Goal: Task Accomplishment & Management: Use online tool/utility

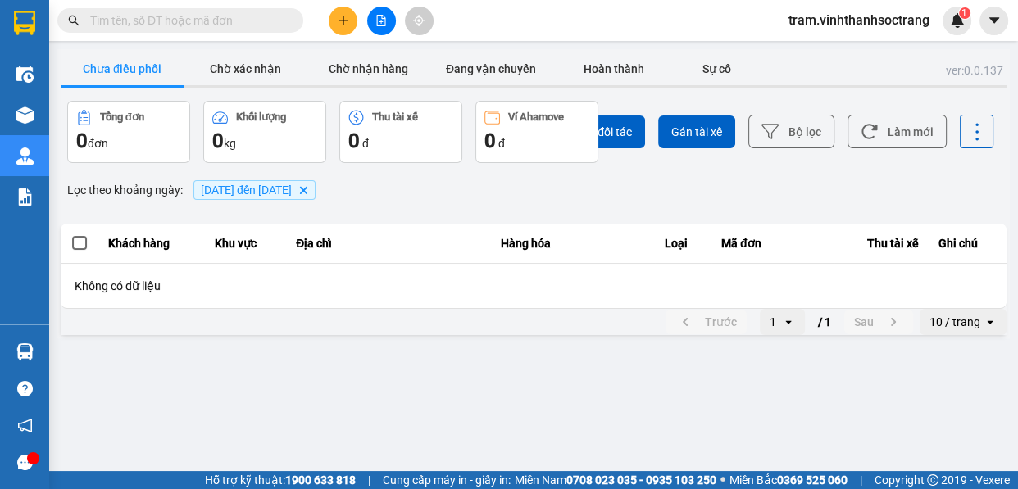
click at [308, 190] on icon "Delete" at bounding box center [303, 190] width 10 height 10
click at [376, 72] on button "Chờ nhận hàng" at bounding box center [368, 68] width 123 height 33
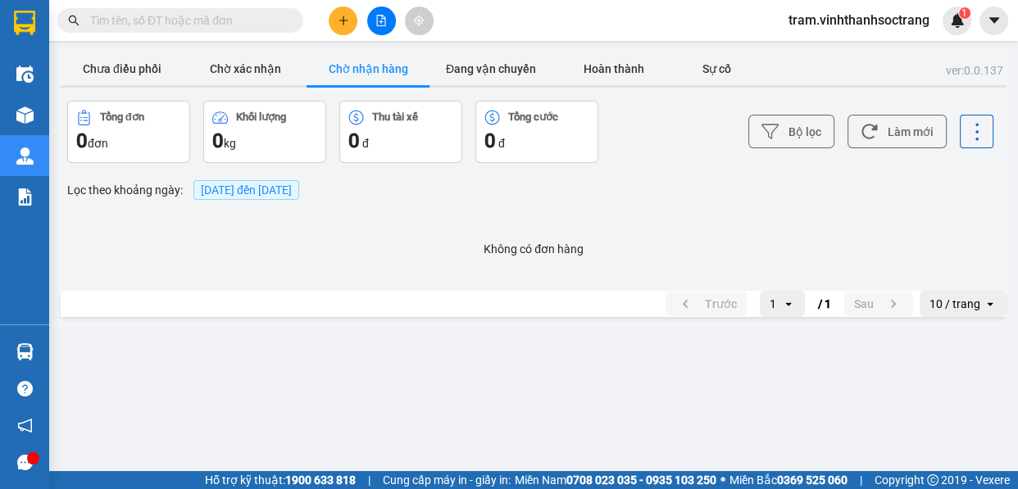
click at [220, 196] on span "[DATE] đến [DATE]" at bounding box center [246, 190] width 91 height 13
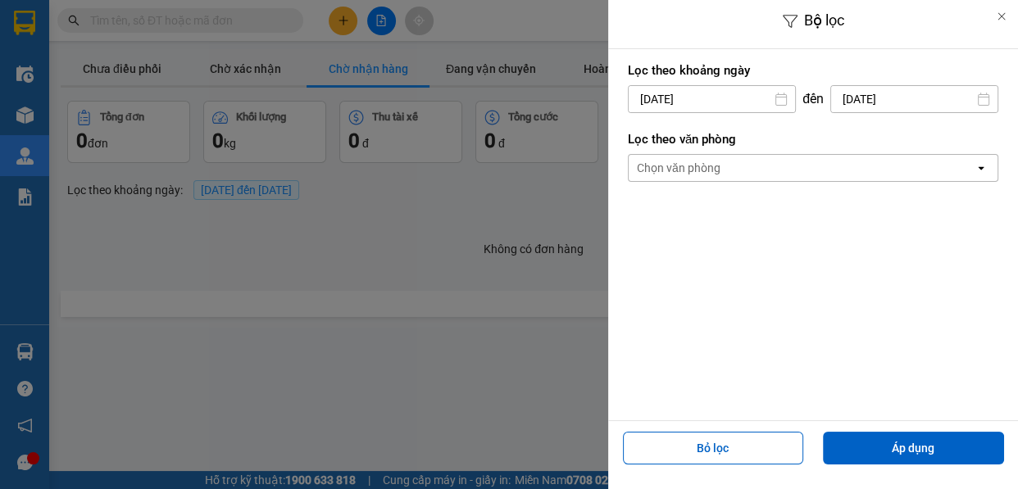
click at [694, 327] on div "Bộ lọc Lọc theo khoảng ngày 15/09/2025 Press the down arrow key to interact wit…" at bounding box center [533, 327] width 952 height 0
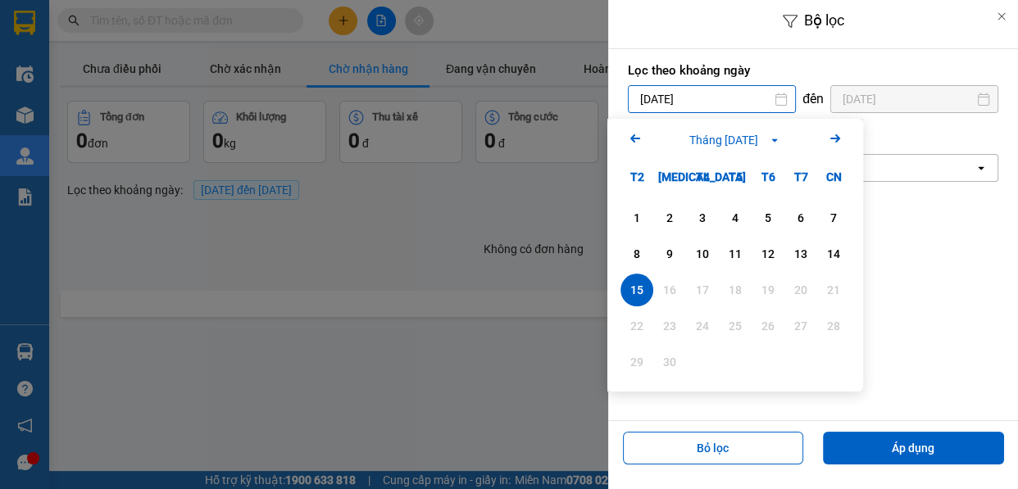
click at [639, 136] on icon "Arrow Left" at bounding box center [635, 139] width 20 height 20
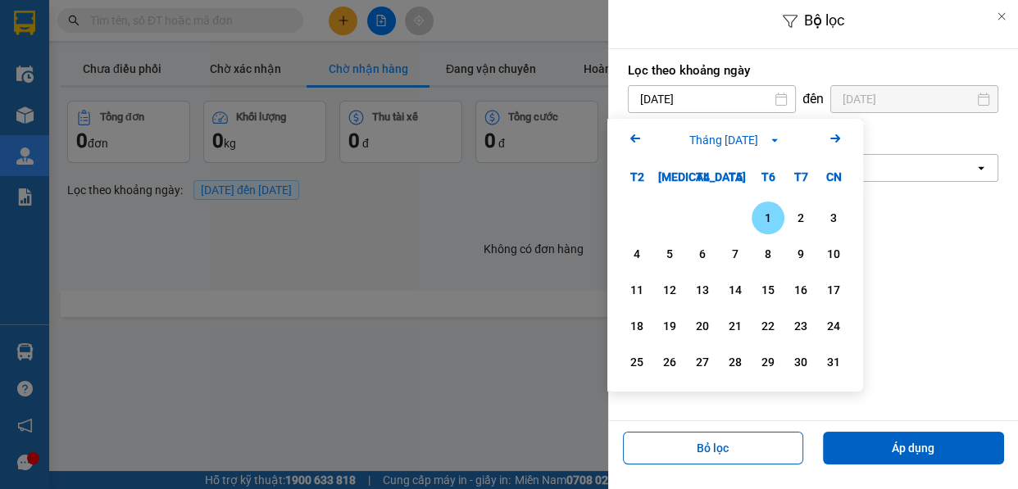
click at [639, 136] on icon "Arrow Left" at bounding box center [635, 139] width 20 height 20
click at [672, 211] on div "1" at bounding box center [669, 218] width 23 height 20
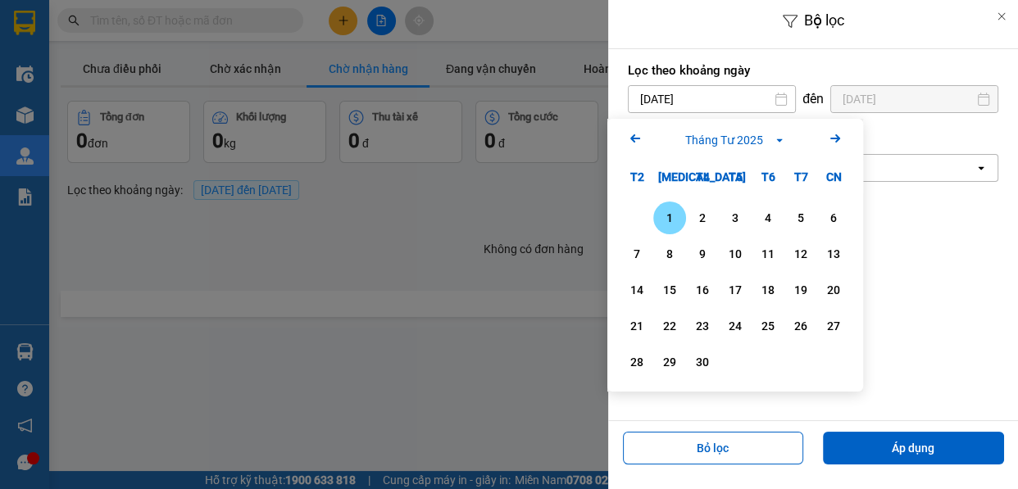
type input "01/04/2025"
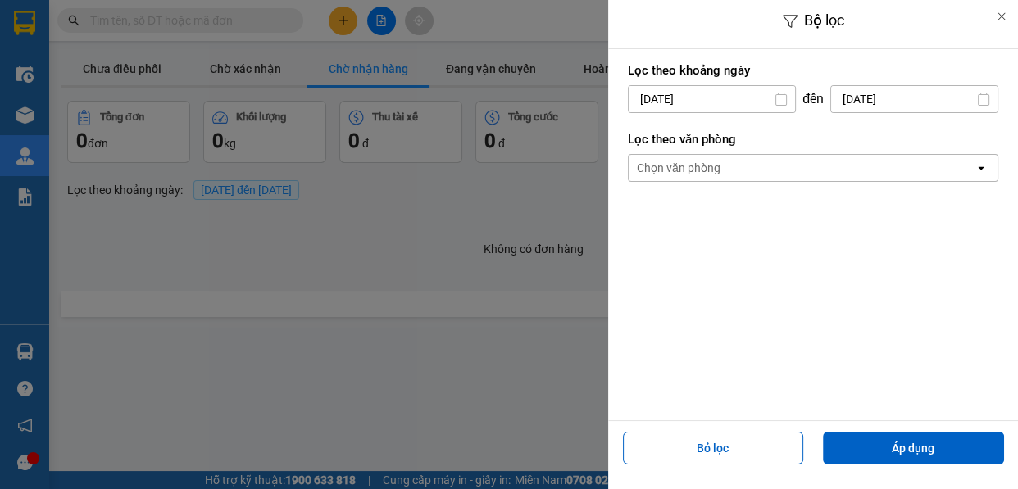
click at [921, 94] on input "[DATE]" at bounding box center [914, 99] width 166 height 26
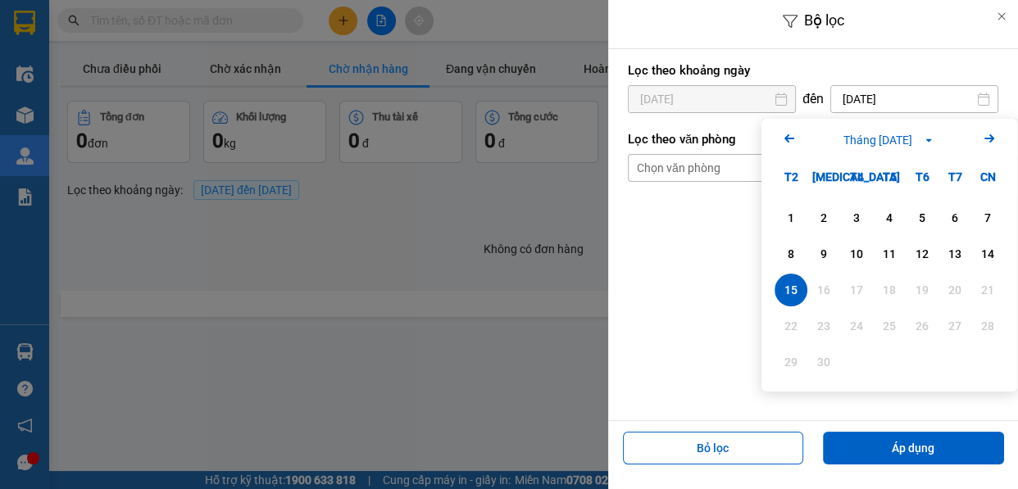
click at [793, 138] on icon "Previous month." at bounding box center [789, 138] width 10 height 8
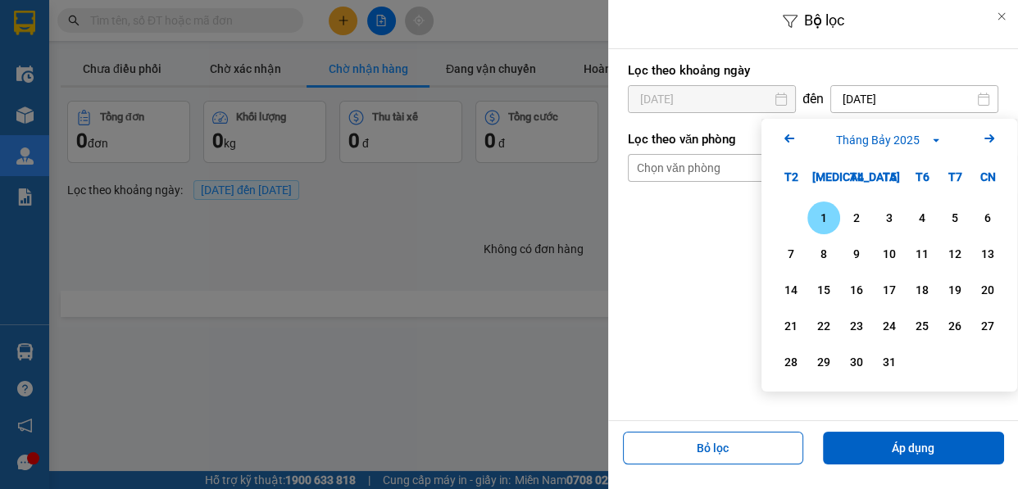
click at [793, 138] on icon "Previous month." at bounding box center [789, 138] width 10 height 8
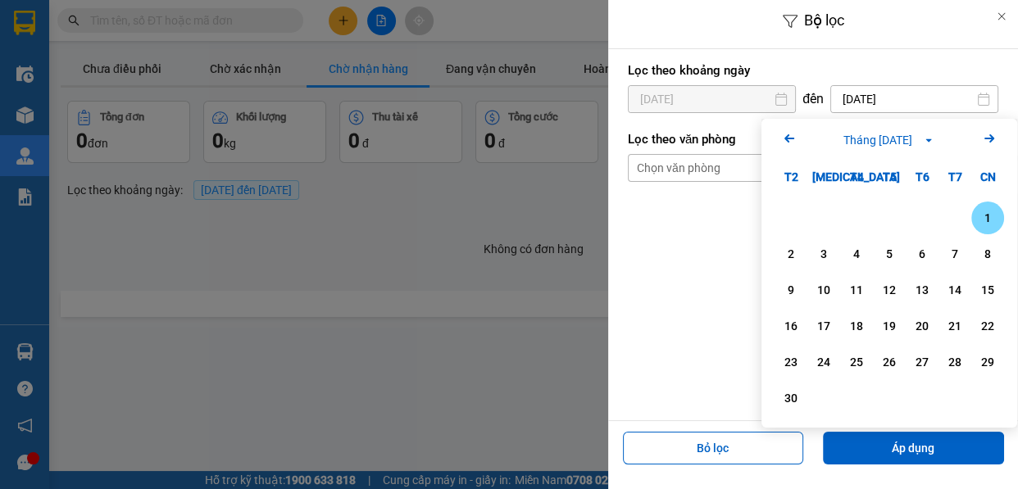
click at [793, 138] on icon "Previous month." at bounding box center [789, 138] width 10 height 8
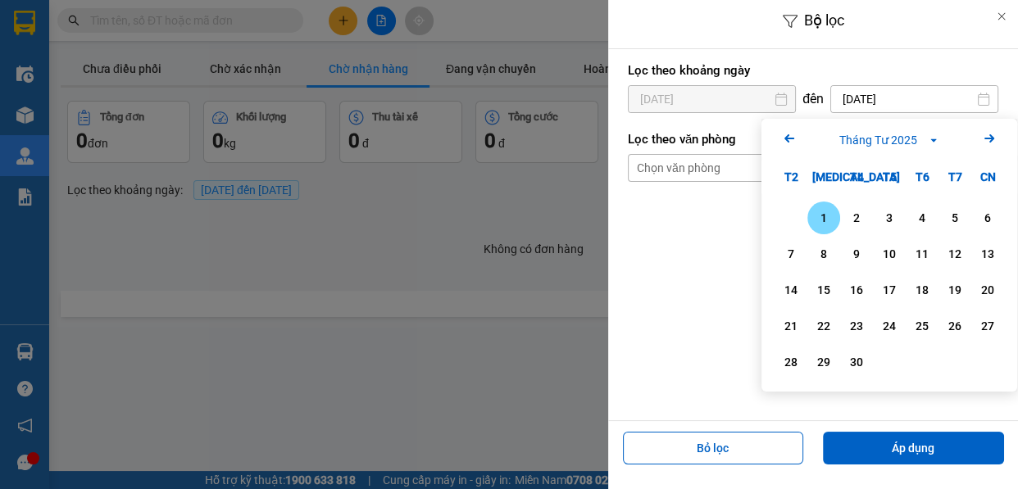
click at [793, 138] on icon "Previous month." at bounding box center [789, 138] width 10 height 8
click at [857, 360] on div "30" at bounding box center [856, 362] width 23 height 20
type input "30/04/2025"
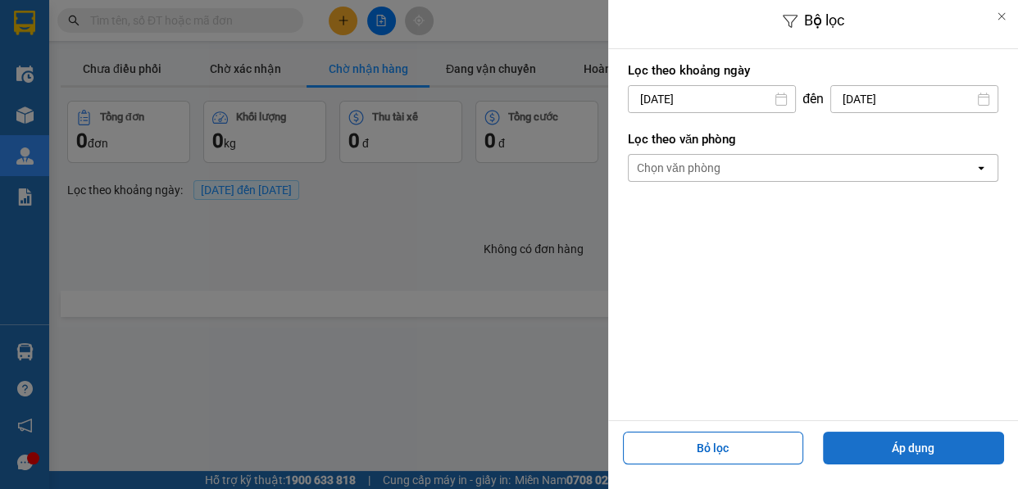
click at [930, 441] on button "Áp dụng" at bounding box center [913, 448] width 181 height 33
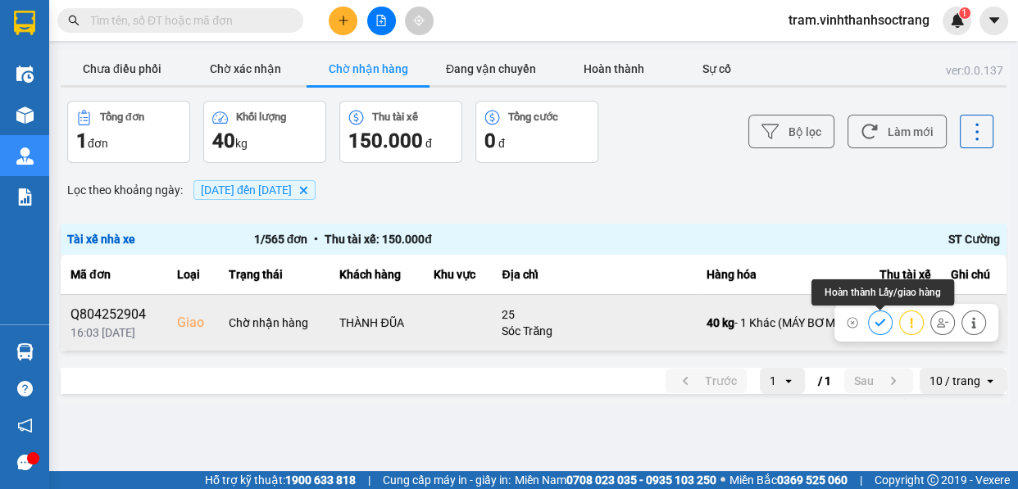
click at [885, 320] on button at bounding box center [880, 322] width 23 height 29
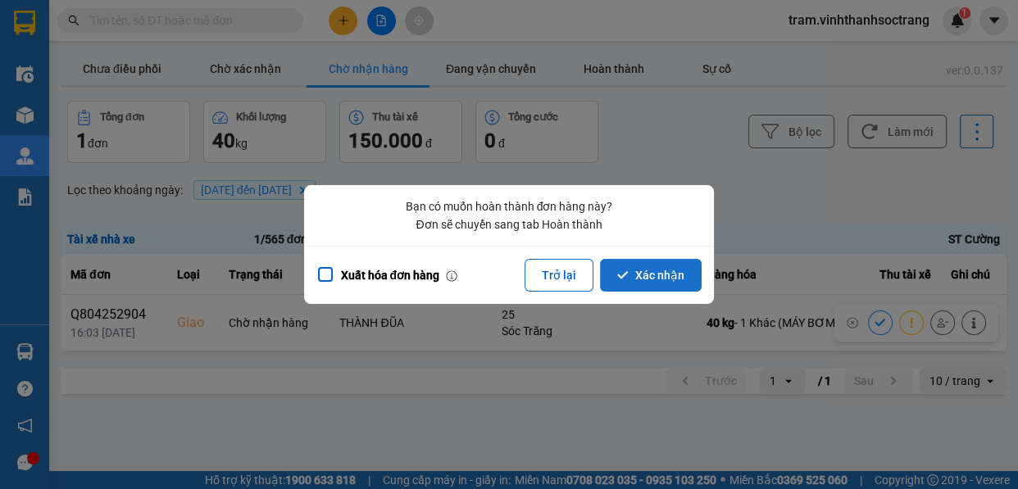
click at [691, 272] on button "Xác nhận" at bounding box center [651, 275] width 102 height 33
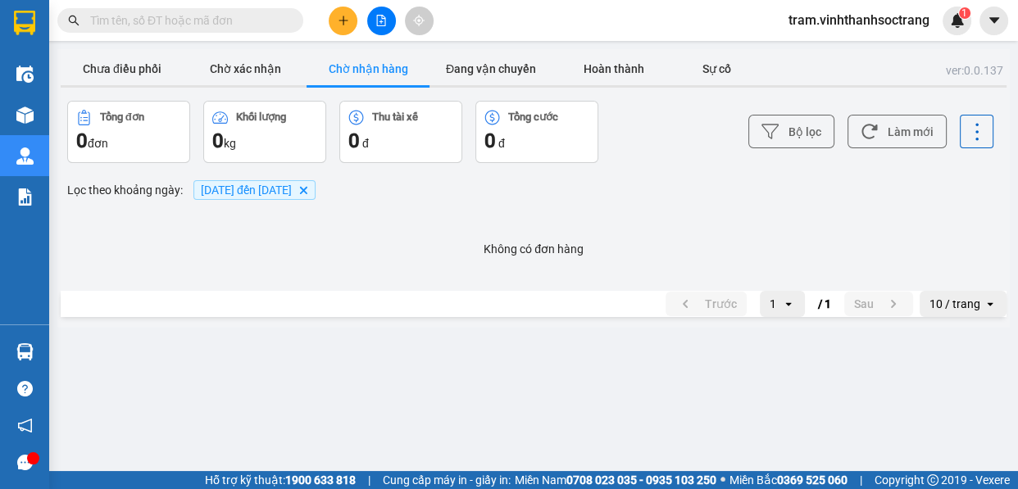
click at [307, 187] on icon "01/04/2025 đến 30/04/2025, close by backspace" at bounding box center [303, 189] width 7 height 7
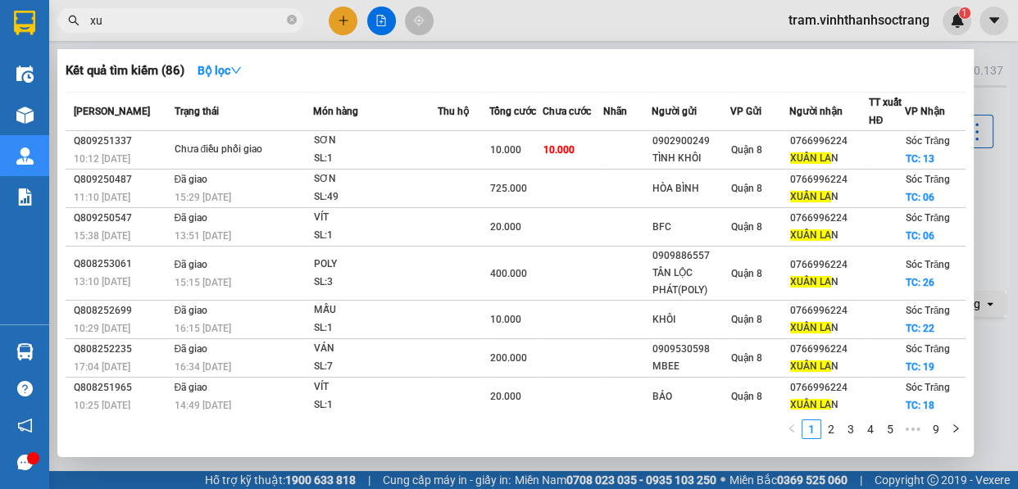
type input "x"
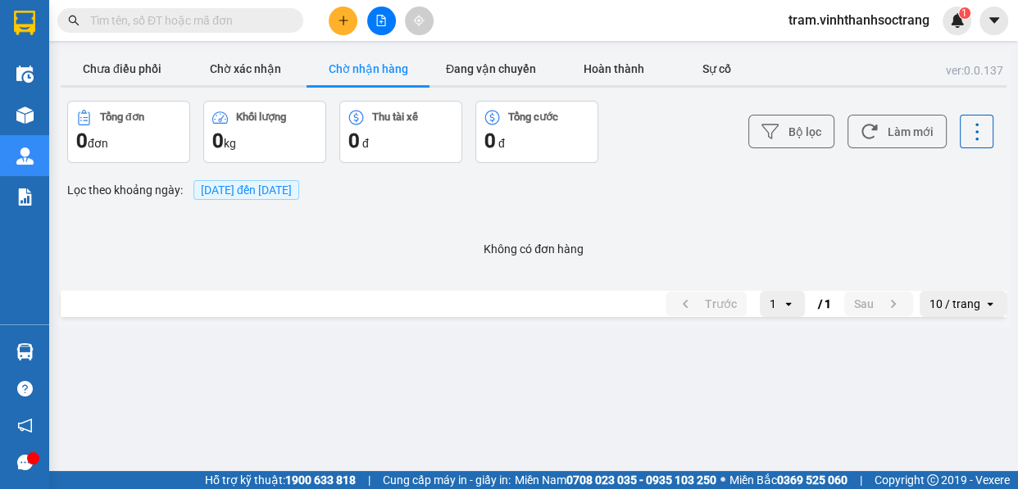
type input "d"
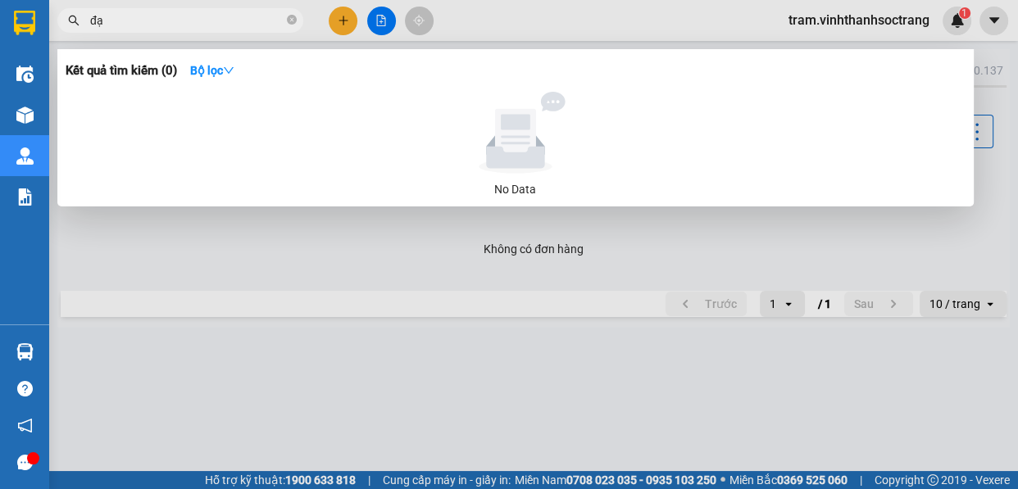
type input "đ"
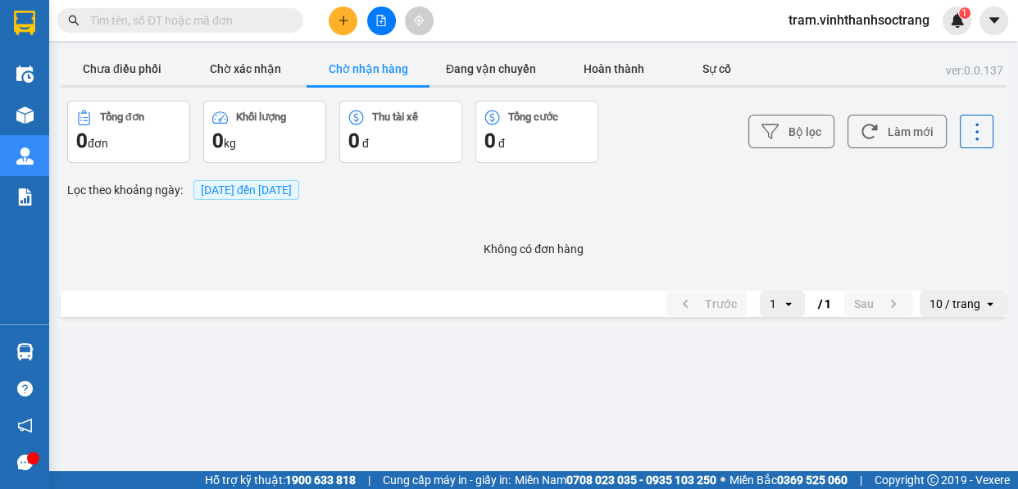
click at [267, 8] on span at bounding box center [180, 20] width 246 height 25
click at [299, 183] on span "[DATE] đến [DATE]" at bounding box center [246, 190] width 106 height 20
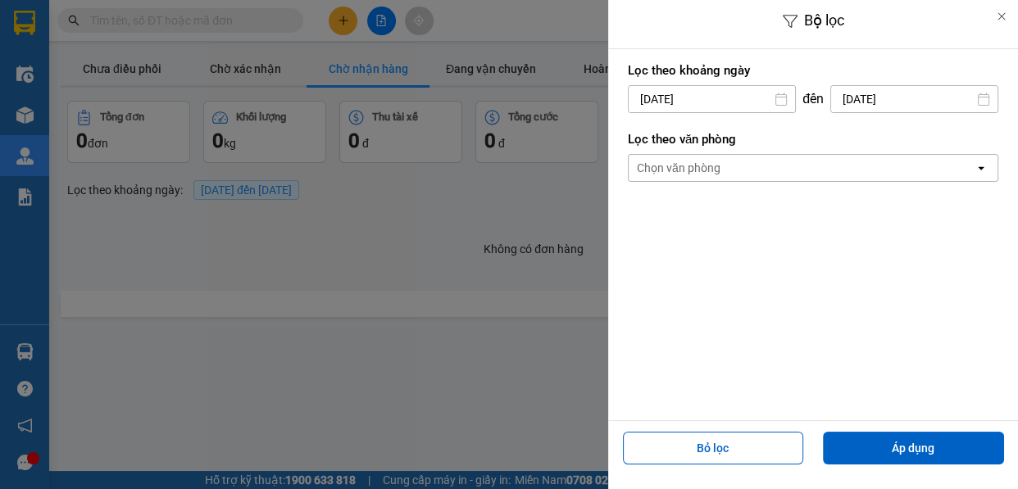
click at [713, 91] on input "[DATE]" at bounding box center [712, 99] width 166 height 26
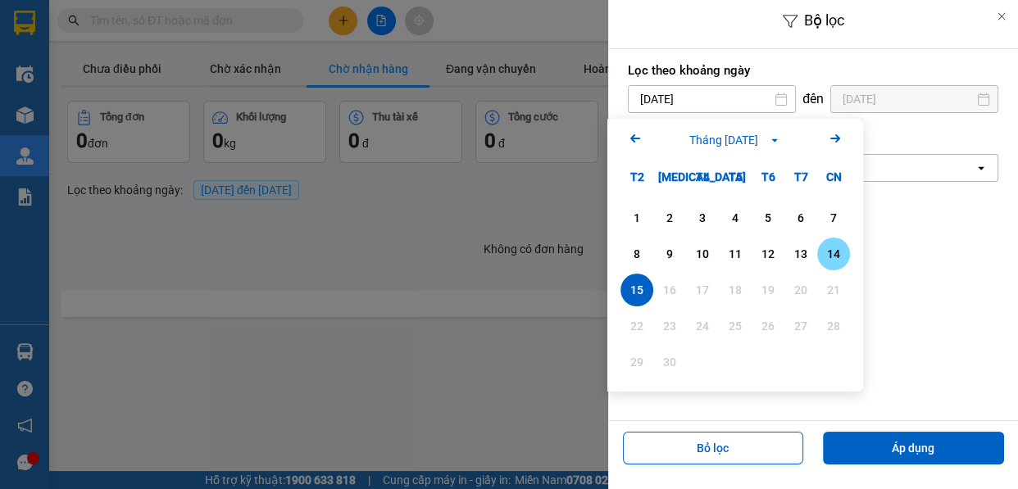
click at [820, 256] on div "14" at bounding box center [833, 254] width 33 height 33
type input "[DATE]"
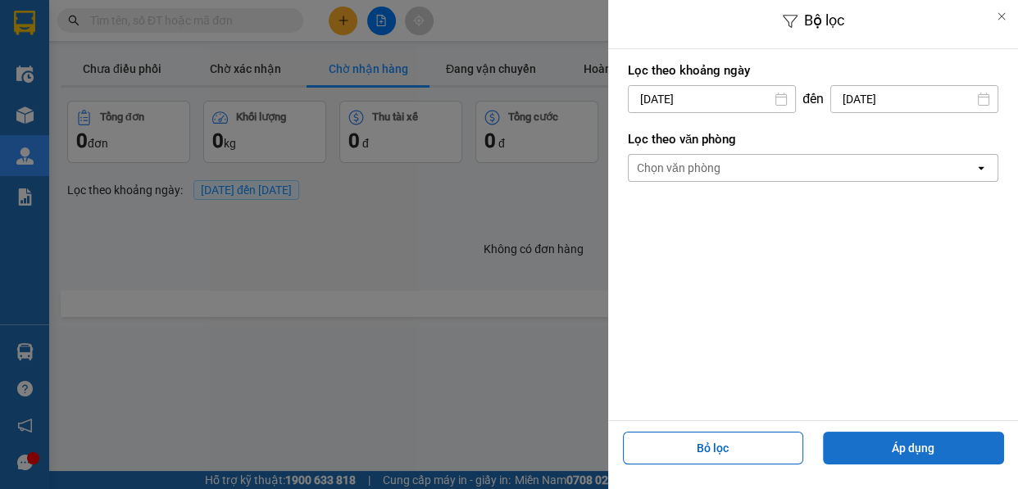
click at [895, 461] on button "Áp dụng" at bounding box center [913, 448] width 181 height 33
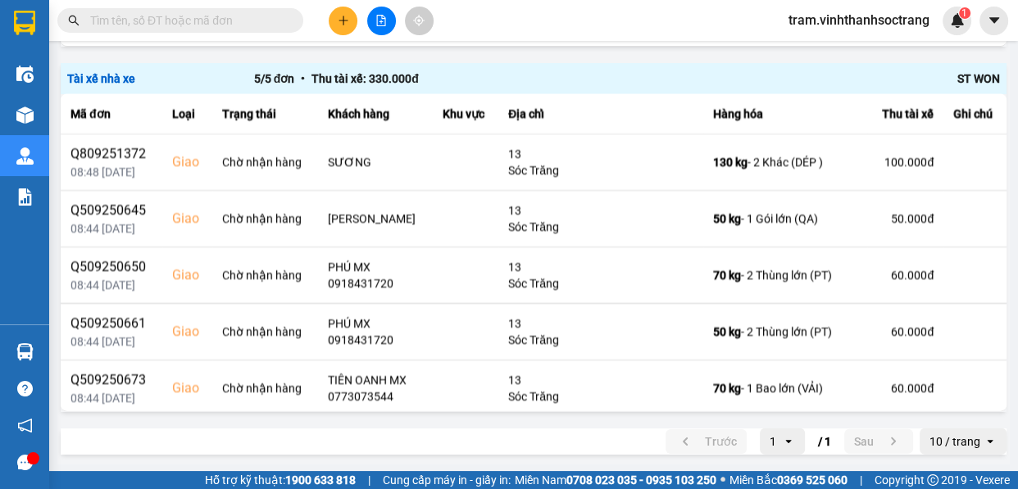
scroll to position [3099, 0]
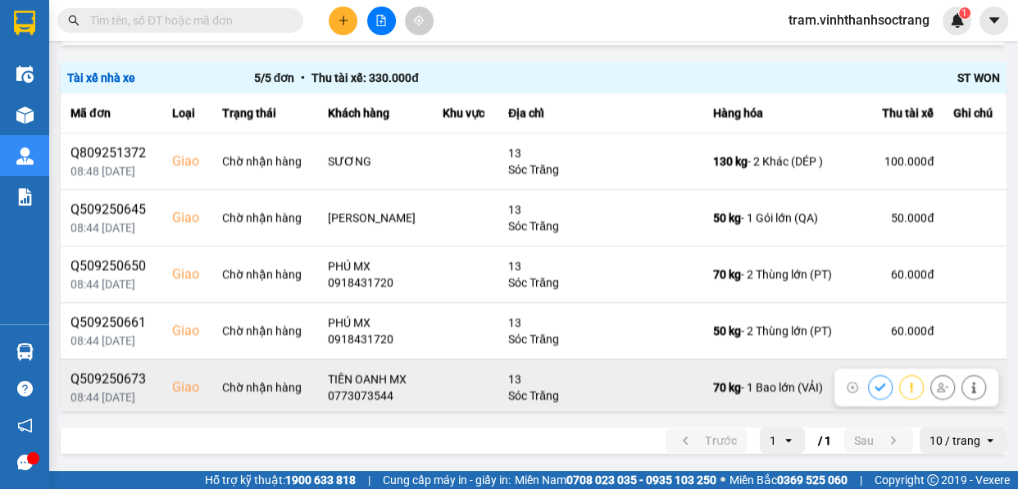
click at [875, 385] on icon at bounding box center [880, 387] width 11 height 11
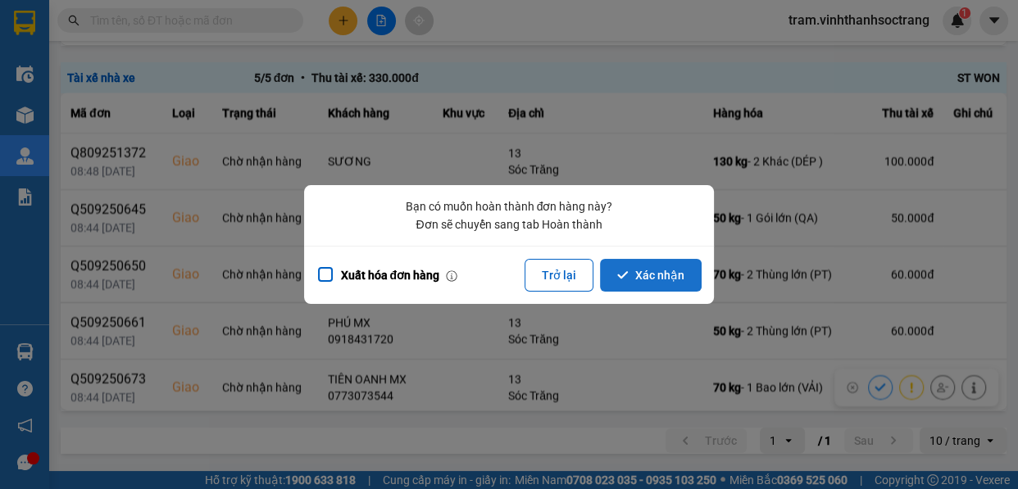
click at [670, 283] on button "Xác nhận" at bounding box center [651, 275] width 102 height 33
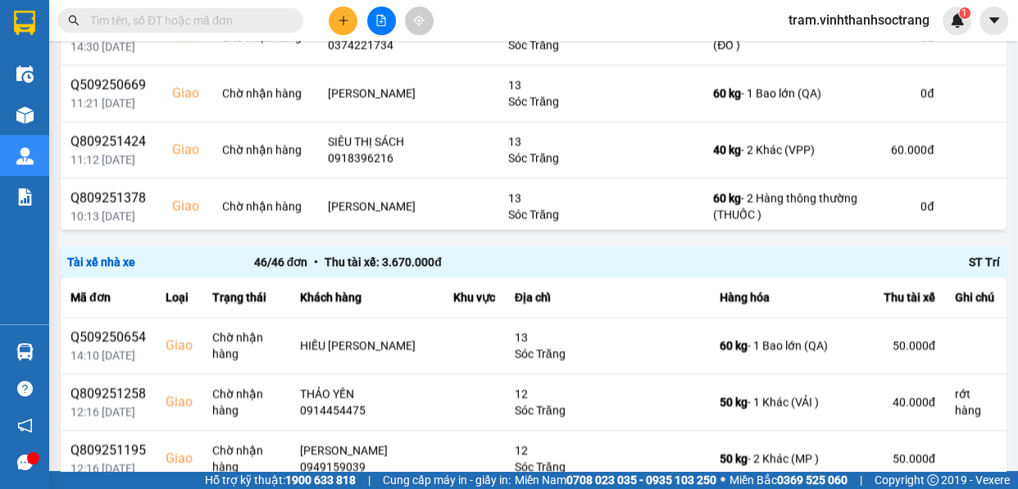
scroll to position [3048, 0]
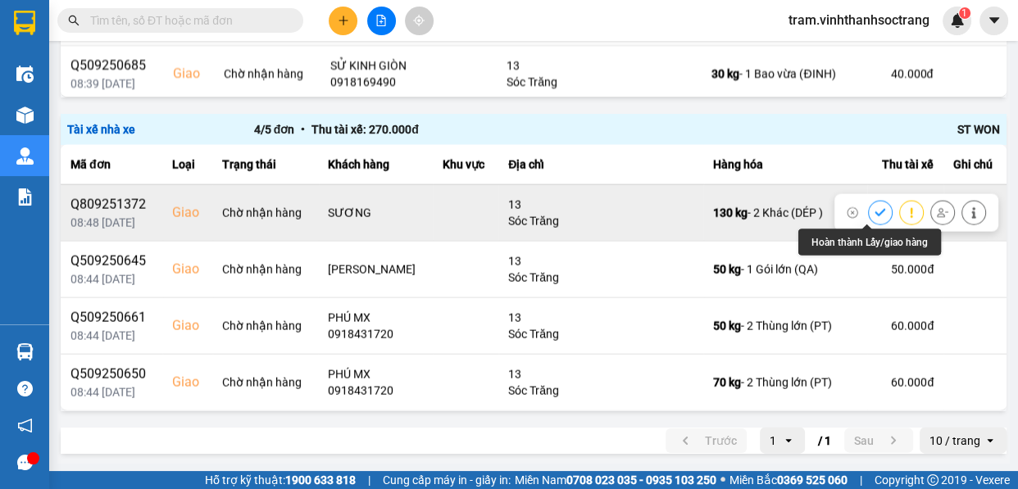
click at [875, 216] on icon at bounding box center [880, 212] width 11 height 7
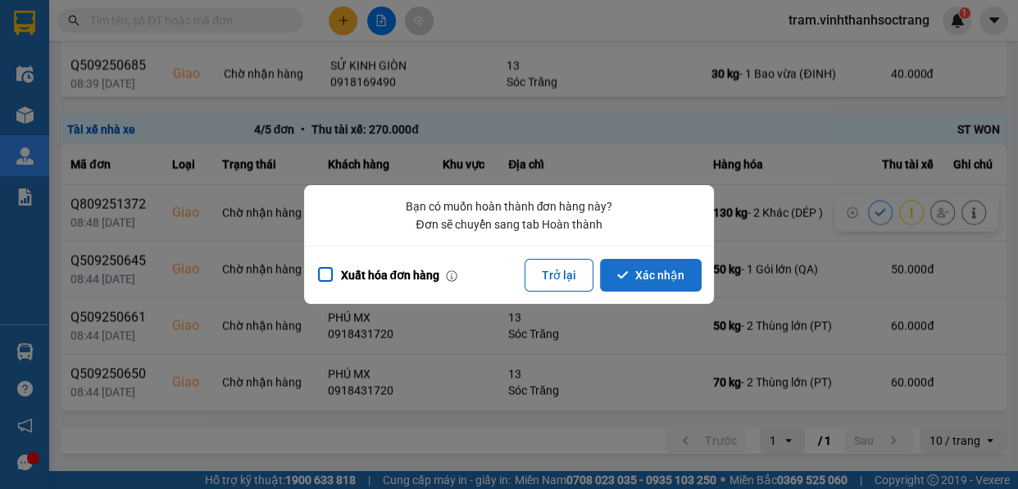
click at [693, 283] on button "Xác nhận" at bounding box center [651, 275] width 102 height 33
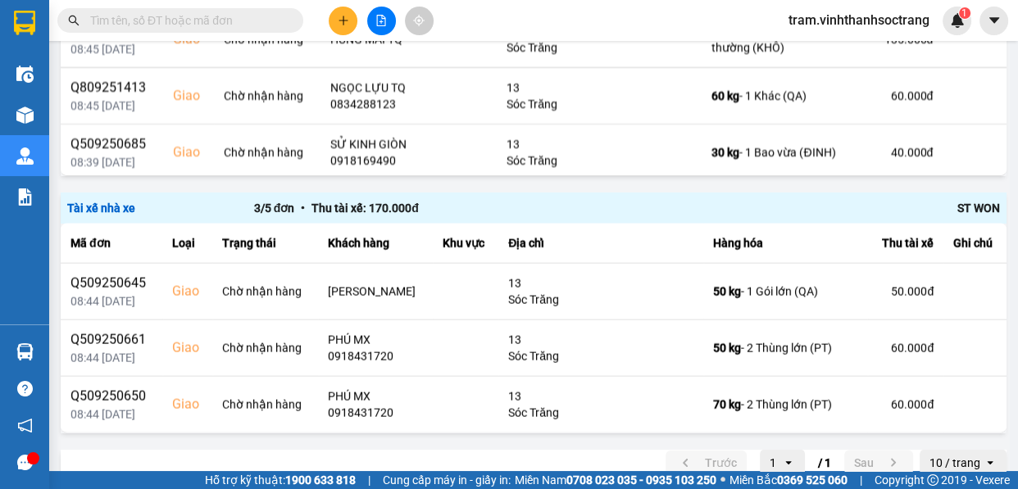
scroll to position [2991, 0]
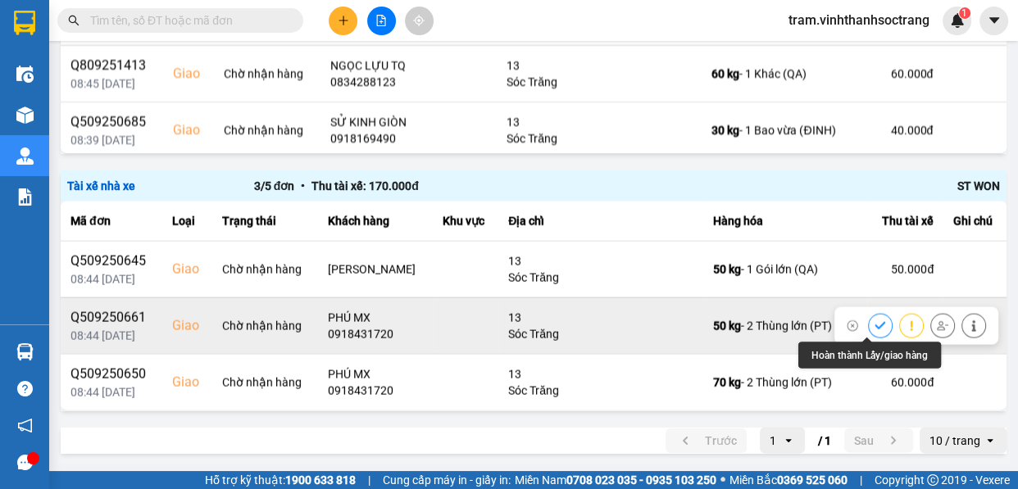
click at [875, 328] on icon at bounding box center [880, 325] width 11 height 7
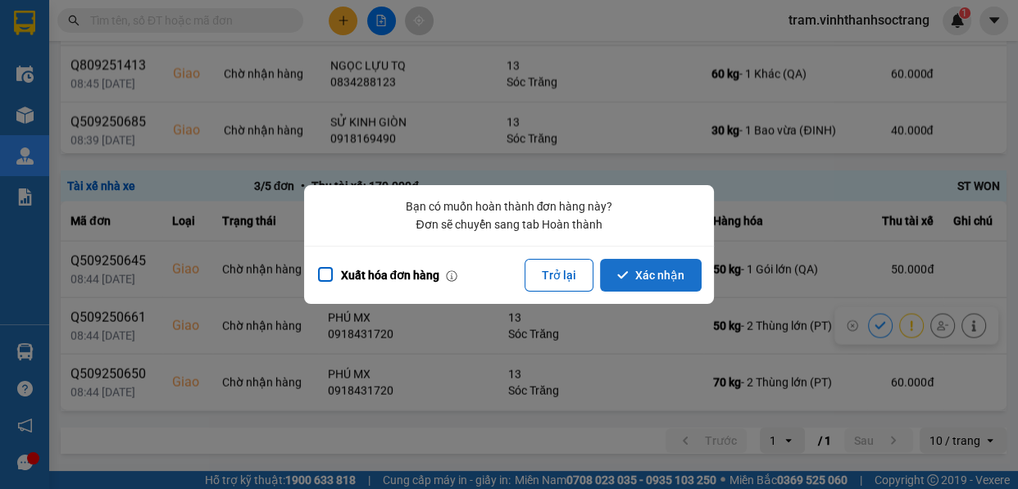
click at [675, 276] on button "Xác nhận" at bounding box center [651, 275] width 102 height 33
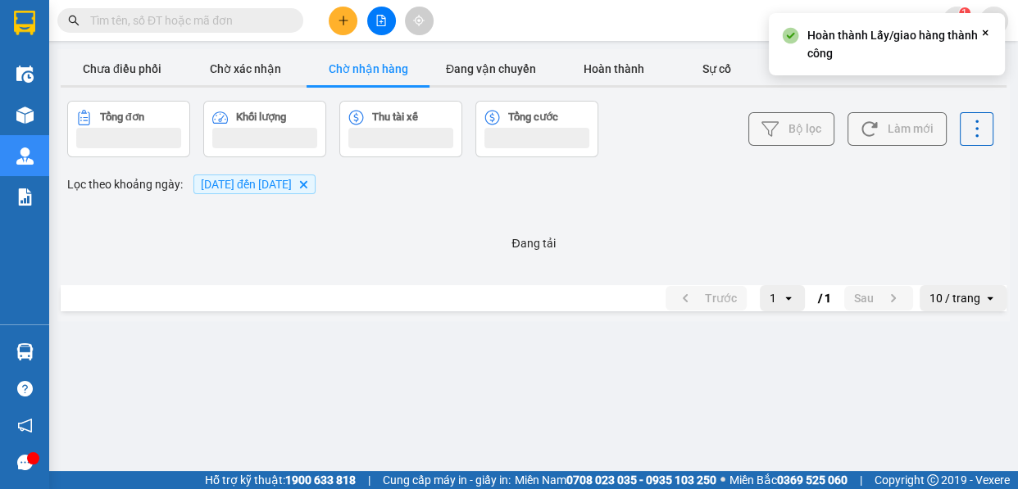
scroll to position [0, 0]
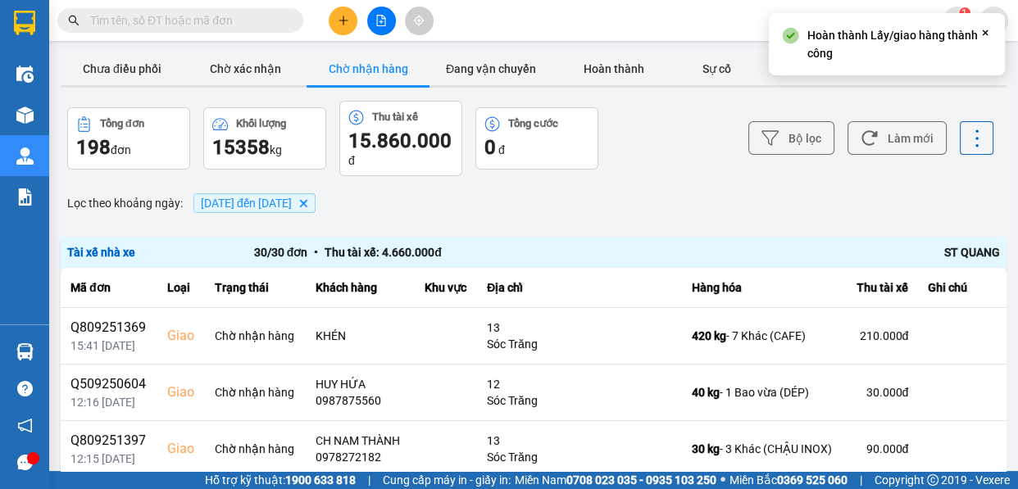
click at [1016, 478] on footer "Hỗ trợ kỹ thuật: 1900 633 818 | Cung cấp máy in - giấy in: Miền Nam 0708 023 03…" at bounding box center [509, 480] width 1018 height 18
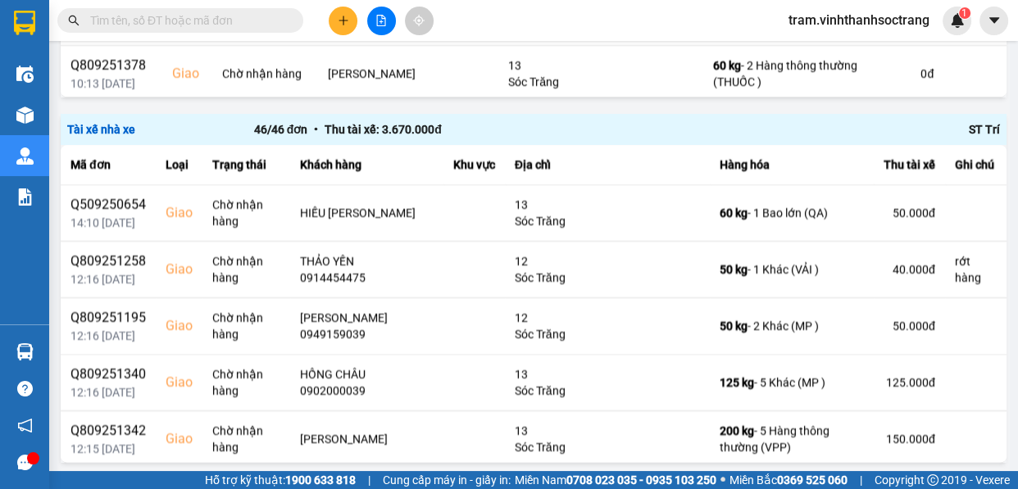
scroll to position [2934, 0]
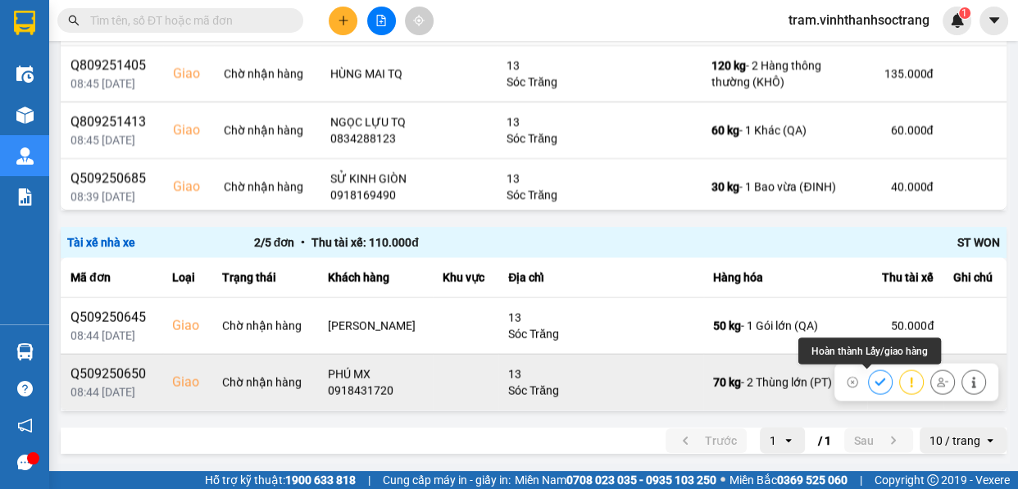
click at [875, 384] on icon at bounding box center [880, 382] width 11 height 11
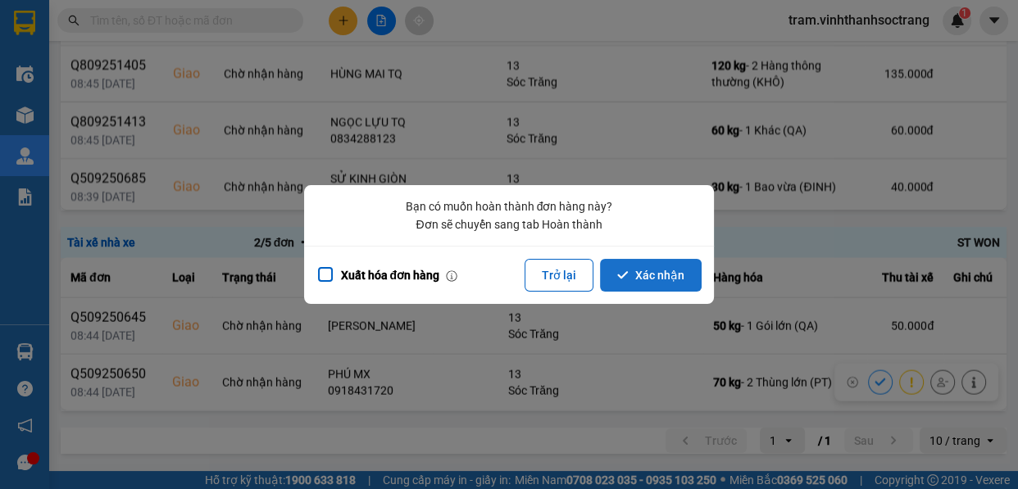
click at [682, 282] on button "Xác nhận" at bounding box center [651, 275] width 102 height 33
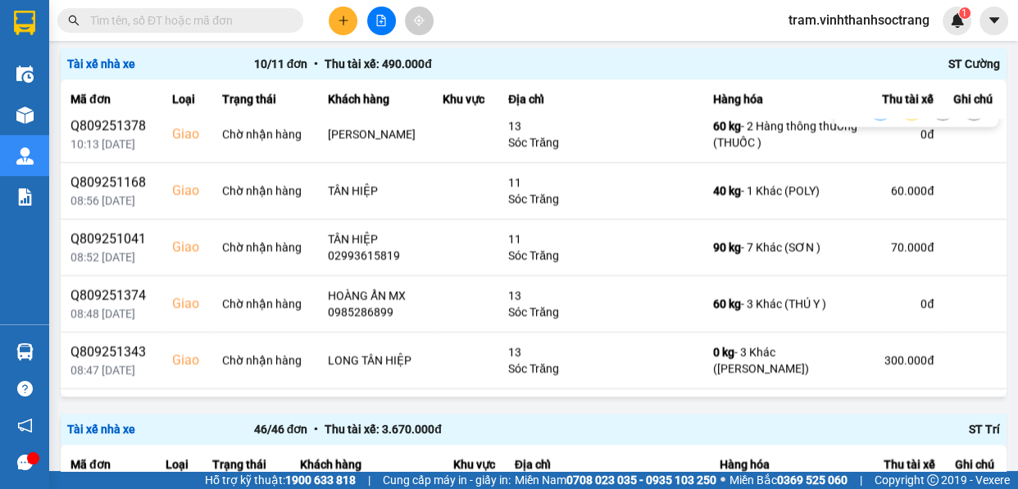
scroll to position [286, 0]
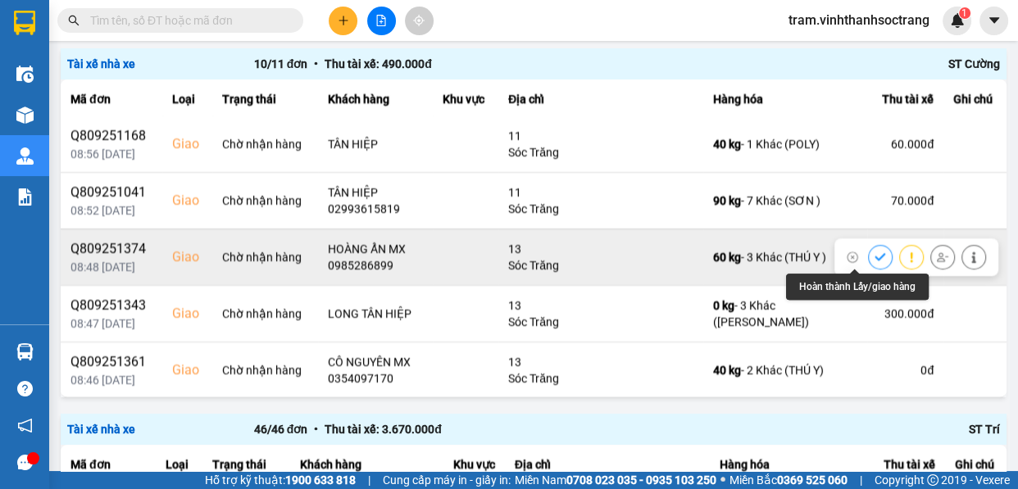
click at [875, 257] on icon at bounding box center [880, 257] width 11 height 11
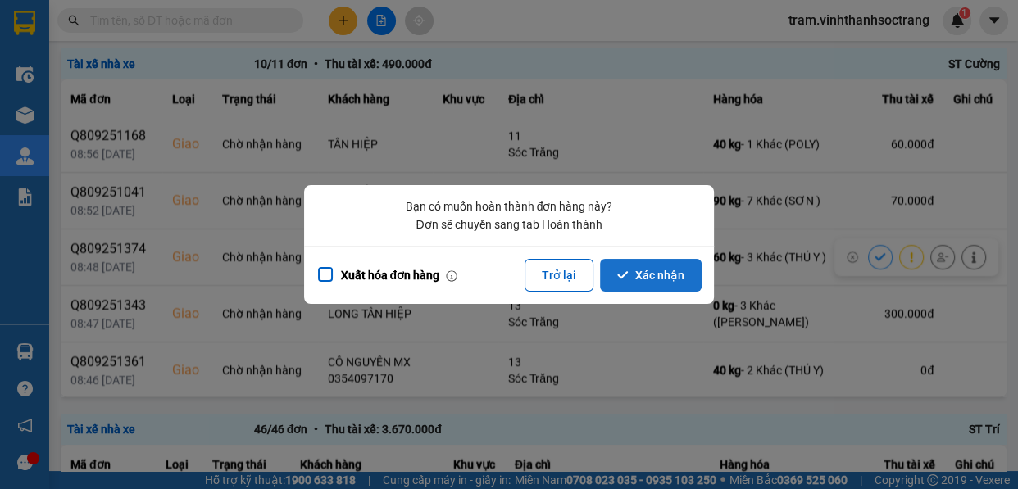
click at [664, 279] on button "Xác nhận" at bounding box center [651, 275] width 102 height 33
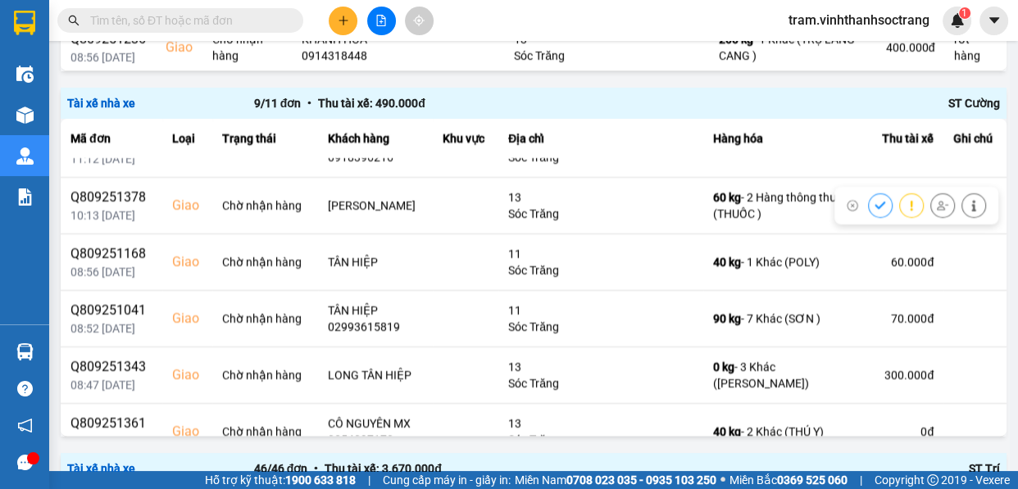
scroll to position [230, 0]
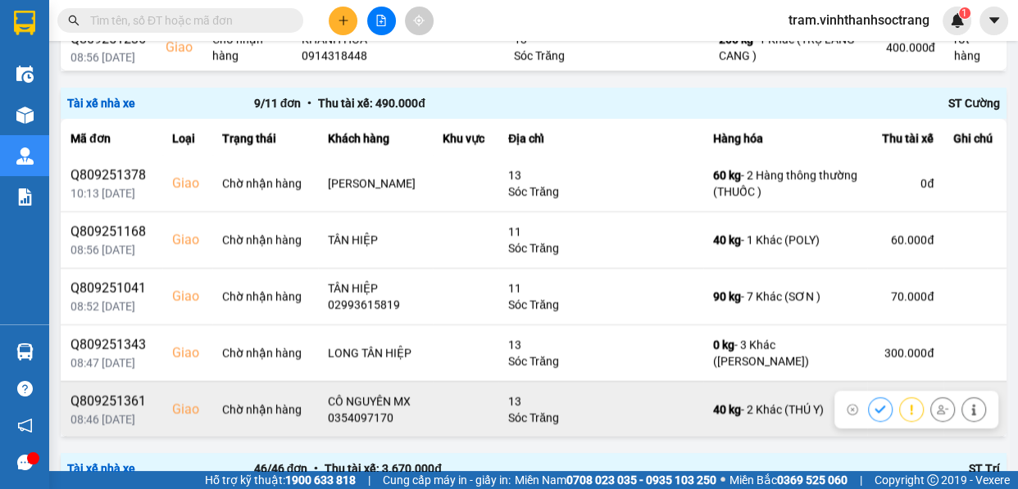
click at [875, 412] on icon at bounding box center [880, 409] width 11 height 11
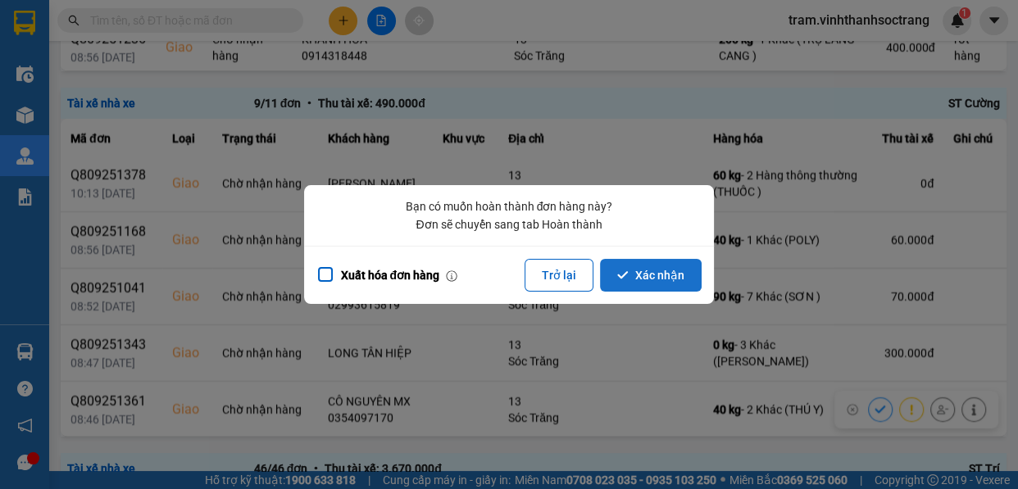
click at [673, 276] on button "Xác nhận" at bounding box center [651, 275] width 102 height 33
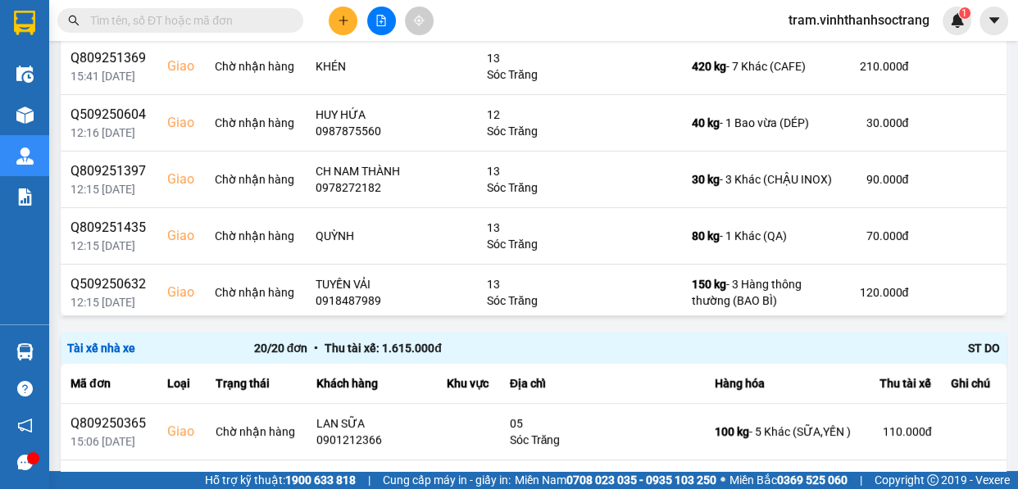
scroll to position [0, 0]
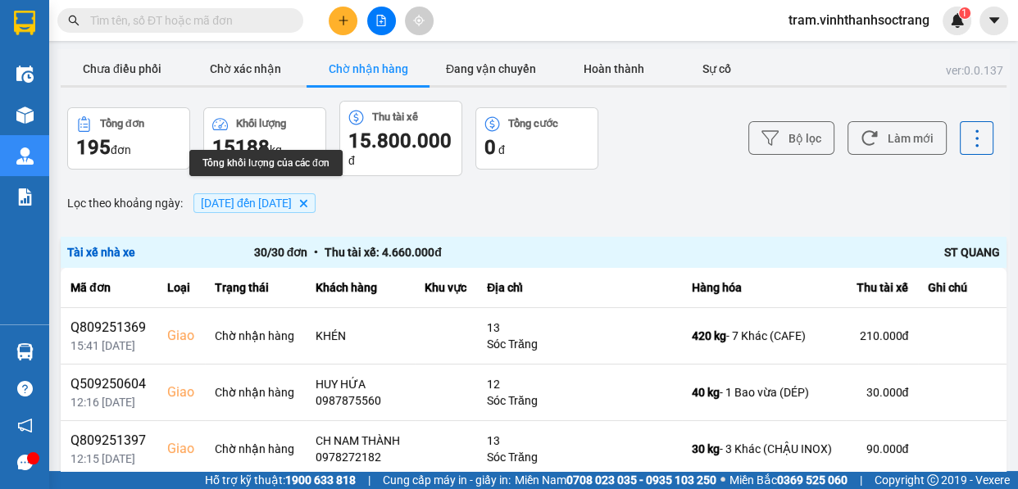
click at [261, 198] on span "[DATE] đến [DATE]" at bounding box center [246, 203] width 91 height 13
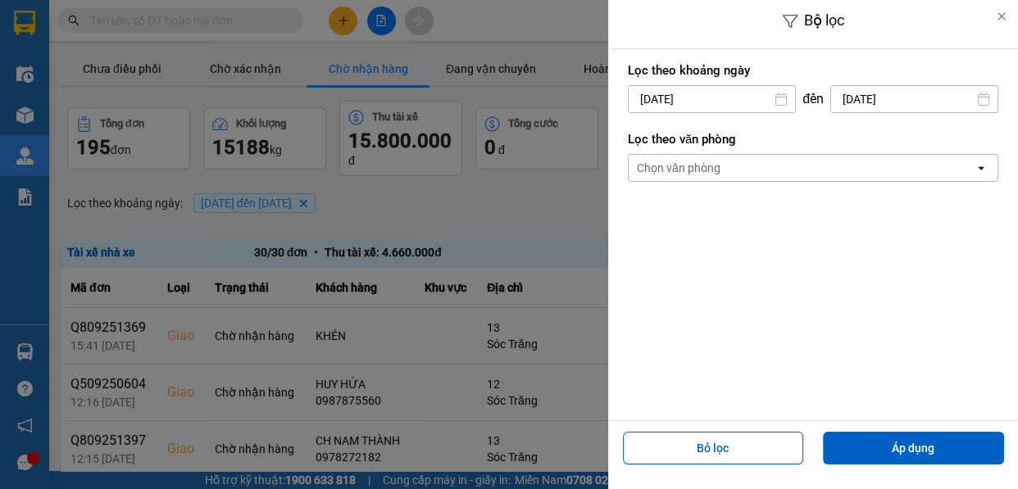
click at [740, 96] on input "[DATE]" at bounding box center [712, 99] width 166 height 26
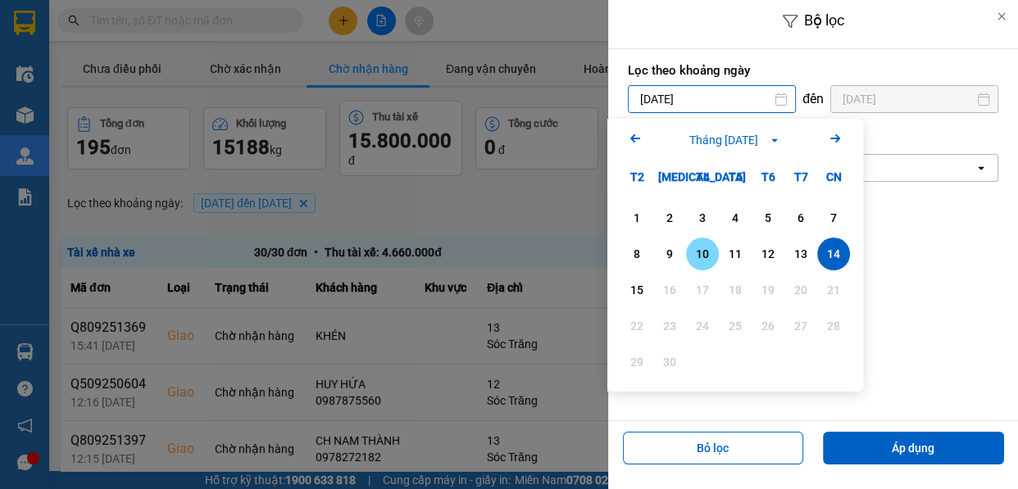
click at [708, 254] on div "10" at bounding box center [702, 254] width 23 height 20
type input "[DATE]"
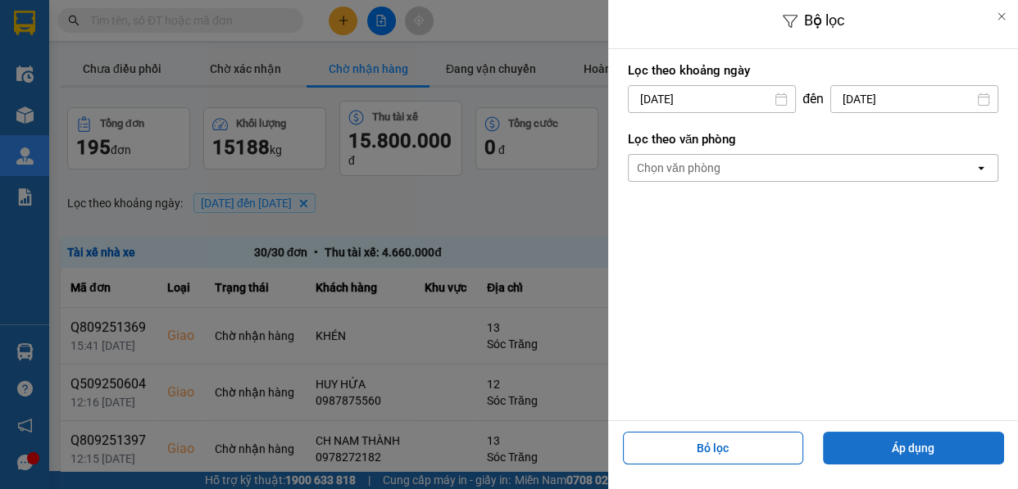
click at [931, 440] on button "Áp dụng" at bounding box center [913, 448] width 181 height 33
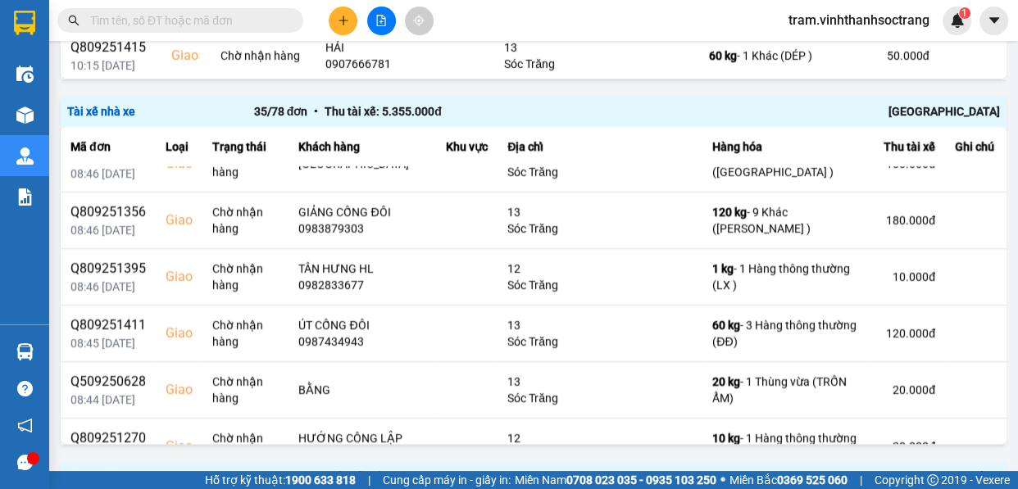
scroll to position [457, 0]
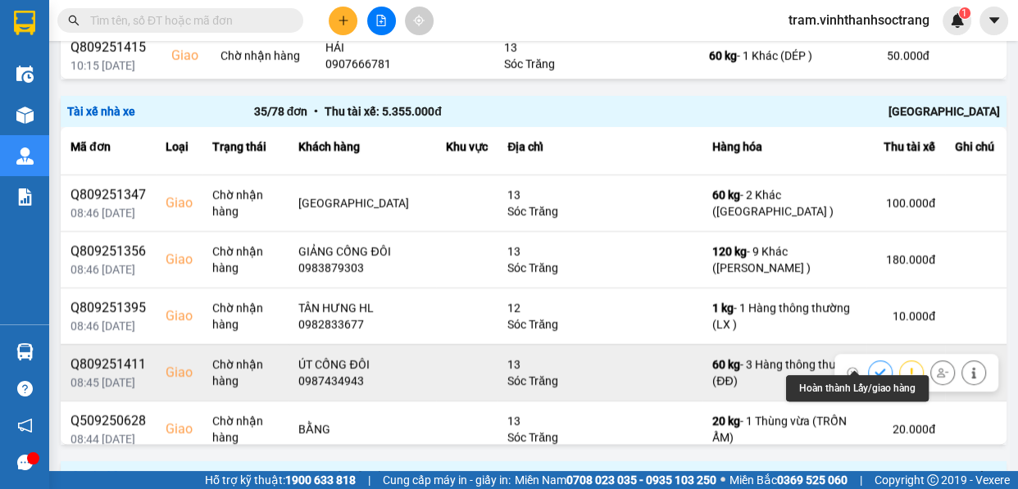
click at [875, 367] on icon at bounding box center [880, 372] width 11 height 11
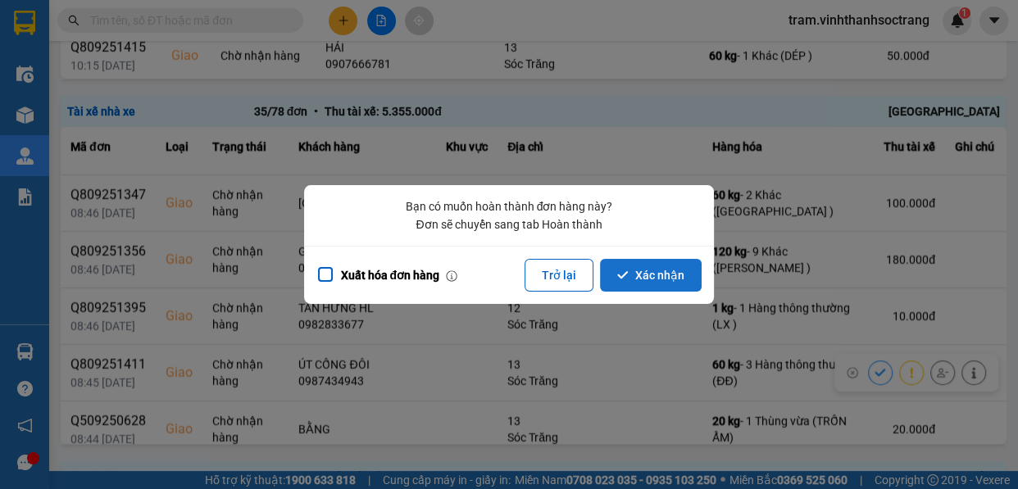
click at [656, 275] on button "Xác nhận" at bounding box center [651, 275] width 102 height 33
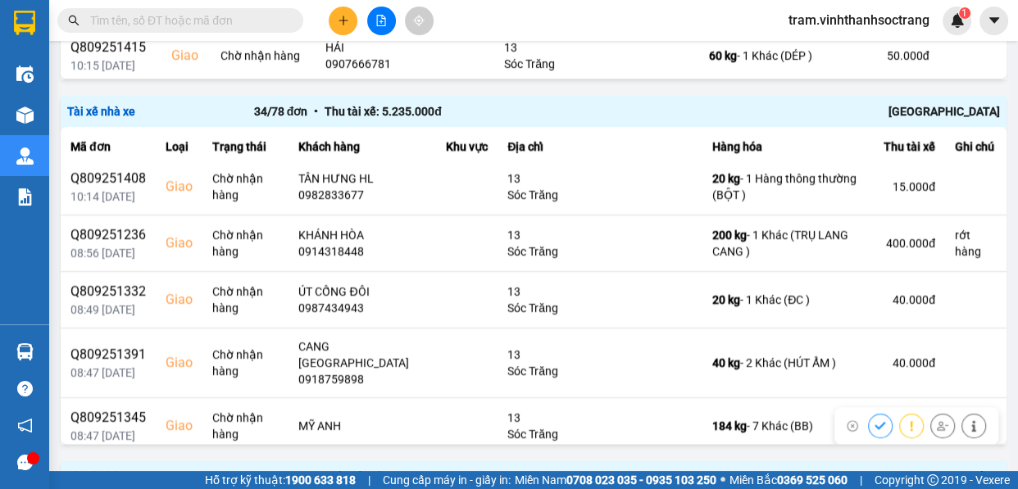
scroll to position [177, 0]
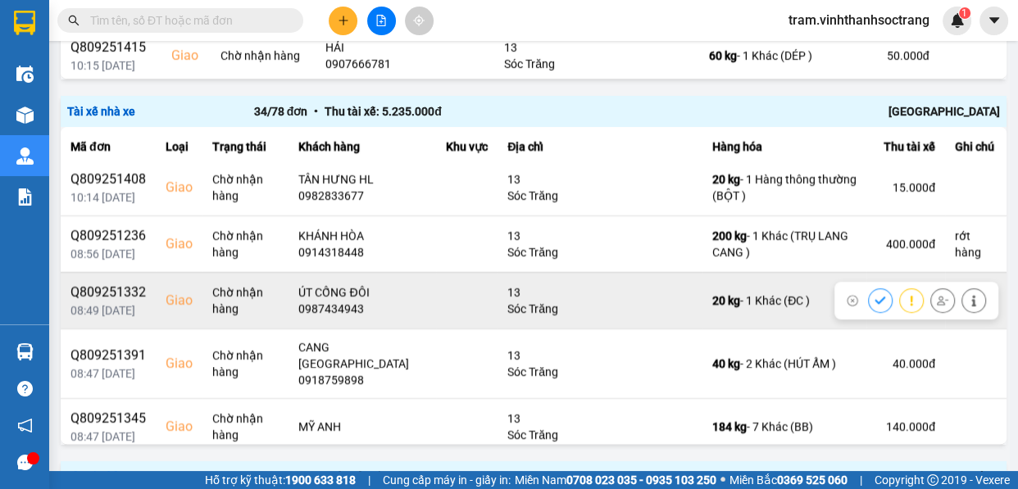
click at [875, 299] on icon at bounding box center [880, 300] width 11 height 11
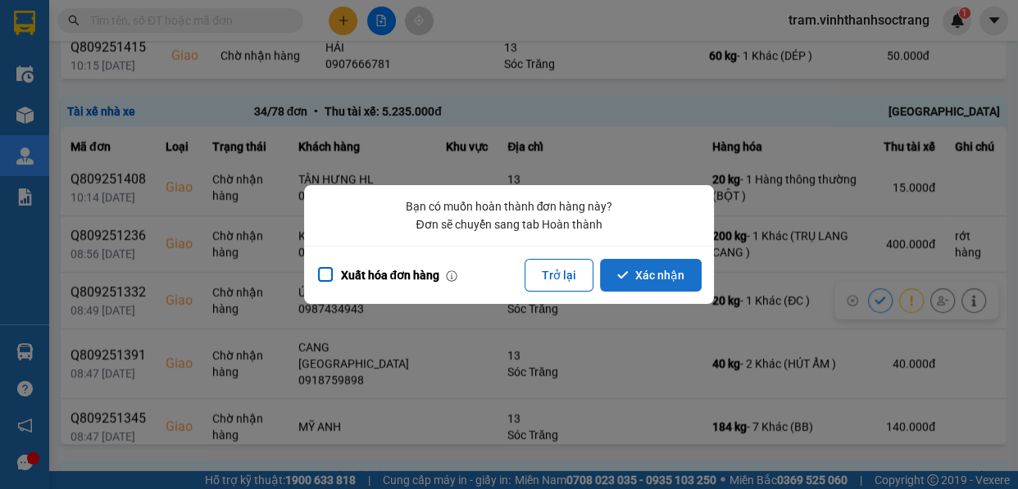
click at [665, 272] on button "Xác nhận" at bounding box center [651, 275] width 102 height 33
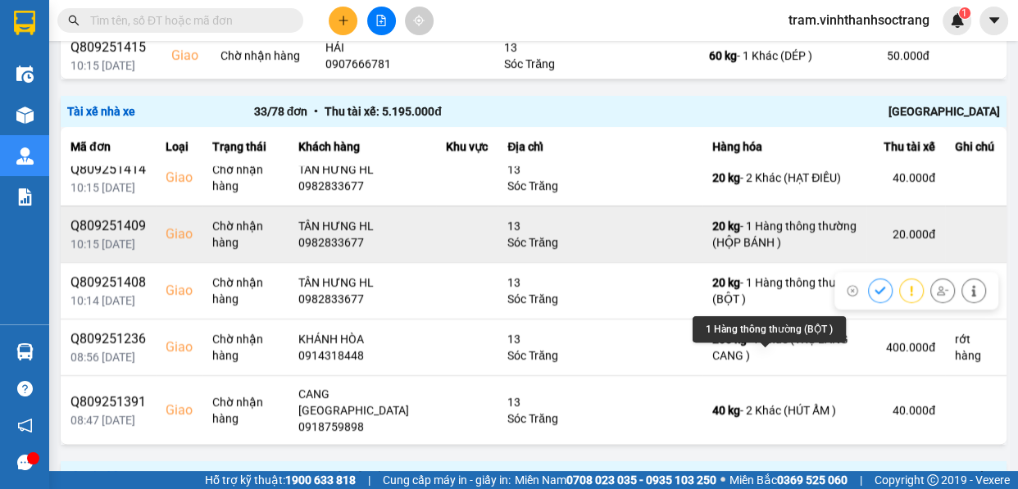
scroll to position [0, 0]
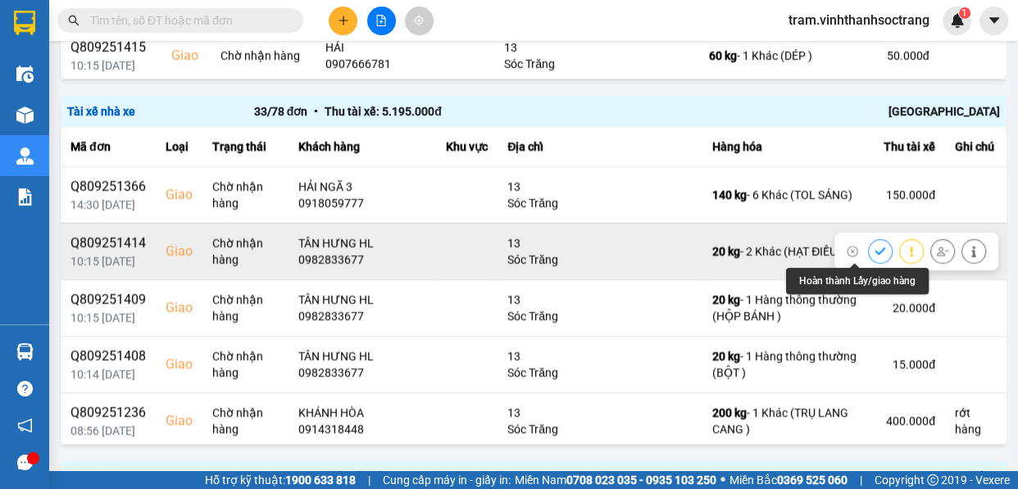
click at [875, 252] on icon at bounding box center [880, 251] width 11 height 7
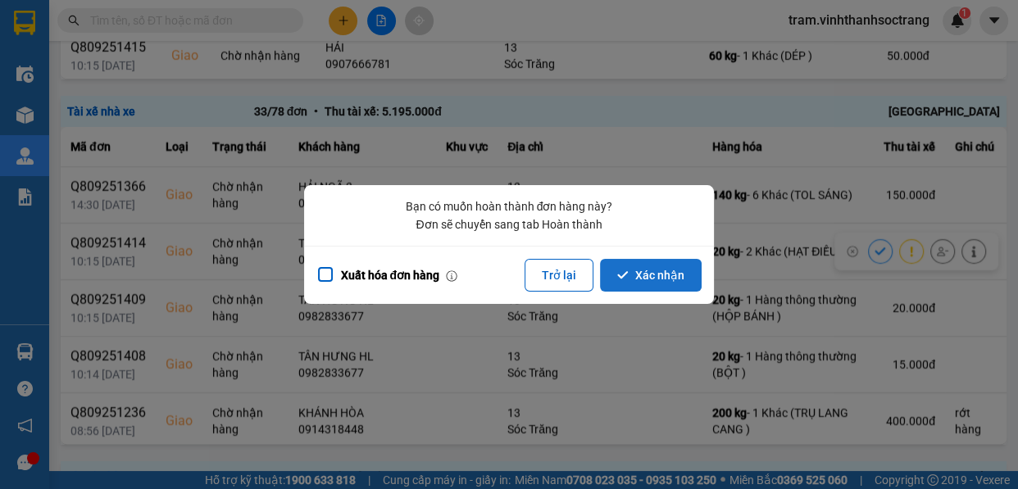
click at [652, 266] on button "Xác nhận" at bounding box center [651, 275] width 102 height 33
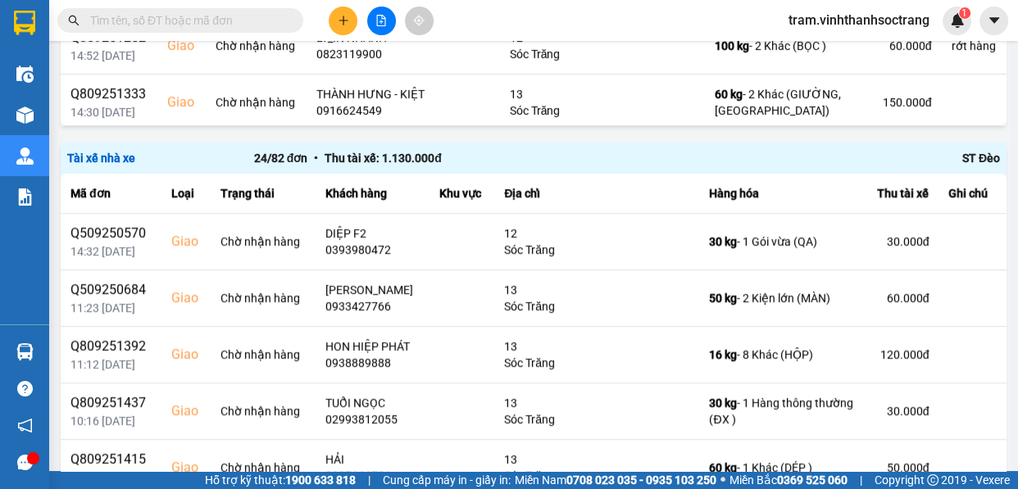
scroll to position [1238, 0]
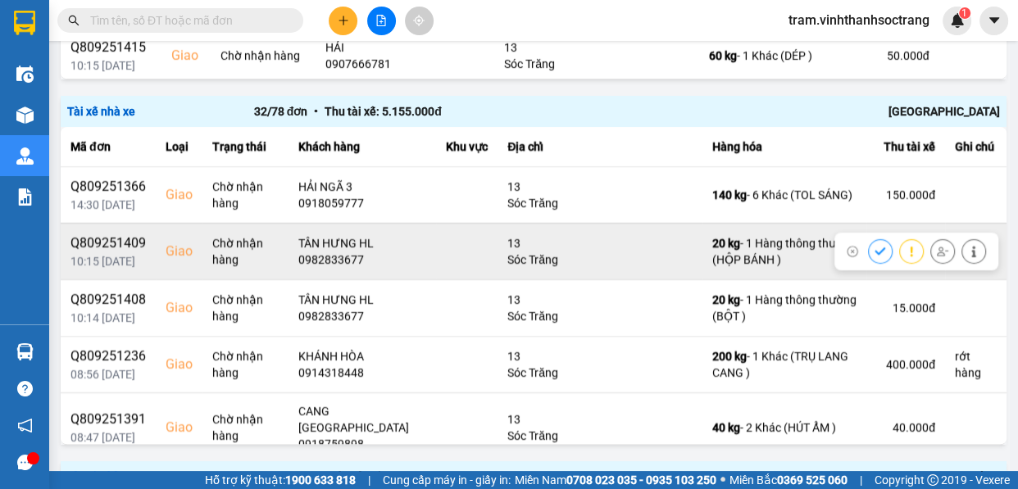
click at [875, 246] on icon at bounding box center [880, 251] width 11 height 11
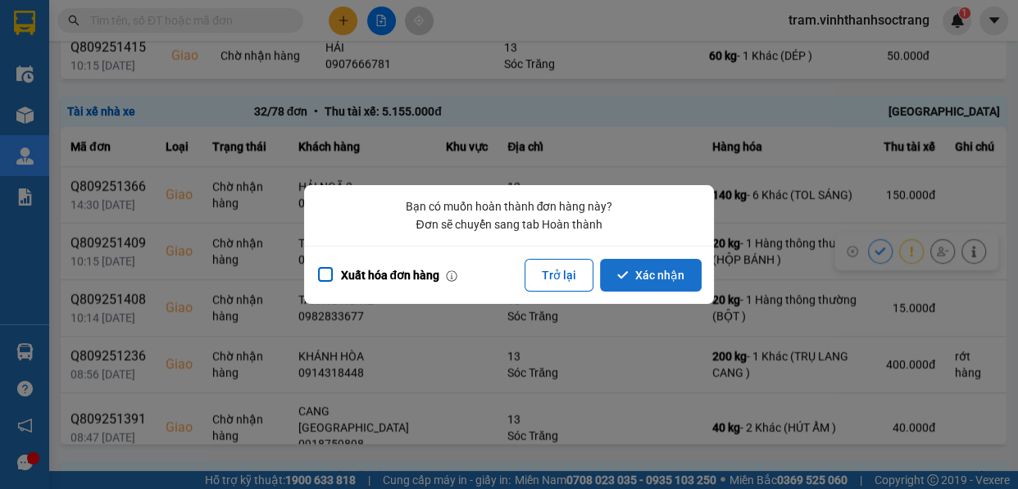
click at [699, 265] on button "Xác nhận" at bounding box center [651, 275] width 102 height 33
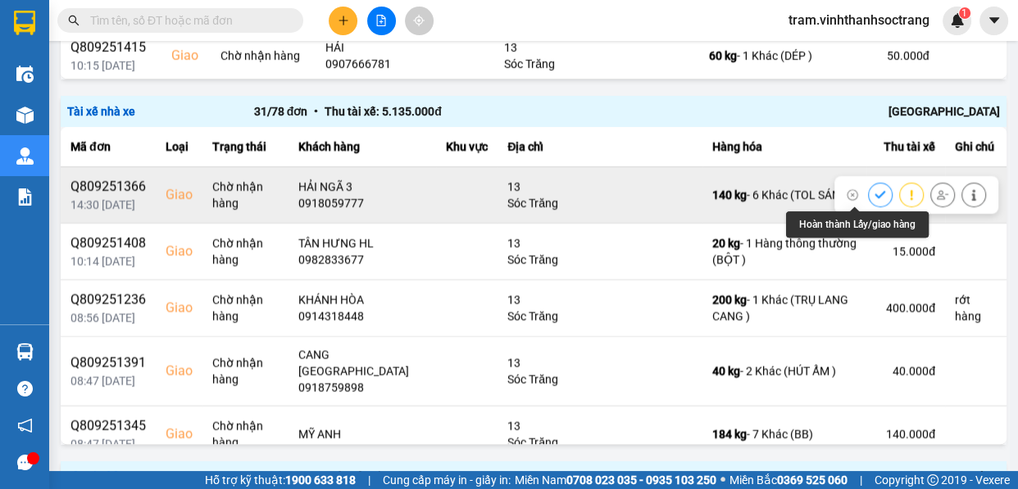
click at [869, 189] on button at bounding box center [880, 194] width 23 height 29
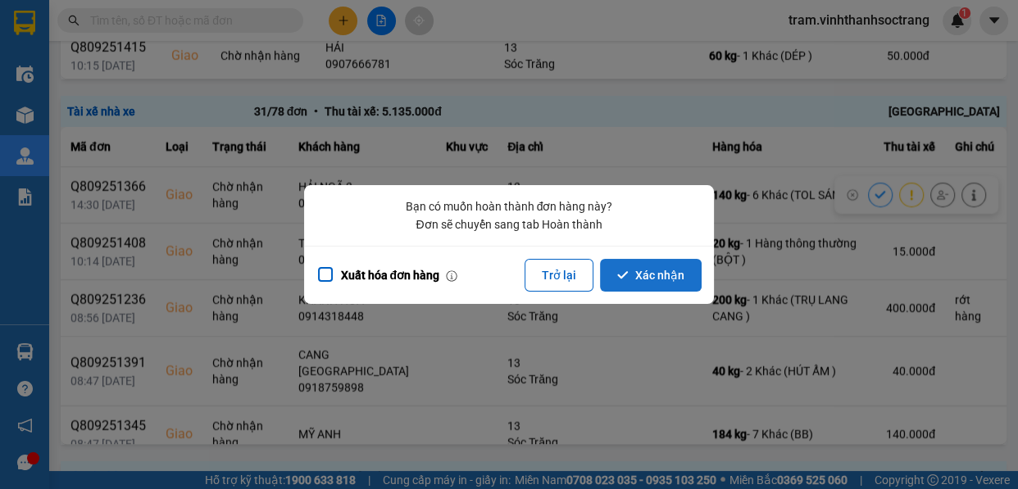
click at [648, 270] on button "Xác nhận" at bounding box center [651, 275] width 102 height 33
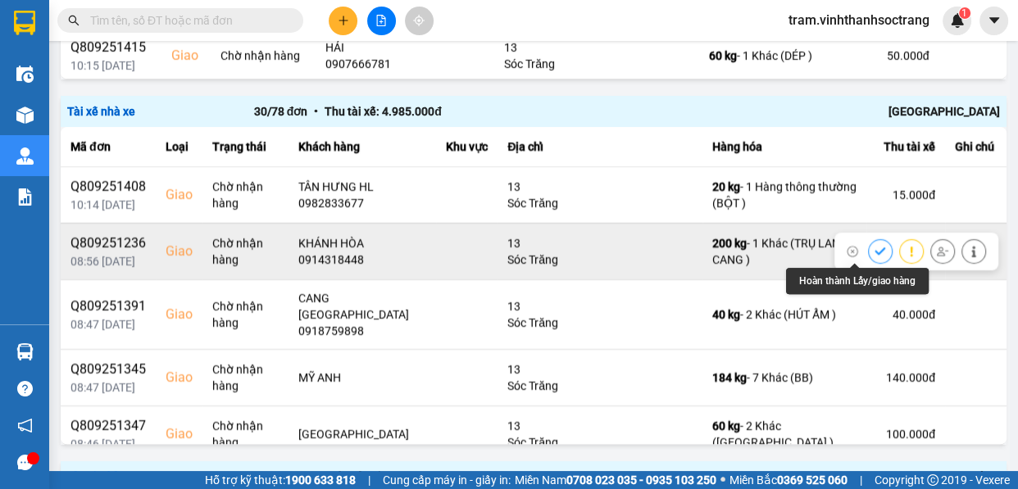
click at [875, 252] on icon at bounding box center [880, 251] width 11 height 11
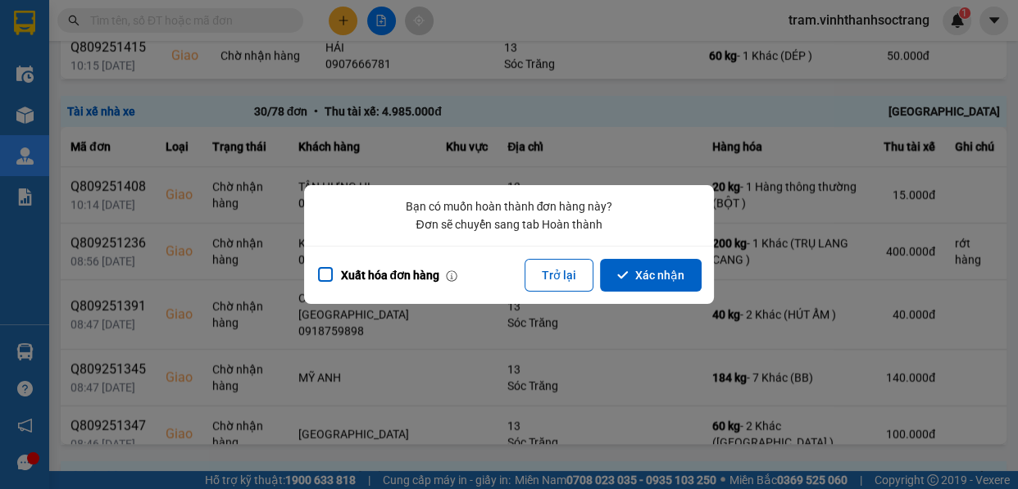
click at [647, 276] on button "Xác nhận" at bounding box center [651, 275] width 102 height 33
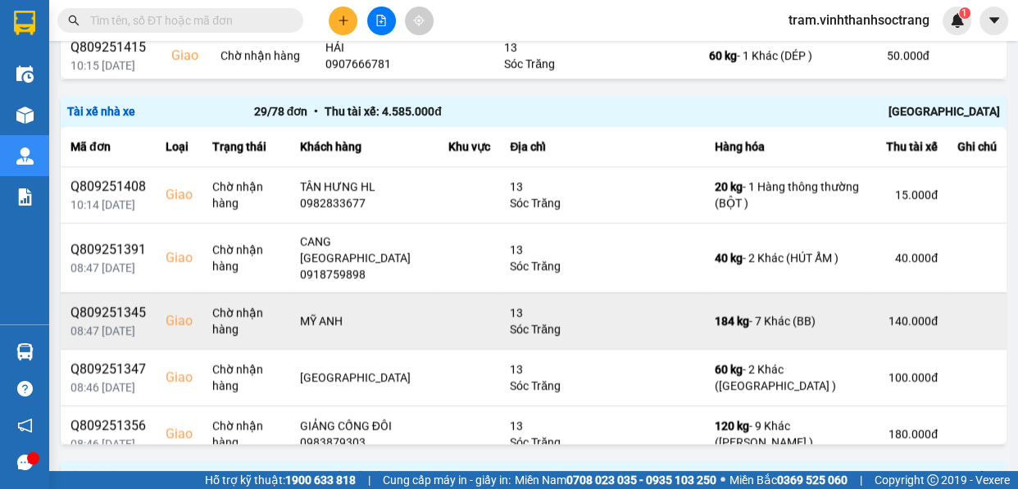
scroll to position [74, 0]
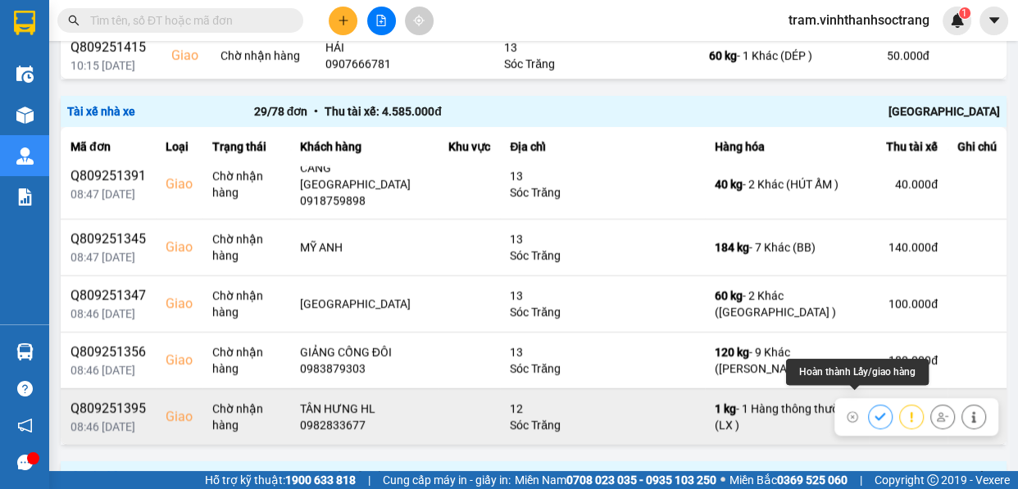
click at [875, 411] on icon at bounding box center [880, 416] width 11 height 11
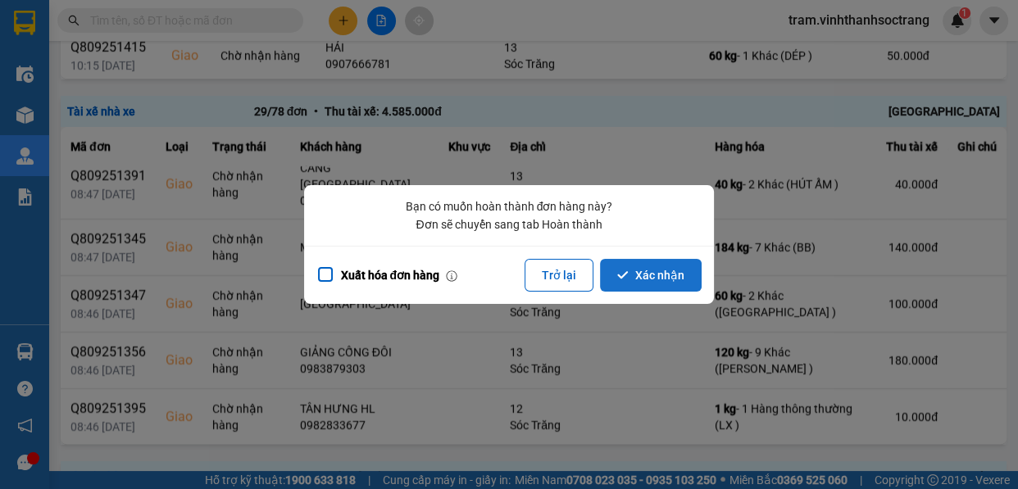
click at [670, 279] on button "Xác nhận" at bounding box center [651, 275] width 102 height 33
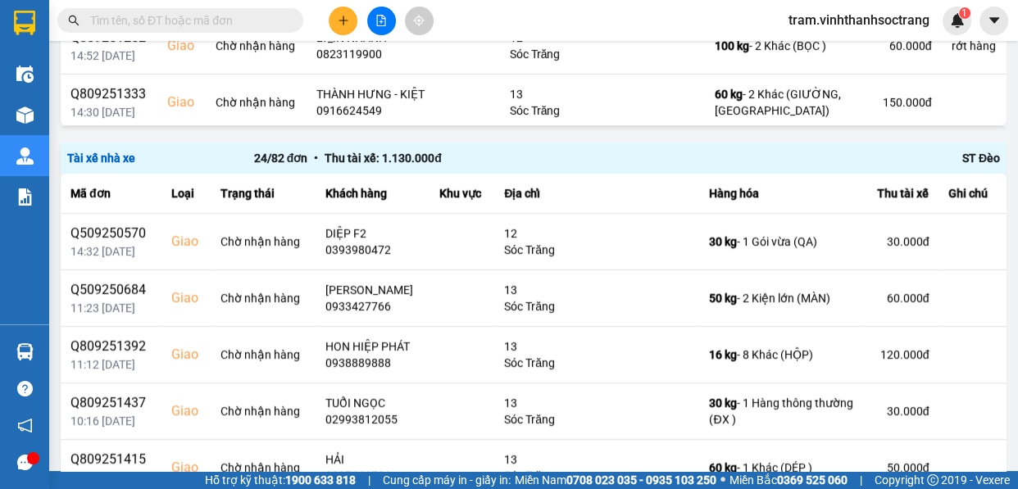
scroll to position [1238, 0]
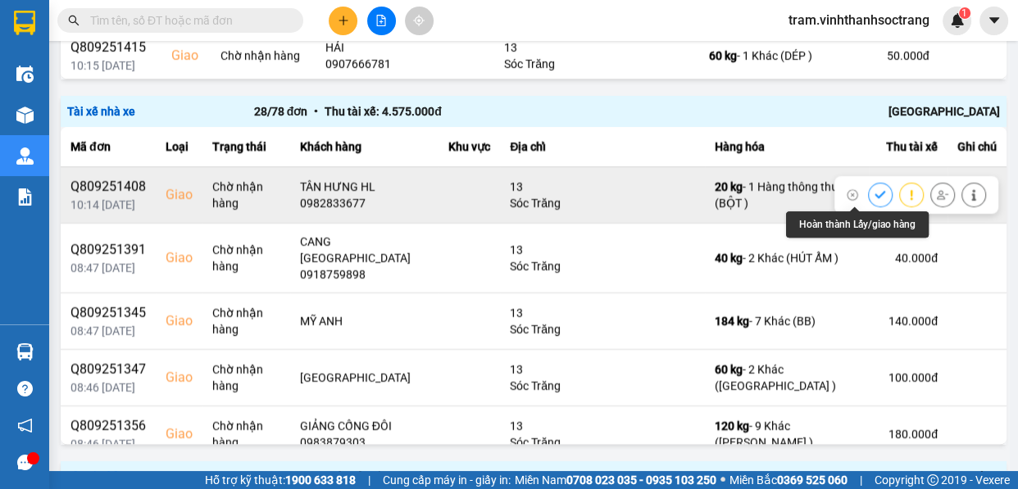
click at [869, 193] on button at bounding box center [880, 194] width 23 height 29
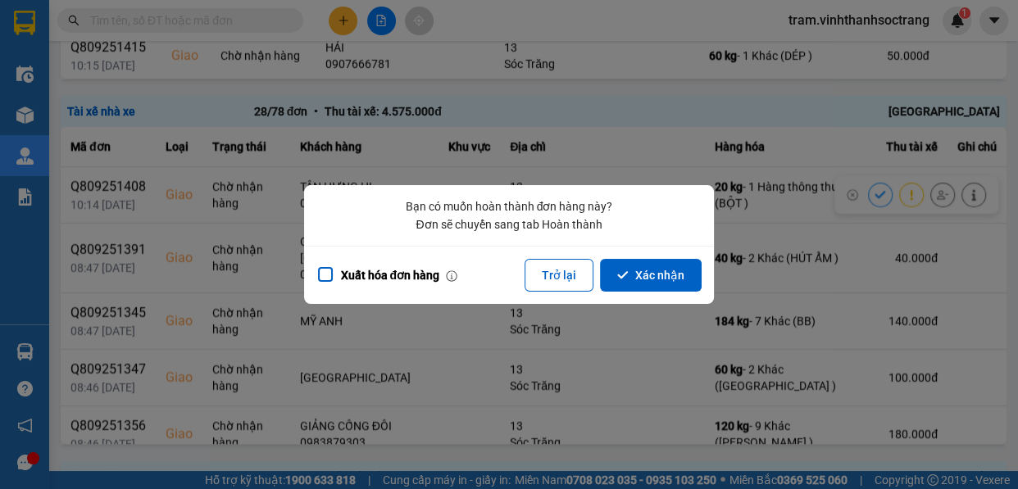
click at [651, 265] on button "Xác nhận" at bounding box center [651, 275] width 102 height 33
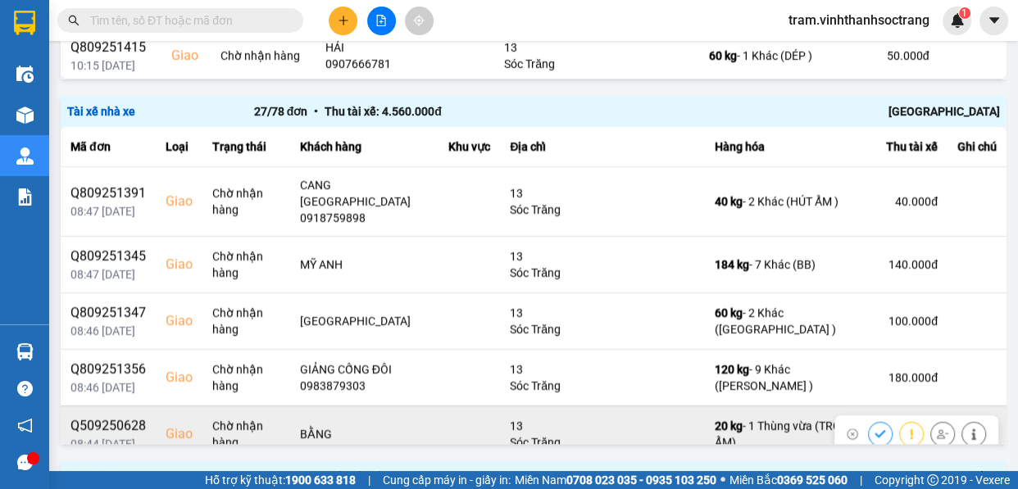
click at [875, 429] on icon at bounding box center [880, 434] width 11 height 11
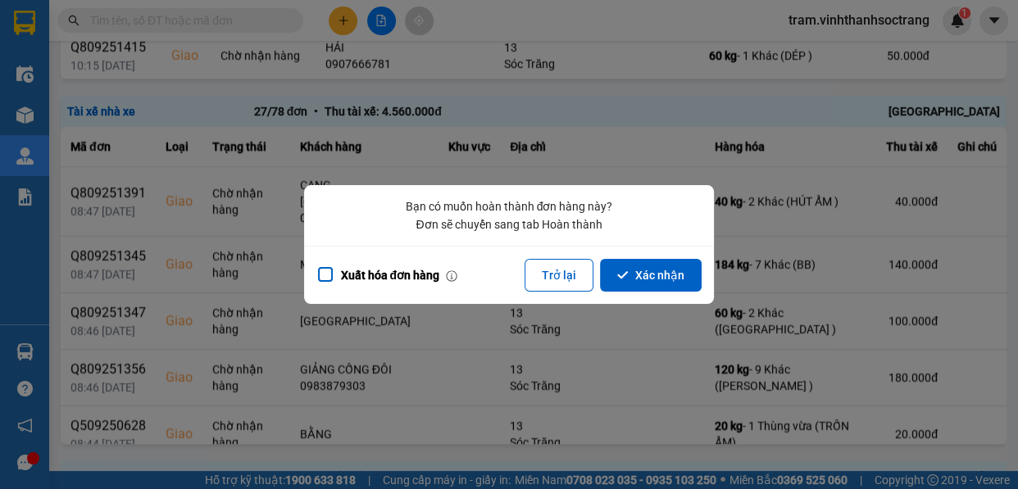
click at [645, 277] on button "Xác nhận" at bounding box center [651, 275] width 102 height 33
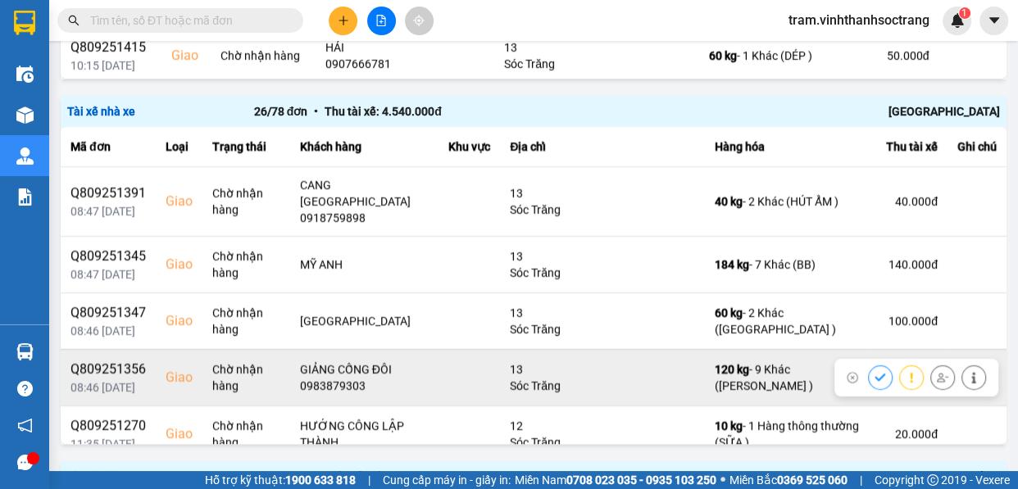
click at [875, 372] on icon at bounding box center [880, 377] width 11 height 11
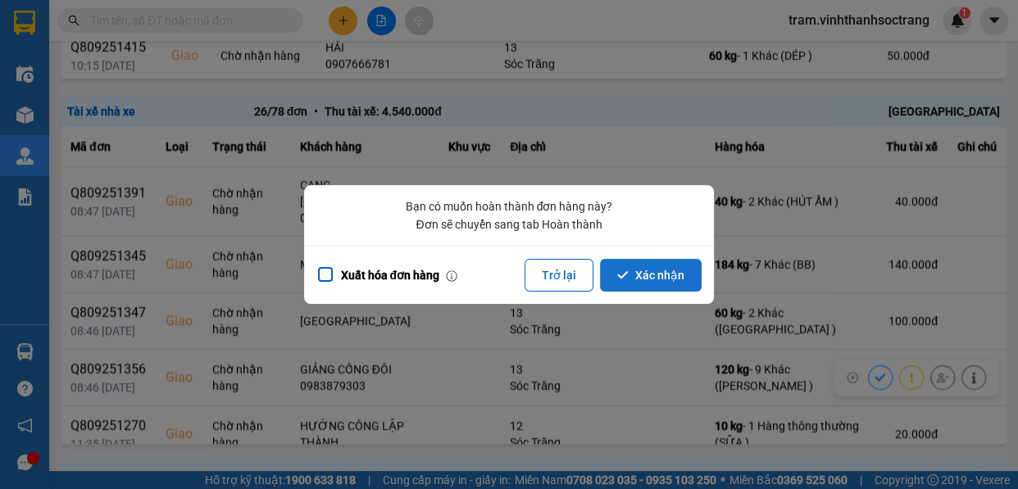
click at [656, 264] on button "Xác nhận" at bounding box center [651, 275] width 102 height 33
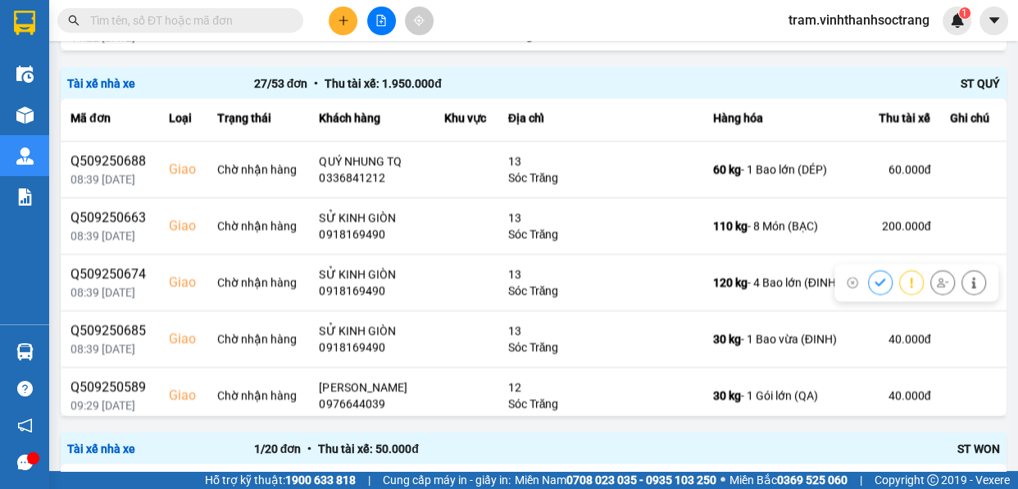
scroll to position [298, 0]
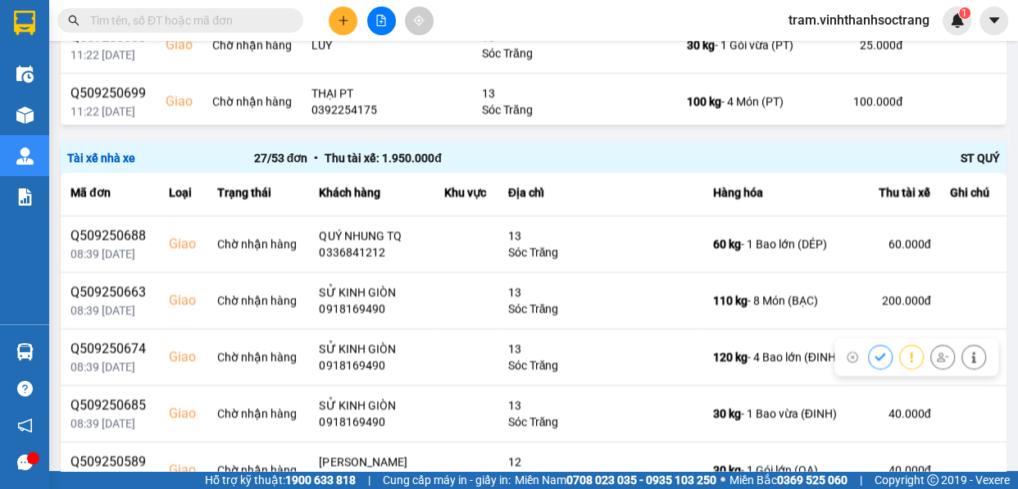
scroll to position [298, 0]
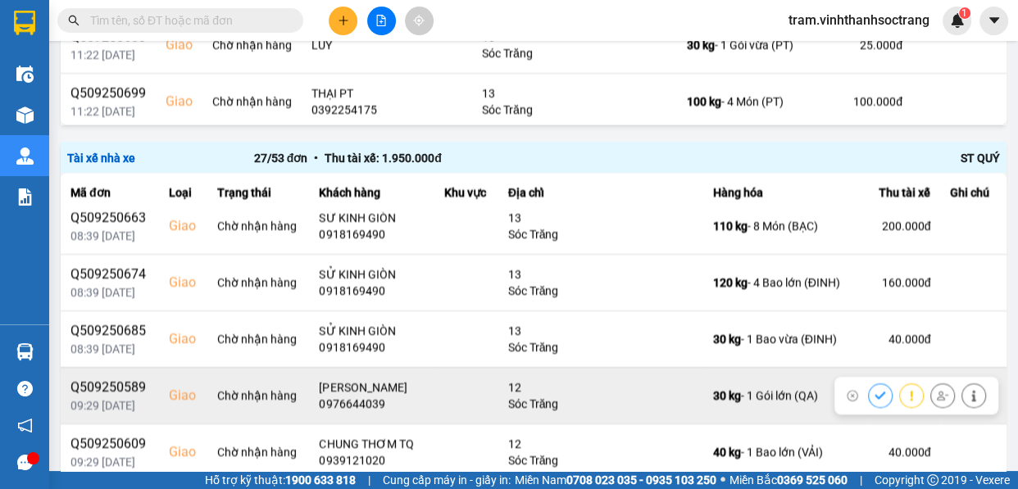
click at [931, 393] on button at bounding box center [942, 395] width 23 height 29
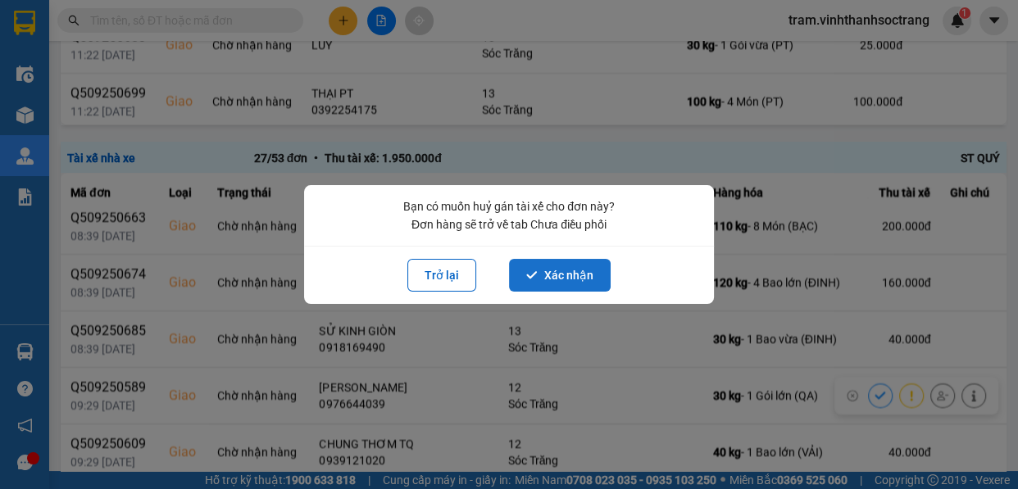
click at [586, 267] on button "Xác nhận" at bounding box center [560, 275] width 102 height 33
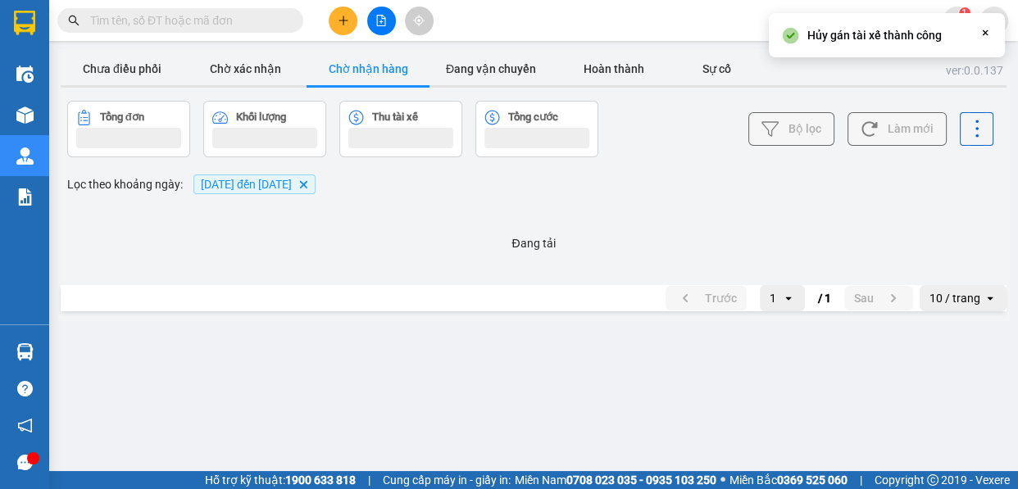
scroll to position [0, 0]
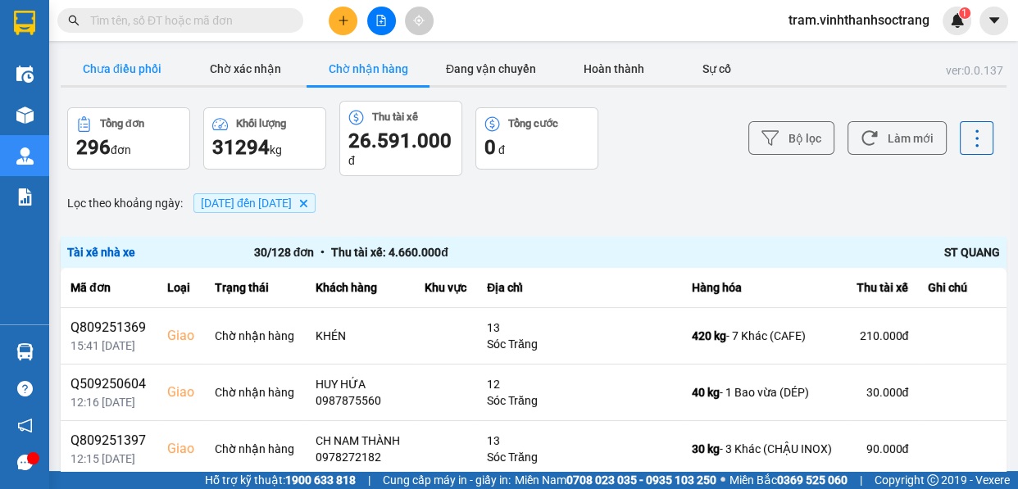
click at [143, 73] on button "Chưa điều phối" at bounding box center [122, 68] width 123 height 33
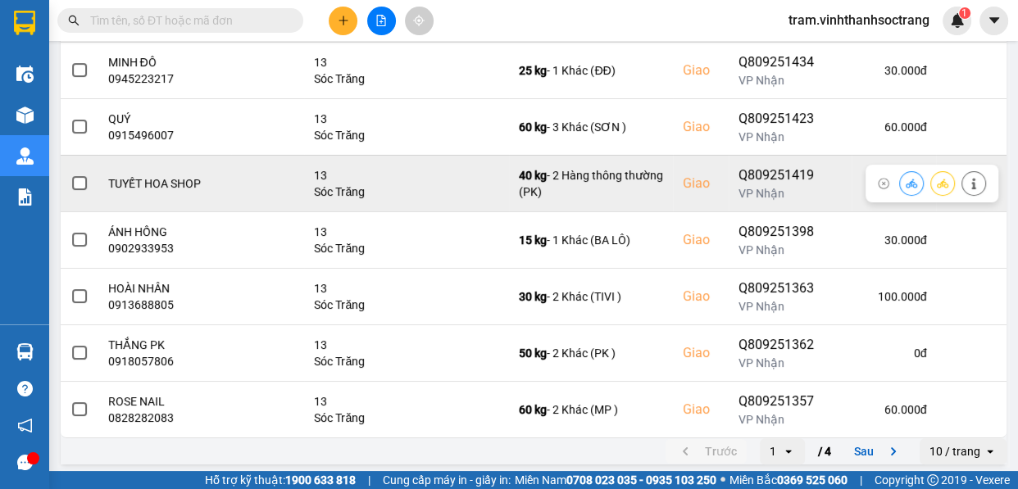
scroll to position [394, 0]
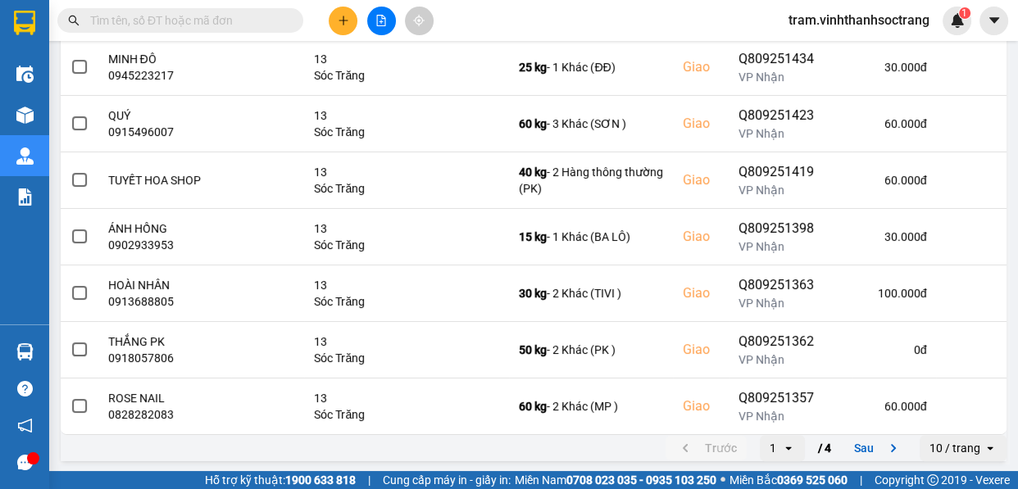
click at [941, 454] on div "10 / trang" at bounding box center [955, 448] width 51 height 16
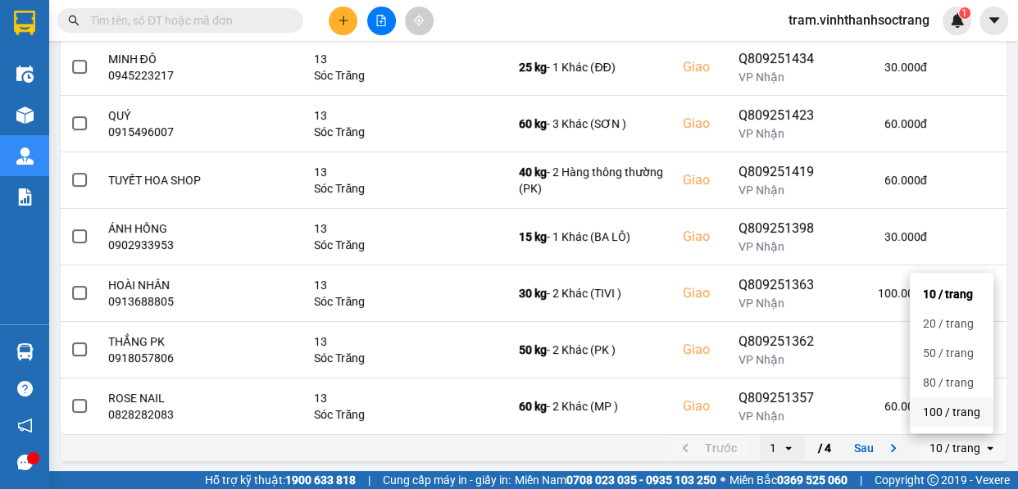
click at [958, 410] on div "100 / trang" at bounding box center [951, 412] width 57 height 16
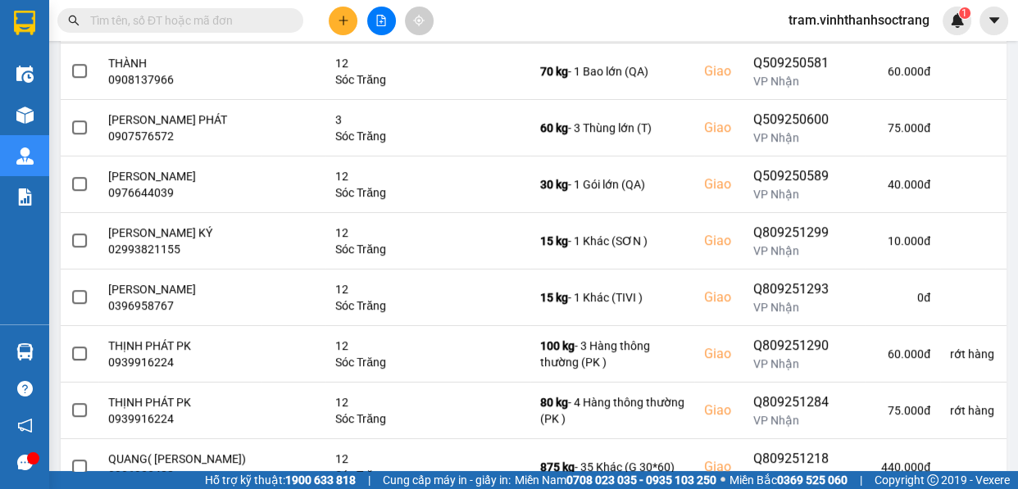
scroll to position [1322, 0]
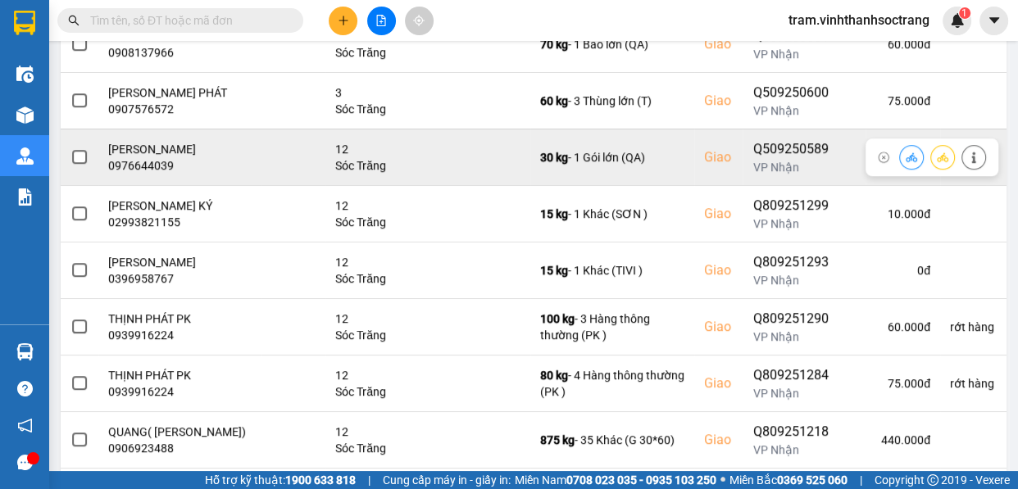
click at [937, 154] on icon at bounding box center [942, 157] width 11 height 11
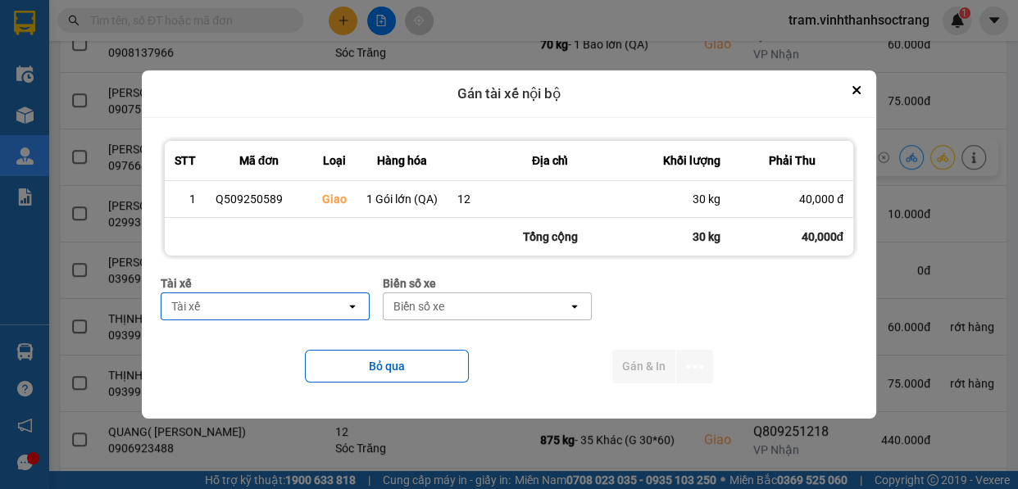
click at [322, 311] on div "Tài xế" at bounding box center [253, 306] width 184 height 26
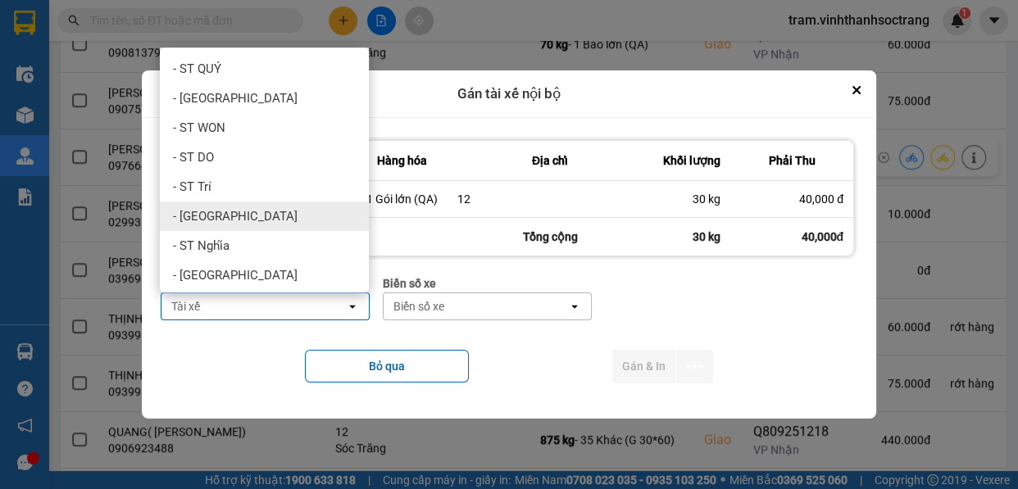
scroll to position [63, 0]
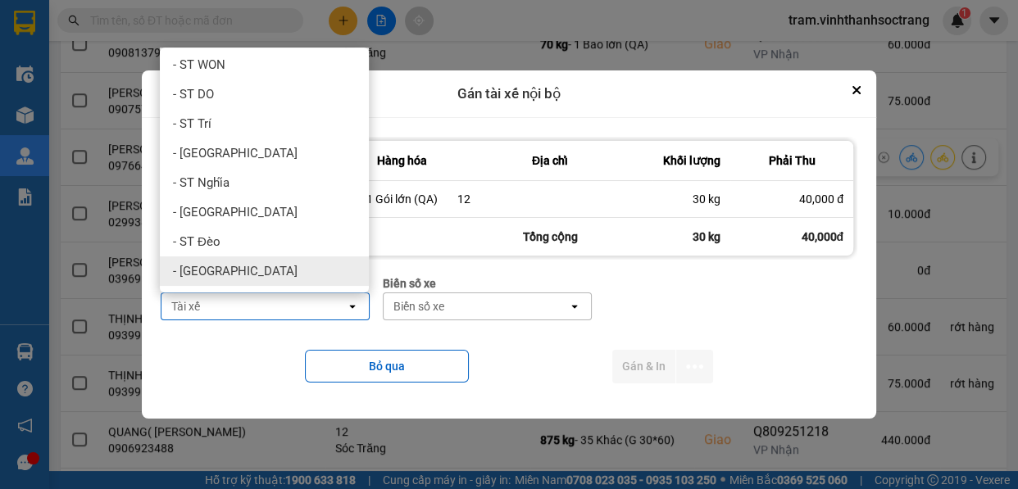
click at [264, 271] on div "- [GEOGRAPHIC_DATA]" at bounding box center [264, 272] width 209 height 30
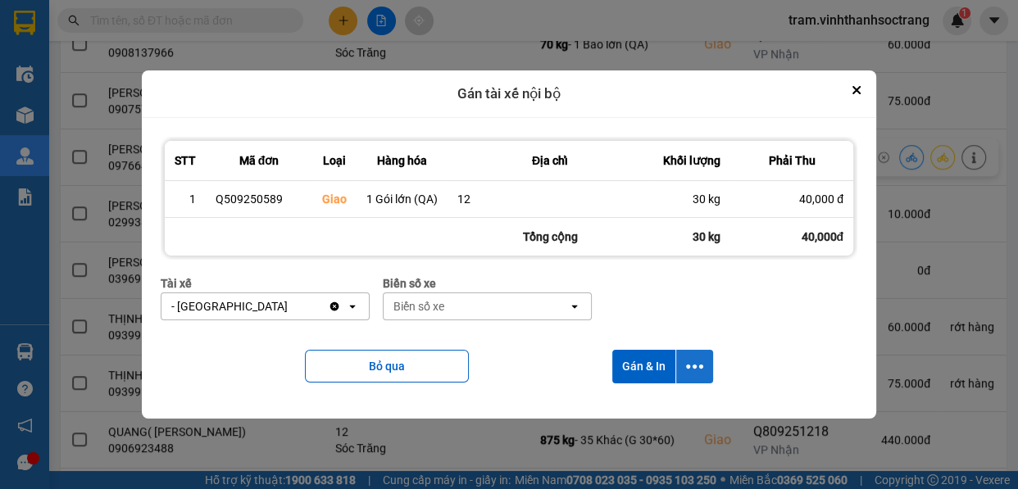
click at [695, 366] on icon "dialog" at bounding box center [694, 367] width 17 height 4
click at [631, 403] on span "Chỉ gán tài" at bounding box center [629, 411] width 54 height 16
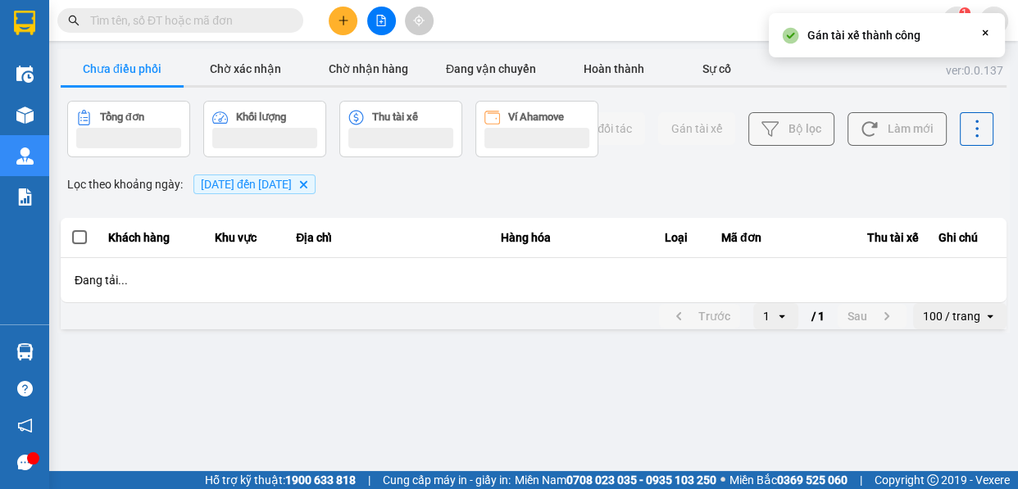
scroll to position [0, 0]
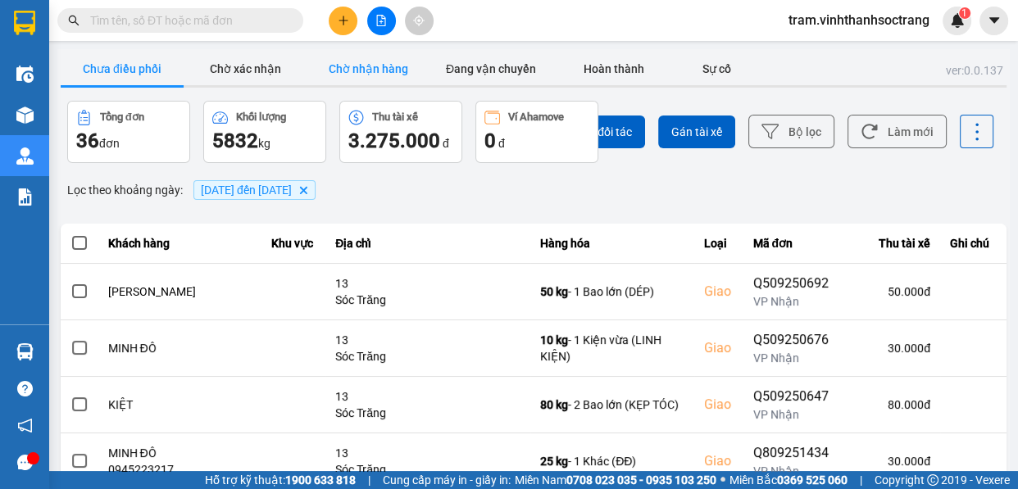
click at [393, 75] on button "Chờ nhận hàng" at bounding box center [368, 68] width 123 height 33
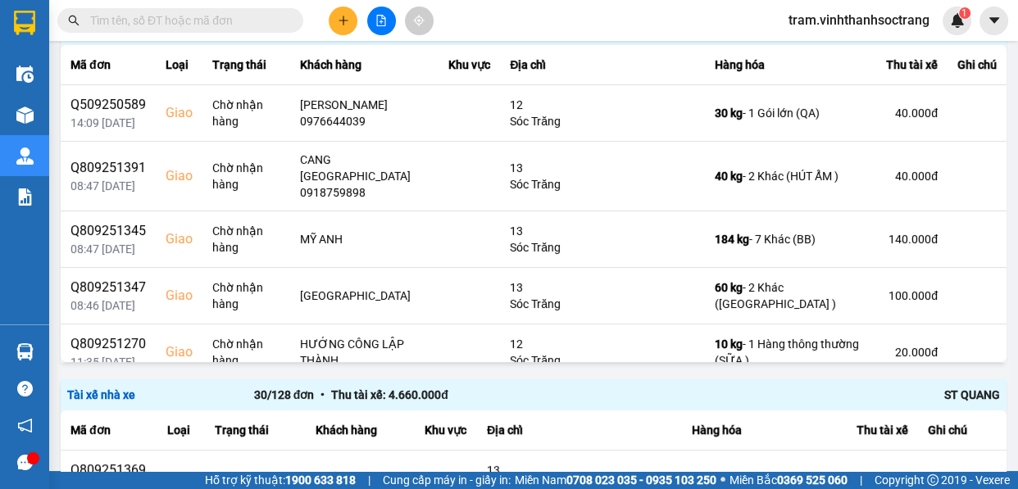
scroll to position [148, 0]
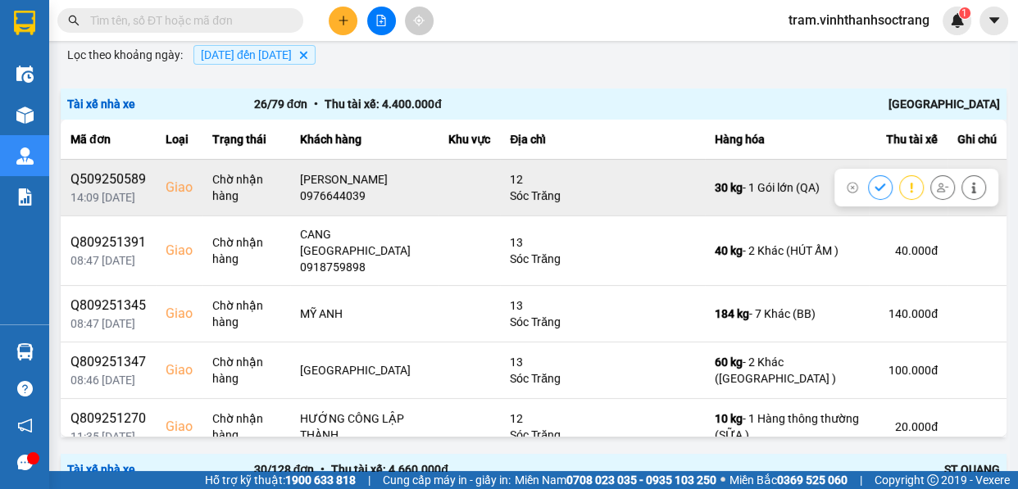
click at [869, 186] on button at bounding box center [880, 187] width 23 height 29
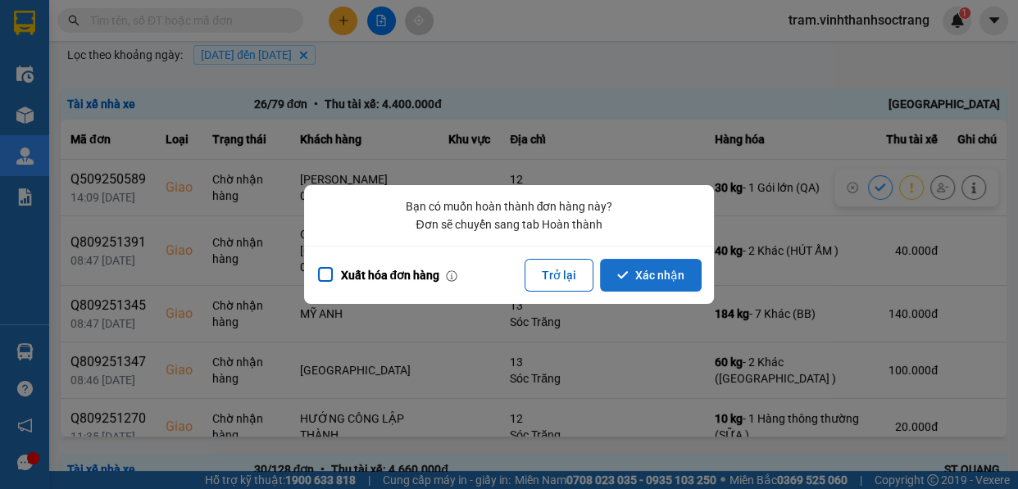
click at [644, 271] on button "Xác nhận" at bounding box center [651, 275] width 102 height 33
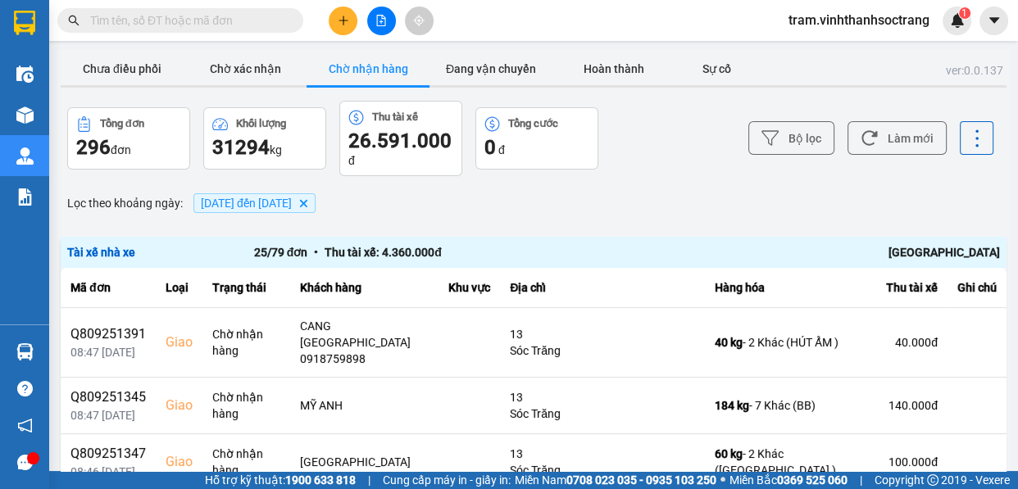
scroll to position [74, 0]
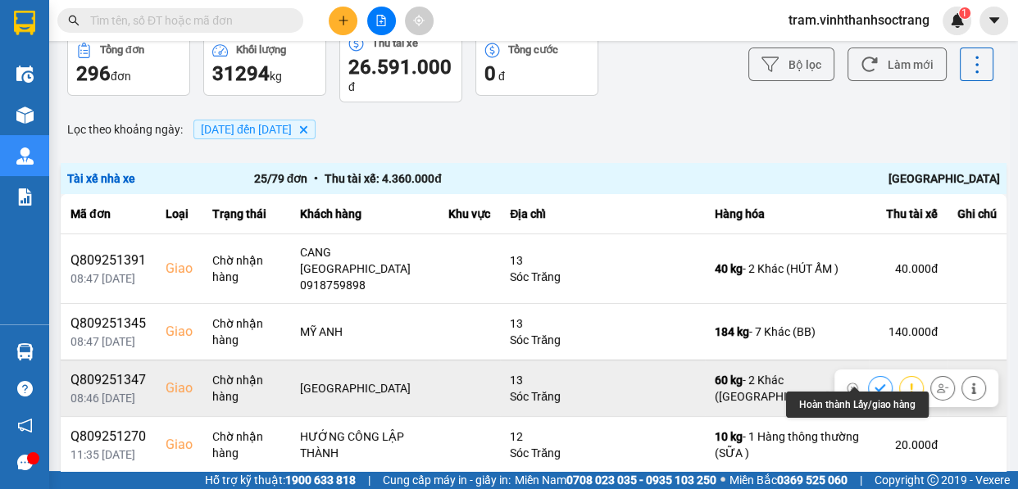
click at [875, 383] on icon at bounding box center [880, 388] width 11 height 11
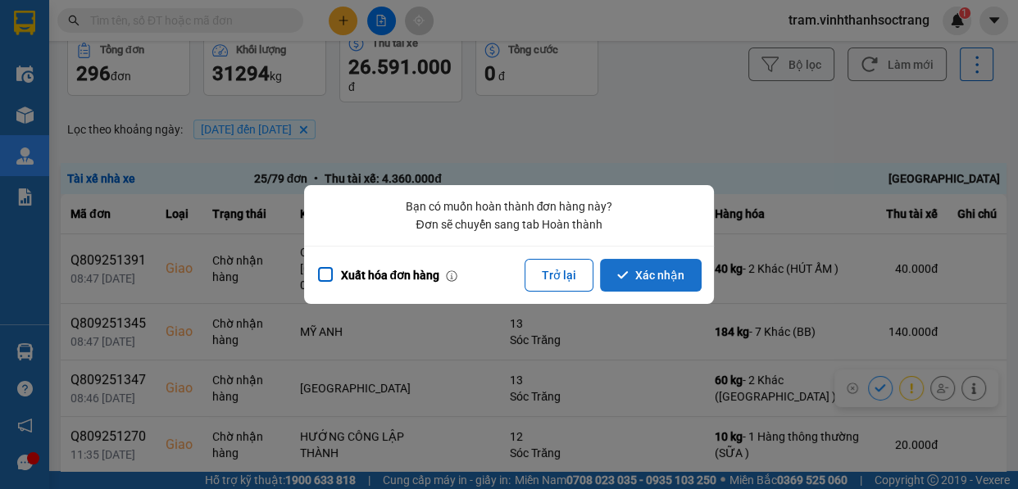
click at [646, 283] on button "Xác nhận" at bounding box center [651, 275] width 102 height 33
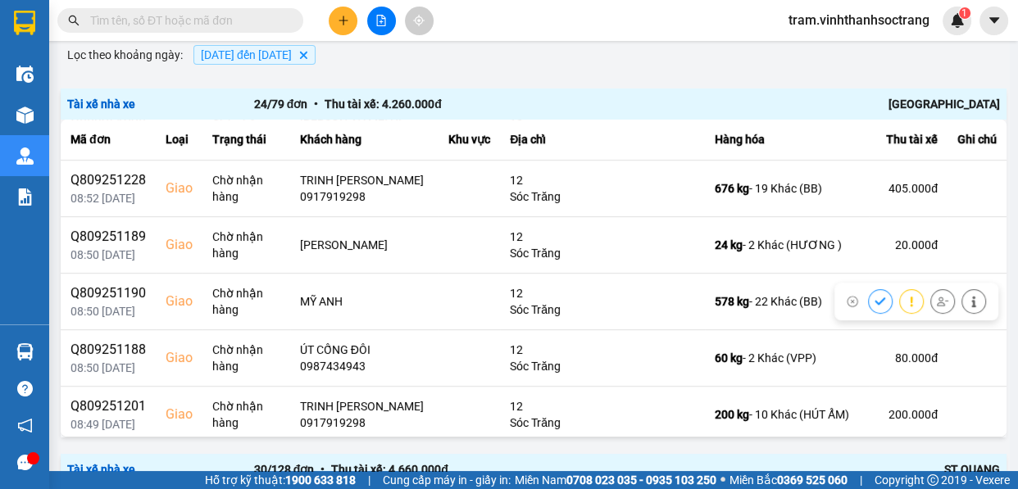
scroll to position [596, 0]
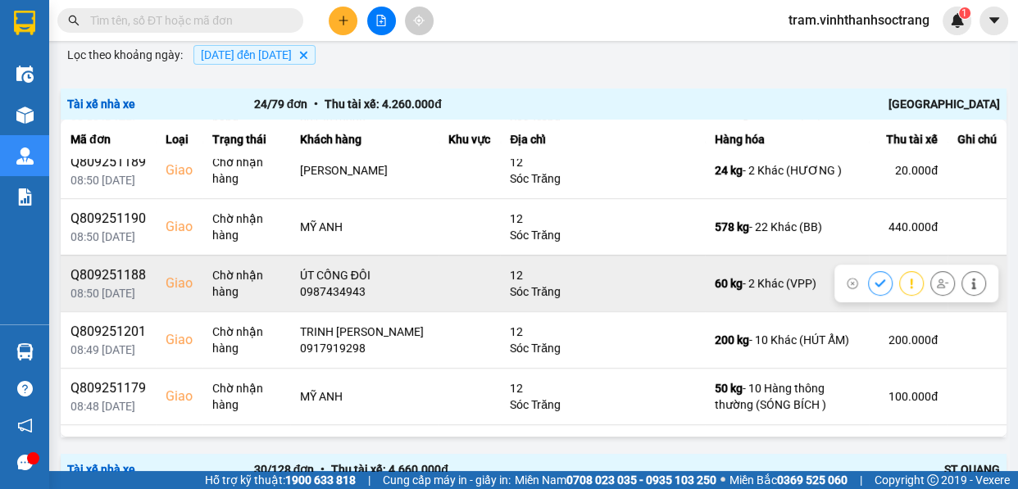
click at [875, 281] on icon at bounding box center [880, 283] width 11 height 7
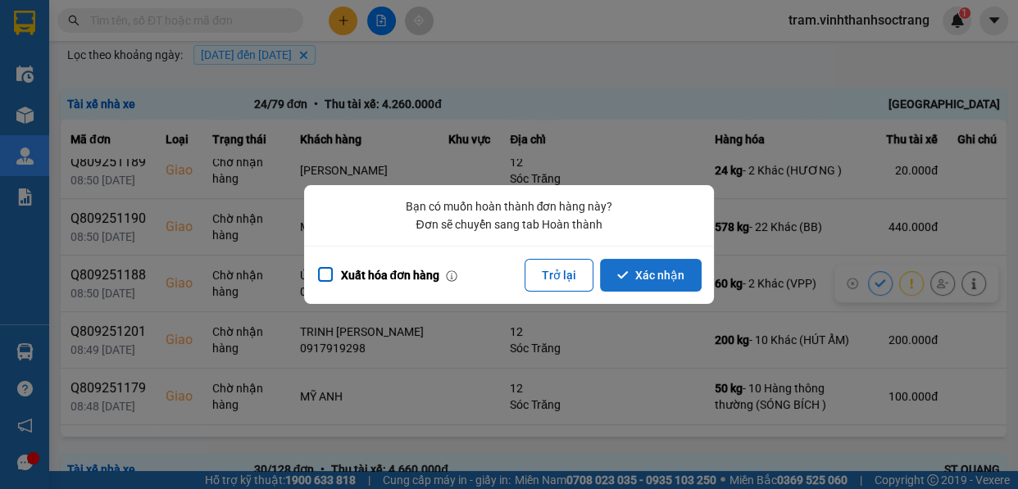
click at [689, 285] on button "Xác nhận" at bounding box center [651, 275] width 102 height 33
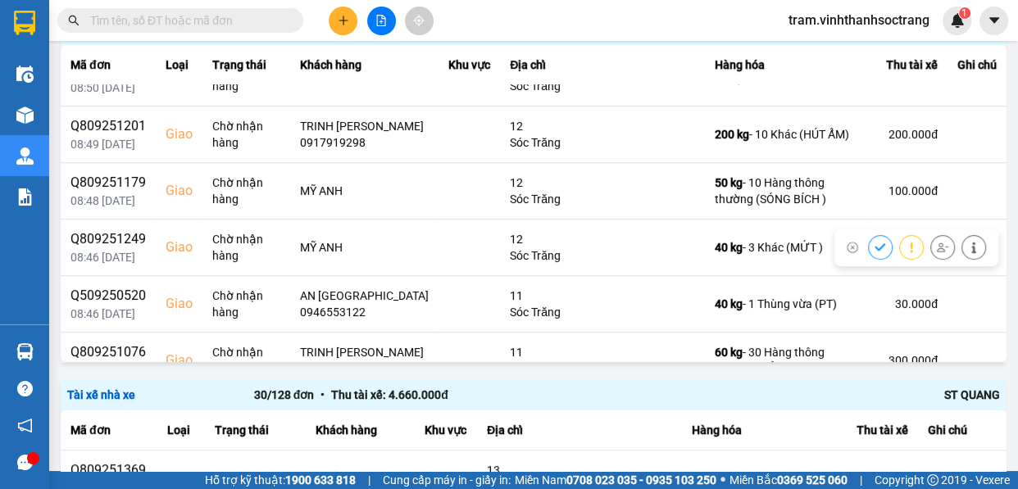
scroll to position [820, 0]
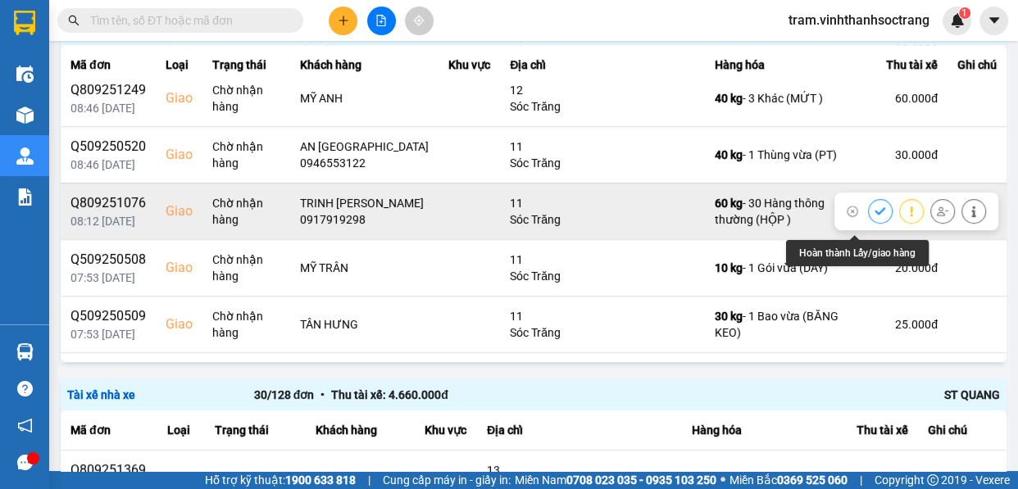
click at [869, 224] on button at bounding box center [880, 211] width 23 height 29
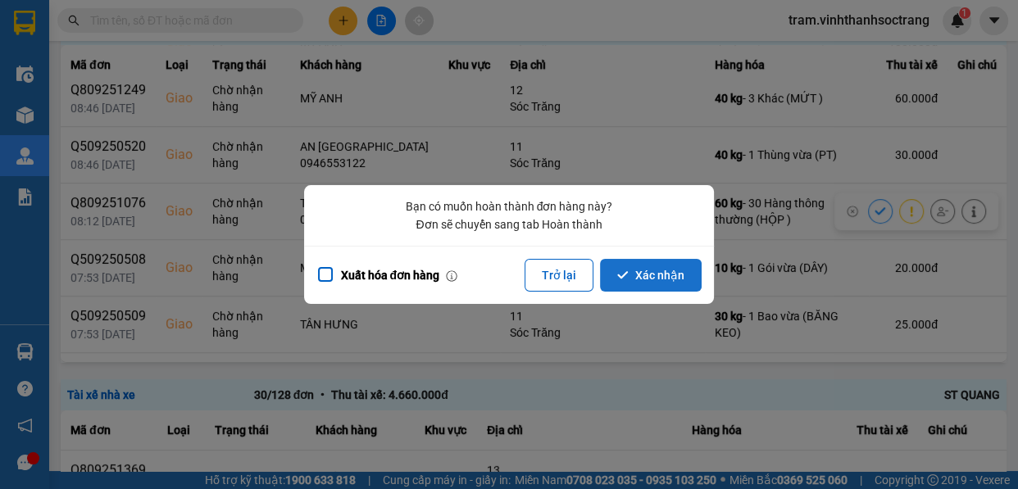
click at [680, 289] on button "Xác nhận" at bounding box center [651, 275] width 102 height 33
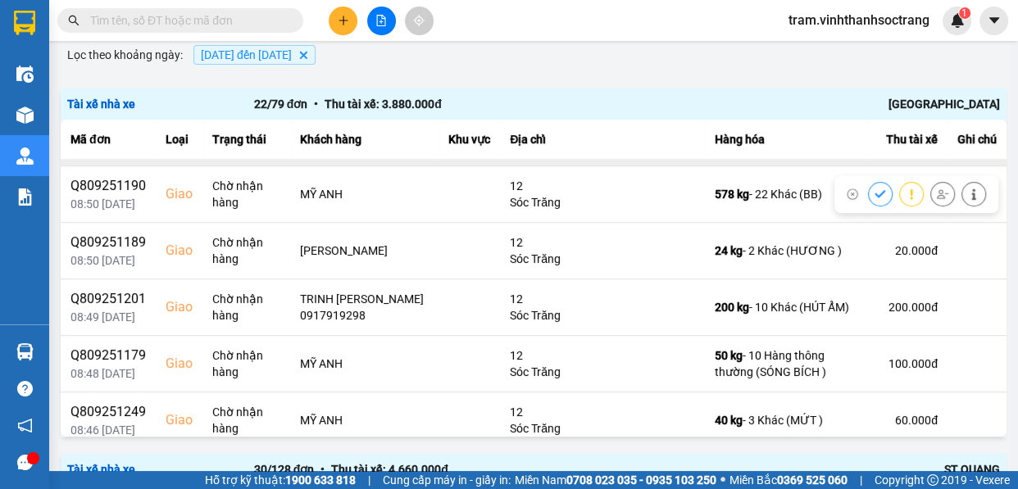
scroll to position [596, 0]
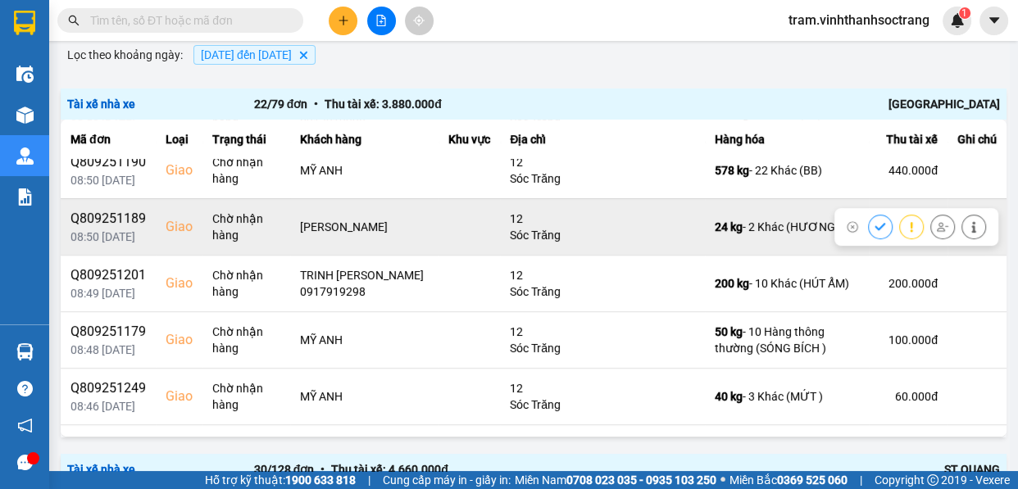
click at [869, 217] on button at bounding box center [880, 226] width 23 height 29
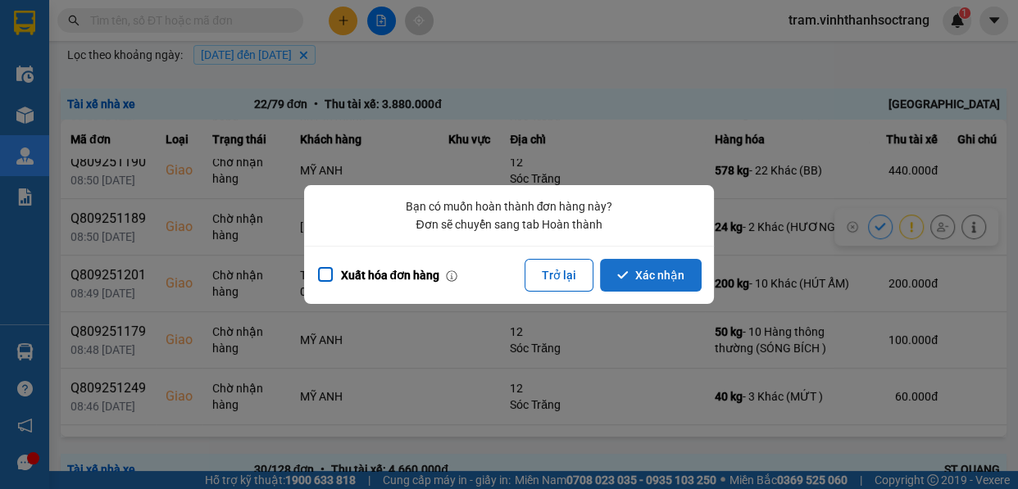
click at [635, 270] on button "Xác nhận" at bounding box center [651, 275] width 102 height 33
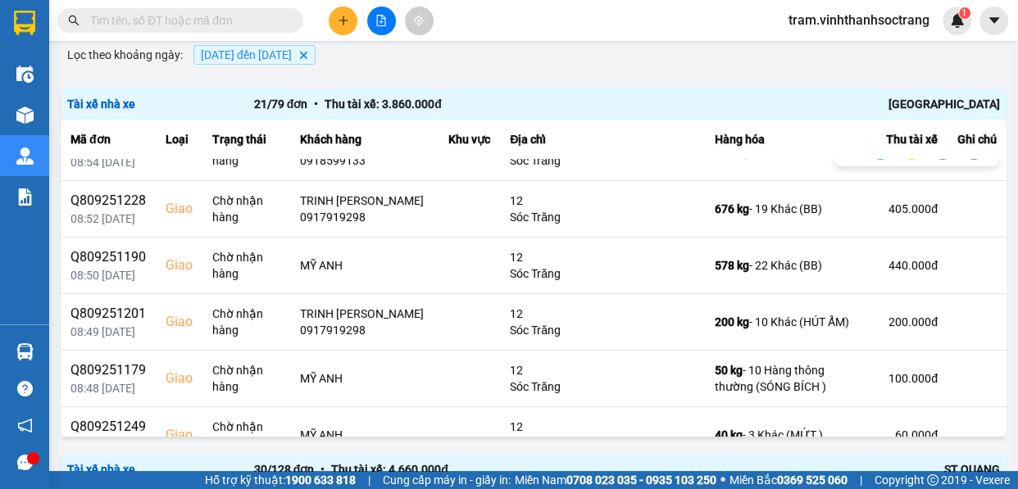
scroll to position [521, 0]
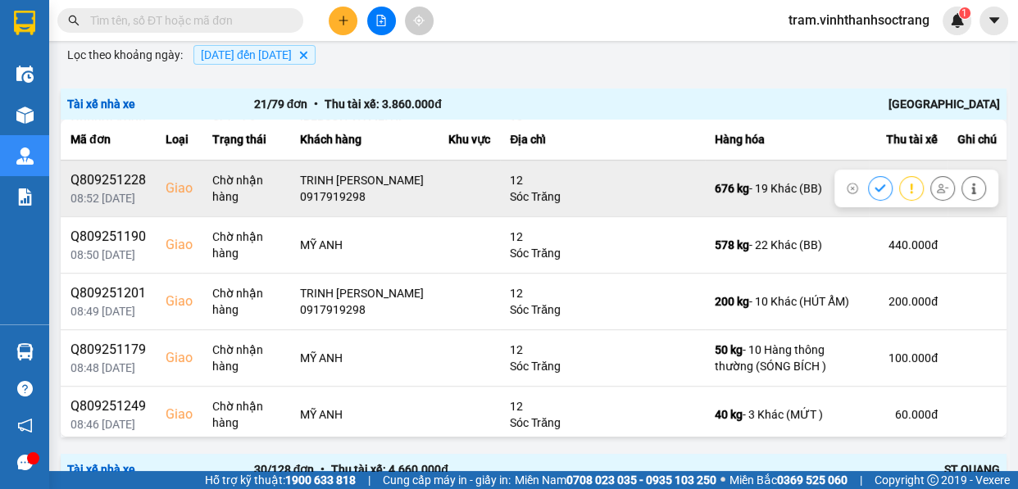
click at [875, 183] on icon at bounding box center [880, 188] width 11 height 11
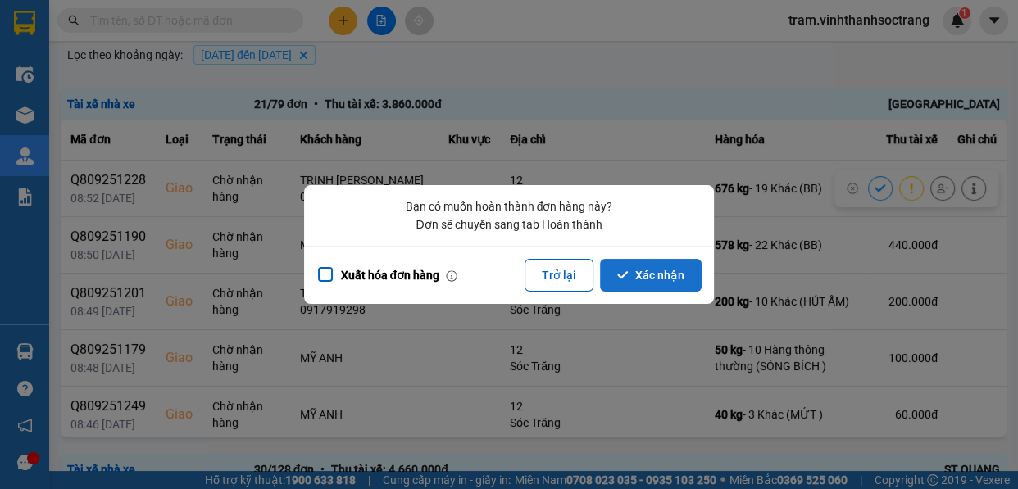
click at [661, 270] on button "Xác nhận" at bounding box center [651, 275] width 102 height 33
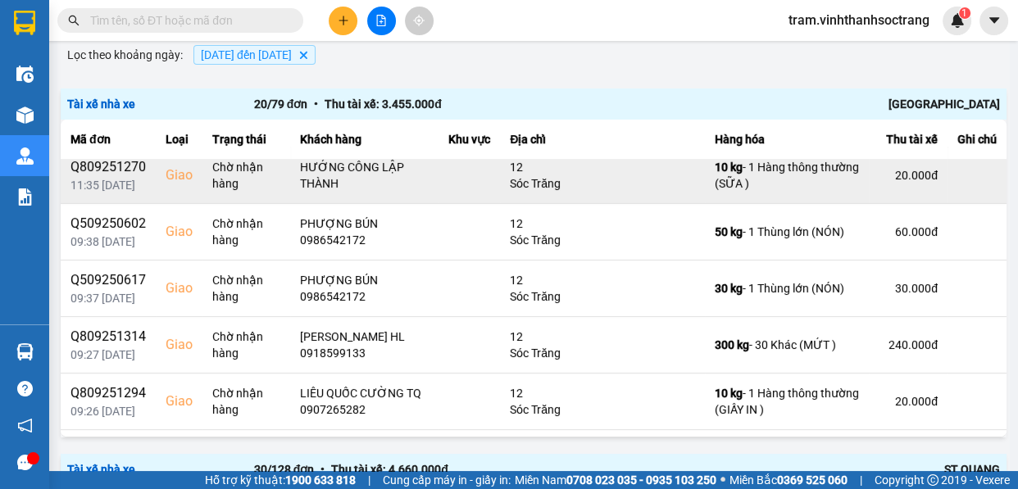
scroll to position [298, 0]
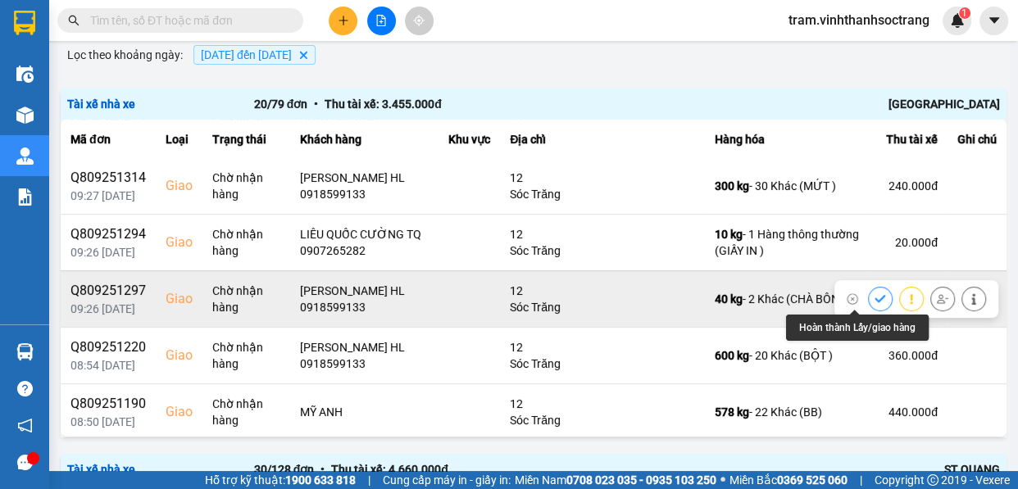
click at [875, 298] on icon at bounding box center [880, 298] width 11 height 11
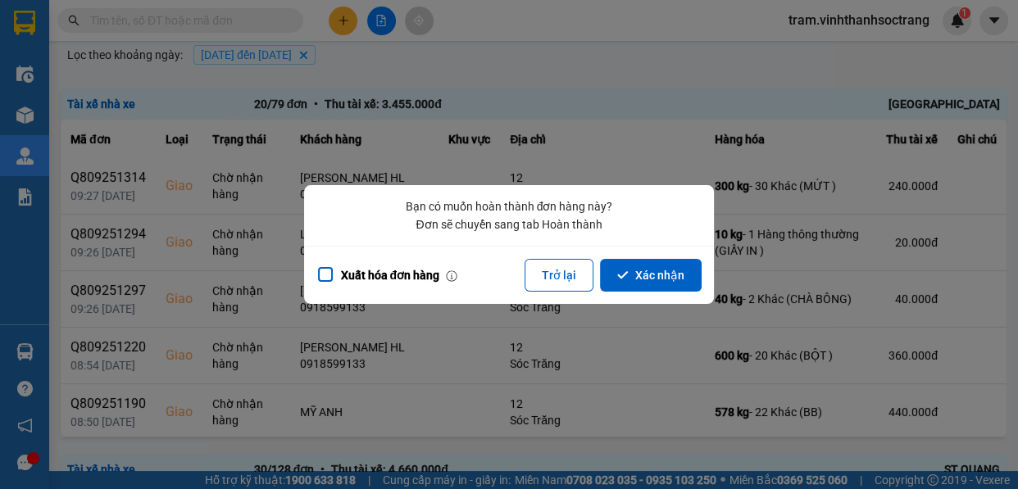
click at [657, 270] on button "Xác nhận" at bounding box center [651, 275] width 102 height 33
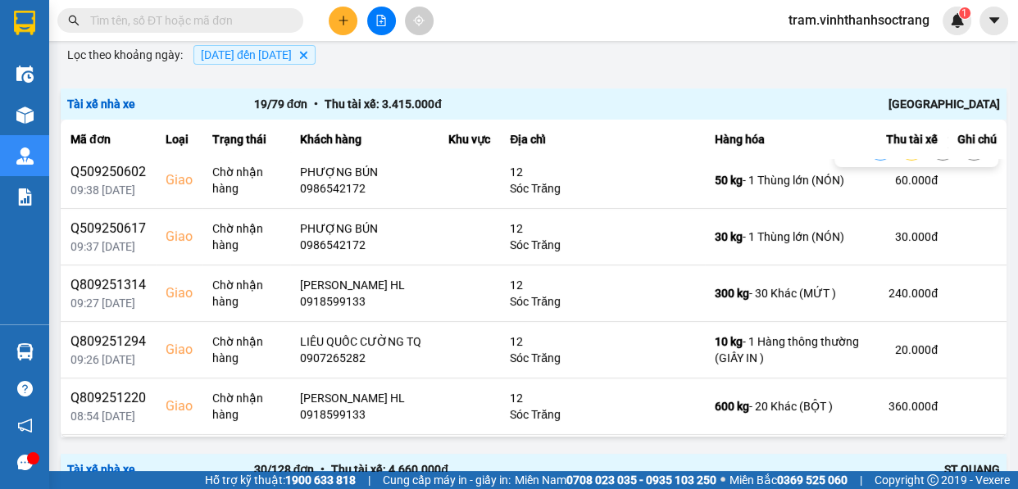
scroll to position [223, 0]
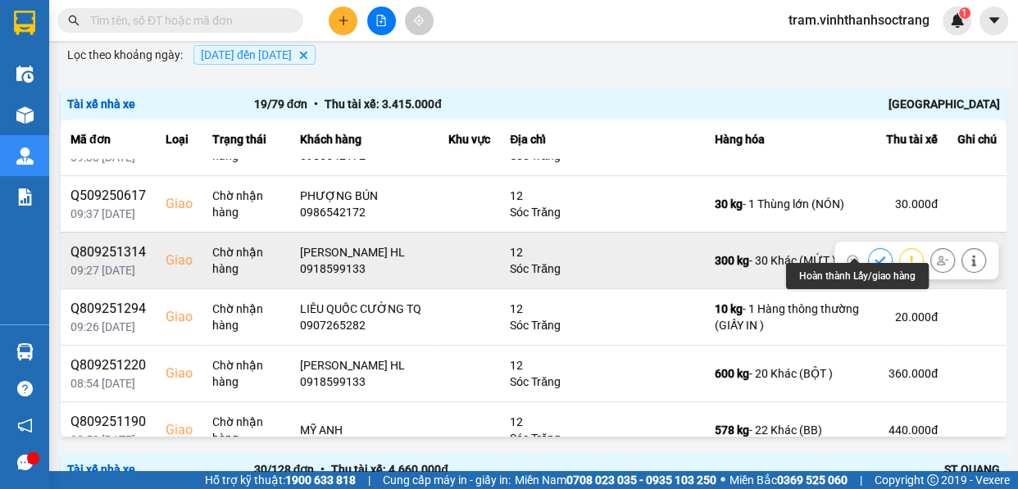
click at [875, 255] on icon at bounding box center [880, 260] width 11 height 11
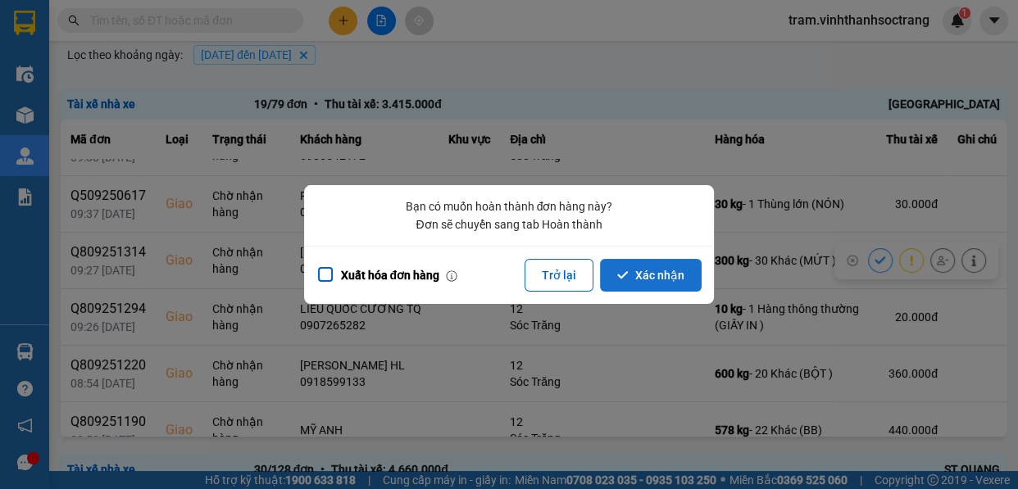
click at [650, 268] on button "Xác nhận" at bounding box center [651, 275] width 102 height 33
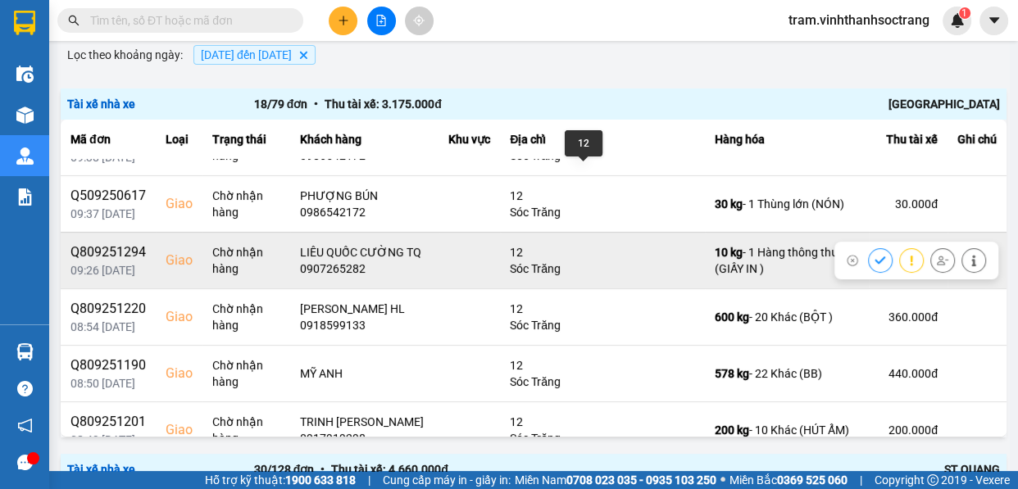
scroll to position [298, 0]
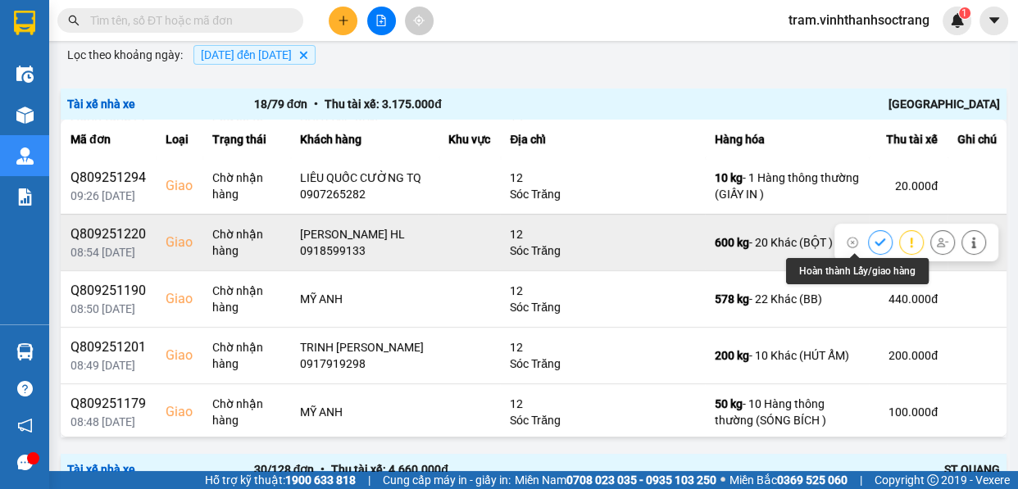
click at [875, 243] on icon at bounding box center [880, 242] width 11 height 11
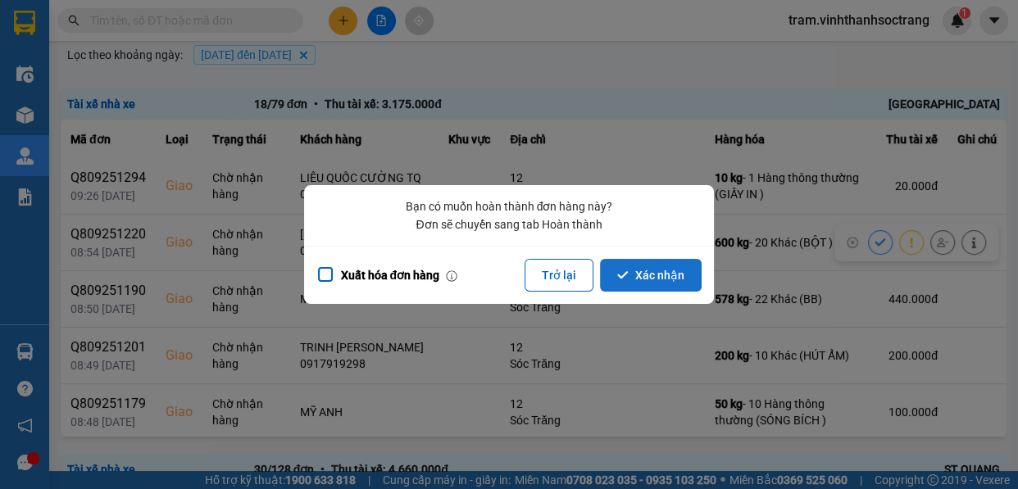
click at [633, 279] on button "Xác nhận" at bounding box center [651, 275] width 102 height 33
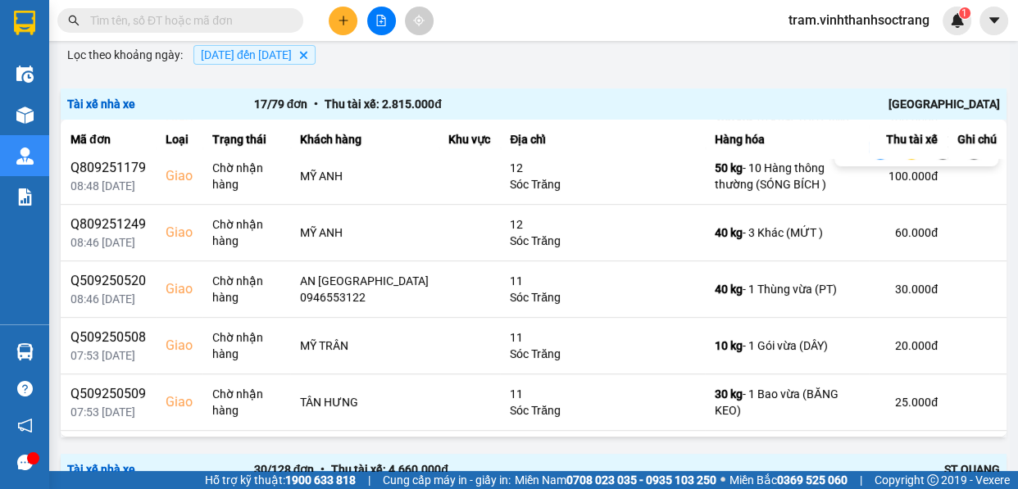
scroll to position [521, 0]
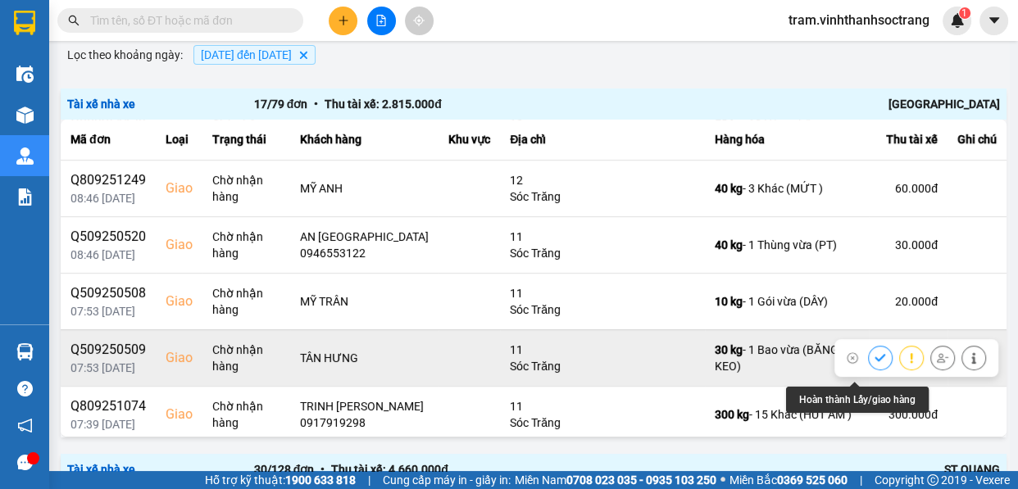
click at [869, 361] on button at bounding box center [880, 357] width 23 height 29
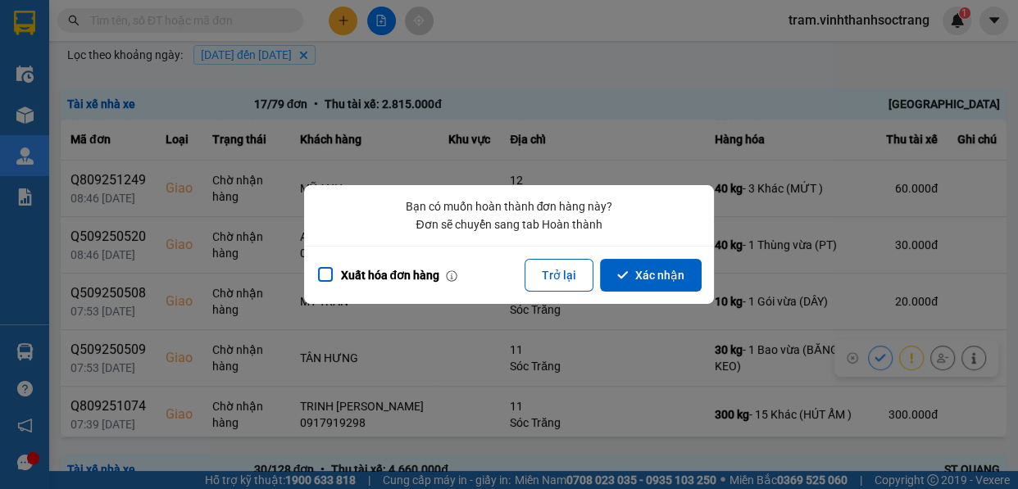
click at [657, 281] on button "Xác nhận" at bounding box center [651, 275] width 102 height 33
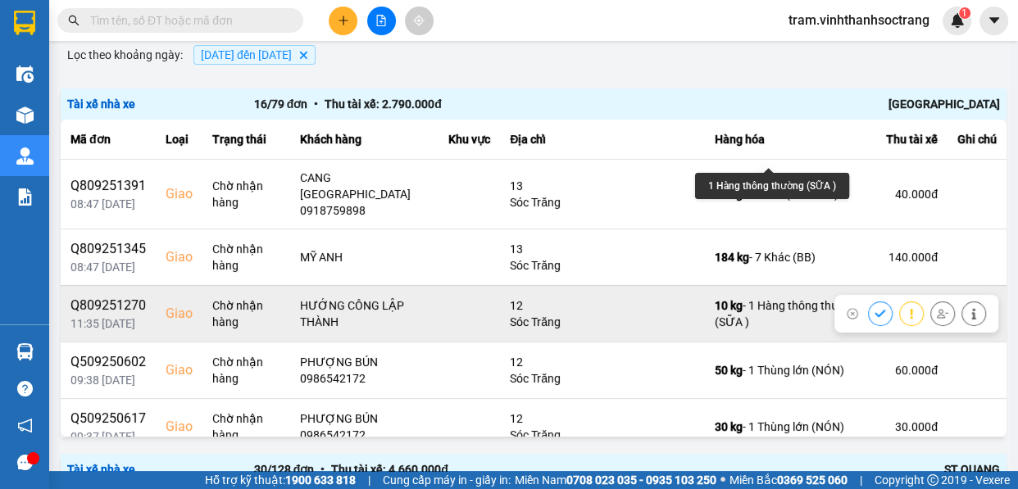
scroll to position [148, 0]
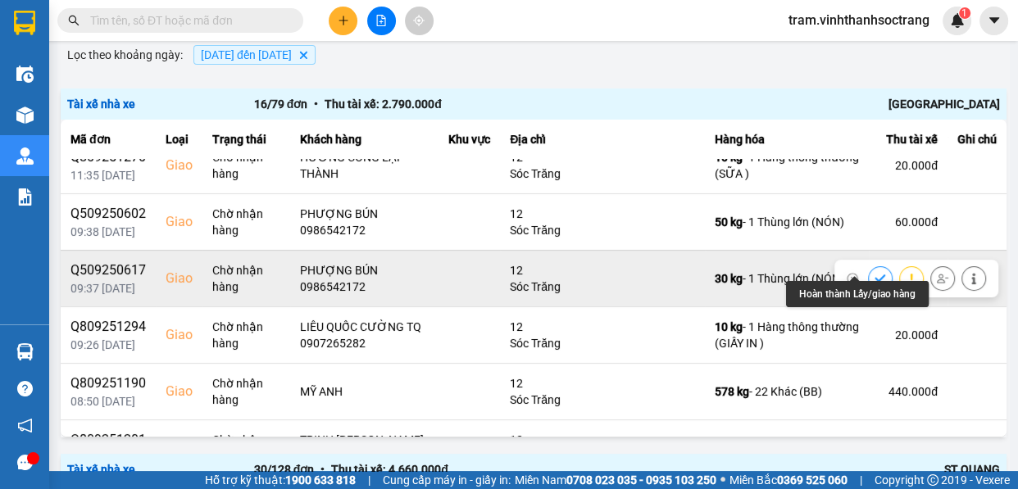
click at [875, 275] on icon at bounding box center [880, 278] width 11 height 7
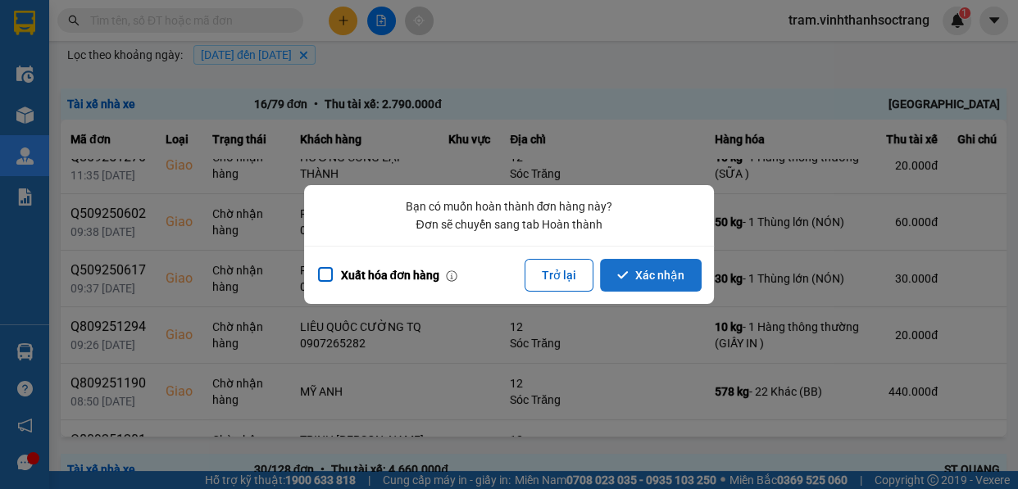
click at [666, 265] on button "Xác nhận" at bounding box center [651, 275] width 102 height 33
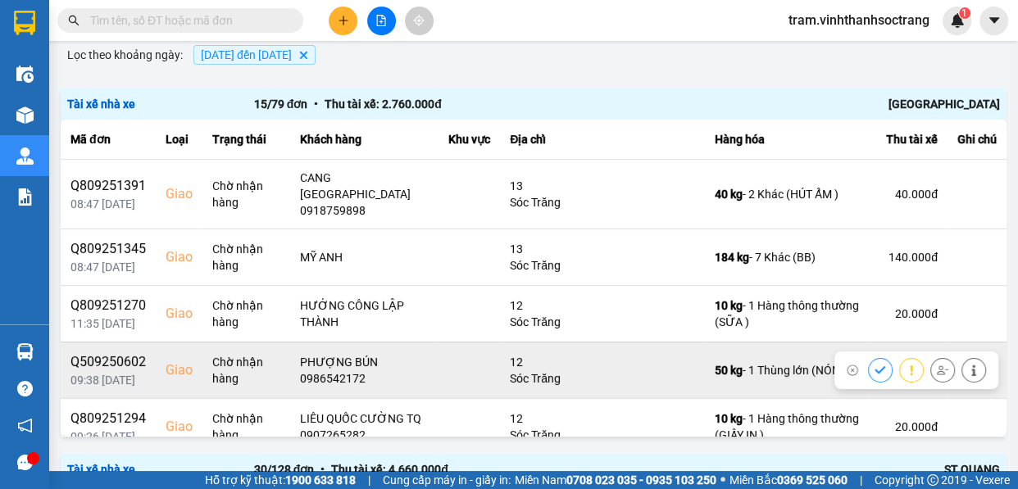
click at [875, 365] on icon at bounding box center [880, 370] width 11 height 11
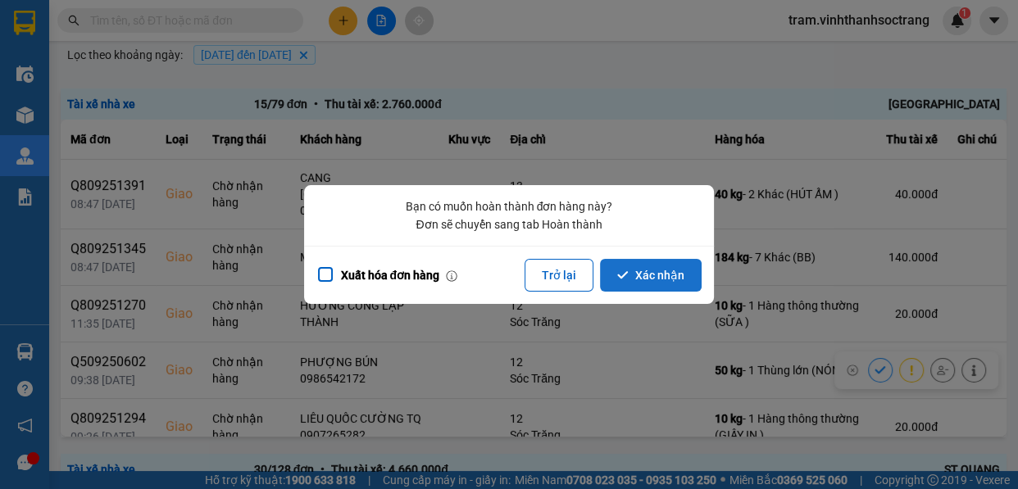
click at [660, 265] on button "Xác nhận" at bounding box center [651, 275] width 102 height 33
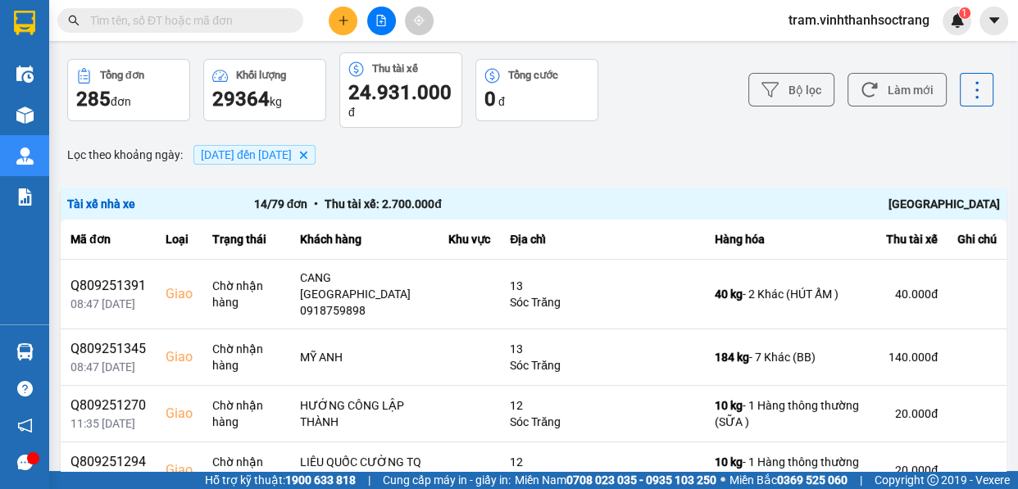
scroll to position [74, 0]
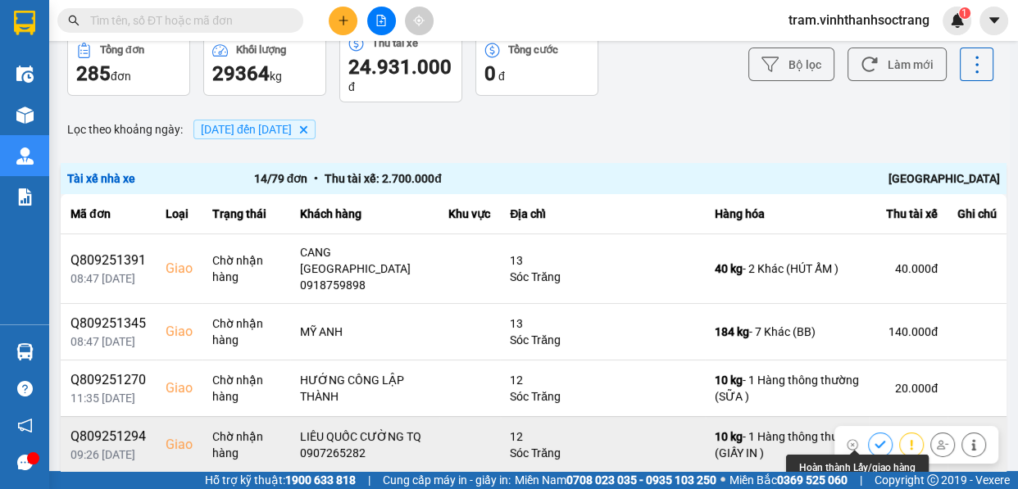
click at [875, 439] on icon at bounding box center [880, 444] width 11 height 11
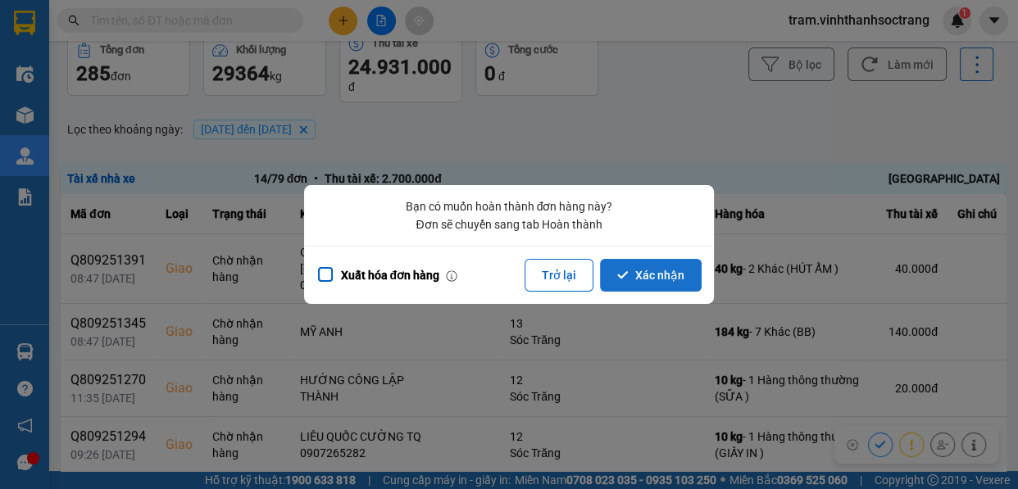
click at [656, 278] on button "Xác nhận" at bounding box center [651, 275] width 102 height 33
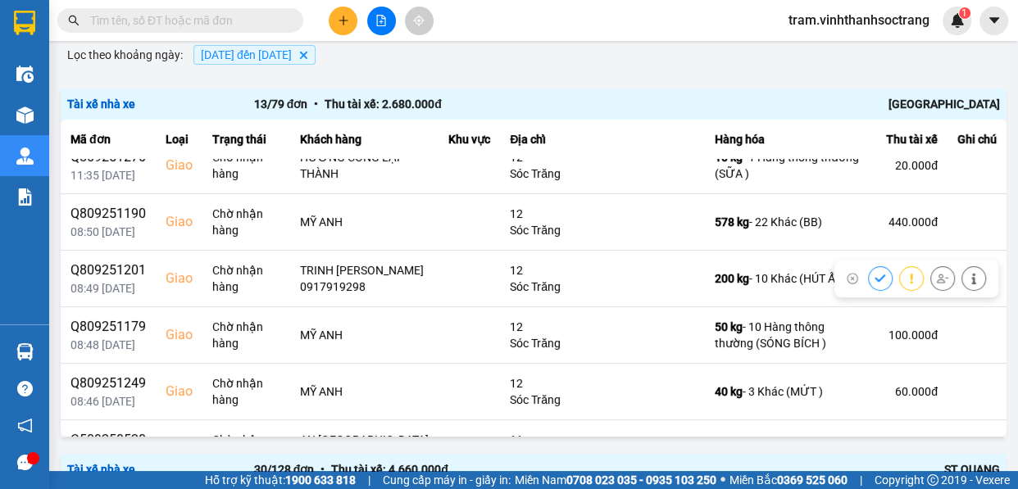
scroll to position [223, 0]
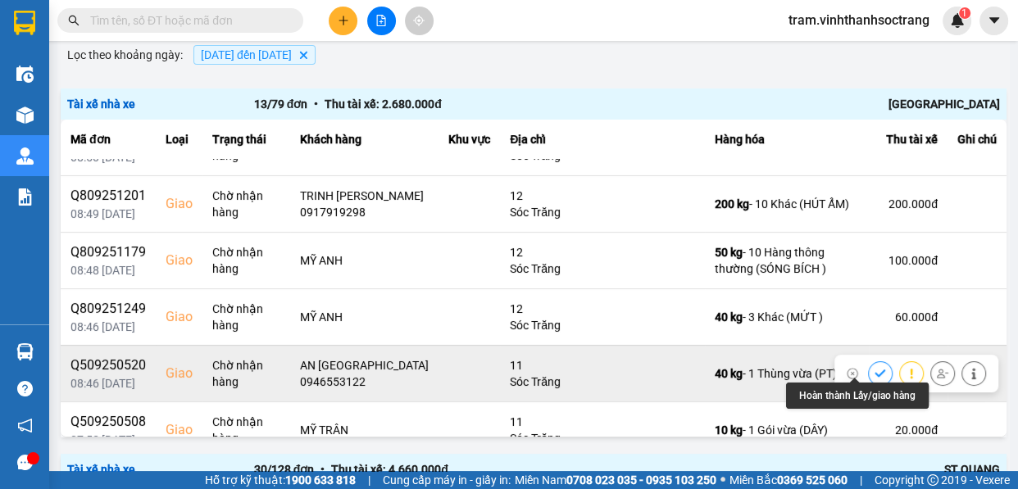
click at [875, 368] on icon at bounding box center [880, 373] width 11 height 11
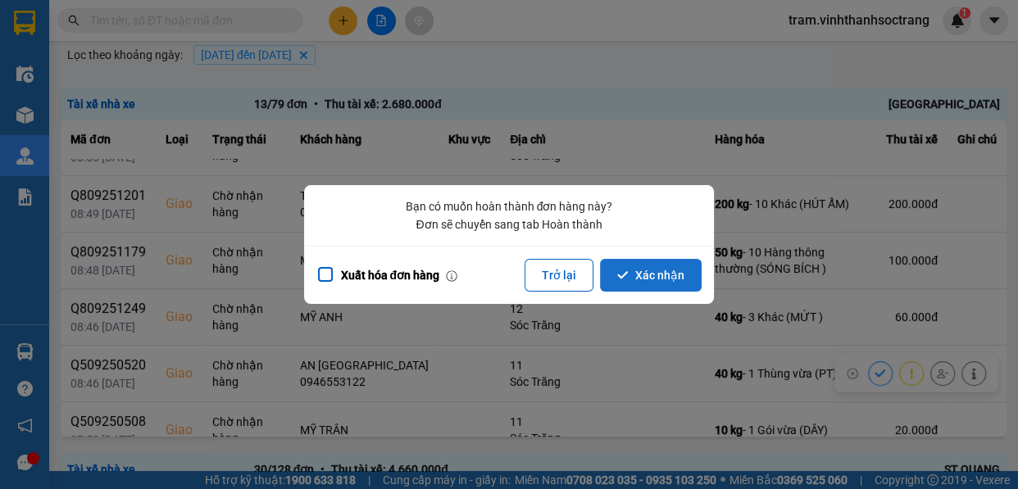
click at [650, 276] on button "Xác nhận" at bounding box center [651, 275] width 102 height 33
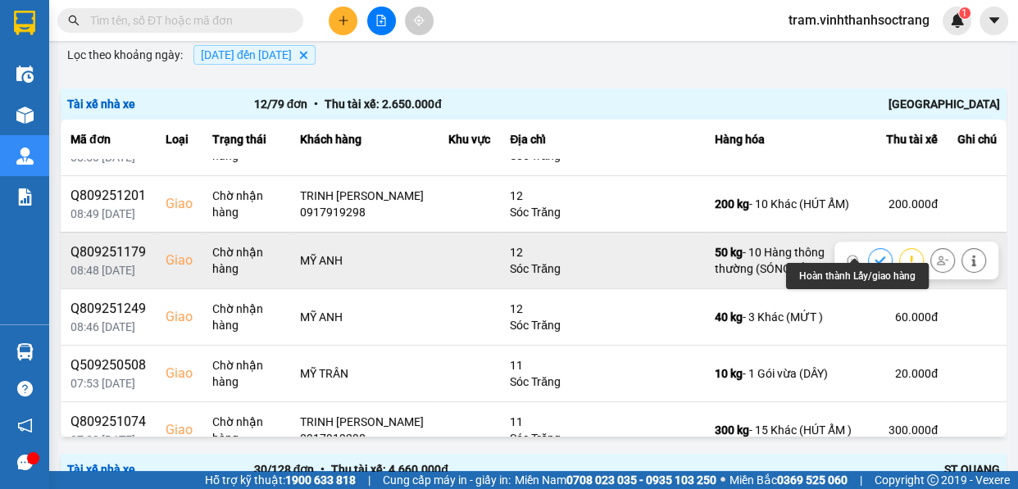
click at [875, 255] on icon at bounding box center [880, 260] width 11 height 11
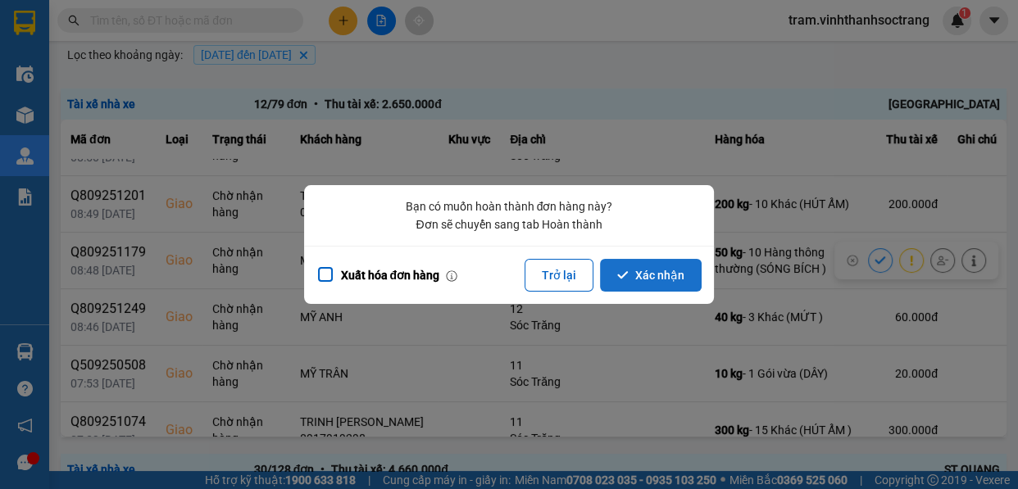
click at [627, 275] on icon "dialog" at bounding box center [622, 274] width 11 height 7
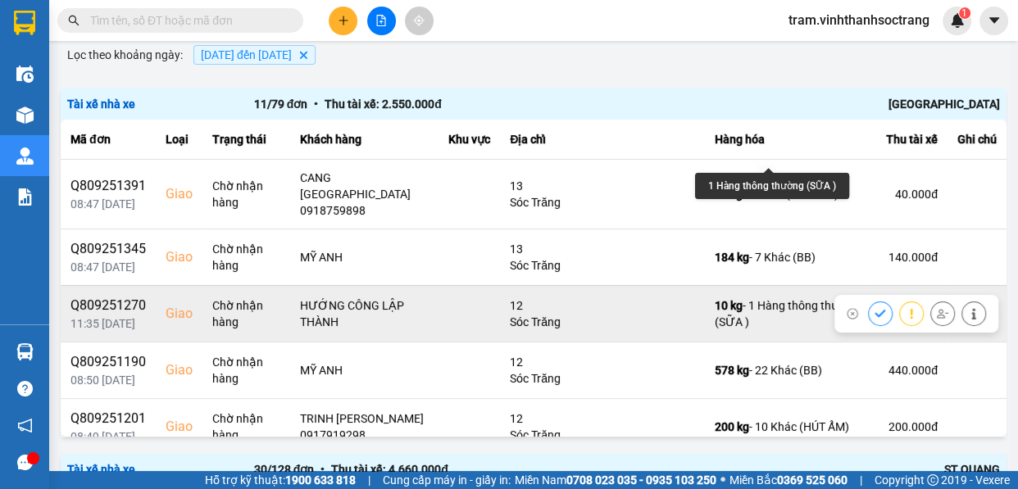
scroll to position [148, 0]
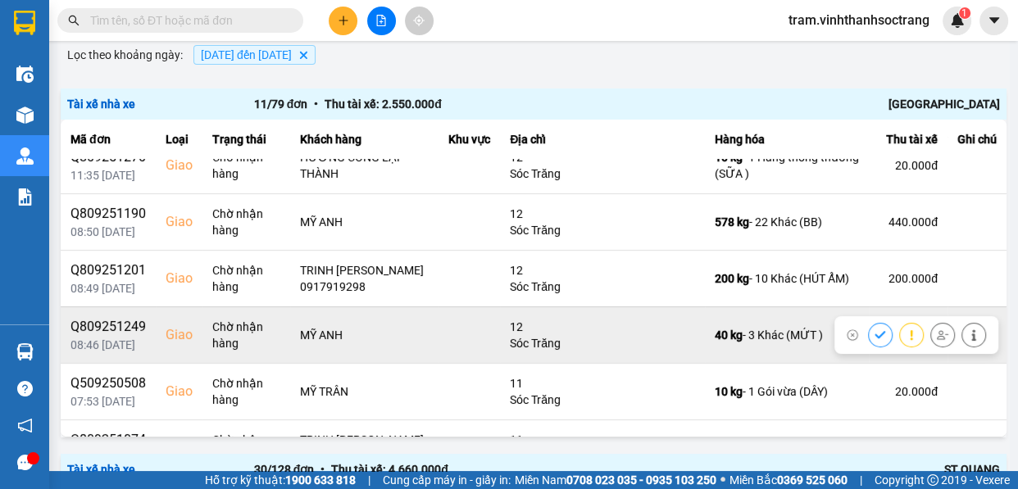
click at [875, 330] on icon at bounding box center [880, 335] width 11 height 11
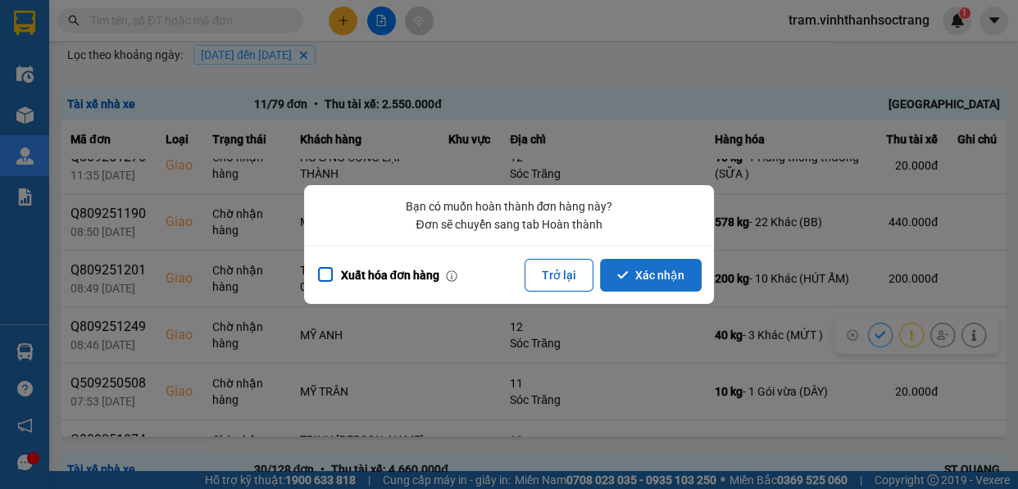
click at [675, 273] on button "Xác nhận" at bounding box center [651, 275] width 102 height 33
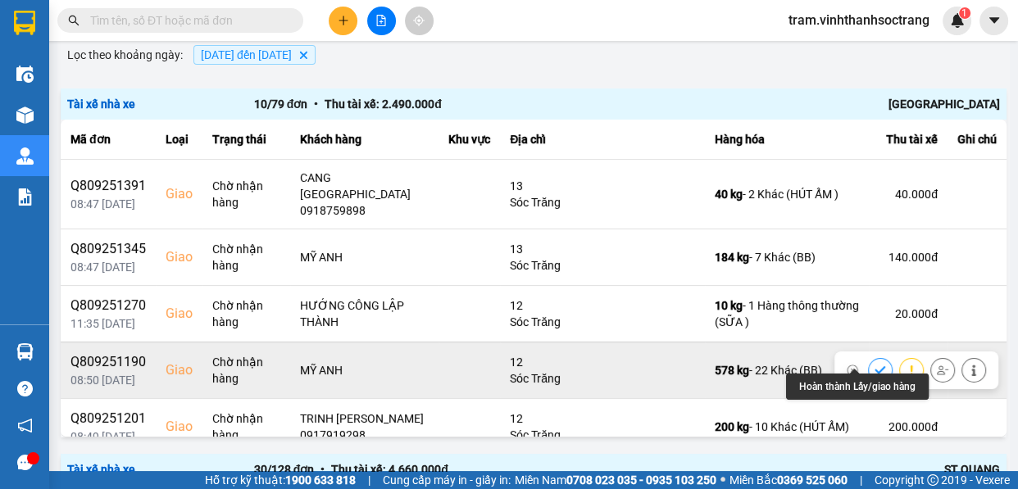
click at [875, 365] on icon at bounding box center [880, 370] width 11 height 11
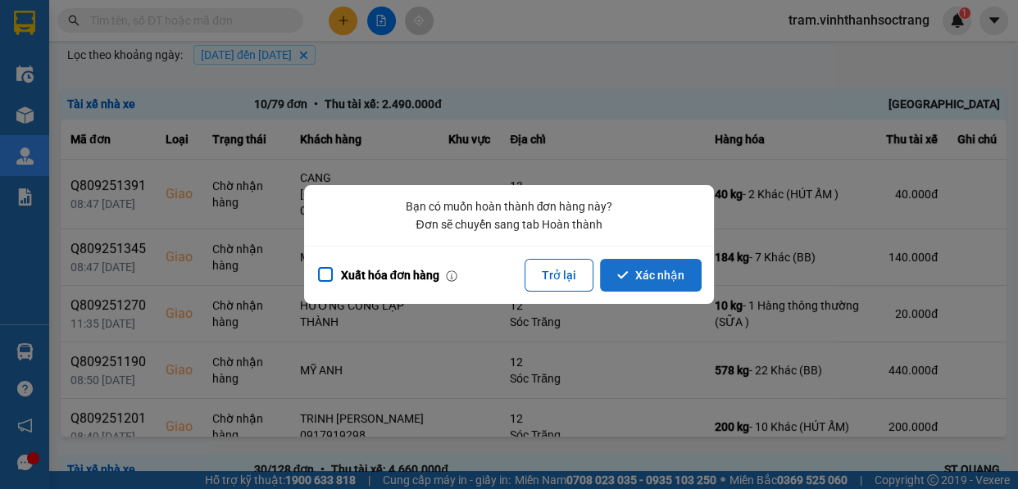
click at [681, 271] on button "Xác nhận" at bounding box center [651, 275] width 102 height 33
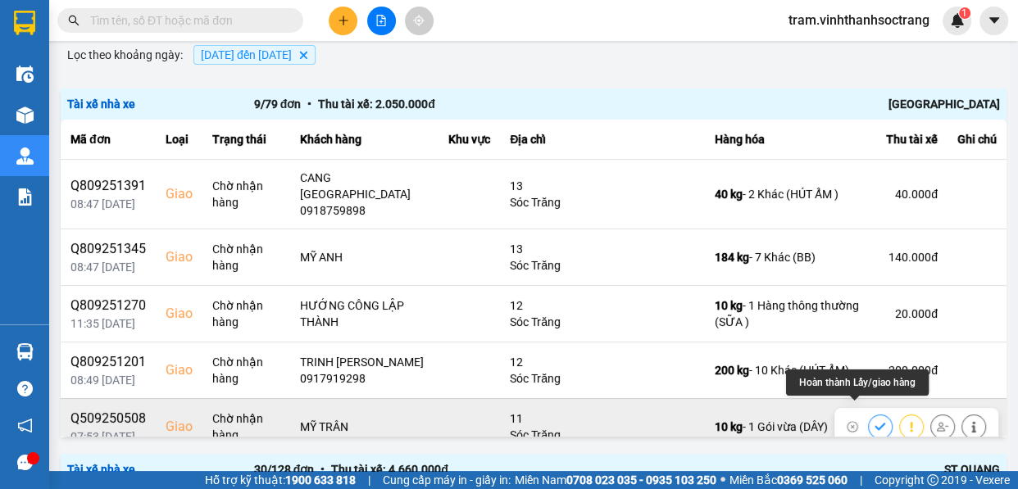
click at [875, 423] on icon at bounding box center [880, 426] width 11 height 7
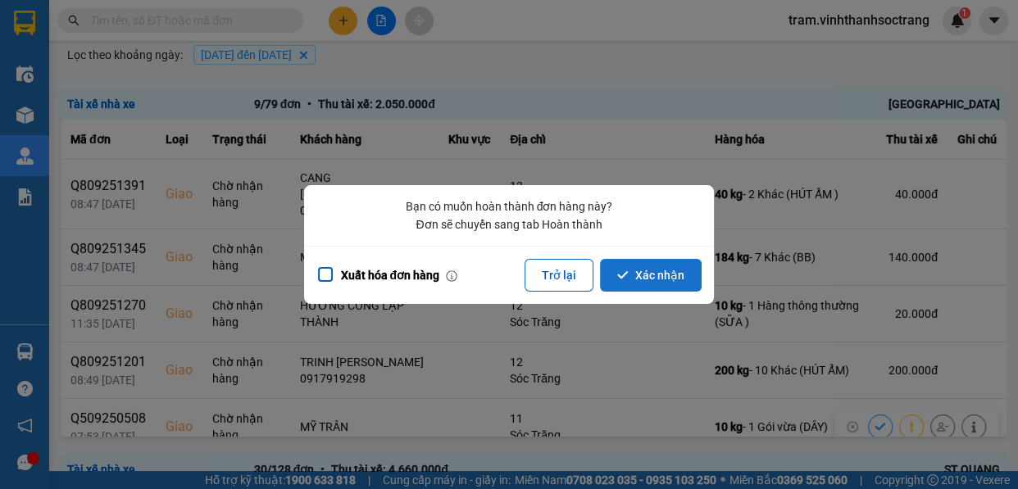
click at [652, 286] on button "Xác nhận" at bounding box center [651, 275] width 102 height 33
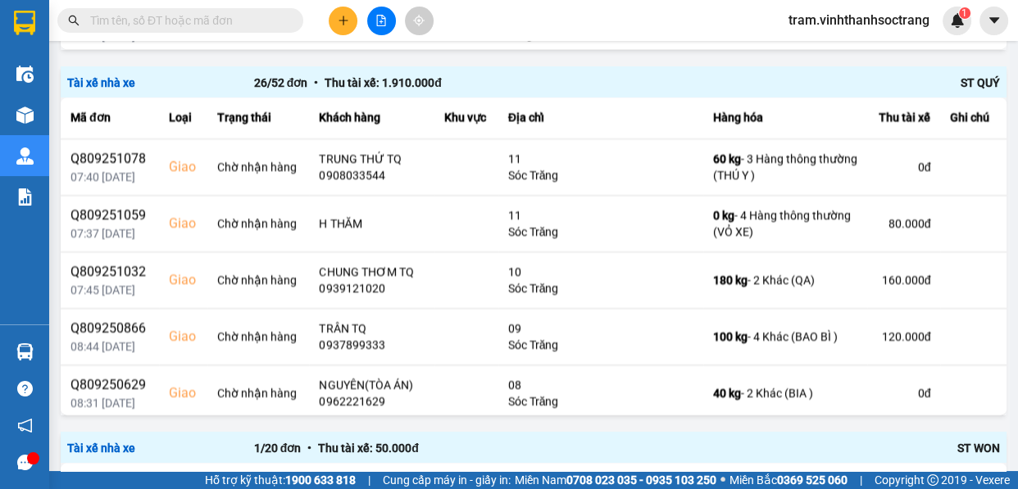
scroll to position [1189, 0]
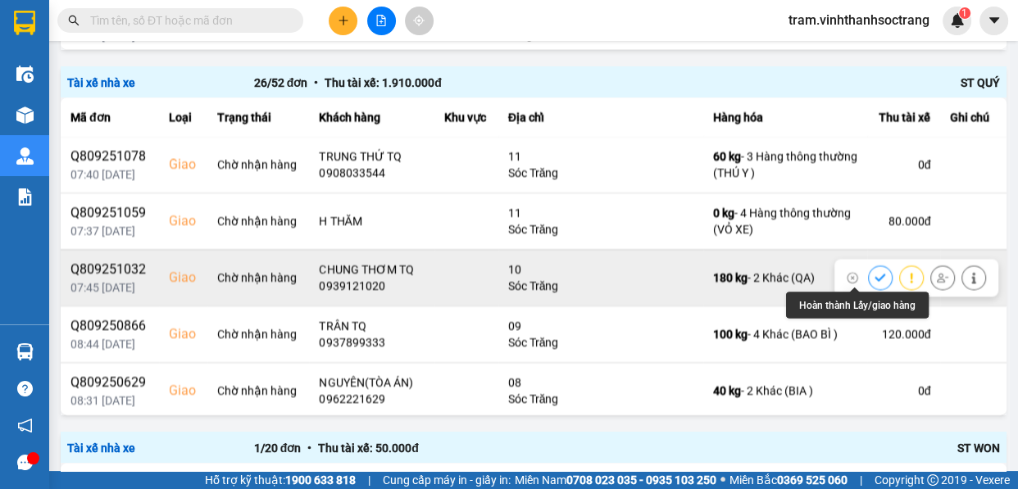
click at [875, 274] on icon at bounding box center [880, 277] width 11 height 11
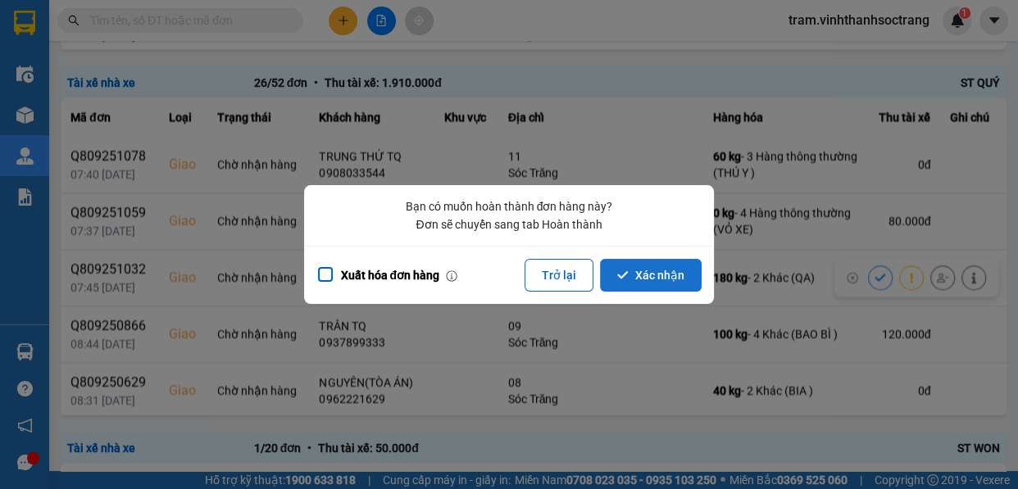
click at [661, 284] on button "Xác nhận" at bounding box center [651, 275] width 102 height 33
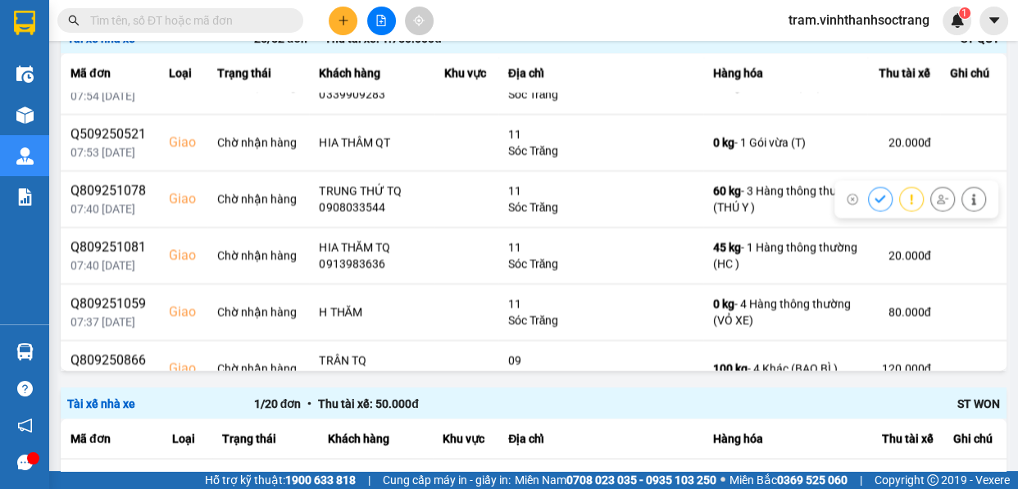
scroll to position [1117, 0]
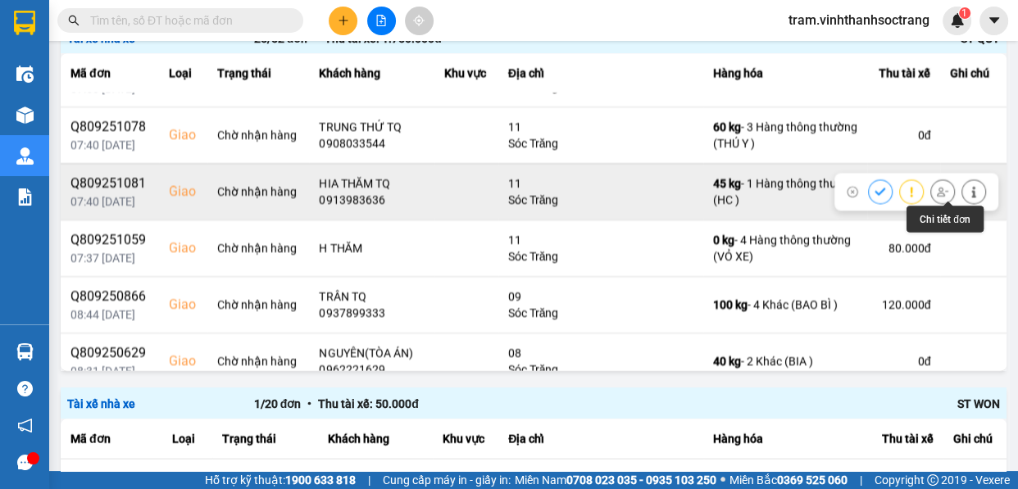
click at [968, 190] on icon at bounding box center [973, 191] width 11 height 11
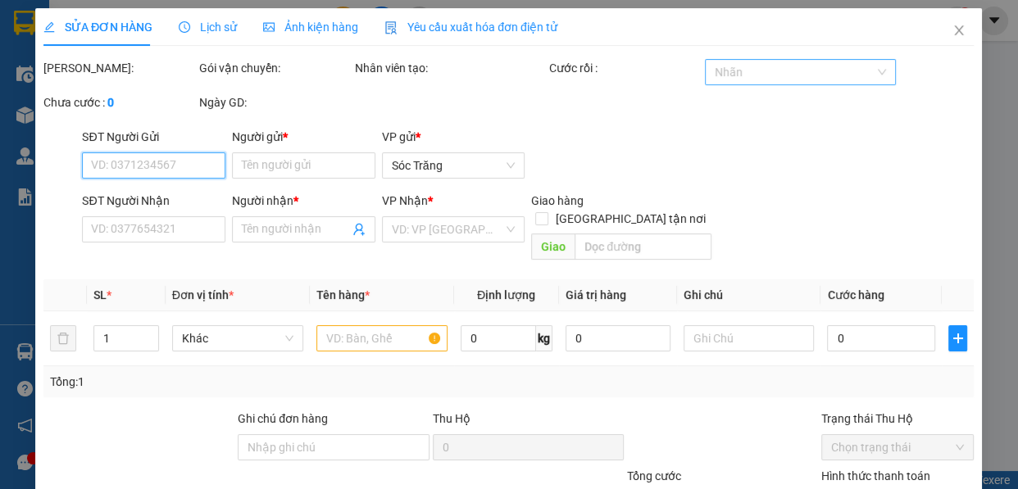
type input "TOÀN HÓA"
type input "0913983636"
type input "HIA THĂM TQ"
checkbox input "true"
type input "11"
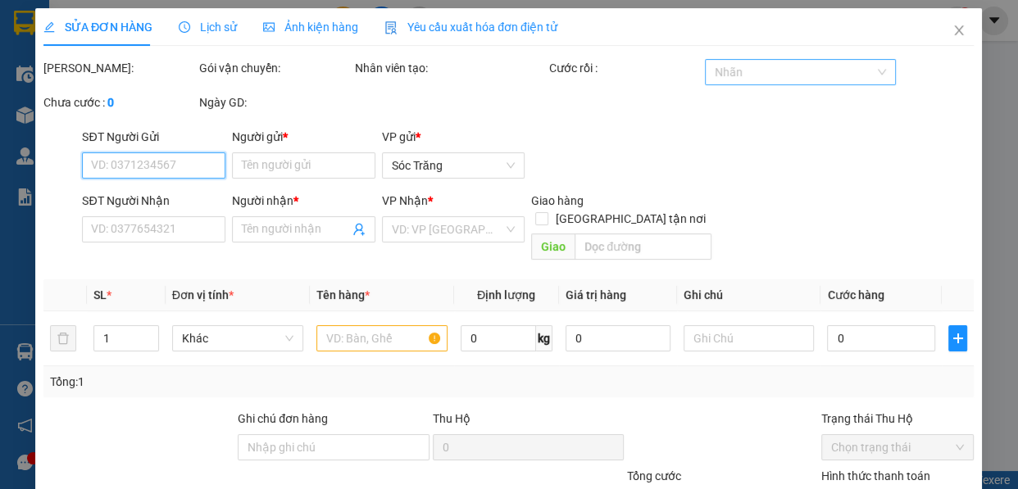
type input "20.000"
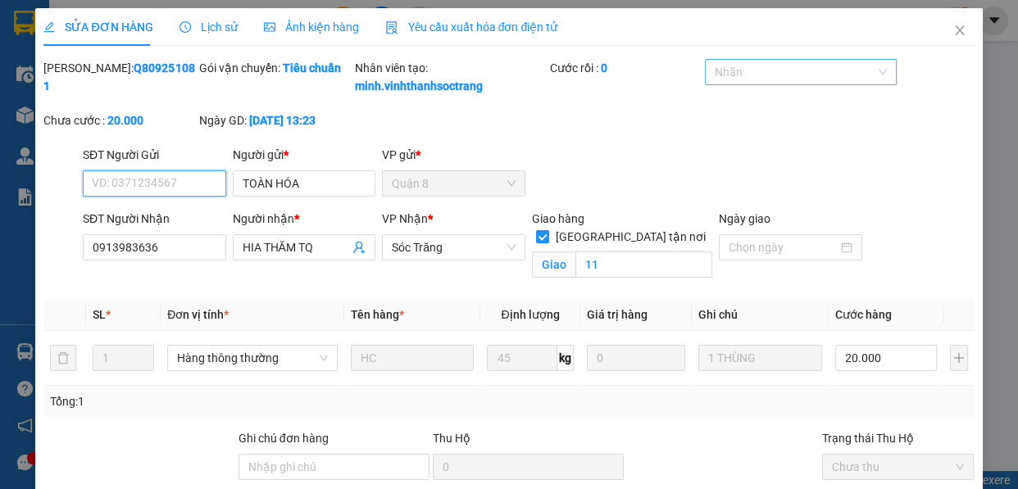
click at [766, 74] on div at bounding box center [792, 72] width 166 height 20
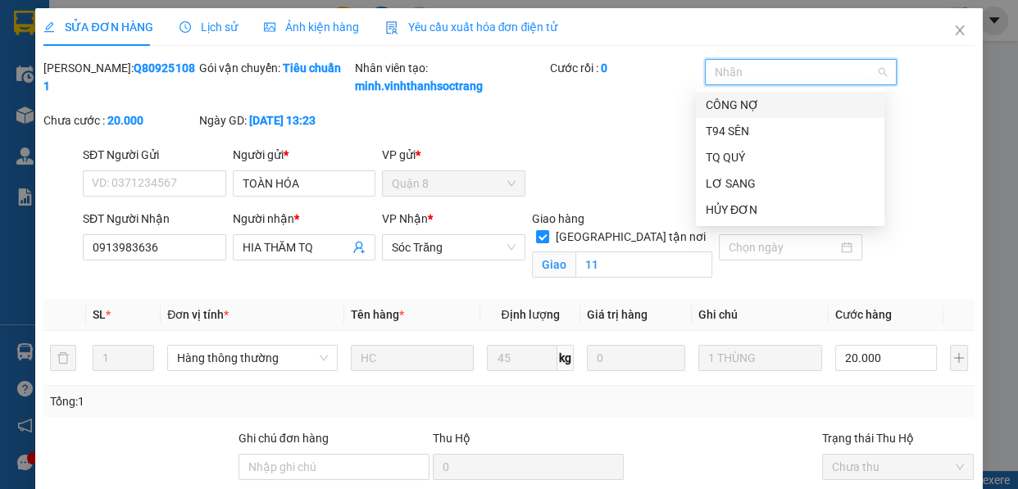
click at [766, 116] on div "CÔNG NỢ" at bounding box center [790, 105] width 189 height 26
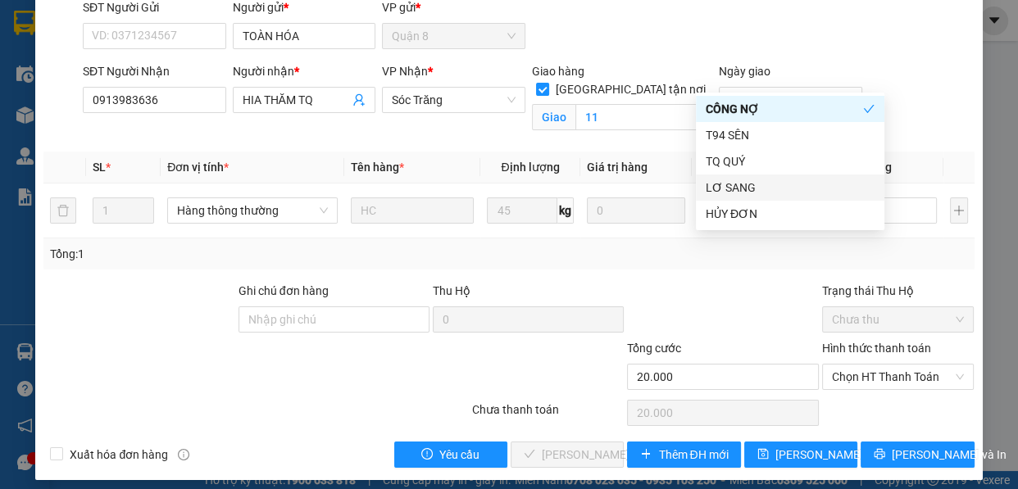
scroll to position [175, 0]
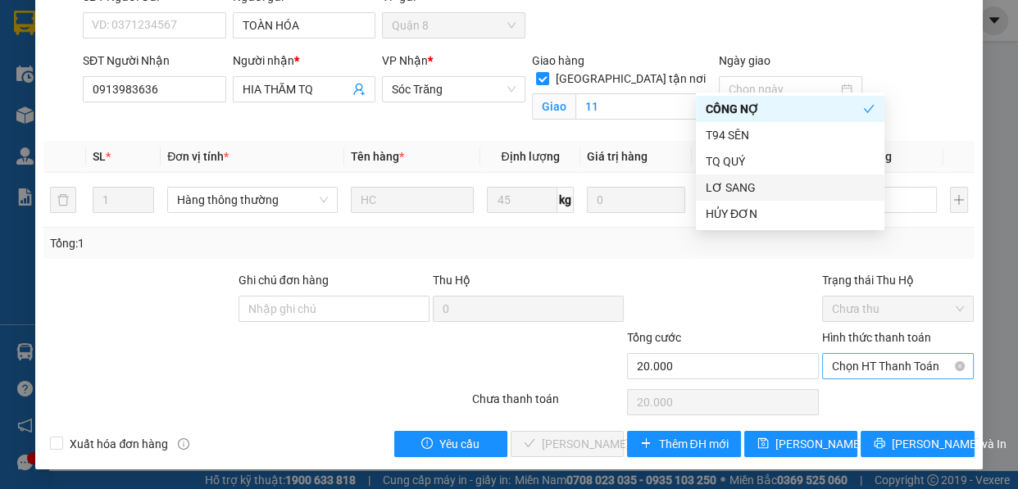
click at [858, 360] on span "Chọn HT Thanh Toán" at bounding box center [898, 366] width 133 height 25
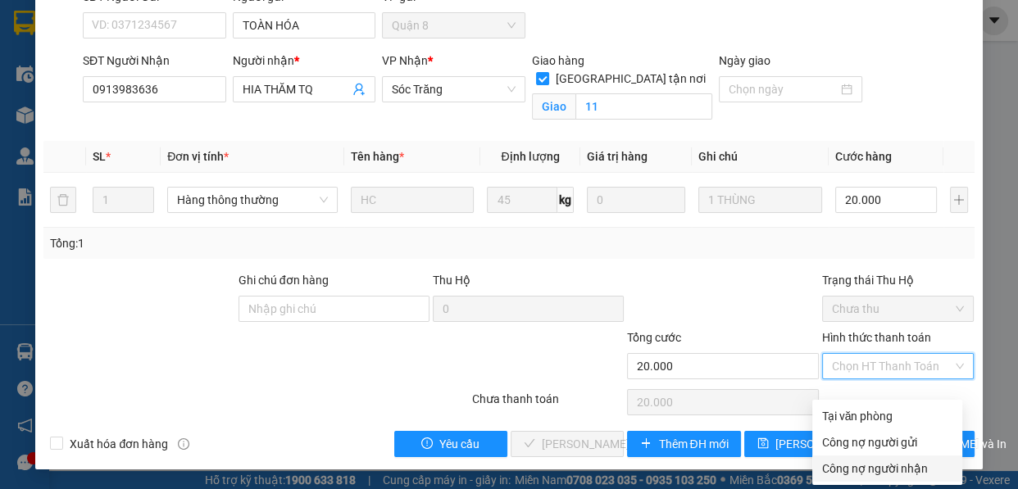
click at [894, 460] on div "Công nợ người nhận" at bounding box center [887, 469] width 130 height 18
type input "0"
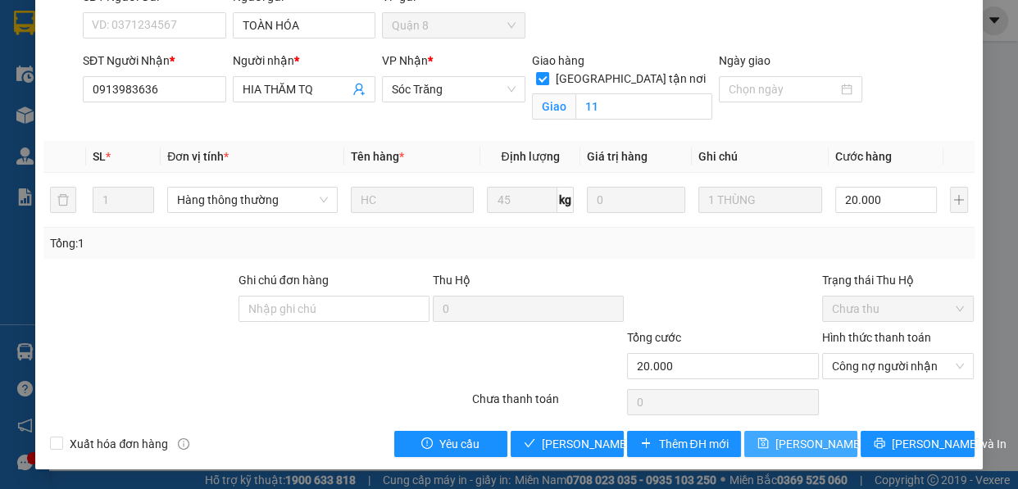
click at [801, 448] on span "Lưu thay đổi" at bounding box center [840, 444] width 131 height 18
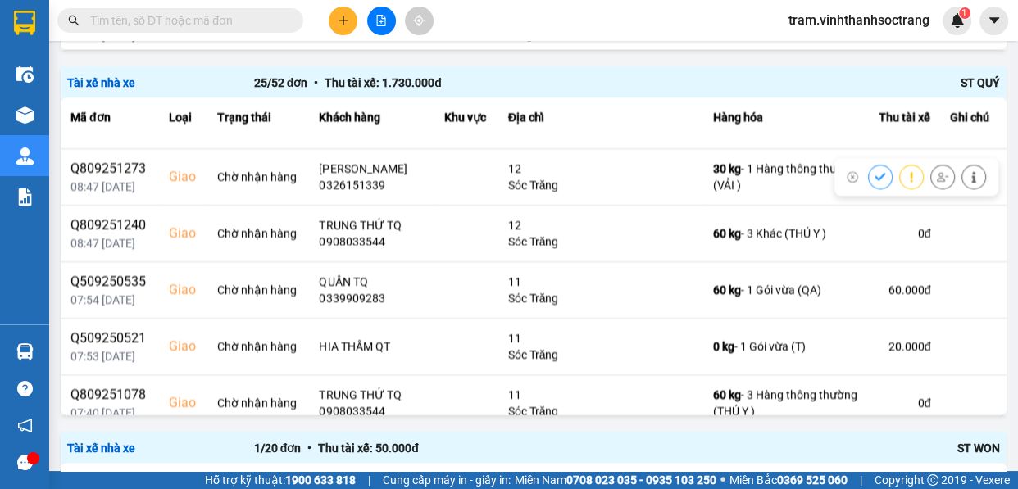
scroll to position [968, 0]
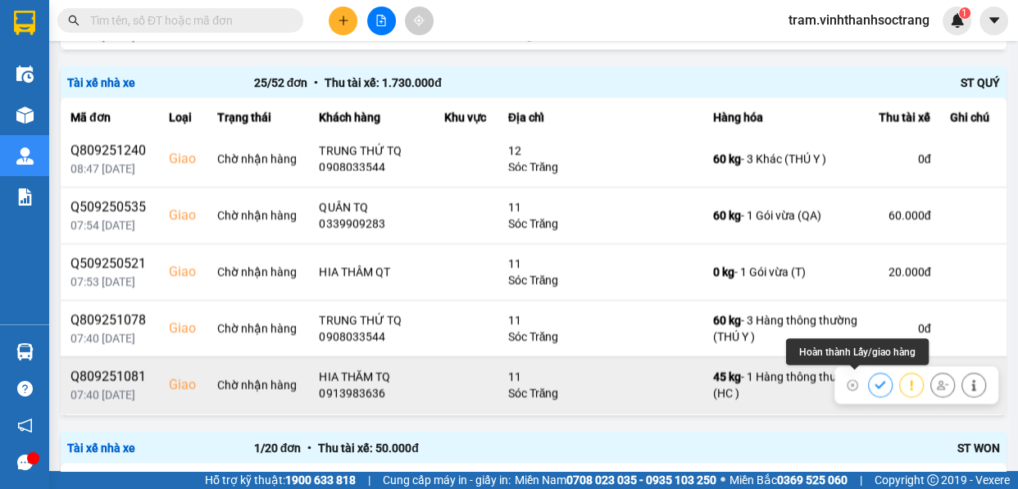
click at [869, 375] on button at bounding box center [880, 384] width 23 height 29
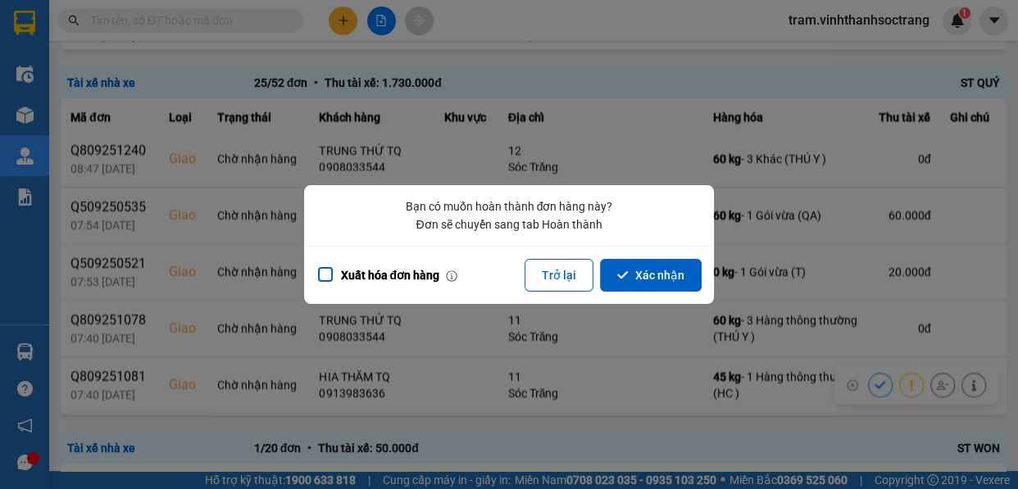
click at [684, 280] on button "Xác nhận" at bounding box center [651, 275] width 102 height 33
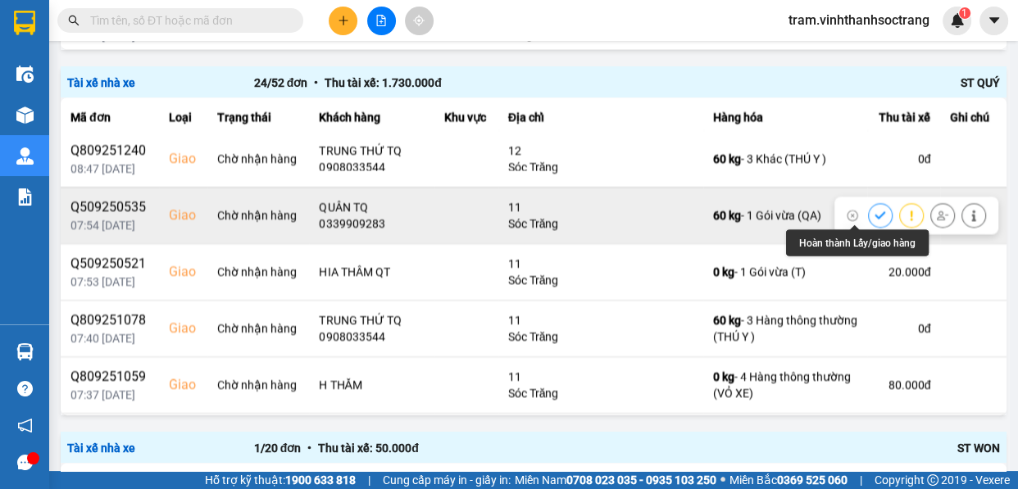
click at [869, 205] on button at bounding box center [880, 215] width 23 height 29
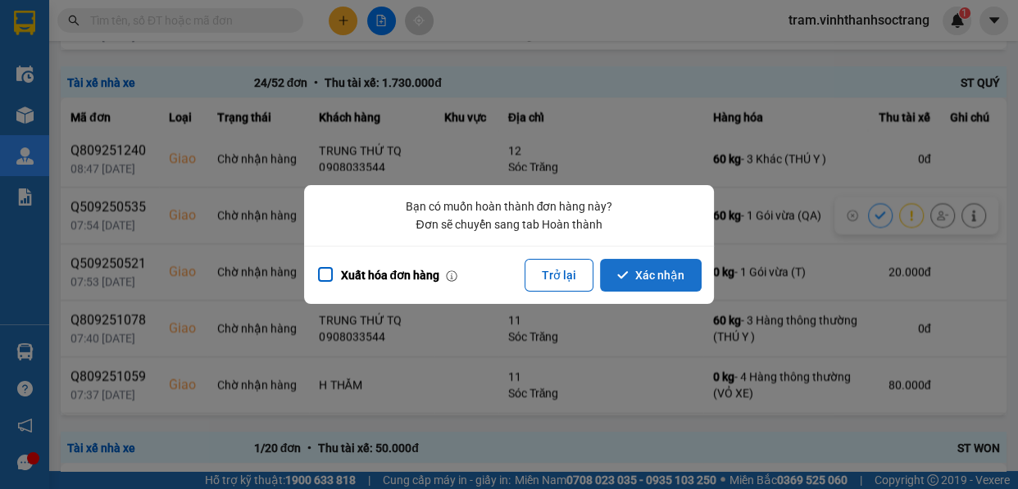
click at [628, 273] on icon "dialog" at bounding box center [622, 274] width 11 height 7
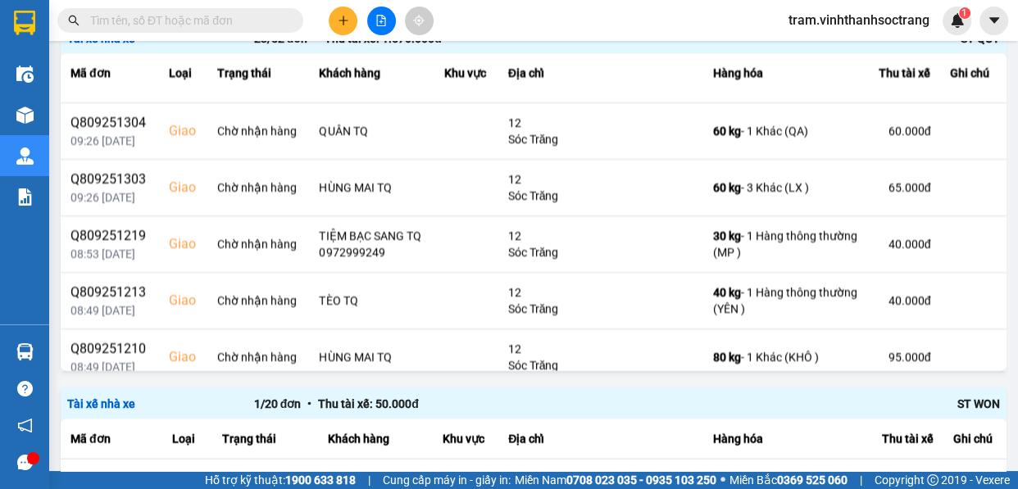
scroll to position [833, 0]
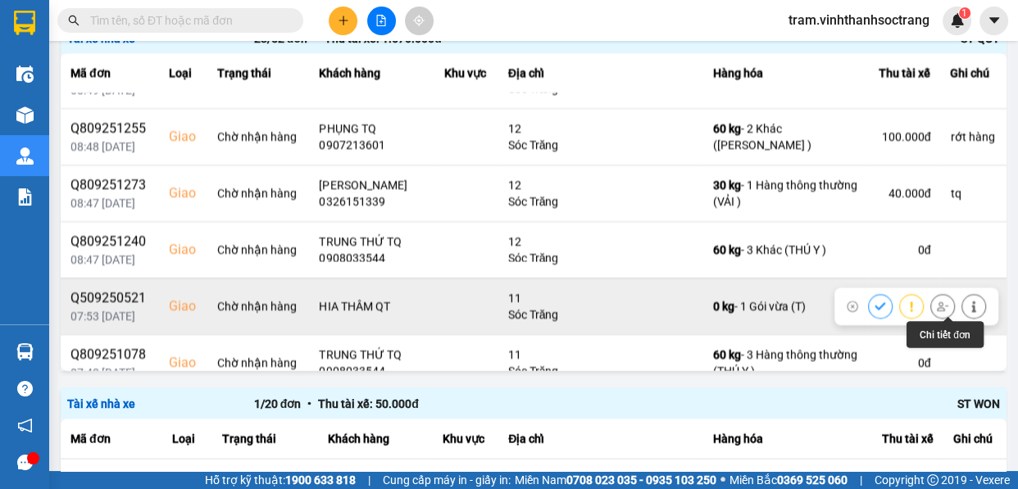
click at [968, 302] on icon at bounding box center [973, 306] width 11 height 11
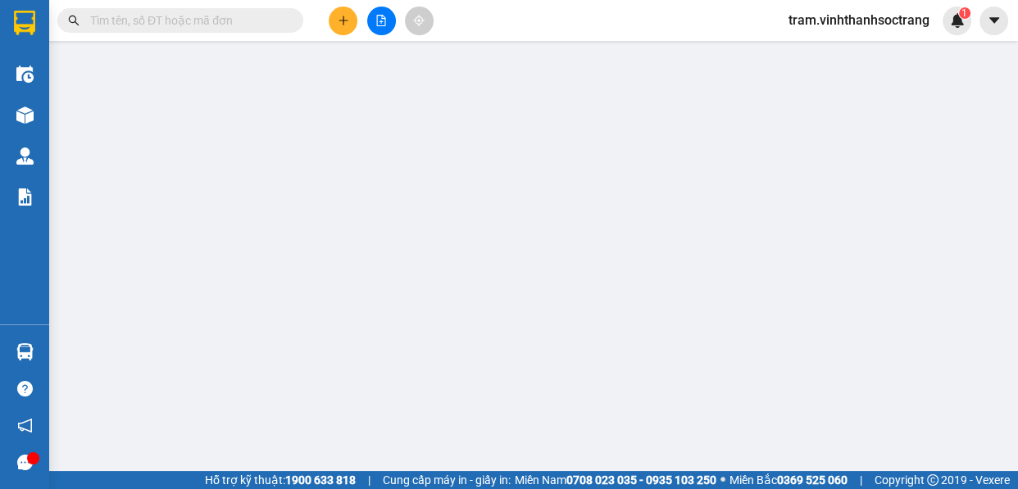
type input "50 PHÚ HỮU"
type input "HIA THÂM QT"
checkbox input "true"
type input "11"
type input "20.000"
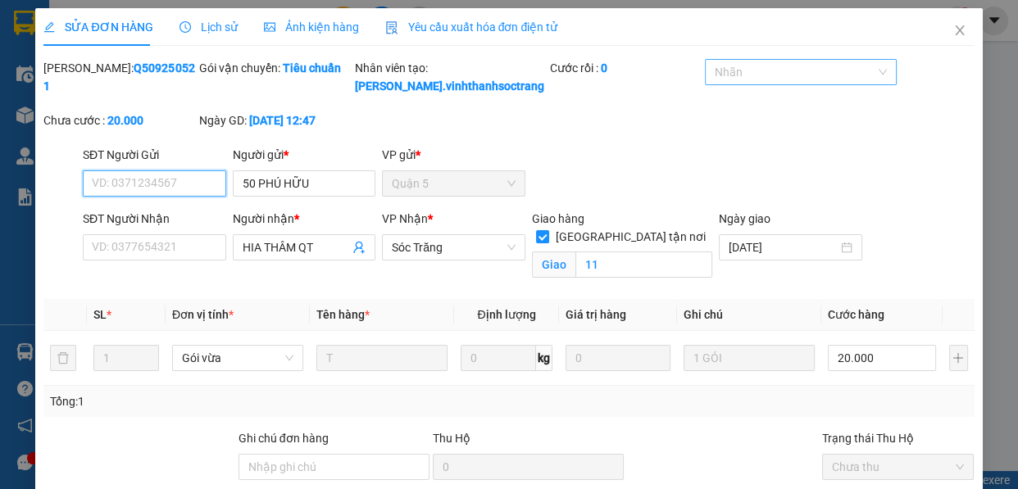
click at [783, 82] on div "Nhãn" at bounding box center [800, 72] width 191 height 26
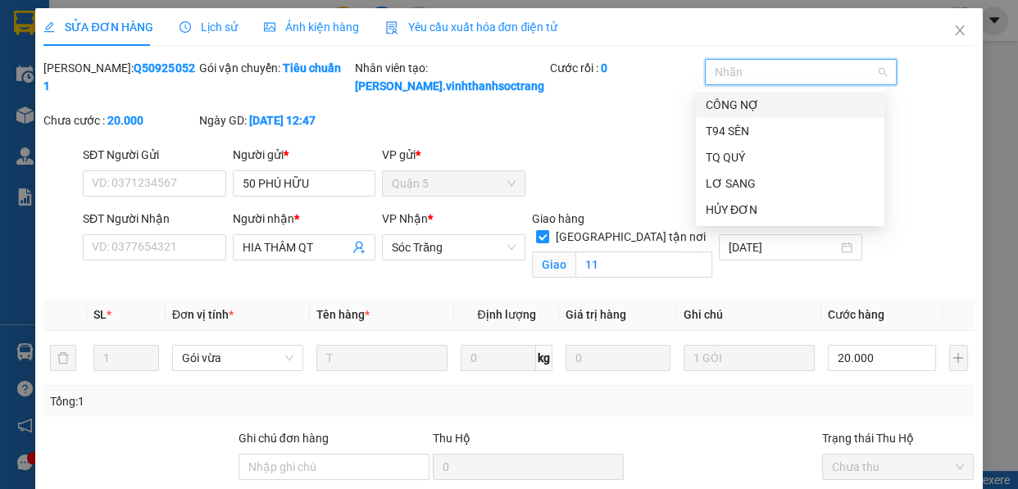
click at [778, 112] on div "CÔNG NỢ" at bounding box center [790, 105] width 169 height 18
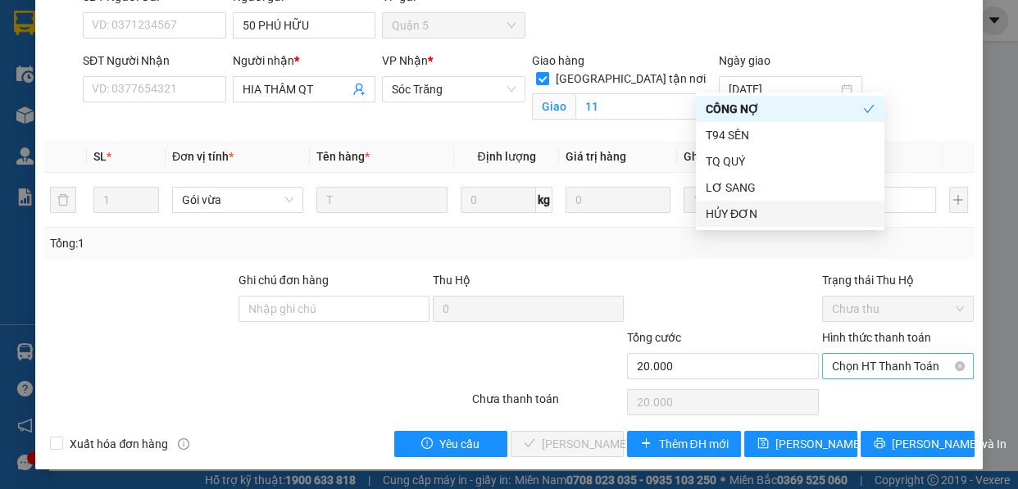
scroll to position [175, 0]
click at [861, 378] on span "Chọn HT Thanh Toán" at bounding box center [898, 366] width 133 height 25
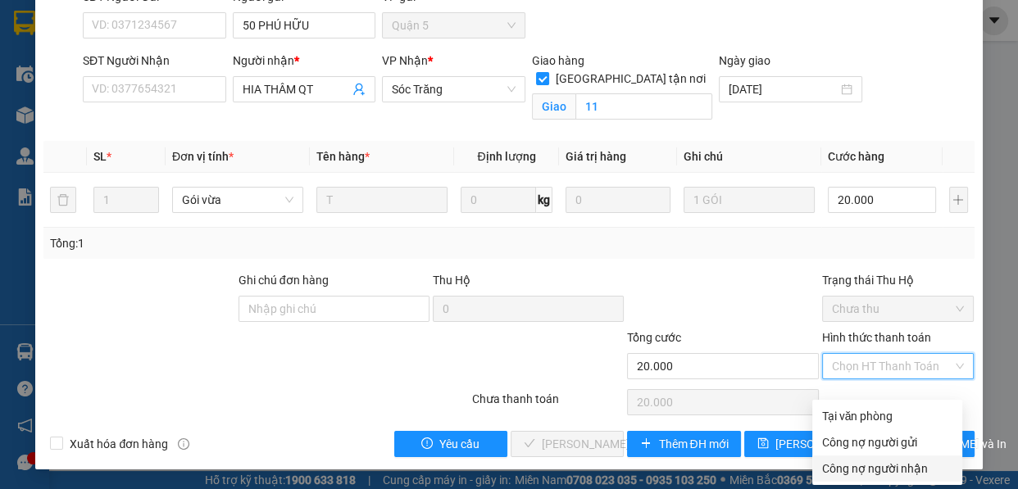
click at [870, 460] on div "Công nợ người nhận" at bounding box center [887, 469] width 130 height 18
type input "0"
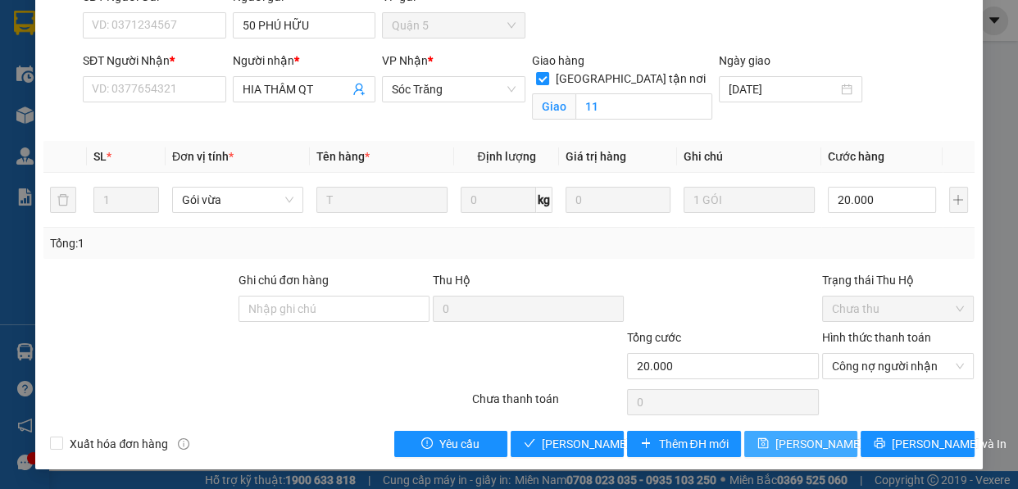
click at [793, 449] on span "Lưu thay đổi" at bounding box center [840, 444] width 131 height 18
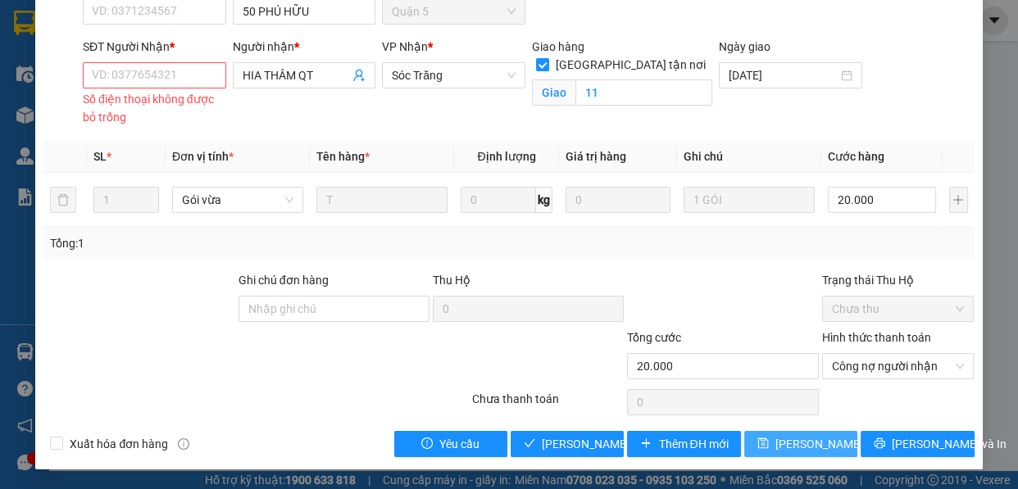
click at [811, 453] on span "Lưu thay đổi" at bounding box center [840, 444] width 131 height 18
click at [792, 453] on span "Lưu thay đổi" at bounding box center [840, 444] width 131 height 18
click at [311, 75] on input "HIA THÂM QT" at bounding box center [296, 75] width 107 height 18
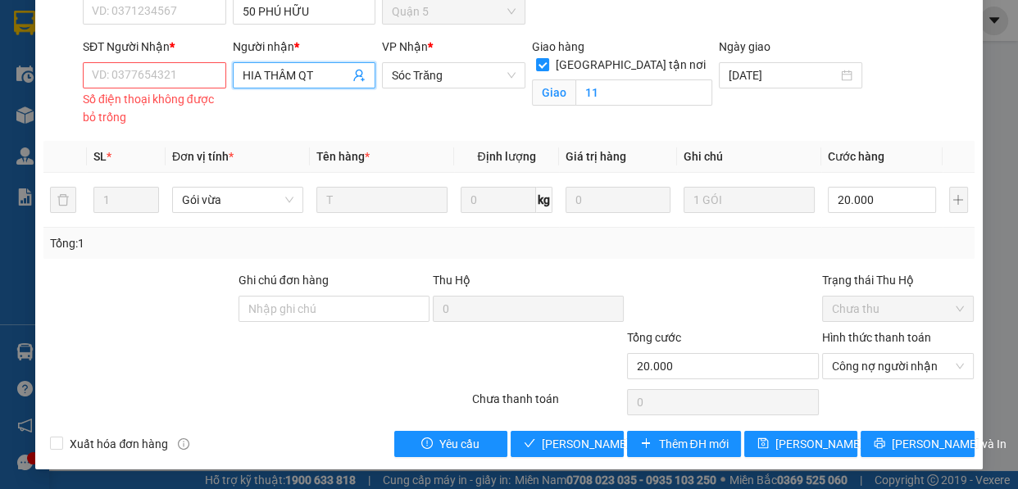
click at [311, 75] on input "HIA THÂM QT" at bounding box center [296, 75] width 107 height 18
click at [284, 74] on input "HIA THÂM TQ" at bounding box center [296, 75] width 107 height 18
type input "HIA THăM TQ"
click at [357, 115] on div "HIA THĂM TQ - 0913983636" at bounding box center [311, 109] width 144 height 18
type input "0913983636"
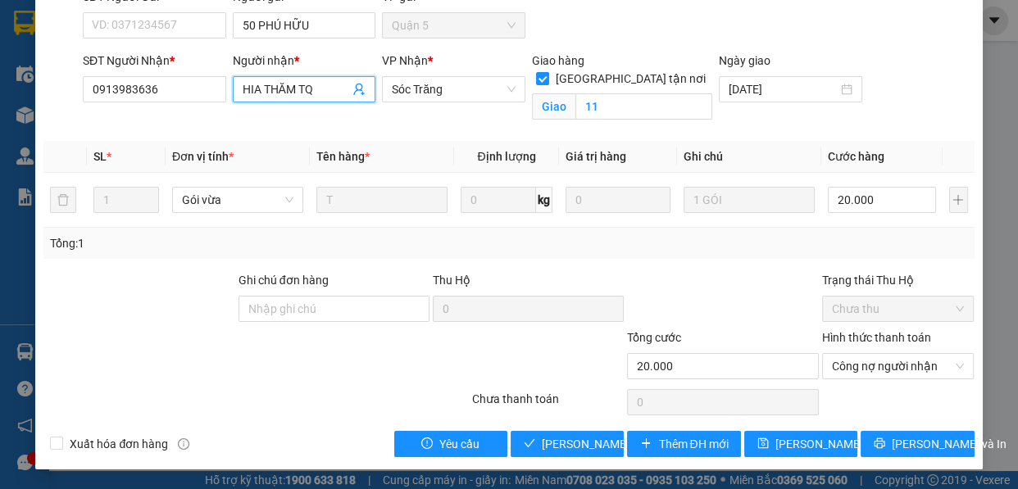
scroll to position [175, 0]
type input "HIA THĂM TQ"
click at [801, 451] on span "Lưu thay đổi" at bounding box center [840, 444] width 131 height 18
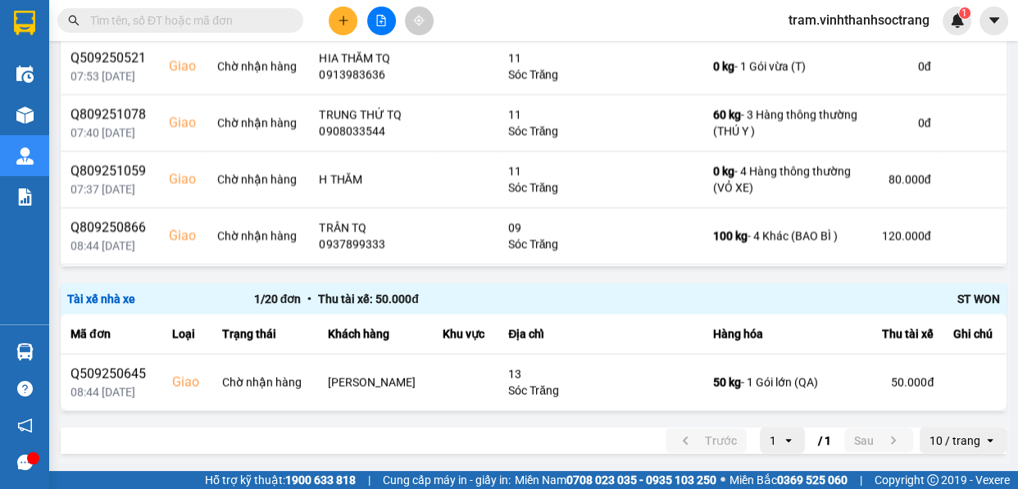
scroll to position [2803, 0]
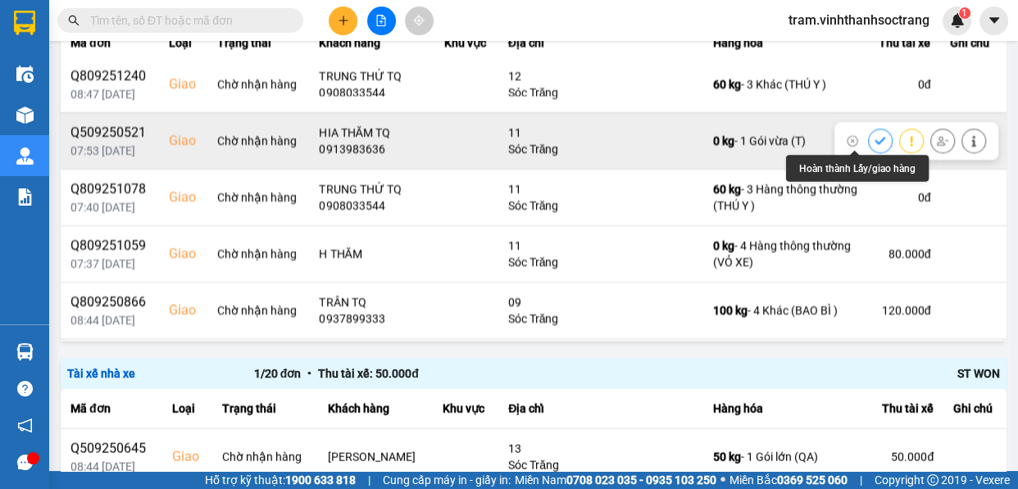
click at [875, 139] on icon at bounding box center [880, 141] width 11 height 7
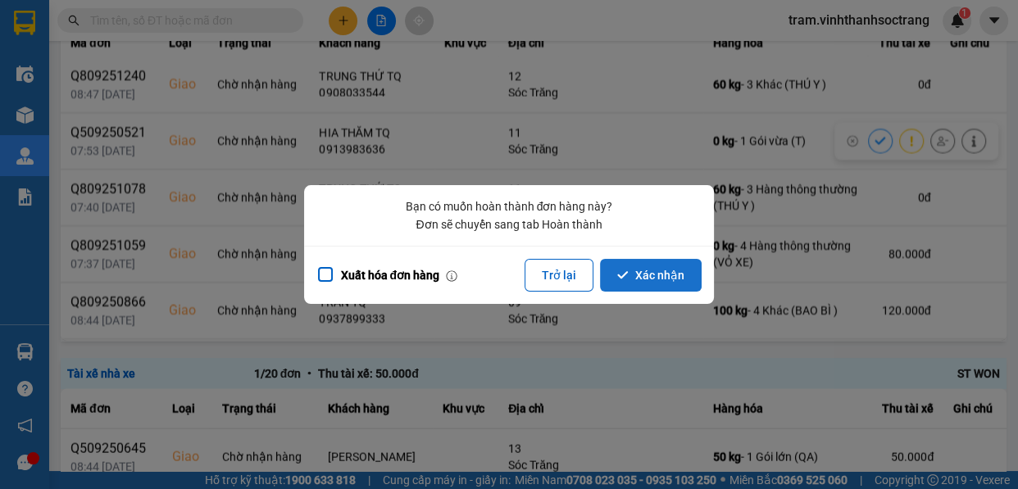
click at [654, 274] on button "Xác nhận" at bounding box center [651, 275] width 102 height 33
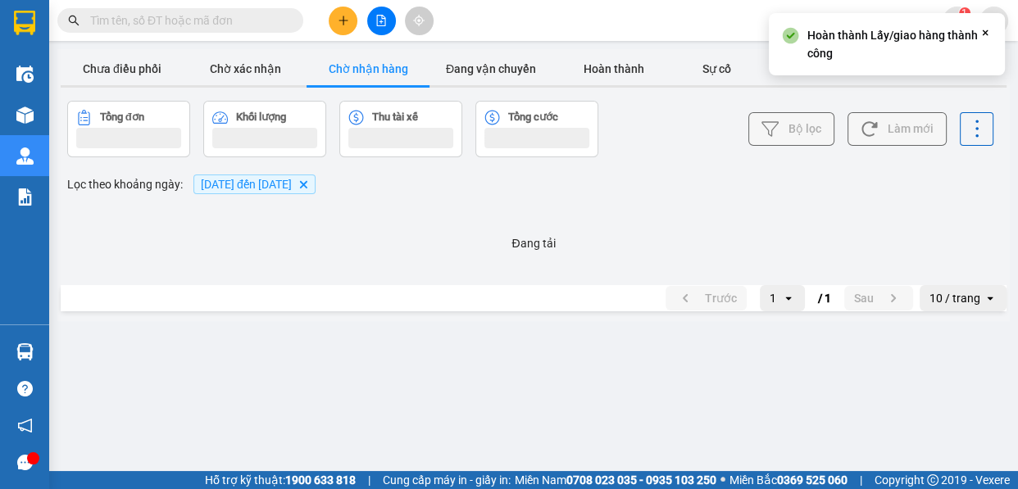
scroll to position [0, 0]
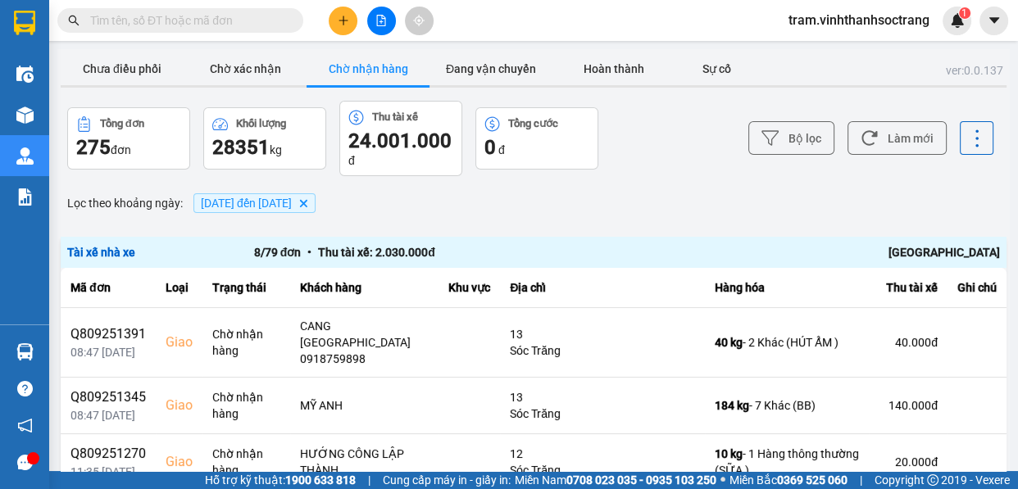
click at [280, 19] on input "text" at bounding box center [186, 20] width 193 height 18
type input "0"
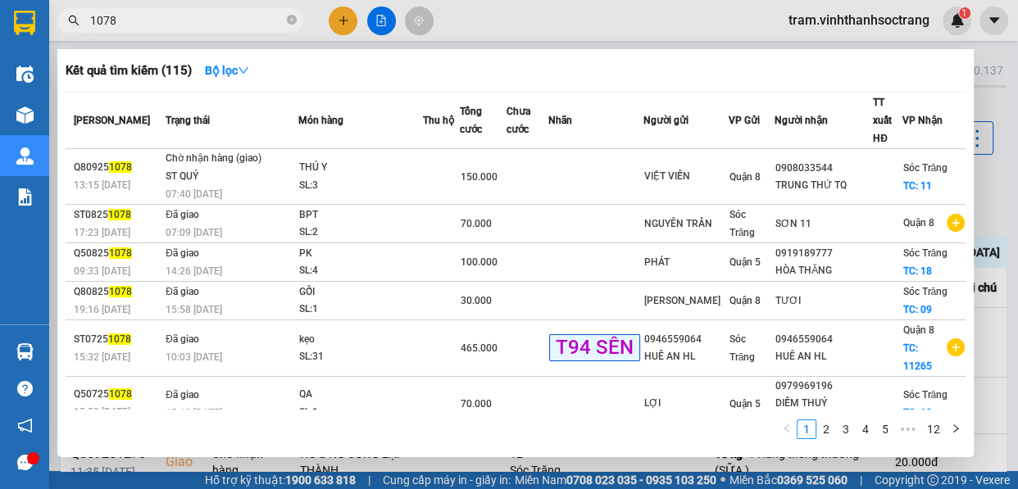
type input "1078"
click at [1016, 214] on div at bounding box center [509, 244] width 1018 height 489
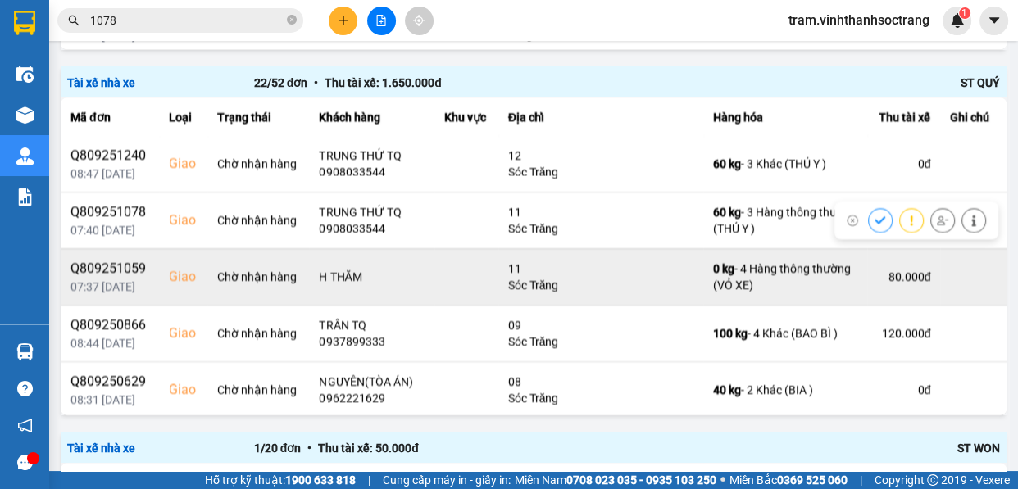
scroll to position [889, 0]
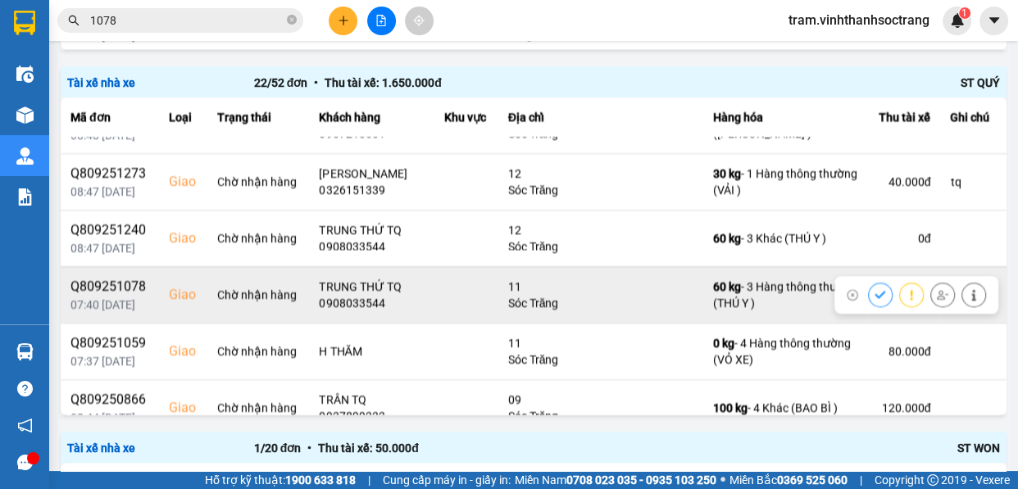
click at [875, 296] on icon at bounding box center [880, 294] width 11 height 11
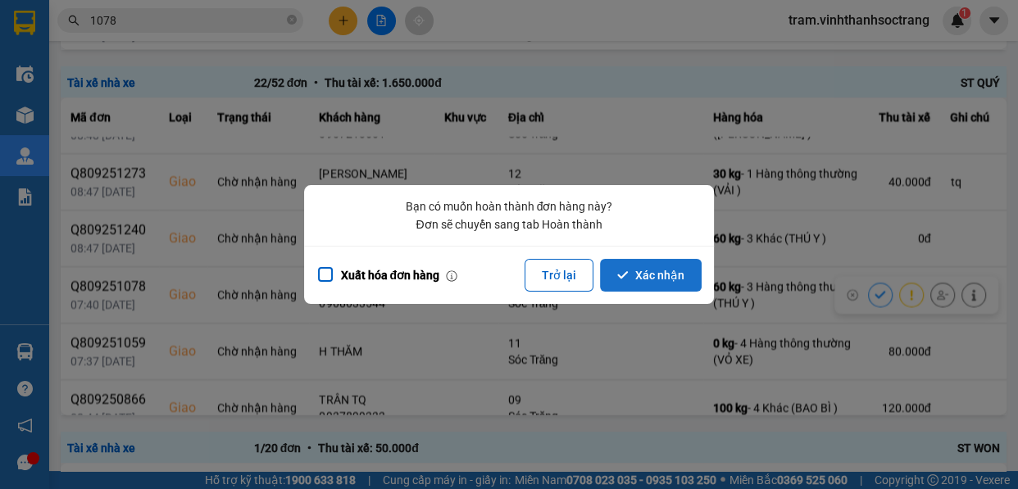
click at [681, 266] on button "Xác nhận" at bounding box center [651, 275] width 102 height 33
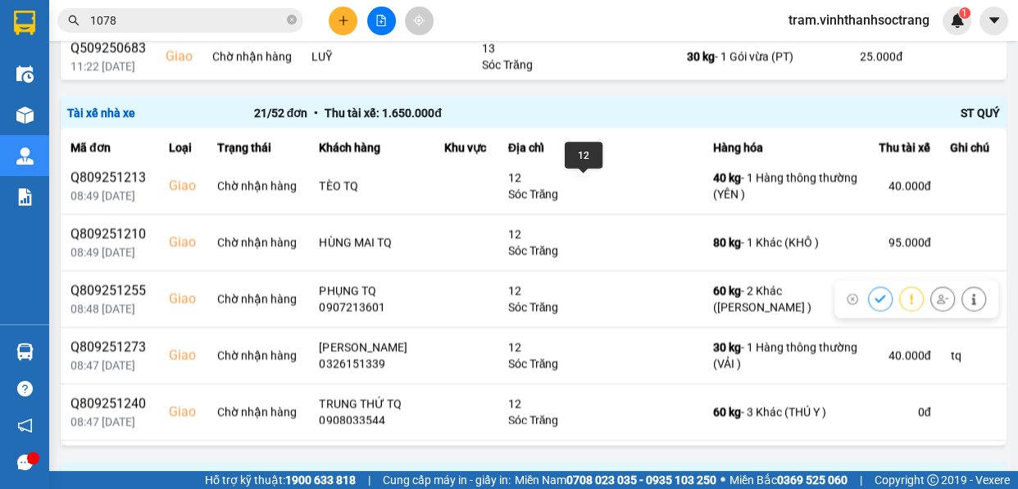
scroll to position [907, 0]
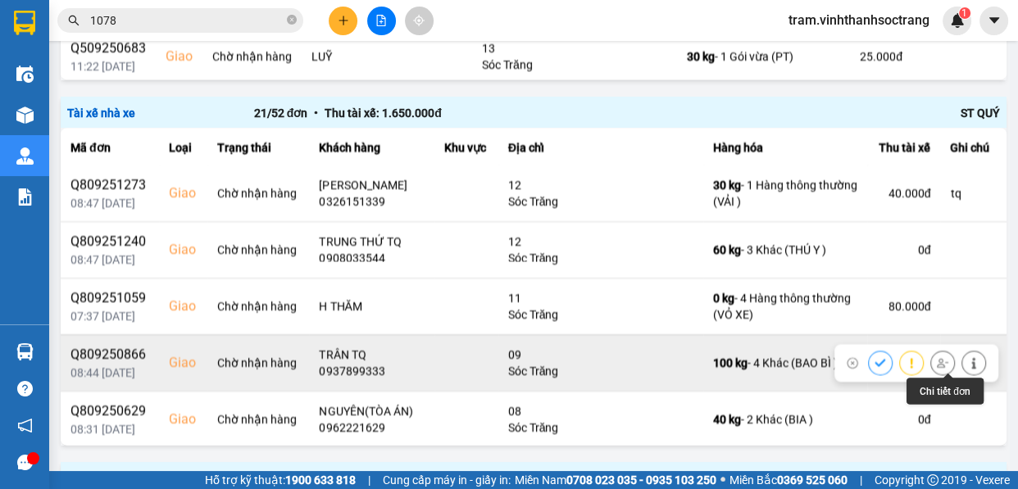
click at [968, 357] on icon at bounding box center [973, 362] width 11 height 11
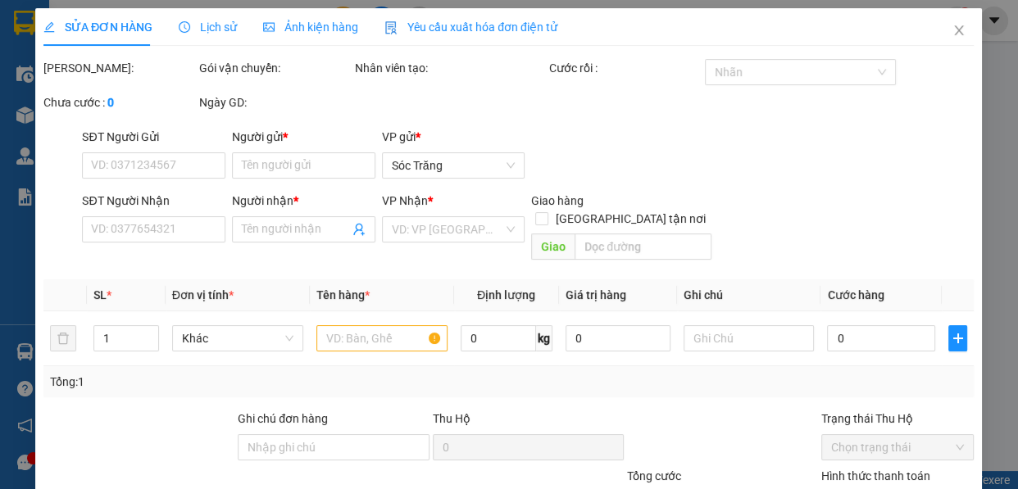
type input "0896398894"
type input "THA PHƯƠNG"
type input "0937899333"
type input "TRÂN TQ"
checkbox input "true"
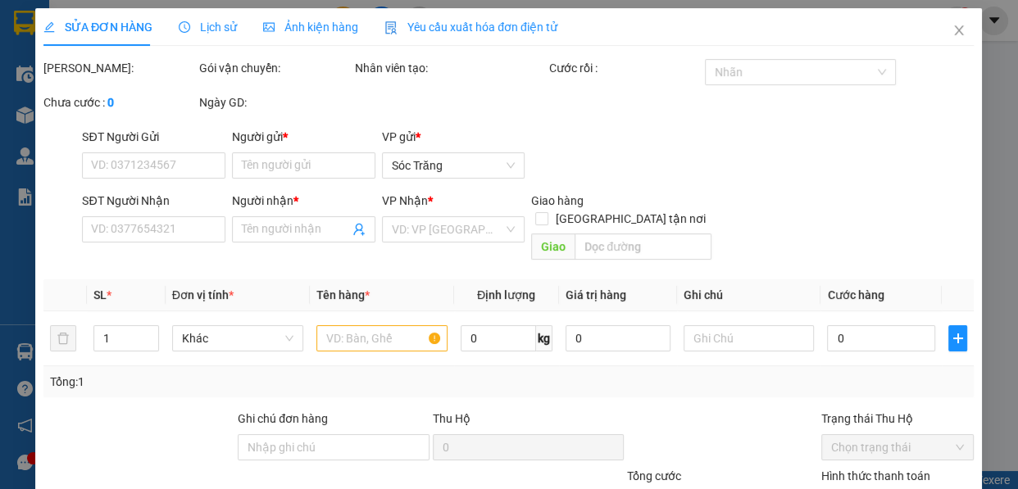
type input "09"
type input "120.000"
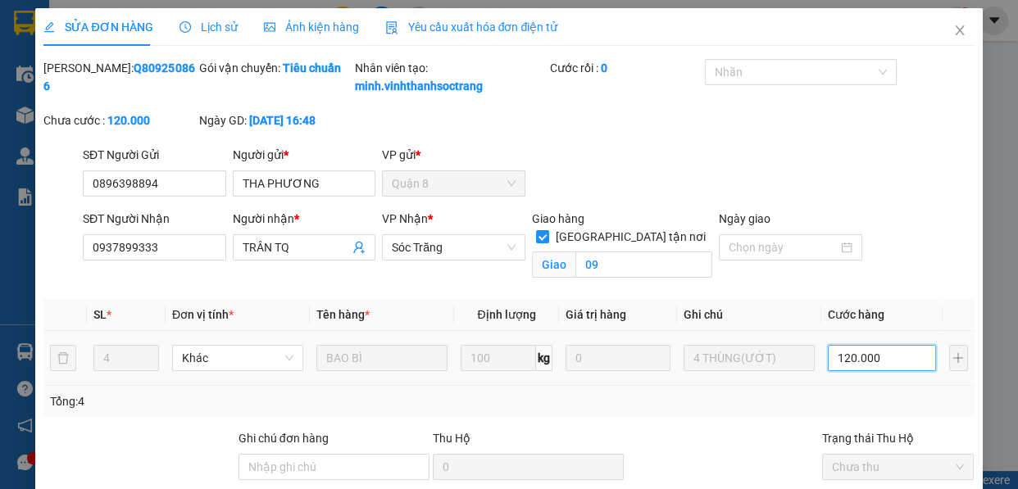
click at [844, 371] on input "120.000" at bounding box center [882, 358] width 108 height 26
type input "1"
type input "16"
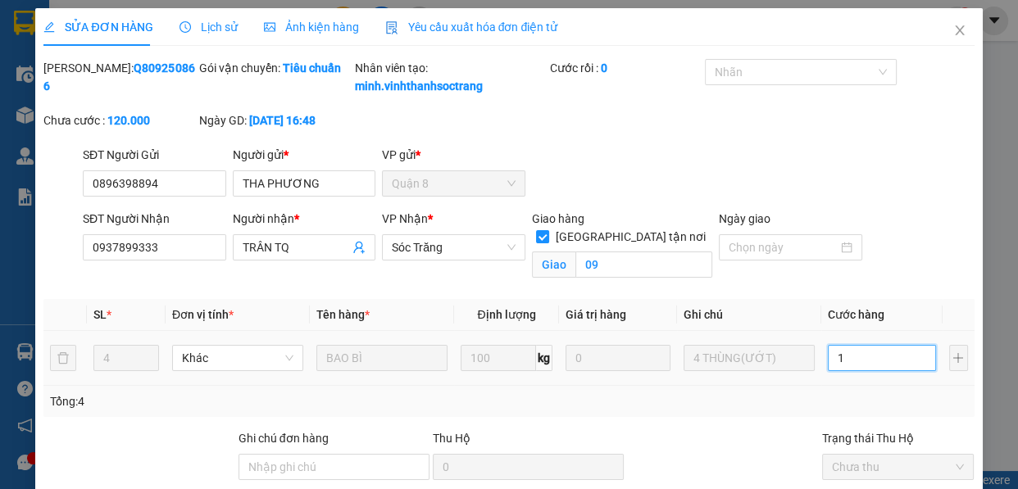
type input "16"
type input "160"
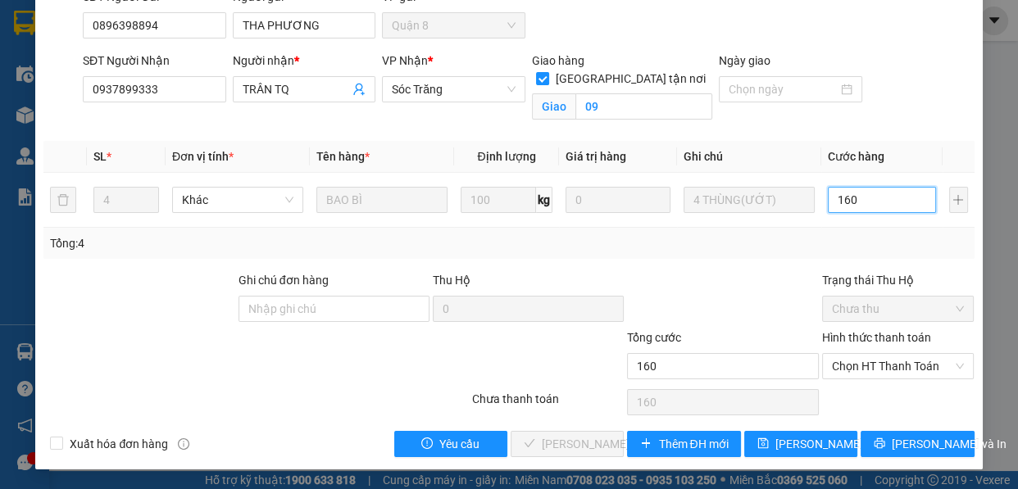
scroll to position [175, 0]
type input "160"
type input "160.000"
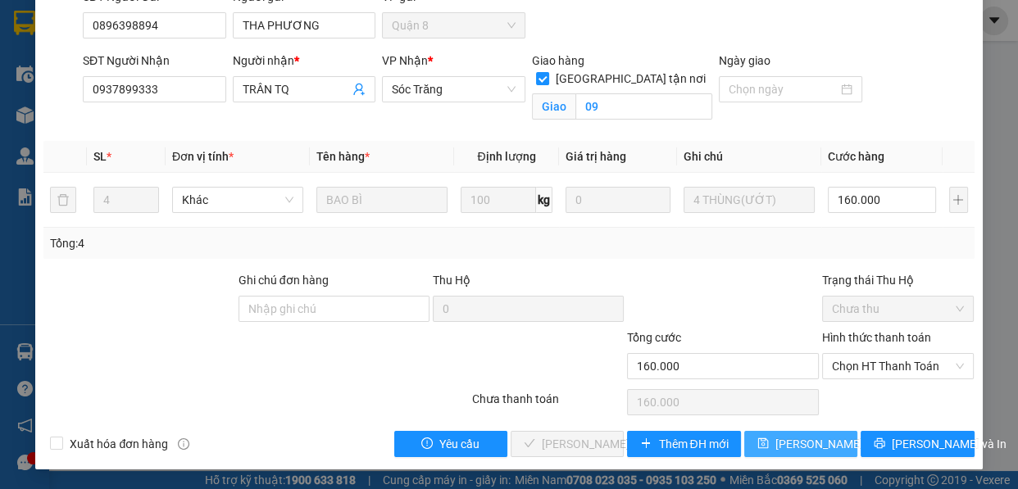
click at [786, 435] on span "Lưu thay đổi" at bounding box center [840, 444] width 131 height 18
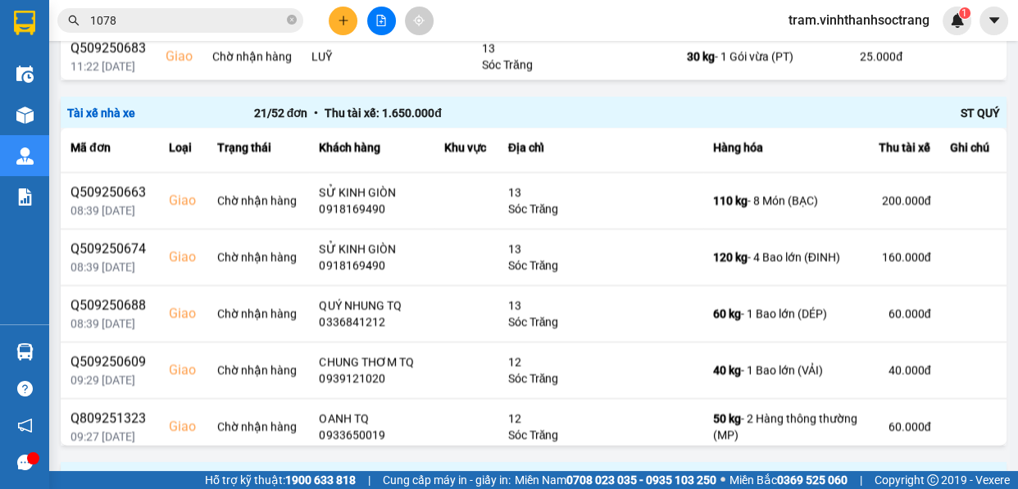
scroll to position [907, 0]
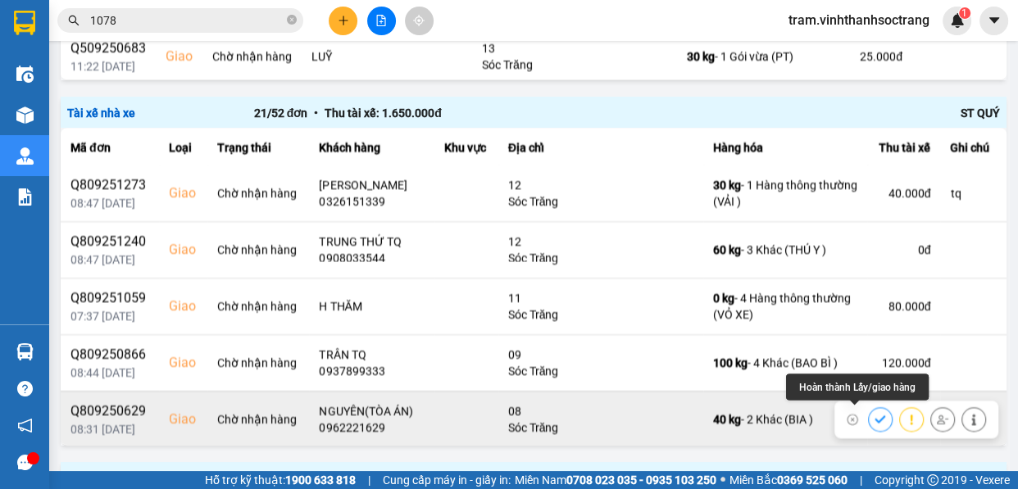
click at [875, 417] on icon at bounding box center [880, 419] width 11 height 7
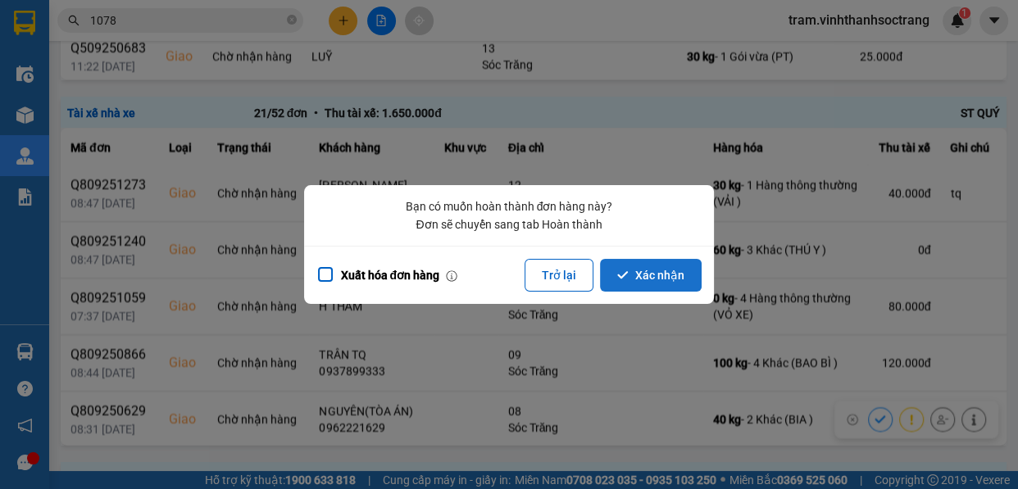
click at [672, 270] on button "Xác nhận" at bounding box center [651, 275] width 102 height 33
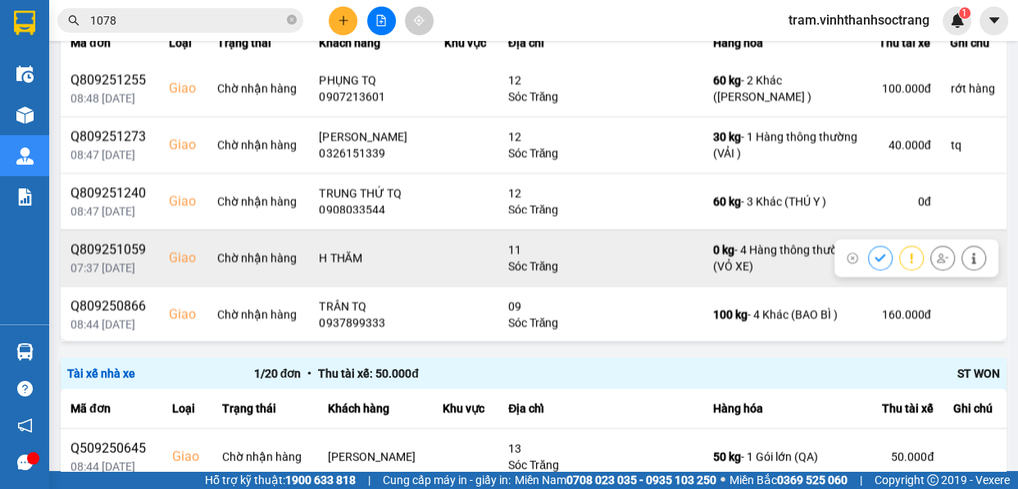
scroll to position [2878, 0]
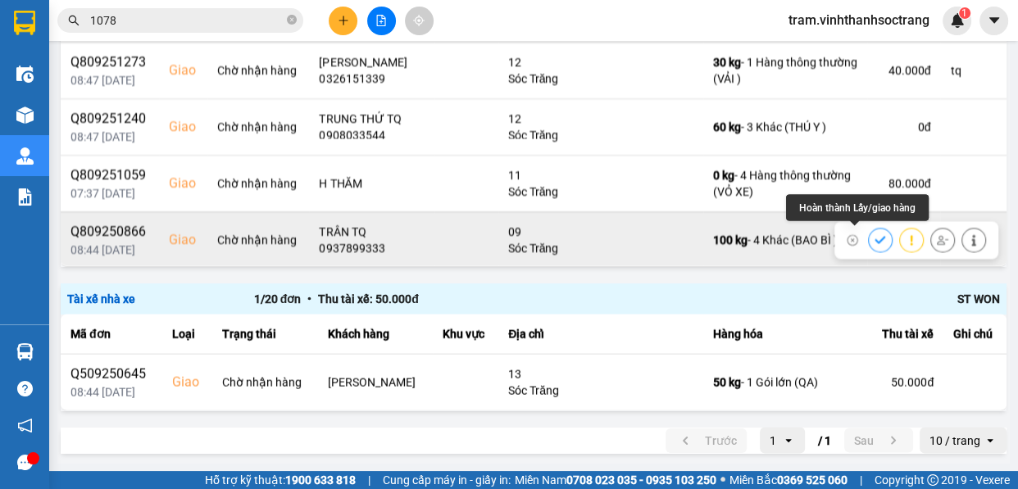
click at [869, 237] on button at bounding box center [880, 240] width 23 height 29
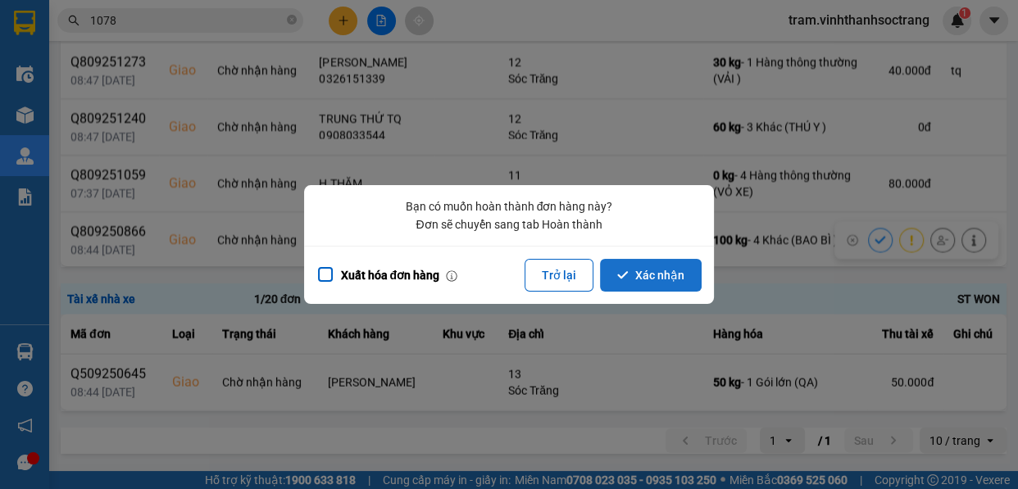
click at [673, 277] on button "Xác nhận" at bounding box center [651, 275] width 102 height 33
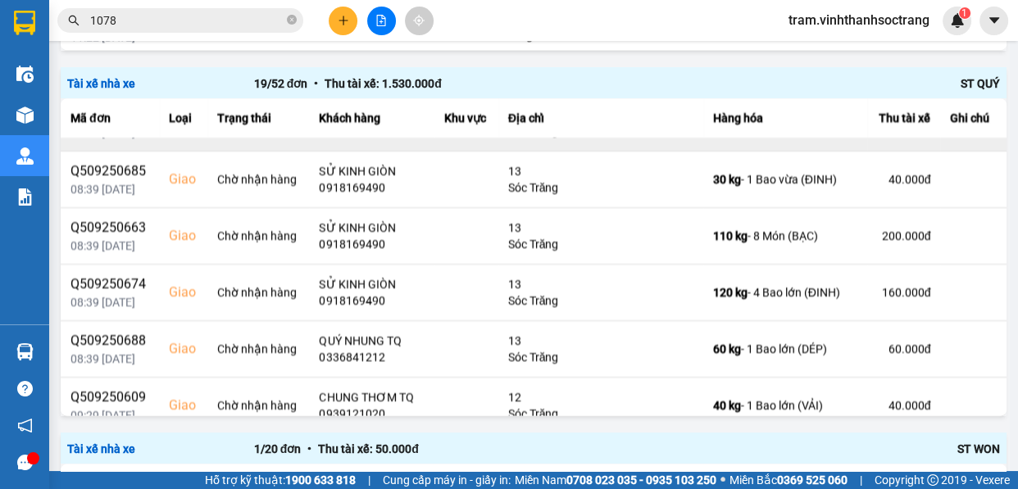
scroll to position [372, 0]
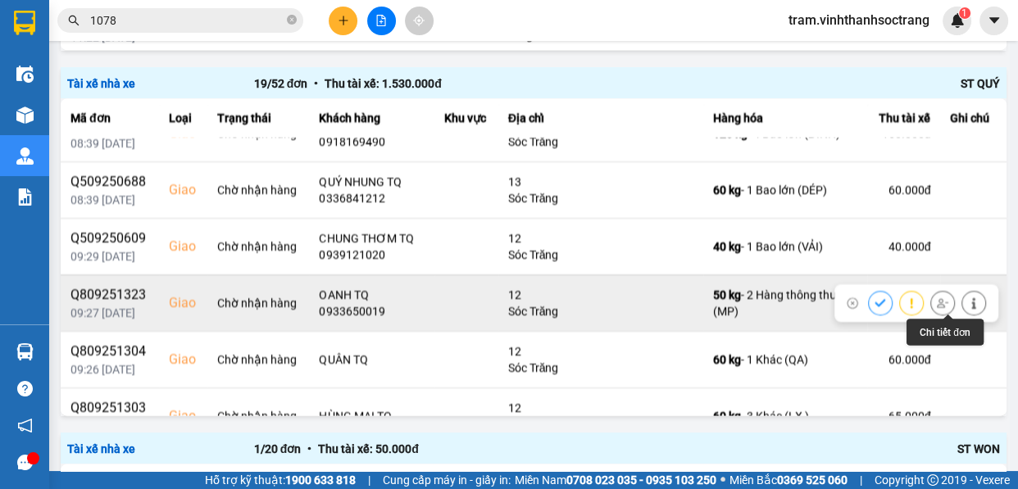
click at [962, 297] on button at bounding box center [973, 303] width 23 height 29
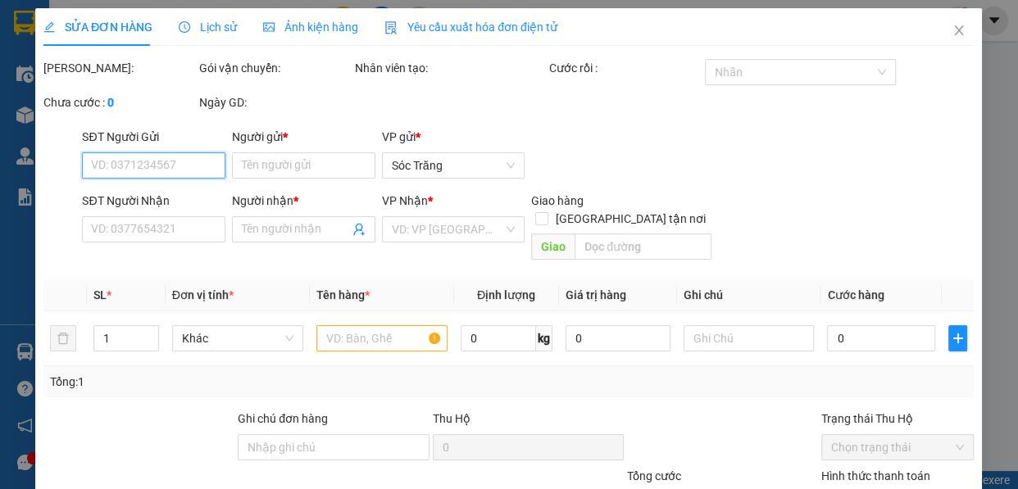
type input "DƯƠNG"
type input "0933650019"
type input "OANH TQ"
checkbox input "true"
type input "12"
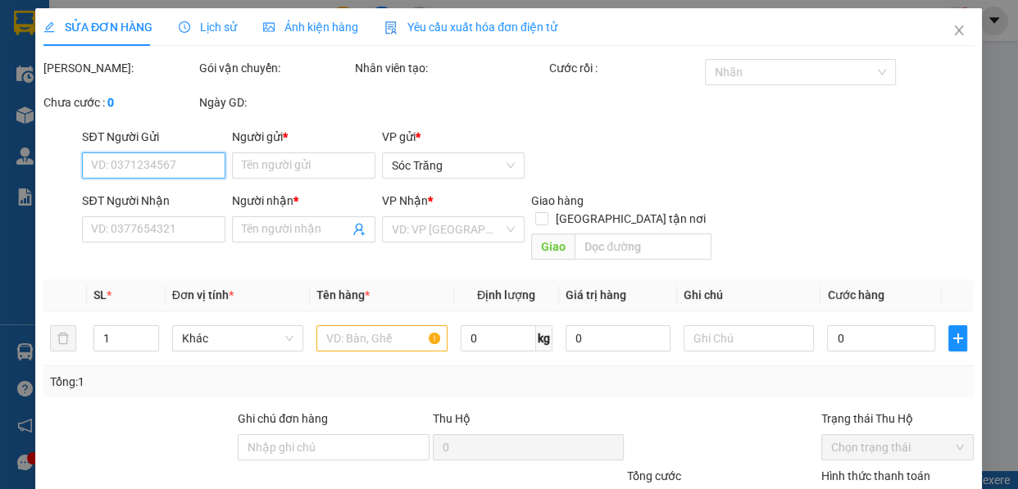
type input "60.000"
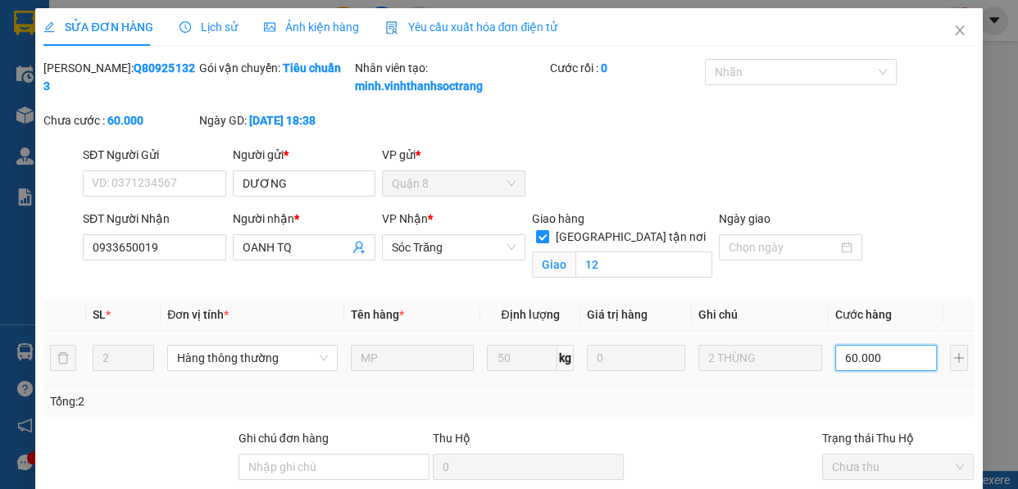
click at [857, 371] on input "60.000" at bounding box center [886, 358] width 102 height 26
type input "8"
type input "80"
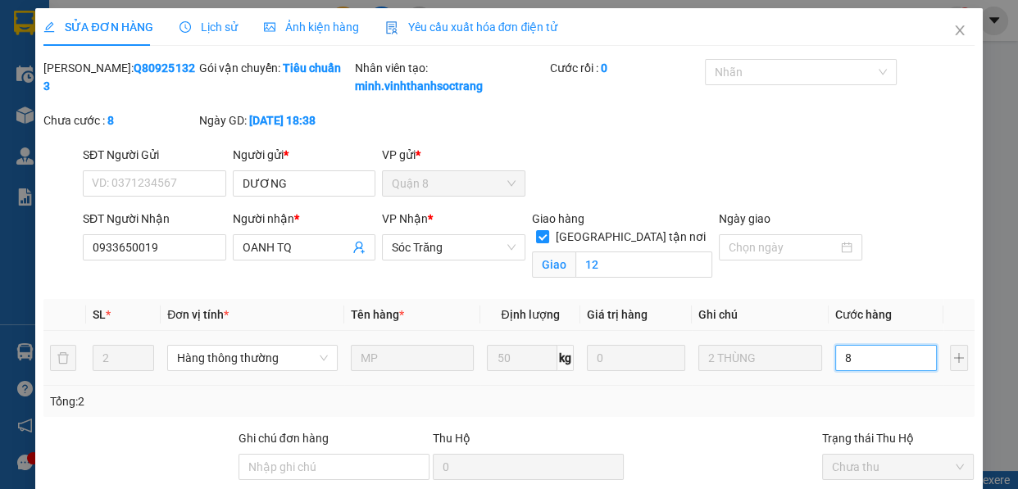
type input "80"
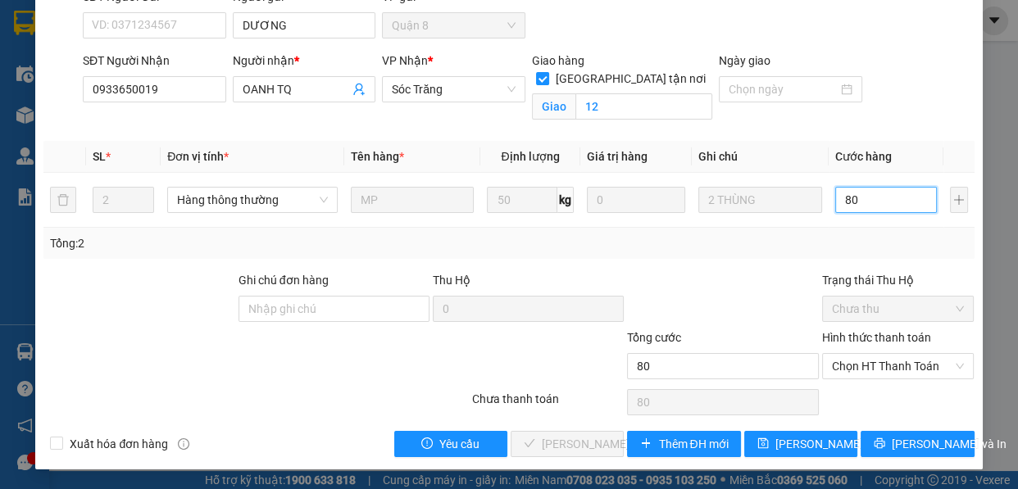
scroll to position [175, 0]
type input "80"
type input "80.000"
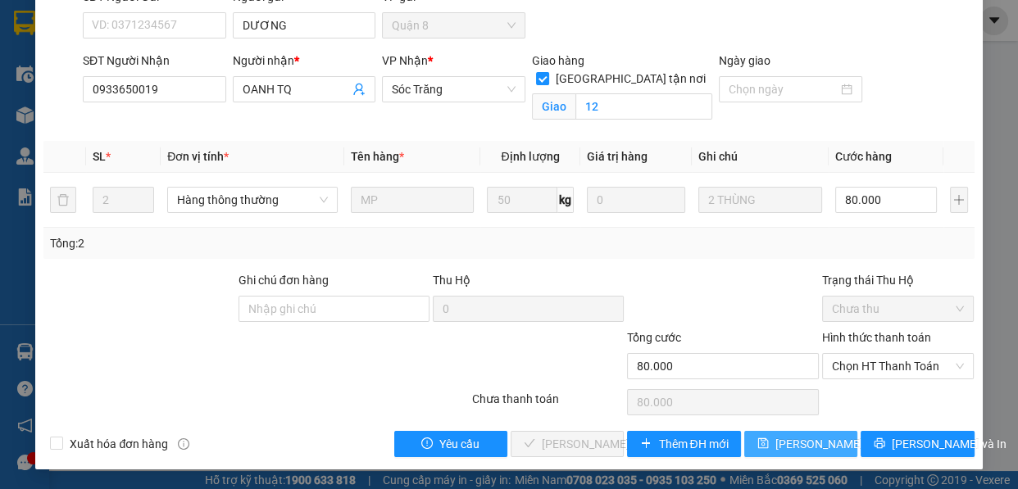
click at [825, 443] on span "Lưu thay đổi" at bounding box center [840, 444] width 131 height 18
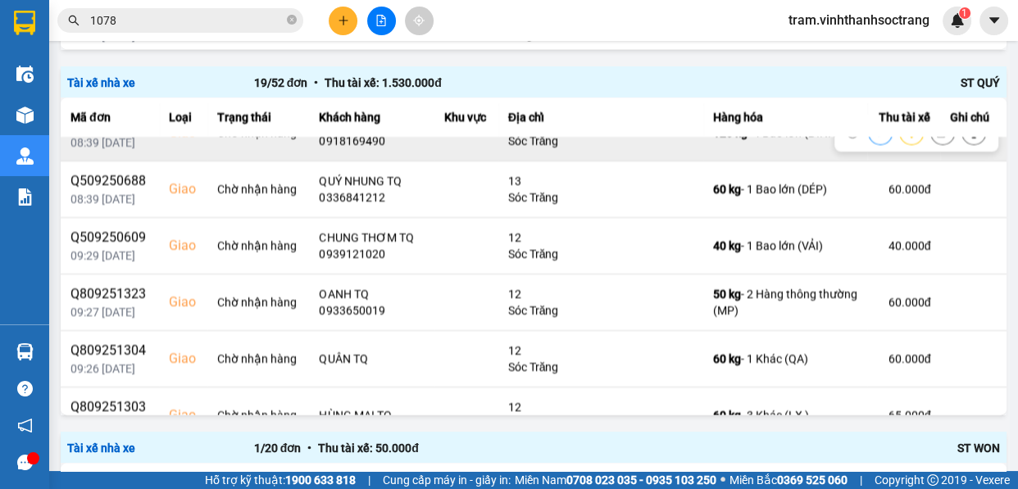
scroll to position [521, 0]
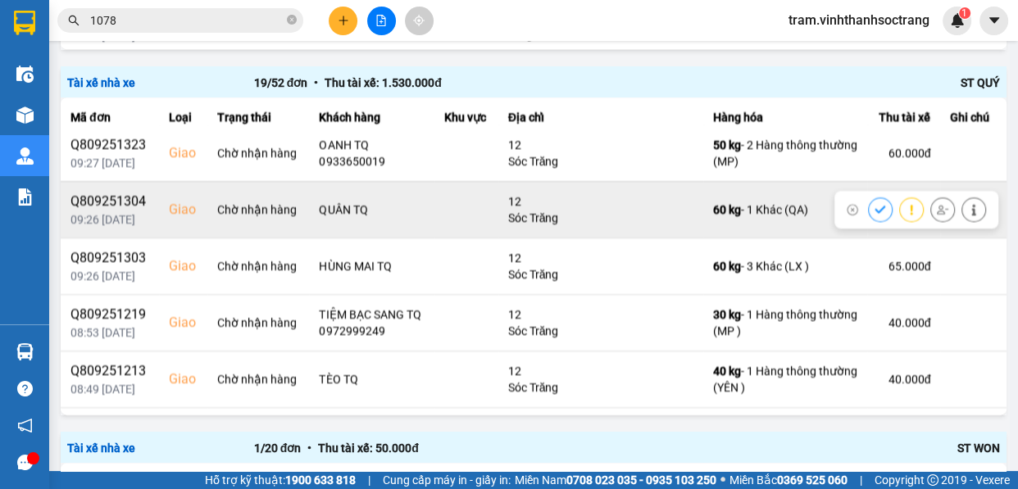
click at [869, 204] on button at bounding box center [880, 209] width 23 height 29
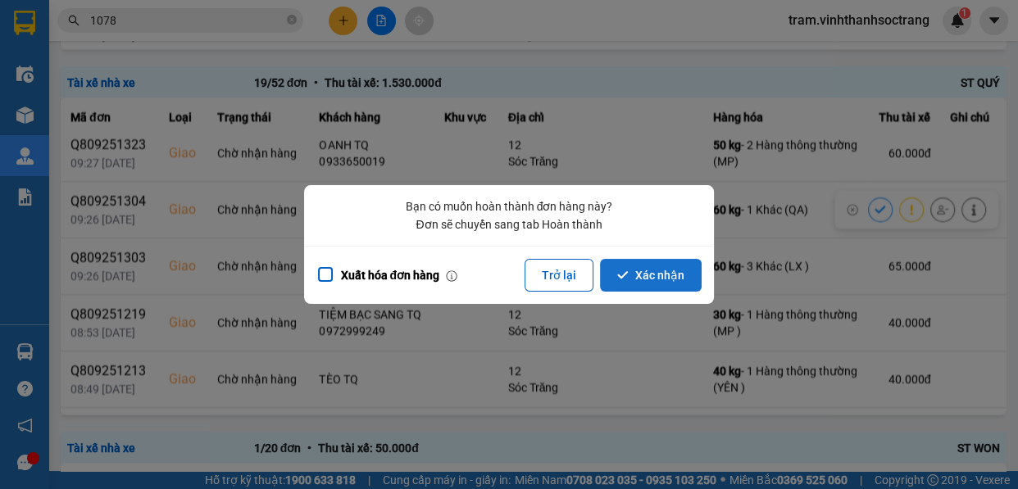
click at [657, 265] on button "Xác nhận" at bounding box center [651, 275] width 102 height 33
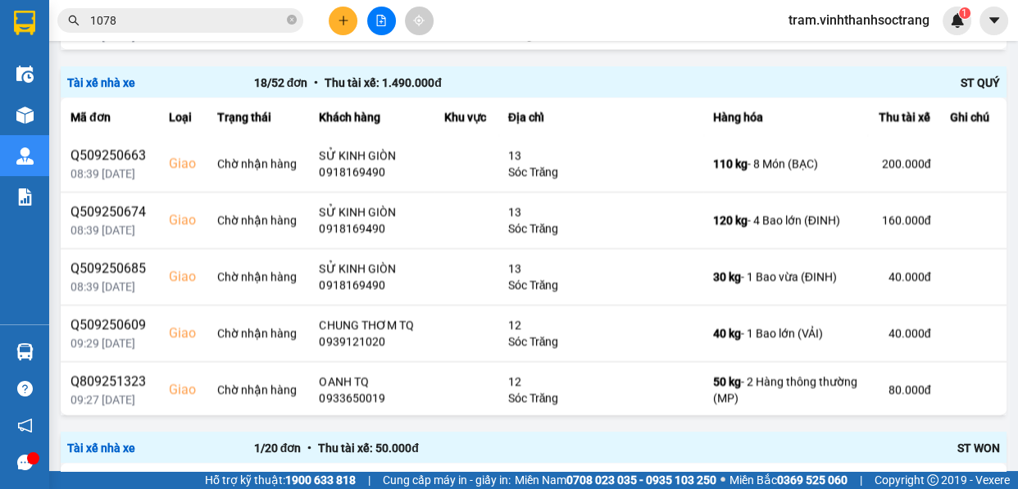
scroll to position [298, 0]
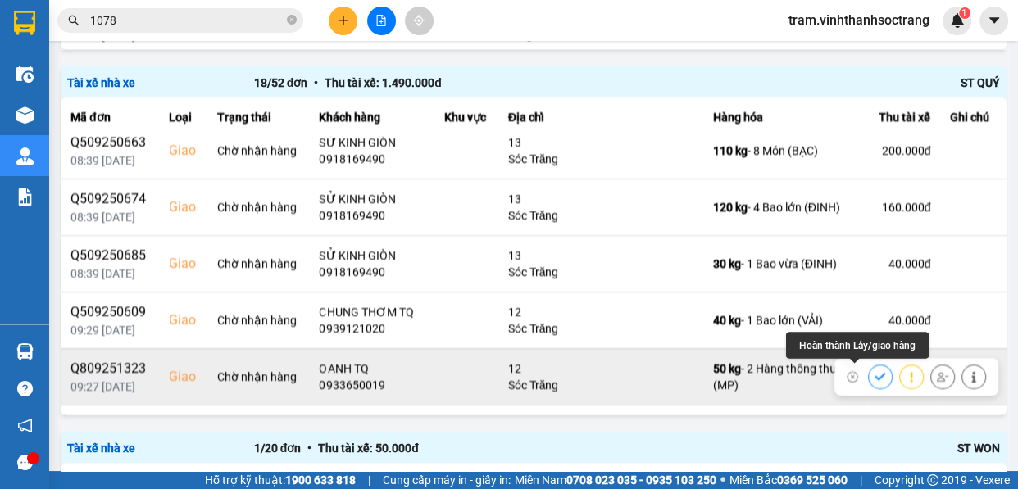
click at [875, 371] on icon at bounding box center [880, 376] width 11 height 11
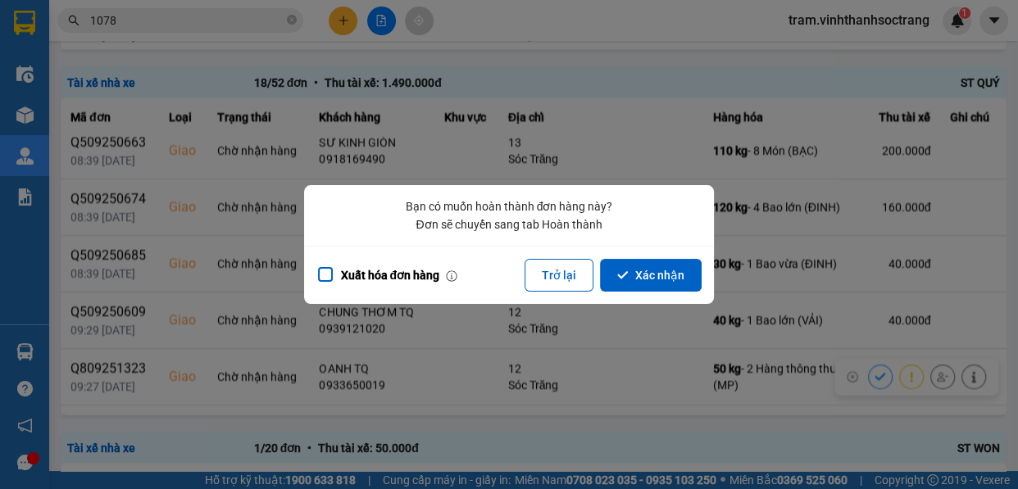
click at [702, 270] on div "Xuất hóa đơn hàng Trở lại Xác nhận" at bounding box center [509, 275] width 410 height 58
click at [695, 278] on button "Xác nhận" at bounding box center [651, 275] width 102 height 33
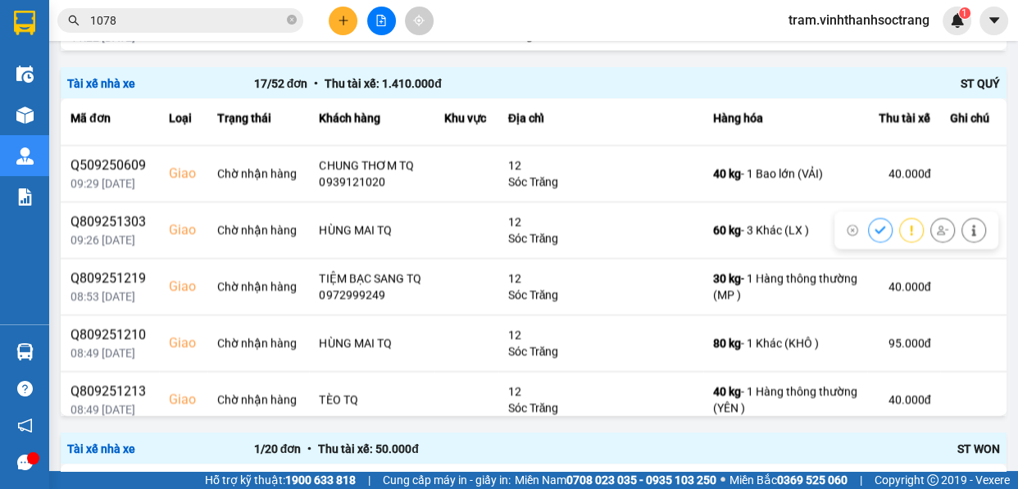
scroll to position [447, 0]
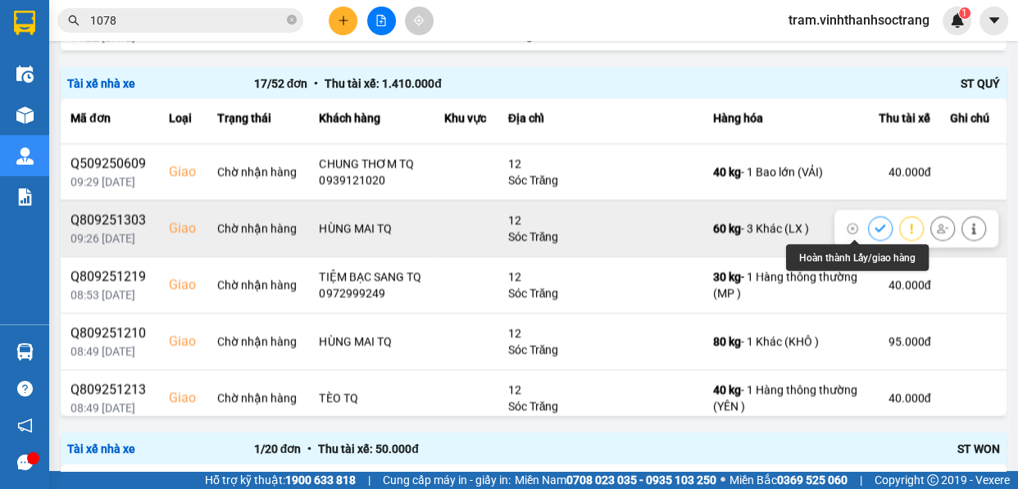
click at [875, 227] on icon at bounding box center [880, 228] width 11 height 11
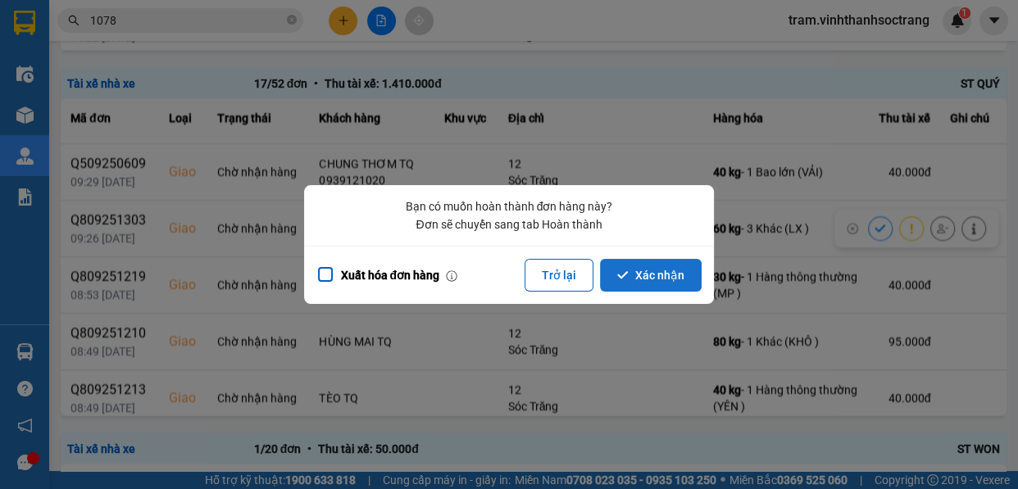
click at [660, 285] on button "Xác nhận" at bounding box center [651, 275] width 102 height 33
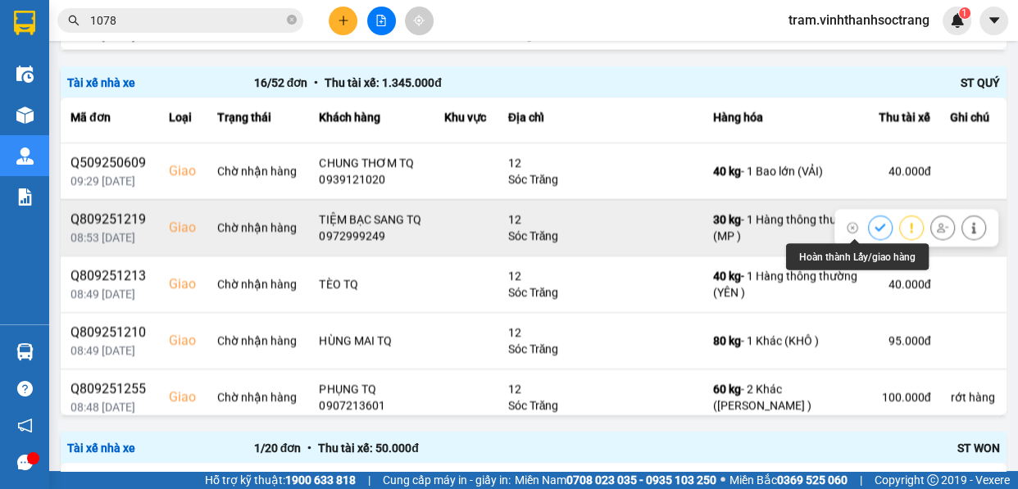
click at [875, 225] on icon at bounding box center [880, 227] width 11 height 7
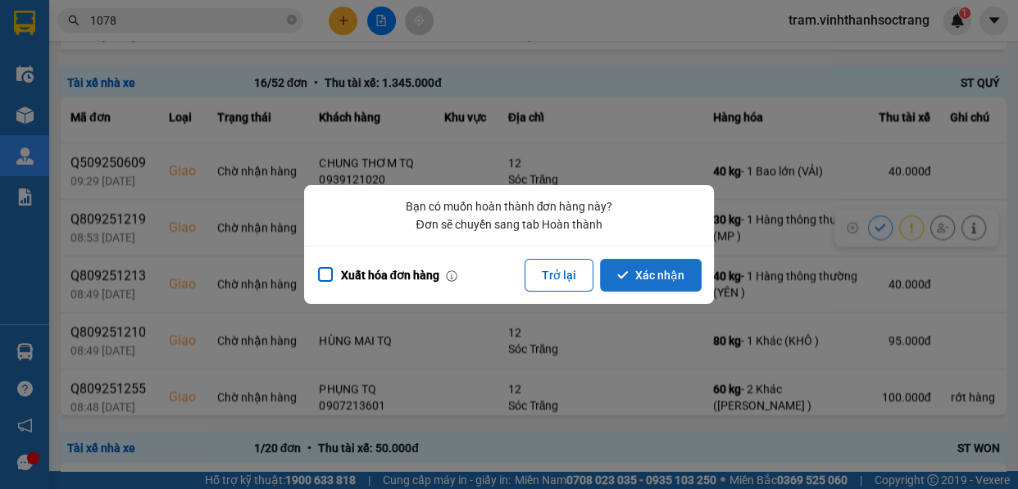
click at [672, 270] on button "Xác nhận" at bounding box center [651, 275] width 102 height 33
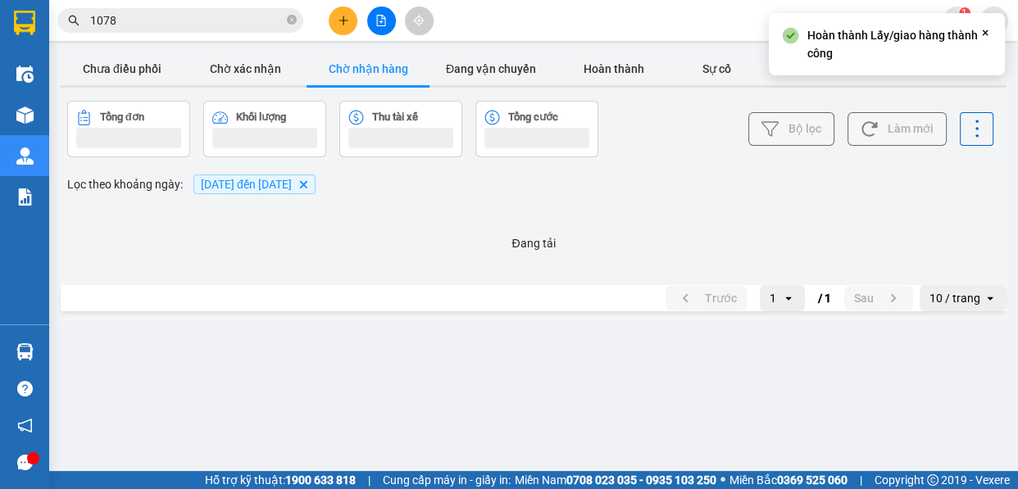
scroll to position [0, 0]
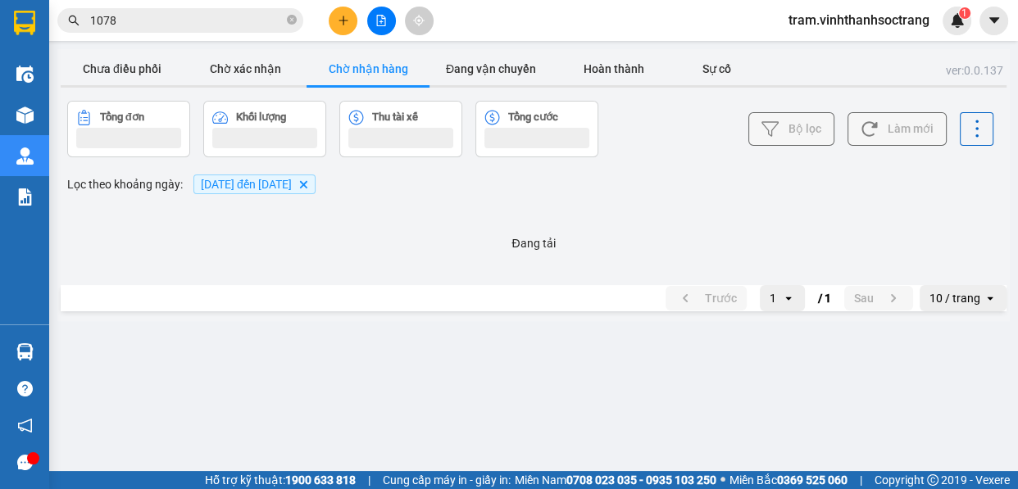
click at [1016, 407] on main "ver: 0.0.137 Chưa điều phối Chờ xác nhận Chờ nhận hàng Đang vận chuyển Hoàn thà…" at bounding box center [509, 235] width 1018 height 471
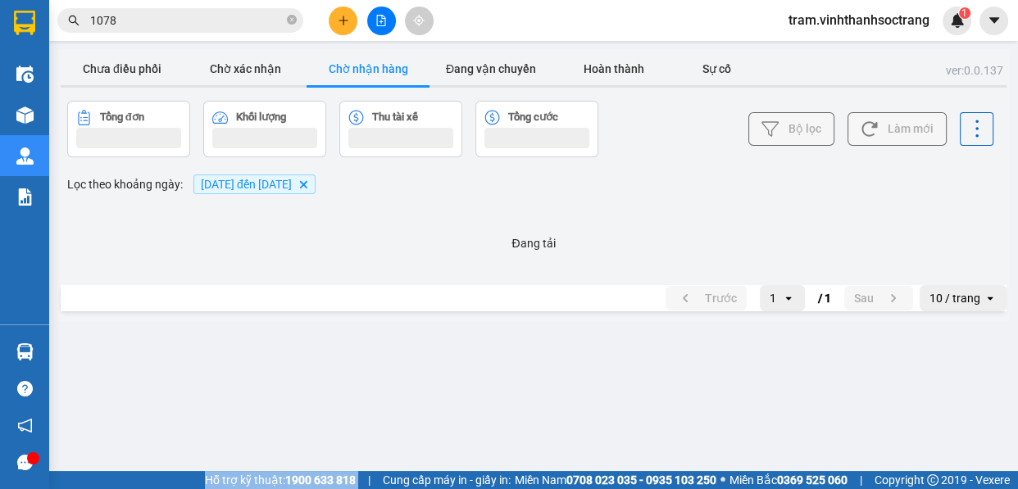
click at [1016, 407] on main "ver: 0.0.137 Chưa điều phối Chờ xác nhận Chờ nhận hàng Đang vận chuyển Hoàn thà…" at bounding box center [509, 235] width 1018 height 471
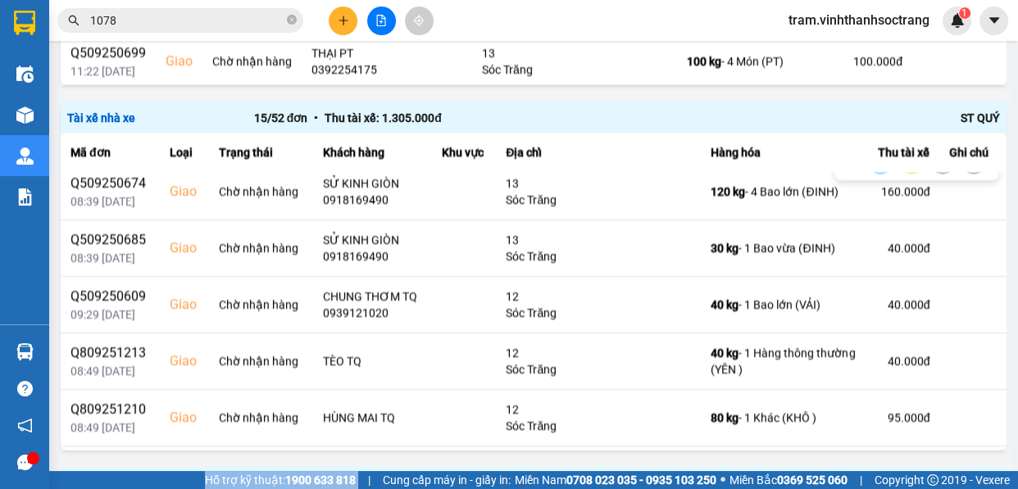
scroll to position [372, 0]
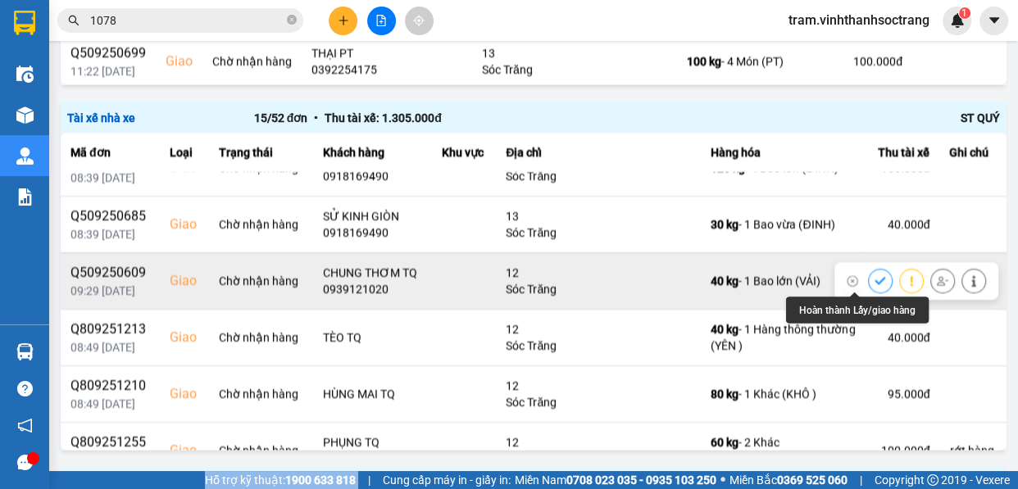
click at [875, 277] on icon at bounding box center [880, 280] width 11 height 11
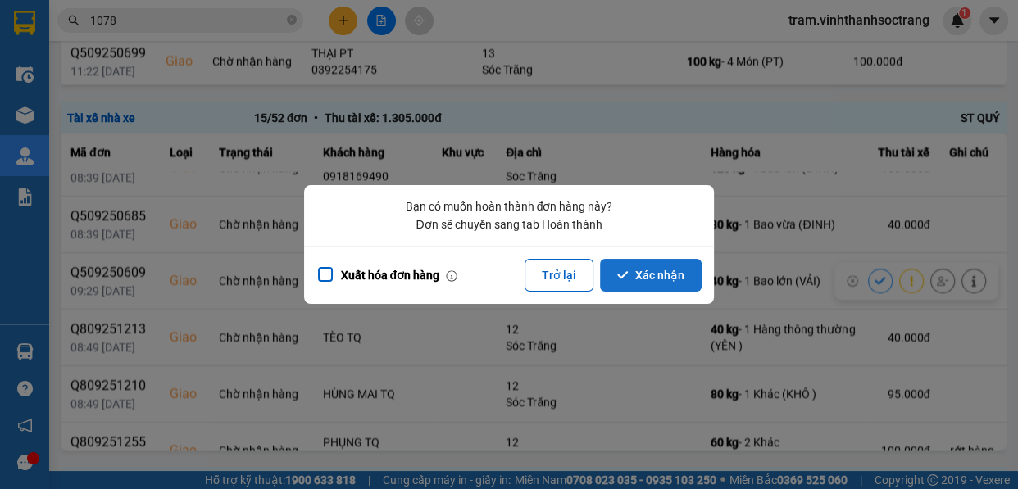
click at [647, 273] on button "Xác nhận" at bounding box center [651, 275] width 102 height 33
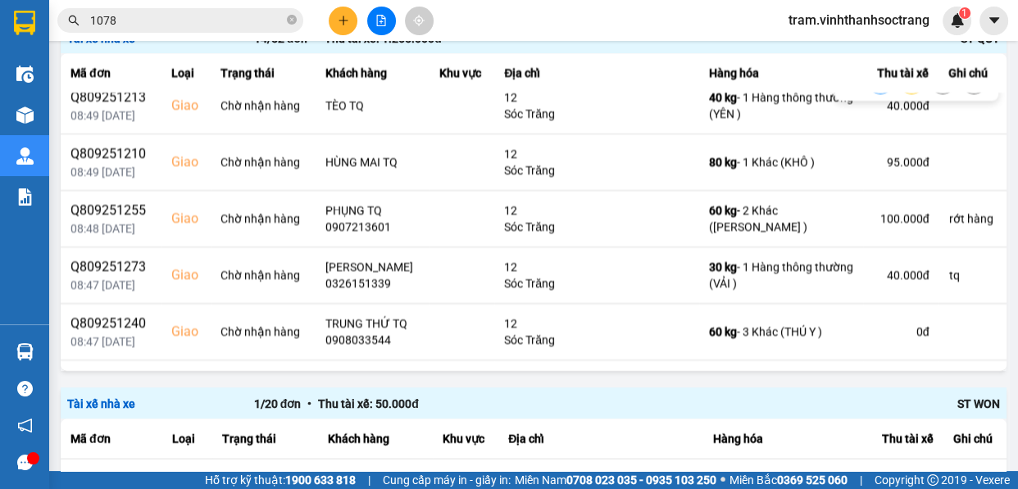
scroll to position [511, 0]
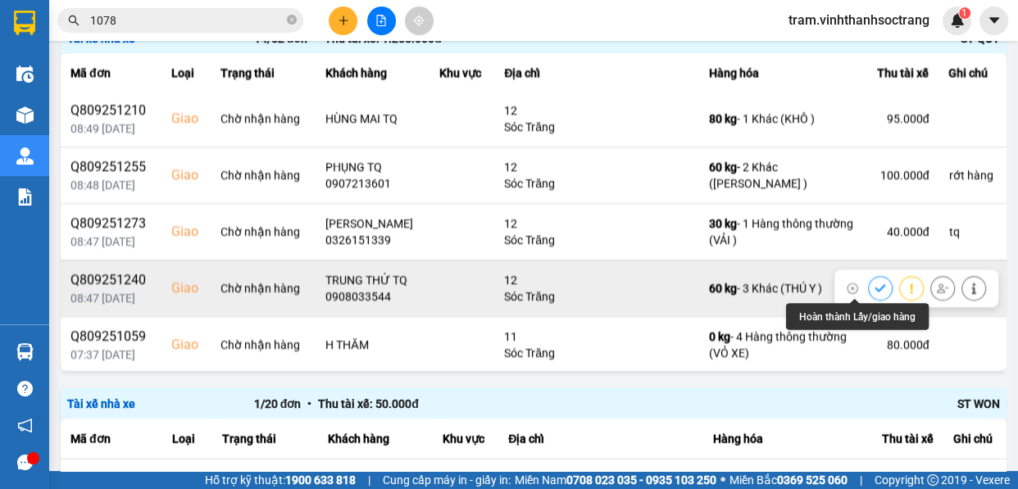
click at [875, 283] on icon at bounding box center [880, 288] width 11 height 11
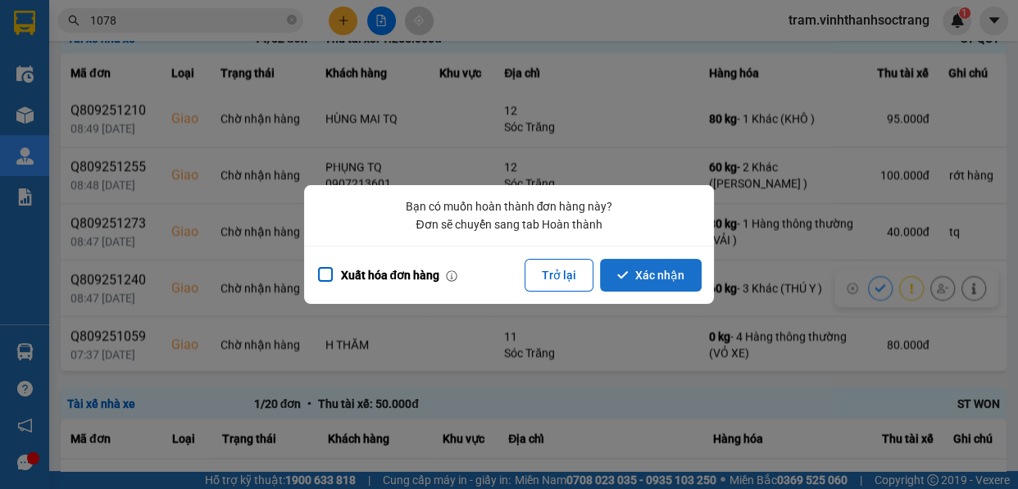
click at [657, 270] on button "Xác nhận" at bounding box center [651, 275] width 102 height 33
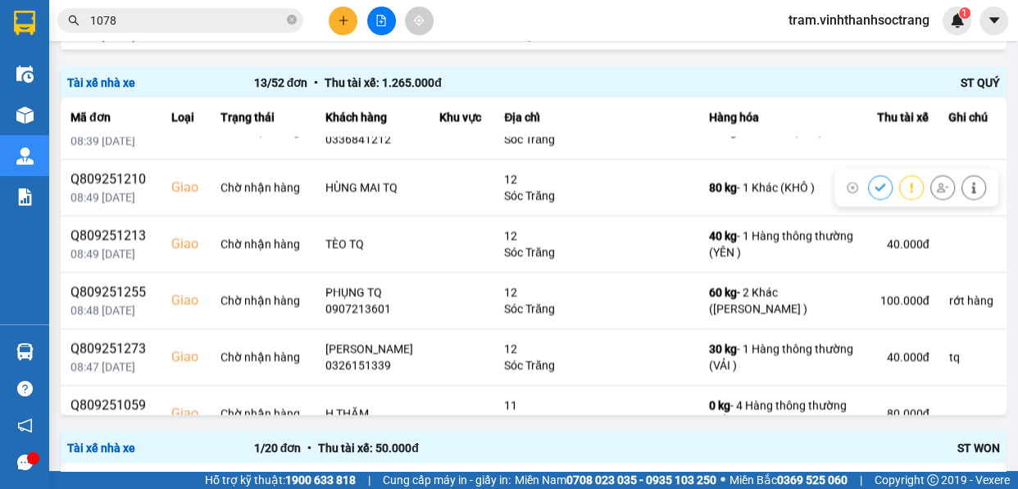
scroll to position [456, 0]
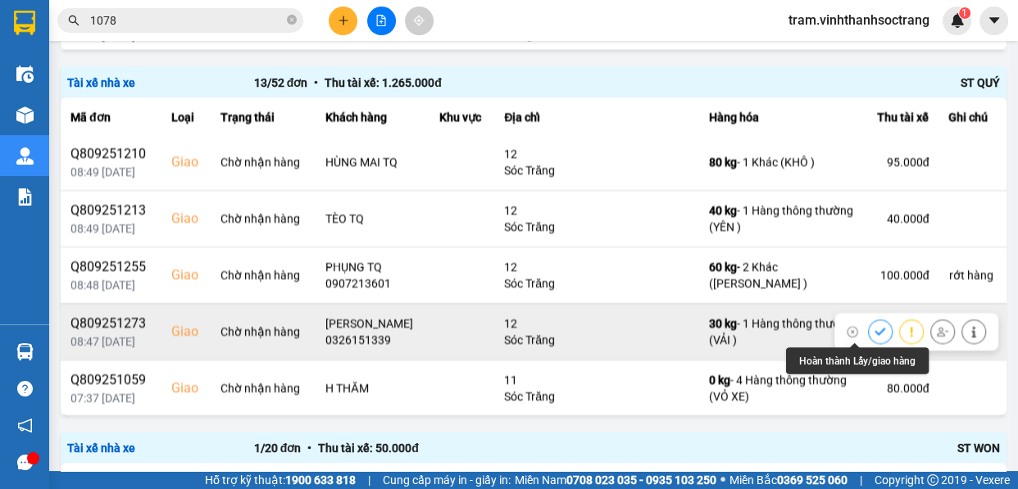
click at [875, 330] on icon at bounding box center [880, 331] width 11 height 11
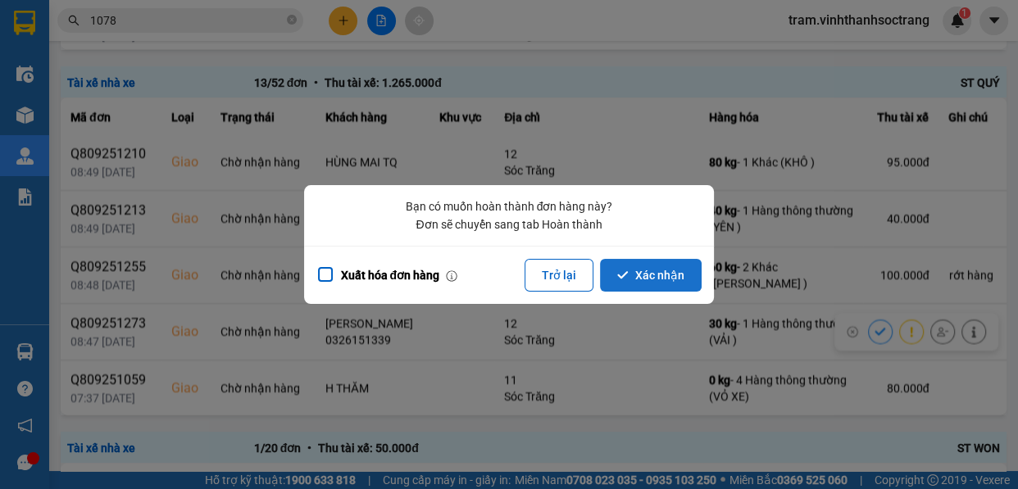
click at [656, 272] on button "Xác nhận" at bounding box center [651, 275] width 102 height 33
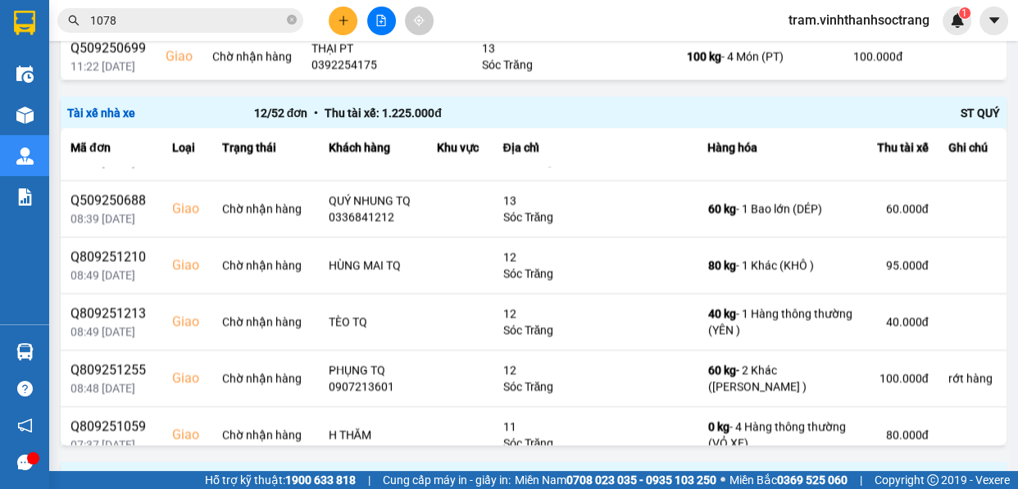
scroll to position [399, 0]
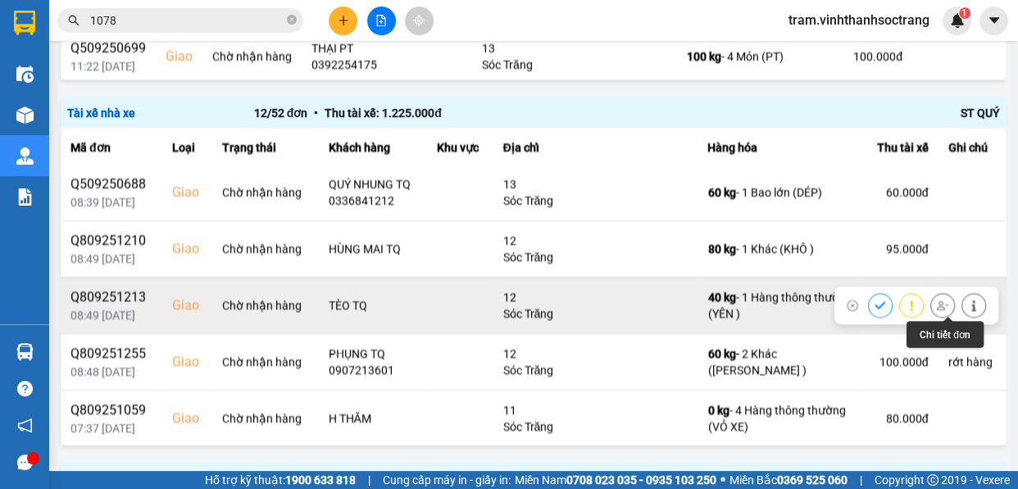
click at [962, 299] on button at bounding box center [973, 305] width 23 height 29
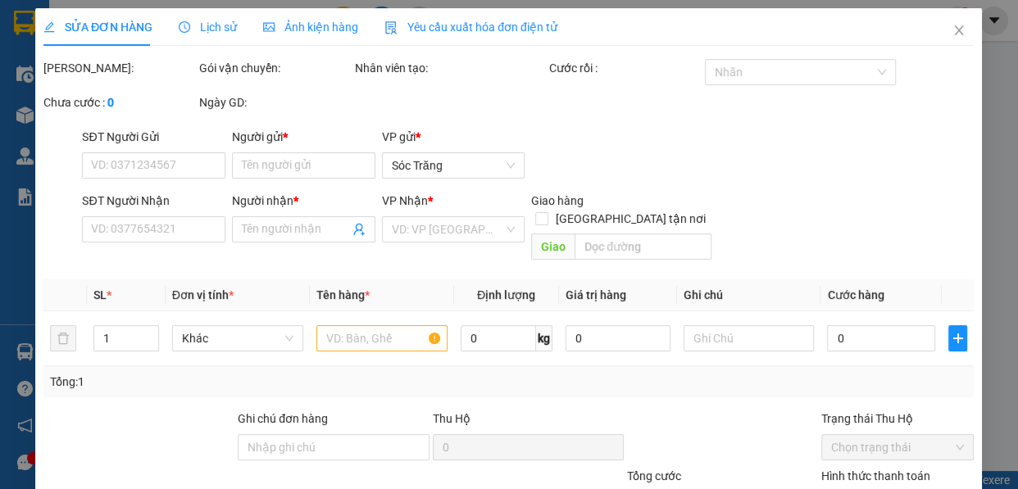
type input "MƯỜI"
type input "TÈO TQ"
checkbox input "true"
type input "12"
type input "40.000"
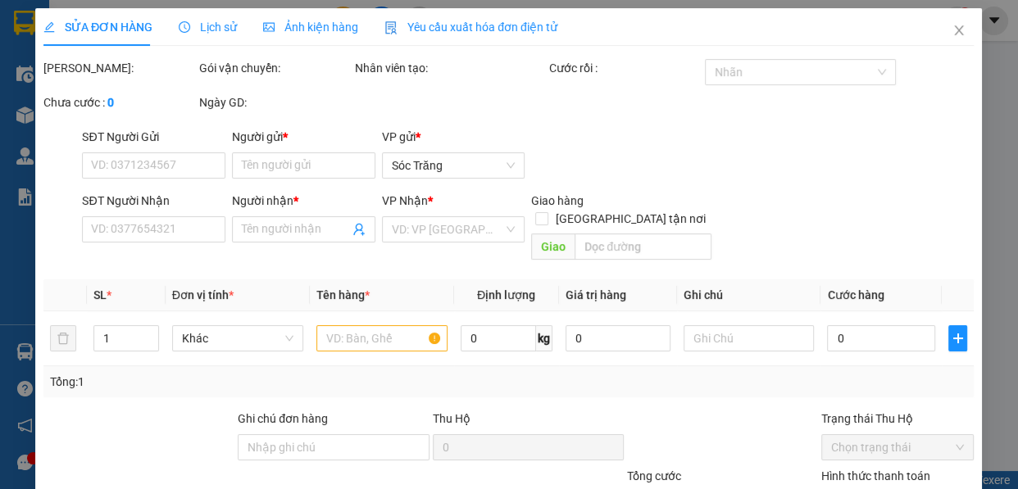
type input "40.000"
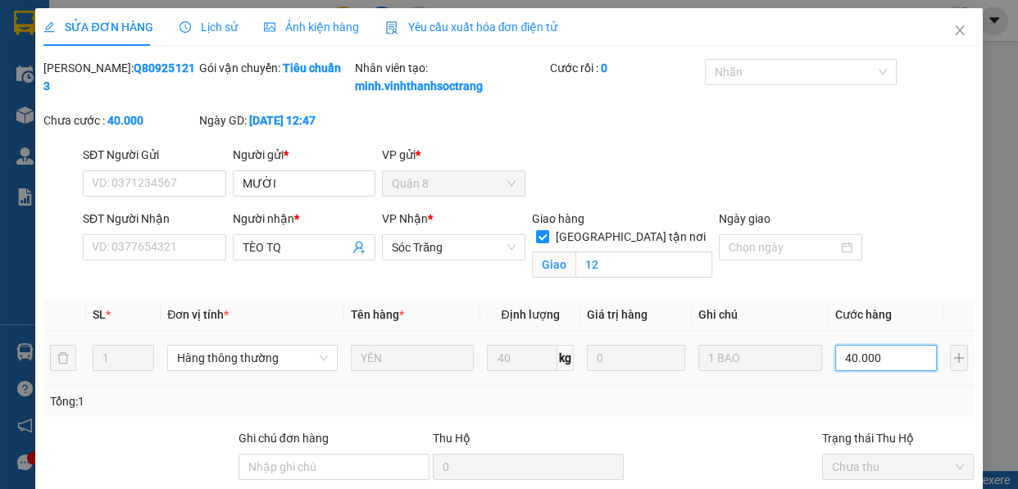
click at [875, 371] on input "40.000" at bounding box center [886, 358] width 102 height 26
type input "5"
type input "50"
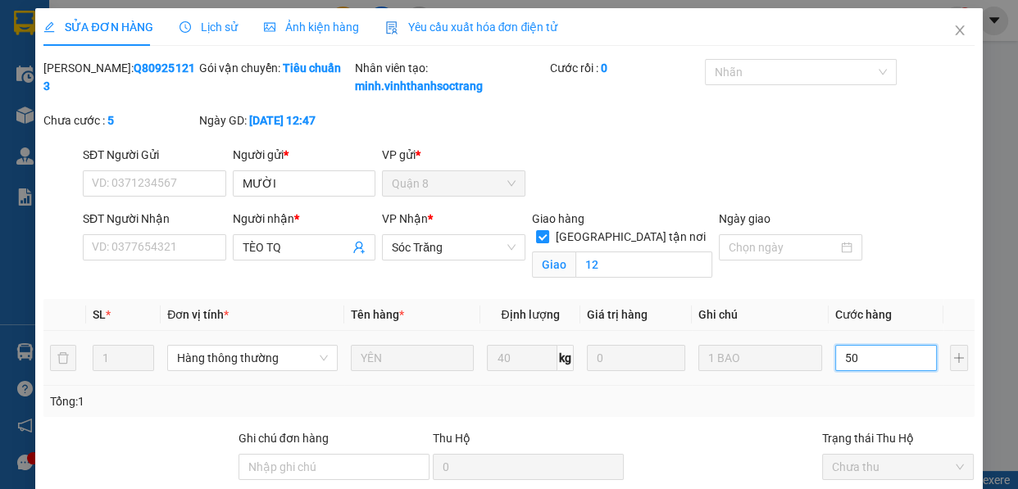
type input "50"
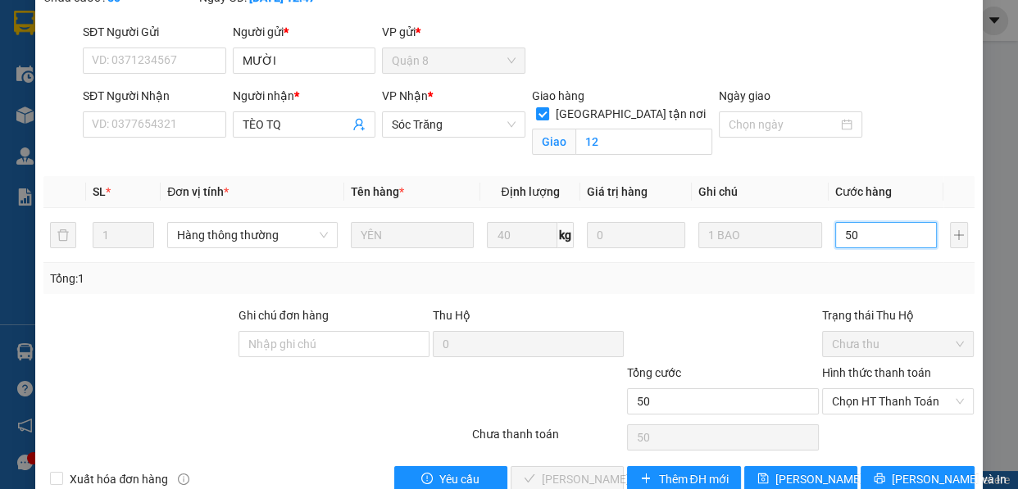
scroll to position [175, 0]
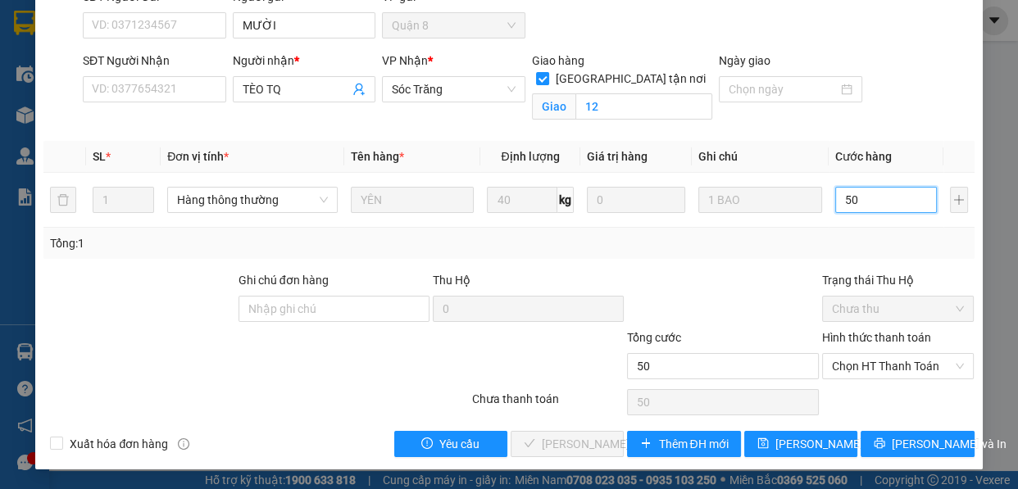
type input "50"
type input "50.000"
click at [783, 430] on div "Total Paid Fee 0 Total UnPaid Fee 40.000 Cash Collection Total Fee Mã ĐH: Q8092…" at bounding box center [508, 179] width 930 height 557
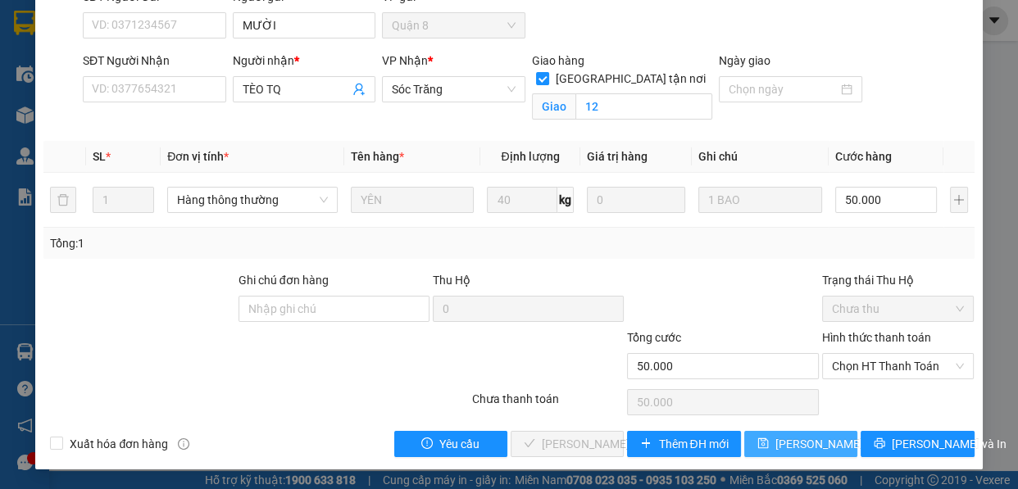
click at [793, 442] on span "[PERSON_NAME] thay đổi" at bounding box center [840, 444] width 131 height 18
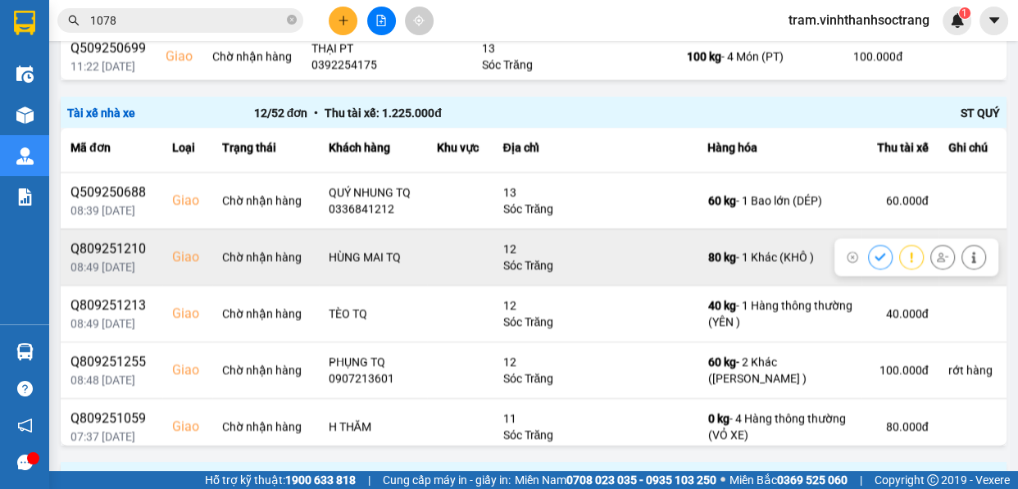
scroll to position [399, 0]
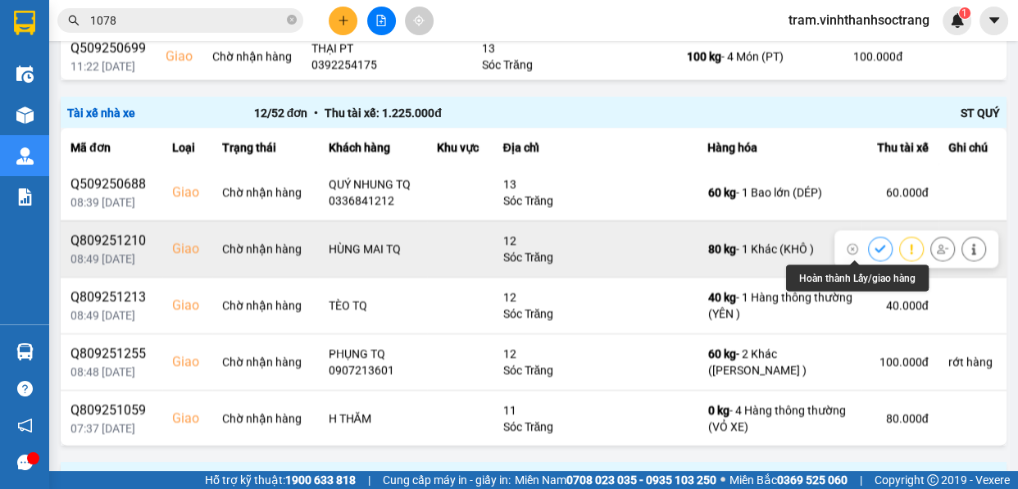
click at [875, 245] on icon at bounding box center [880, 248] width 11 height 7
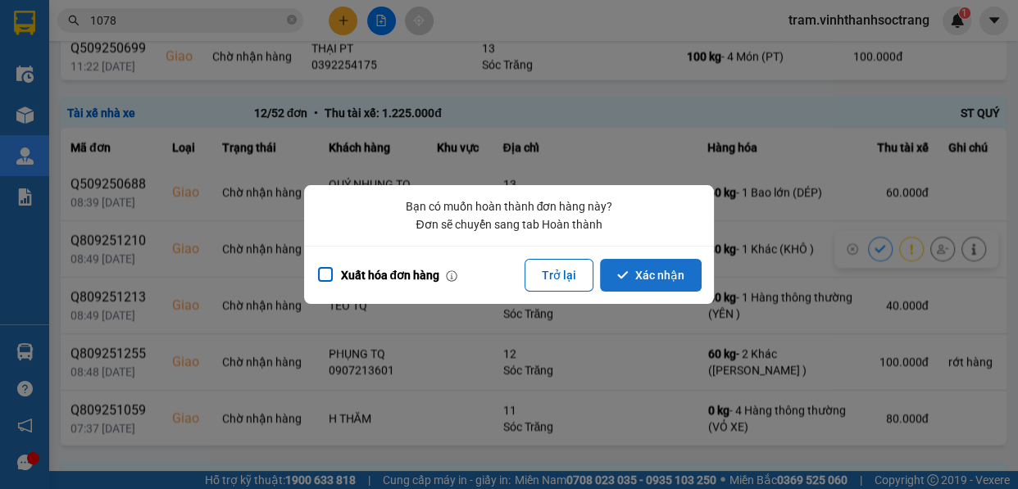
click at [664, 276] on button "Xác nhận" at bounding box center [651, 275] width 102 height 33
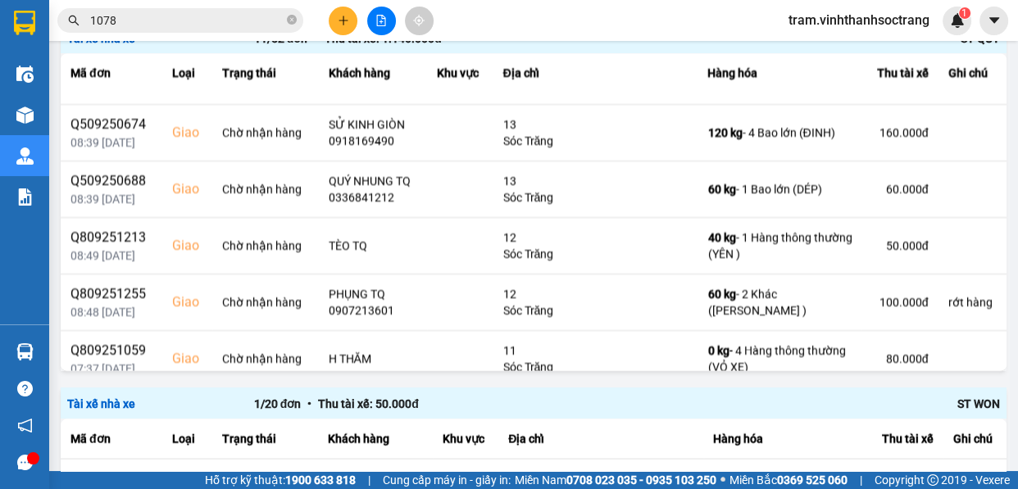
scroll to position [343, 0]
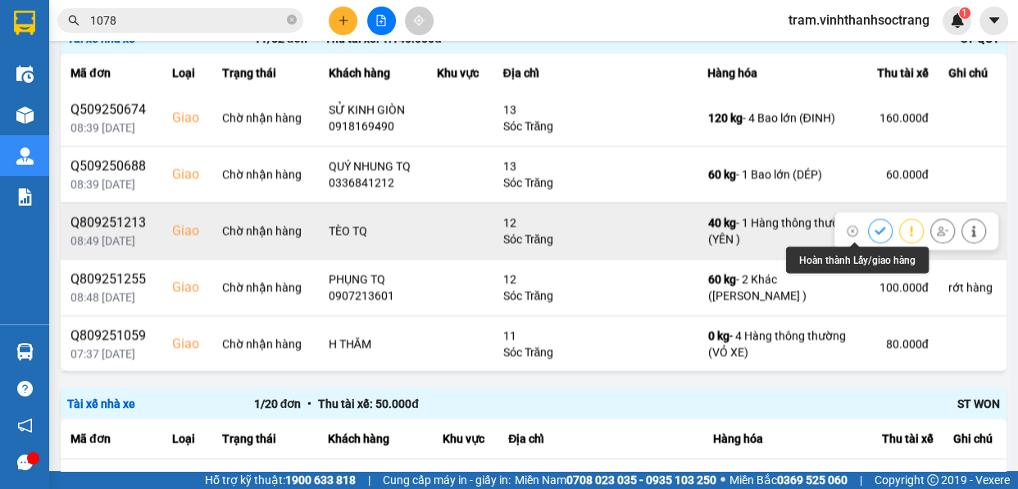
click at [869, 221] on button at bounding box center [880, 230] width 23 height 29
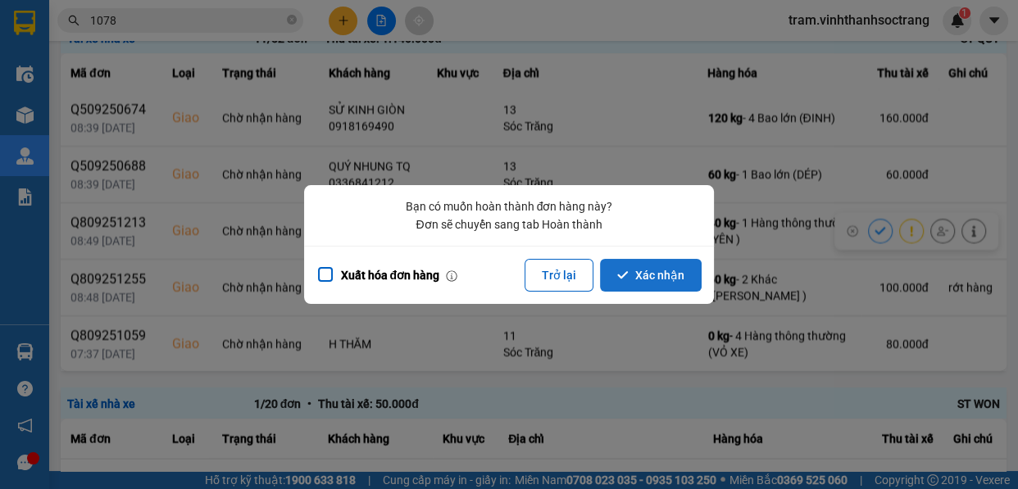
click at [687, 275] on button "Xác nhận" at bounding box center [651, 275] width 102 height 33
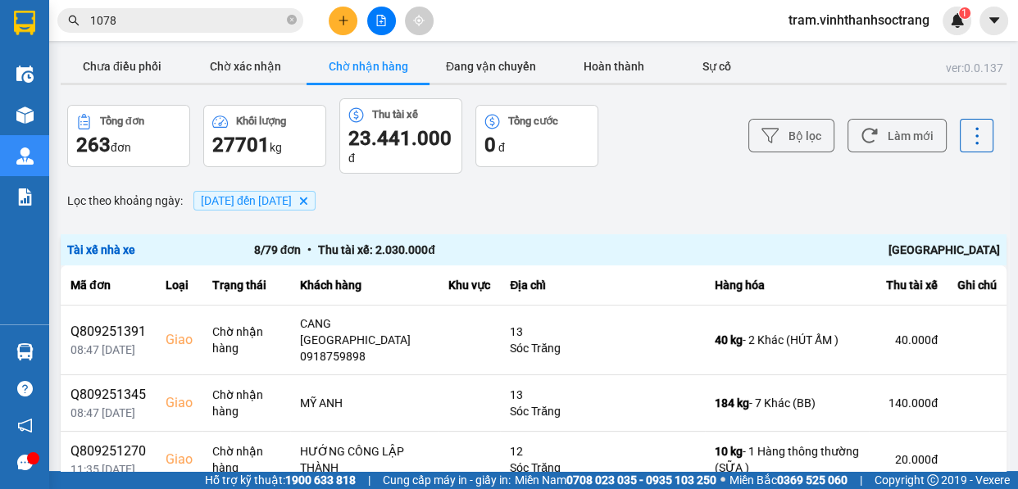
scroll to position [0, 0]
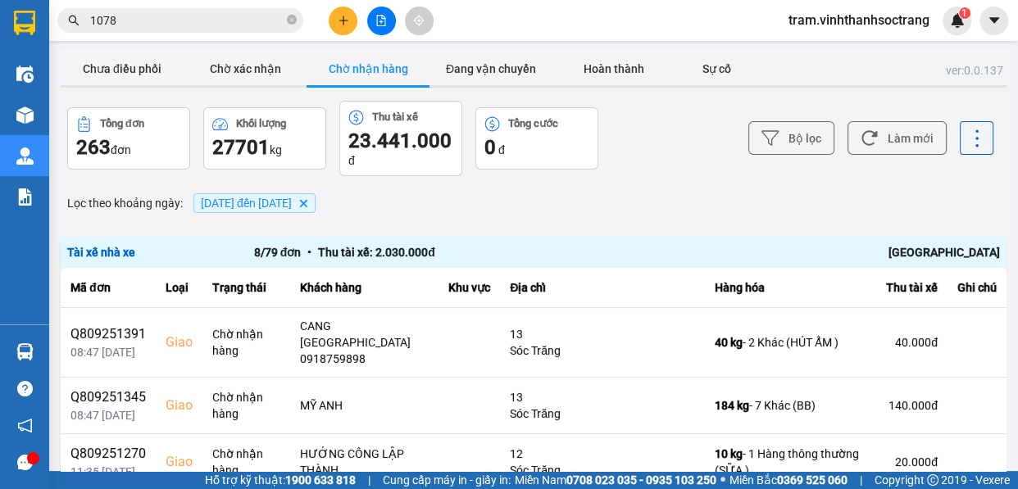
click at [316, 206] on span "[DATE] đến [DATE] [GEOGRAPHIC_DATA]" at bounding box center [254, 203] width 122 height 20
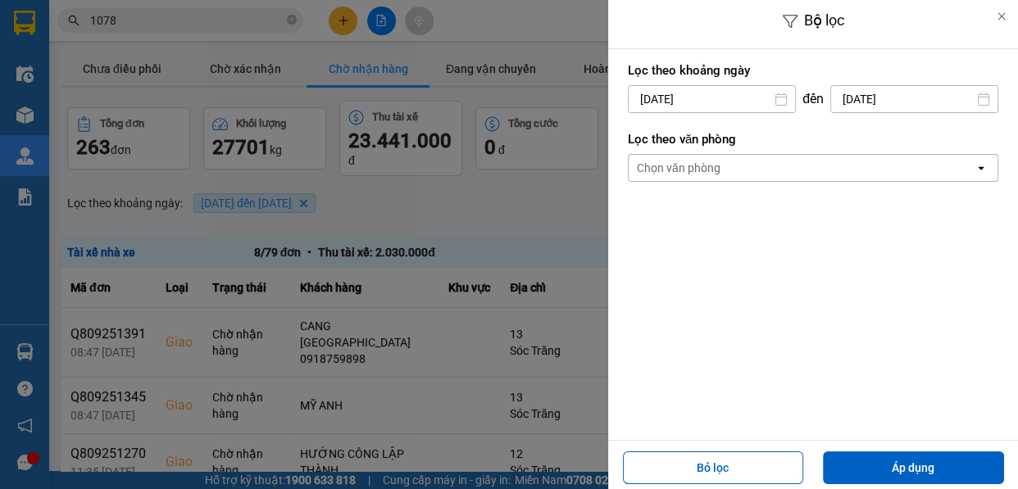
click at [347, 203] on div at bounding box center [509, 244] width 1018 height 489
click at [411, 198] on div at bounding box center [509, 244] width 1018 height 489
click at [345, 205] on div at bounding box center [509, 244] width 1018 height 489
click at [398, 196] on div at bounding box center [509, 244] width 1018 height 489
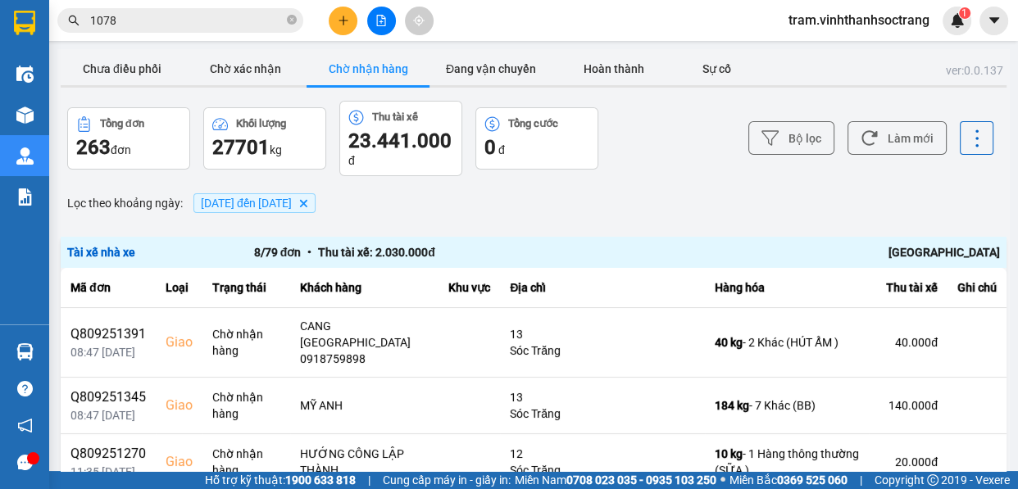
click at [349, 202] on div at bounding box center [509, 244] width 1018 height 489
click at [434, 202] on div at bounding box center [509, 244] width 1018 height 489
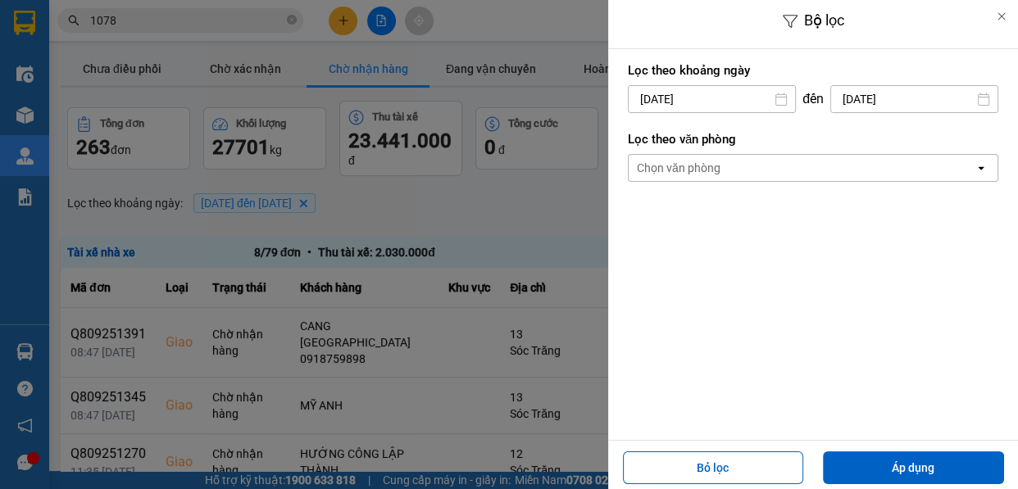
click at [434, 202] on div at bounding box center [509, 244] width 1018 height 489
click at [434, 201] on div at bounding box center [509, 244] width 1018 height 489
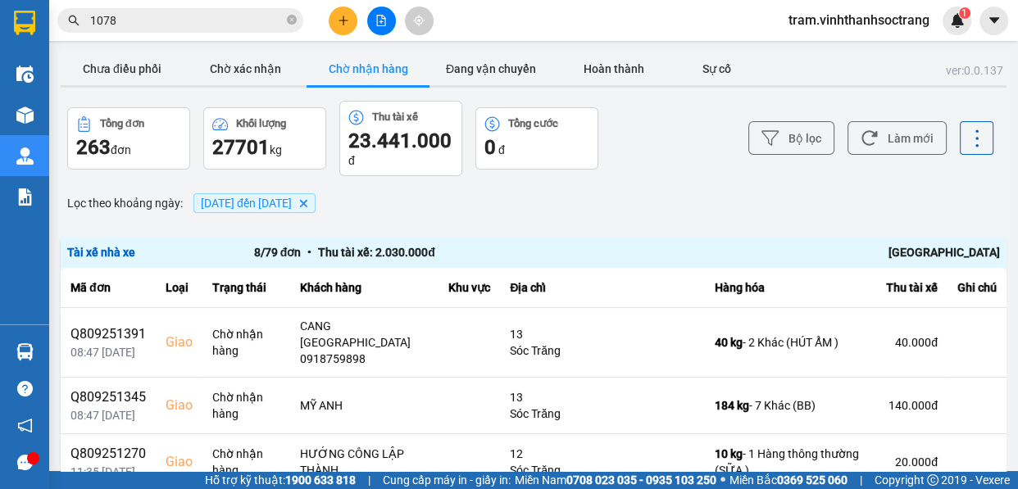
click at [308, 202] on icon "Delete" at bounding box center [303, 203] width 10 height 10
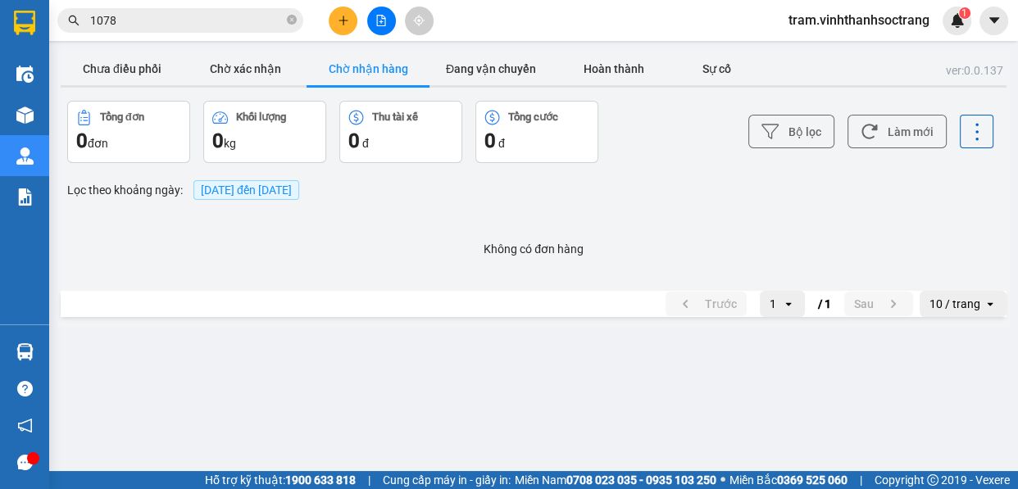
click at [273, 202] on div "[DATE] đến [DATE]" at bounding box center [246, 190] width 114 height 28
click at [285, 194] on span "[DATE] đến [DATE]" at bounding box center [246, 190] width 91 height 13
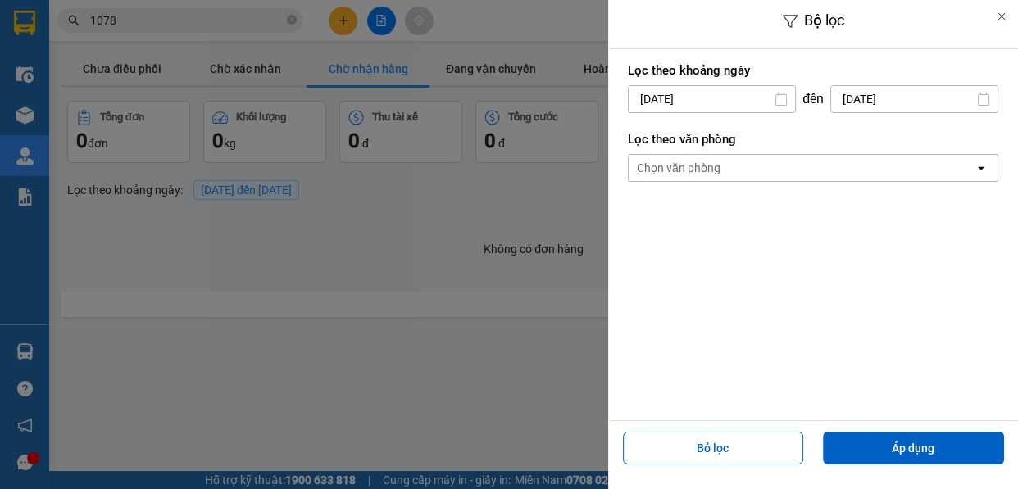
click at [728, 98] on input "[DATE]" at bounding box center [712, 99] width 166 height 26
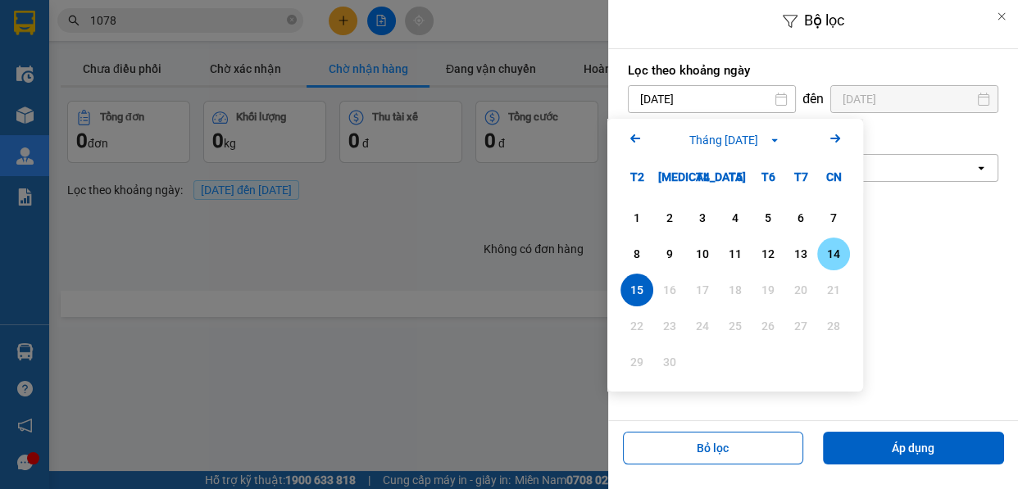
click at [825, 254] on div "14" at bounding box center [833, 254] width 23 height 20
type input "14/09/2025"
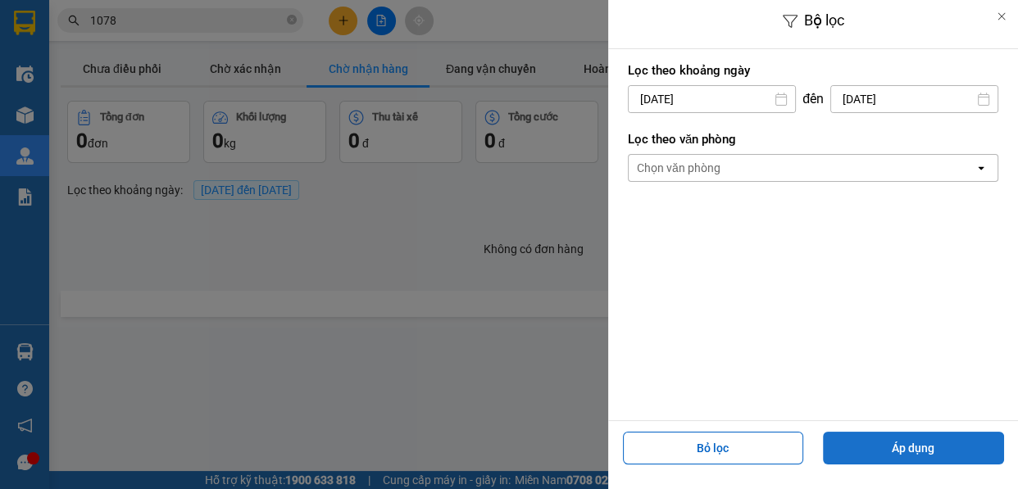
click at [880, 445] on button "Áp dụng" at bounding box center [913, 448] width 181 height 33
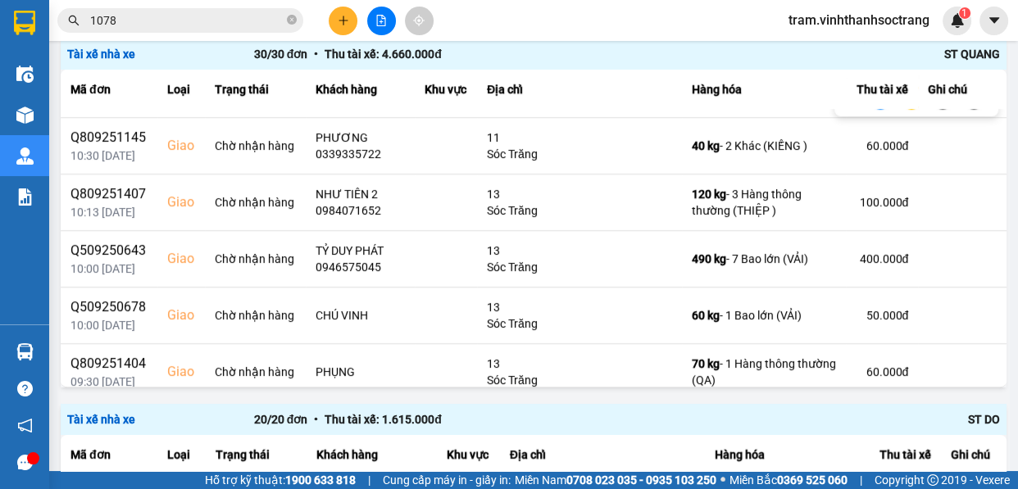
scroll to position [596, 0]
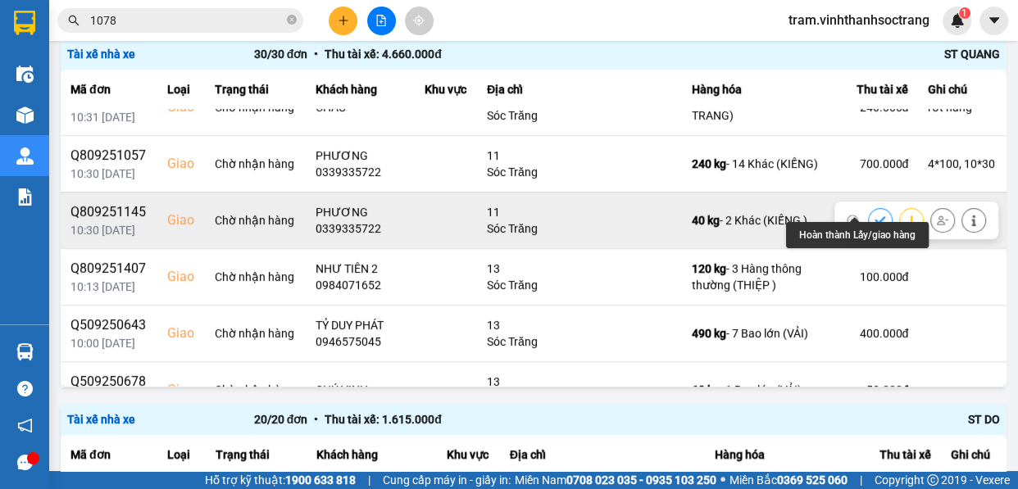
click at [875, 215] on icon at bounding box center [880, 220] width 11 height 11
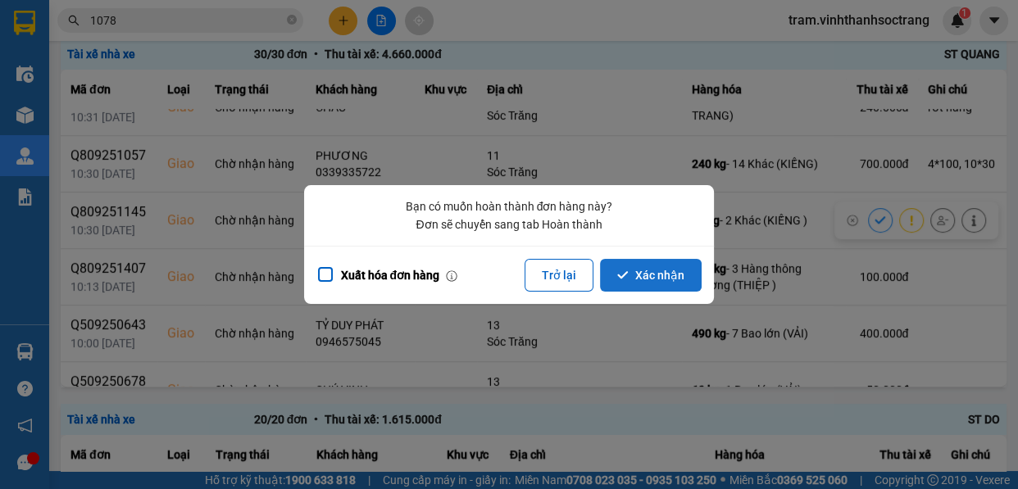
click at [654, 287] on button "Xác nhận" at bounding box center [651, 275] width 102 height 33
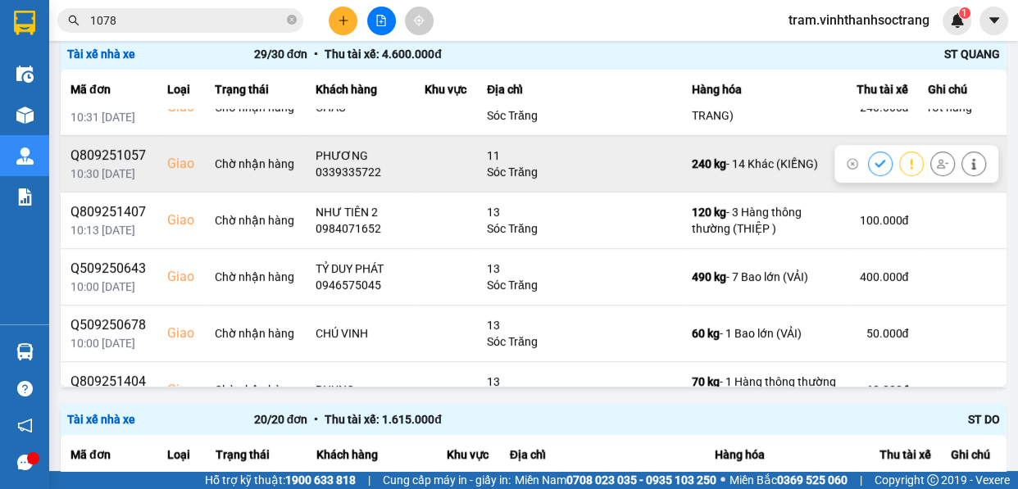
click at [875, 158] on icon at bounding box center [880, 163] width 11 height 11
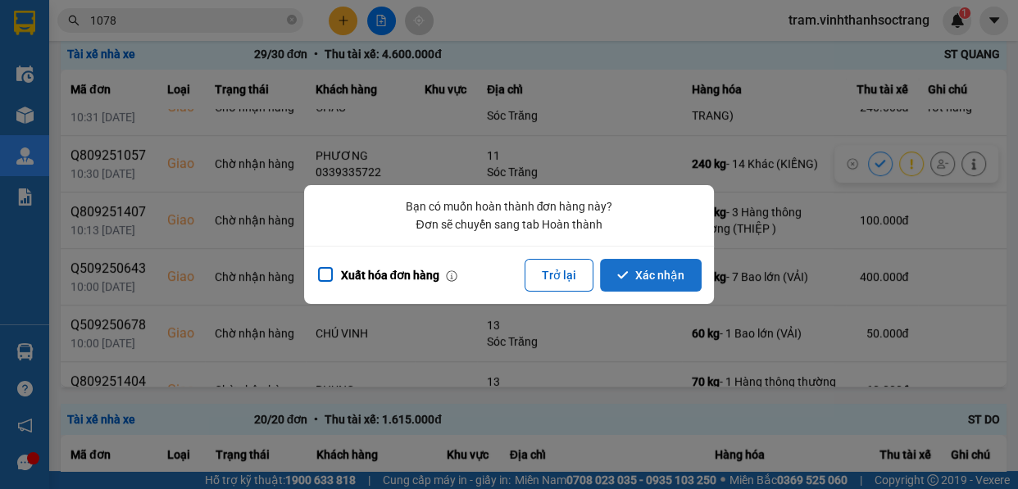
click at [675, 279] on button "Xác nhận" at bounding box center [651, 275] width 102 height 33
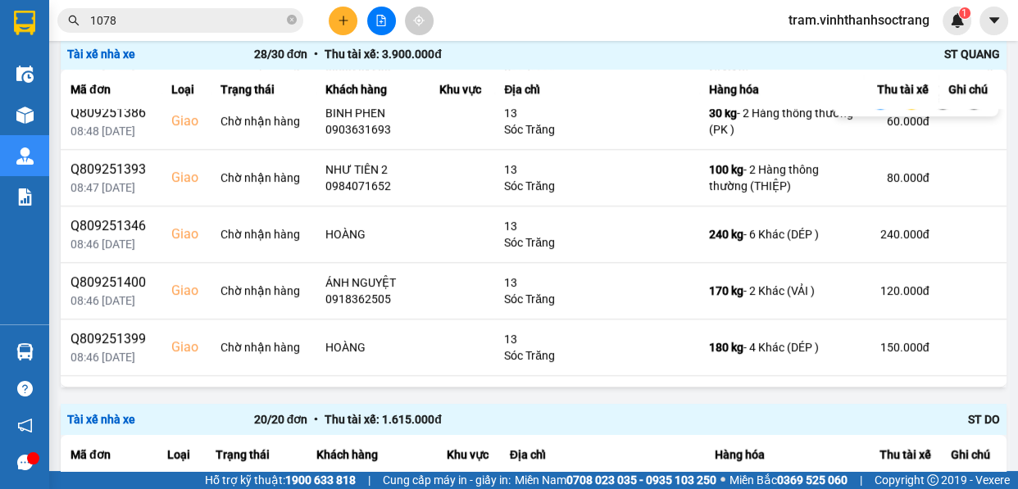
scroll to position [1117, 0]
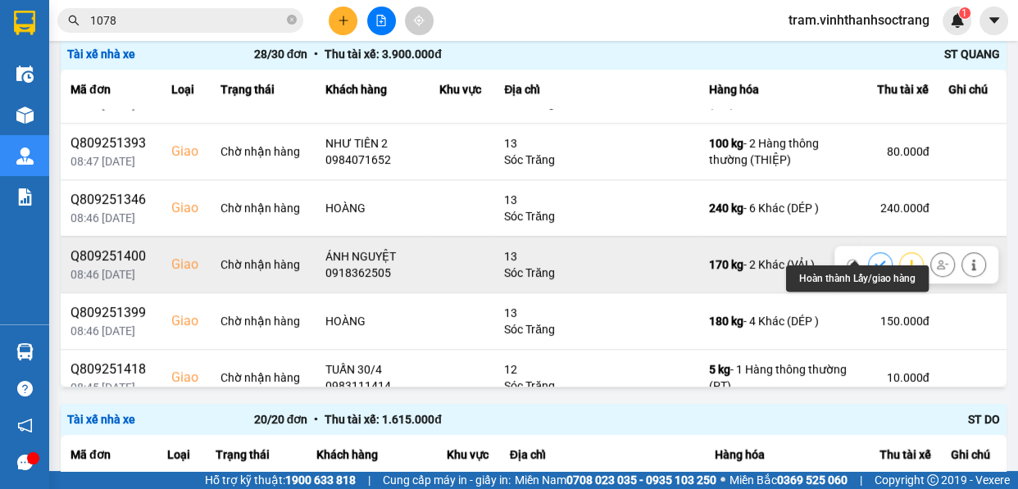
click at [875, 259] on icon at bounding box center [880, 264] width 11 height 11
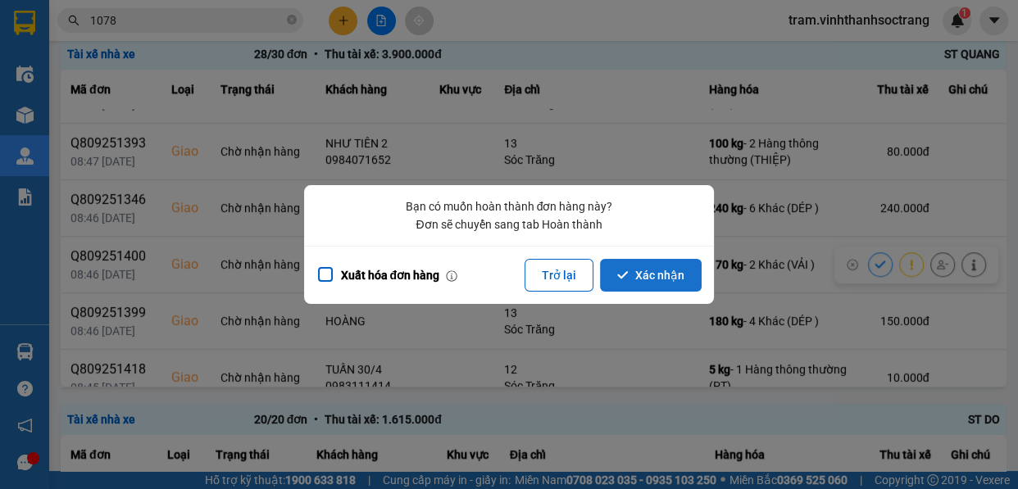
click at [671, 275] on button "Xác nhận" at bounding box center [651, 275] width 102 height 33
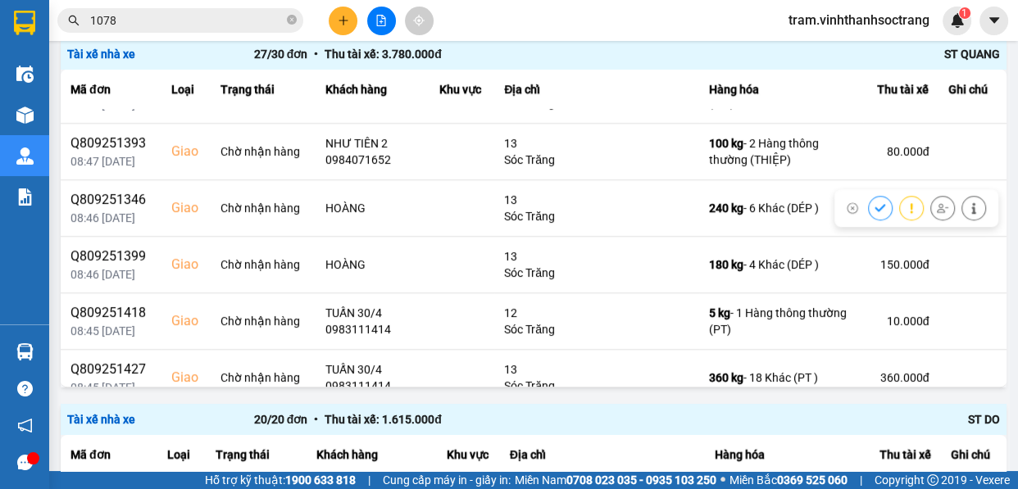
scroll to position [1246, 0]
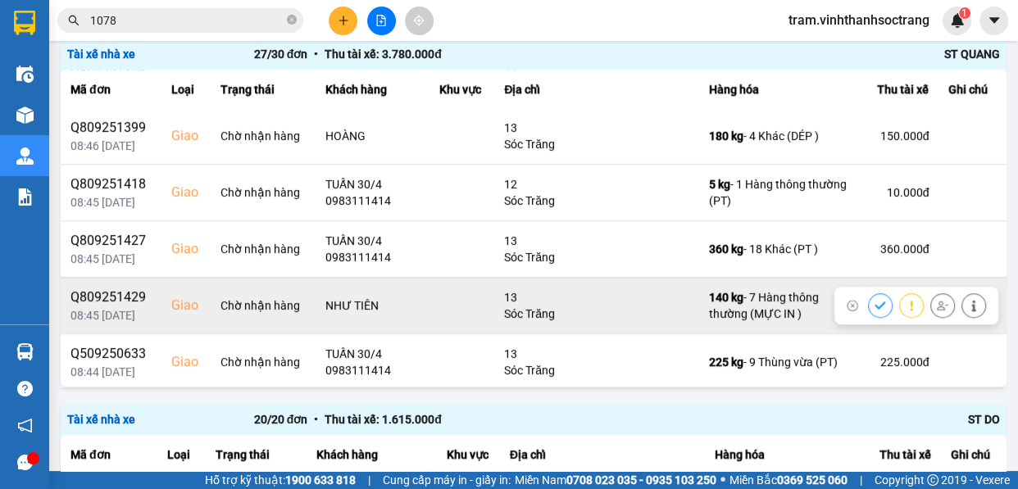
click at [875, 302] on icon at bounding box center [880, 305] width 11 height 7
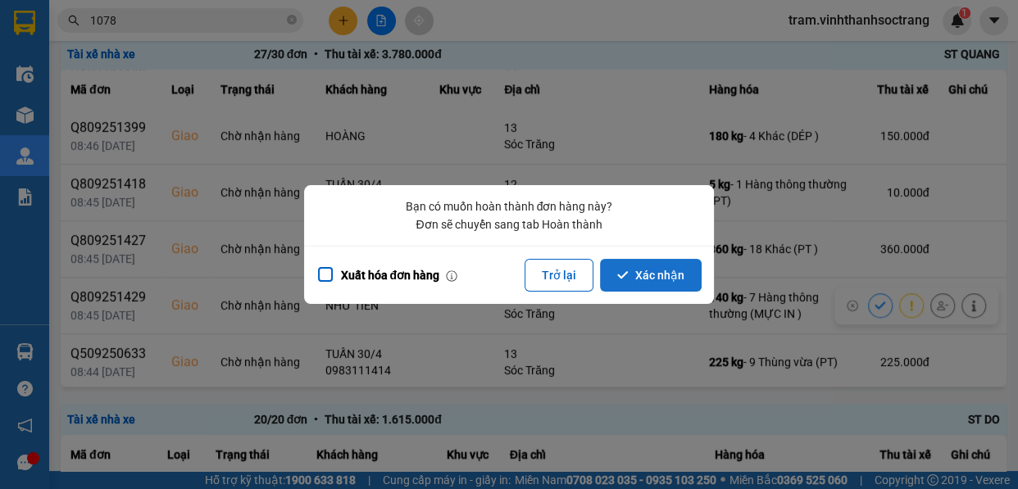
click at [685, 270] on button "Xác nhận" at bounding box center [651, 275] width 102 height 33
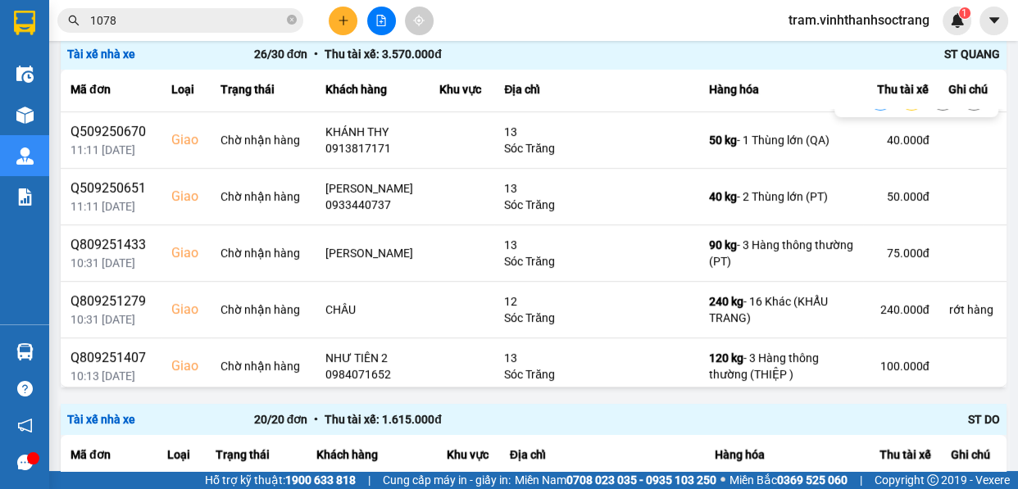
scroll to position [447, 0]
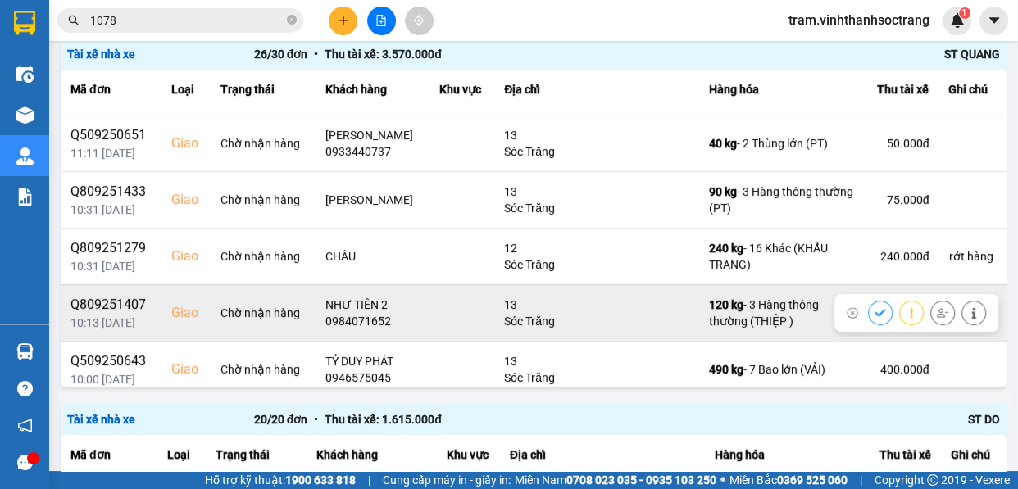
click at [875, 307] on icon at bounding box center [880, 312] width 11 height 11
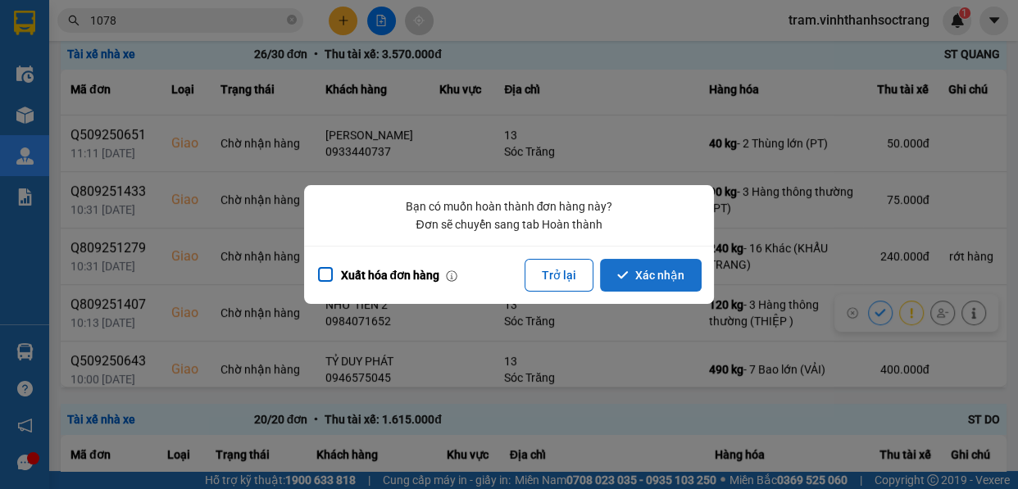
click at [658, 262] on button "Xác nhận" at bounding box center [651, 275] width 102 height 33
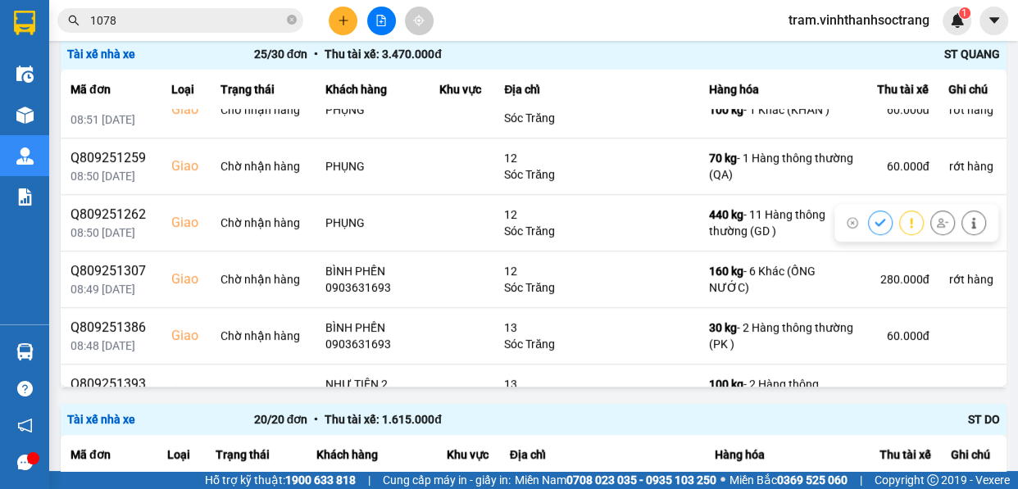
scroll to position [893, 0]
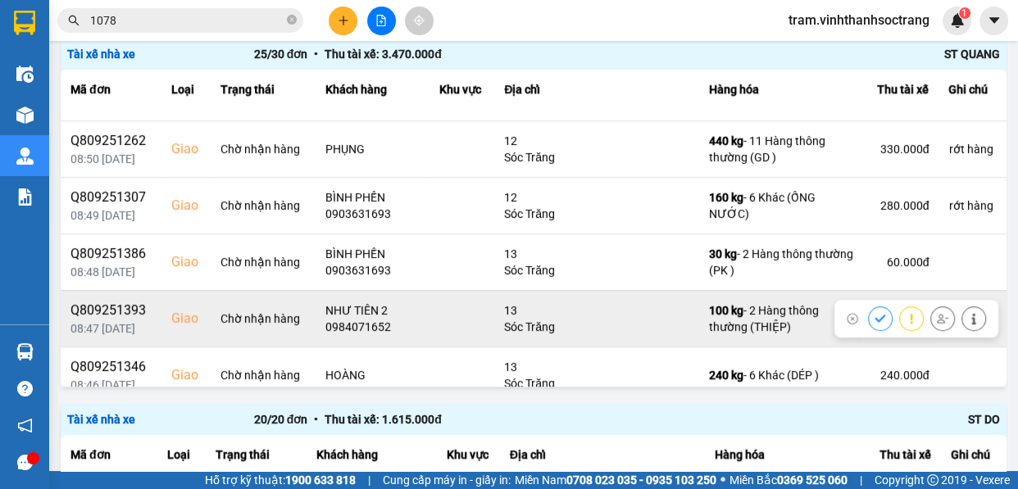
click at [875, 313] on icon at bounding box center [880, 318] width 11 height 11
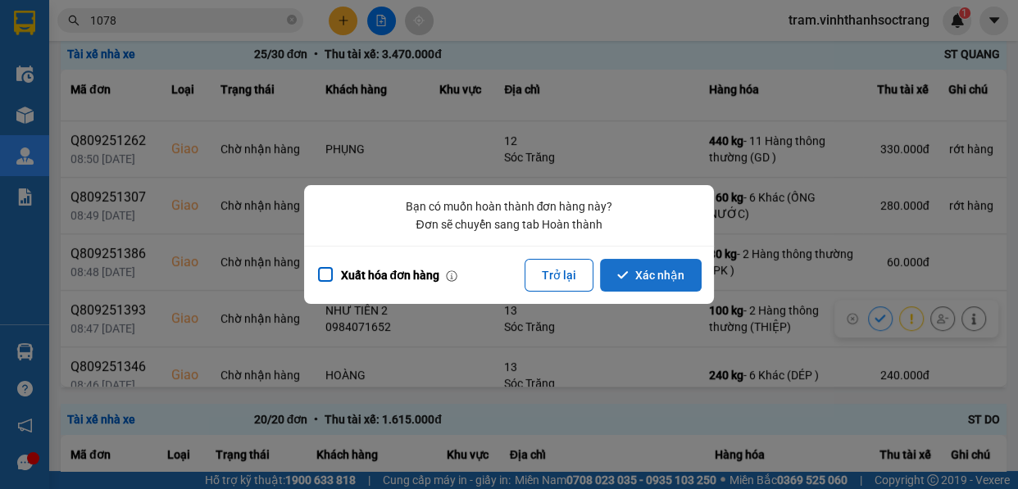
click at [661, 266] on button "Xác nhận" at bounding box center [651, 275] width 102 height 33
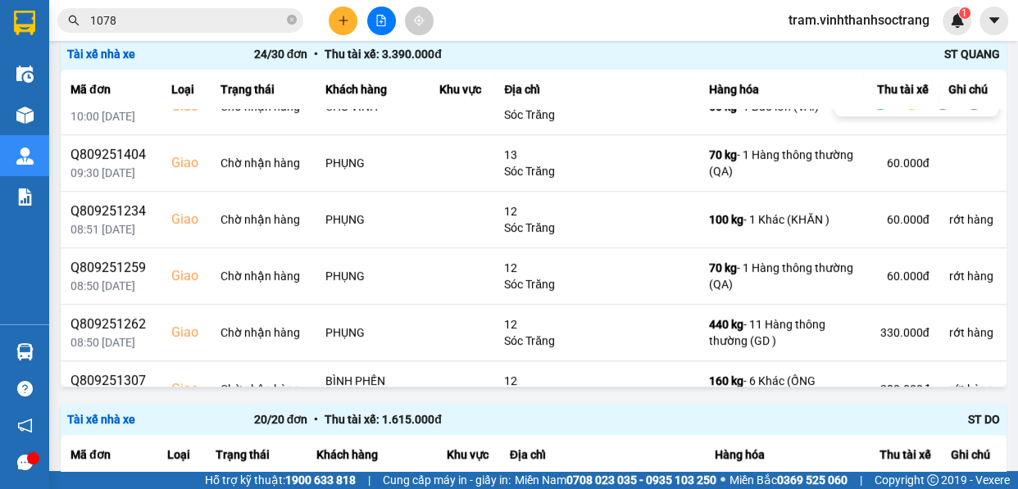
scroll to position [745, 0]
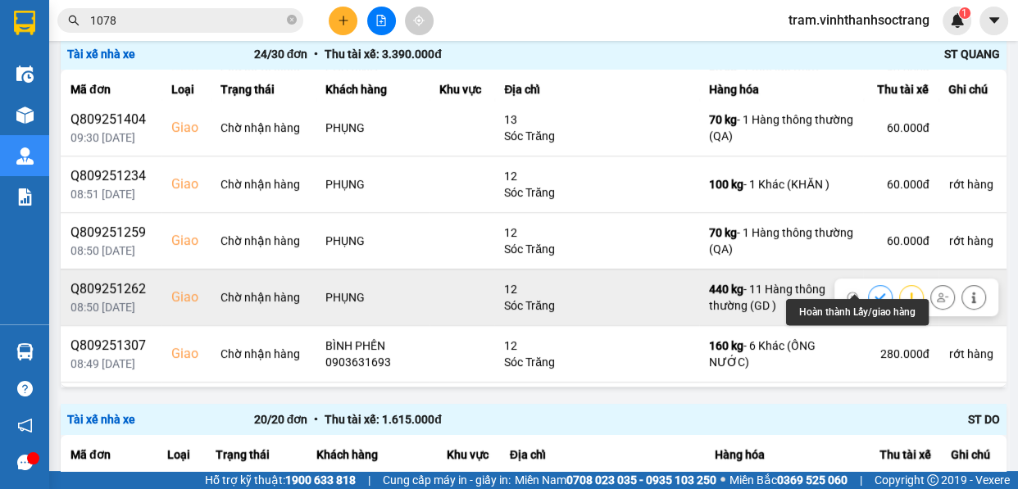
click at [875, 292] on icon at bounding box center [880, 297] width 11 height 11
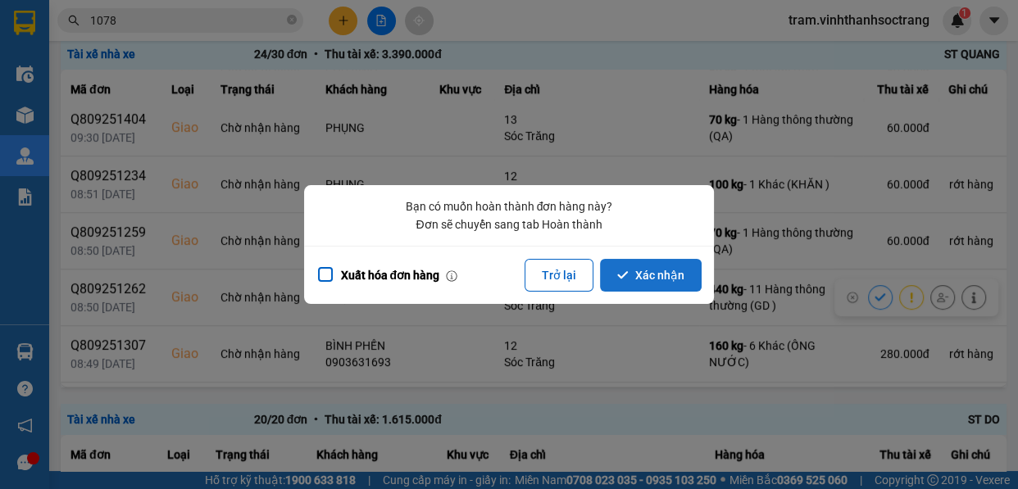
click at [628, 266] on button "Xác nhận" at bounding box center [651, 275] width 102 height 33
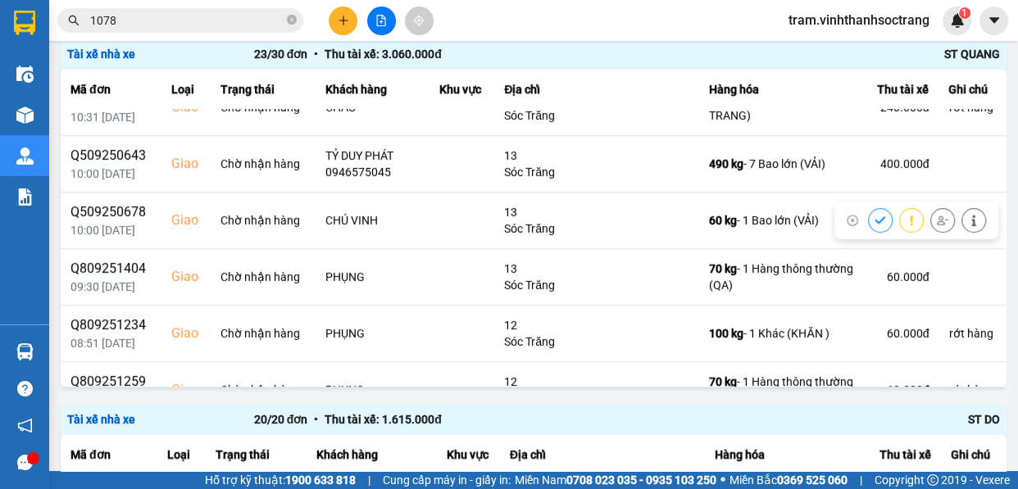
scroll to position [670, 0]
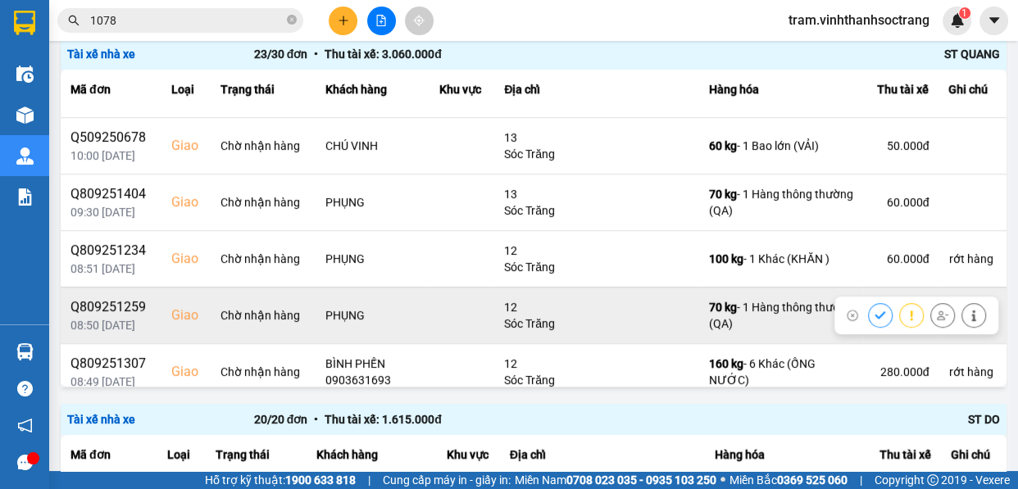
click at [875, 310] on icon at bounding box center [880, 315] width 11 height 11
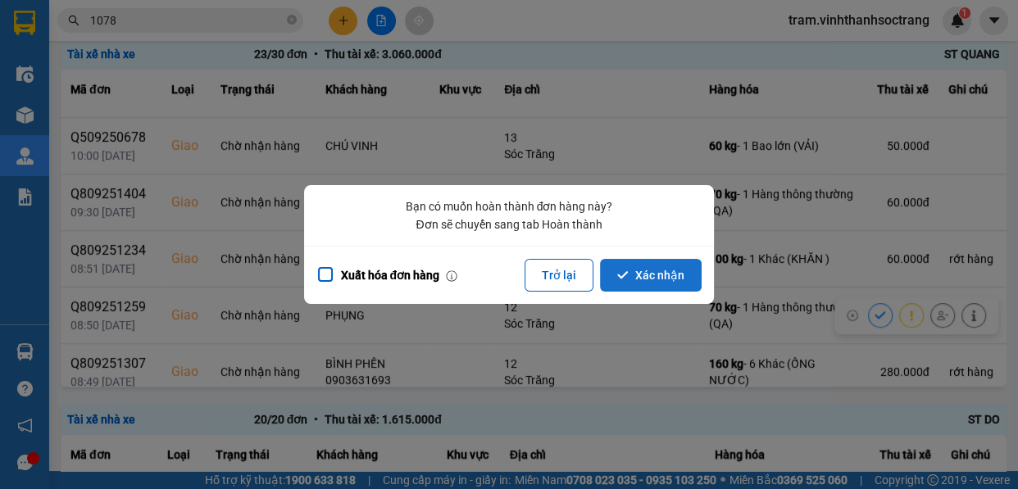
click at [662, 268] on button "Xác nhận" at bounding box center [651, 275] width 102 height 33
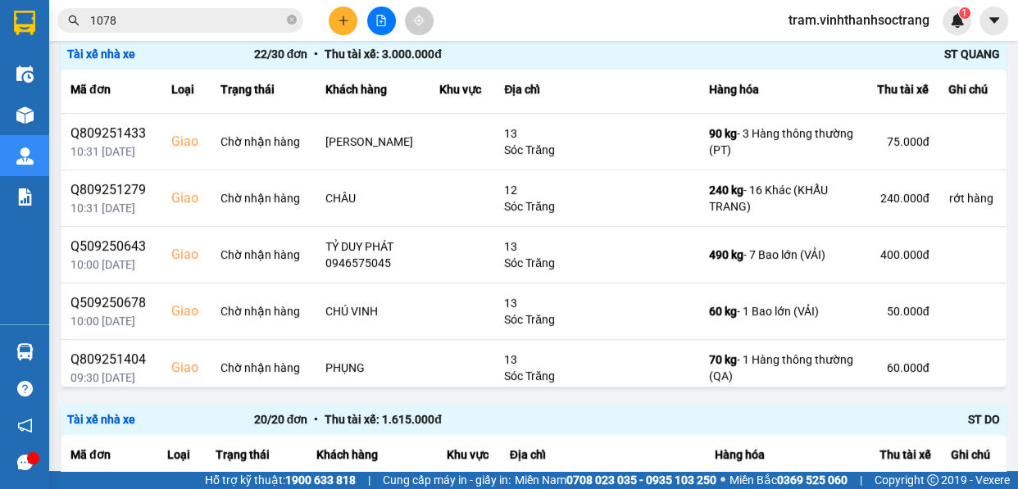
scroll to position [596, 0]
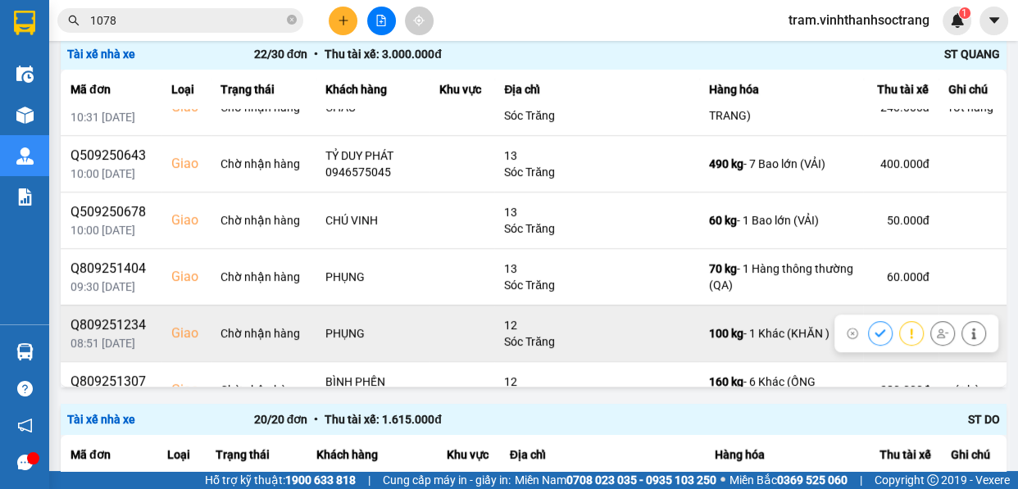
click at [875, 328] on icon at bounding box center [880, 333] width 11 height 11
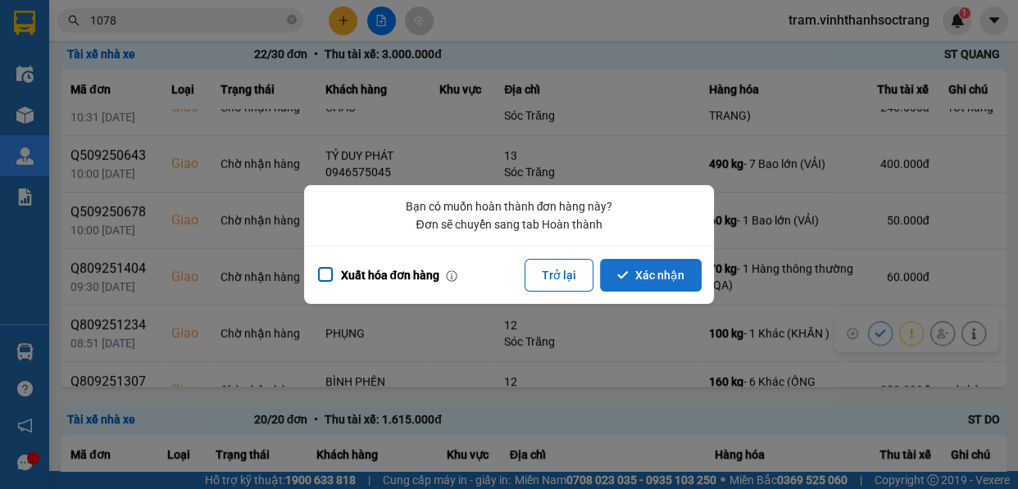
click at [644, 270] on button "Xác nhận" at bounding box center [651, 275] width 102 height 33
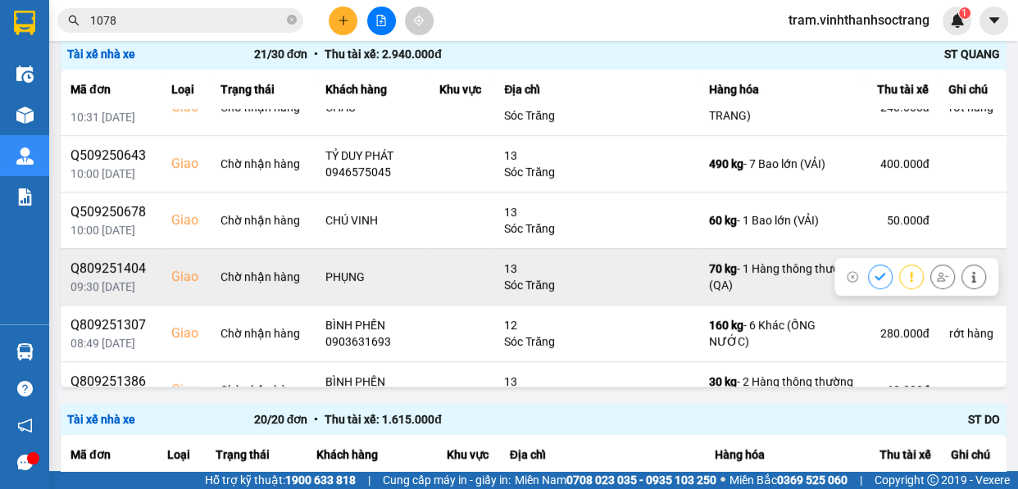
click at [875, 273] on icon at bounding box center [880, 276] width 11 height 7
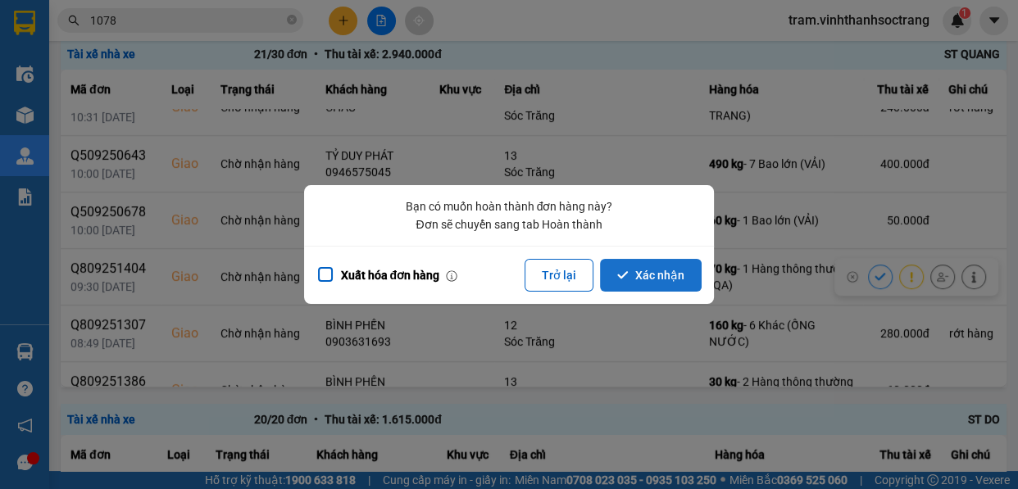
click at [678, 269] on button "Xác nhận" at bounding box center [651, 275] width 102 height 33
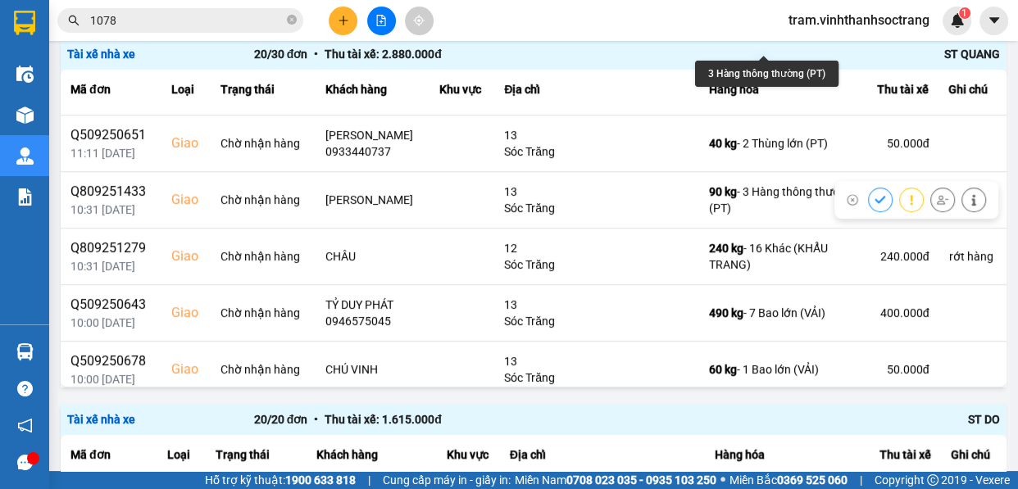
scroll to position [851, 0]
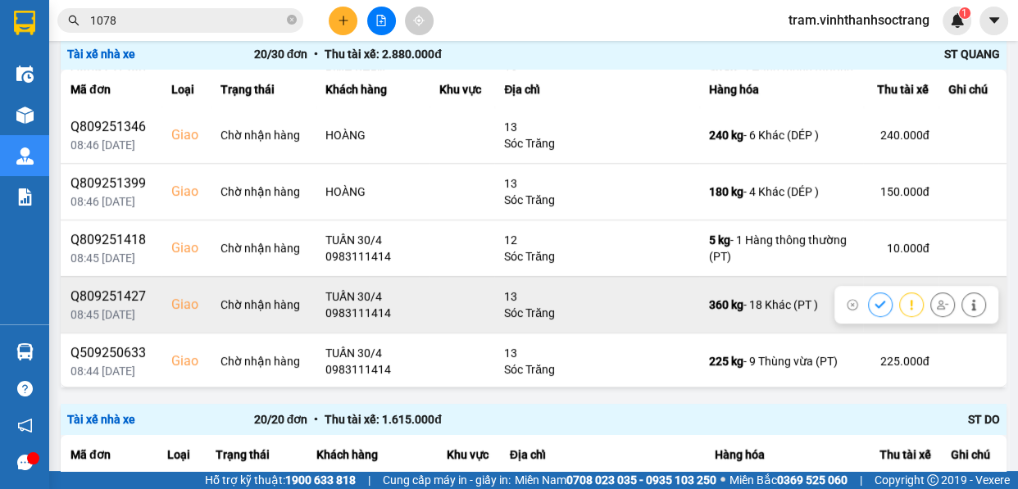
click at [869, 290] on button at bounding box center [880, 304] width 23 height 29
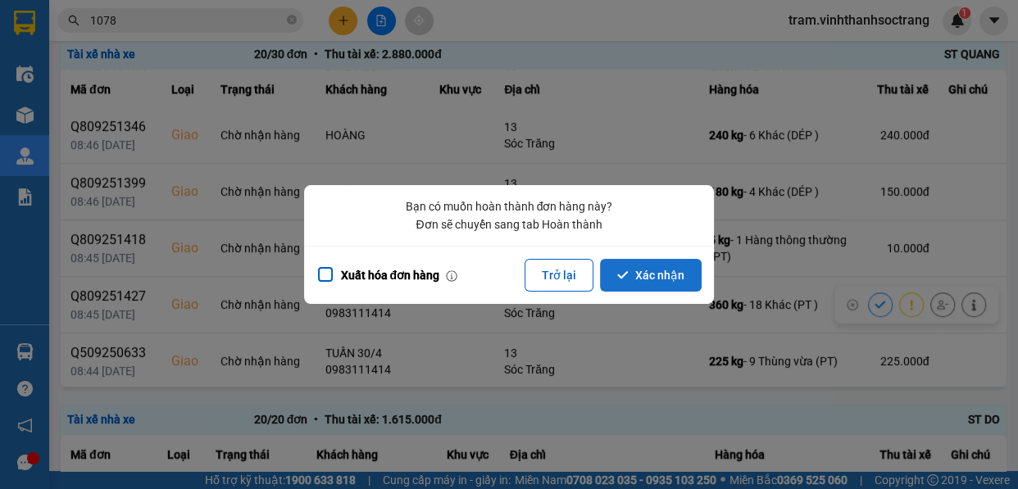
click at [680, 270] on button "Xác nhận" at bounding box center [651, 275] width 102 height 33
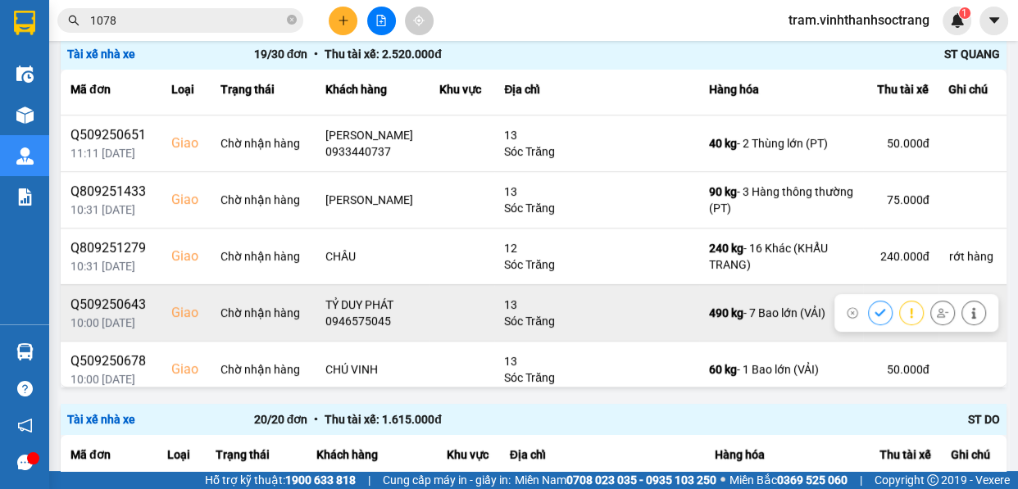
scroll to position [794, 0]
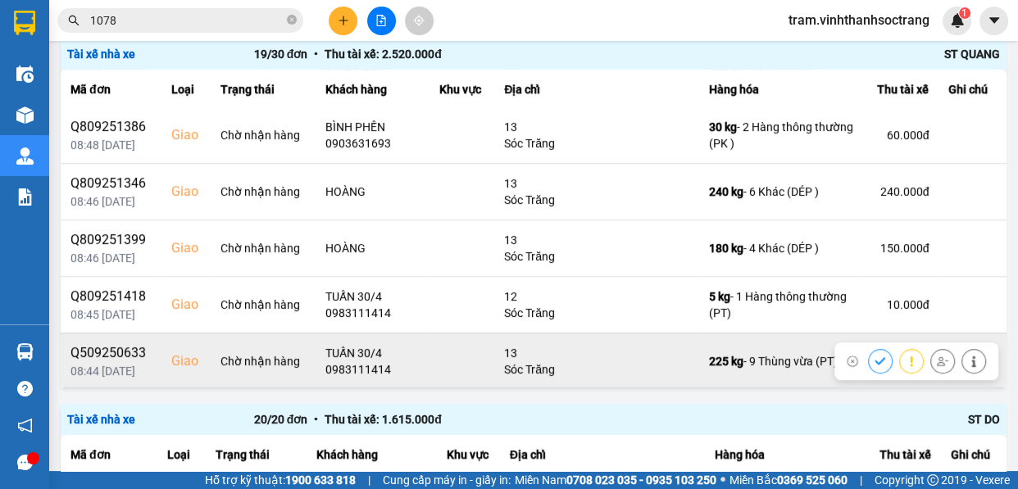
click at [869, 347] on button at bounding box center [880, 361] width 23 height 29
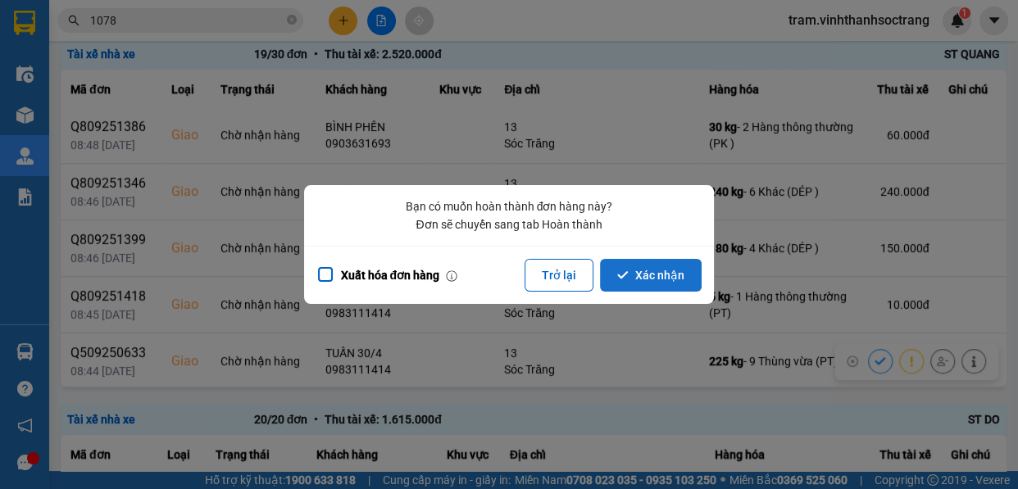
click at [673, 278] on button "Xác nhận" at bounding box center [651, 275] width 102 height 33
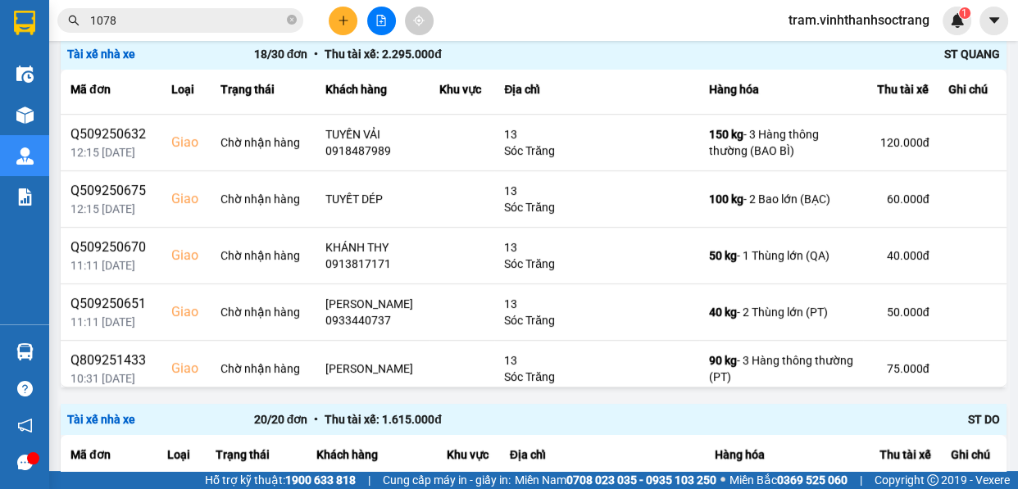
scroll to position [738, 0]
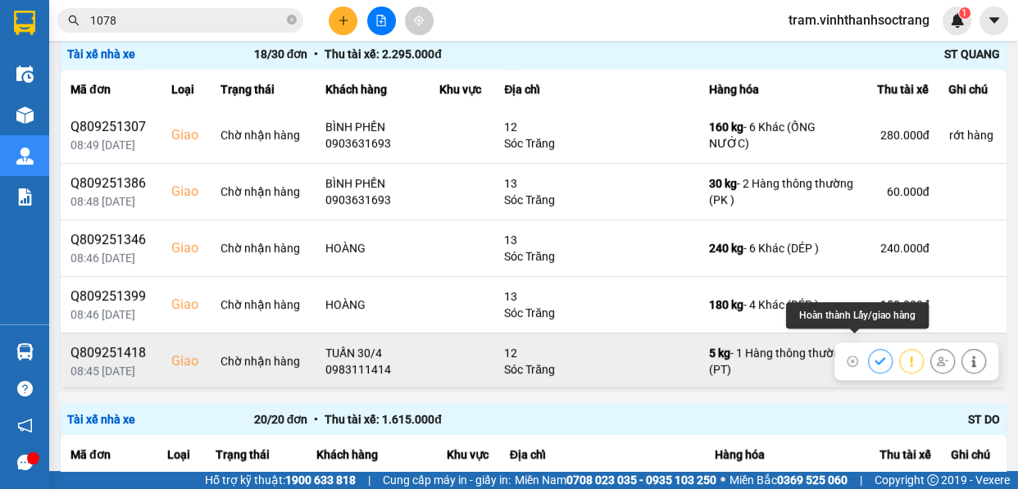
click at [869, 347] on button at bounding box center [880, 361] width 23 height 29
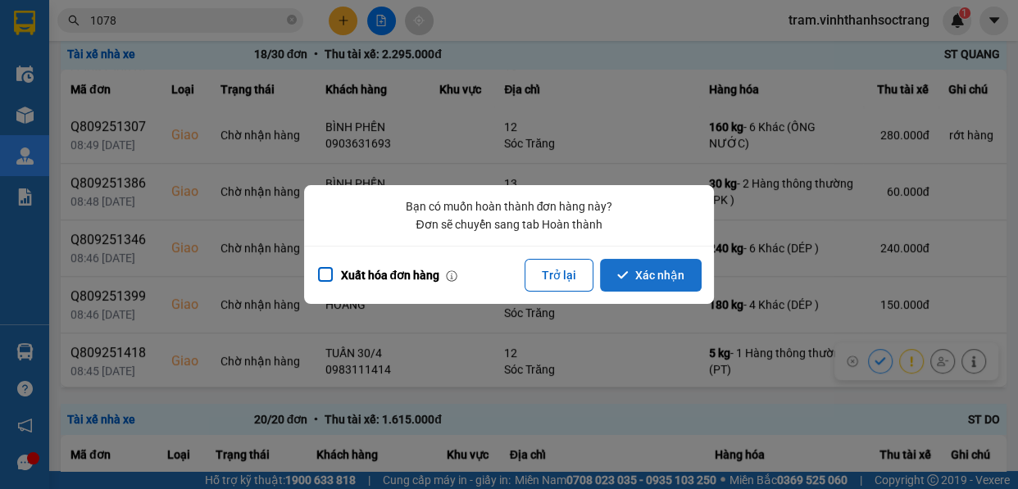
click at [670, 281] on button "Xác nhận" at bounding box center [651, 275] width 102 height 33
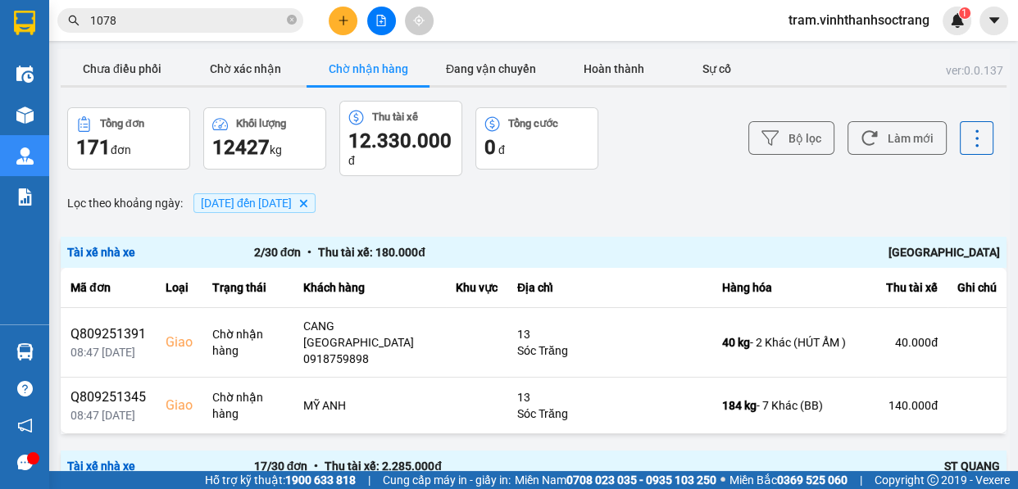
scroll to position [412, 0]
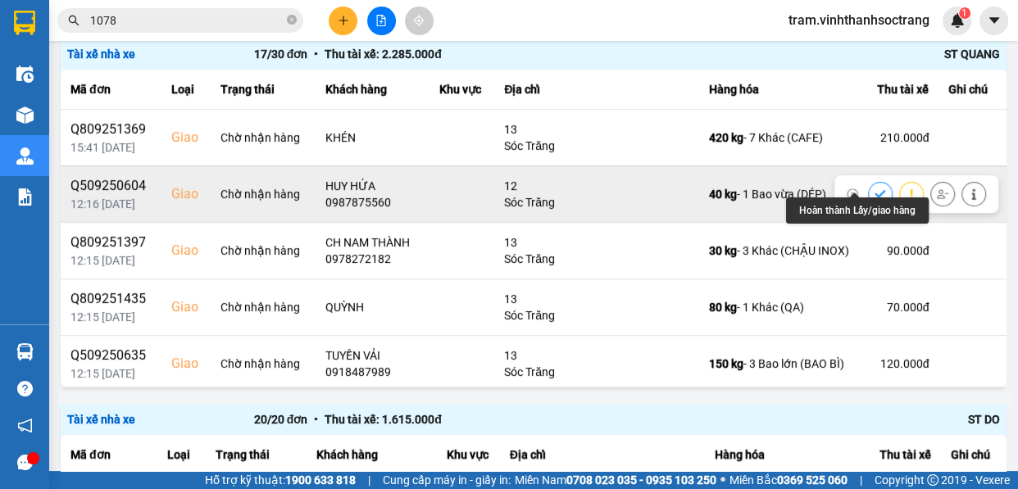
click at [875, 189] on icon at bounding box center [880, 194] width 11 height 11
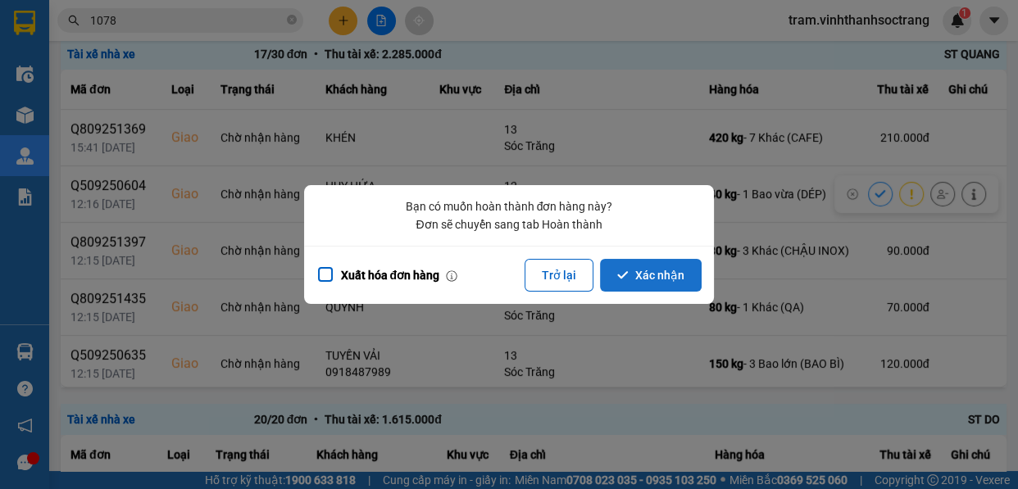
click at [654, 270] on button "Xác nhận" at bounding box center [651, 275] width 102 height 33
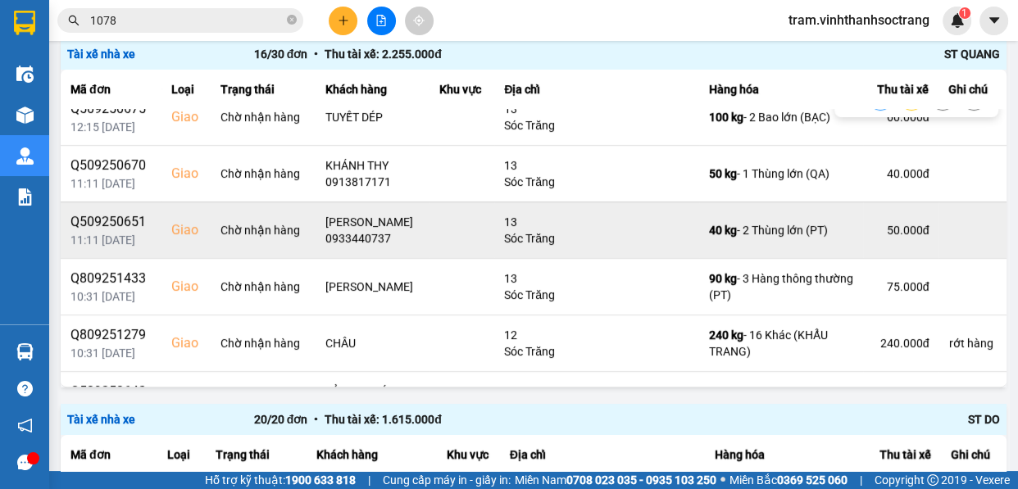
scroll to position [521, 0]
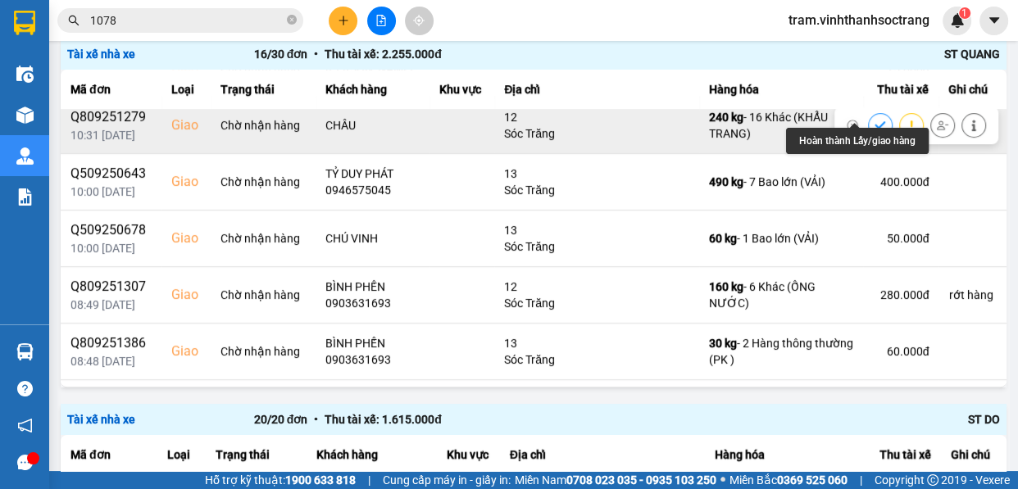
click at [869, 111] on button at bounding box center [880, 125] width 23 height 29
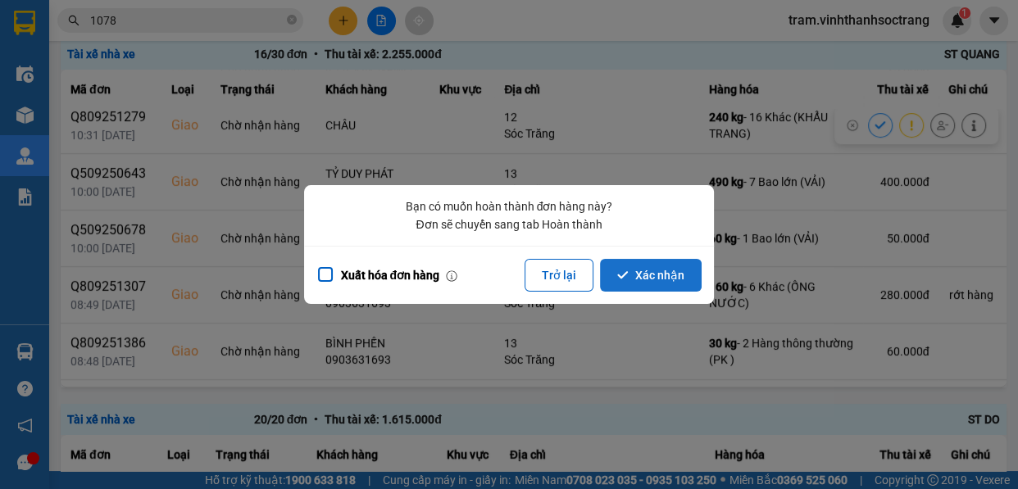
click at [660, 275] on button "Xác nhận" at bounding box center [651, 275] width 102 height 33
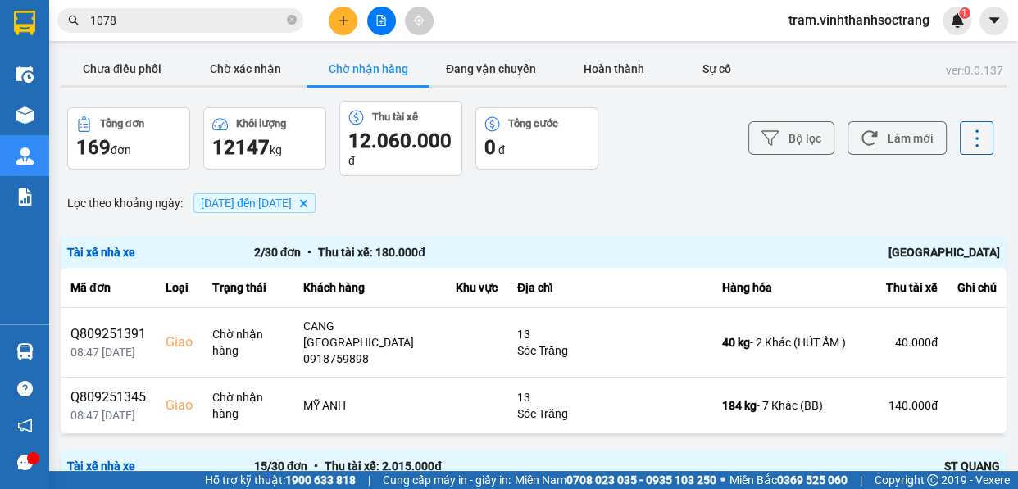
scroll to position [412, 0]
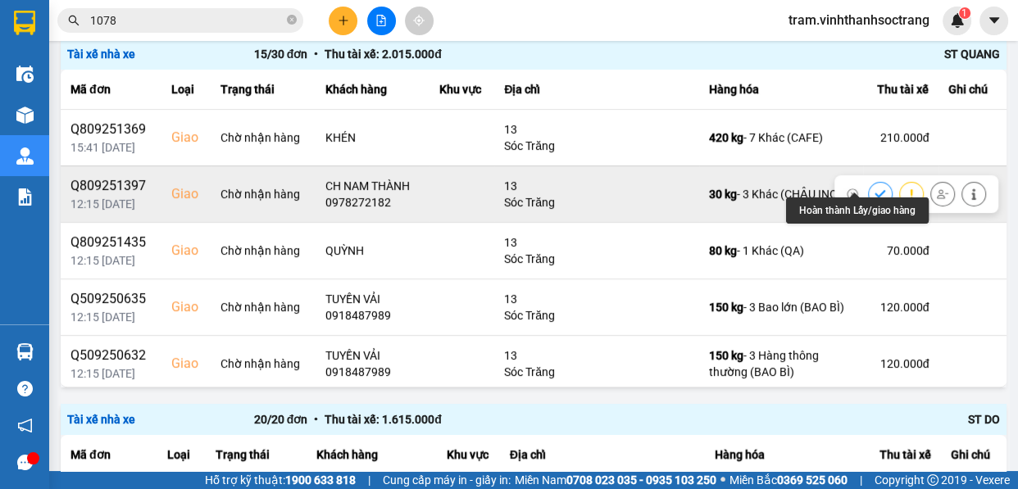
click at [875, 189] on icon at bounding box center [880, 194] width 11 height 11
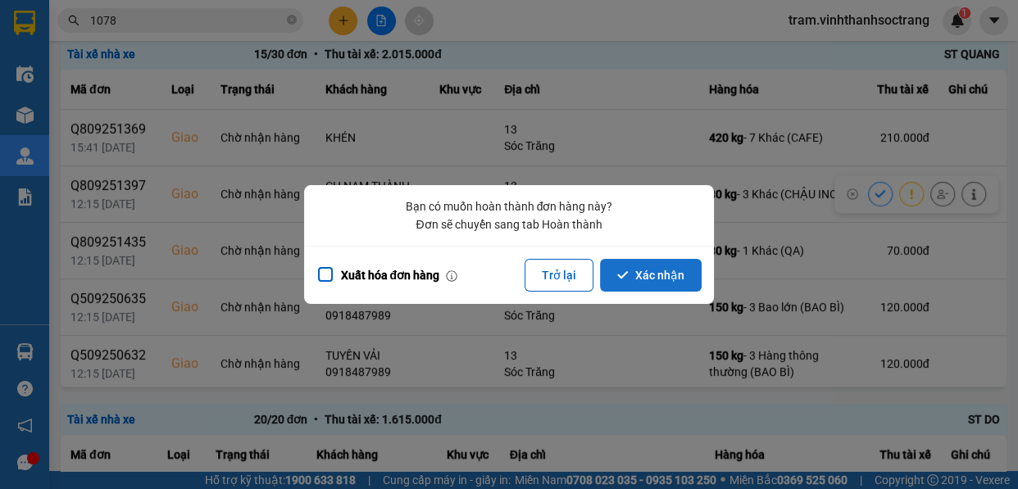
click at [639, 282] on button "Xác nhận" at bounding box center [651, 275] width 102 height 33
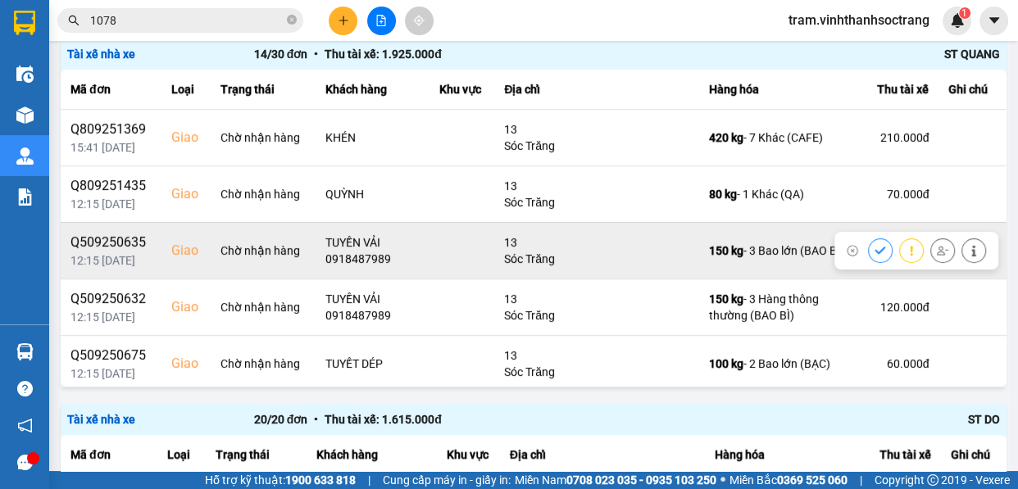
click at [869, 236] on button at bounding box center [880, 250] width 23 height 29
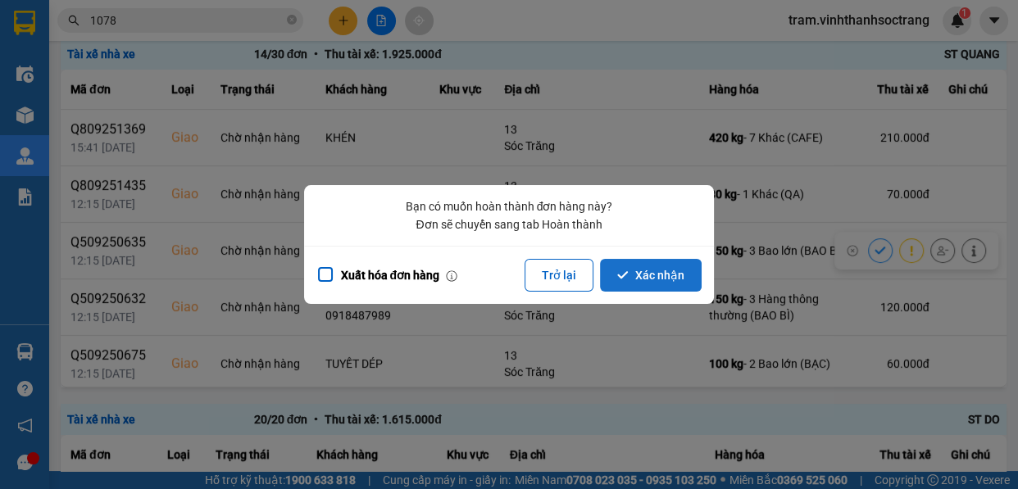
click at [692, 272] on button "Xác nhận" at bounding box center [651, 275] width 102 height 33
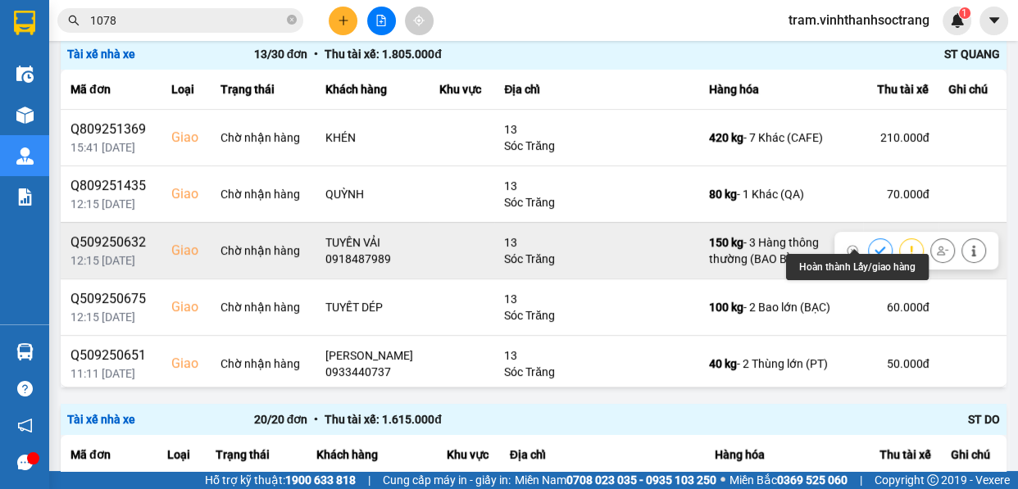
click at [875, 245] on icon at bounding box center [880, 250] width 11 height 11
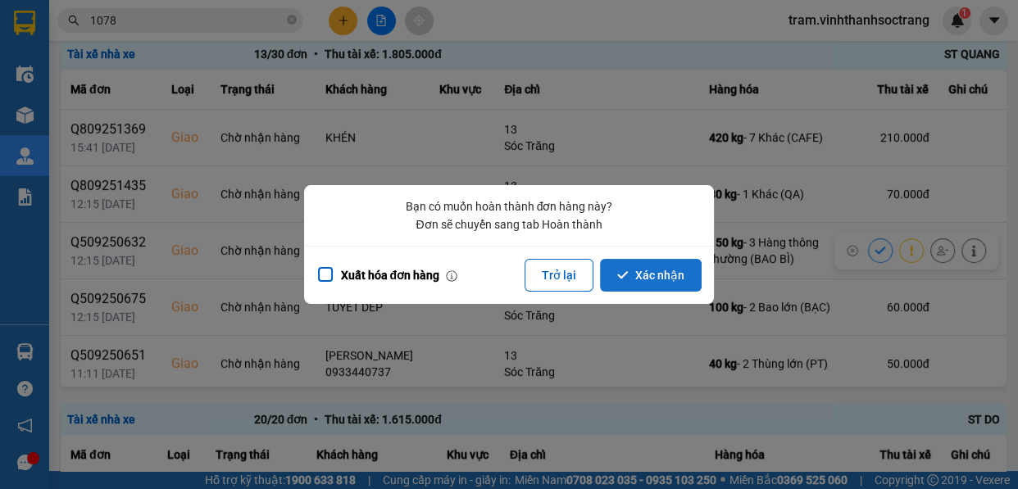
click at [689, 283] on button "Xác nhận" at bounding box center [651, 275] width 102 height 33
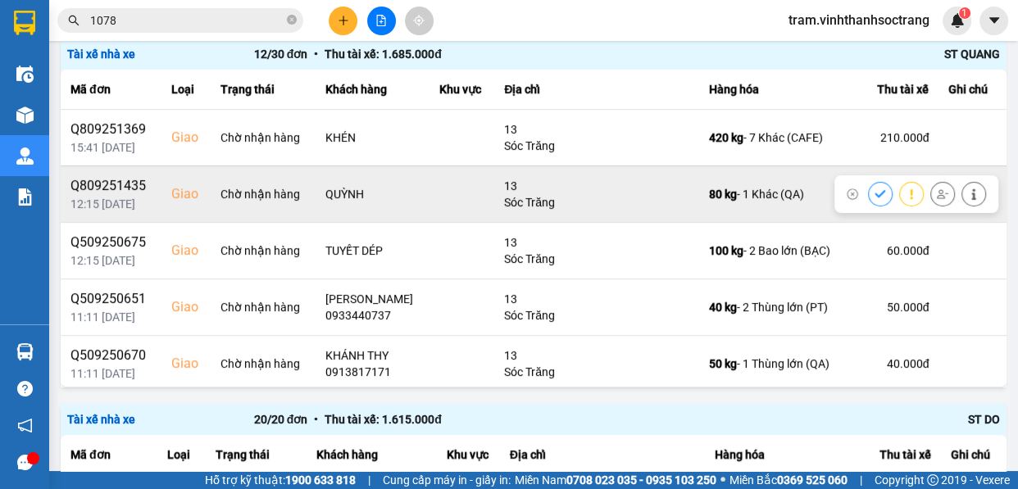
scroll to position [148, 0]
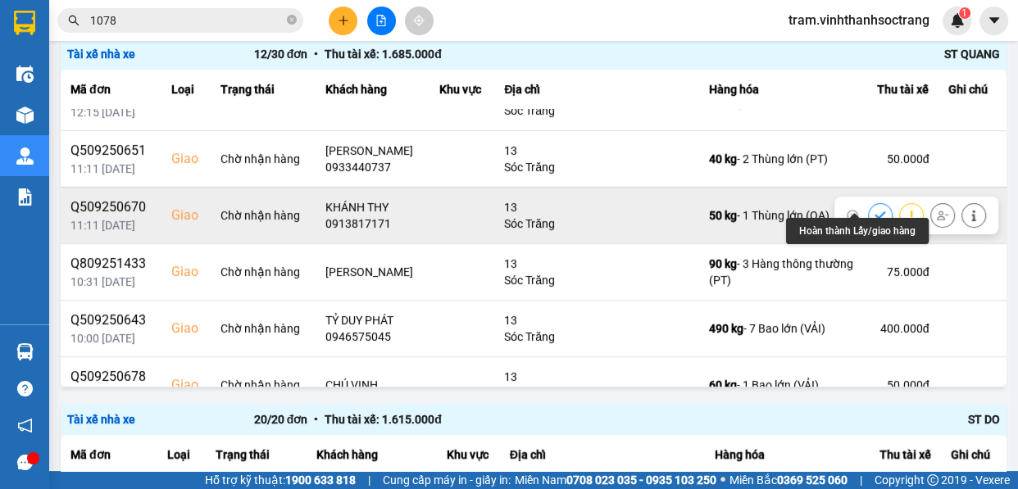
click at [875, 210] on icon at bounding box center [880, 215] width 11 height 11
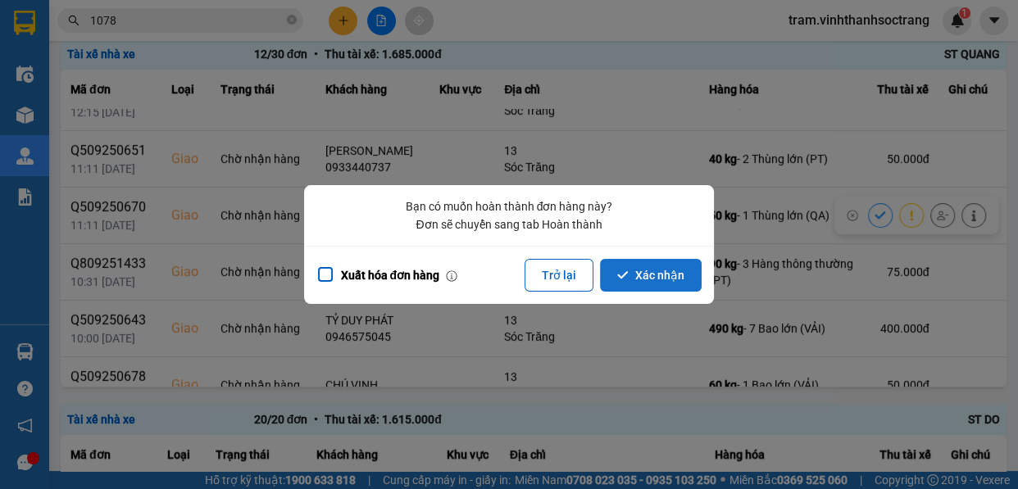
click at [659, 276] on button "Xác nhận" at bounding box center [651, 275] width 102 height 33
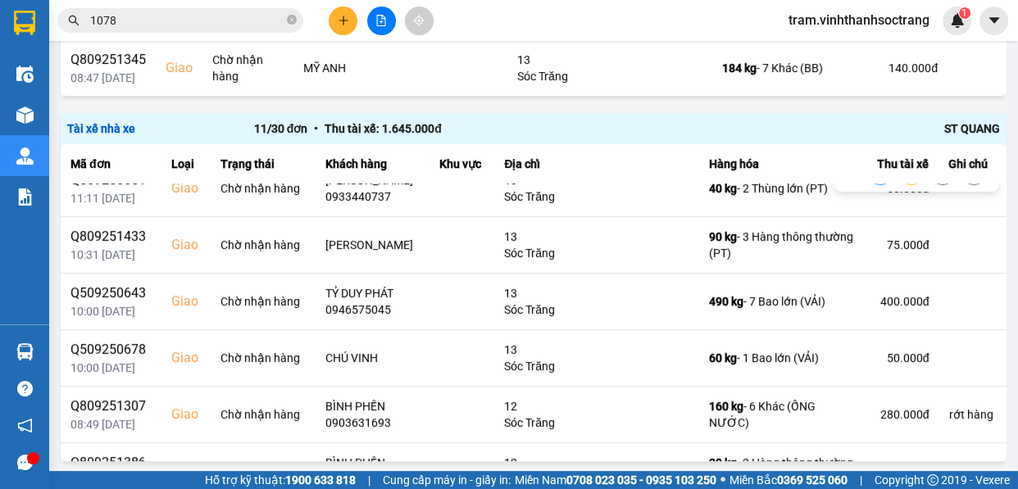
scroll to position [223, 0]
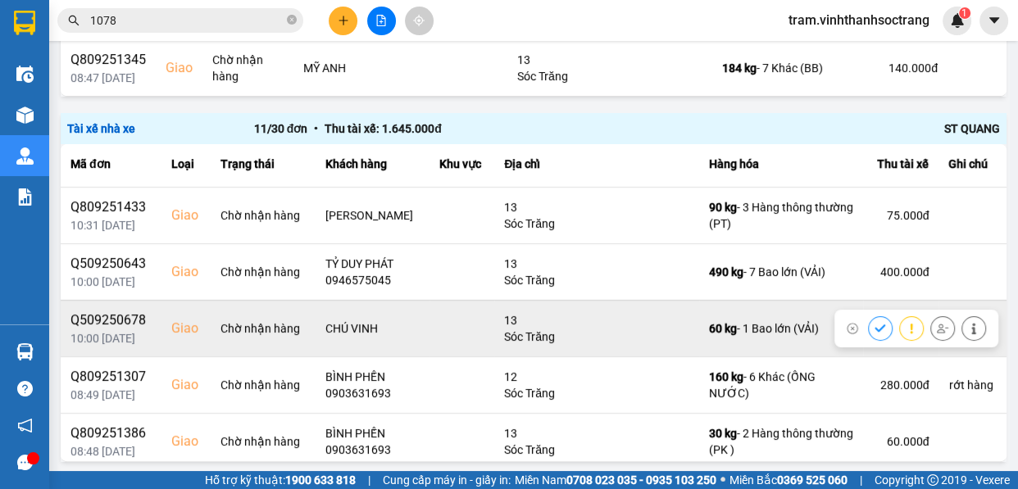
click at [875, 323] on icon at bounding box center [880, 328] width 11 height 11
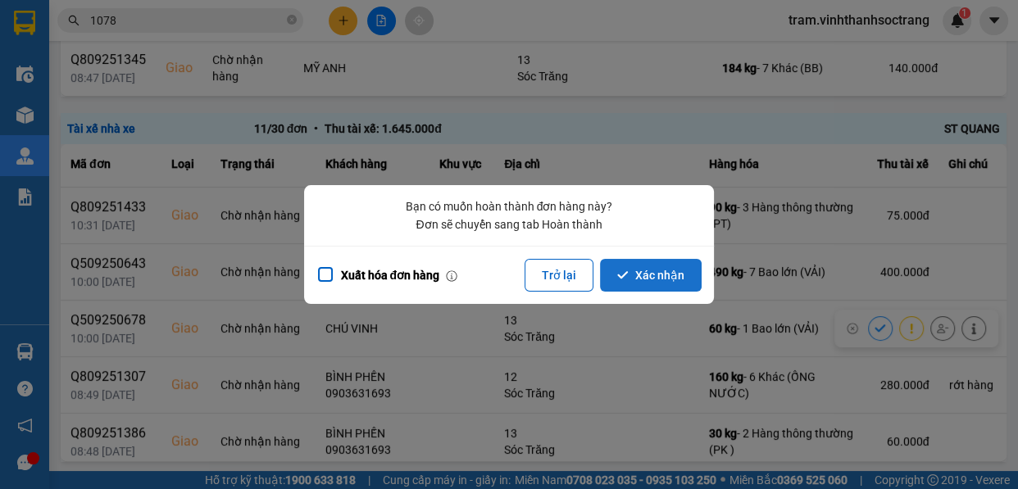
click at [659, 290] on button "Xác nhận" at bounding box center [651, 275] width 102 height 33
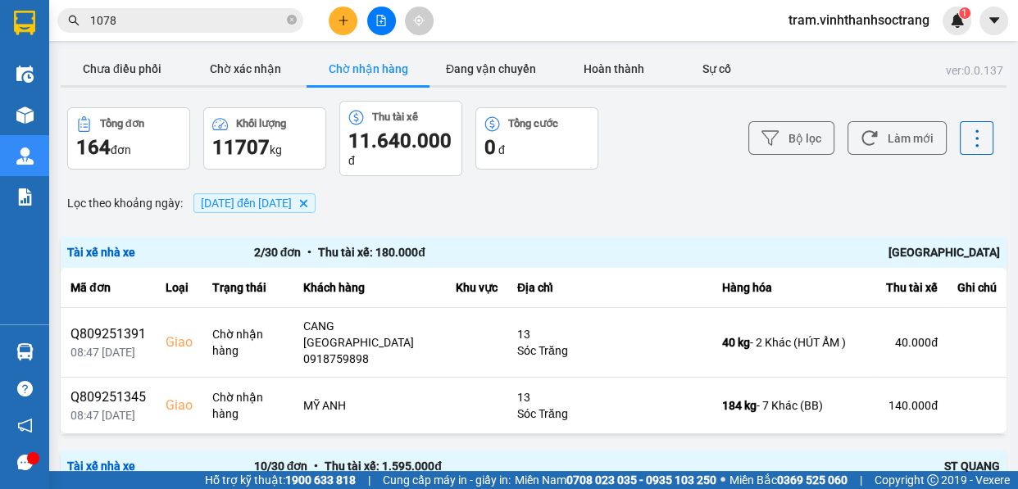
scroll to position [412, 0]
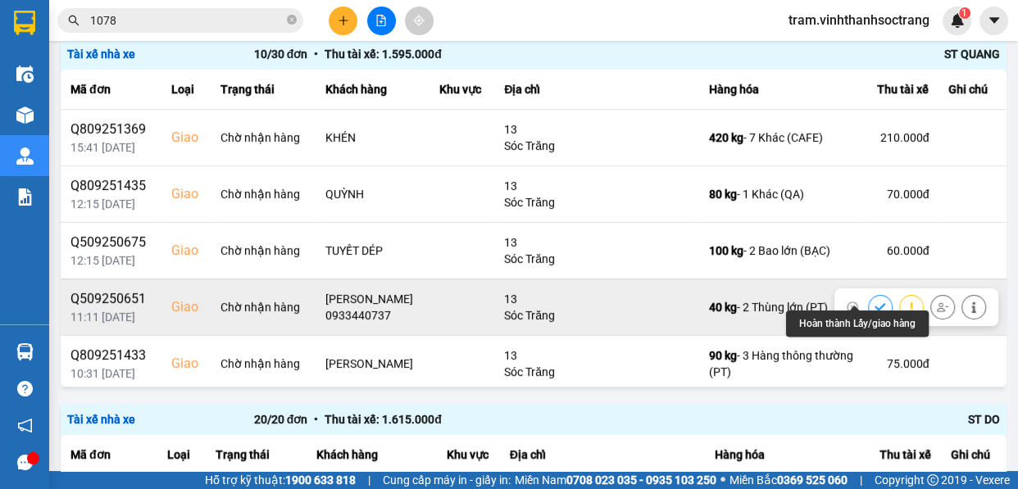
click at [869, 295] on button at bounding box center [880, 307] width 23 height 29
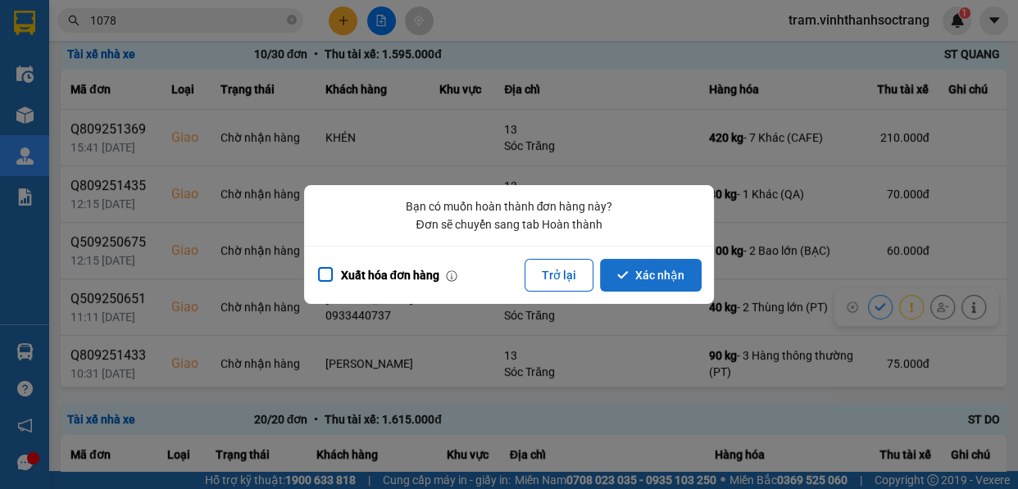
click at [639, 281] on button "Xác nhận" at bounding box center [651, 275] width 102 height 33
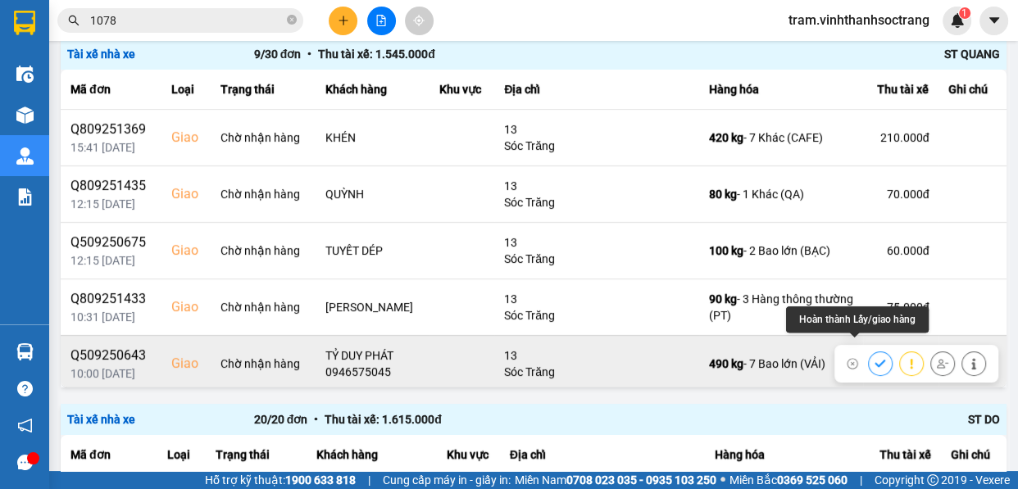
click at [875, 358] on icon at bounding box center [880, 363] width 11 height 11
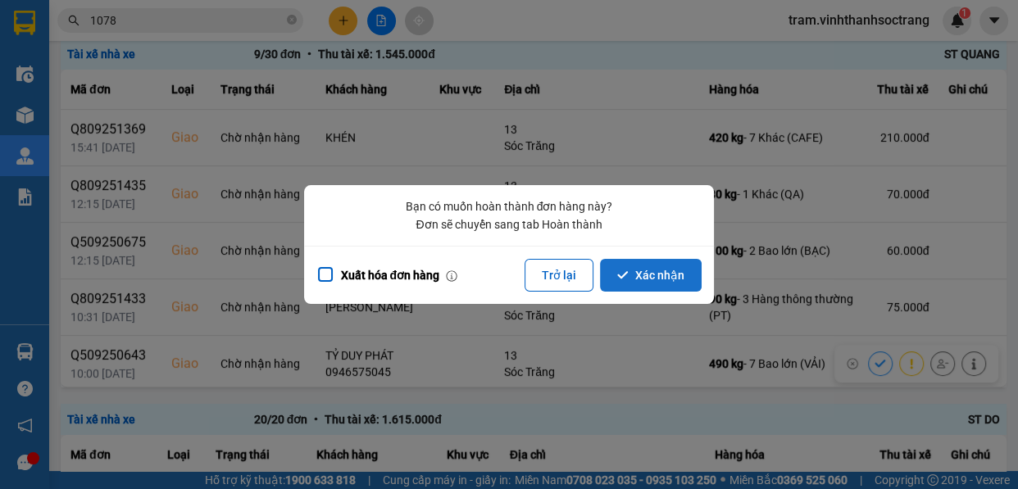
click at [624, 279] on icon "dialog" at bounding box center [622, 275] width 11 height 11
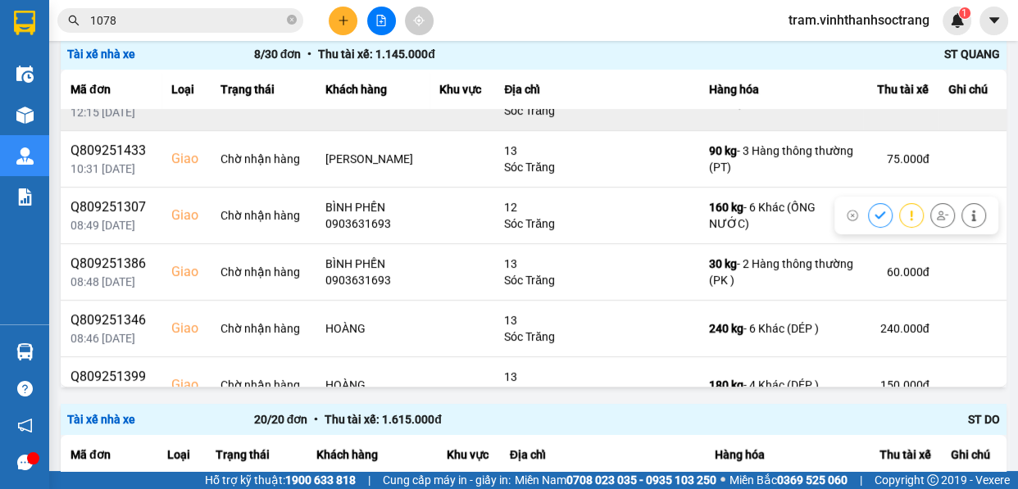
scroll to position [173, 0]
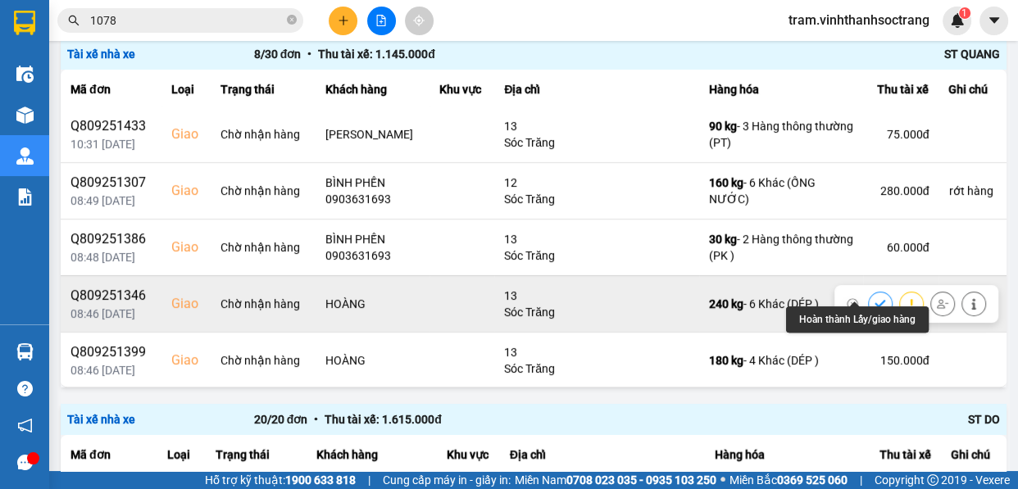
click at [869, 289] on button at bounding box center [880, 303] width 23 height 29
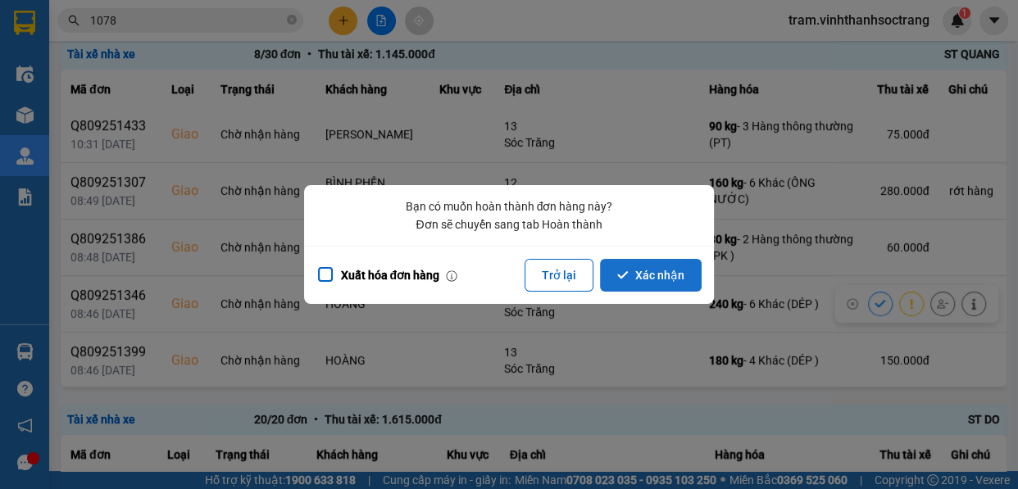
click at [677, 279] on button "Xác nhận" at bounding box center [651, 275] width 102 height 33
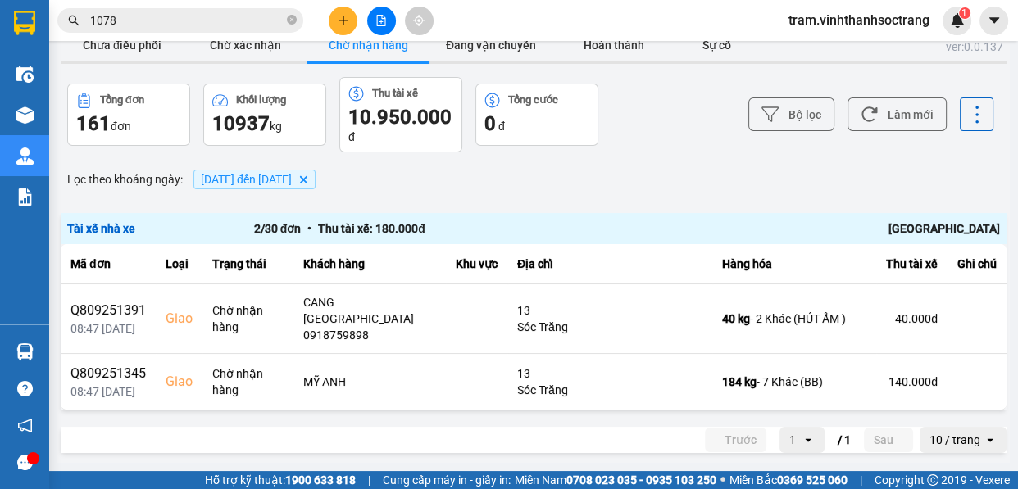
scroll to position [116, 0]
click button
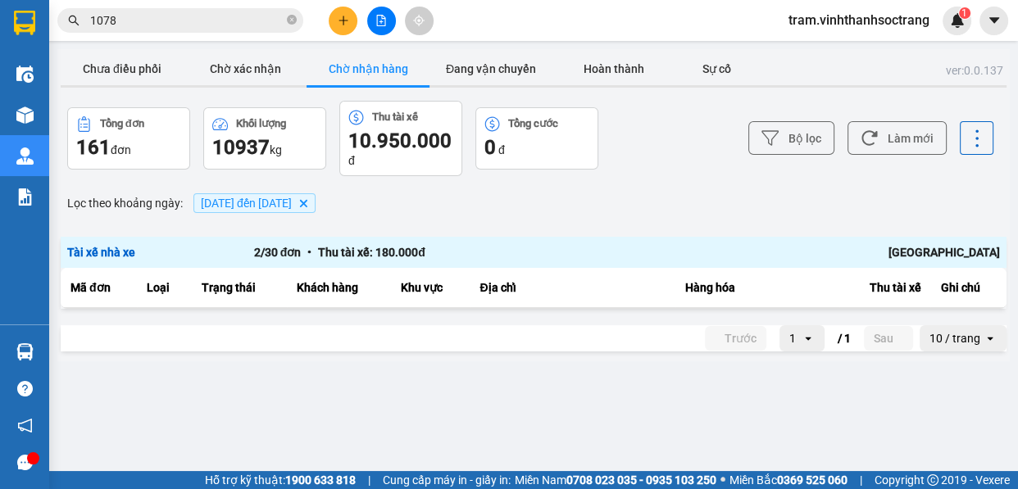
click button "Xác nhận"
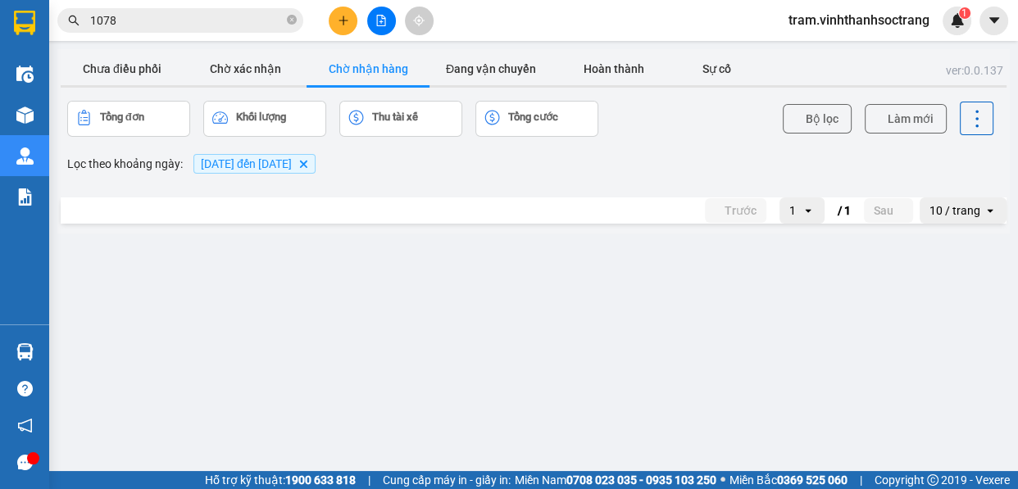
scroll to position [412, 0]
click button
click button "Xác nhận"
click button
click icon "dialog"
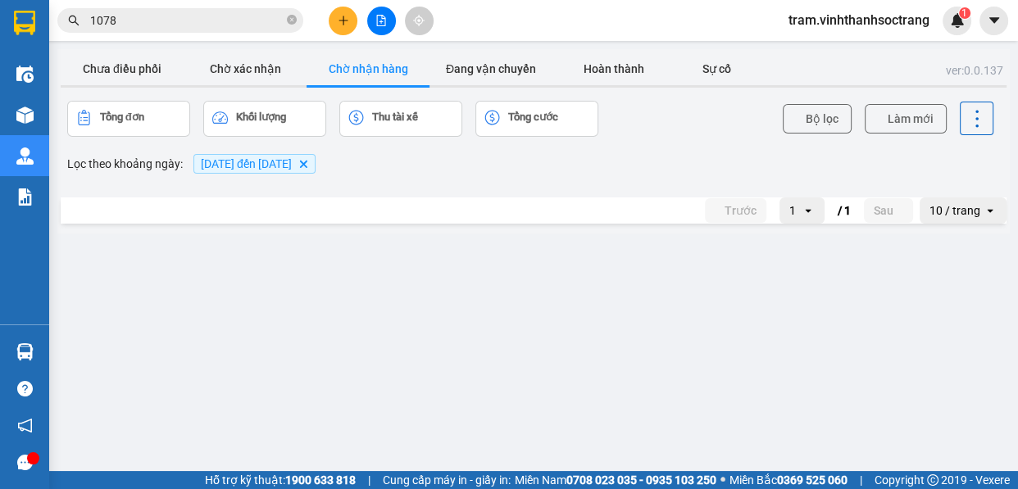
scroll to position [0, 0]
click at [116, 70] on button "Chưa điều phối" at bounding box center [122, 68] width 123 height 33
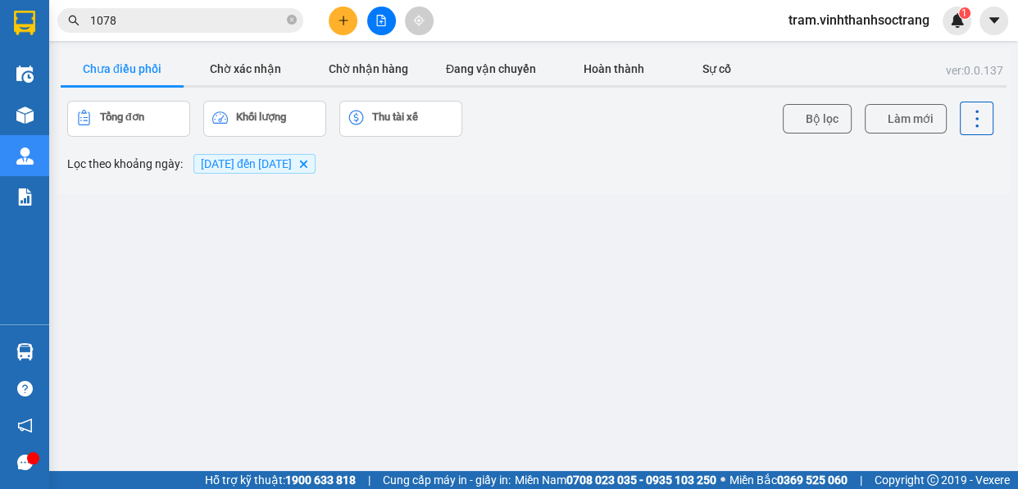
click at [272, 178] on div "14/09/2025 đến 15/09/2025 Delete" at bounding box center [254, 164] width 130 height 28
click at [292, 170] on span "14/09/2025 đến 15/09/2025" at bounding box center [246, 163] width 91 height 13
click input "14/09/2025"
click div "13"
type input "13/09/2025"
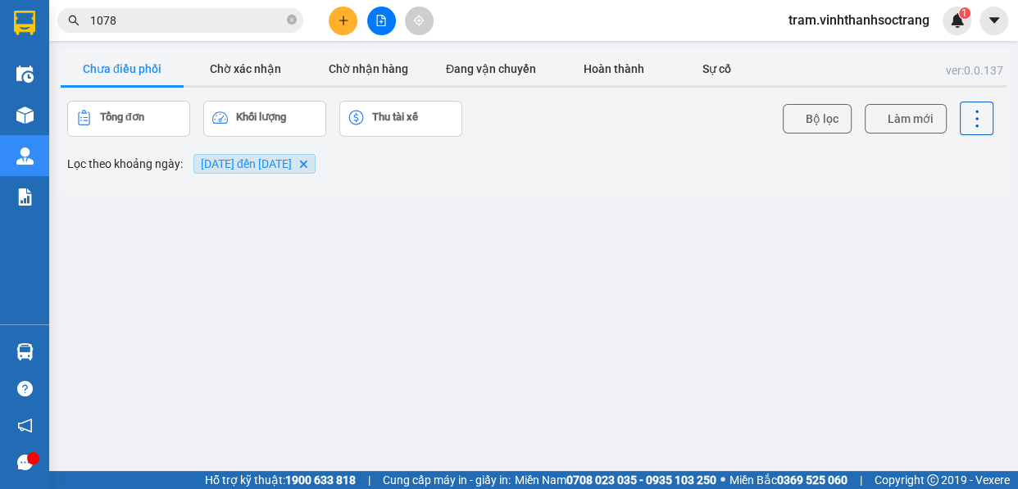
click button "Áp dụng"
click div "10 / trang"
click li "100 / trang"
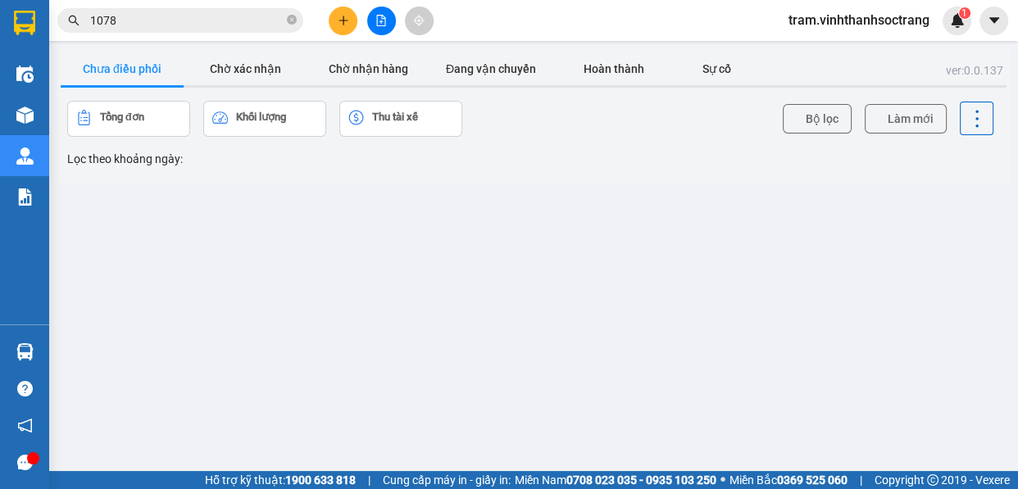
click span
click input "checkbox"
click span
click input "checkbox"
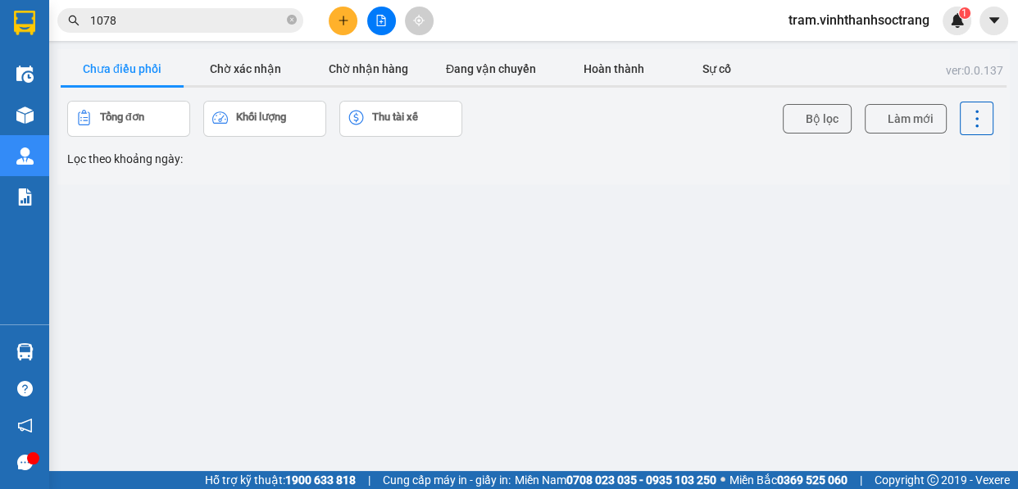
click span
click input "checkbox"
click span
click input "checkbox"
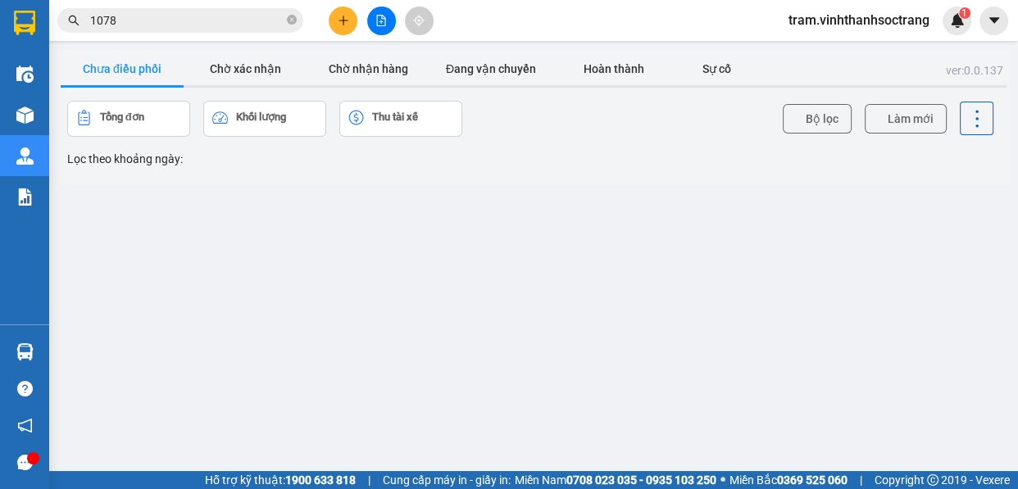
click span "Gán tài xế"
click div "Tài xế"
click div "- ST DO"
click icon "dialog"
click span "Chỉ gán tài"
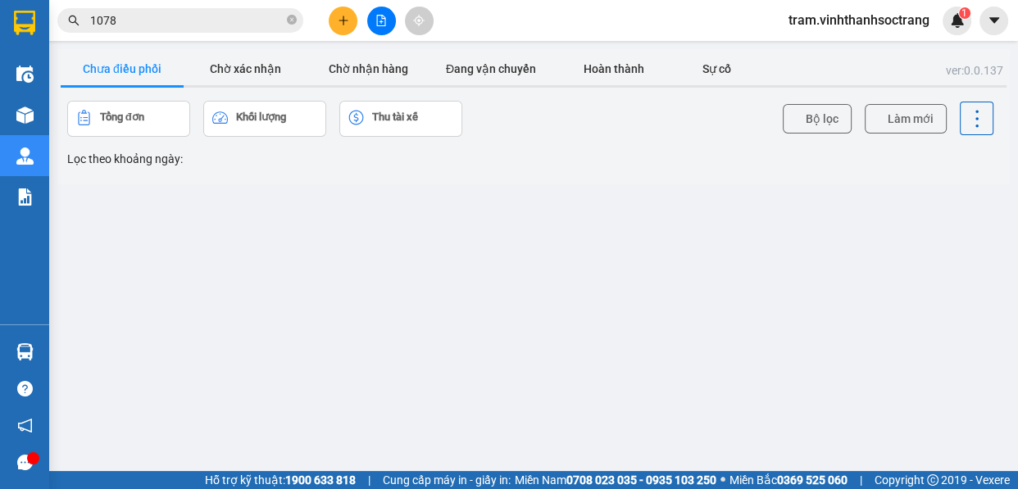
click icon "13/09/2025 đến 15/09/2025, close by backspace"
click span "[DATE] đến [DATE]"
click input "[DATE]"
click div "14"
type input "14/09/2025"
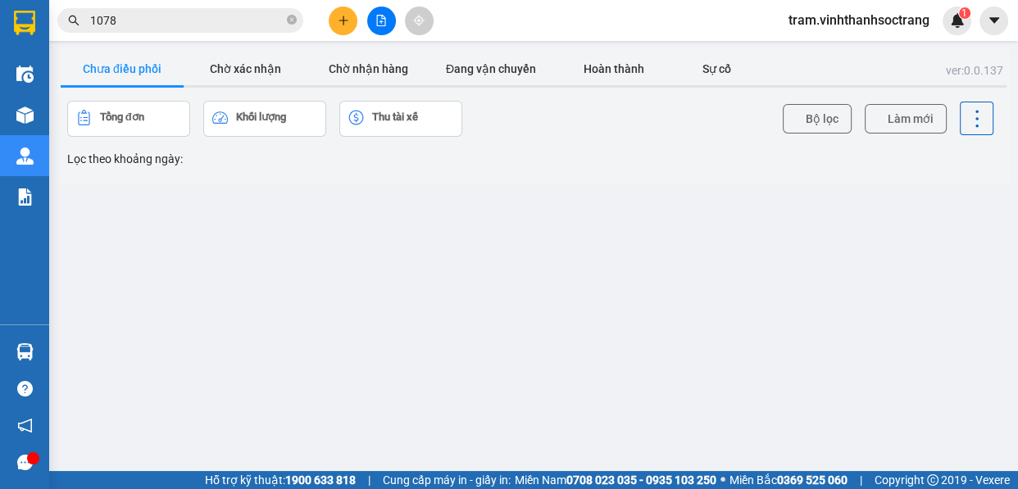
click button "Áp dụng"
click at [388, 67] on button "Chờ nhận hàng" at bounding box center [368, 68] width 123 height 33
click icon
click button "Xác nhận"
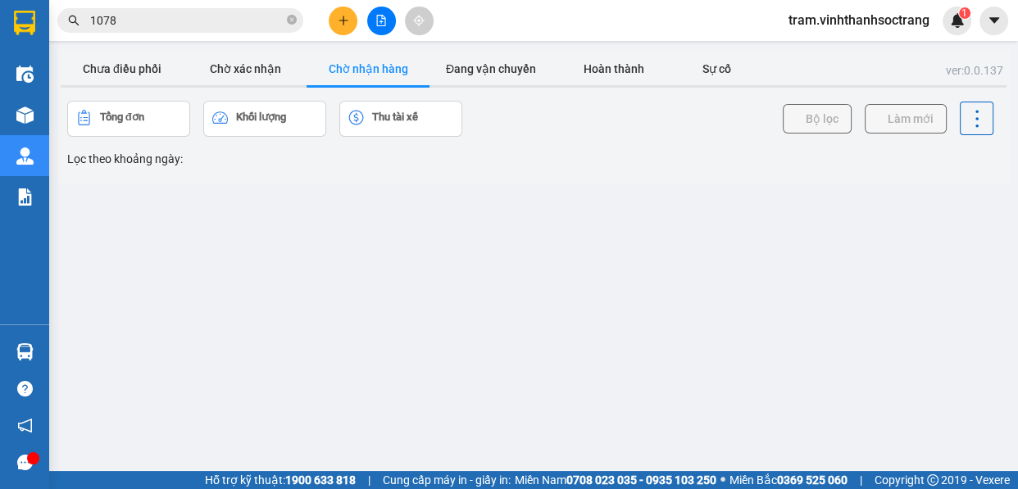
scroll to position [0, 0]
click button
click button "Xác nhận"
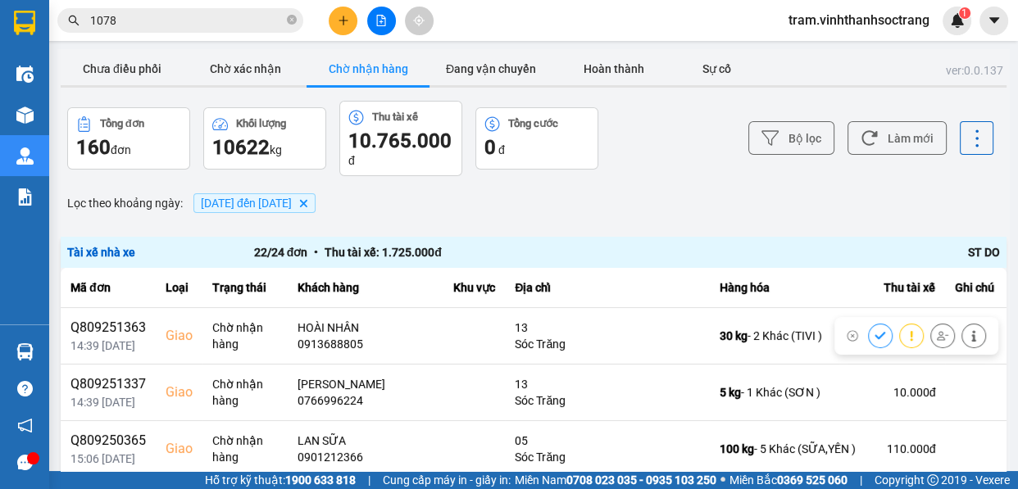
click at [869, 337] on button at bounding box center [880, 335] width 23 height 29
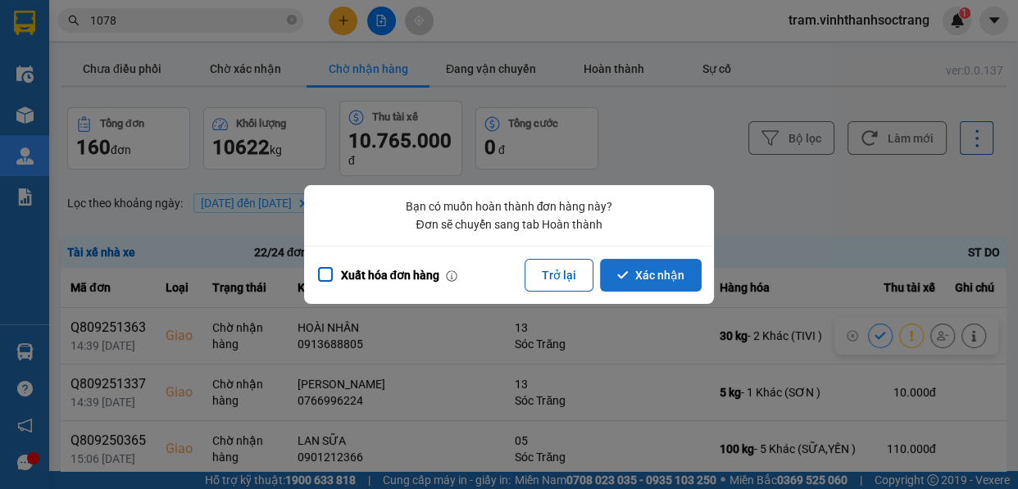
click at [683, 284] on button "Xác nhận" at bounding box center [651, 275] width 102 height 33
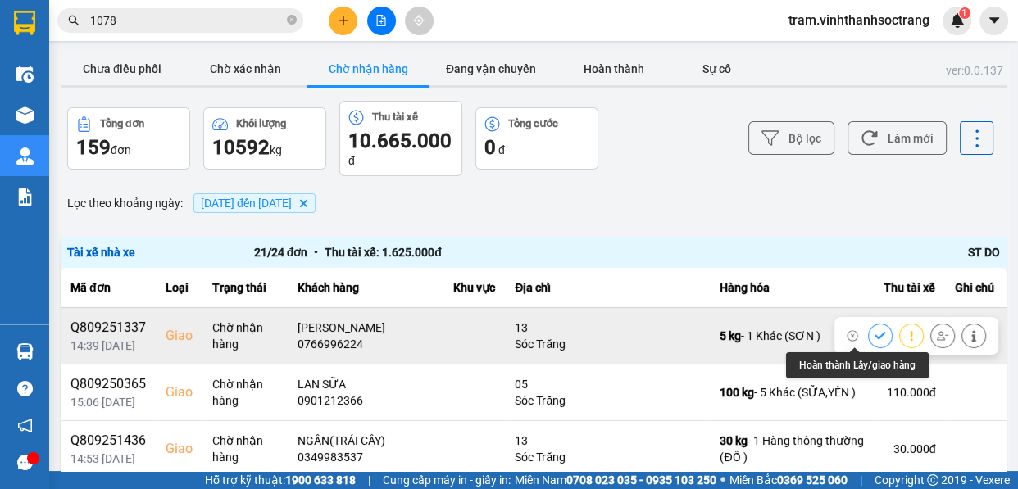
click at [875, 337] on icon at bounding box center [880, 335] width 11 height 7
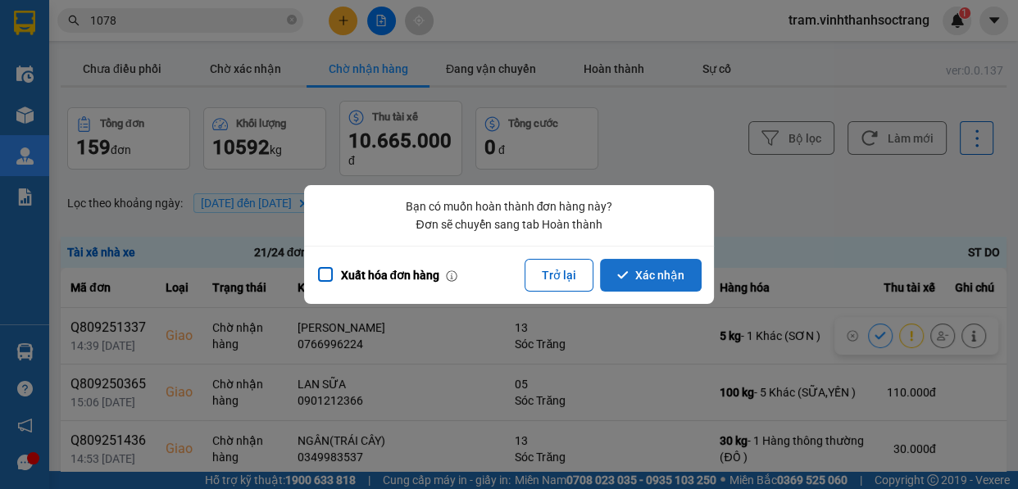
click at [607, 268] on button "Xác nhận" at bounding box center [651, 275] width 102 height 33
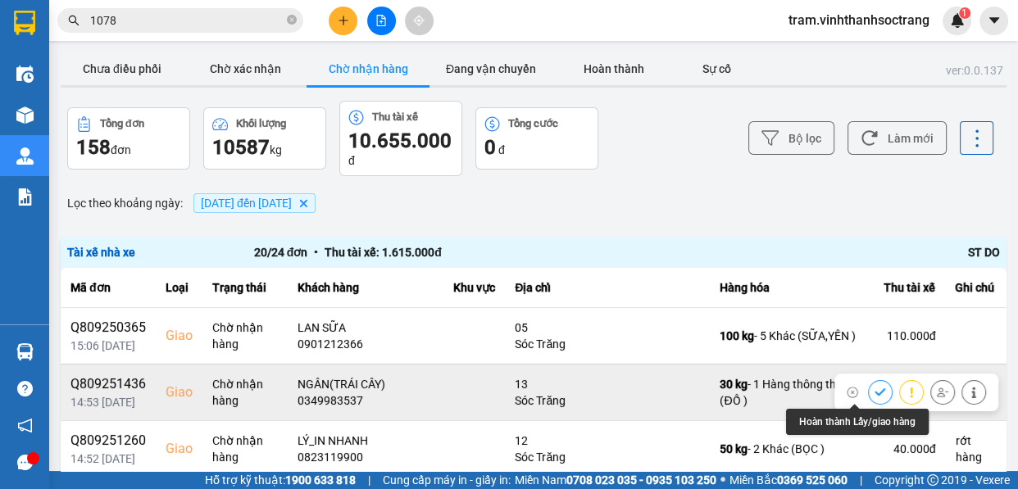
click at [869, 389] on button at bounding box center [880, 392] width 23 height 29
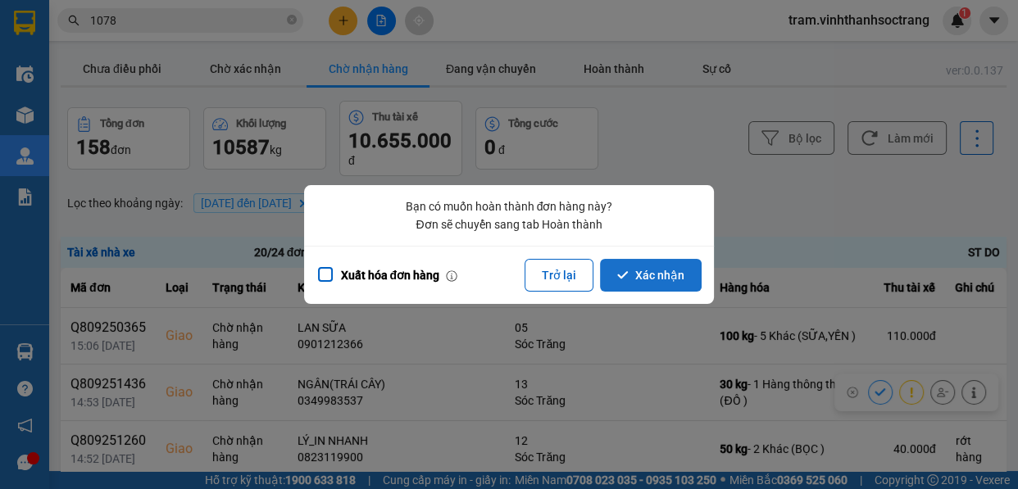
click at [660, 278] on button "Xác nhận" at bounding box center [651, 275] width 102 height 33
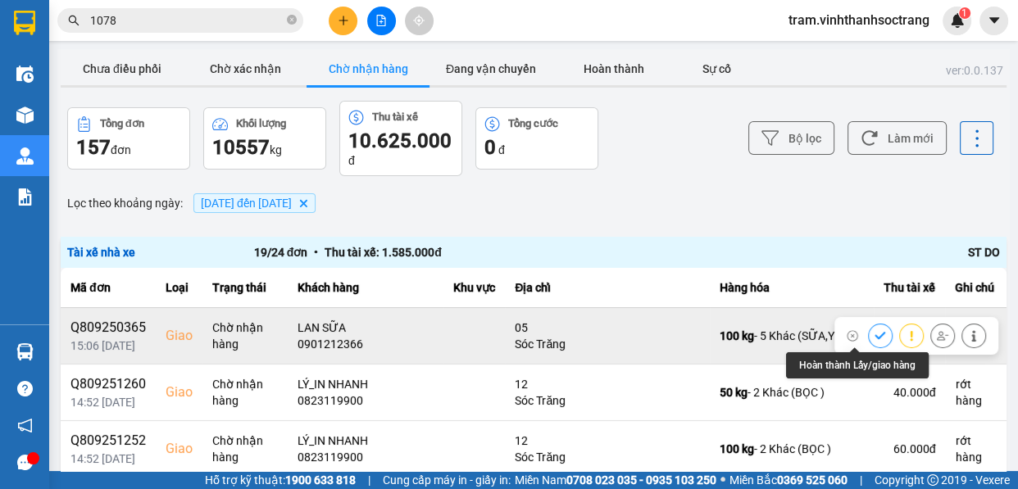
click at [875, 336] on icon at bounding box center [880, 335] width 11 height 7
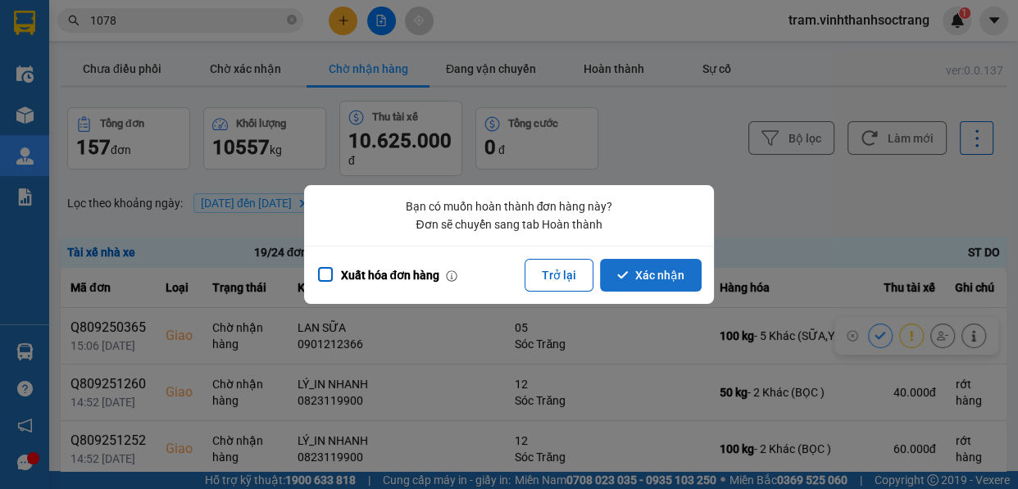
click at [652, 270] on button "Xác nhận" at bounding box center [651, 275] width 102 height 33
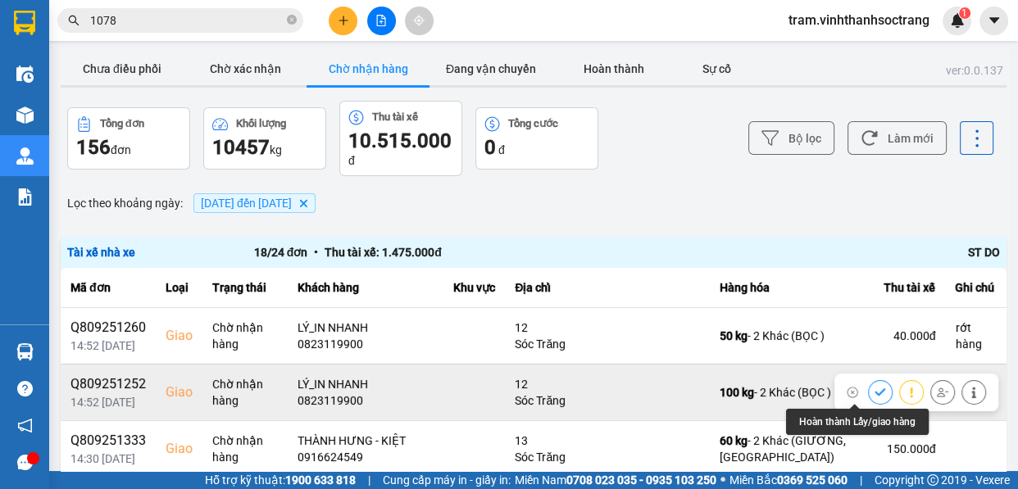
click at [869, 392] on button at bounding box center [880, 392] width 23 height 29
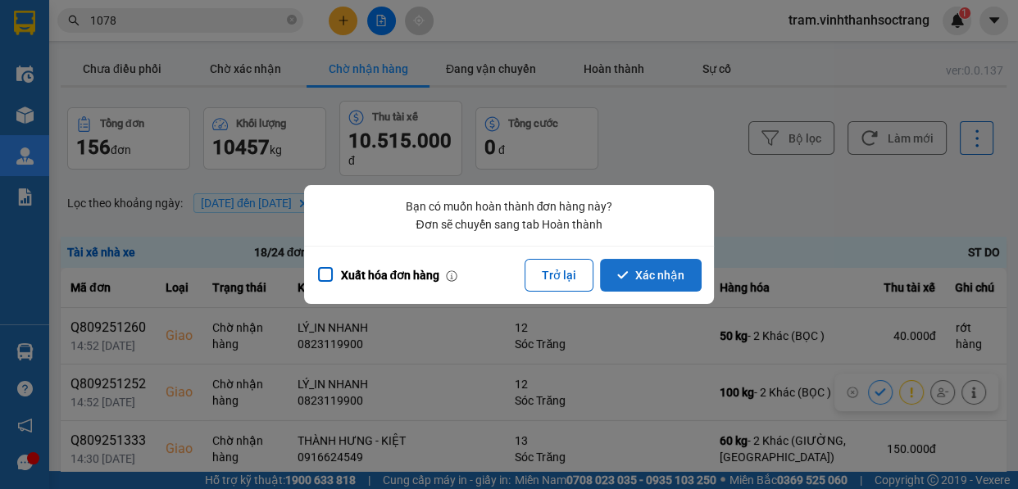
click at [652, 275] on button "Xác nhận" at bounding box center [651, 275] width 102 height 33
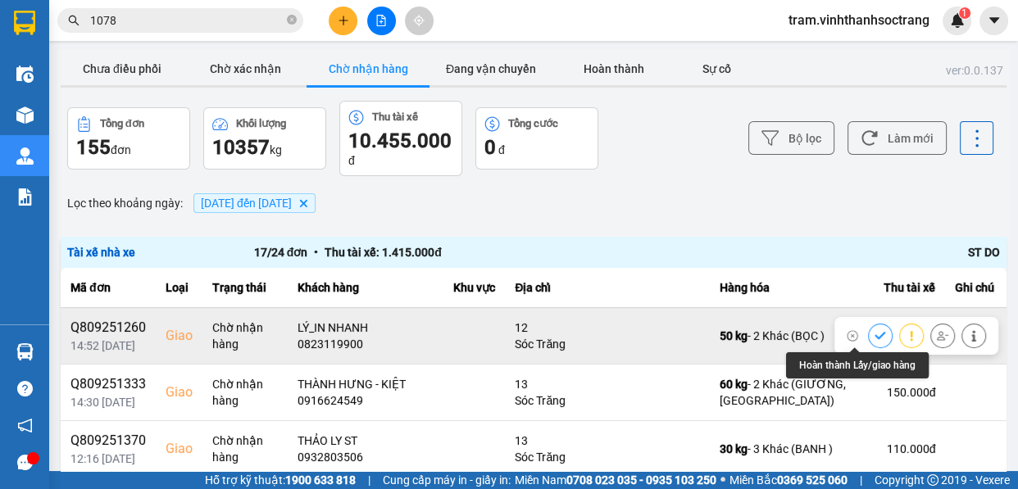
click at [875, 337] on icon at bounding box center [880, 335] width 11 height 7
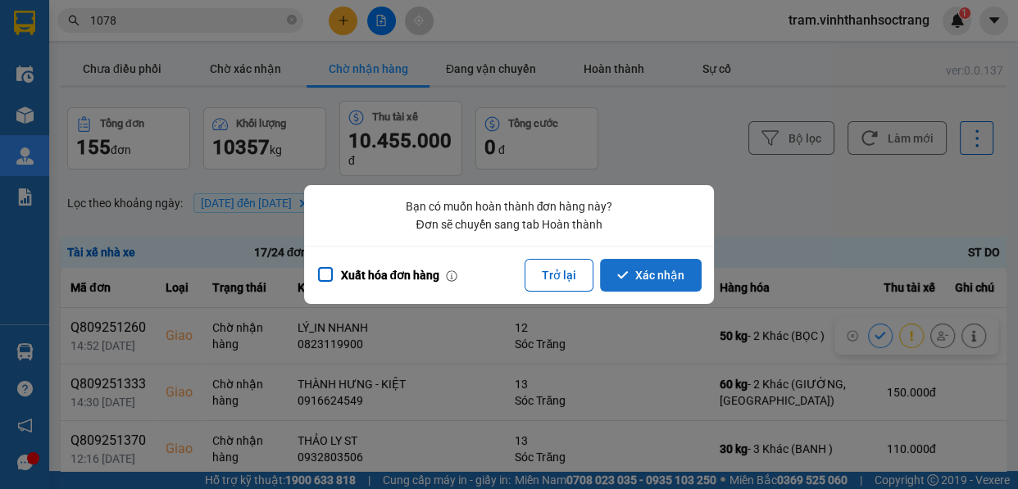
click at [684, 286] on button "Xác nhận" at bounding box center [651, 275] width 102 height 33
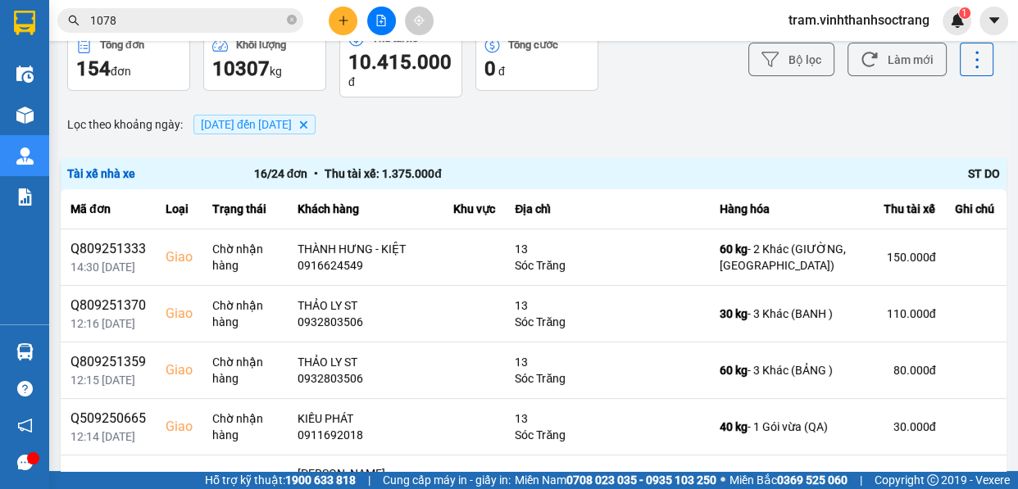
scroll to position [148, 0]
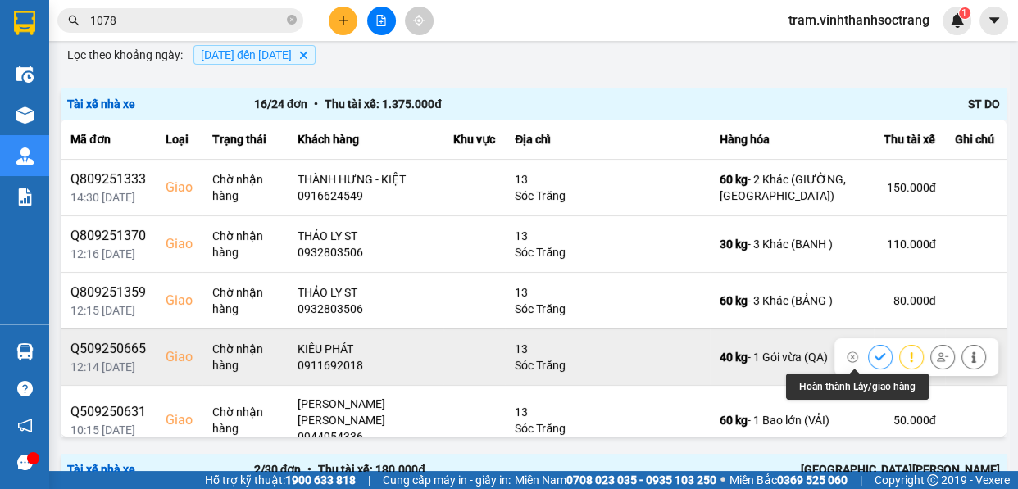
click at [875, 355] on icon at bounding box center [880, 356] width 11 height 7
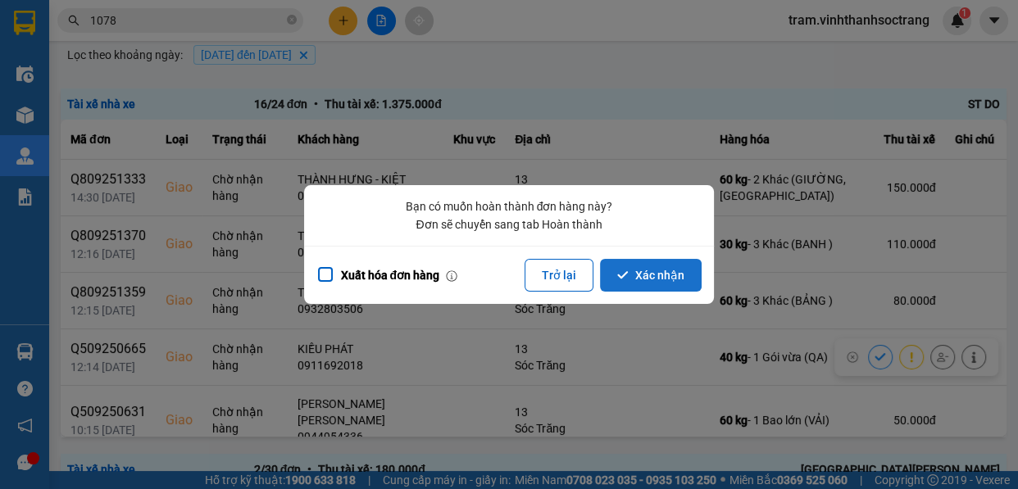
click at [659, 269] on button "Xác nhận" at bounding box center [651, 275] width 102 height 33
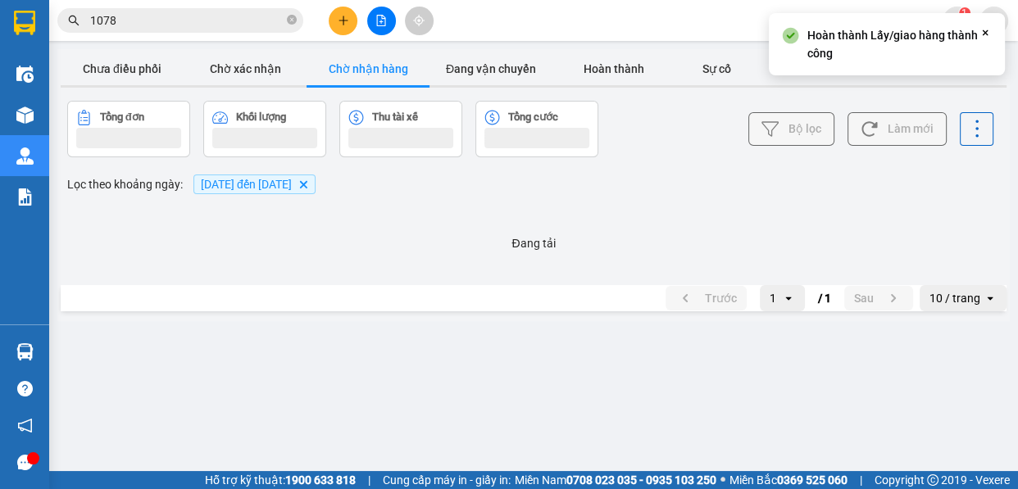
scroll to position [0, 0]
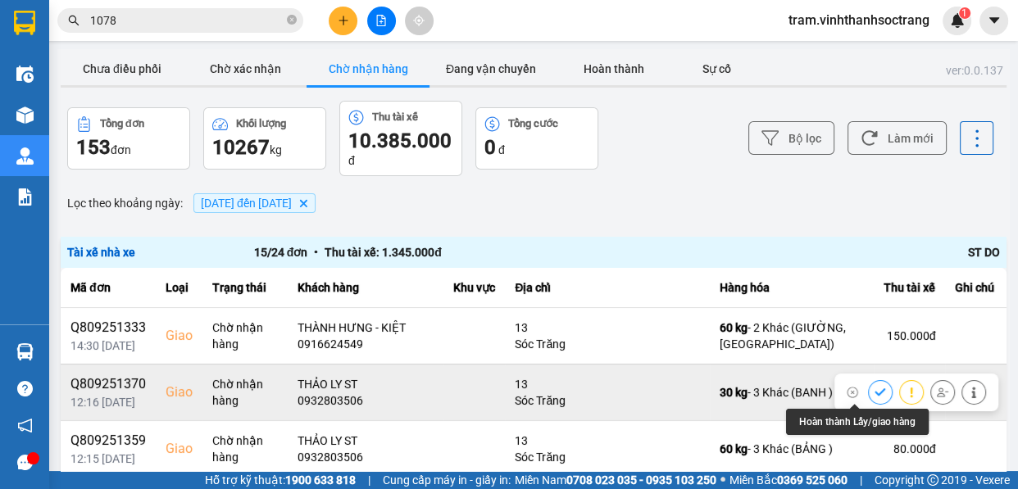
click at [875, 389] on icon at bounding box center [880, 392] width 11 height 11
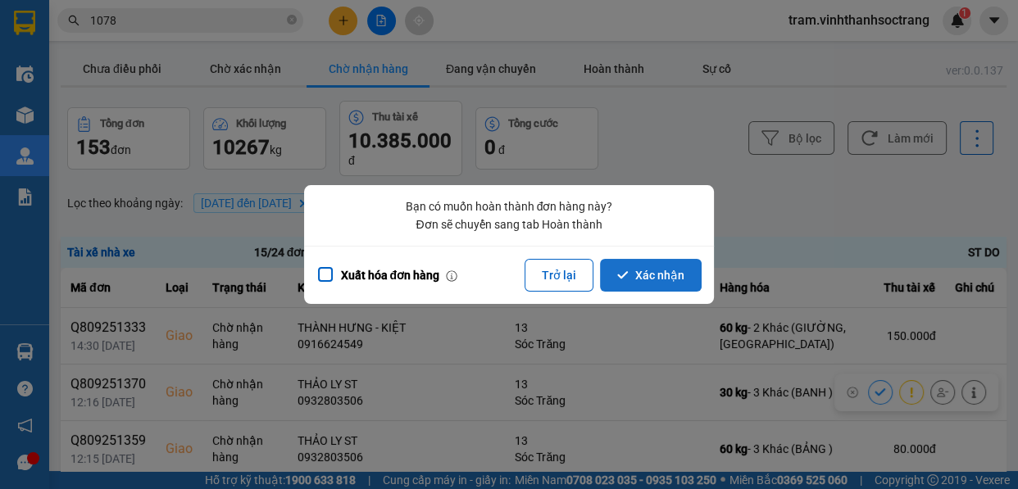
click at [688, 279] on button "Xác nhận" at bounding box center [651, 275] width 102 height 33
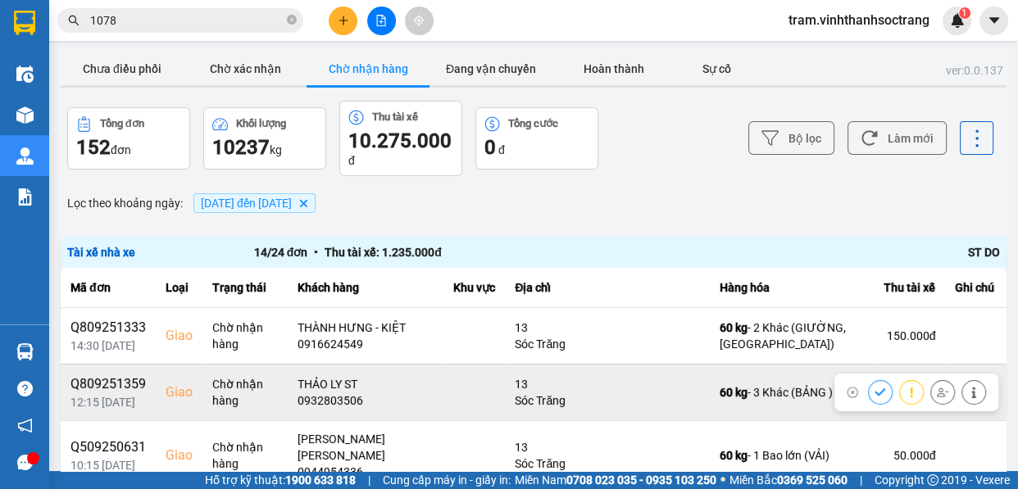
click at [869, 395] on button at bounding box center [880, 392] width 23 height 29
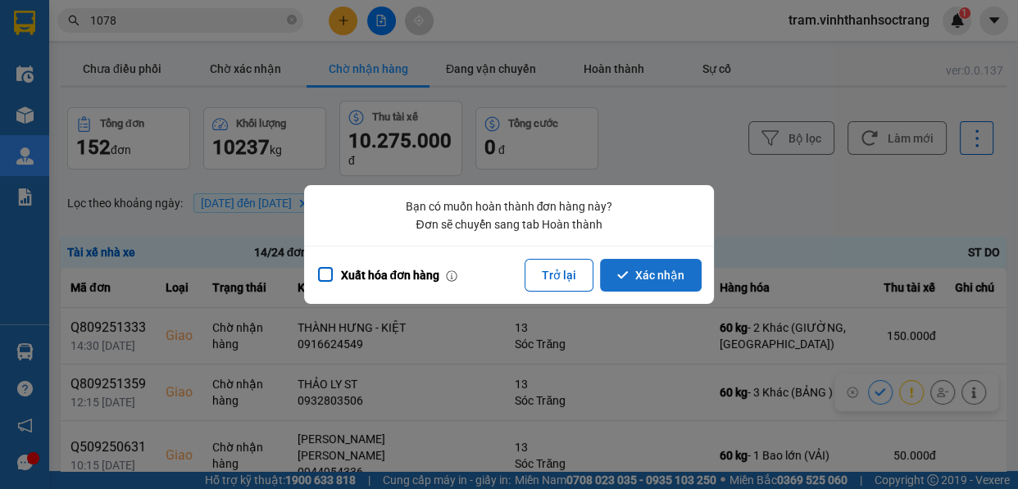
click at [661, 279] on button "Xác nhận" at bounding box center [651, 275] width 102 height 33
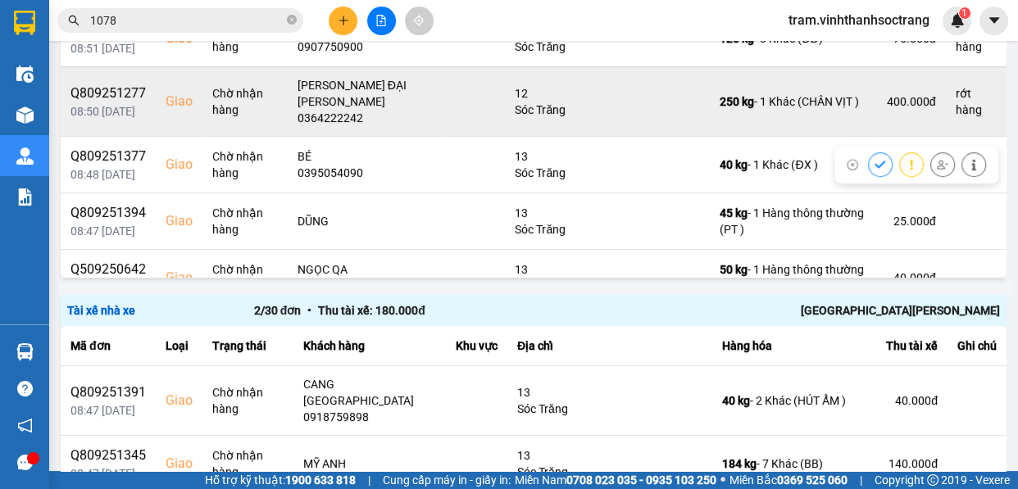
scroll to position [372, 0]
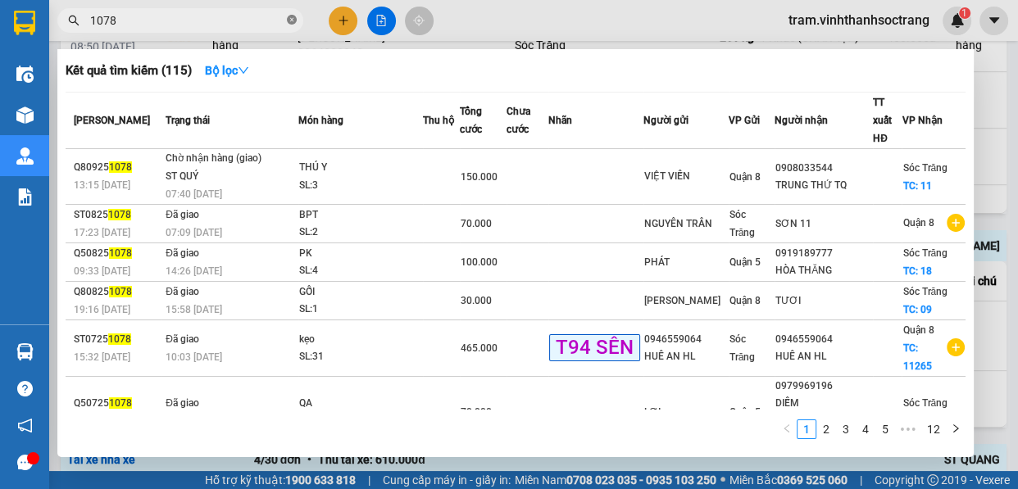
click at [293, 19] on icon "close-circle" at bounding box center [292, 20] width 10 height 10
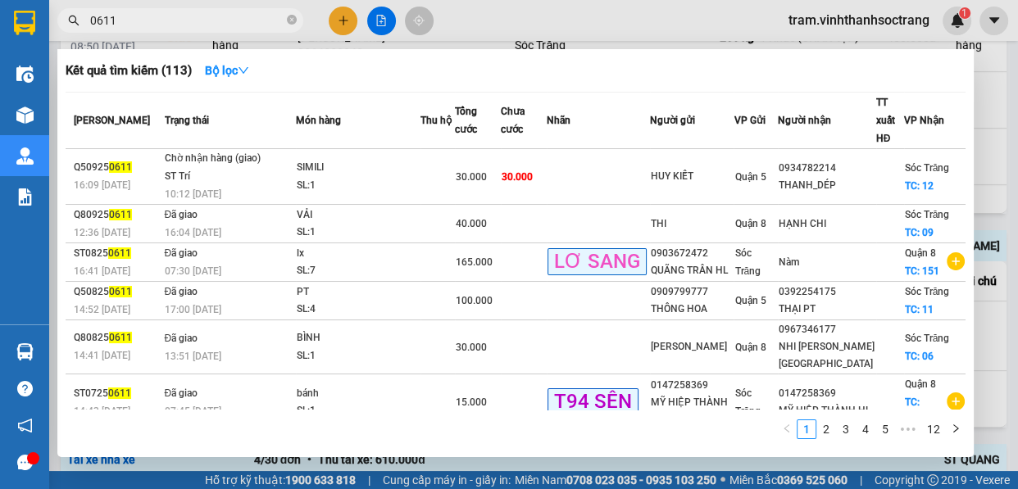
type input "0611"
click at [1016, 202] on div at bounding box center [509, 244] width 1018 height 489
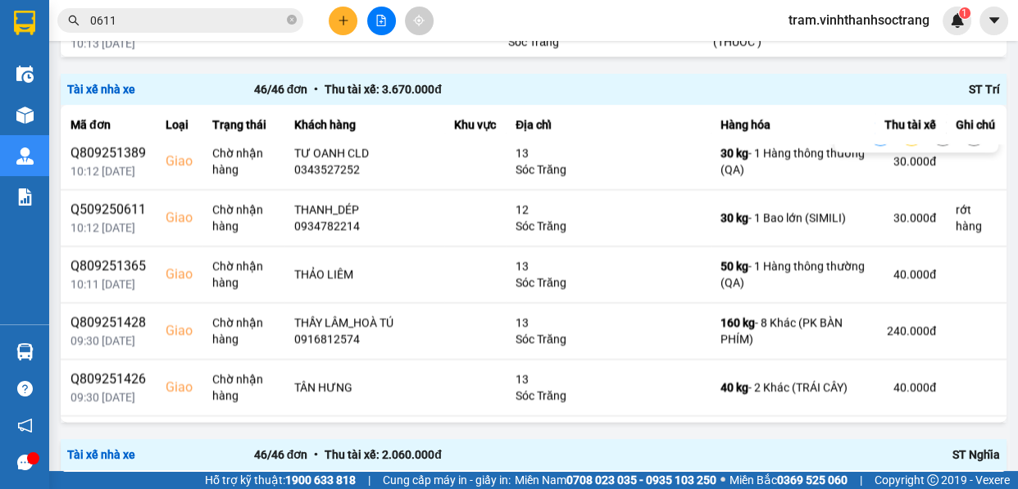
scroll to position [1266, 0]
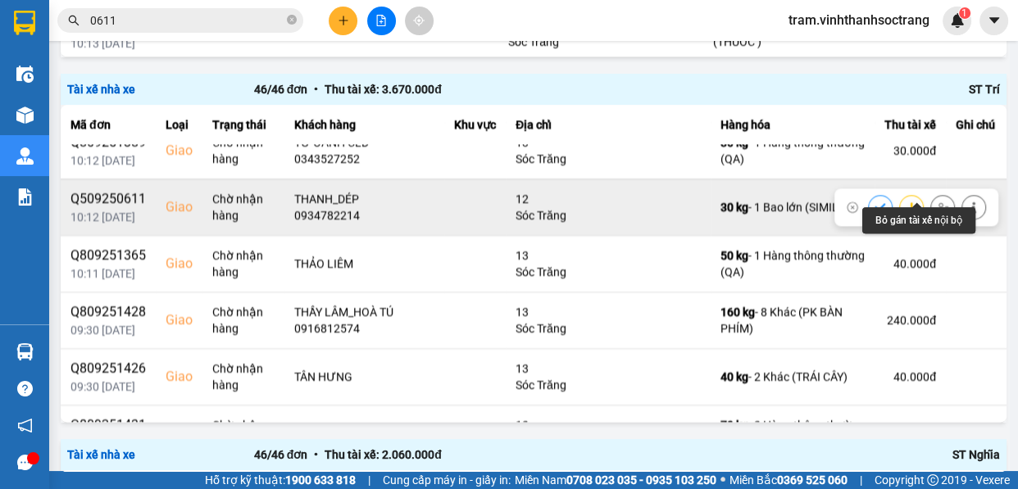
click at [937, 202] on icon at bounding box center [942, 207] width 11 height 11
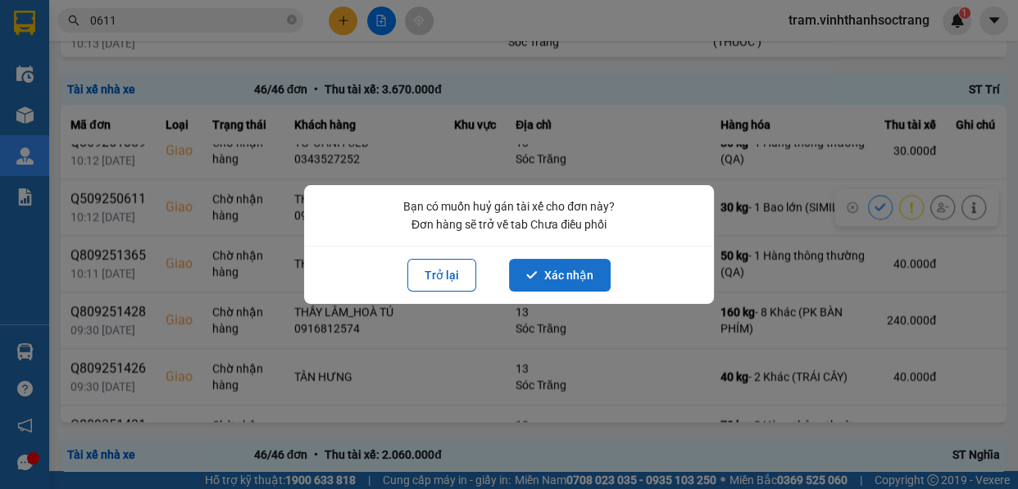
click at [584, 269] on button "Xác nhận" at bounding box center [560, 275] width 102 height 33
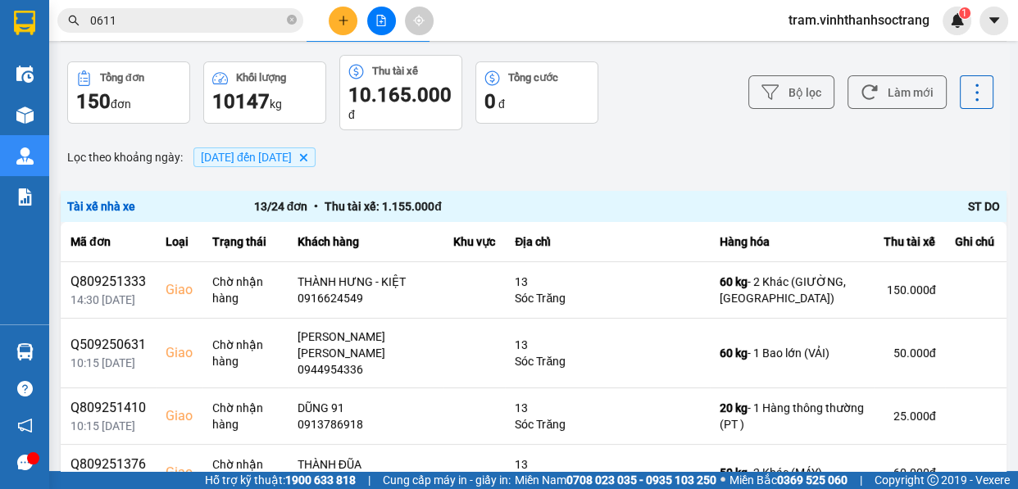
scroll to position [0, 0]
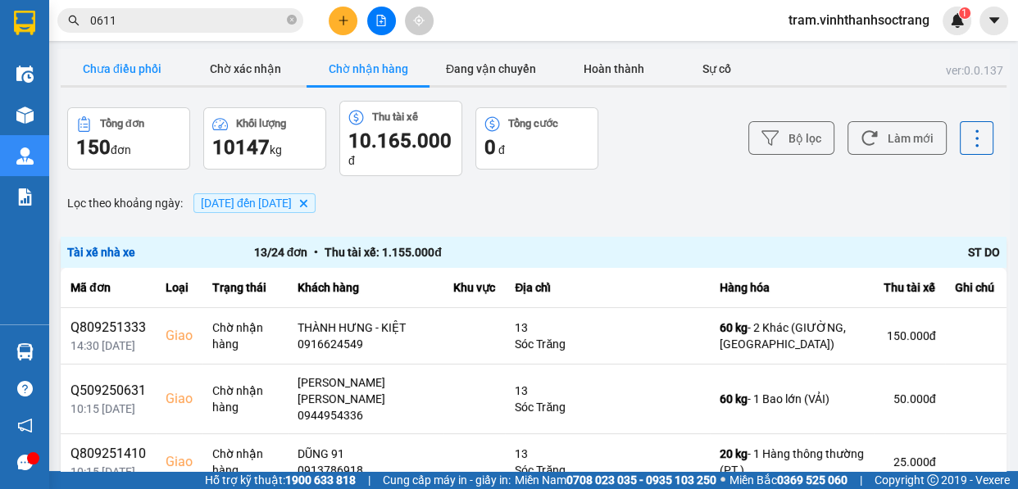
click at [108, 76] on button "Chưa điều phối" at bounding box center [122, 68] width 123 height 33
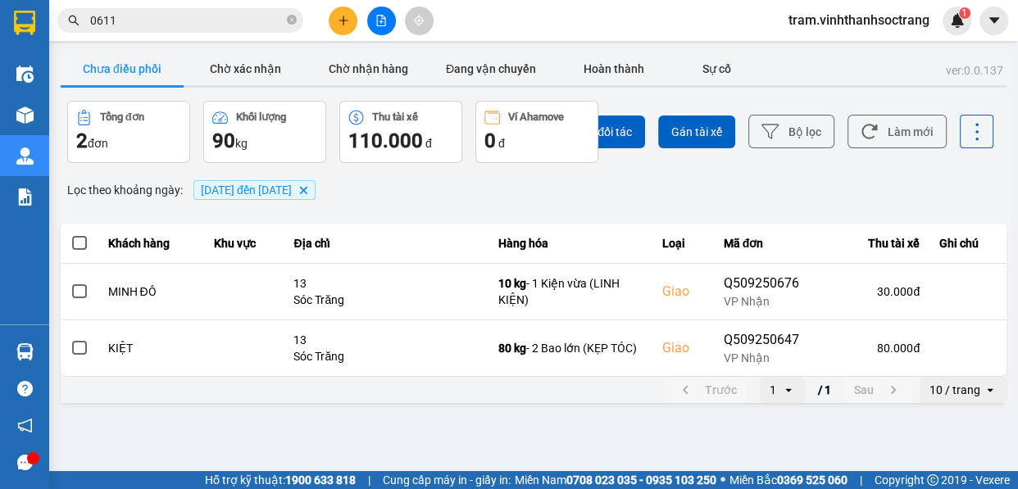
click at [252, 196] on span "[DATE] đến [DATE]" at bounding box center [246, 190] width 91 height 13
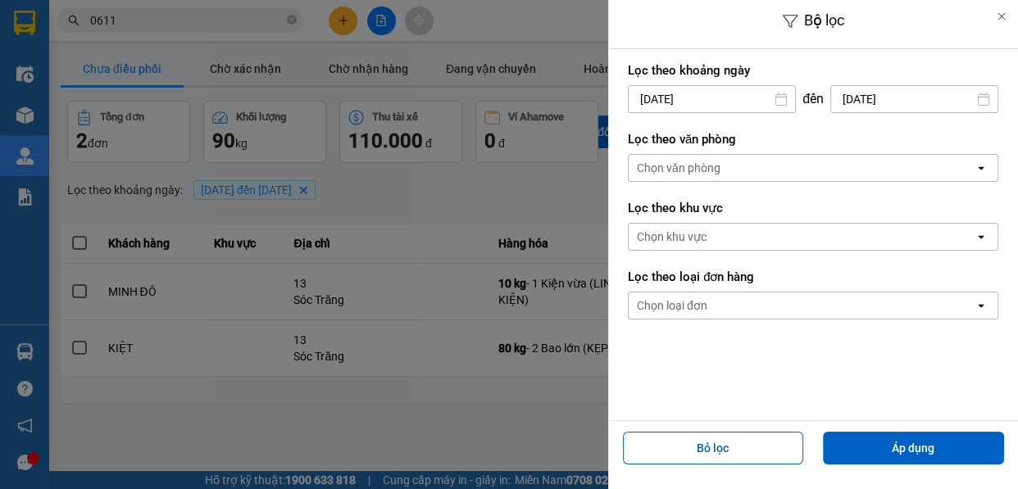
click at [727, 97] on input "[DATE]" at bounding box center [712, 99] width 166 height 26
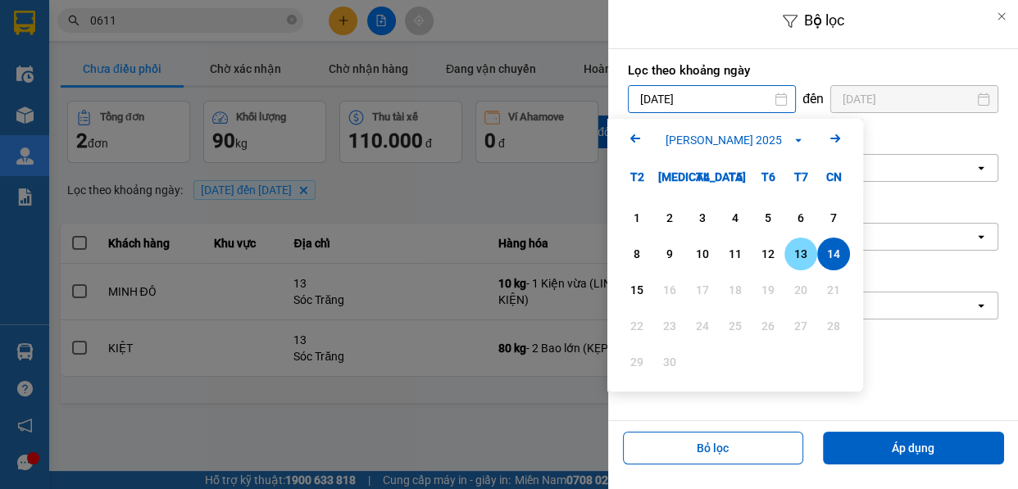
click at [799, 252] on div "13" at bounding box center [800, 254] width 23 height 20
type input "13/09/2025"
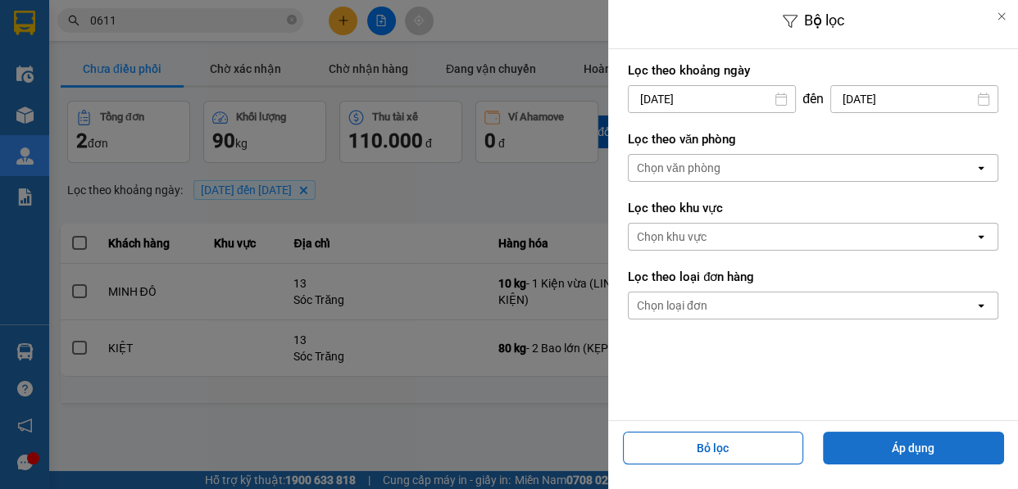
click at [886, 448] on button "Áp dụng" at bounding box center [913, 448] width 181 height 33
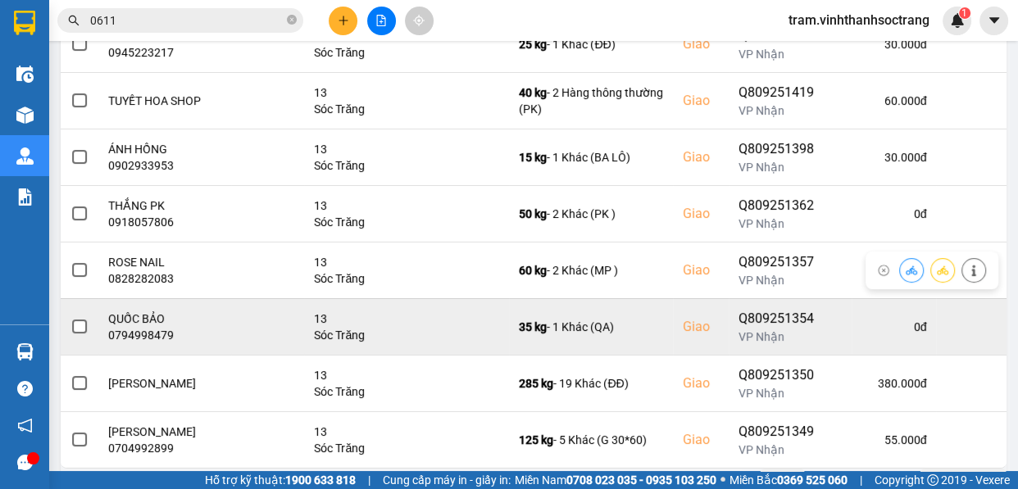
scroll to position [394, 0]
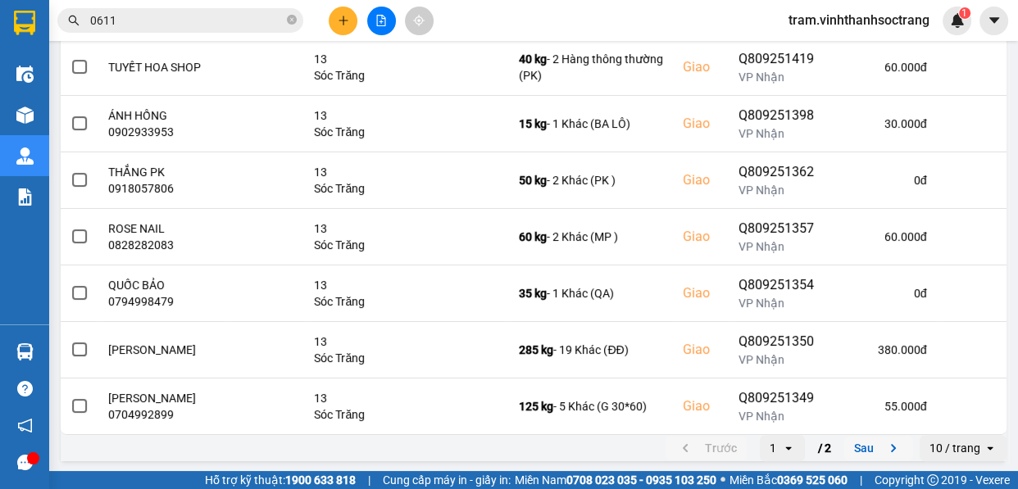
click at [884, 443] on icon "next page. current page 1 / 2" at bounding box center [894, 449] width 20 height 20
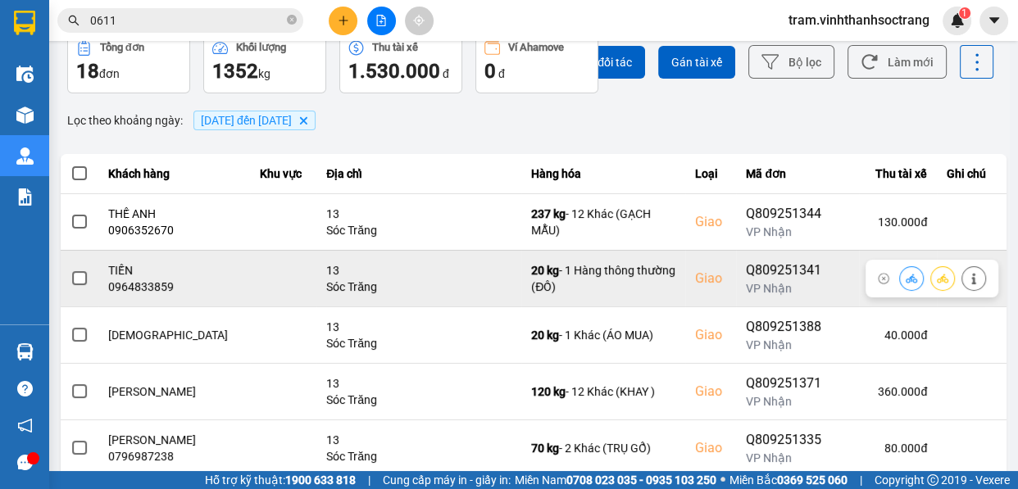
scroll to position [281, 0]
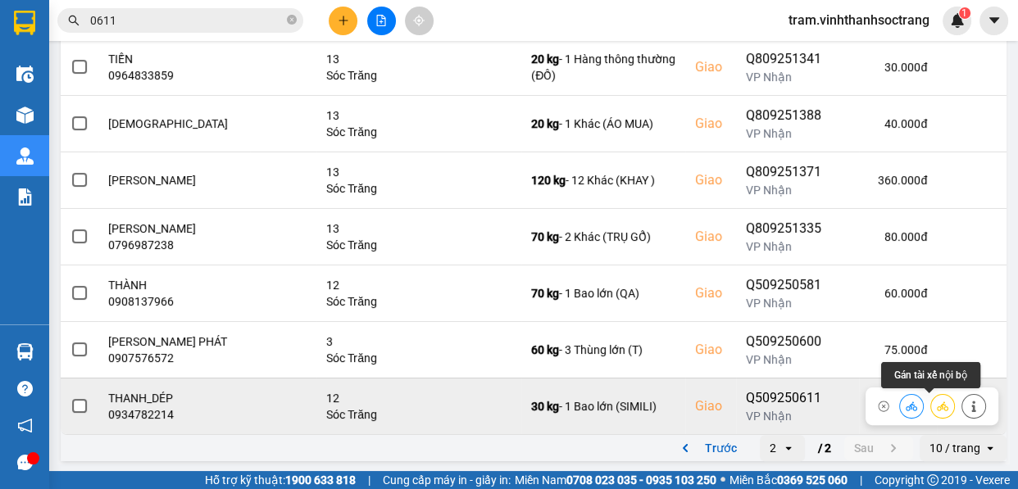
click at [937, 401] on icon at bounding box center [942, 406] width 11 height 11
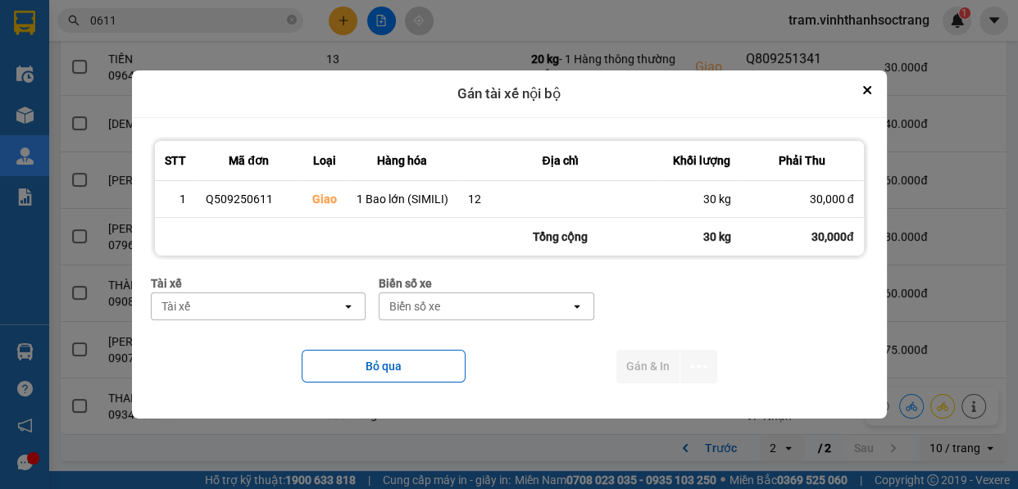
click at [338, 308] on div "Tài xế" at bounding box center [247, 306] width 191 height 26
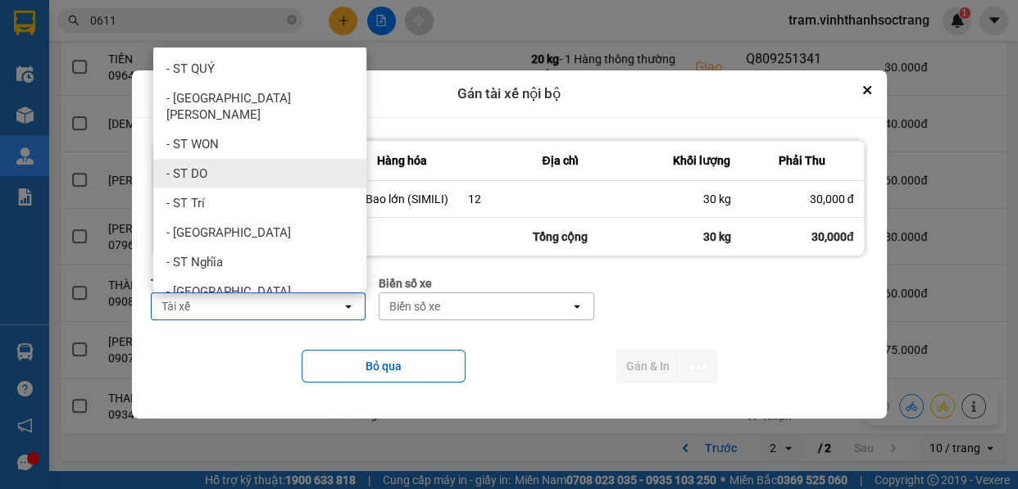
click at [264, 170] on div "- ST DO" at bounding box center [259, 174] width 213 height 30
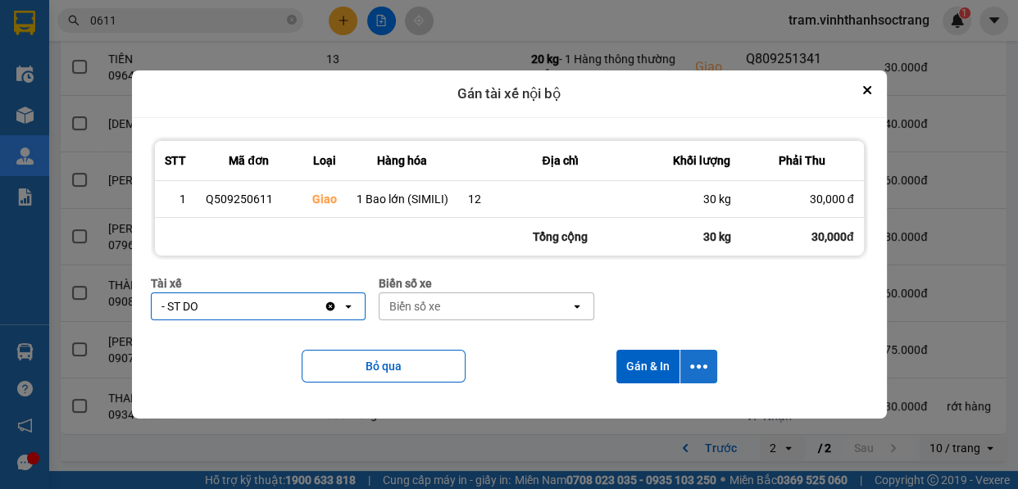
click at [697, 363] on icon "dialog" at bounding box center [698, 366] width 17 height 17
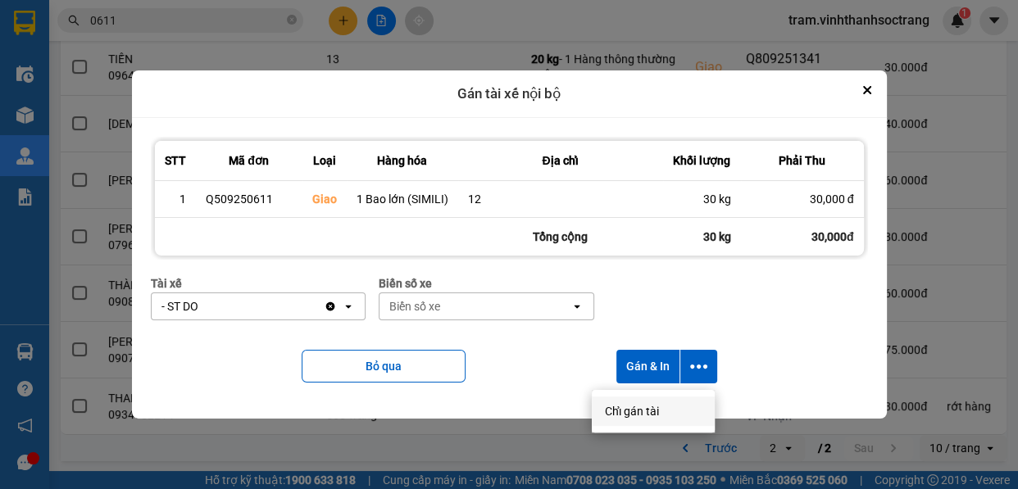
click at [645, 397] on li "Chỉ gán tài" at bounding box center [653, 412] width 123 height 30
click at [697, 365] on icon "dialog" at bounding box center [698, 367] width 17 height 4
click at [639, 424] on li "Chỉ gán tài" at bounding box center [653, 412] width 123 height 30
click at [689, 375] on button "dialog" at bounding box center [698, 367] width 37 height 34
click at [648, 403] on span "Chỉ gán tài" at bounding box center [632, 411] width 54 height 16
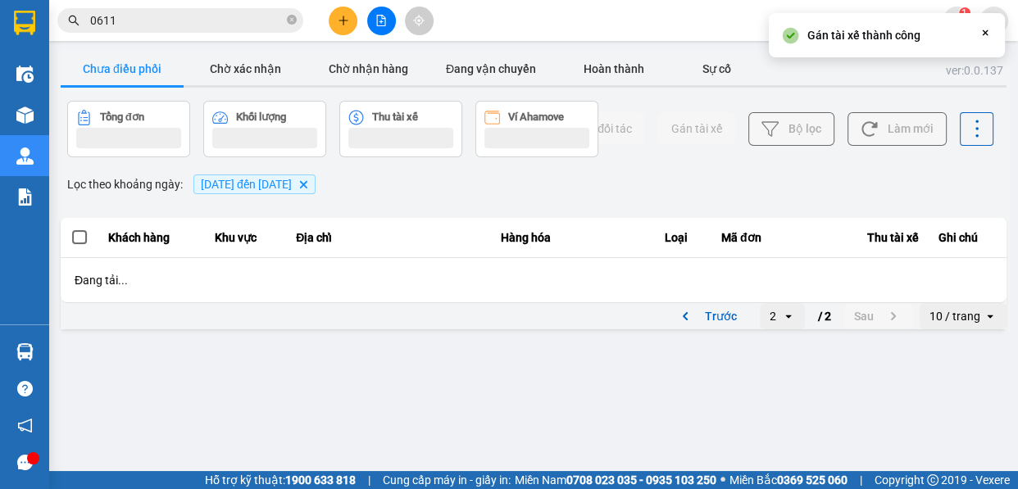
scroll to position [0, 0]
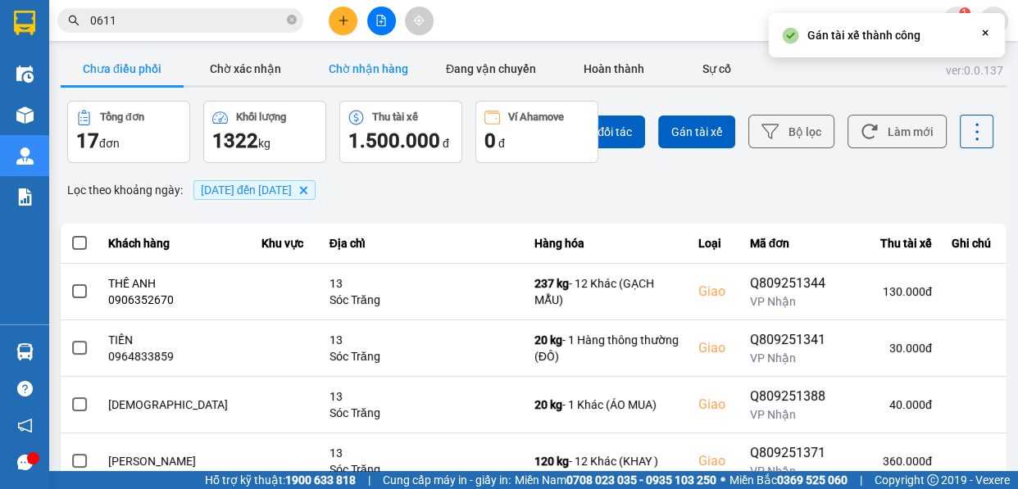
click at [376, 80] on button "Chờ nhận hàng" at bounding box center [368, 68] width 123 height 33
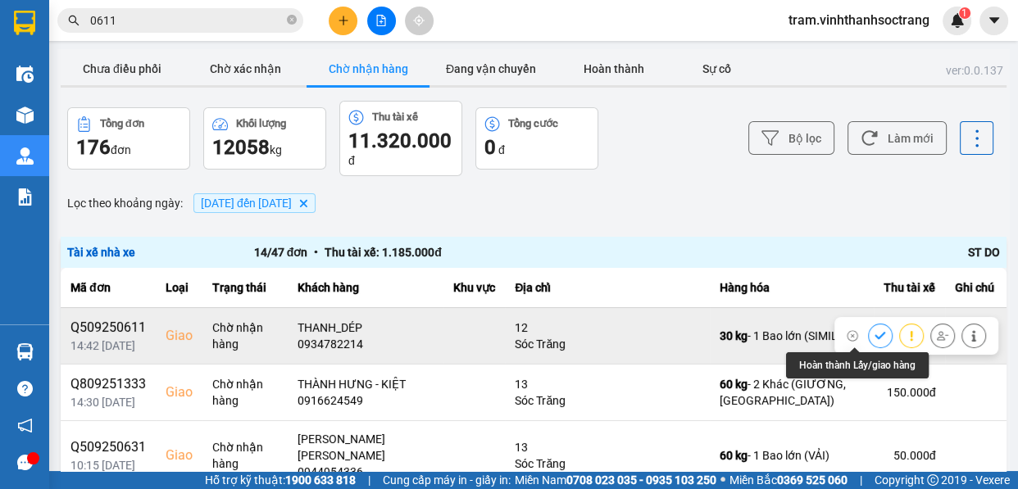
click at [875, 339] on icon at bounding box center [880, 335] width 11 height 11
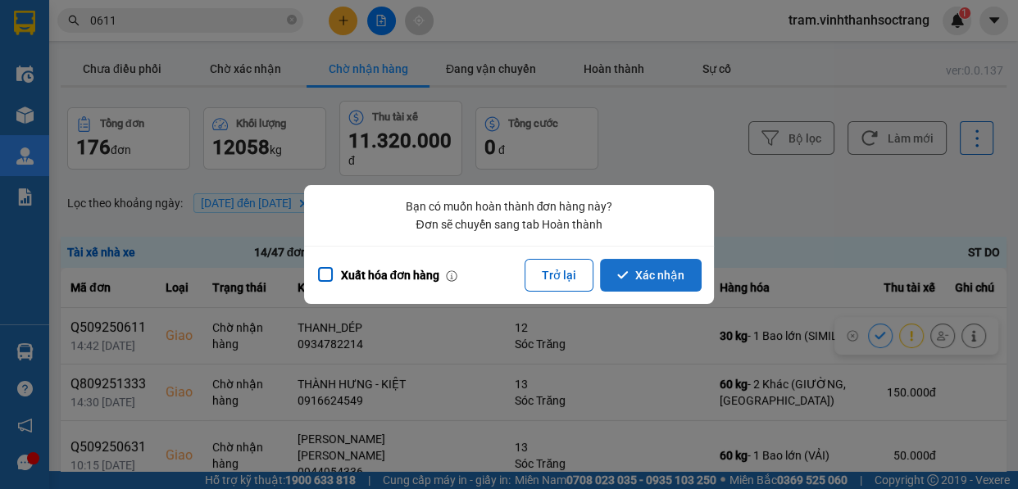
click at [677, 270] on button "Xác nhận" at bounding box center [651, 275] width 102 height 33
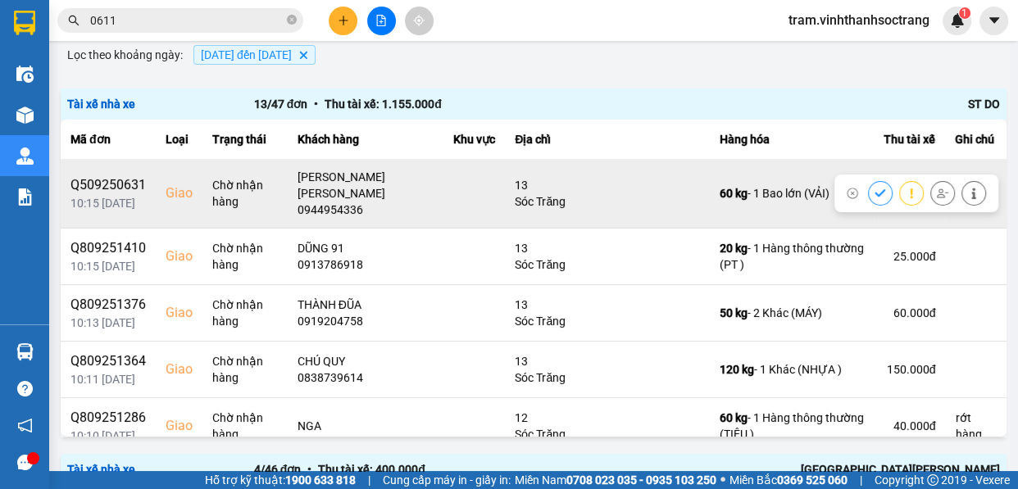
scroll to position [74, 0]
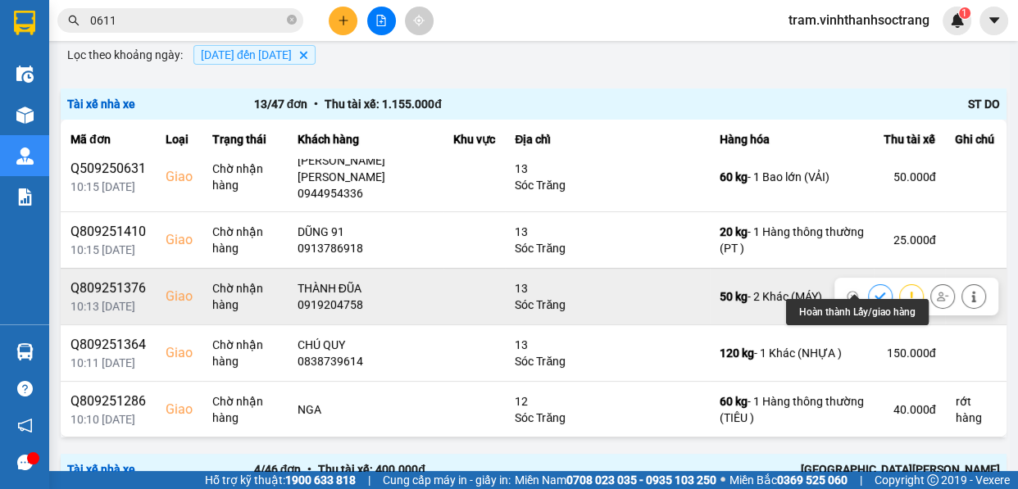
click at [875, 291] on icon at bounding box center [880, 296] width 11 height 11
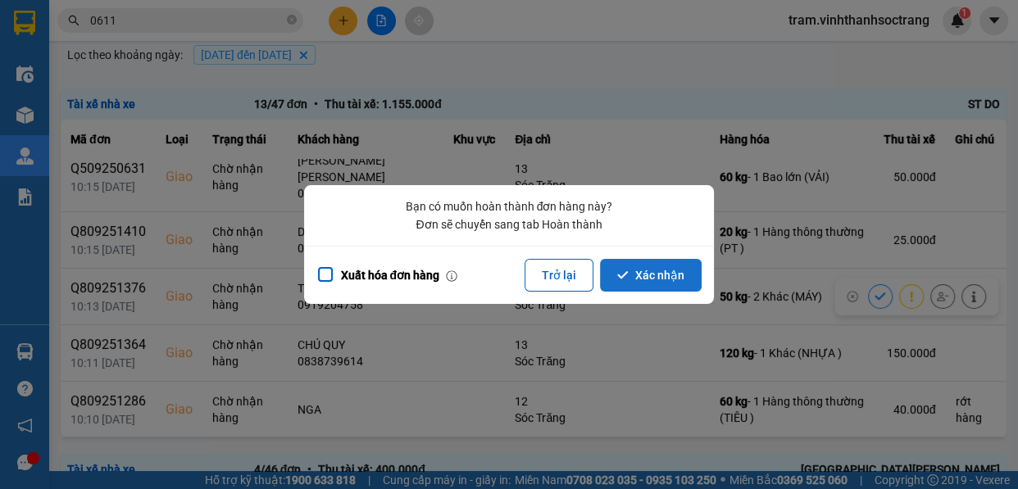
click at [652, 271] on button "Xác nhận" at bounding box center [651, 275] width 102 height 33
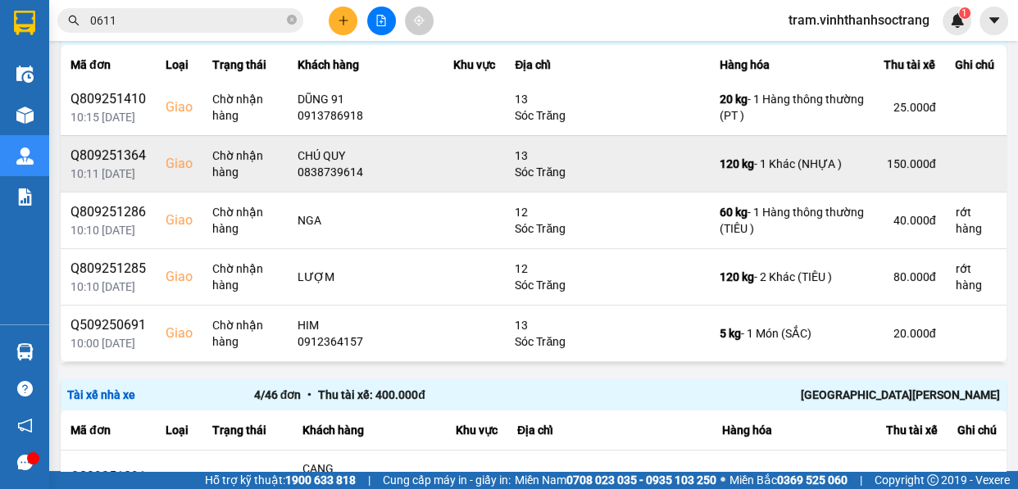
scroll to position [148, 0]
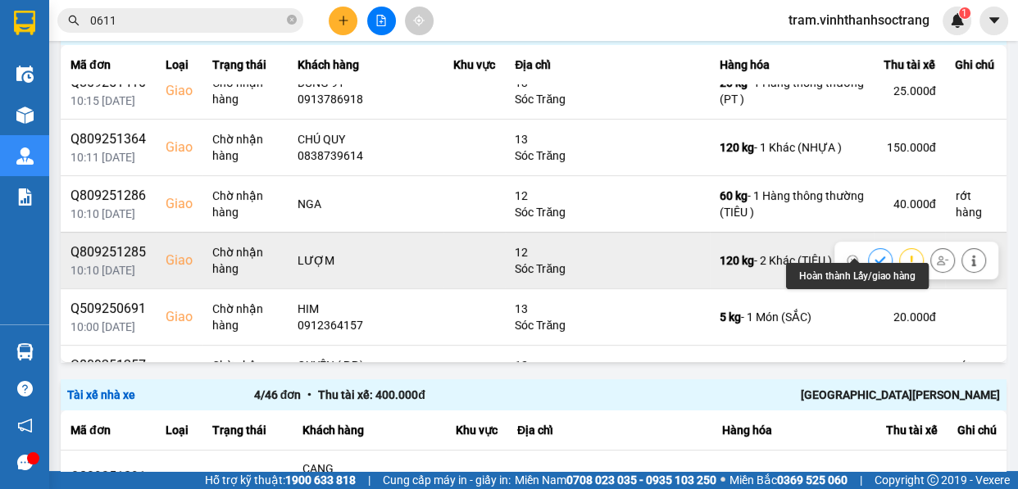
click at [869, 246] on button at bounding box center [880, 260] width 23 height 29
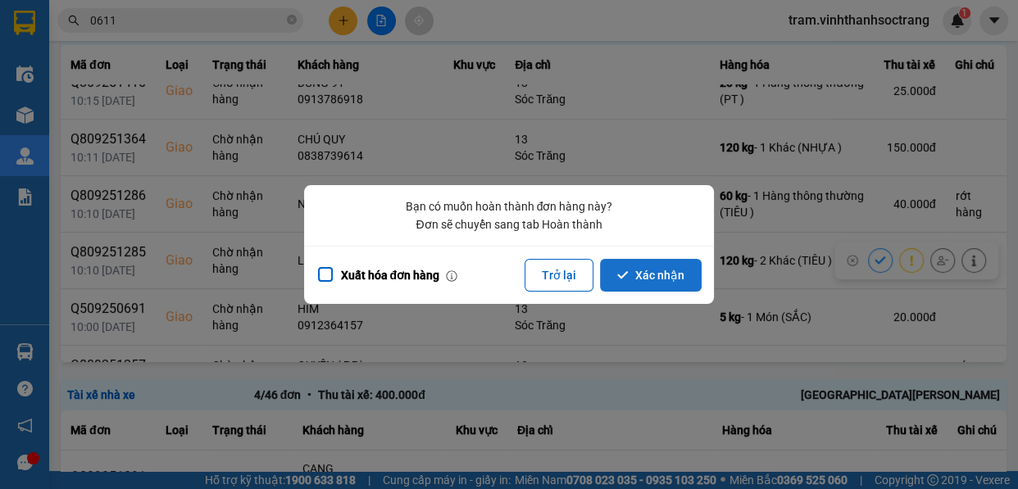
click at [663, 272] on button "Xác nhận" at bounding box center [651, 275] width 102 height 33
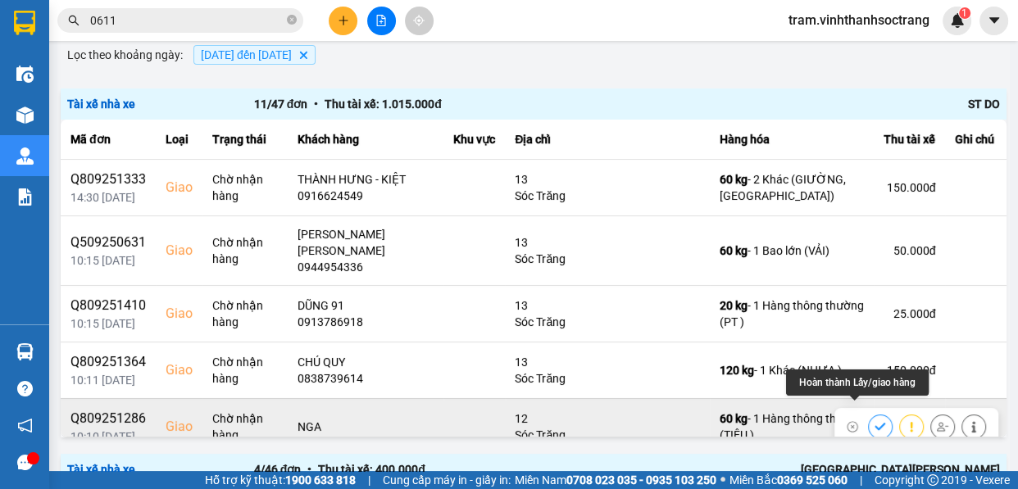
click at [875, 423] on icon at bounding box center [880, 426] width 11 height 7
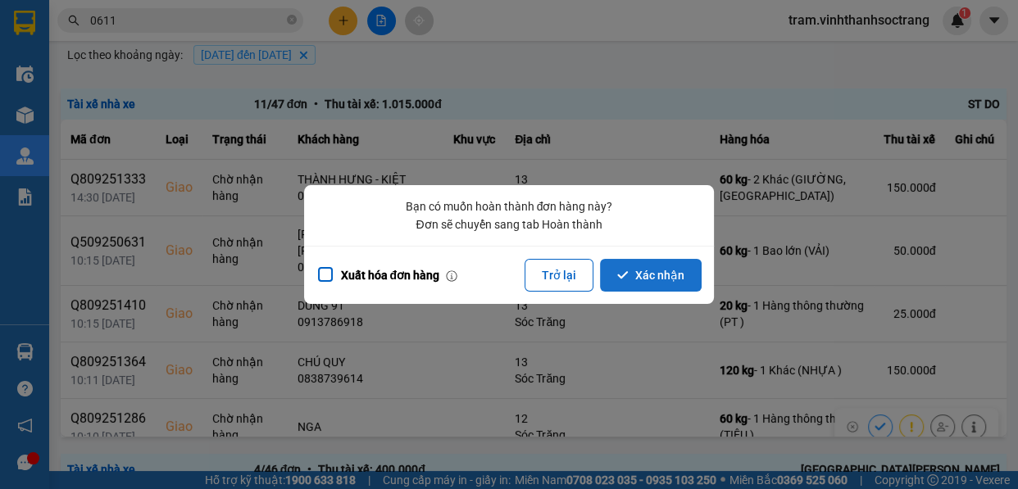
click at [661, 274] on button "Xác nhận" at bounding box center [651, 275] width 102 height 33
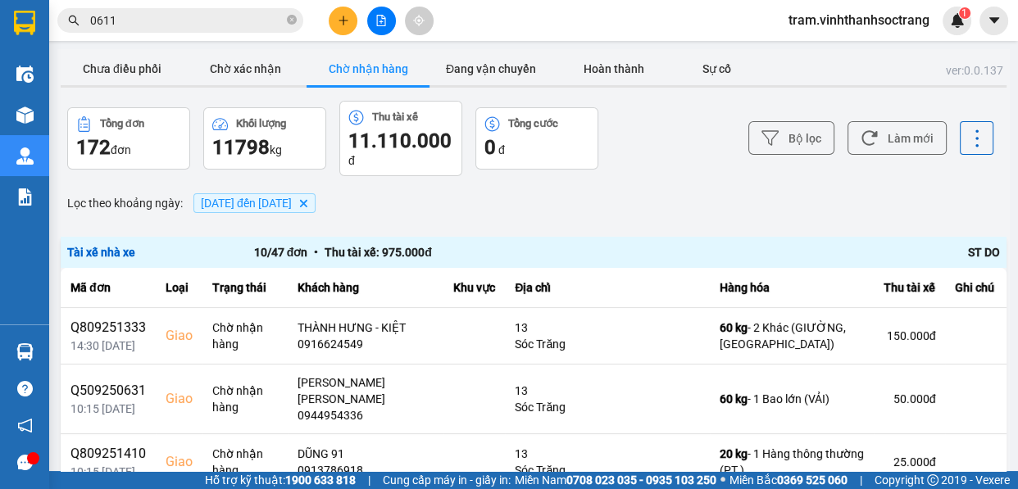
scroll to position [74, 0]
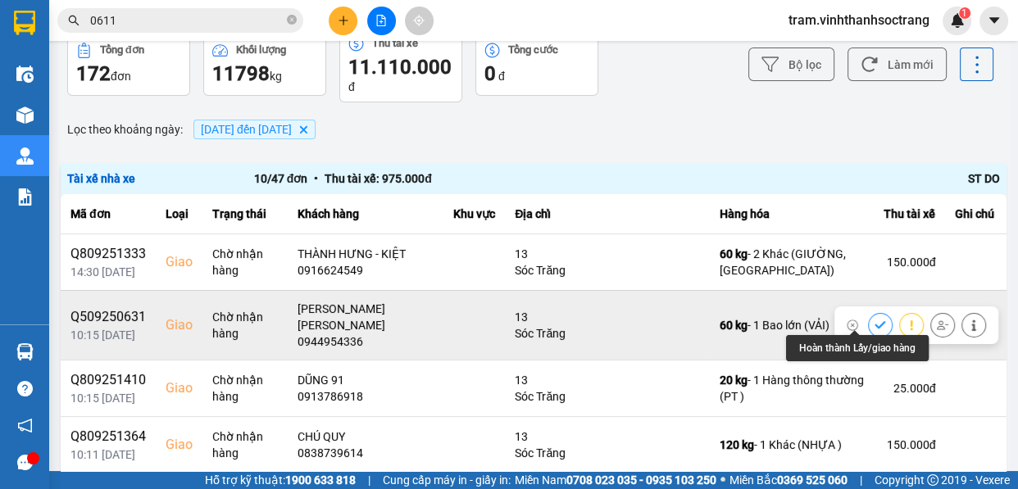
click at [875, 320] on icon at bounding box center [880, 325] width 11 height 11
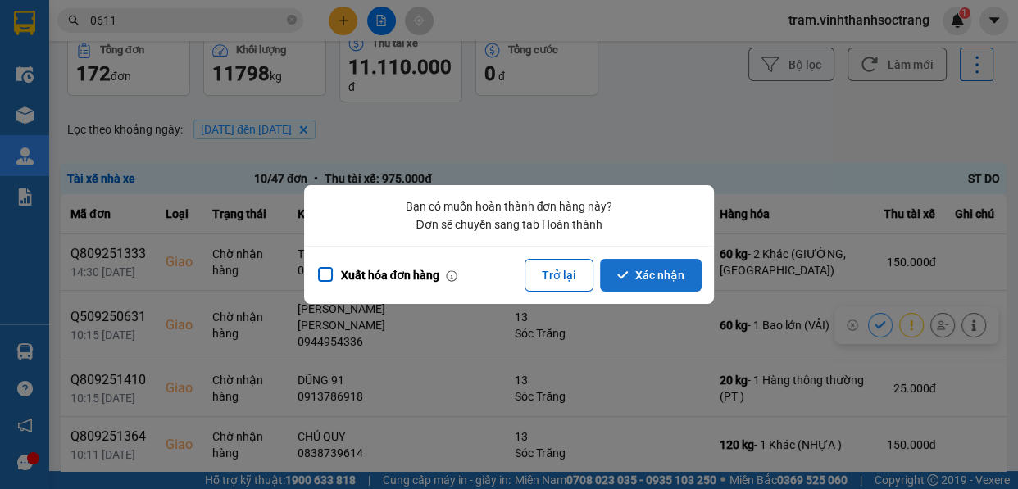
click at [680, 275] on button "Xác nhận" at bounding box center [651, 275] width 102 height 33
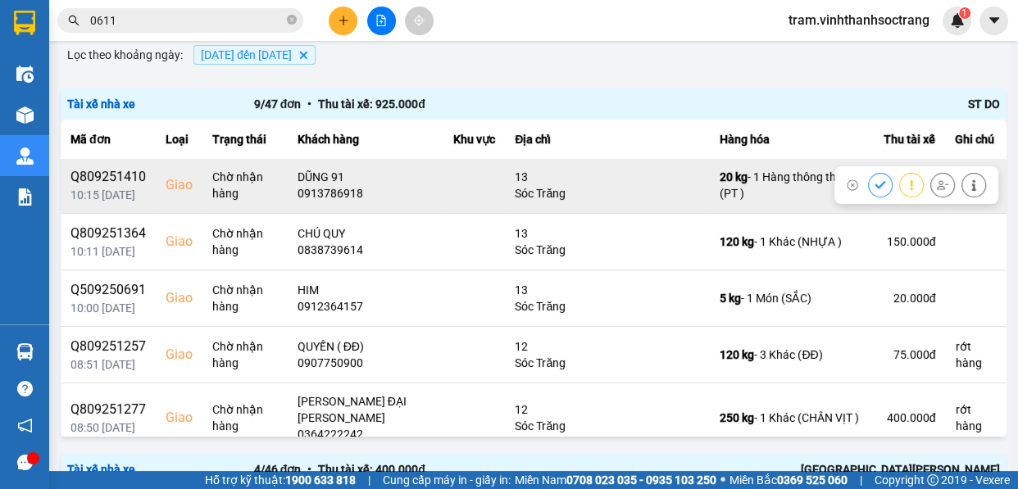
scroll to position [148, 0]
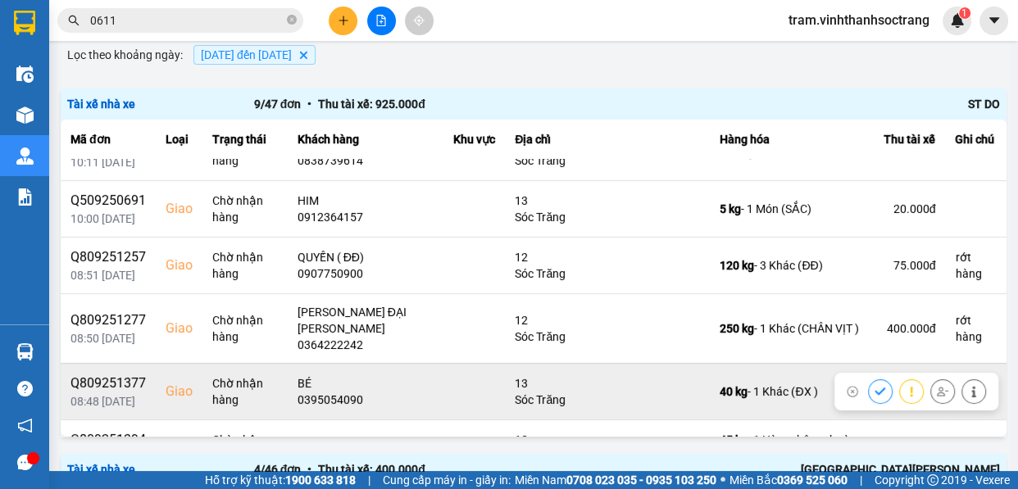
click at [875, 386] on icon at bounding box center [880, 391] width 11 height 11
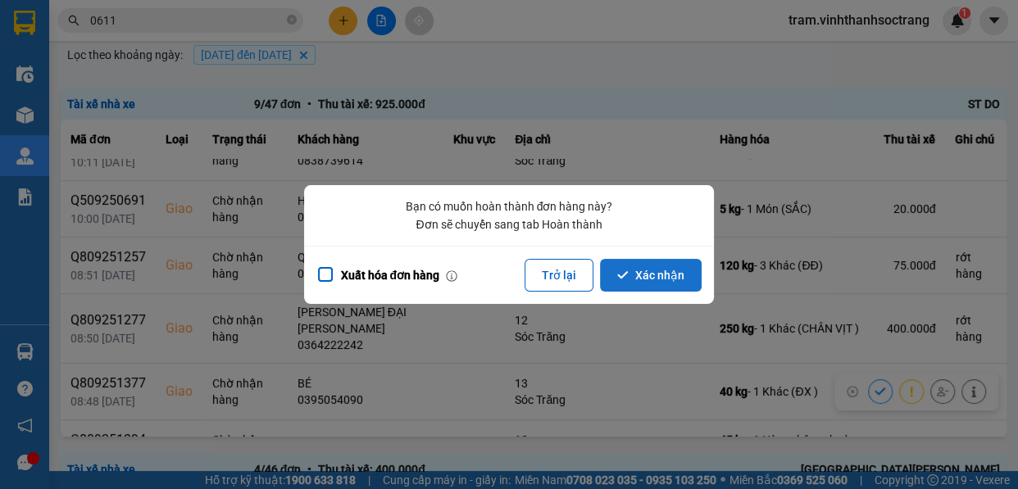
click at [670, 281] on button "Xác nhận" at bounding box center [651, 275] width 102 height 33
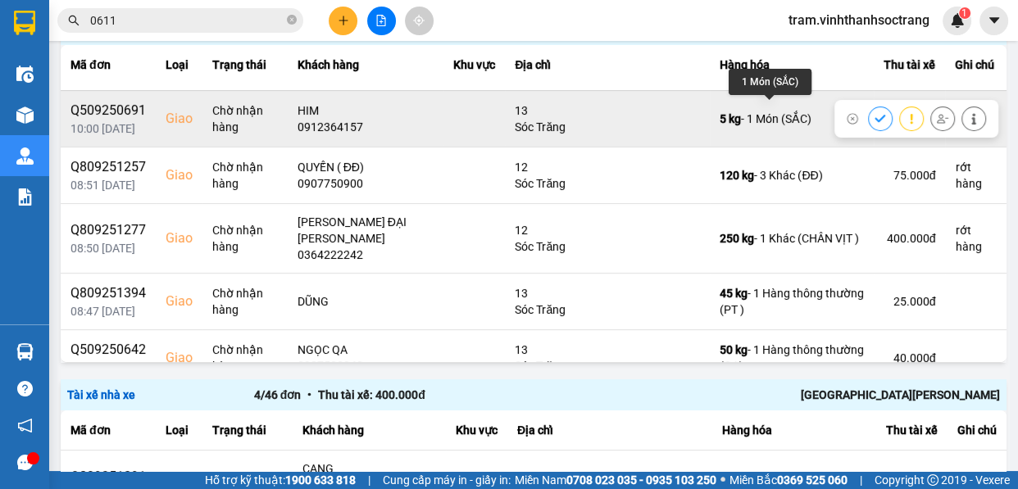
scroll to position [173, 0]
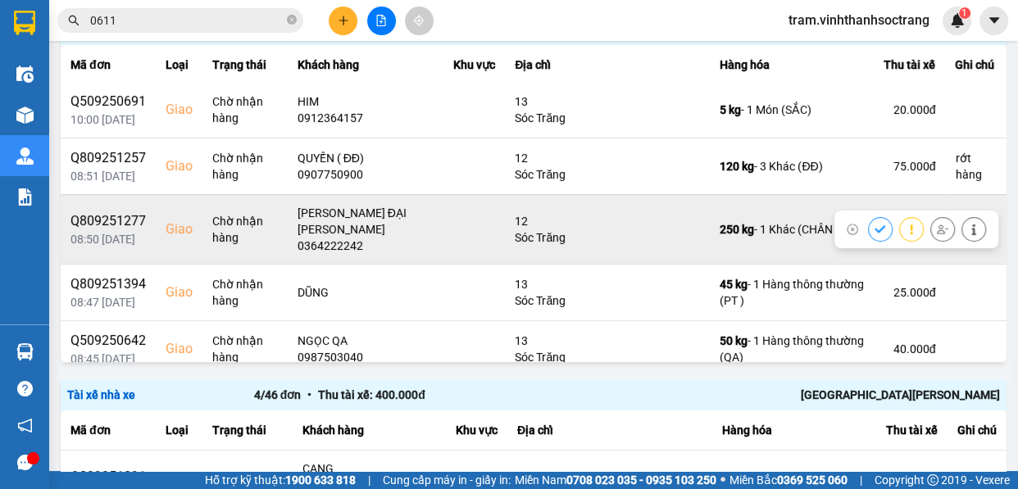
click at [869, 215] on button at bounding box center [880, 229] width 23 height 29
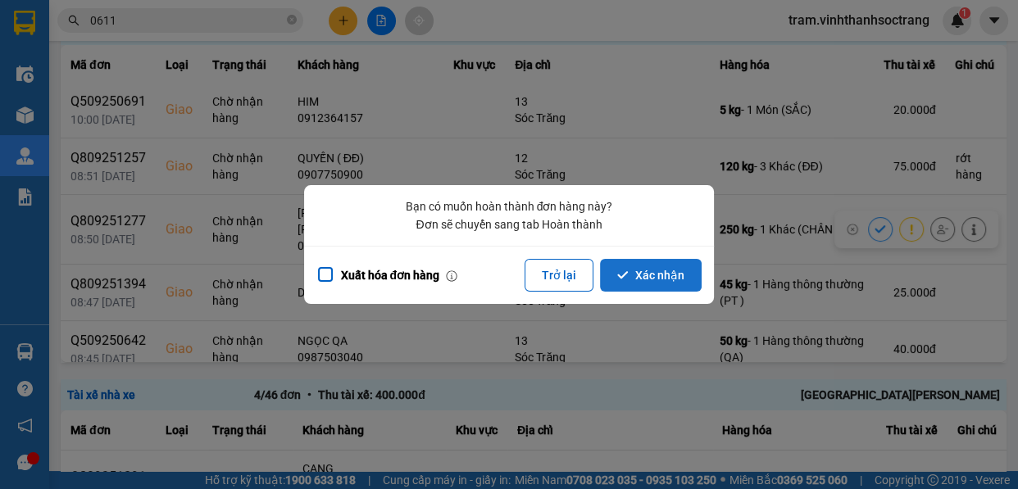
click at [672, 271] on button "Xác nhận" at bounding box center [651, 275] width 102 height 33
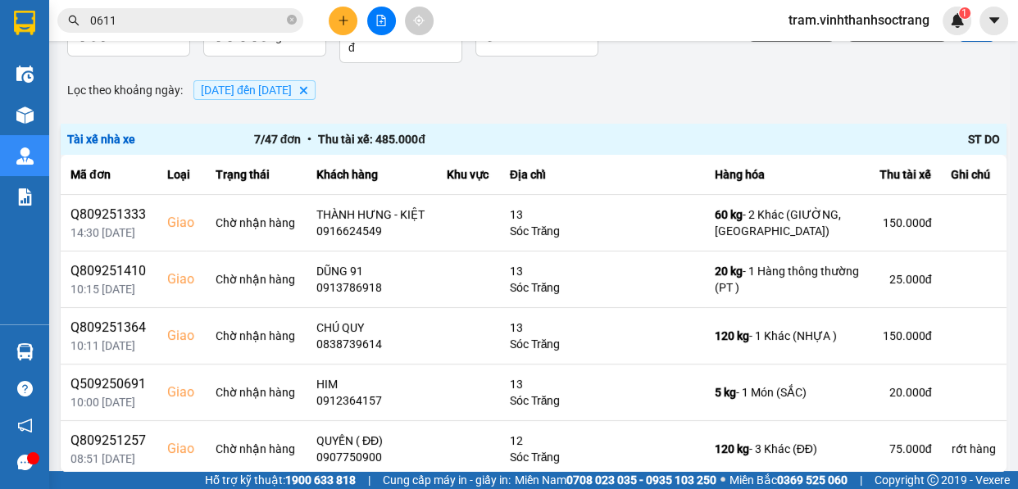
scroll to position [148, 0]
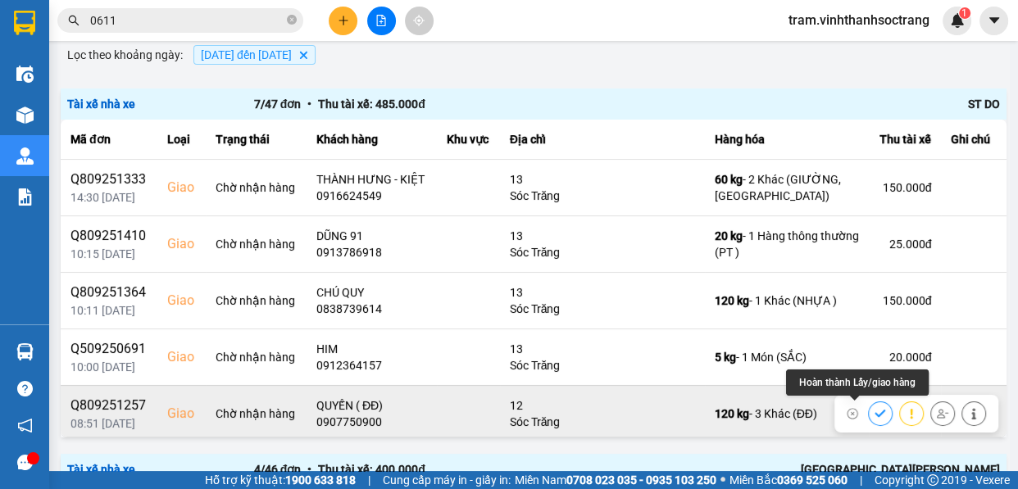
click at [869, 407] on button at bounding box center [880, 413] width 23 height 29
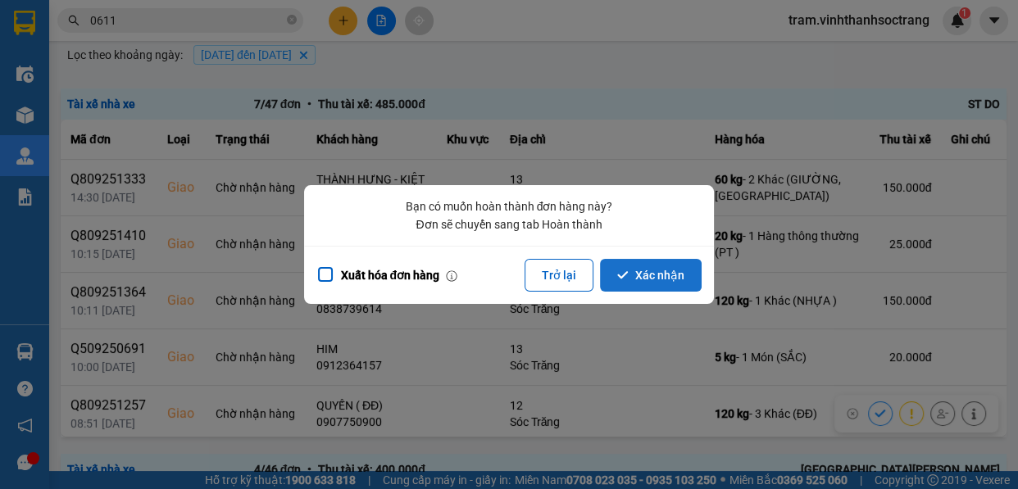
click at [657, 288] on button "Xác nhận" at bounding box center [651, 275] width 102 height 33
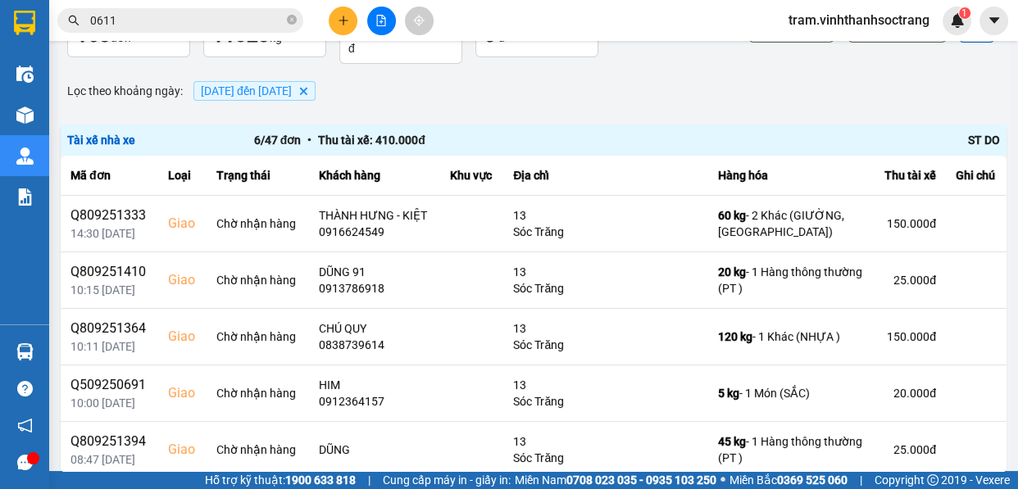
scroll to position [223, 0]
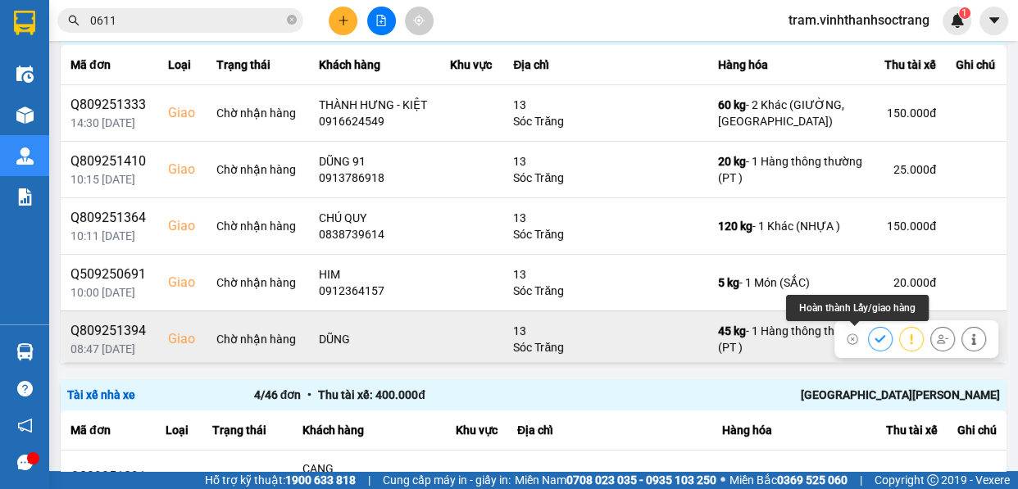
click at [875, 335] on icon at bounding box center [880, 339] width 11 height 11
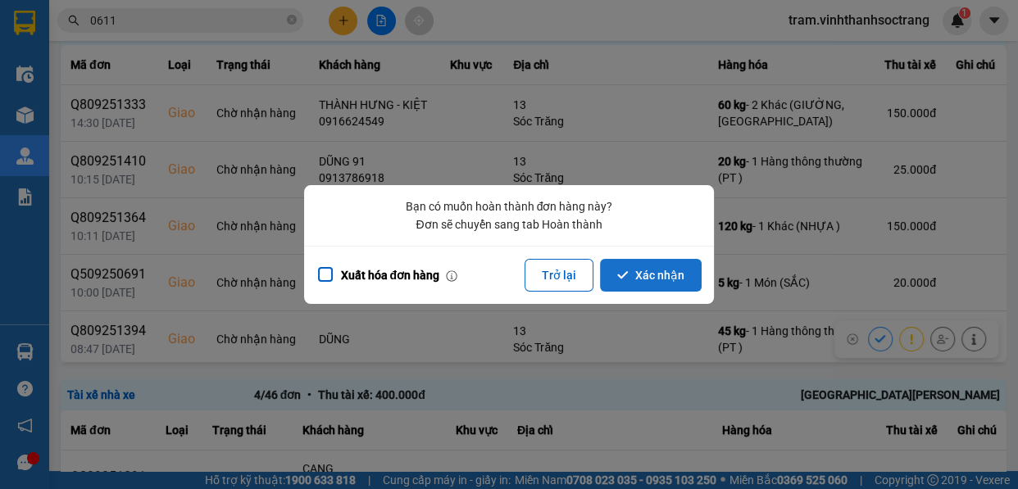
click at [670, 284] on button "Xác nhận" at bounding box center [651, 275] width 102 height 33
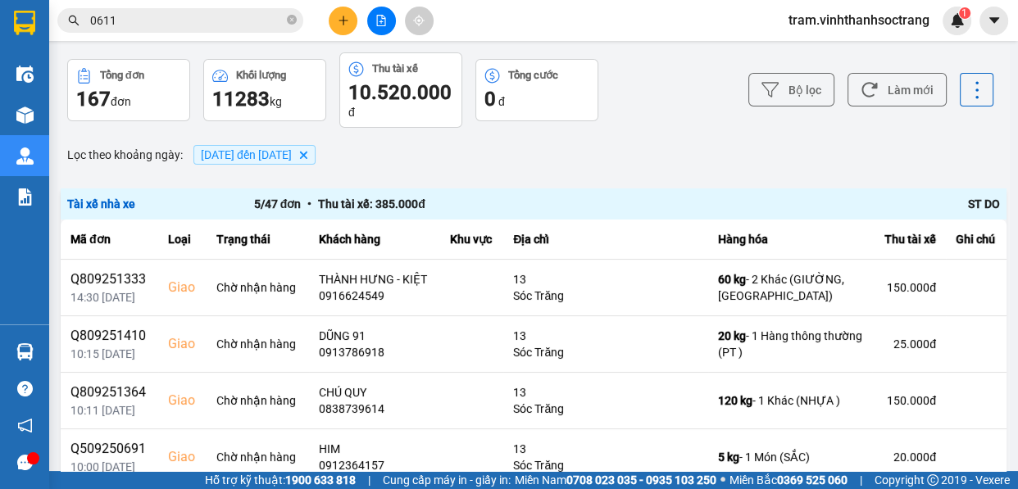
scroll to position [74, 0]
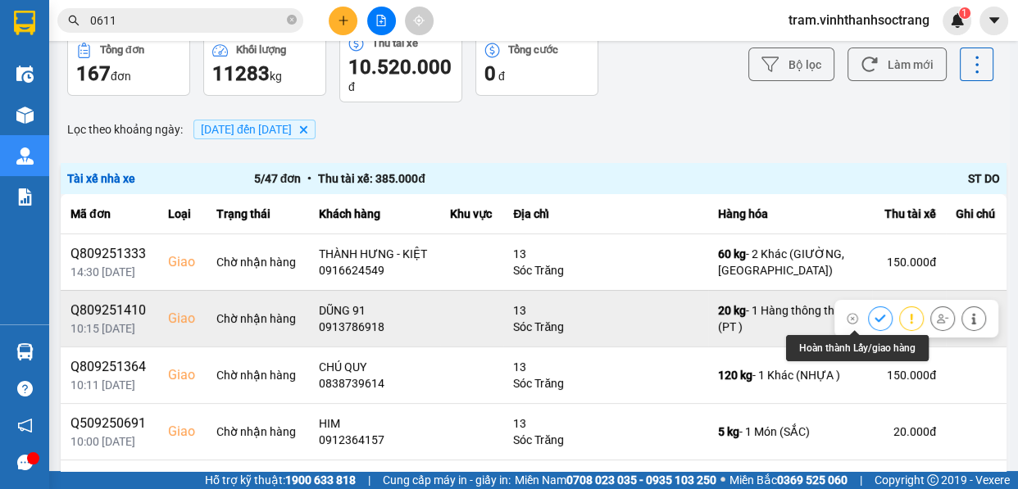
click at [875, 313] on icon at bounding box center [880, 318] width 11 height 11
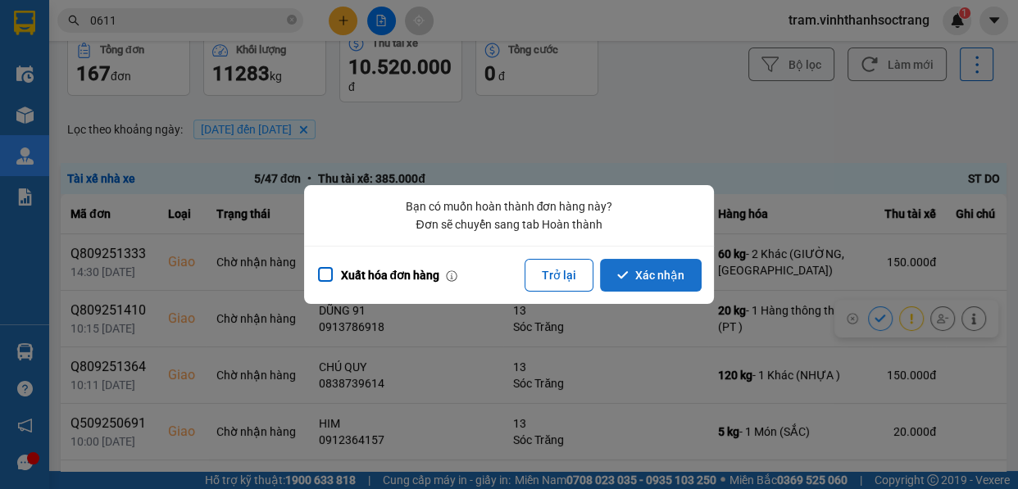
click at [648, 270] on button "Xác nhận" at bounding box center [651, 275] width 102 height 33
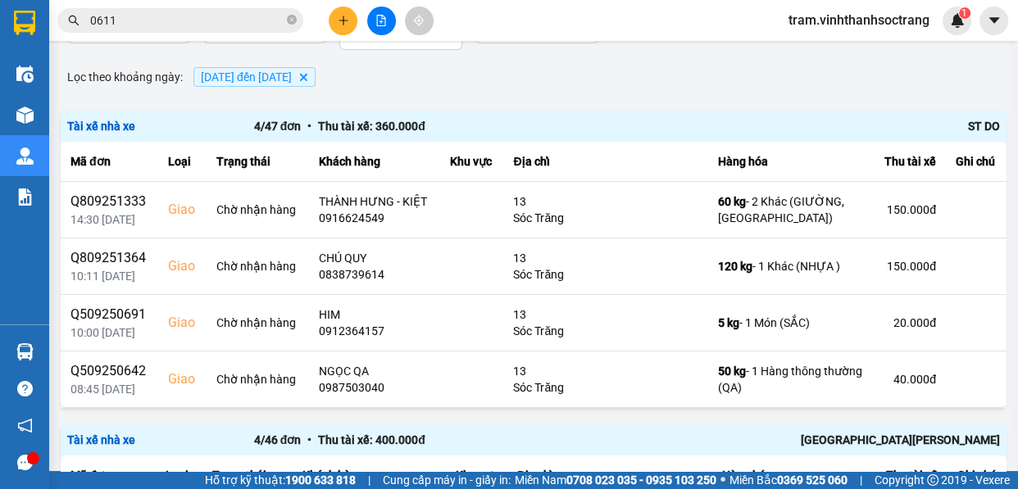
scroll to position [148, 0]
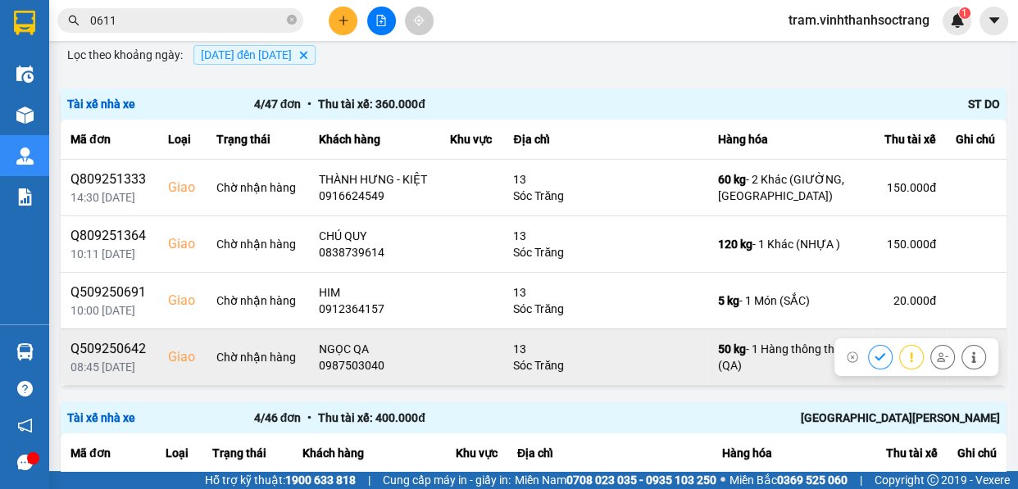
click at [875, 352] on icon at bounding box center [880, 357] width 11 height 11
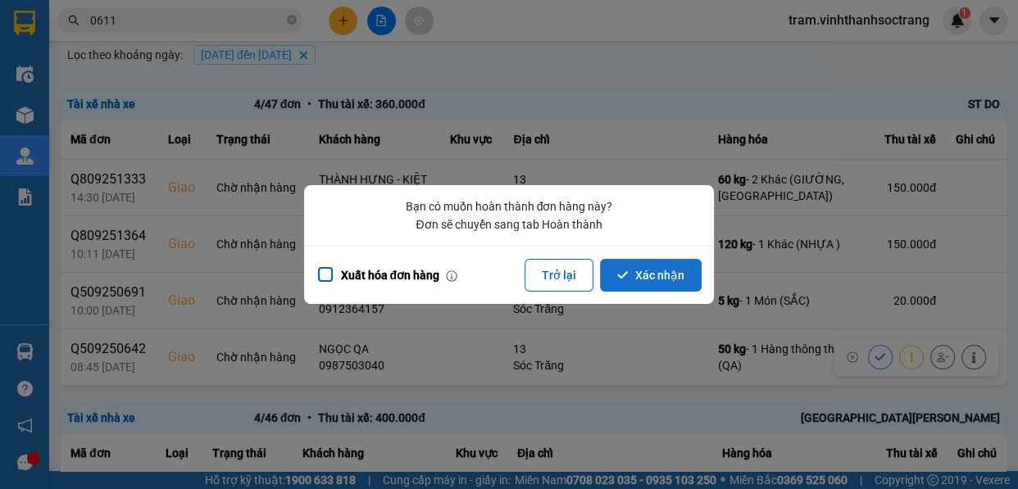
click at [652, 268] on button "Xác nhận" at bounding box center [651, 275] width 102 height 33
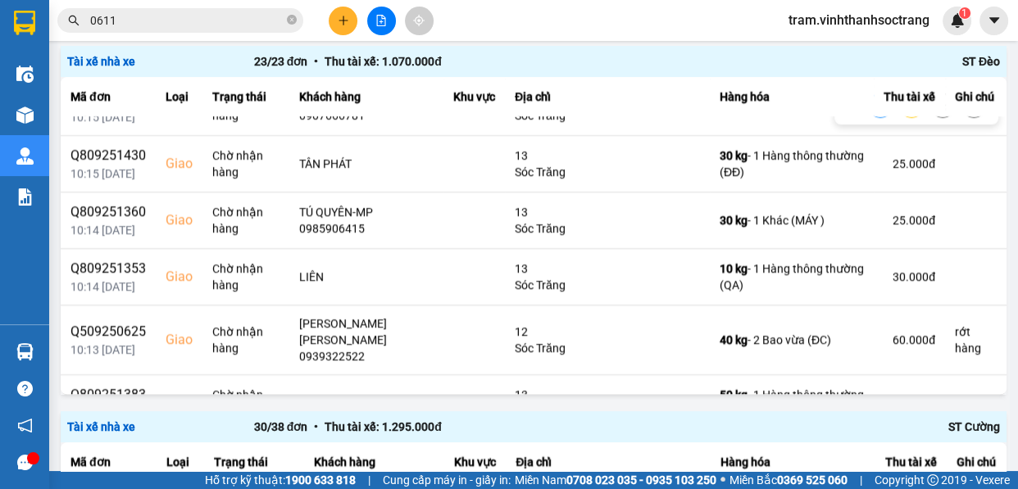
scroll to position [298, 0]
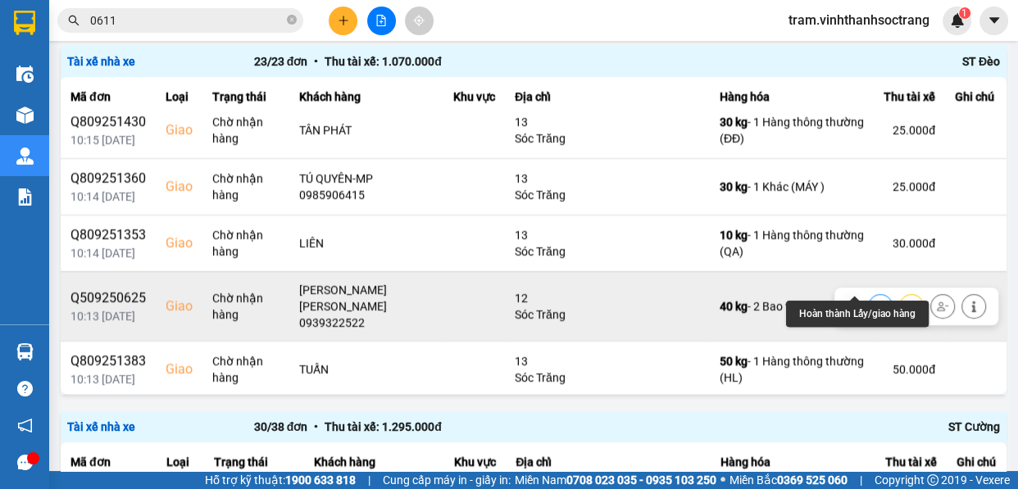
click at [875, 301] on icon at bounding box center [880, 306] width 11 height 11
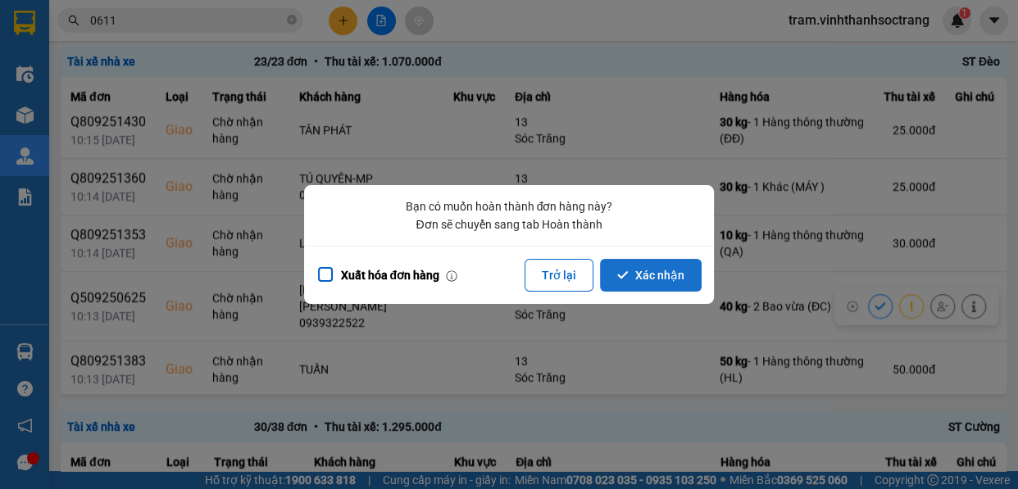
click at [665, 279] on button "Xác nhận" at bounding box center [651, 275] width 102 height 33
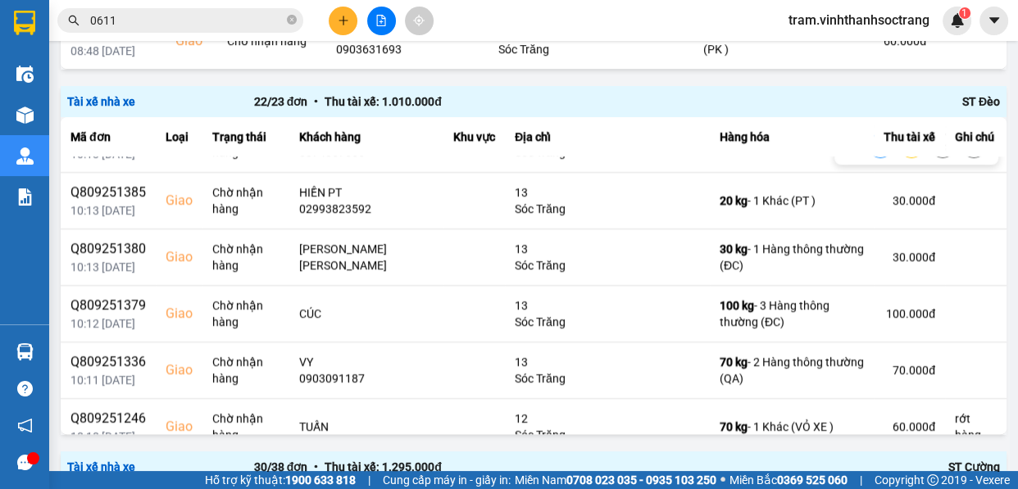
scroll to position [596, 0]
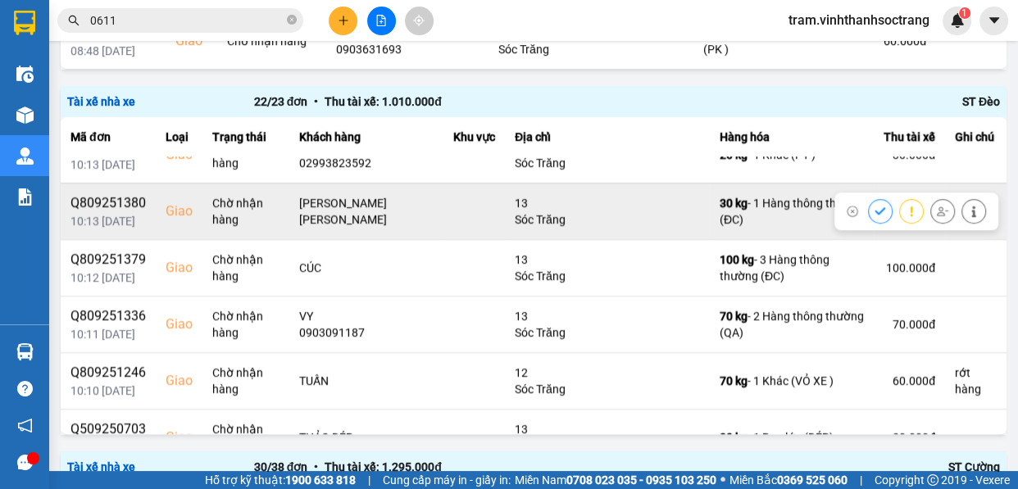
click at [875, 207] on icon at bounding box center [880, 210] width 11 height 7
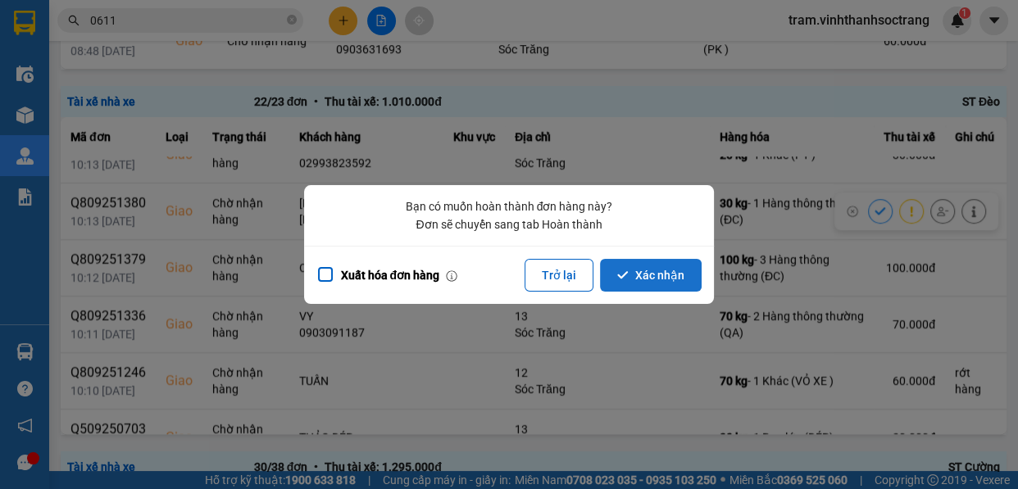
click at [670, 275] on button "Xác nhận" at bounding box center [651, 275] width 102 height 33
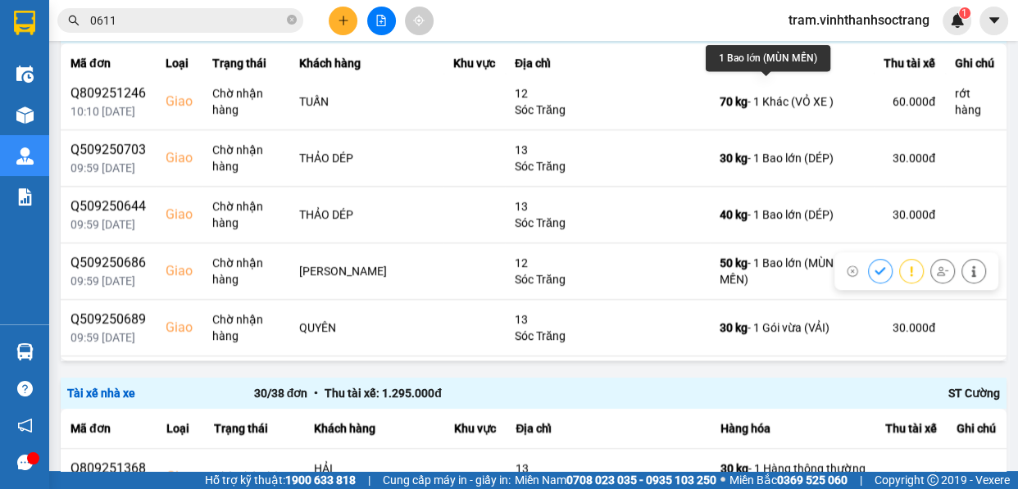
scroll to position [907, 0]
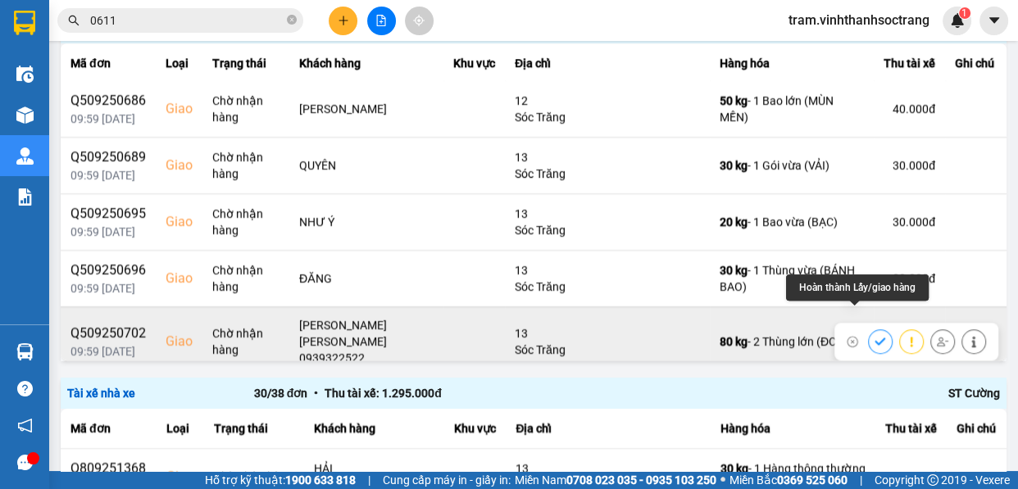
click at [875, 336] on icon at bounding box center [880, 341] width 11 height 11
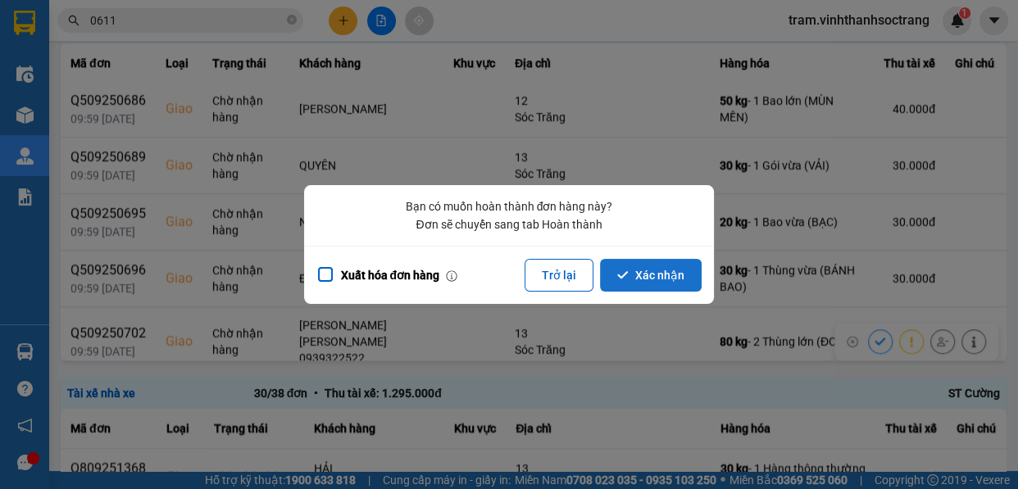
click at [637, 272] on button "Xác nhận" at bounding box center [651, 275] width 102 height 33
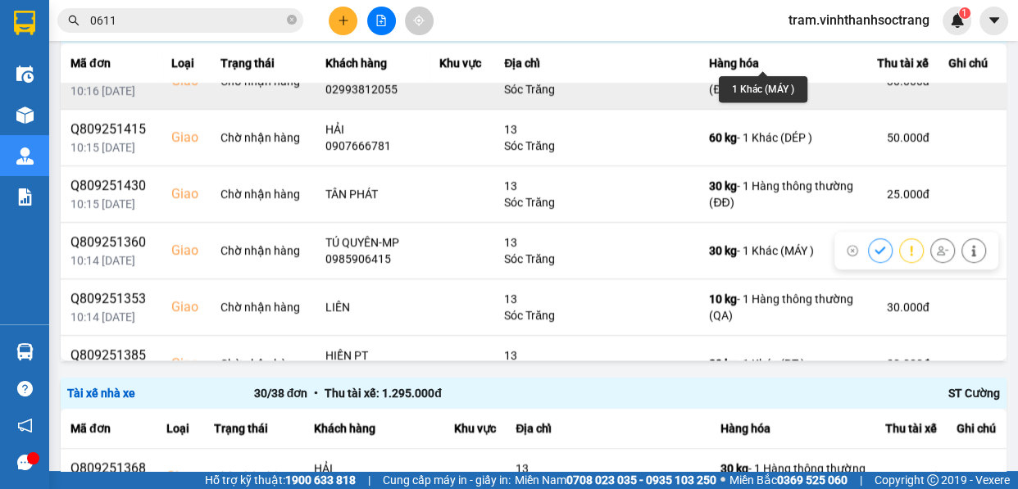
scroll to position [372, 0]
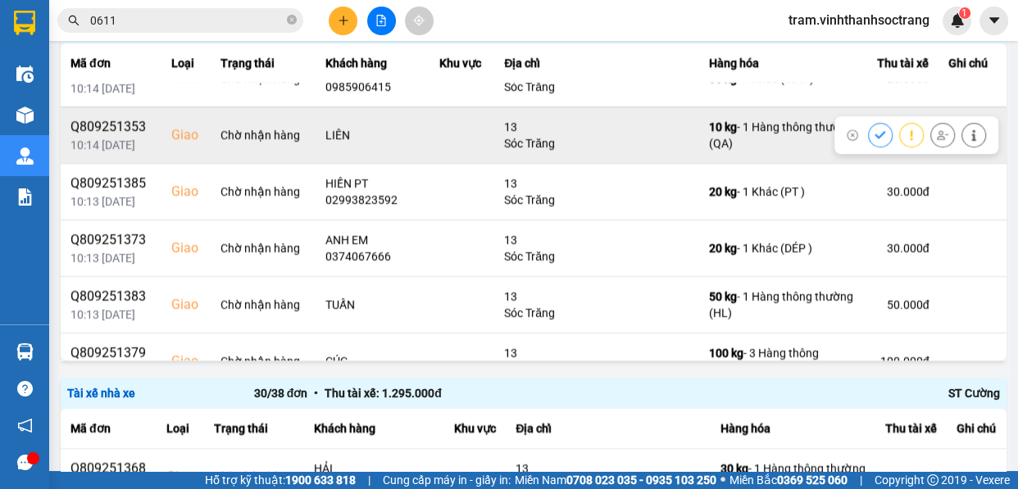
click at [875, 130] on icon at bounding box center [880, 135] width 11 height 11
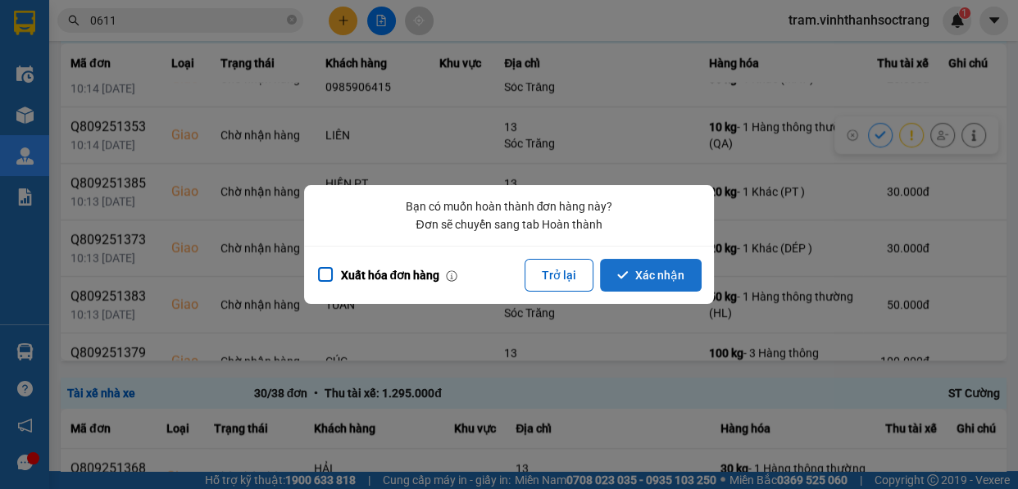
click at [645, 264] on button "Xác nhận" at bounding box center [651, 275] width 102 height 33
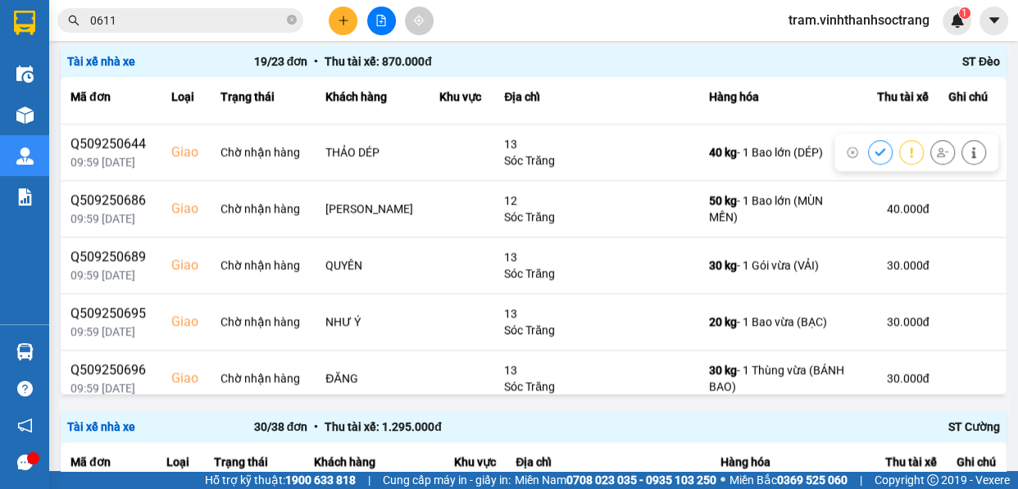
scroll to position [794, 0]
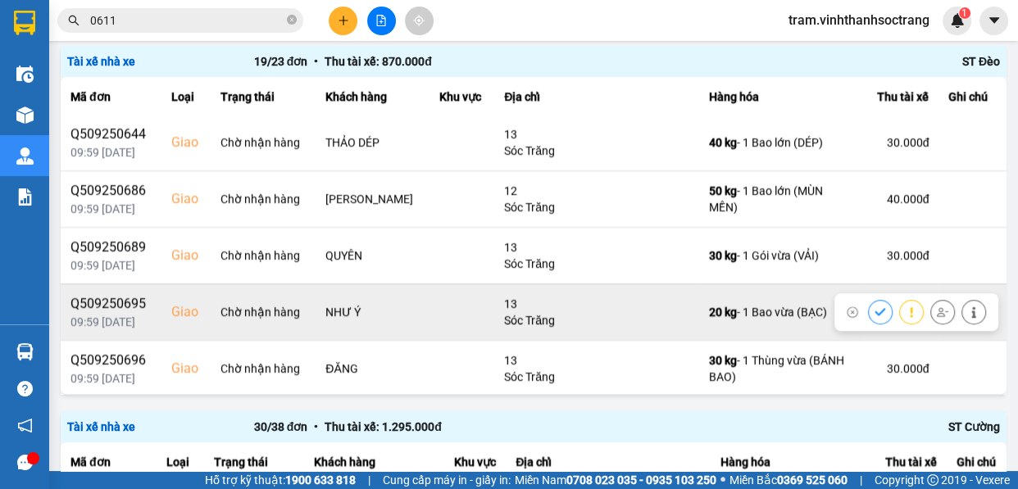
click at [875, 307] on icon at bounding box center [880, 312] width 11 height 11
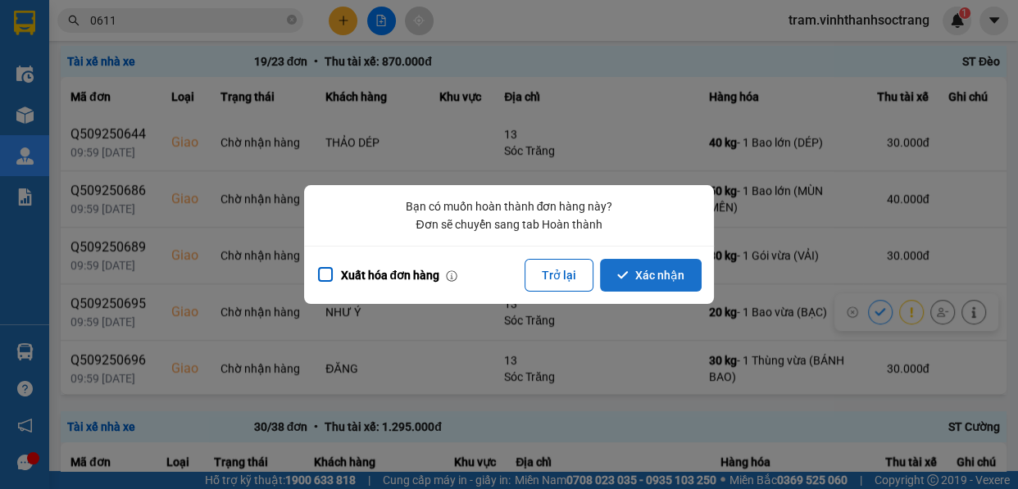
click at [629, 270] on icon "dialog" at bounding box center [622, 275] width 11 height 11
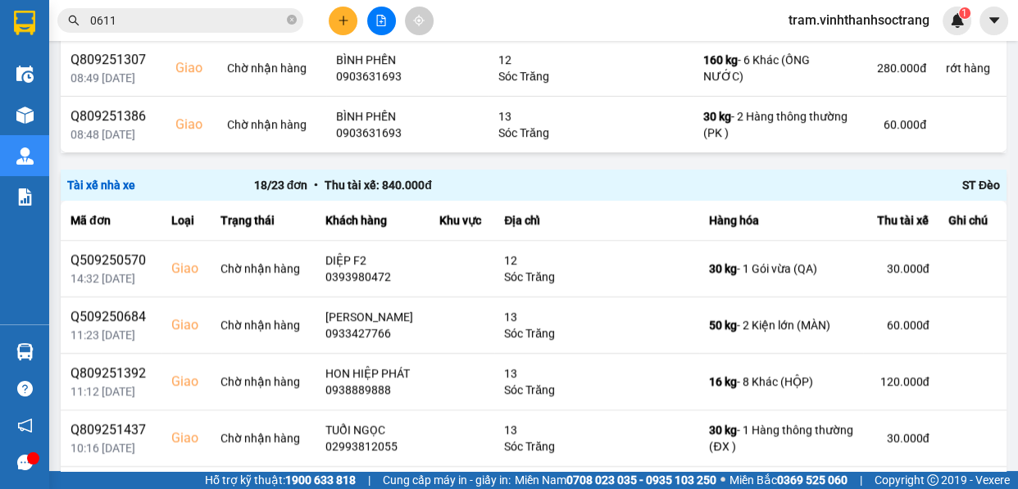
scroll to position [1049, 0]
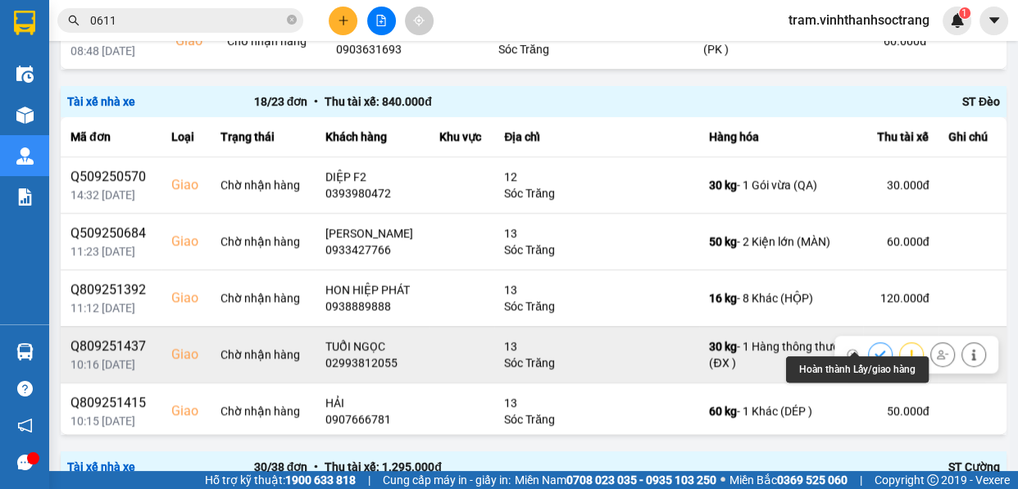
click at [875, 349] on icon at bounding box center [880, 354] width 11 height 11
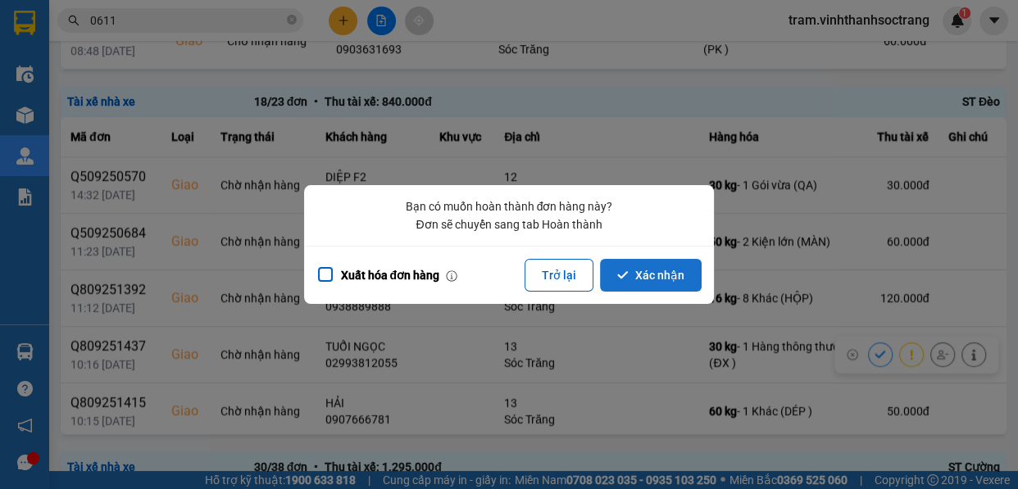
click at [666, 279] on button "Xác nhận" at bounding box center [651, 275] width 102 height 33
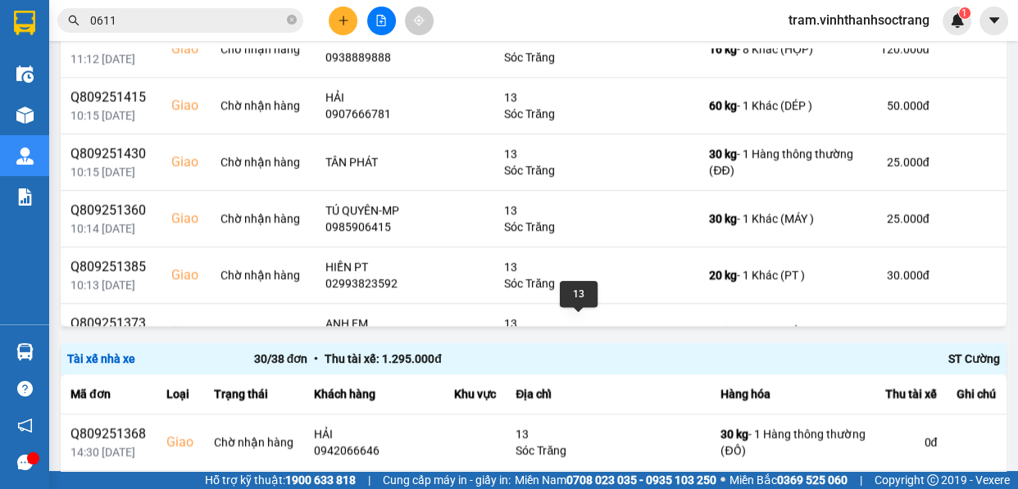
scroll to position [85, 0]
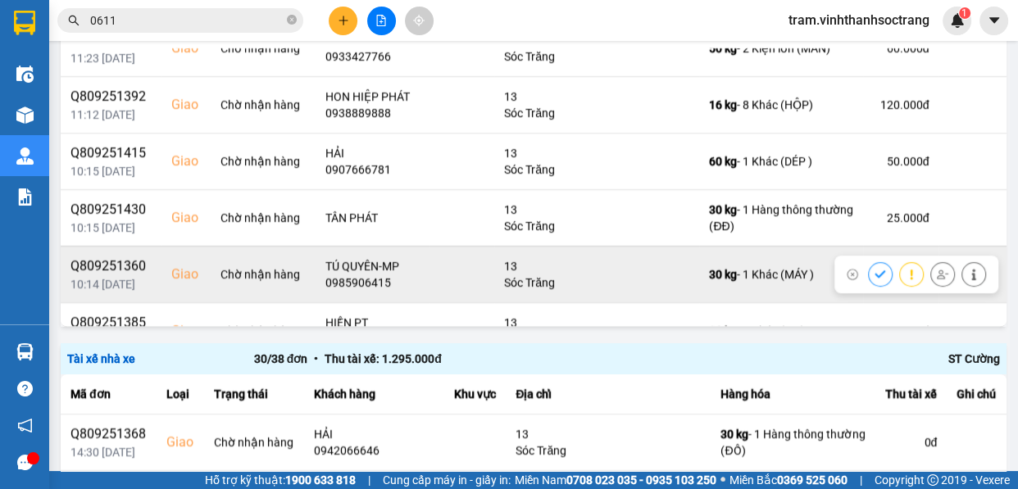
click at [869, 260] on button at bounding box center [880, 274] width 23 height 29
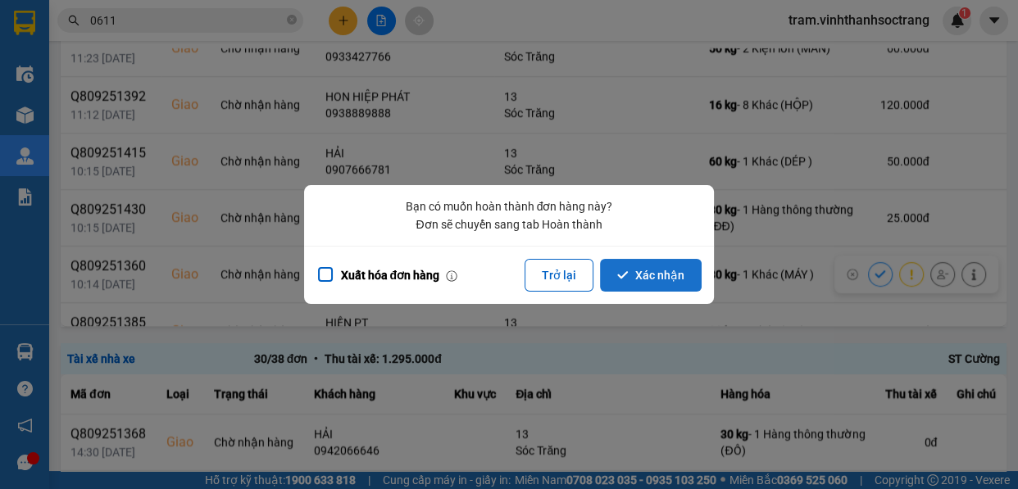
click at [673, 260] on button "Xác nhận" at bounding box center [651, 275] width 102 height 33
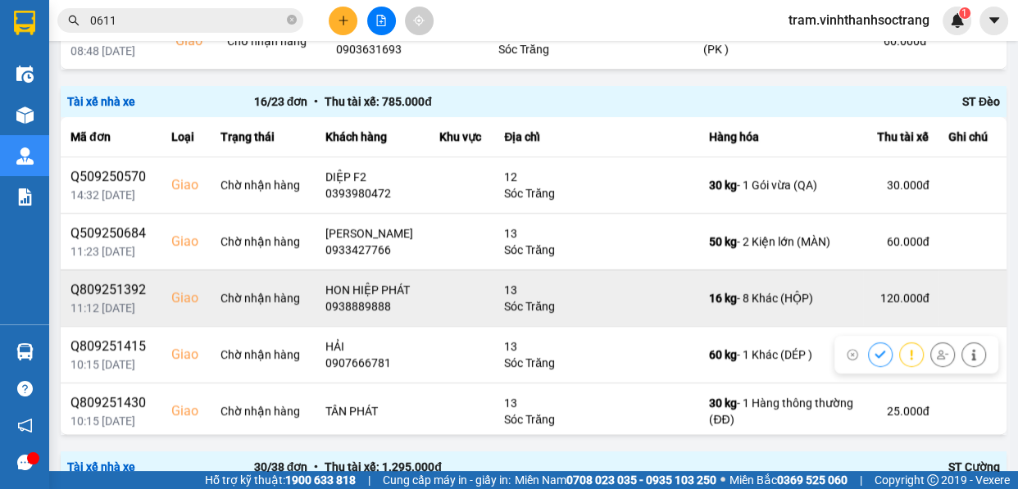
scroll to position [298, 0]
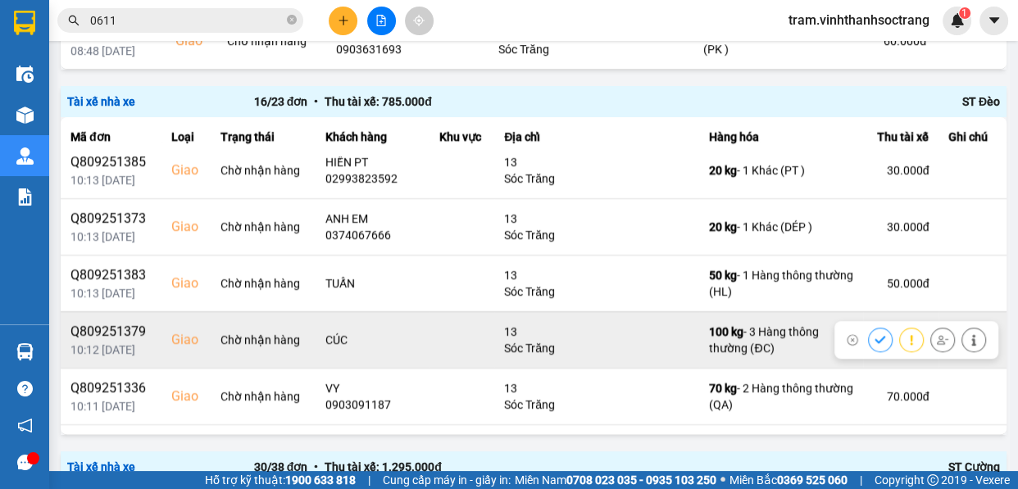
click at [869, 325] on button at bounding box center [880, 339] width 23 height 29
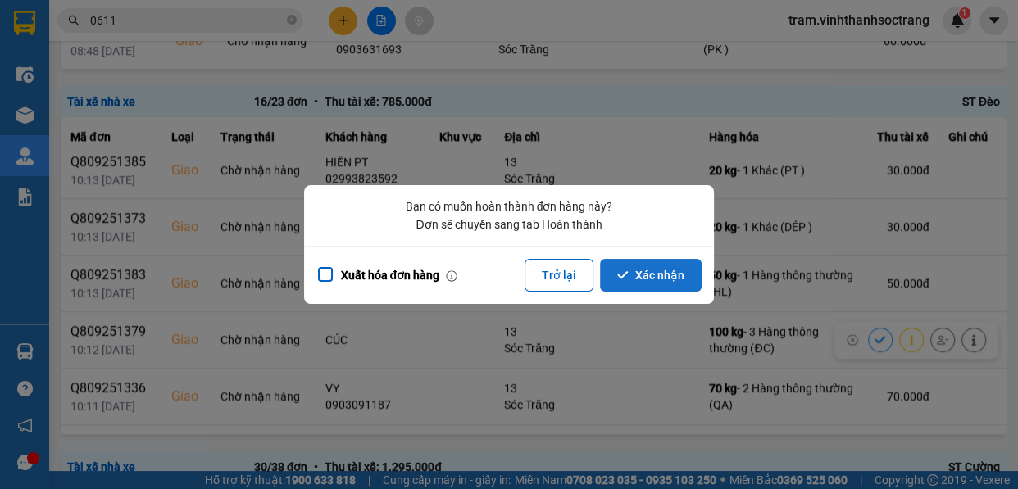
click at [670, 279] on button "Xác nhận" at bounding box center [651, 275] width 102 height 33
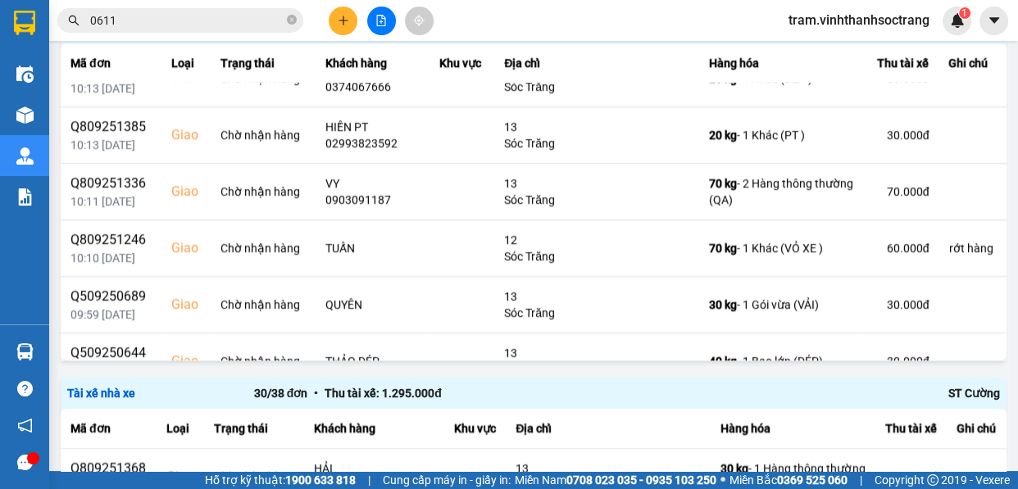
scroll to position [447, 0]
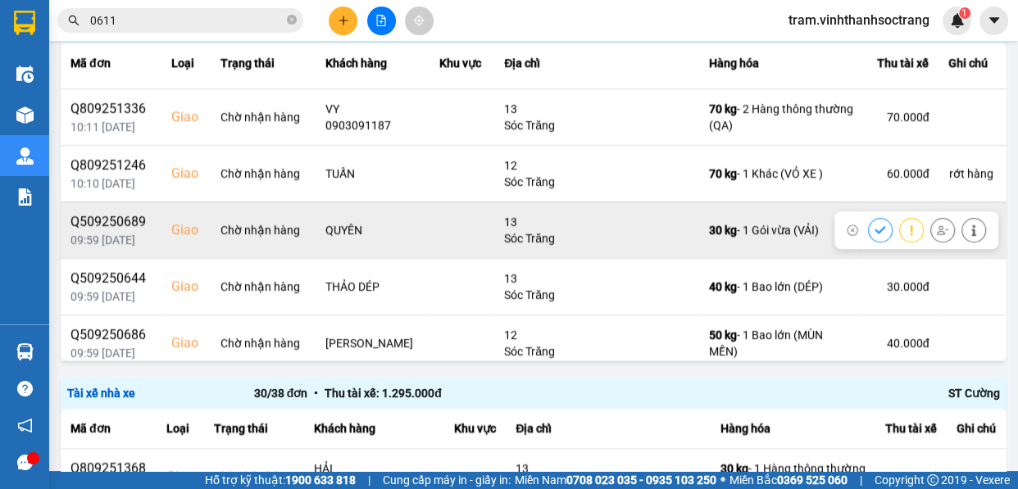
click at [869, 220] on button at bounding box center [880, 230] width 23 height 29
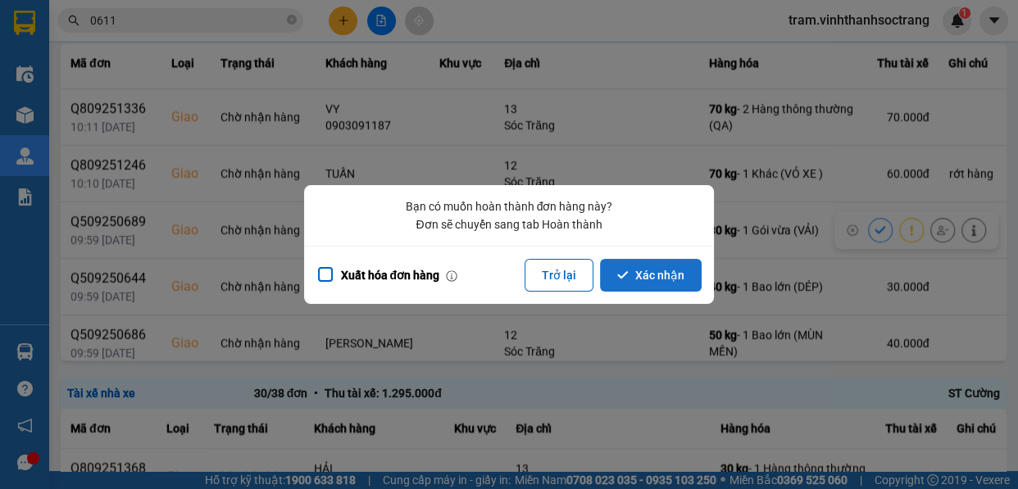
click at [640, 270] on button "Xác nhận" at bounding box center [651, 275] width 102 height 33
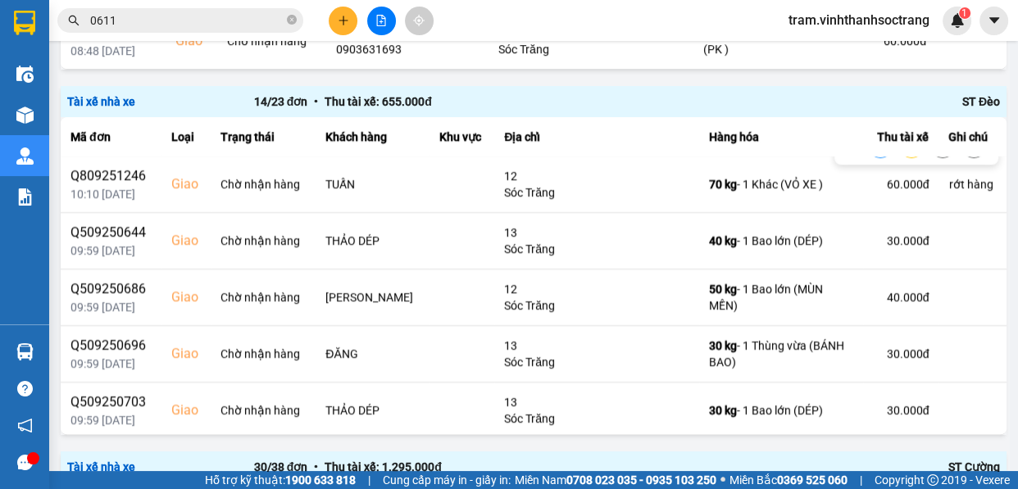
scroll to position [511, 0]
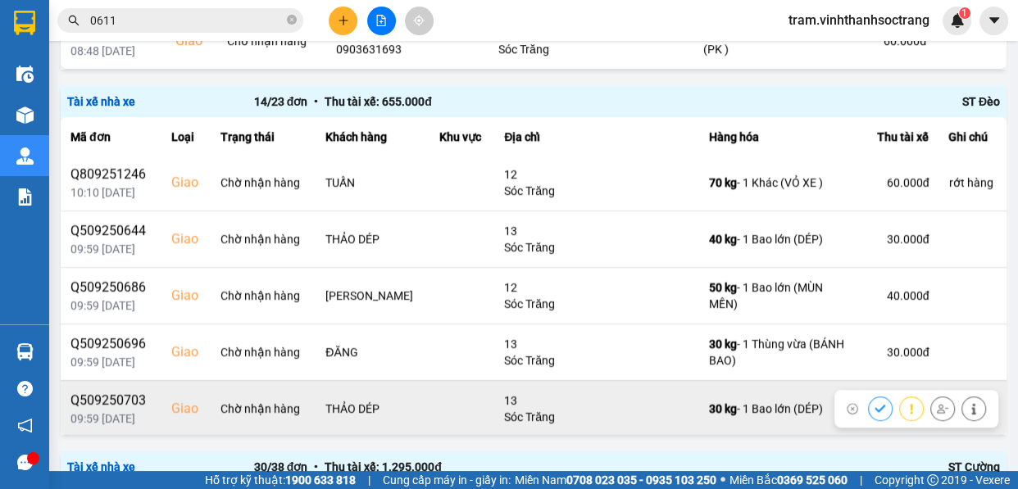
click at [875, 403] on icon at bounding box center [880, 408] width 11 height 11
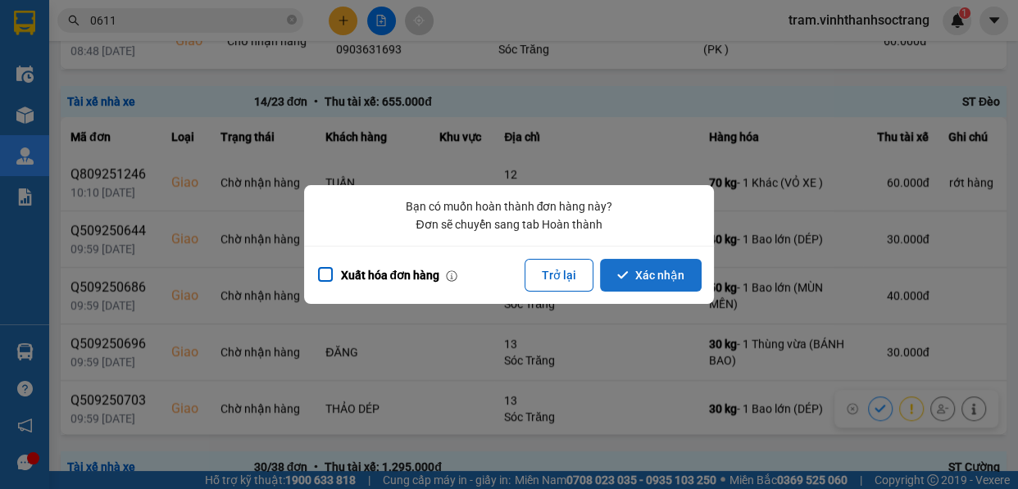
click at [666, 279] on button "Xác nhận" at bounding box center [651, 275] width 102 height 33
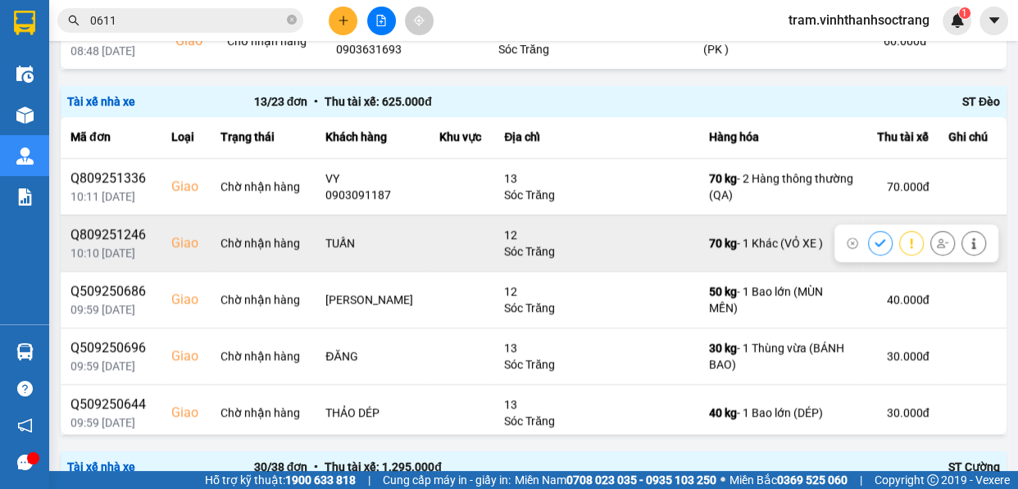
scroll to position [456, 0]
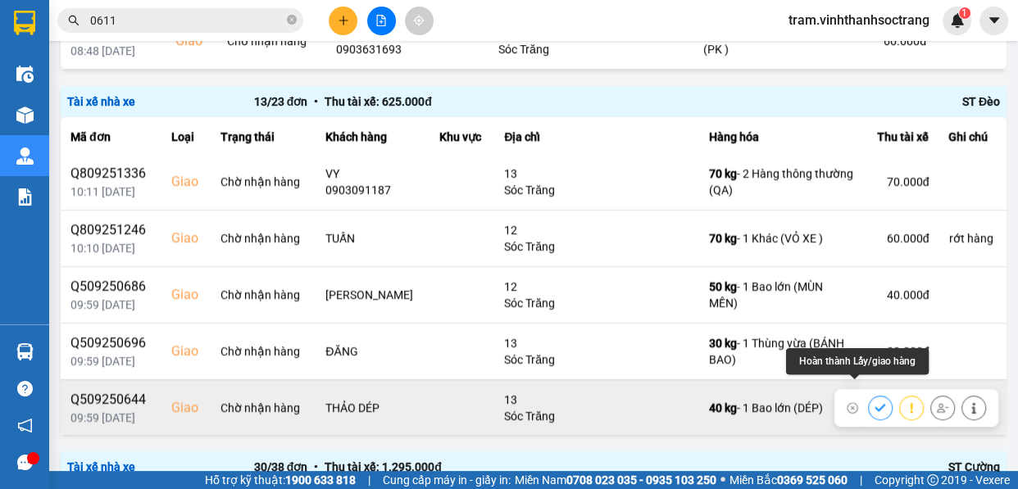
click at [875, 402] on icon at bounding box center [880, 407] width 11 height 11
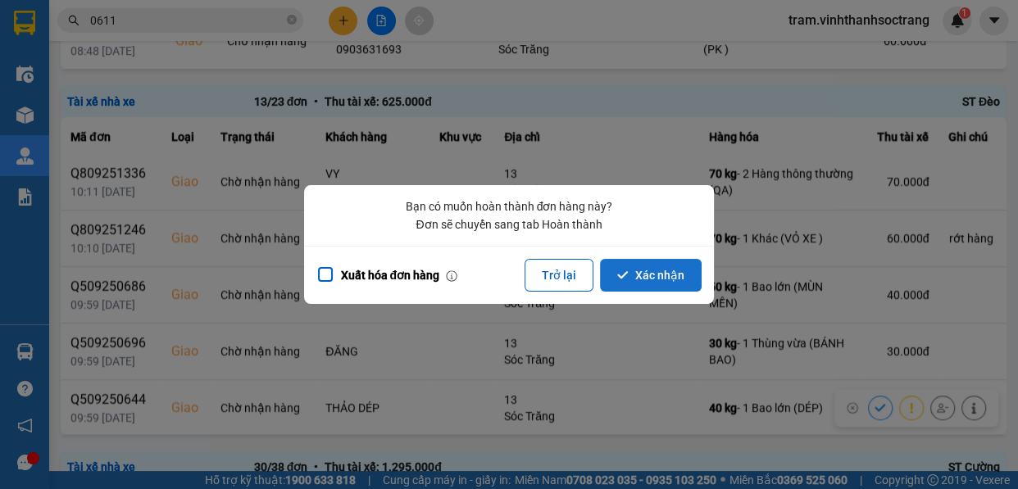
click at [639, 285] on button "Xác nhận" at bounding box center [651, 275] width 102 height 33
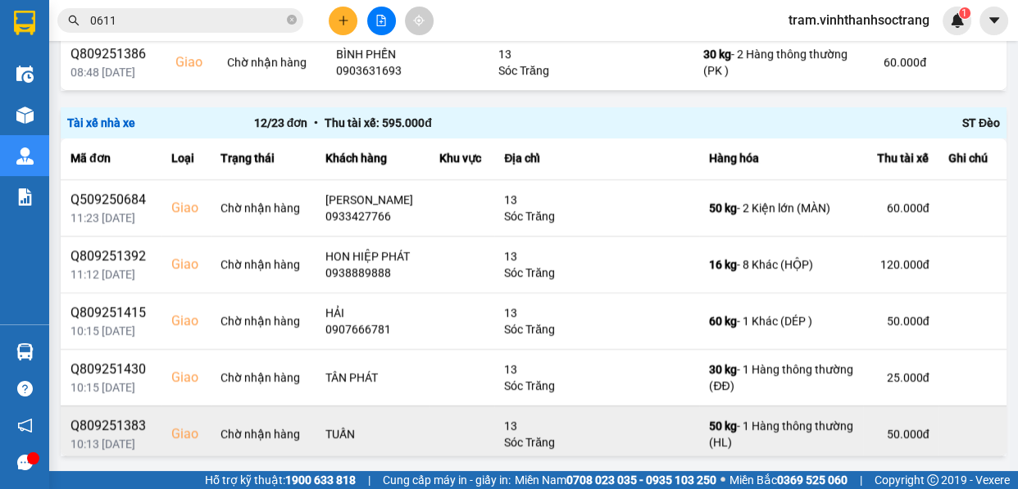
scroll to position [26, 0]
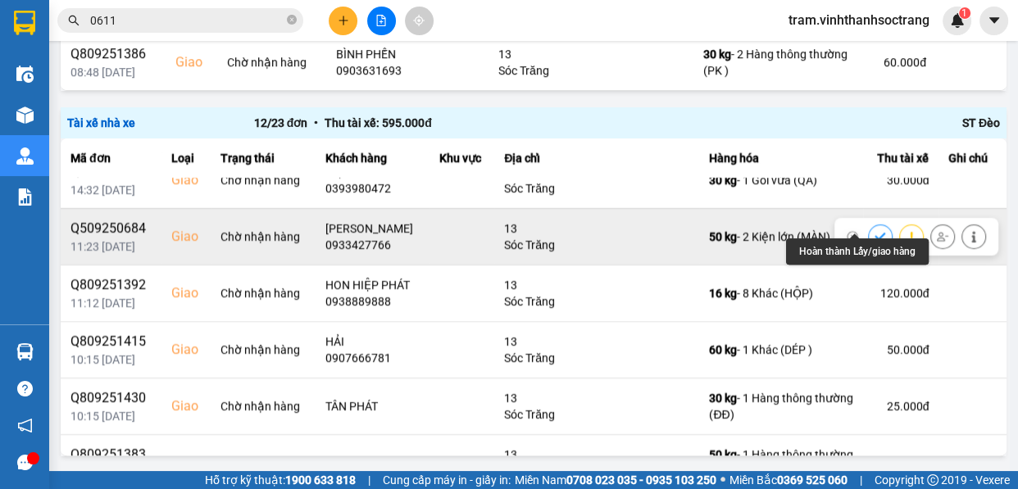
click at [875, 231] on icon at bounding box center [880, 236] width 11 height 11
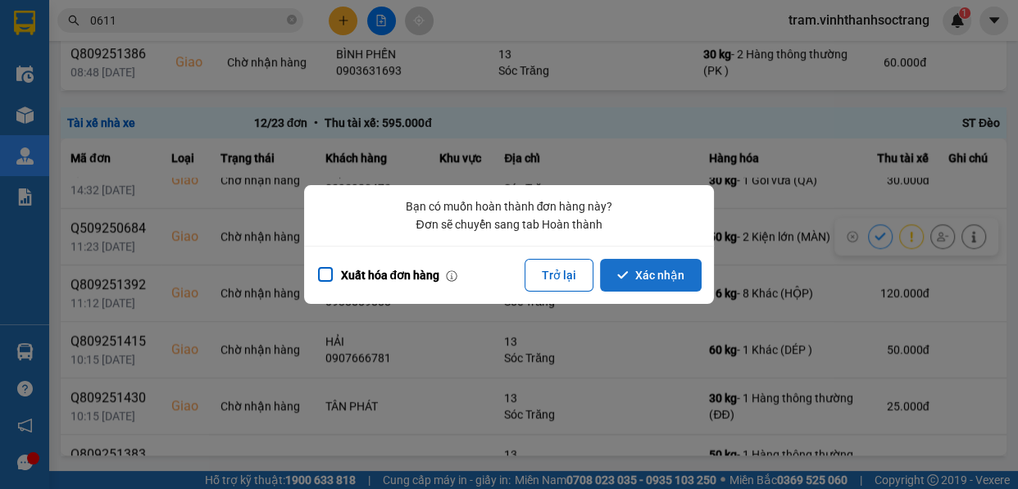
click at [673, 283] on button "Xác nhận" at bounding box center [651, 275] width 102 height 33
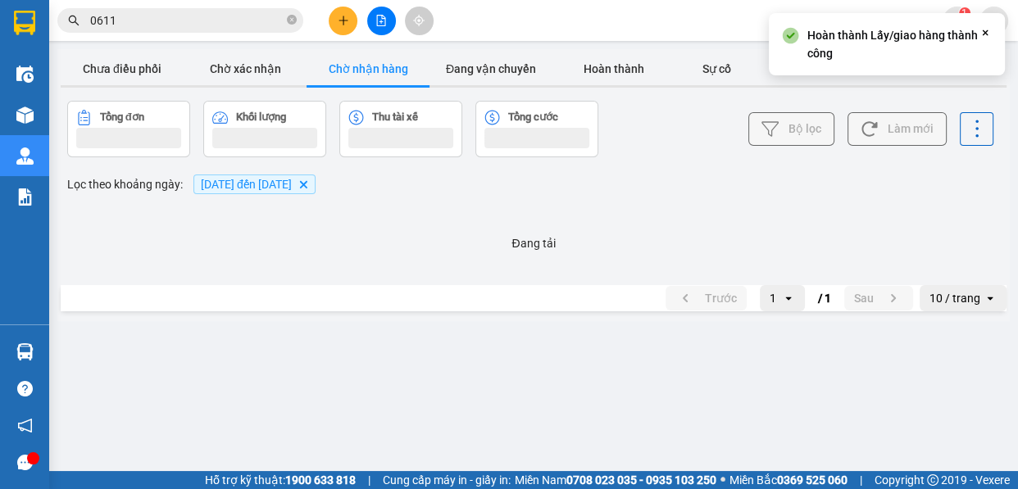
scroll to position [0, 0]
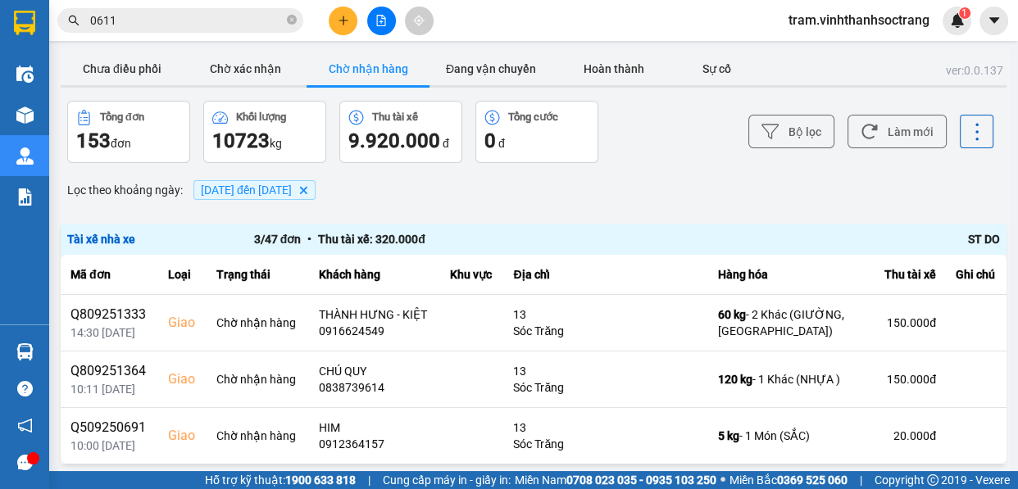
click at [292, 189] on span "13/09/2025 đến 15/09/2025" at bounding box center [246, 190] width 91 height 13
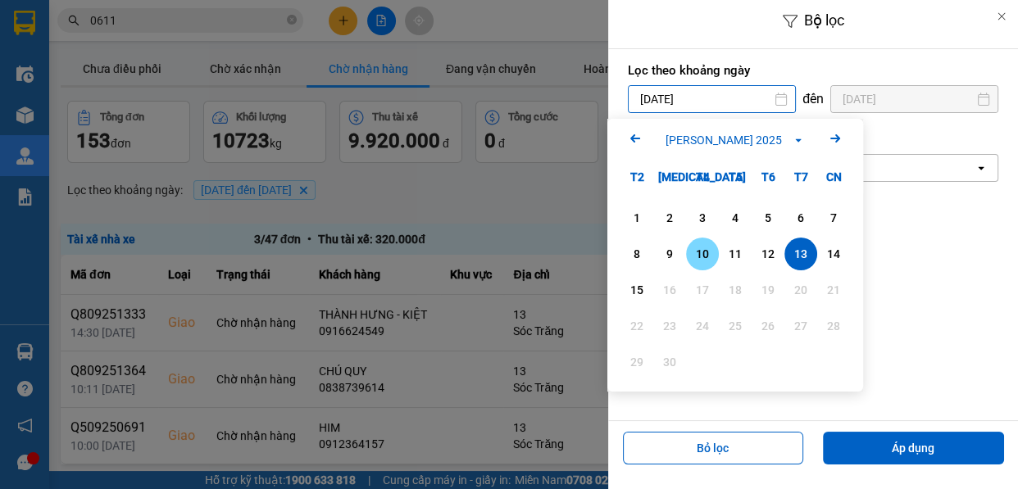
click at [707, 252] on div "10" at bounding box center [702, 254] width 23 height 20
type input "[DATE]"
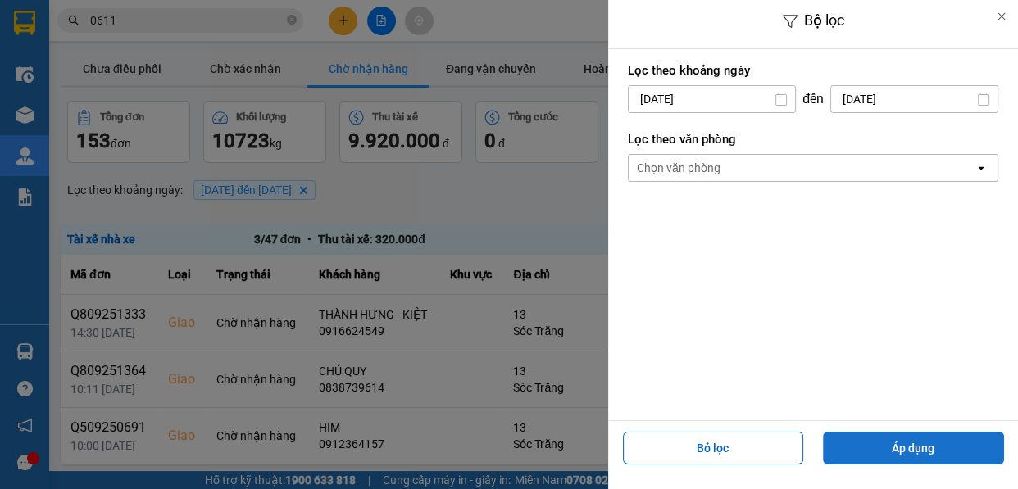
click at [937, 436] on button "Áp dụng" at bounding box center [913, 448] width 181 height 33
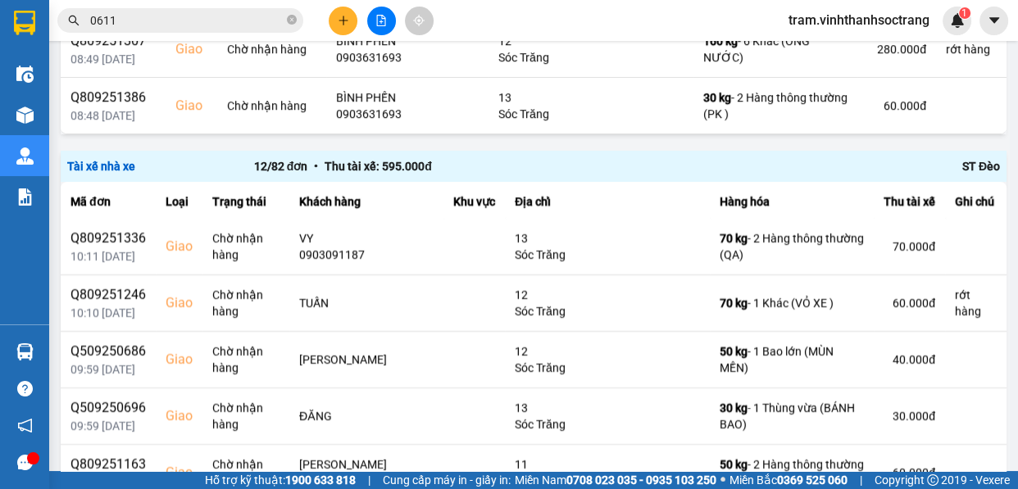
scroll to position [1238, 0]
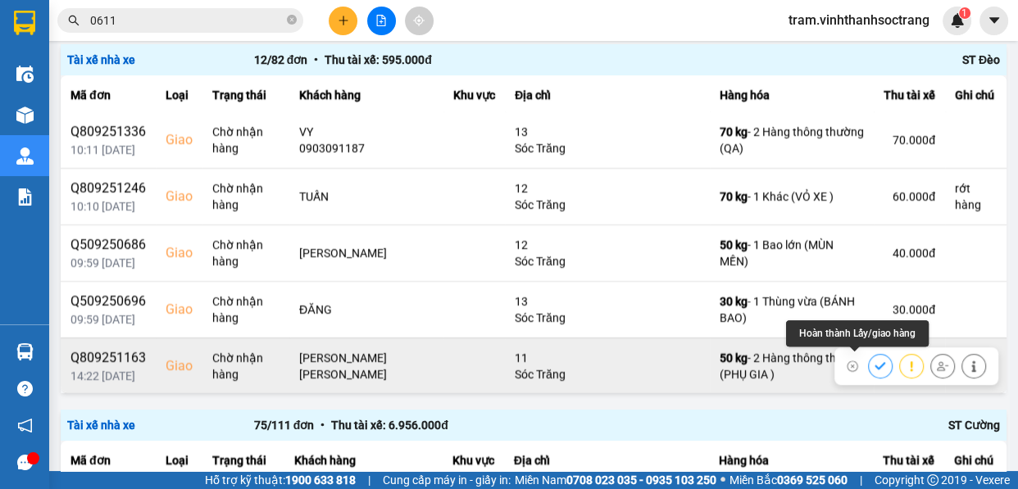
click at [869, 360] on button at bounding box center [880, 366] width 23 height 29
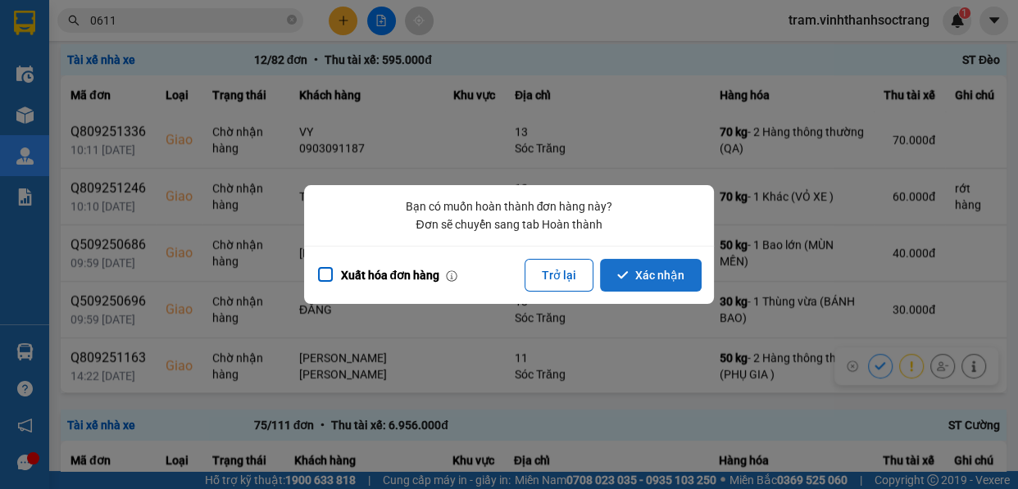
click at [636, 271] on button "Xác nhận" at bounding box center [651, 275] width 102 height 33
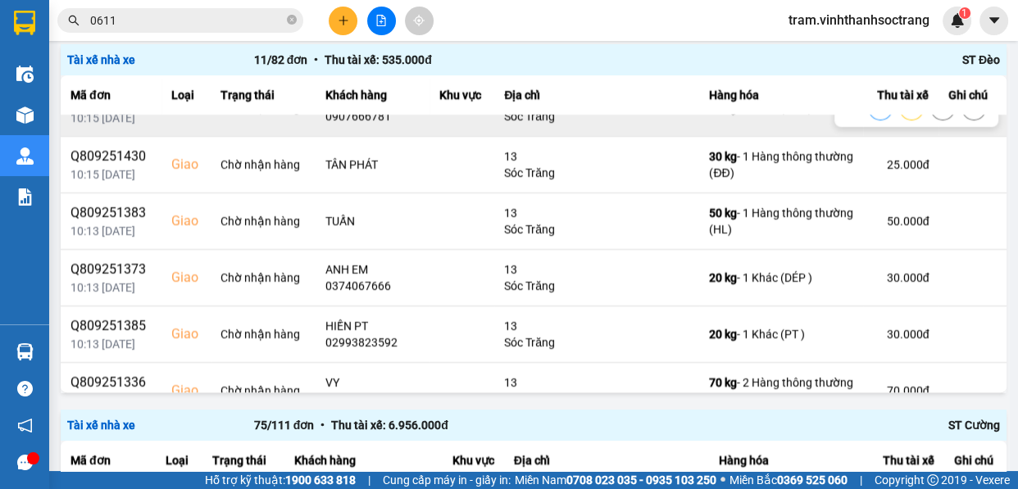
scroll to position [223, 0]
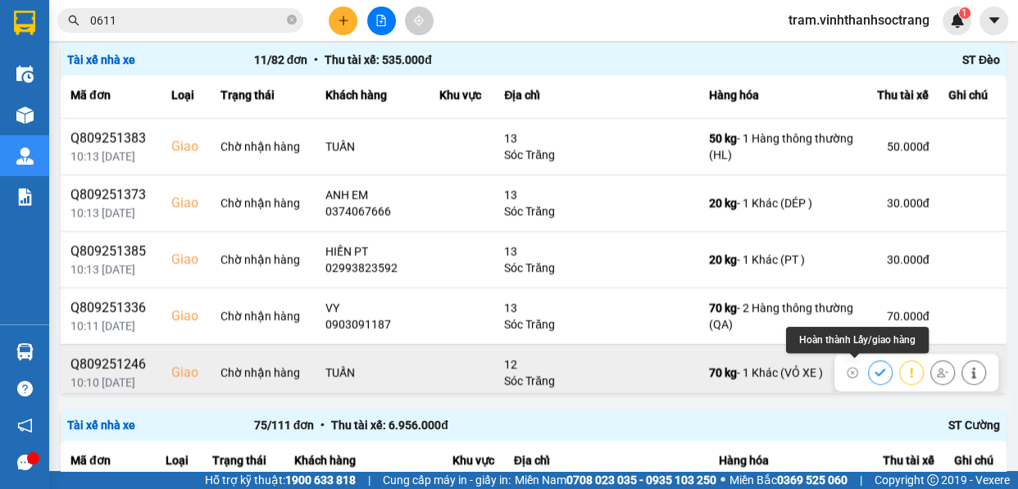
click at [875, 369] on icon at bounding box center [880, 372] width 11 height 11
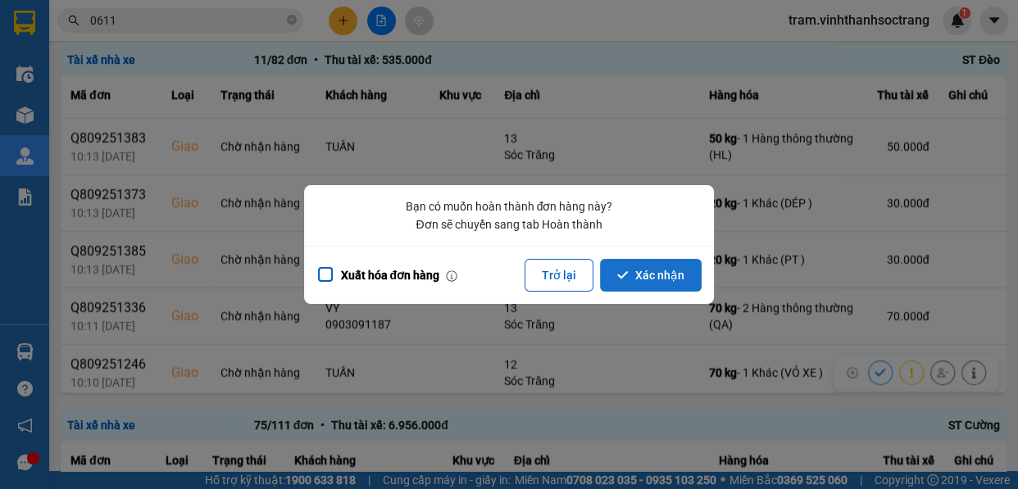
click at [666, 283] on button "Xác nhận" at bounding box center [651, 275] width 102 height 33
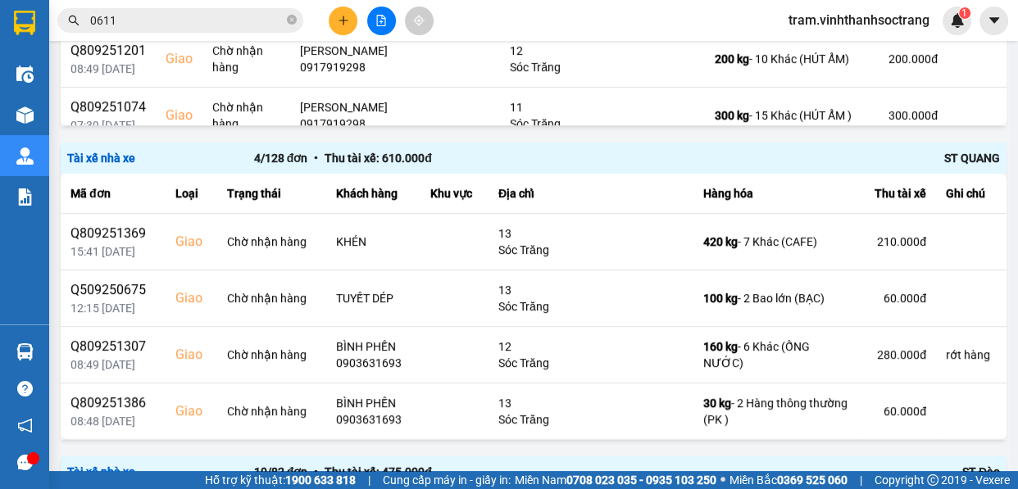
scroll to position [1238, 0]
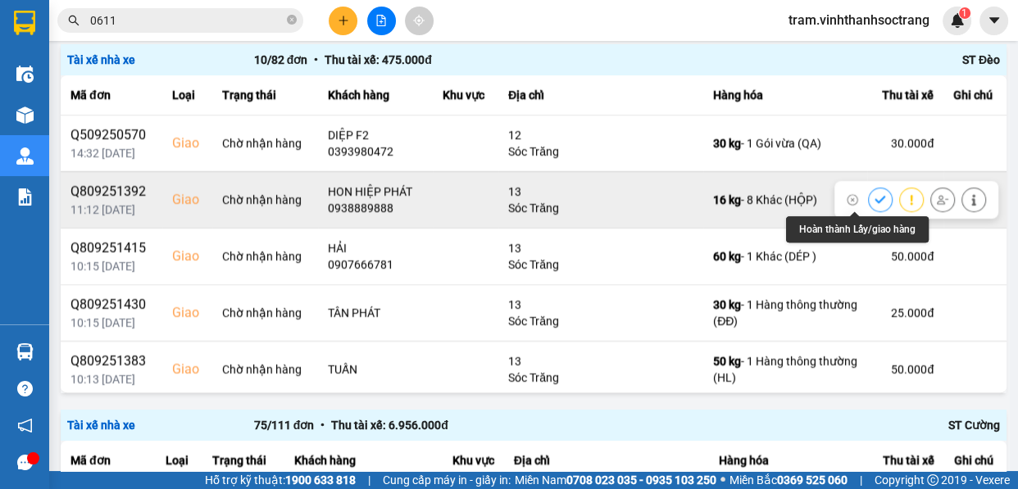
click at [869, 188] on button at bounding box center [880, 199] width 23 height 29
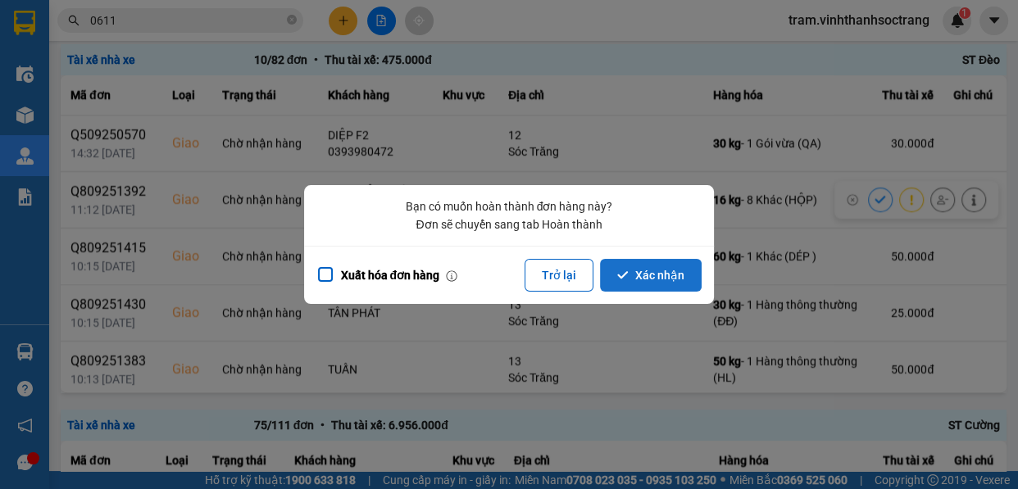
click at [676, 275] on button "Xác nhận" at bounding box center [651, 275] width 102 height 33
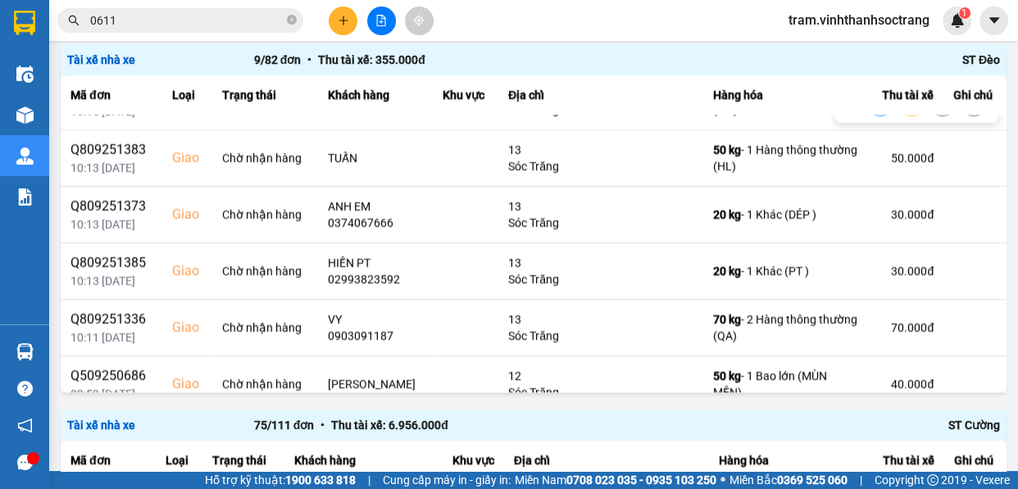
scroll to position [223, 0]
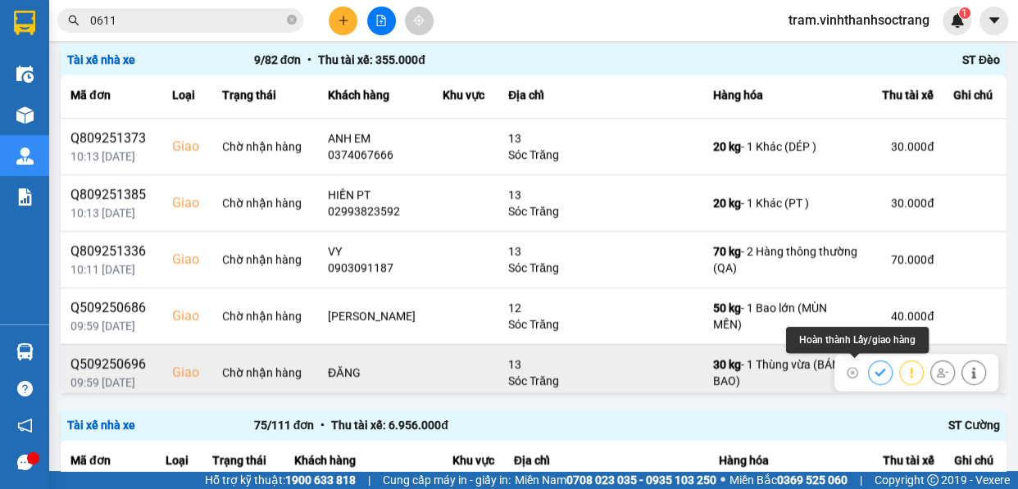
click at [875, 367] on icon at bounding box center [880, 372] width 11 height 11
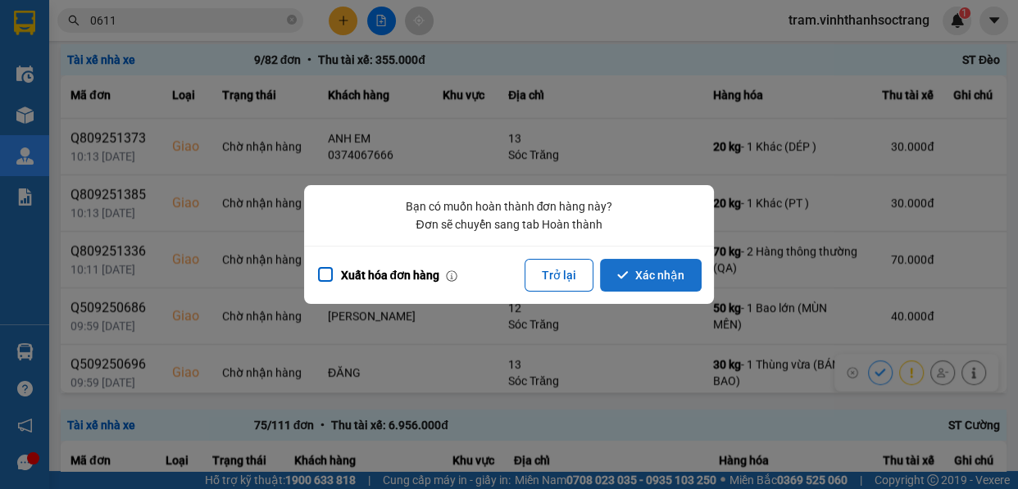
click at [647, 267] on button "Xác nhận" at bounding box center [651, 275] width 102 height 33
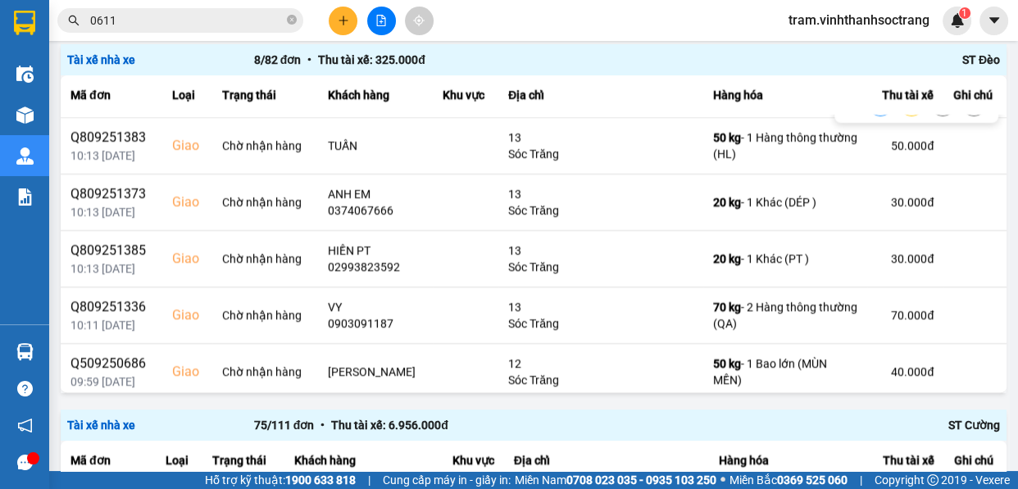
scroll to position [173, 0]
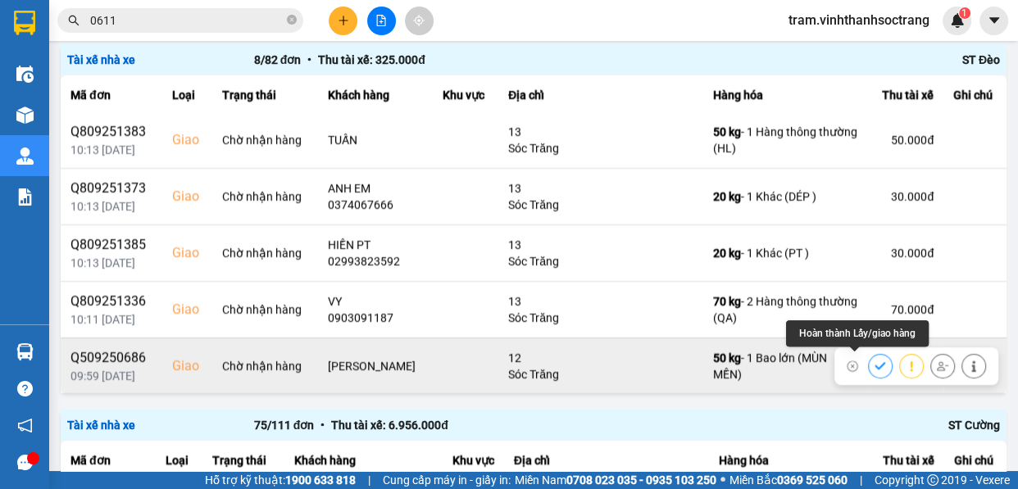
click at [869, 358] on button at bounding box center [880, 366] width 23 height 29
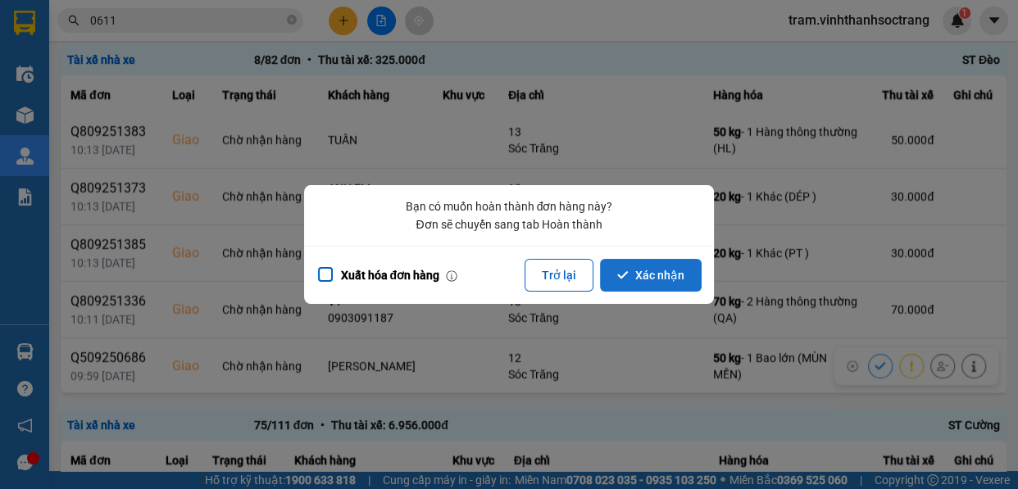
click at [693, 278] on button "Xác nhận" at bounding box center [651, 275] width 102 height 33
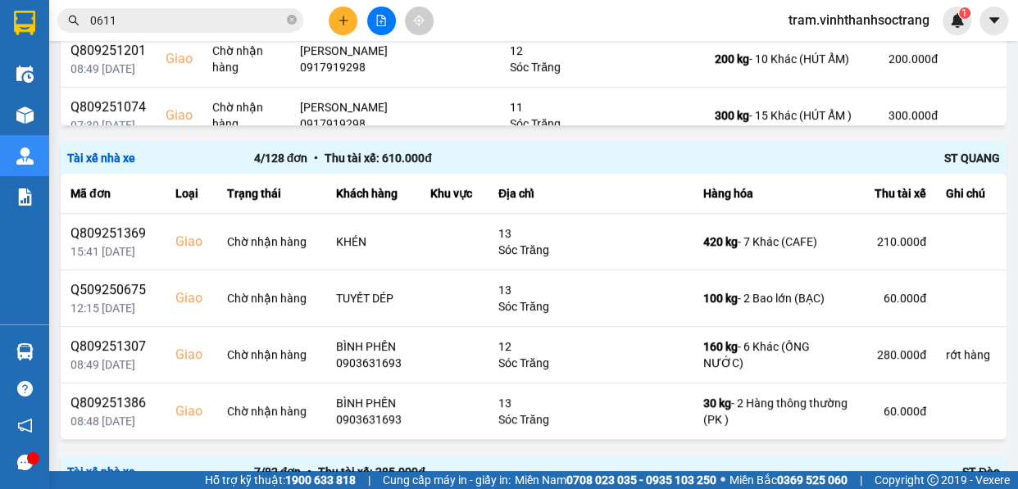
scroll to position [1238, 0]
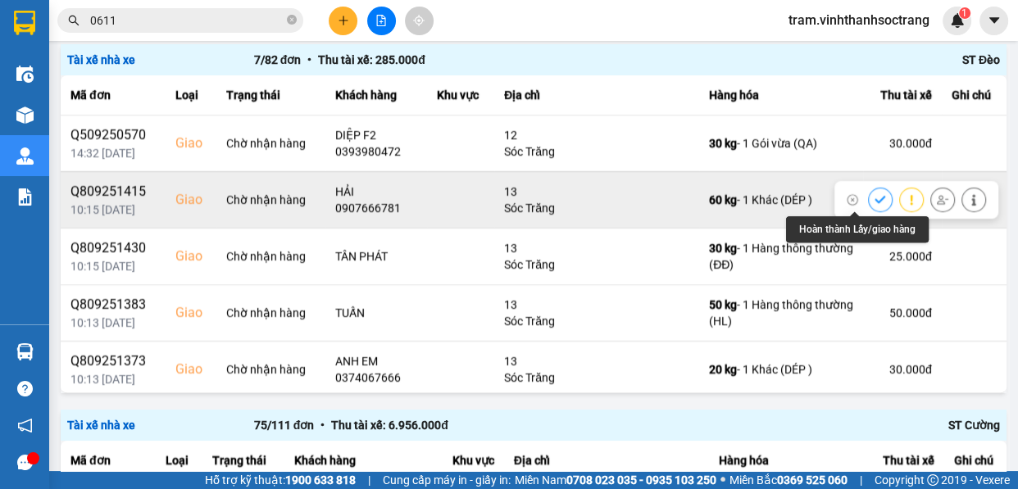
click at [875, 197] on icon at bounding box center [880, 199] width 11 height 11
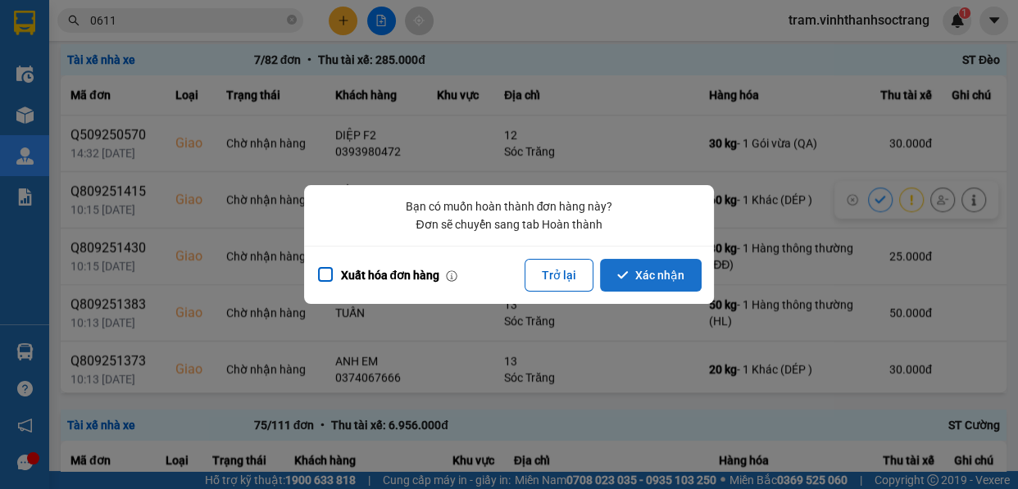
click at [648, 274] on button "Xác nhận" at bounding box center [651, 275] width 102 height 33
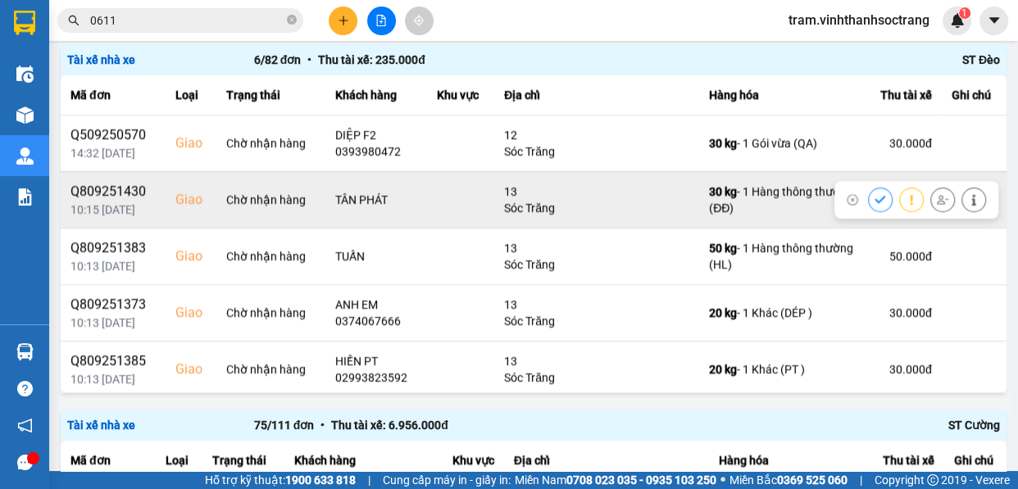
click at [869, 191] on button at bounding box center [880, 199] width 23 height 29
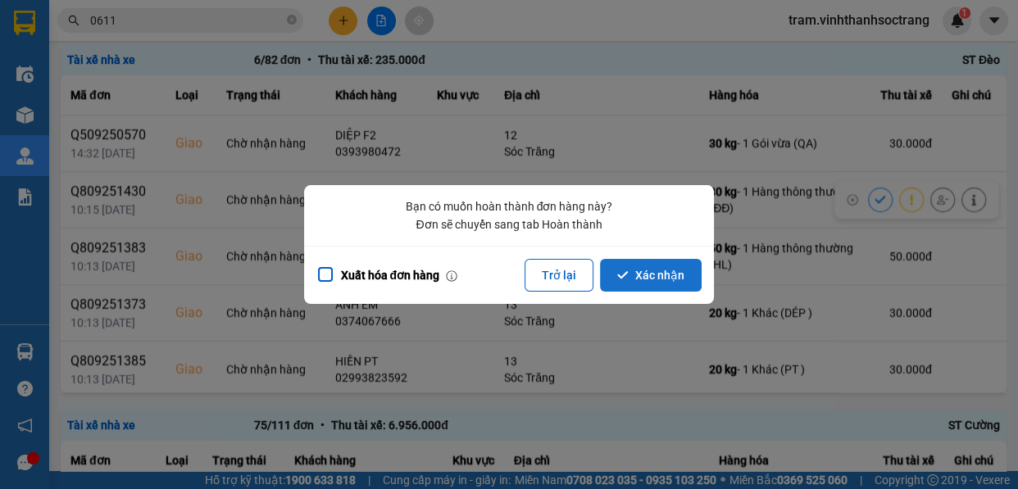
click at [677, 270] on button "Xác nhận" at bounding box center [651, 275] width 102 height 33
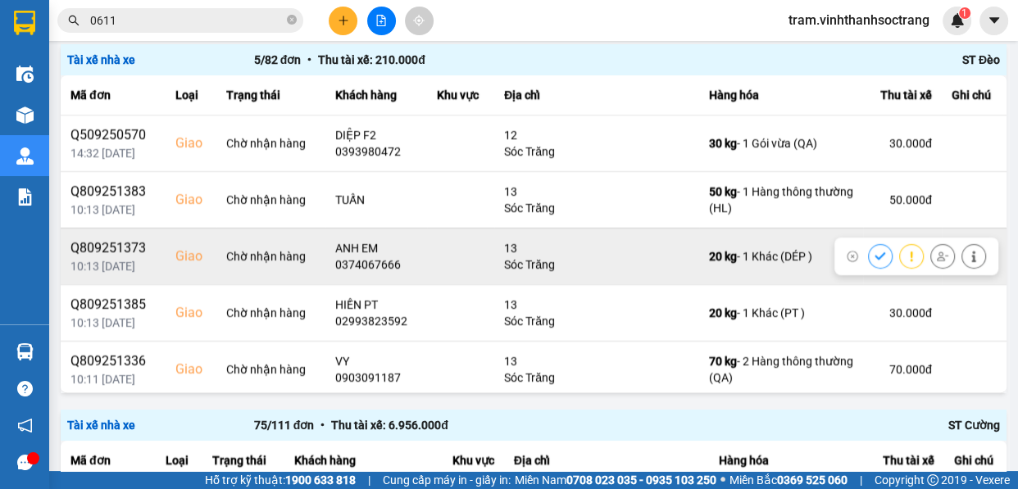
click at [869, 252] on button at bounding box center [880, 256] width 23 height 29
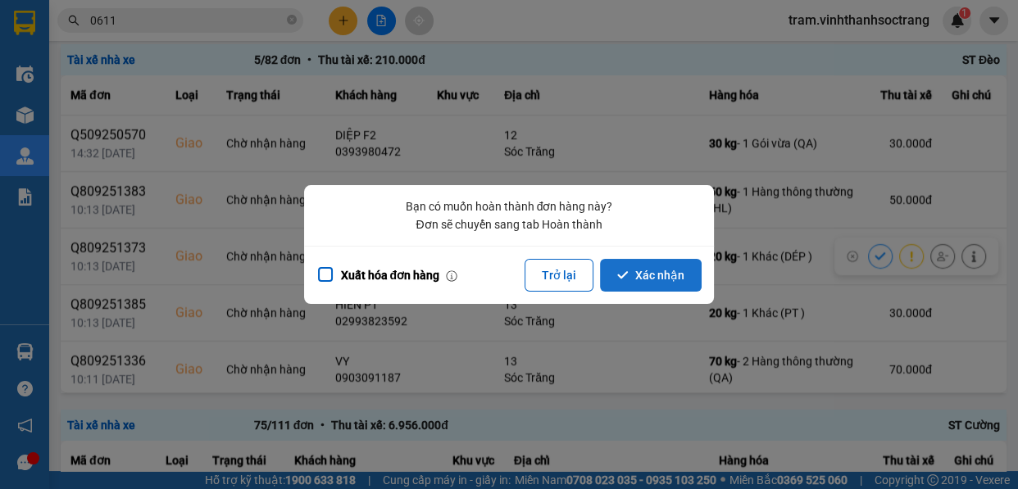
click at [688, 271] on button "Xác nhận" at bounding box center [651, 275] width 102 height 33
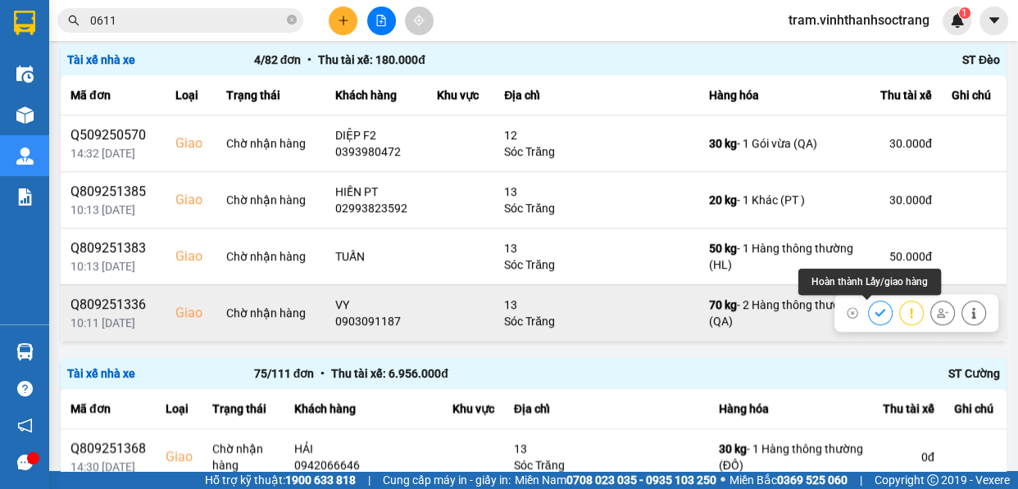
click at [875, 309] on icon at bounding box center [880, 312] width 11 height 11
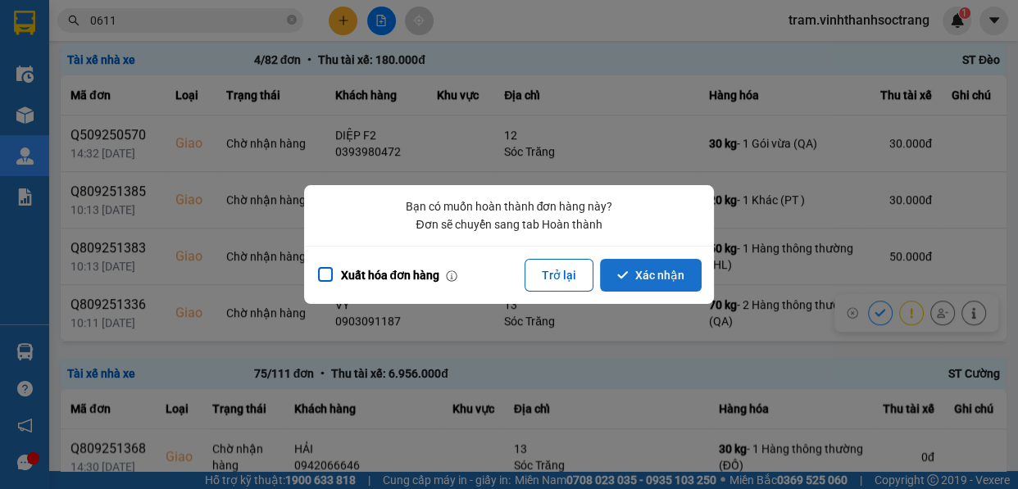
click at [654, 266] on button "Xác nhận" at bounding box center [651, 275] width 102 height 33
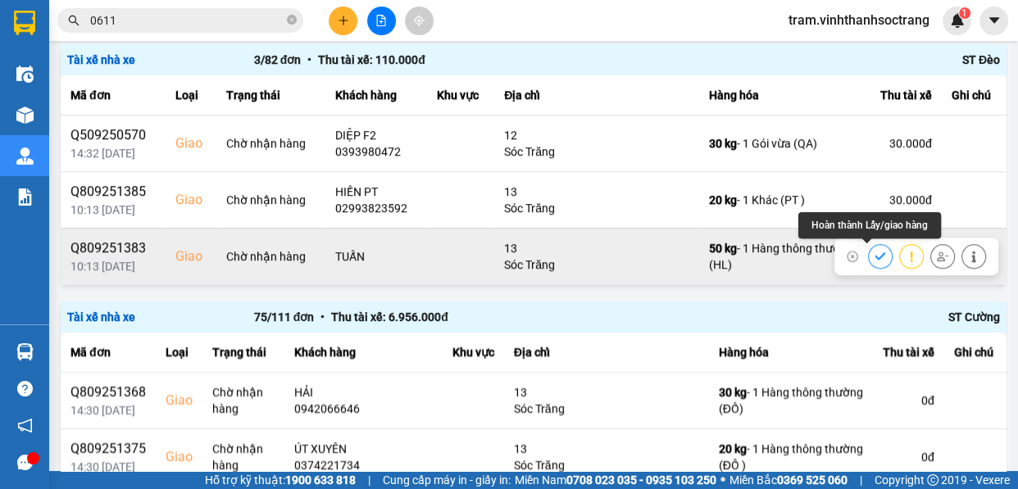
click at [875, 251] on icon at bounding box center [880, 256] width 11 height 11
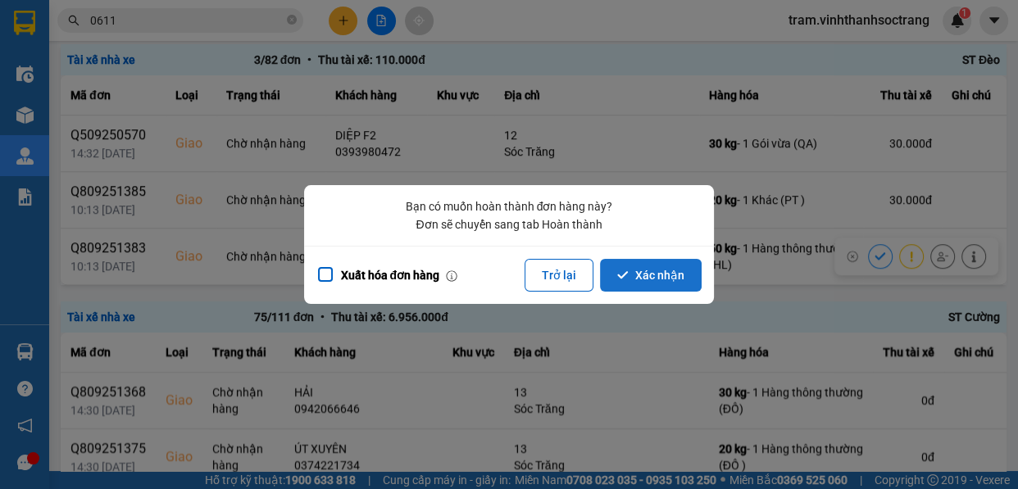
click at [648, 275] on button "Xác nhận" at bounding box center [651, 275] width 102 height 33
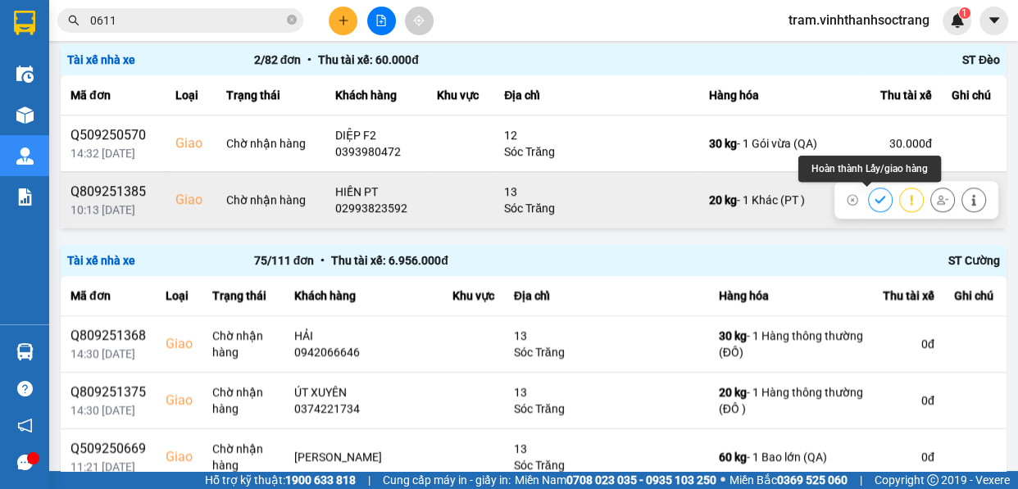
click at [875, 199] on icon at bounding box center [880, 199] width 11 height 11
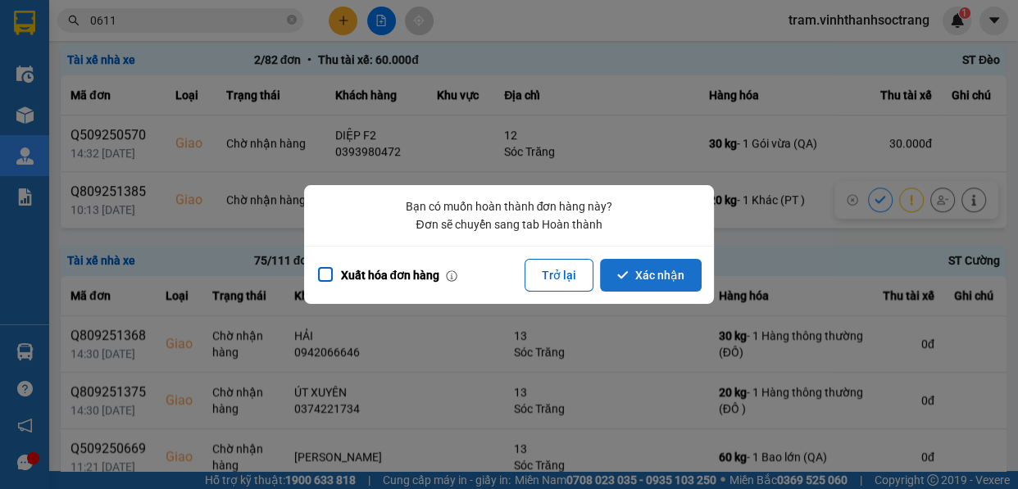
click at [651, 277] on button "Xác nhận" at bounding box center [651, 275] width 102 height 33
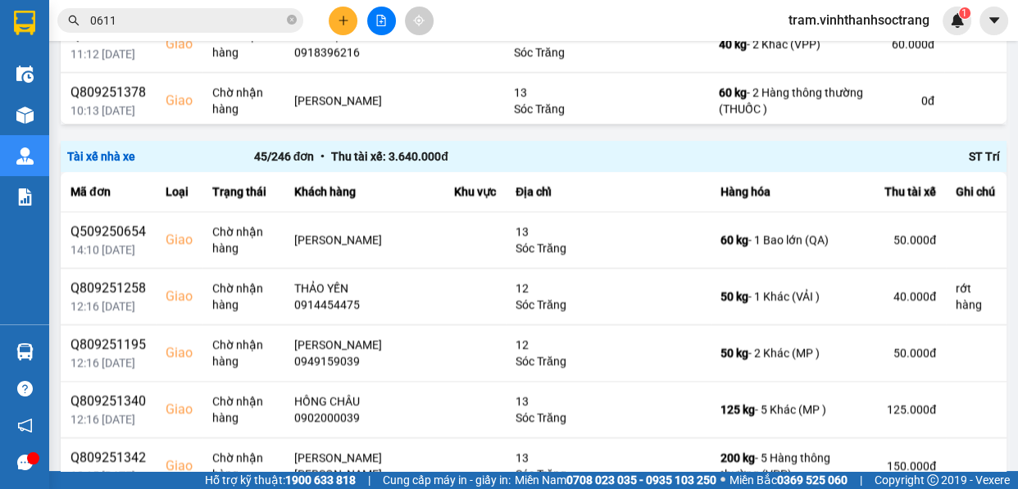
scroll to position [2063, 0]
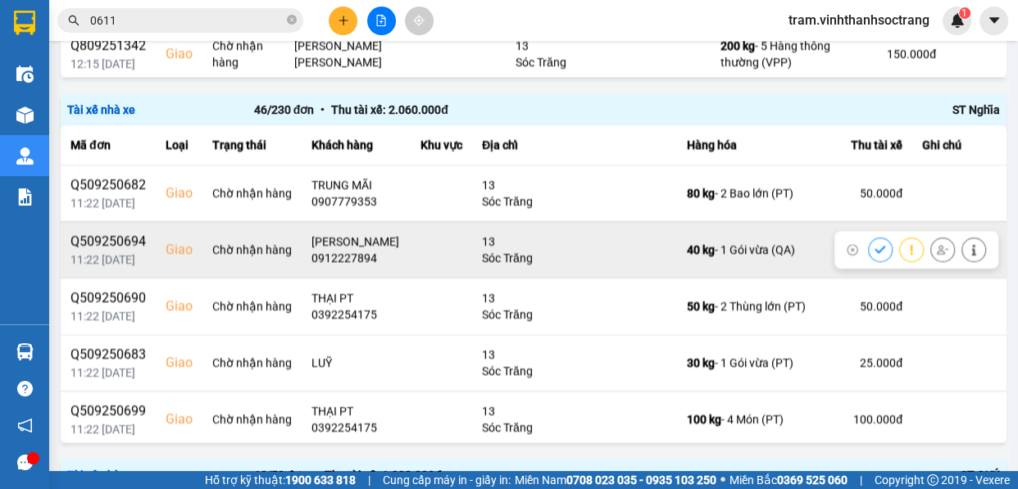
click at [875, 251] on icon at bounding box center [880, 249] width 11 height 11
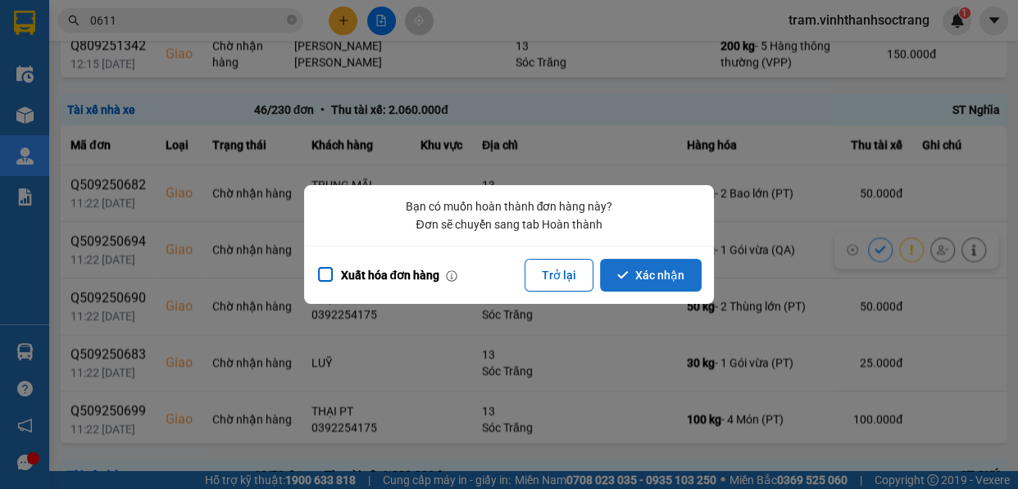
click at [672, 273] on button "Xác nhận" at bounding box center [651, 275] width 102 height 33
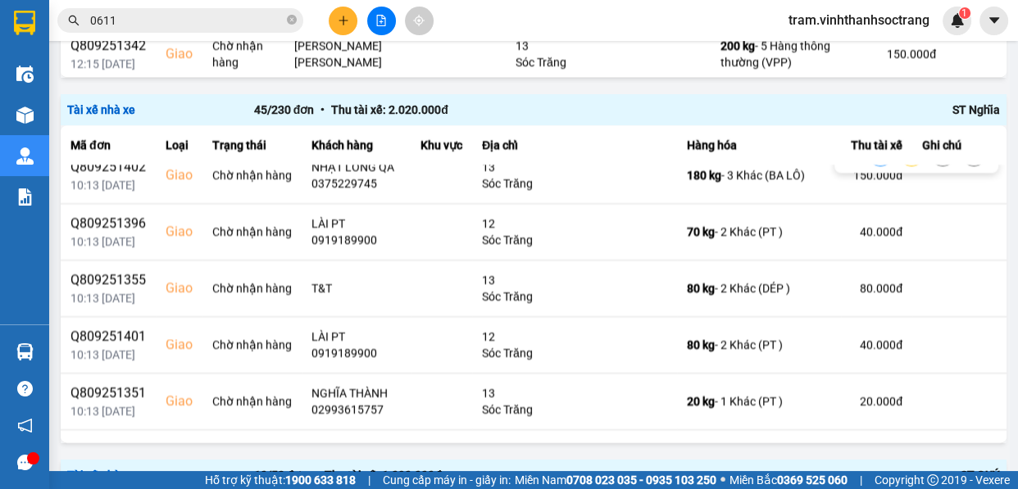
scroll to position [1043, 0]
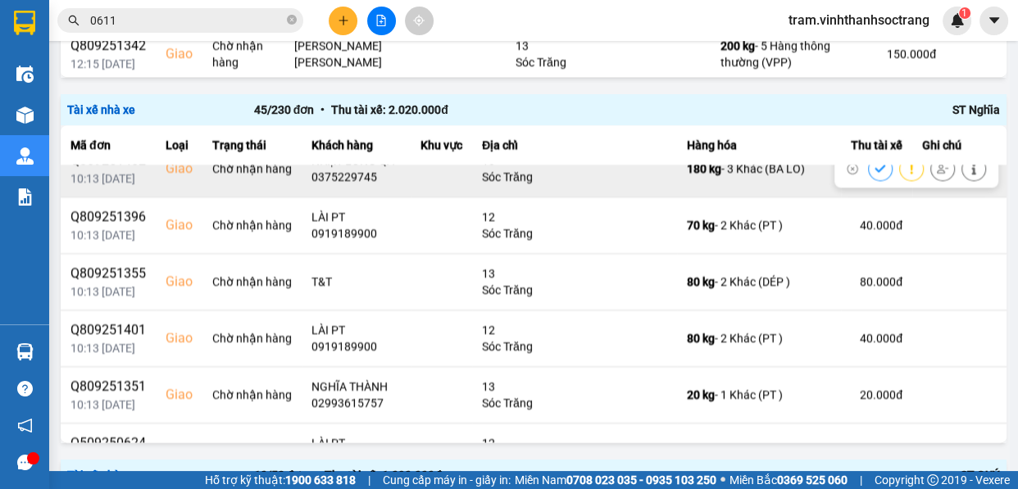
click at [875, 175] on icon at bounding box center [880, 168] width 11 height 11
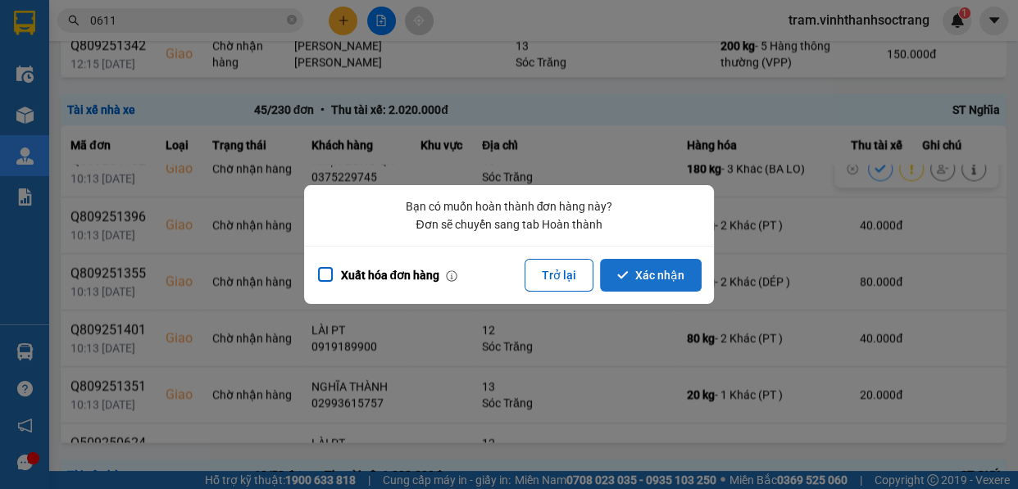
click at [680, 275] on button "Xác nhận" at bounding box center [651, 275] width 102 height 33
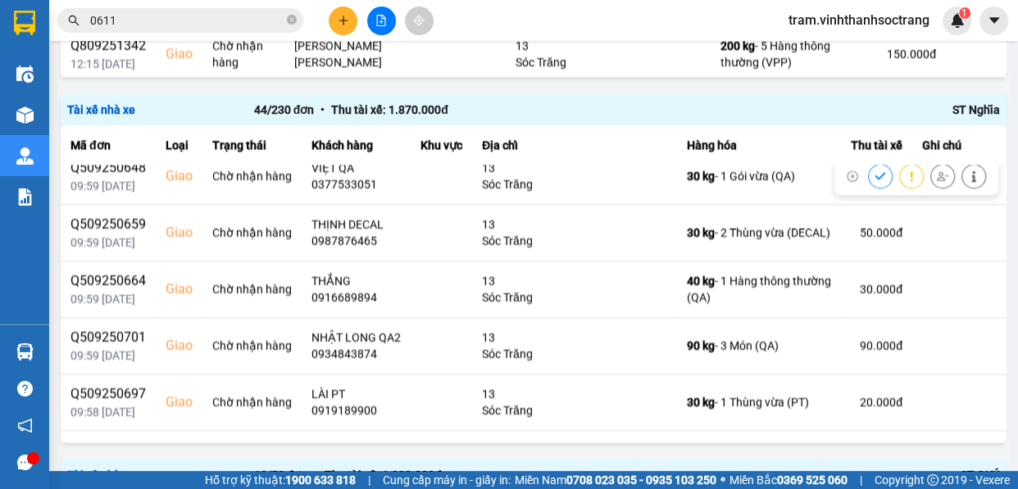
scroll to position [1788, 0]
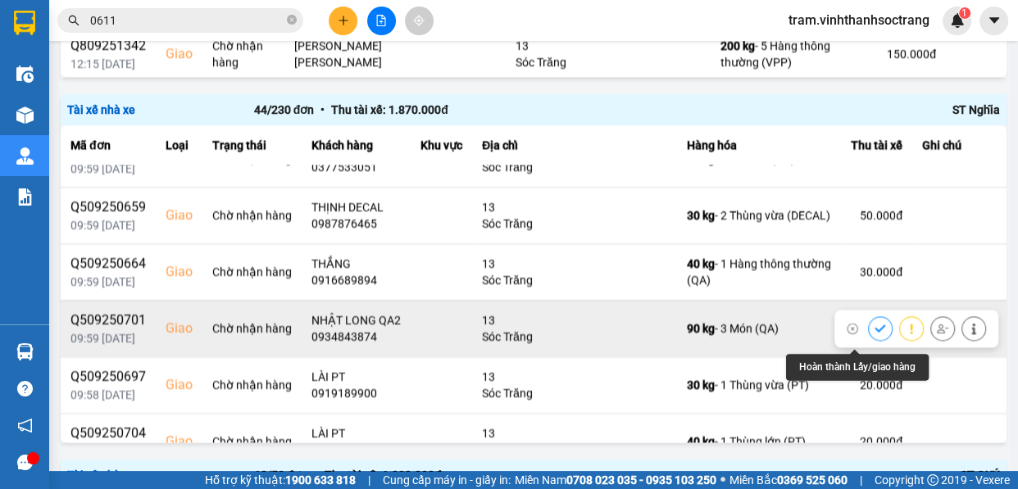
click at [875, 334] on icon at bounding box center [880, 328] width 11 height 11
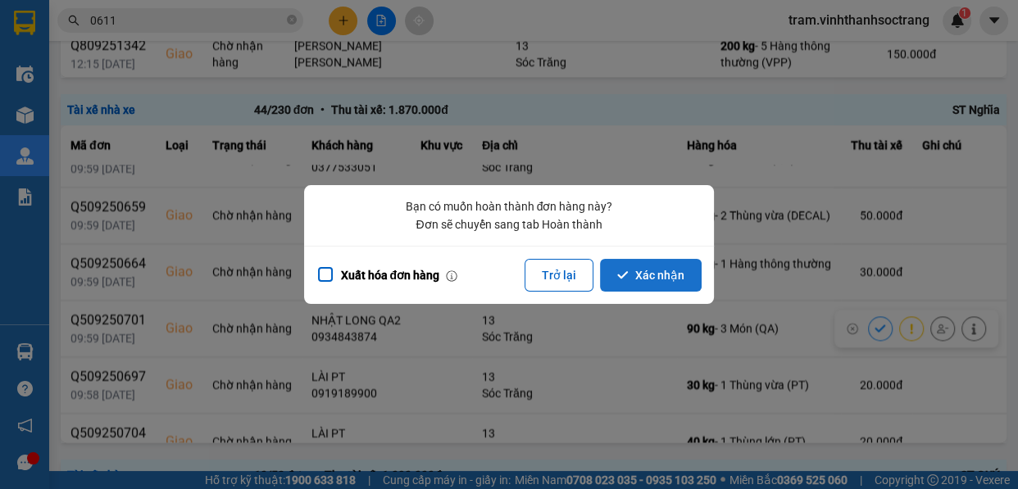
click at [675, 275] on button "Xác nhận" at bounding box center [651, 275] width 102 height 33
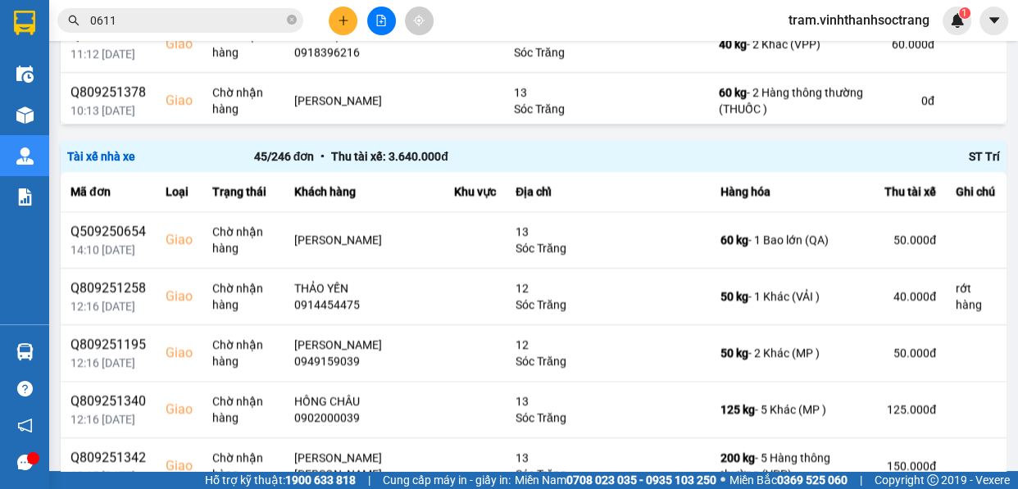
scroll to position [2063, 0]
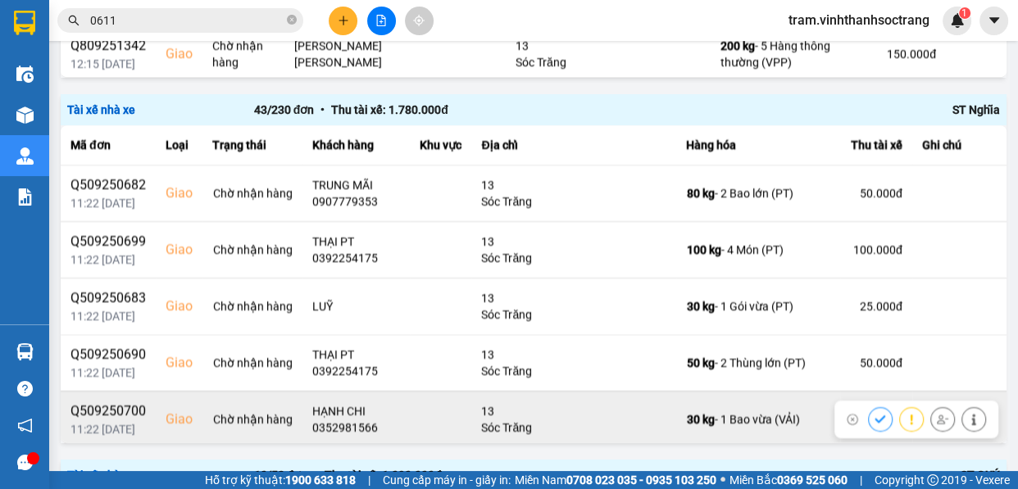
click at [875, 414] on icon at bounding box center [880, 419] width 11 height 11
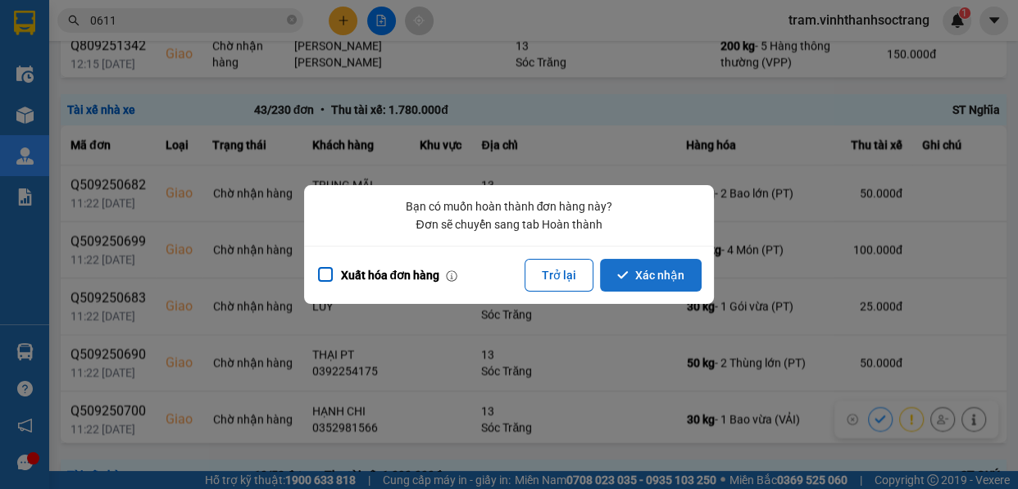
click at [672, 275] on button "Xác nhận" at bounding box center [651, 275] width 102 height 33
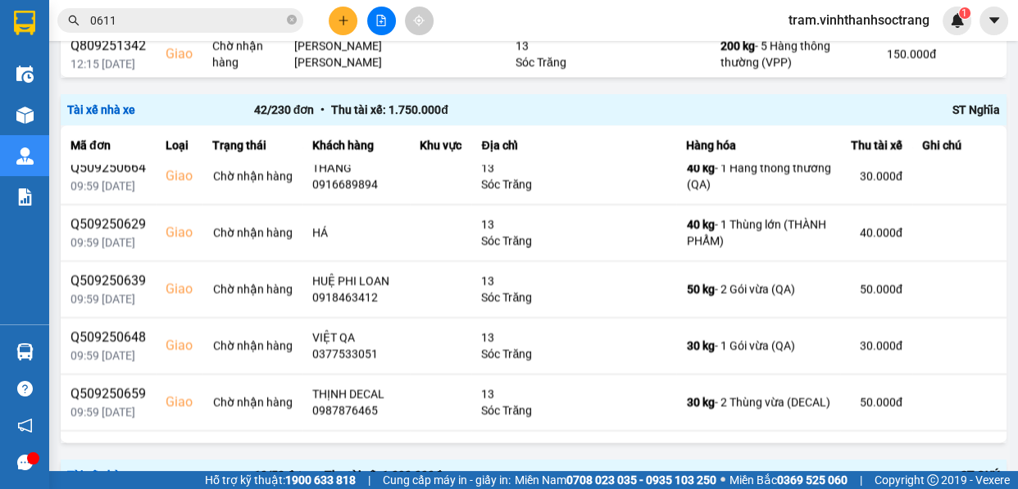
scroll to position [1565, 0]
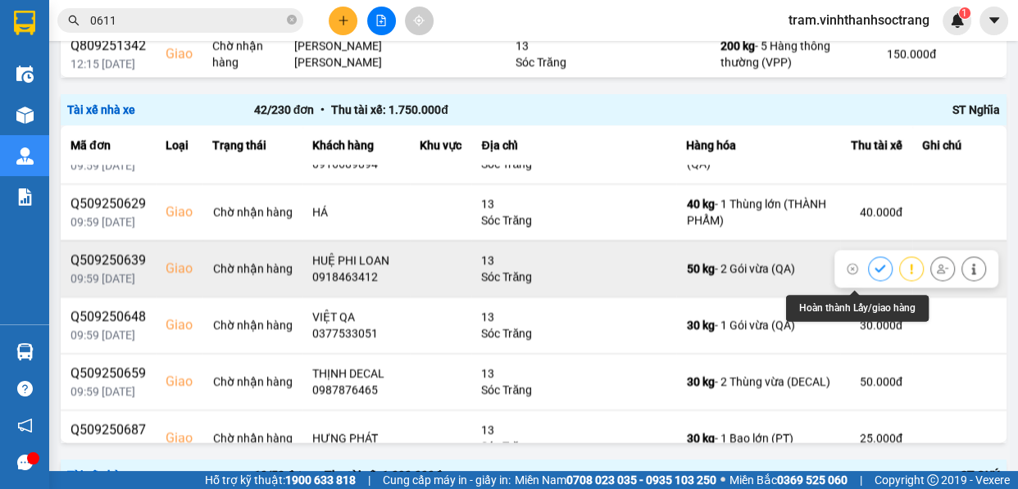
click at [869, 270] on button at bounding box center [880, 268] width 23 height 29
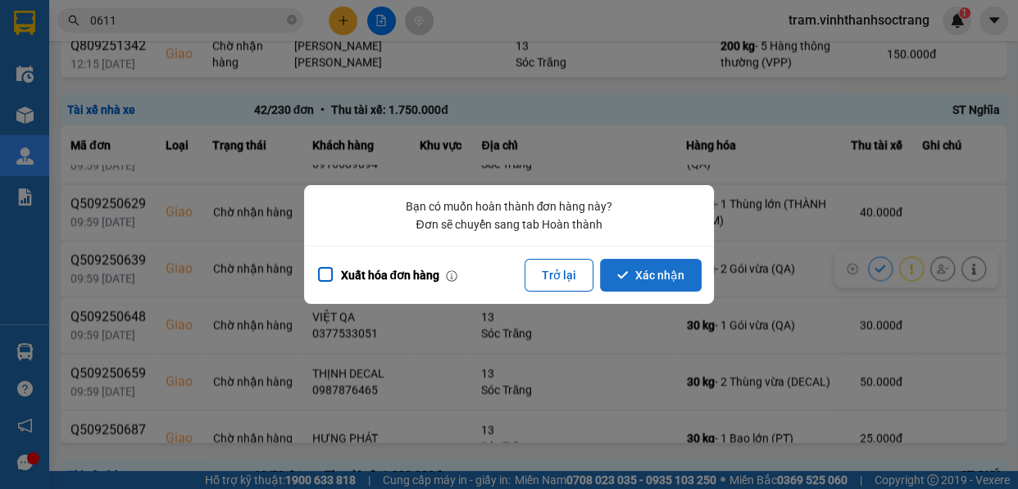
click at [658, 276] on button "Xác nhận" at bounding box center [651, 275] width 102 height 33
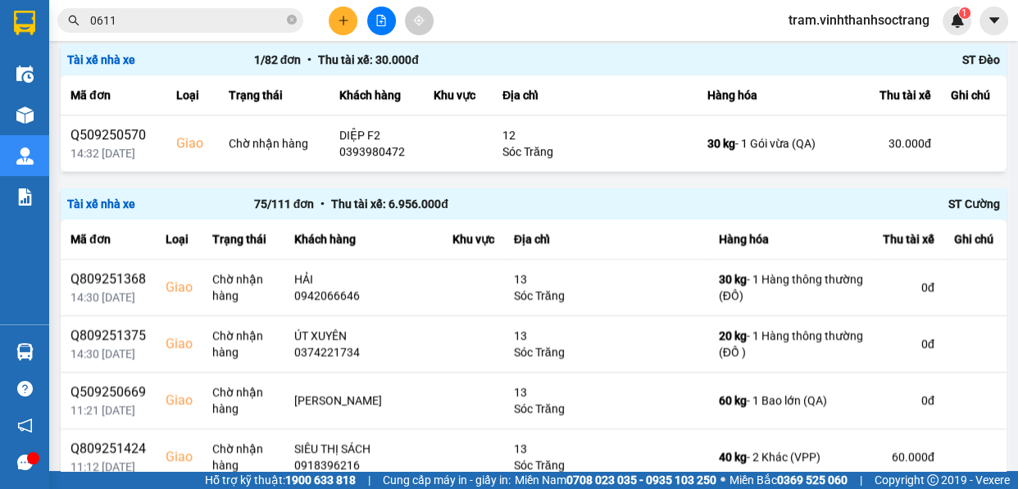
scroll to position [1651, 0]
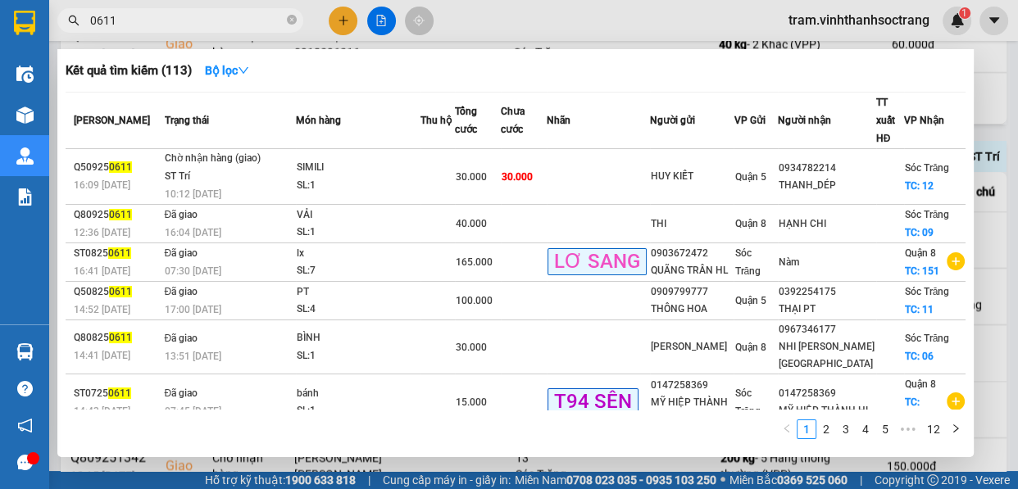
click at [205, 23] on input "0611" at bounding box center [186, 20] width 193 height 18
type input "0"
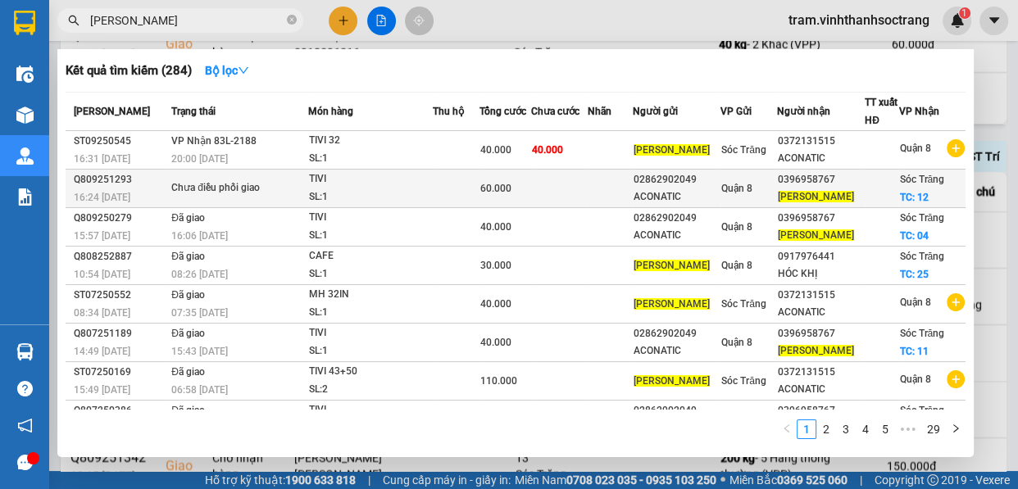
type input "ngọc hân"
click at [516, 190] on div "60.000" at bounding box center [504, 189] width 49 height 18
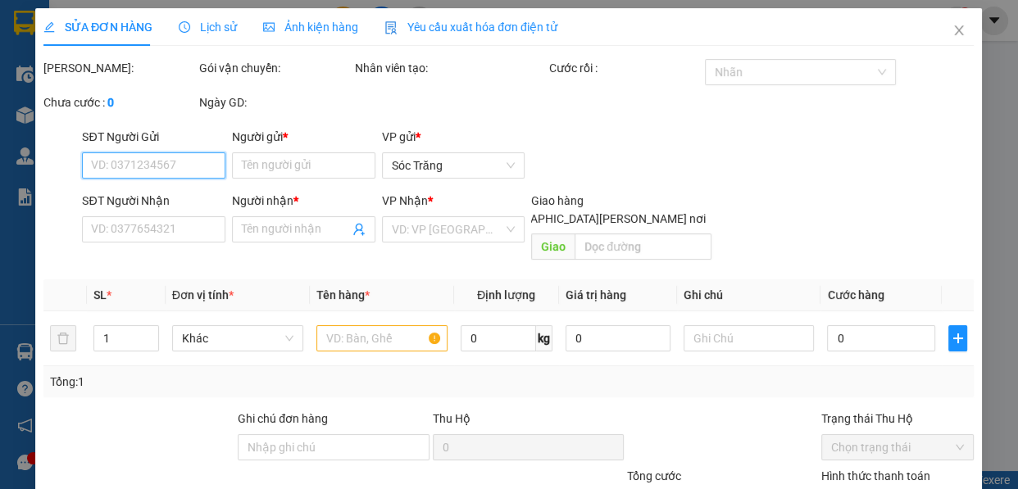
type input "02862902049"
type input "ACONATIC"
type input "0396958767"
type input "NGỌC HÂN"
checkbox input "true"
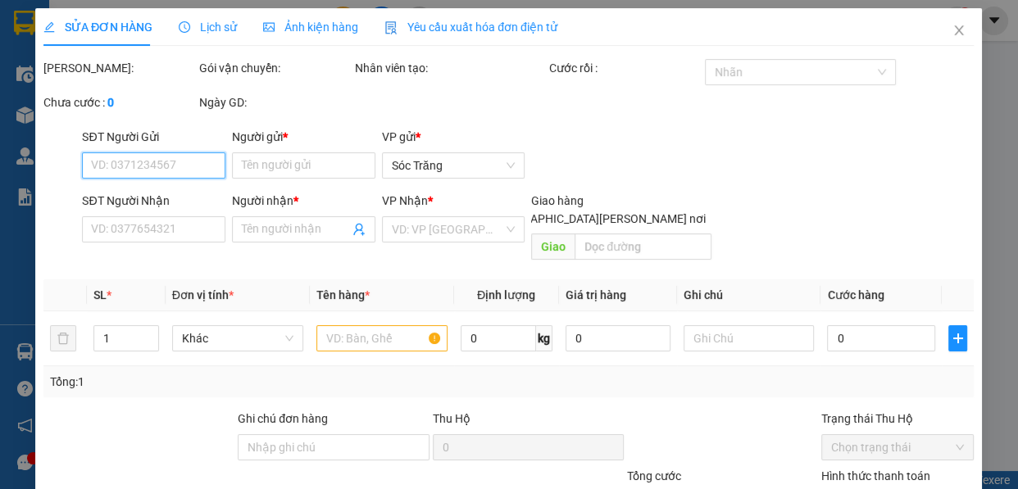
type input "12"
type input "60.000"
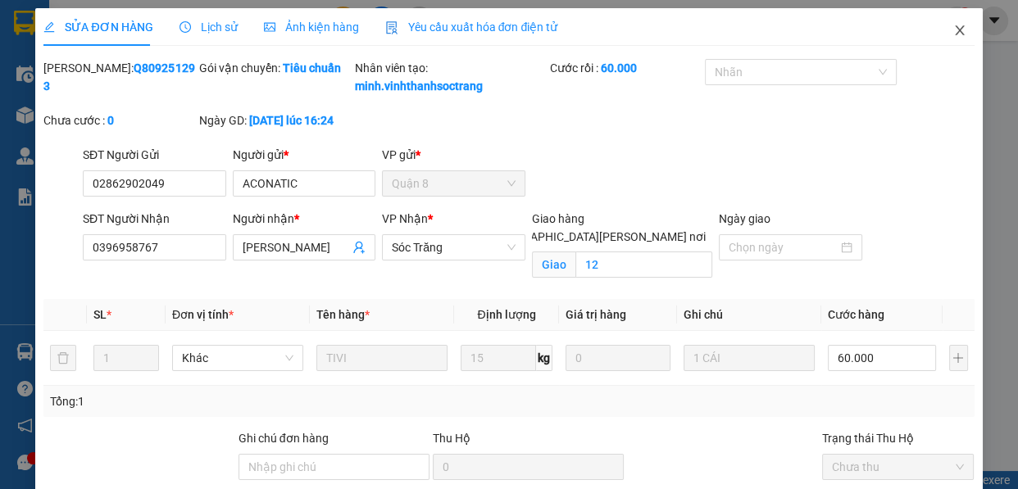
click at [953, 31] on icon "close" at bounding box center [959, 30] width 13 height 13
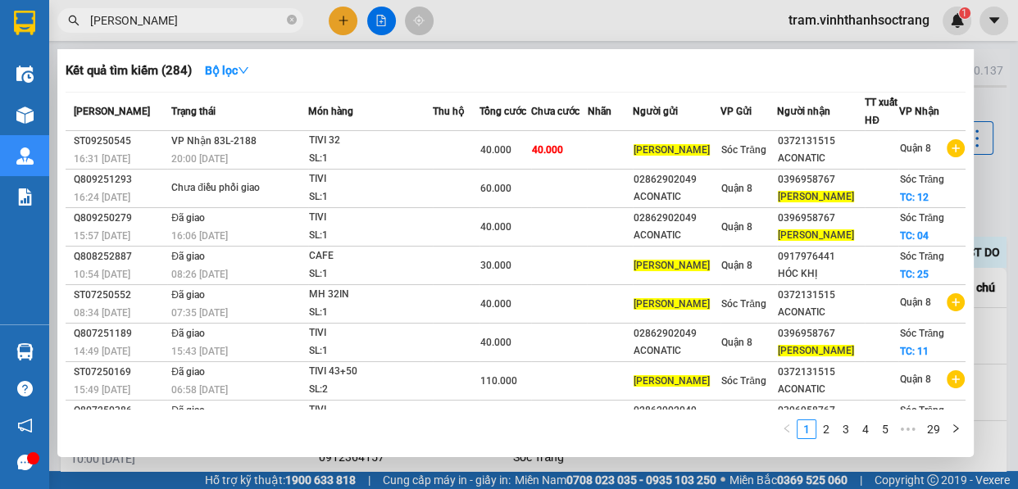
click at [267, 26] on input "ngọc hân" at bounding box center [186, 20] width 193 height 18
click at [292, 22] on icon "close-circle" at bounding box center [292, 20] width 10 height 10
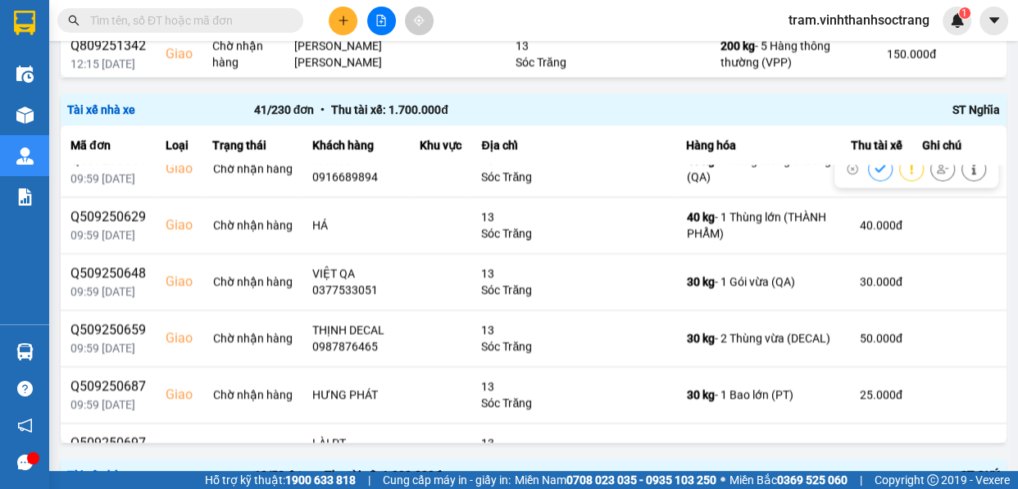
scroll to position [1565, 0]
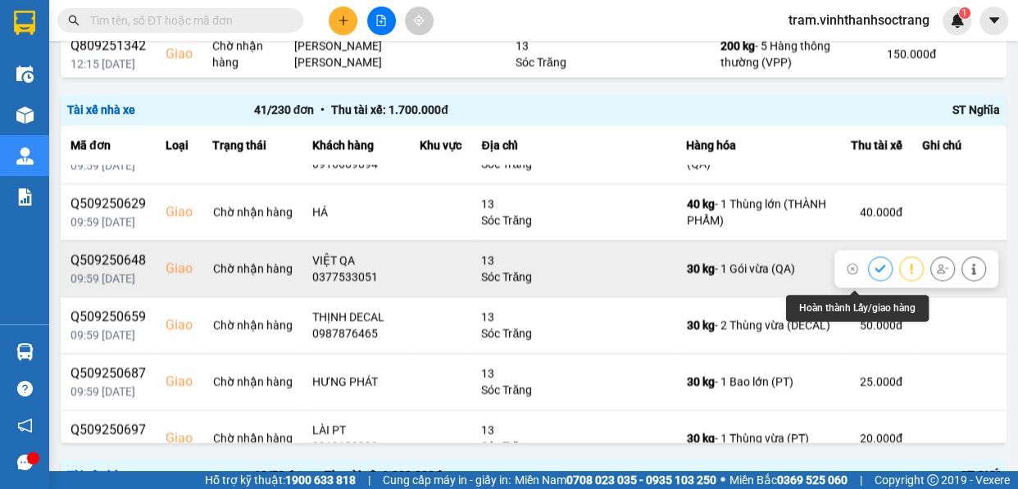
click at [875, 274] on icon at bounding box center [880, 268] width 11 height 11
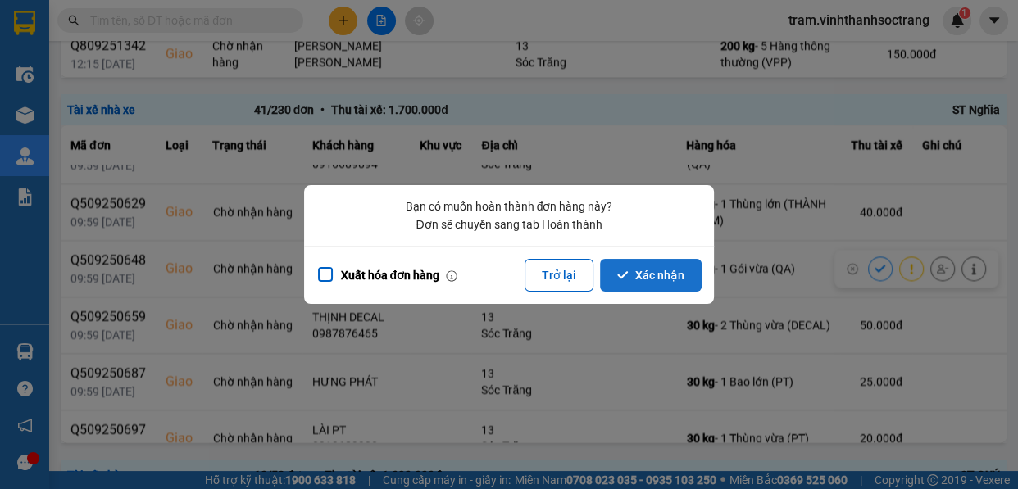
click at [664, 279] on button "Xác nhận" at bounding box center [651, 275] width 102 height 33
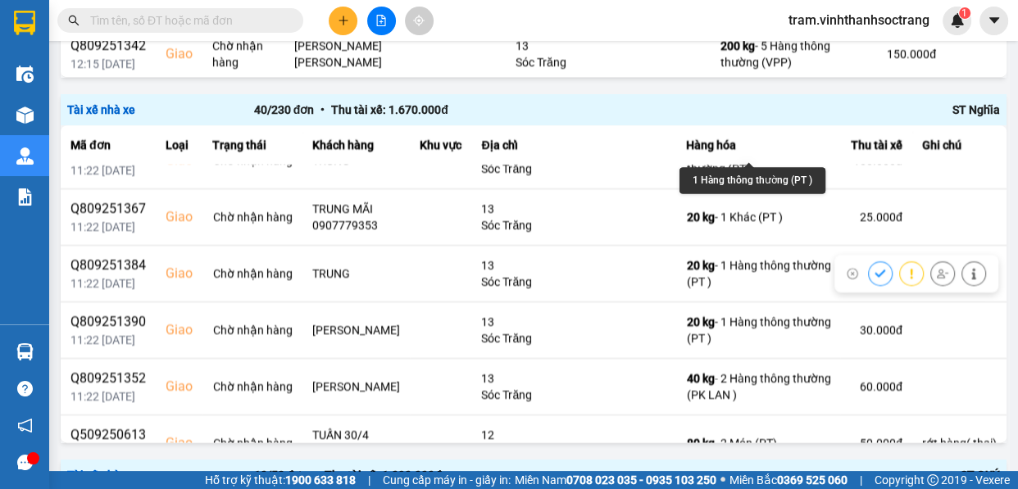
scroll to position [521, 0]
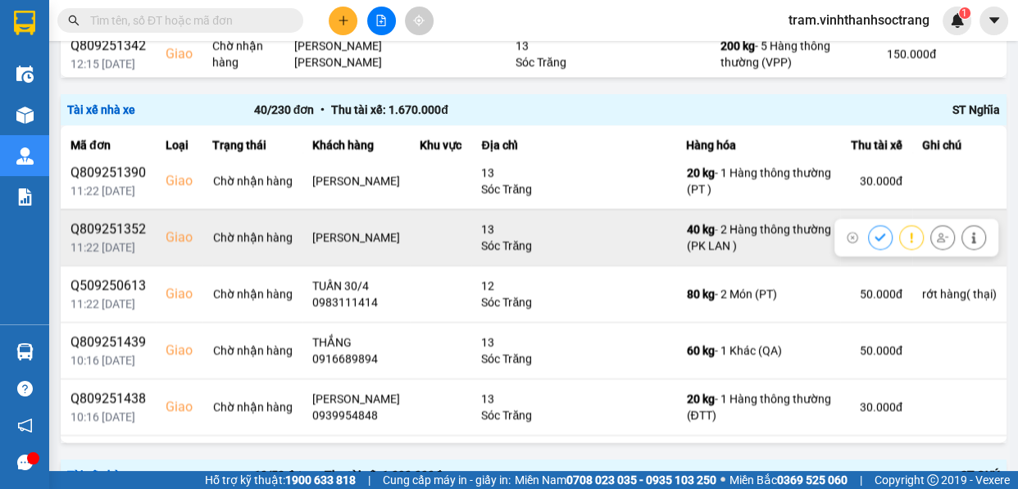
click at [875, 232] on icon at bounding box center [880, 237] width 11 height 11
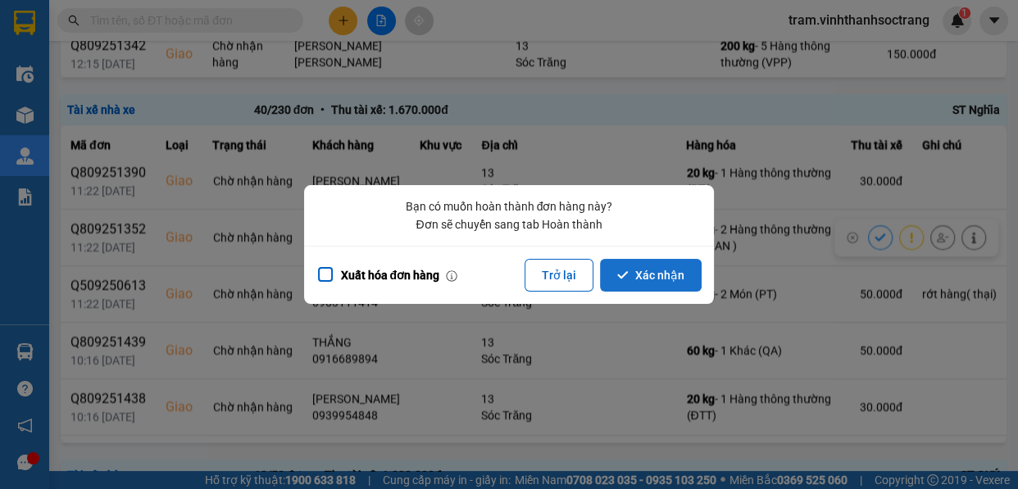
click at [670, 278] on button "Xác nhận" at bounding box center [651, 275] width 102 height 33
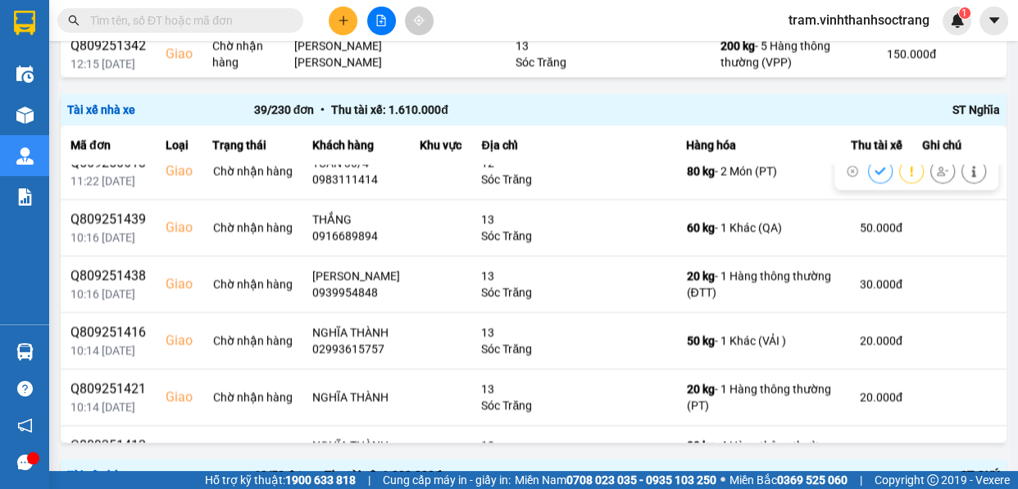
scroll to position [596, 0]
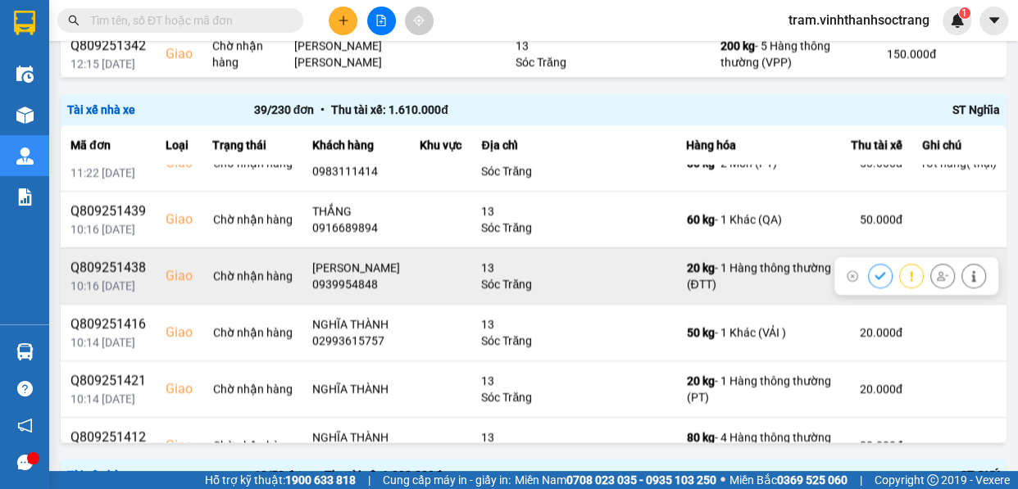
click at [875, 280] on icon at bounding box center [880, 275] width 11 height 11
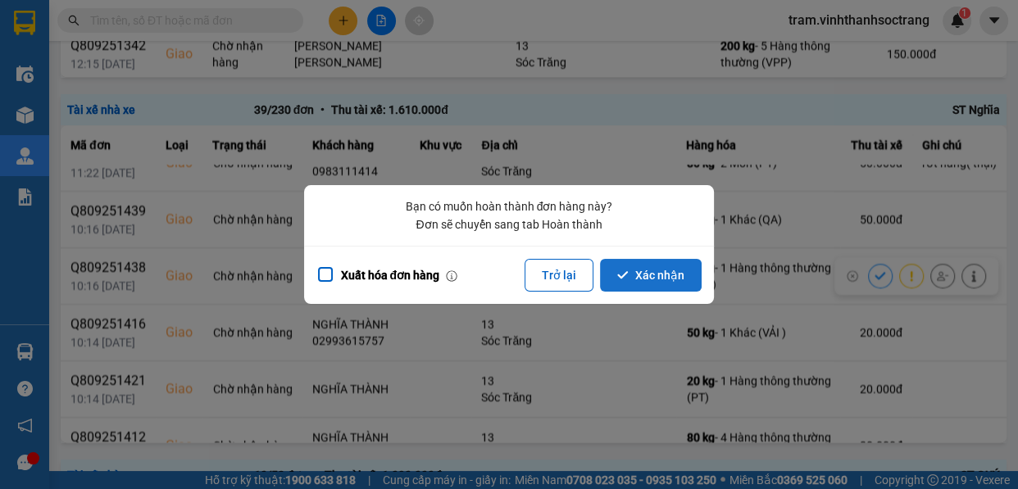
click at [656, 283] on button "Xác nhận" at bounding box center [651, 275] width 102 height 33
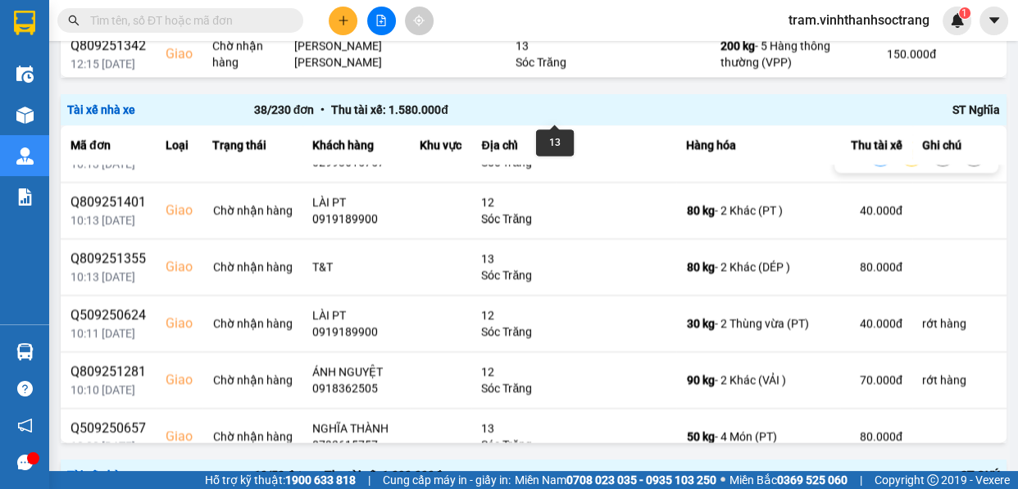
scroll to position [1117, 0]
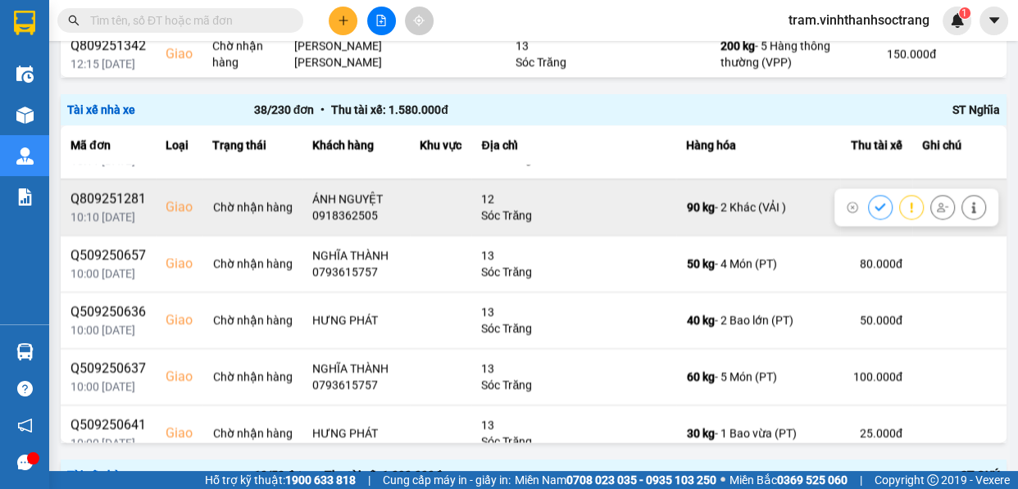
click at [840, 197] on div at bounding box center [916, 208] width 164 height 38
click at [875, 203] on icon at bounding box center [880, 207] width 11 height 11
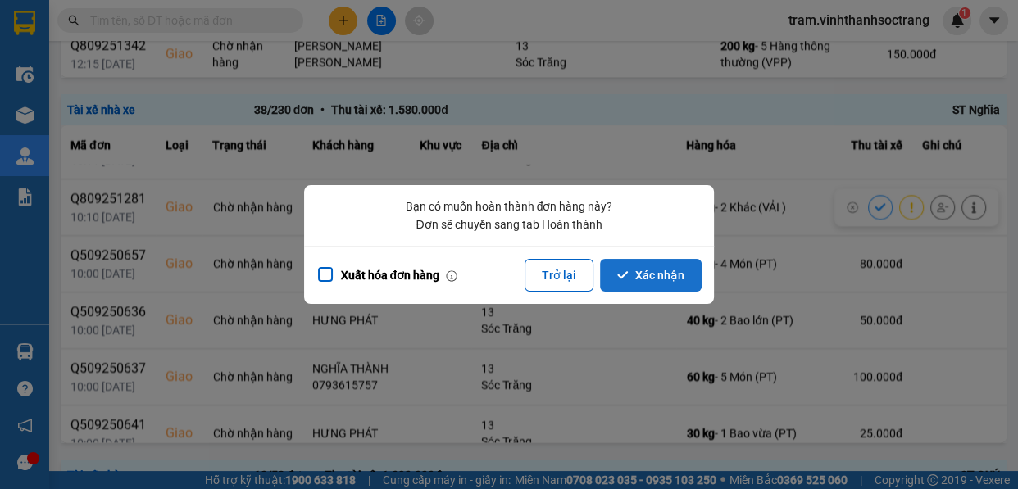
click at [664, 284] on button "Xác nhận" at bounding box center [651, 275] width 102 height 33
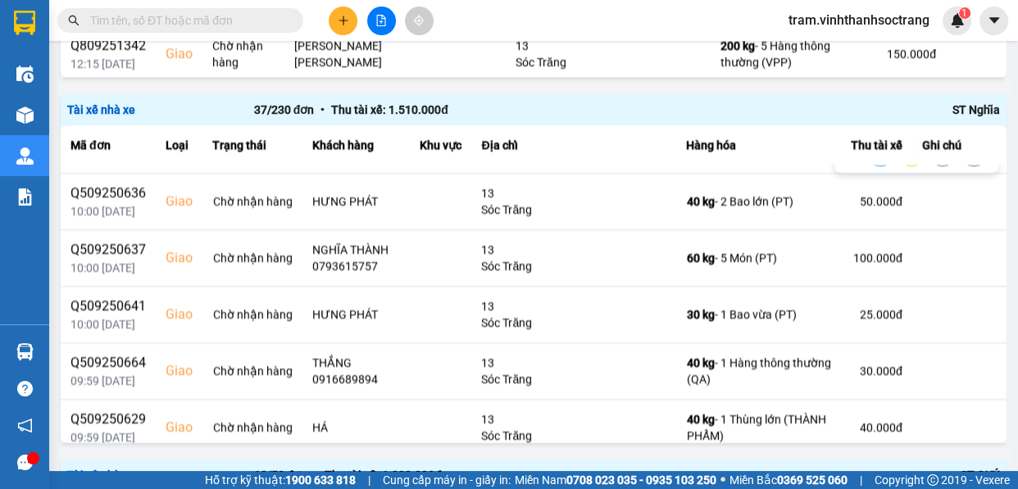
scroll to position [1192, 0]
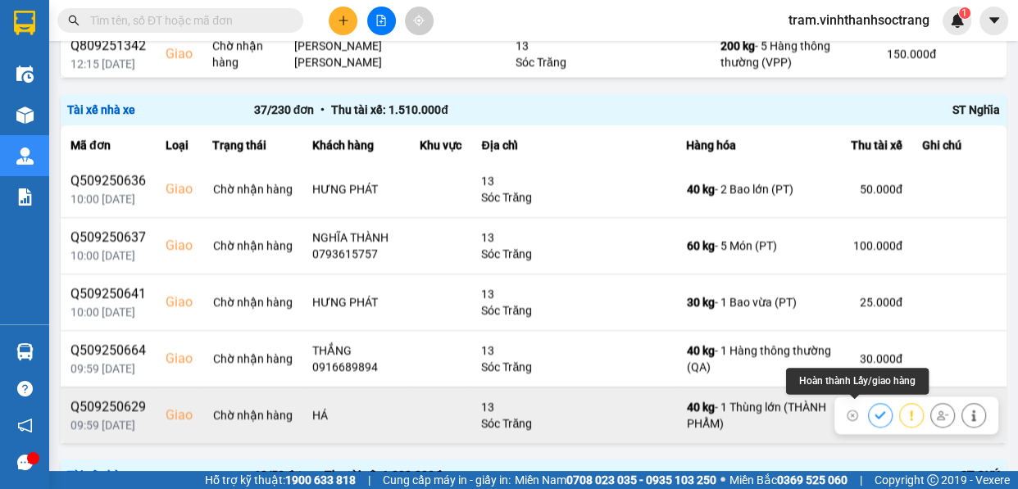
click at [875, 412] on icon at bounding box center [880, 414] width 11 height 7
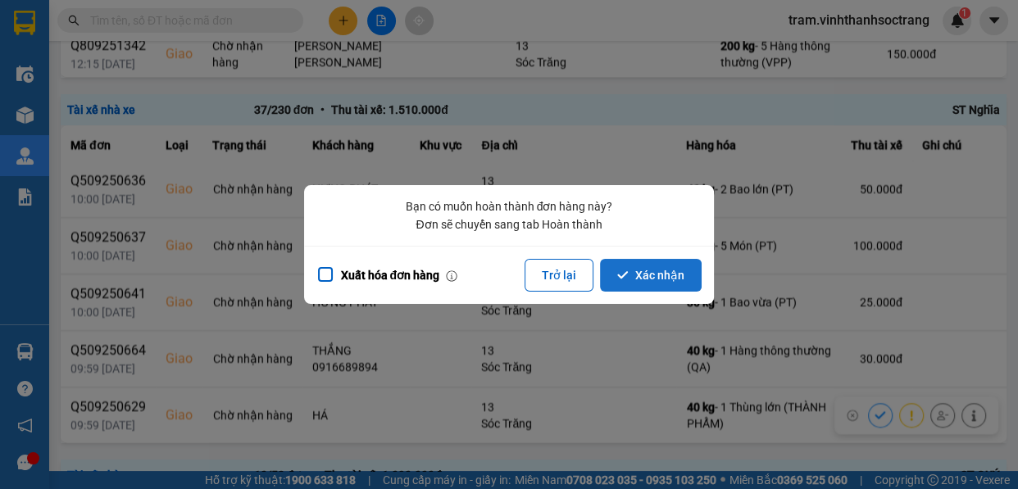
click at [658, 284] on button "Xác nhận" at bounding box center [651, 275] width 102 height 33
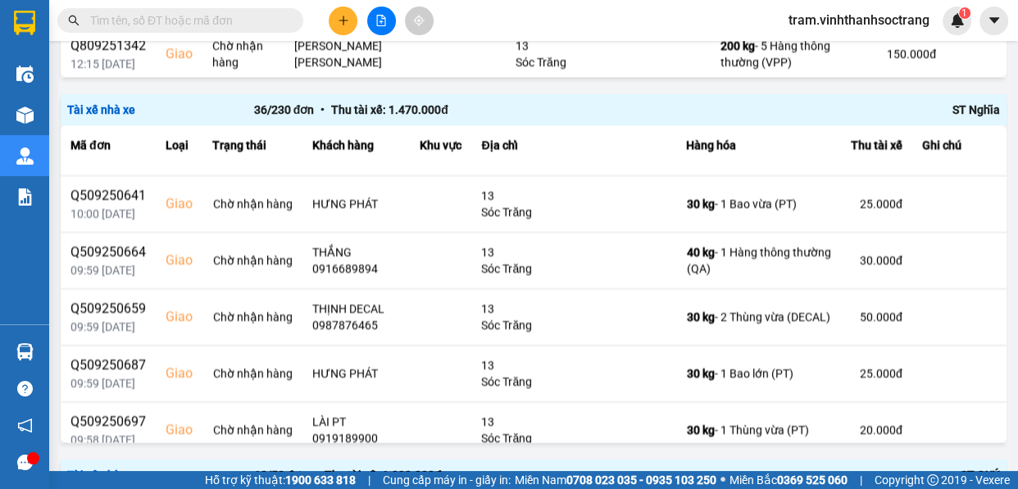
scroll to position [1341, 0]
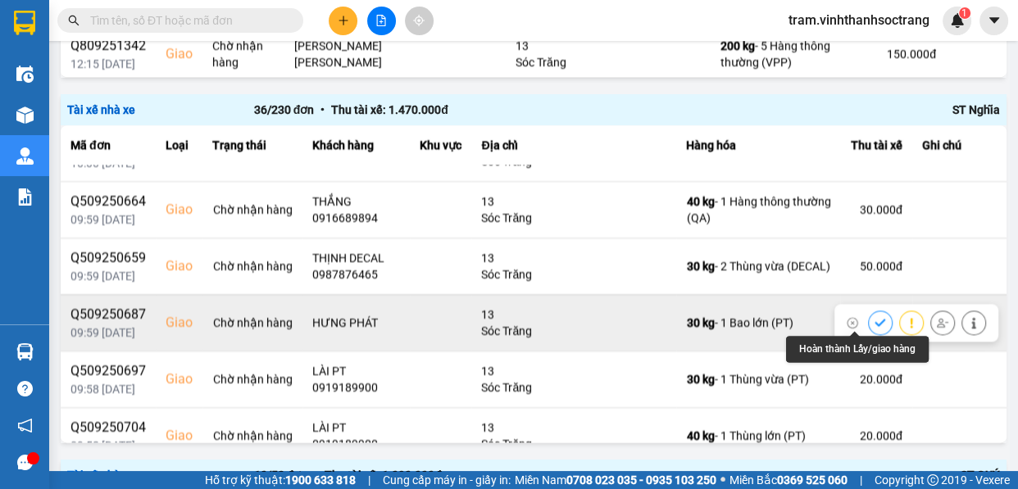
click at [875, 317] on icon at bounding box center [880, 322] width 11 height 11
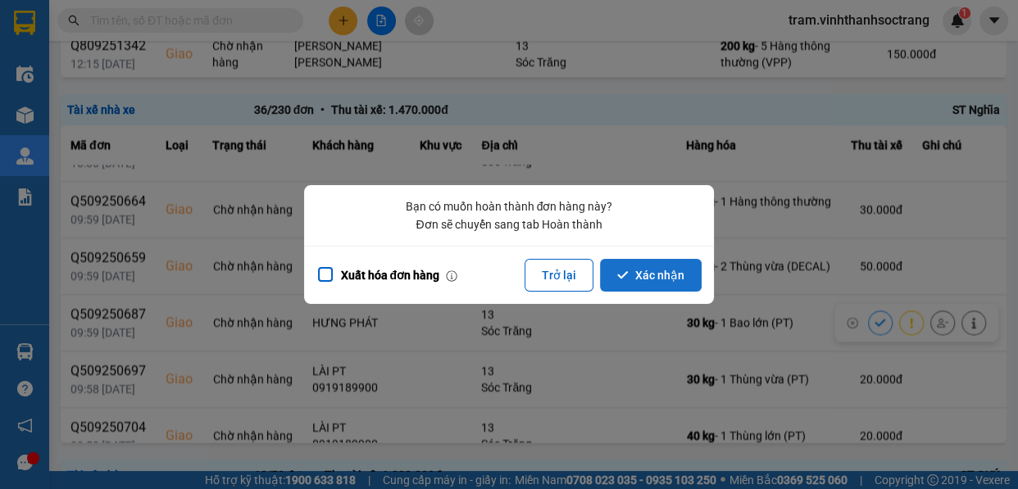
click at [653, 273] on button "Xác nhận" at bounding box center [651, 275] width 102 height 33
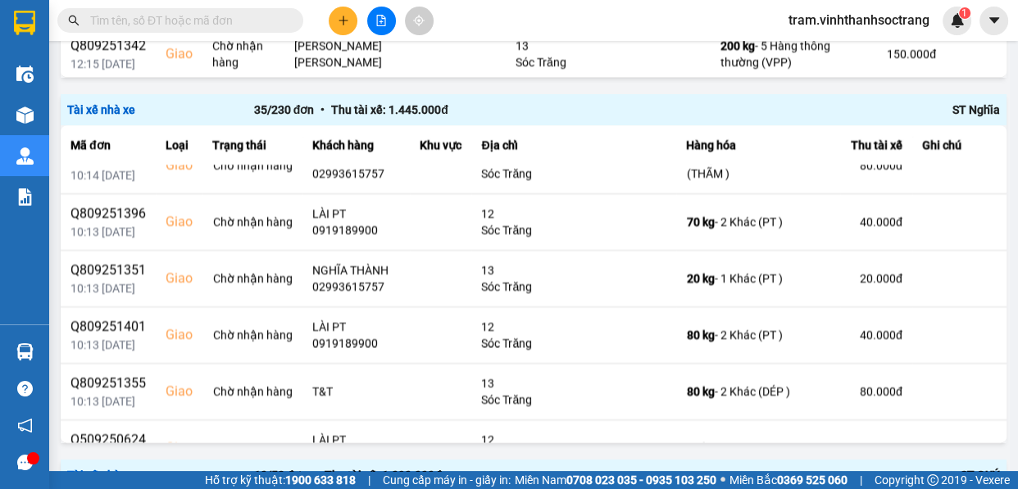
scroll to position [1043, 0]
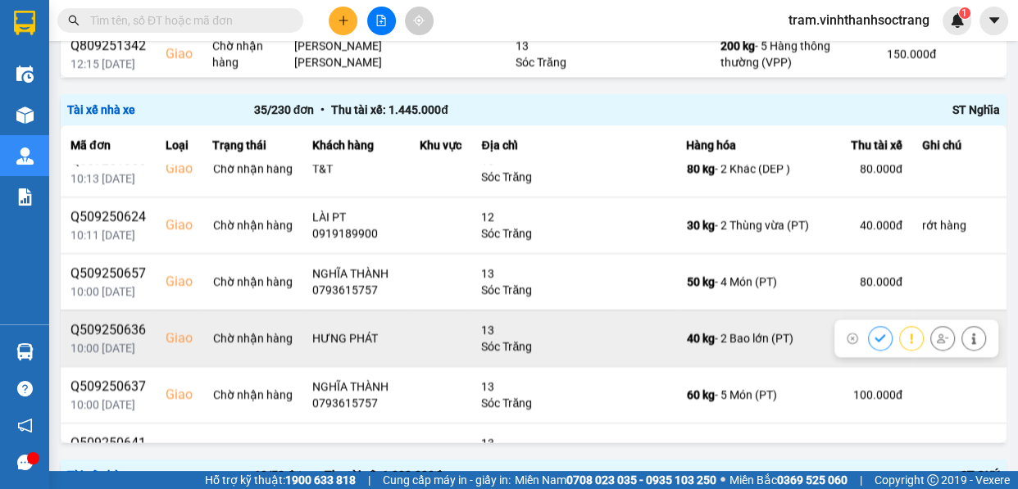
click at [875, 333] on icon at bounding box center [880, 338] width 11 height 11
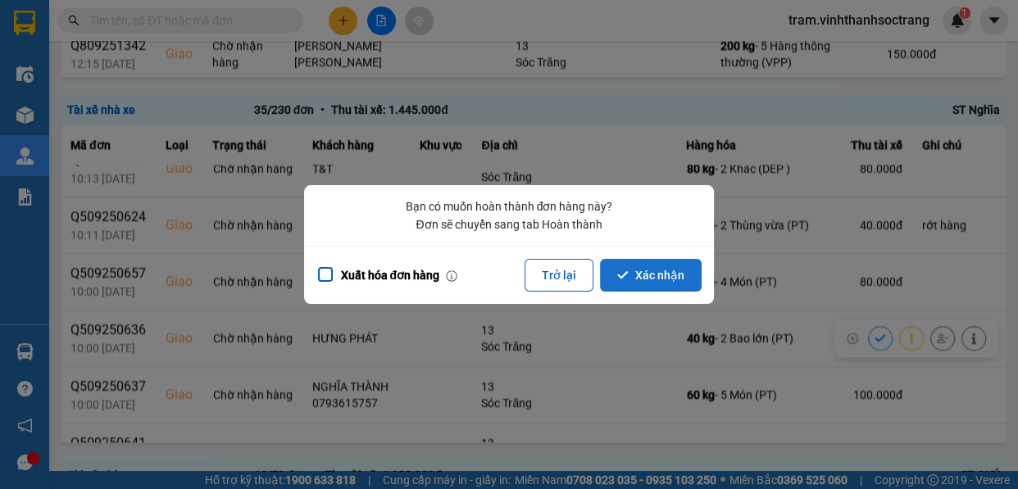
click at [674, 267] on button "Xác nhận" at bounding box center [651, 275] width 102 height 33
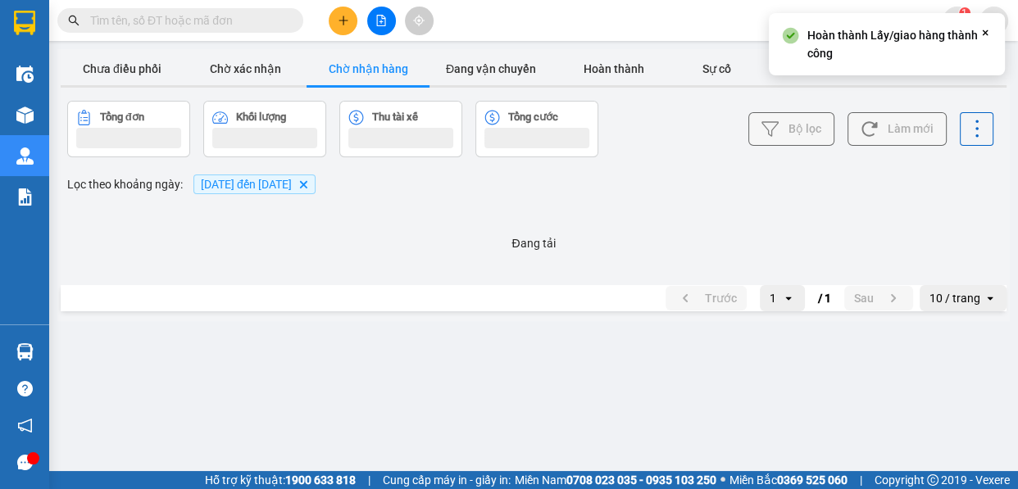
scroll to position [0, 0]
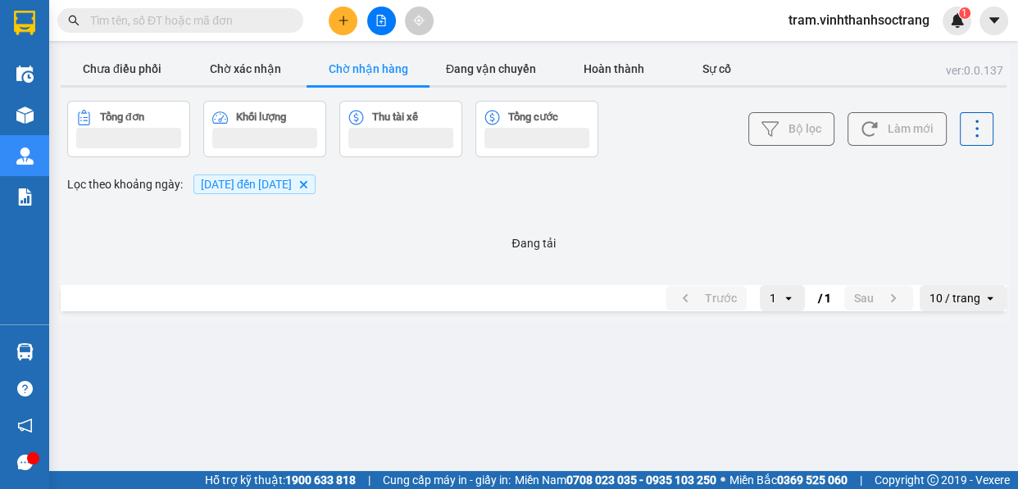
click at [1016, 391] on main "ver: 0.0.137 Chưa điều phối Chờ xác nhận Chờ nhận hàng Đang vận chuyển Hoàn thà…" at bounding box center [509, 235] width 1018 height 471
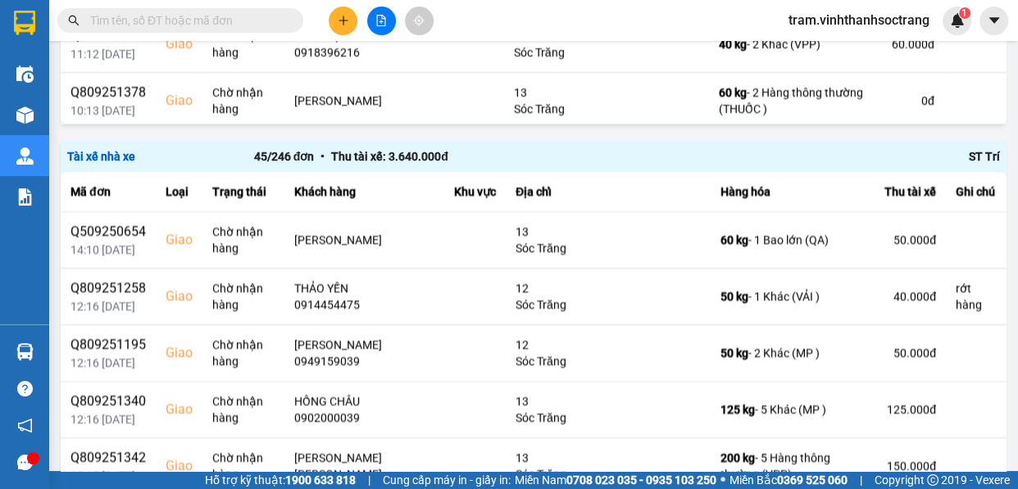
scroll to position [2063, 0]
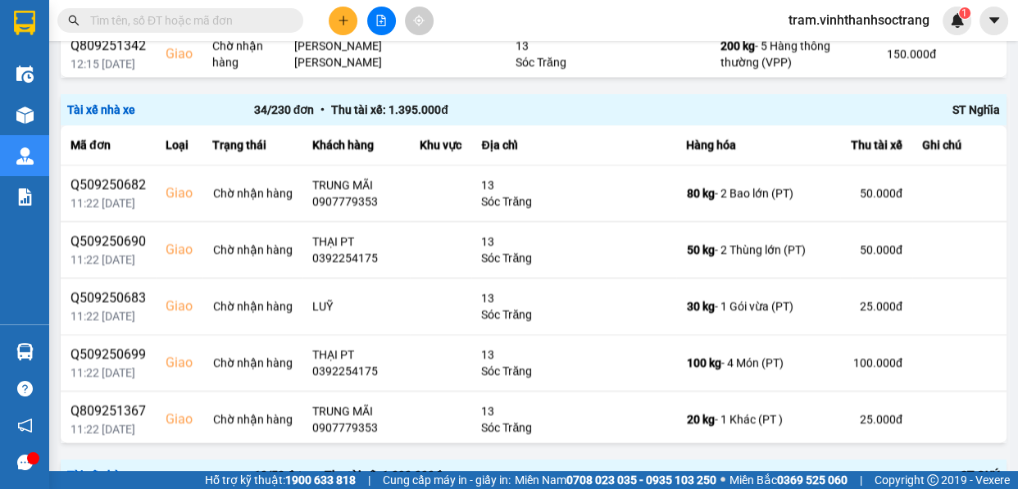
click at [246, 23] on input "text" at bounding box center [186, 20] width 193 height 18
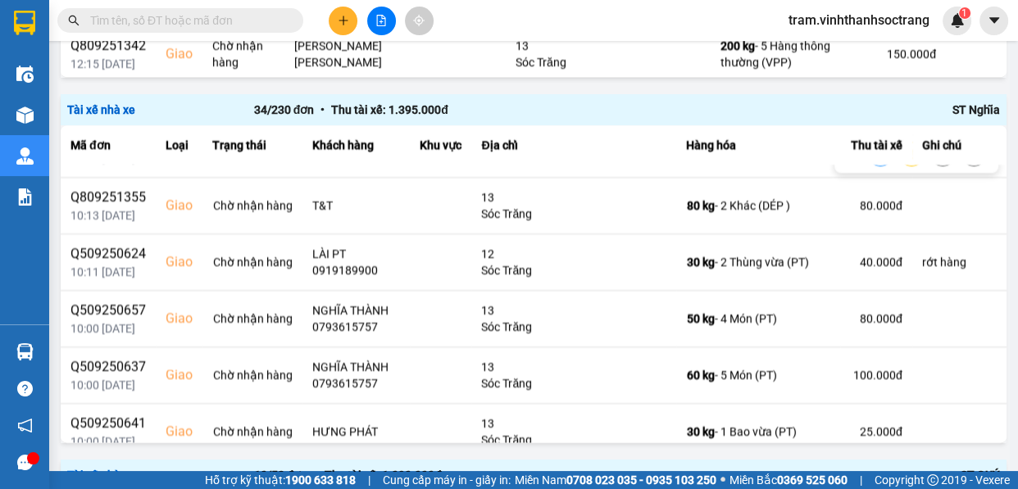
scroll to position [1192, 0]
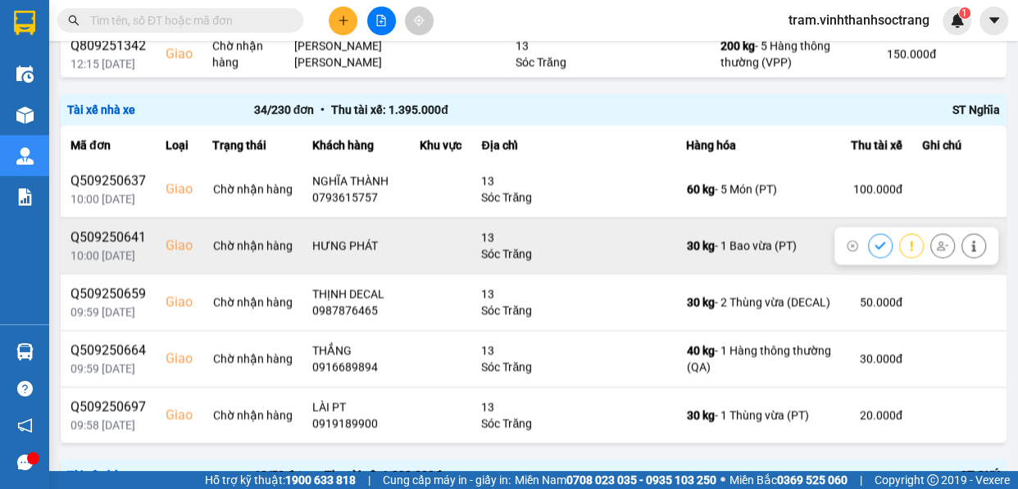
click at [875, 240] on icon at bounding box center [880, 245] width 11 height 11
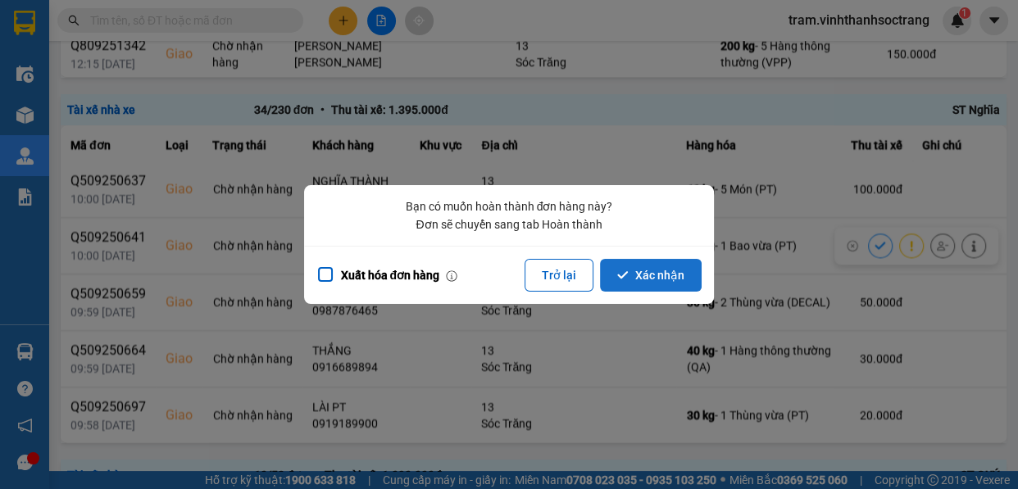
click at [664, 276] on button "Xác nhận" at bounding box center [651, 275] width 102 height 33
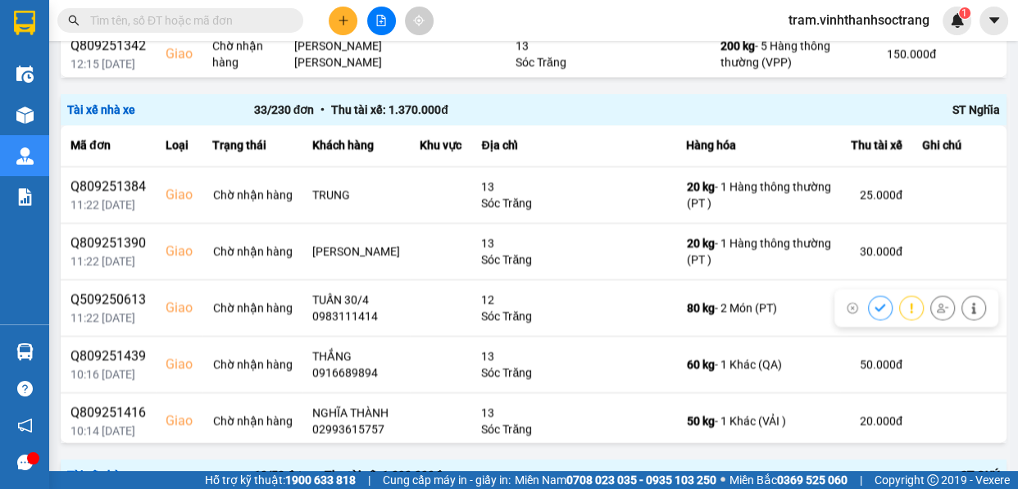
scroll to position [521, 0]
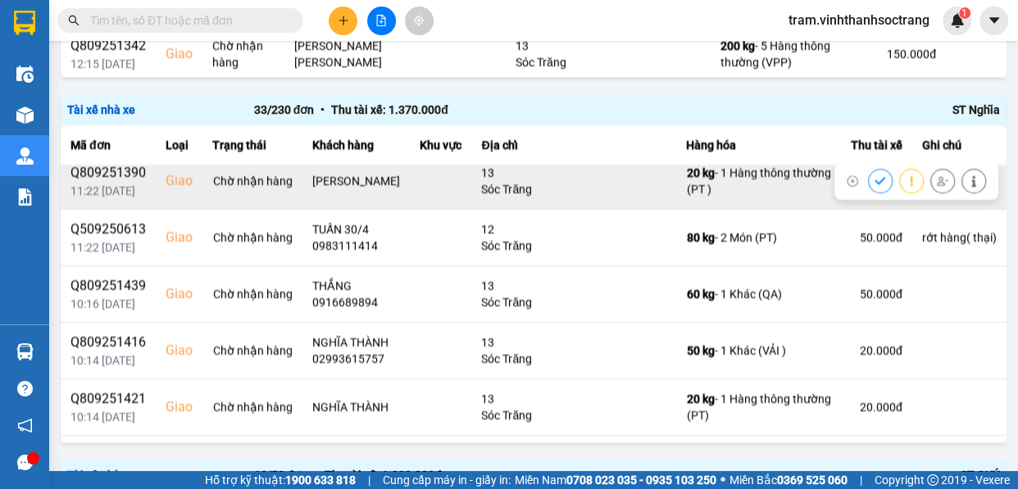
click at [875, 180] on icon at bounding box center [880, 180] width 11 height 7
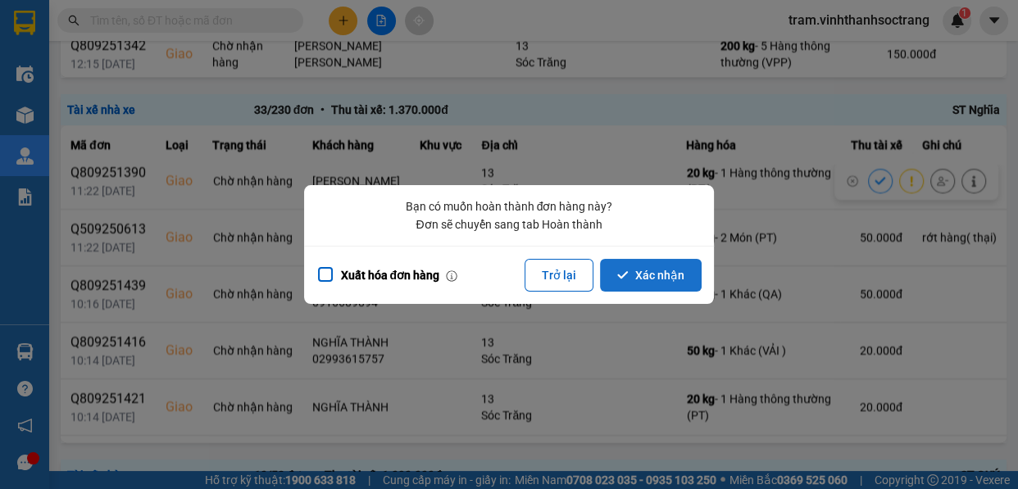
click at [666, 284] on button "Xác nhận" at bounding box center [651, 275] width 102 height 33
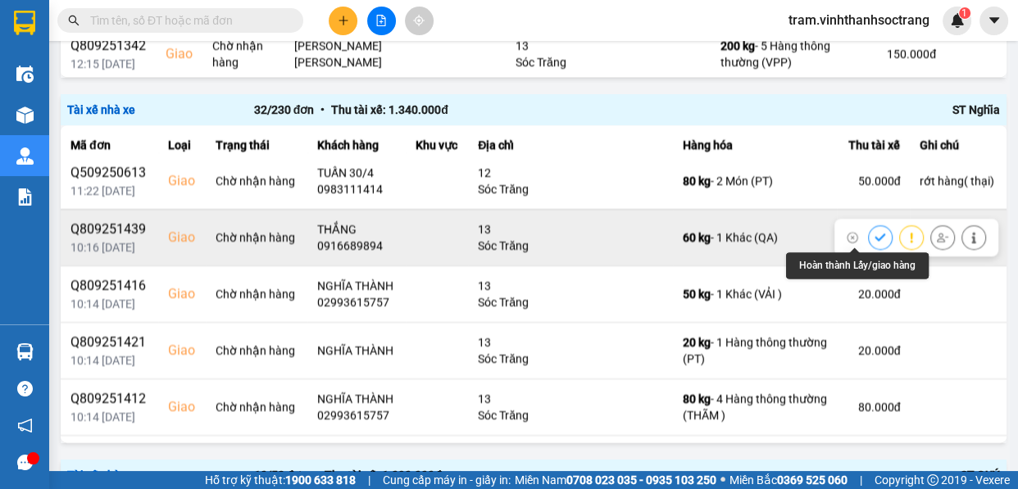
click at [869, 238] on button at bounding box center [880, 237] width 23 height 29
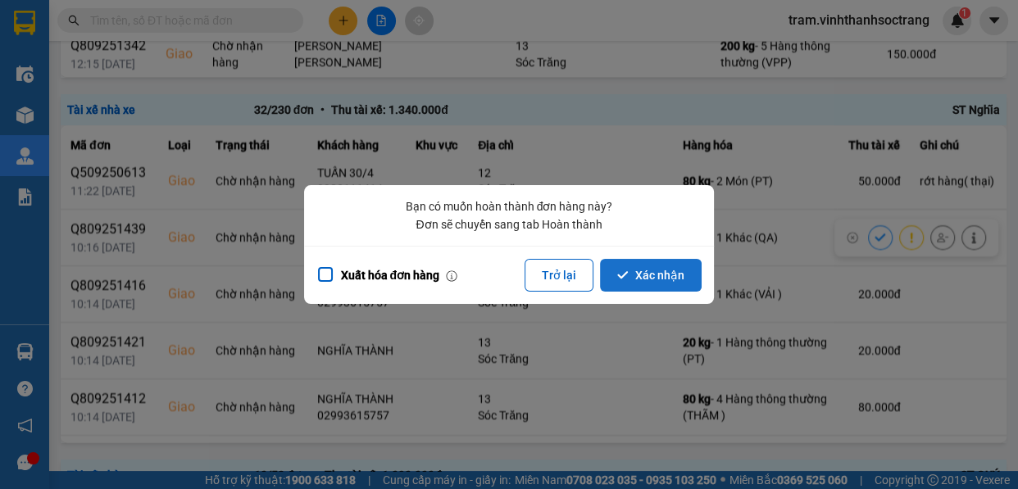
click at [663, 270] on button "Xác nhận" at bounding box center [651, 275] width 102 height 33
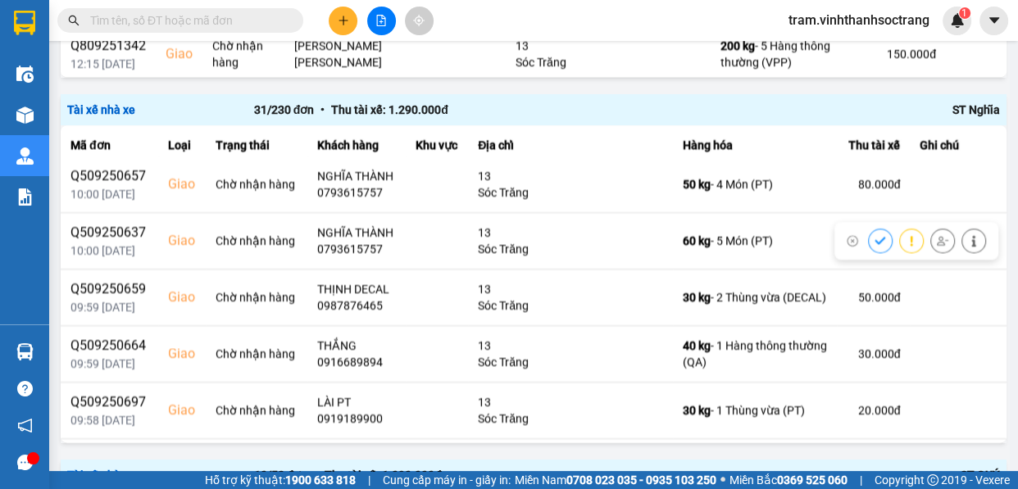
scroll to position [1117, 0]
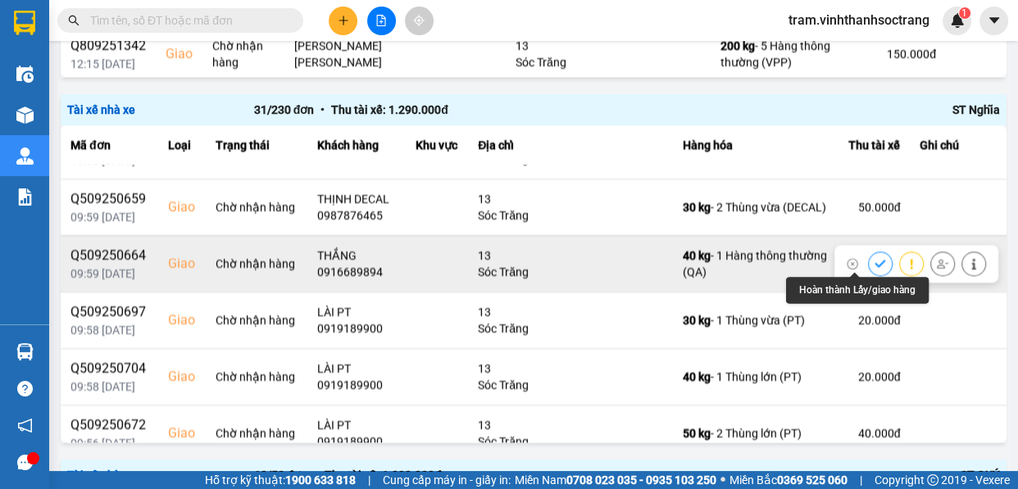
click at [875, 260] on icon at bounding box center [880, 263] width 11 height 7
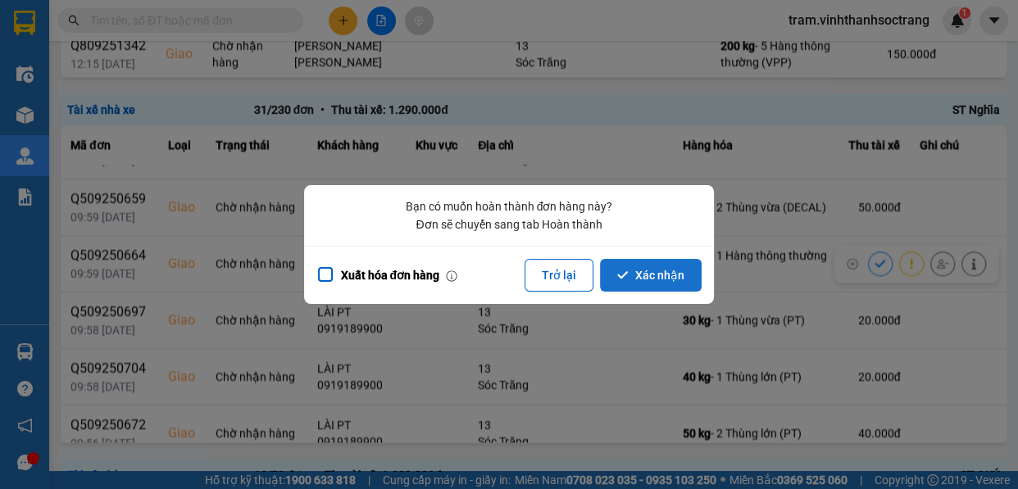
click at [681, 287] on button "Xác nhận" at bounding box center [651, 275] width 102 height 33
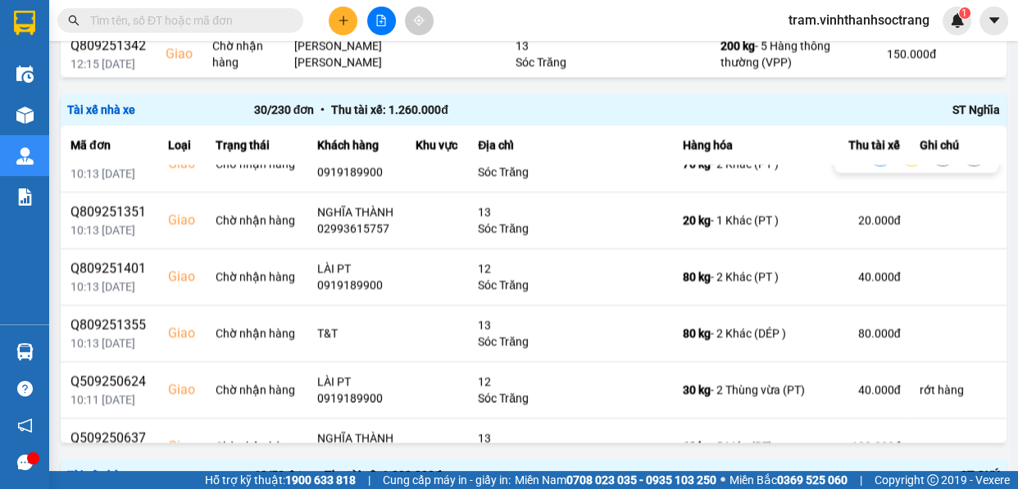
scroll to position [820, 0]
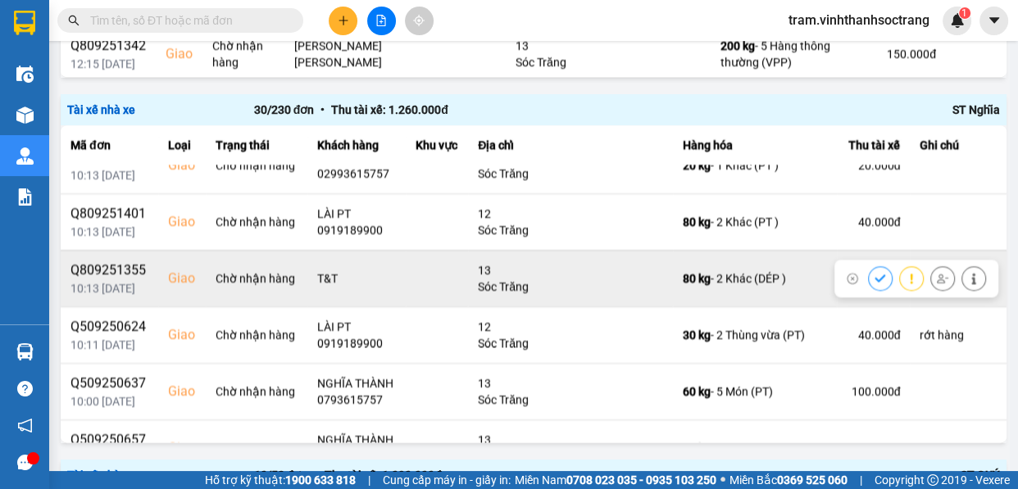
click at [869, 270] on button at bounding box center [880, 278] width 23 height 29
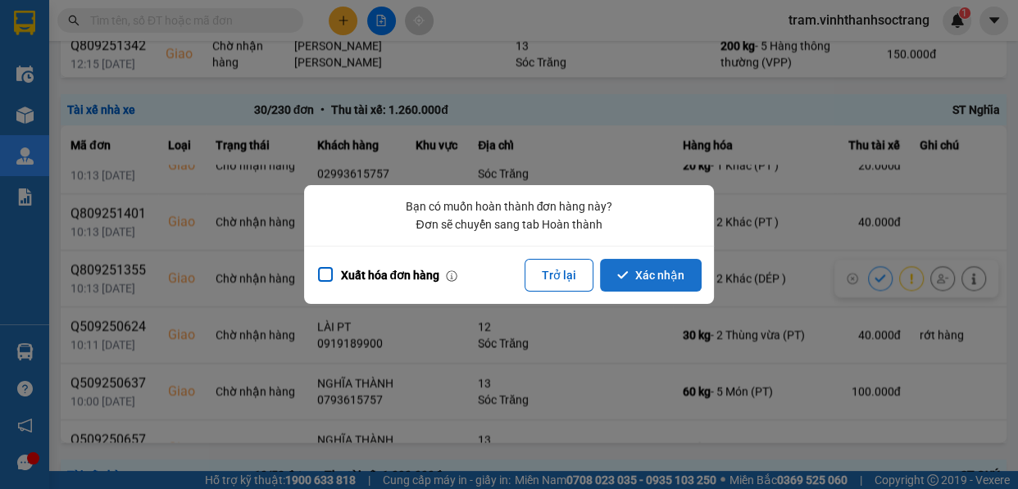
click at [682, 261] on button "Xác nhận" at bounding box center [651, 275] width 102 height 33
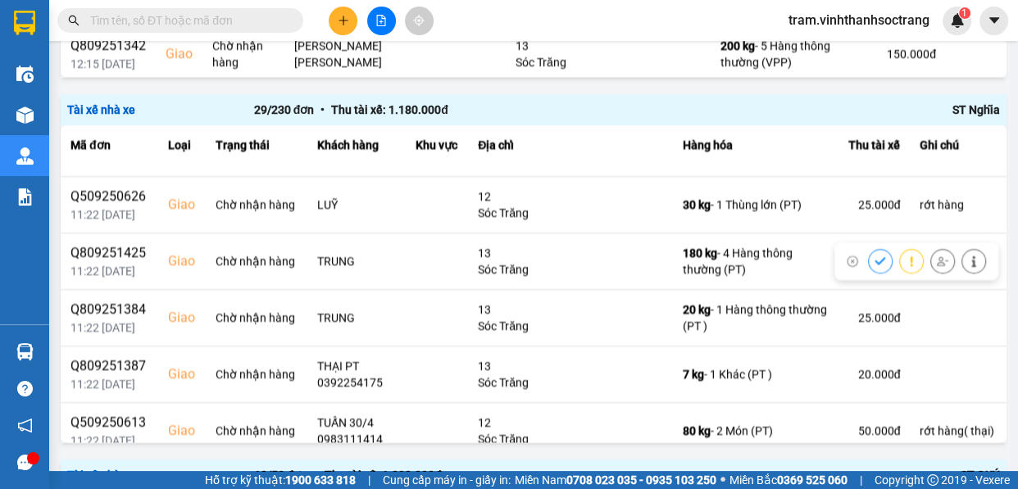
scroll to position [298, 0]
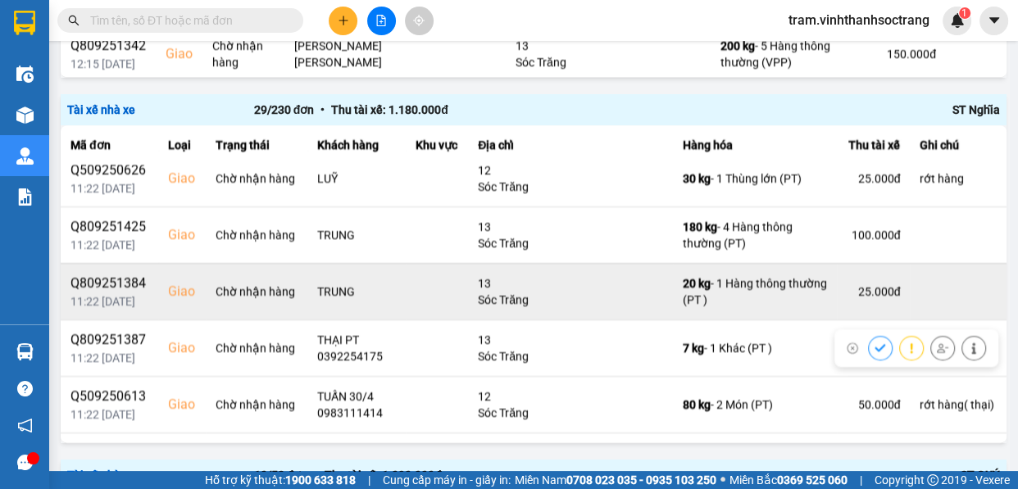
click at [847, 288] on div "25.000 đ" at bounding box center [873, 292] width 53 height 16
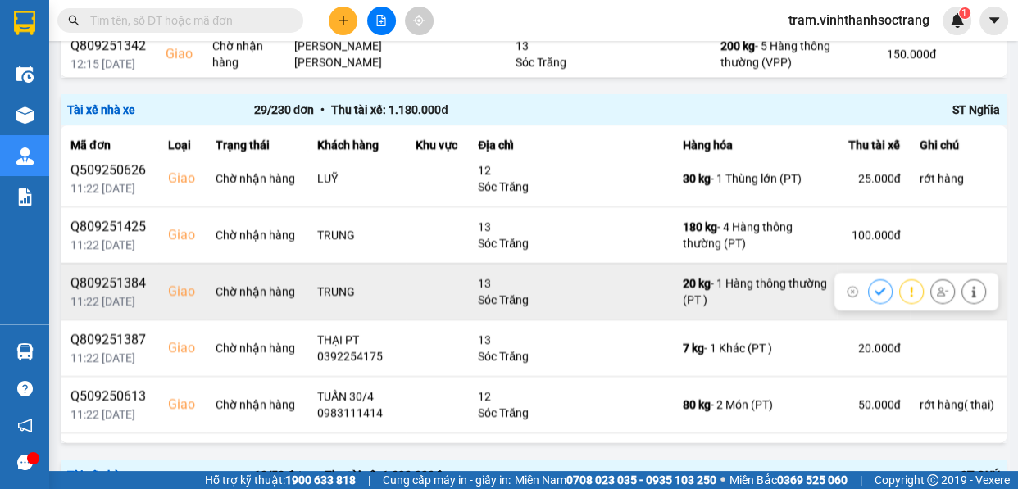
click at [875, 288] on icon at bounding box center [880, 291] width 11 height 11
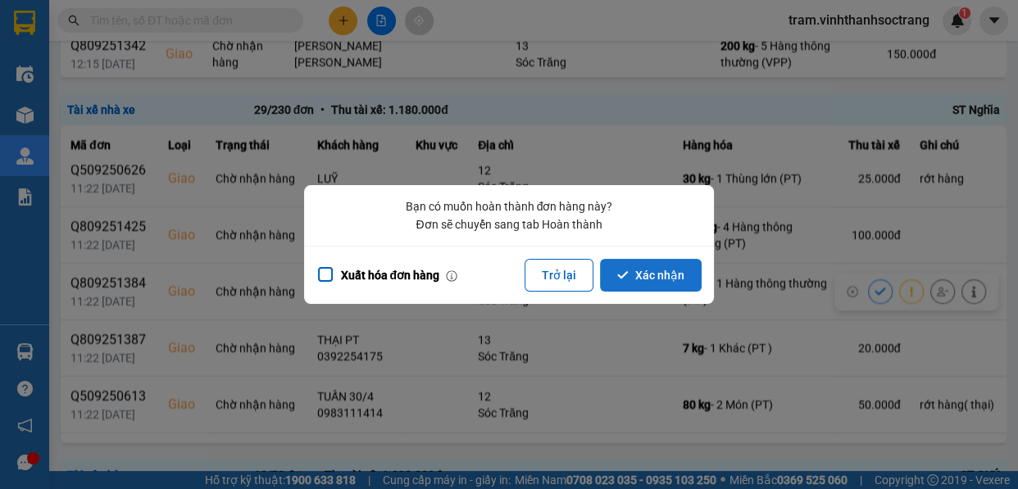
click at [673, 278] on button "Xác nhận" at bounding box center [651, 275] width 102 height 33
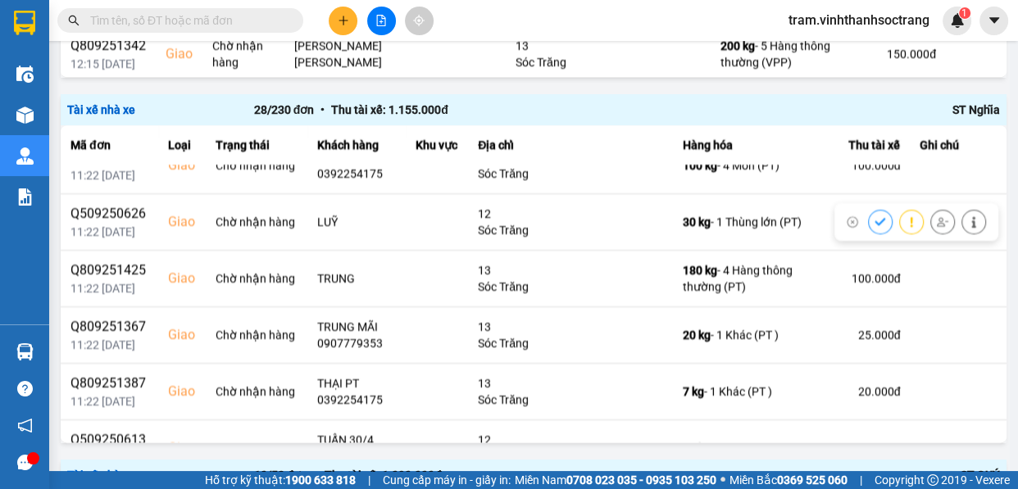
scroll to position [223, 0]
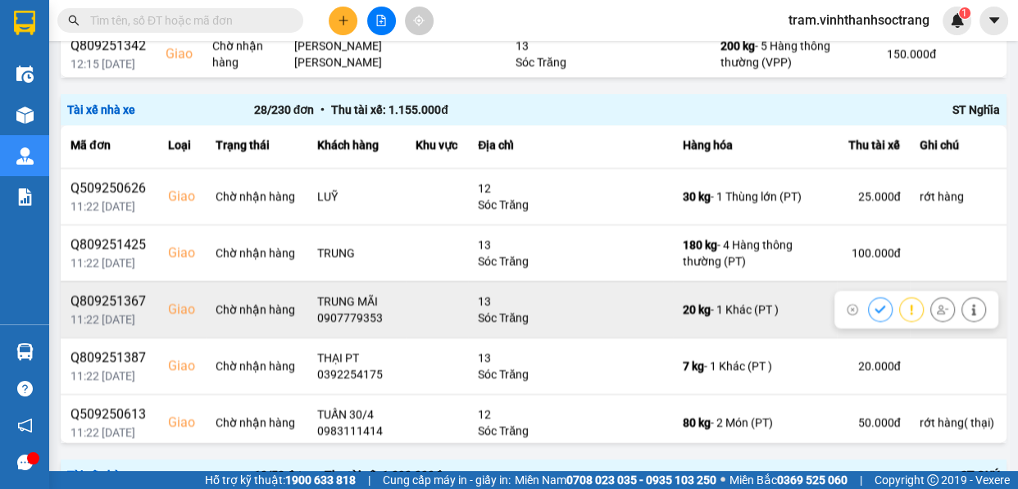
click at [875, 305] on icon at bounding box center [880, 309] width 11 height 11
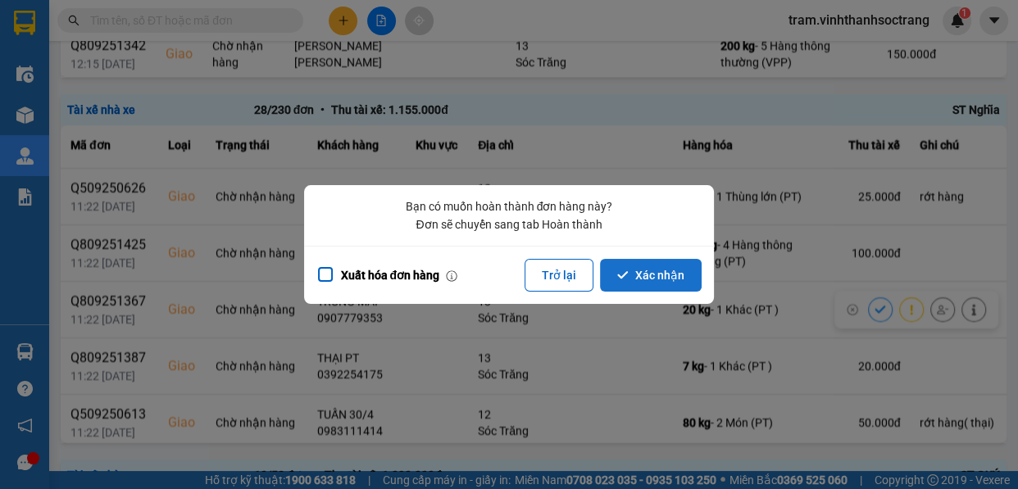
click at [682, 274] on button "Xác nhận" at bounding box center [651, 275] width 102 height 33
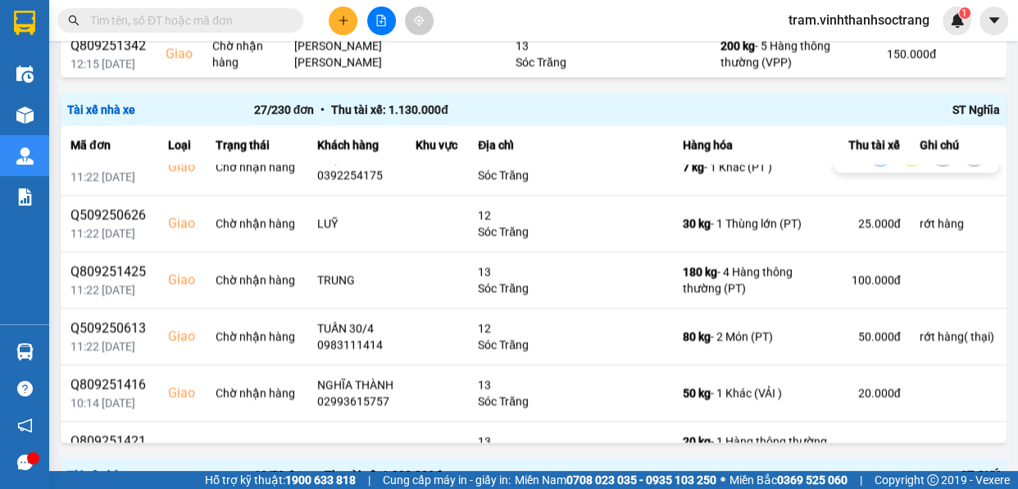
scroll to position [298, 0]
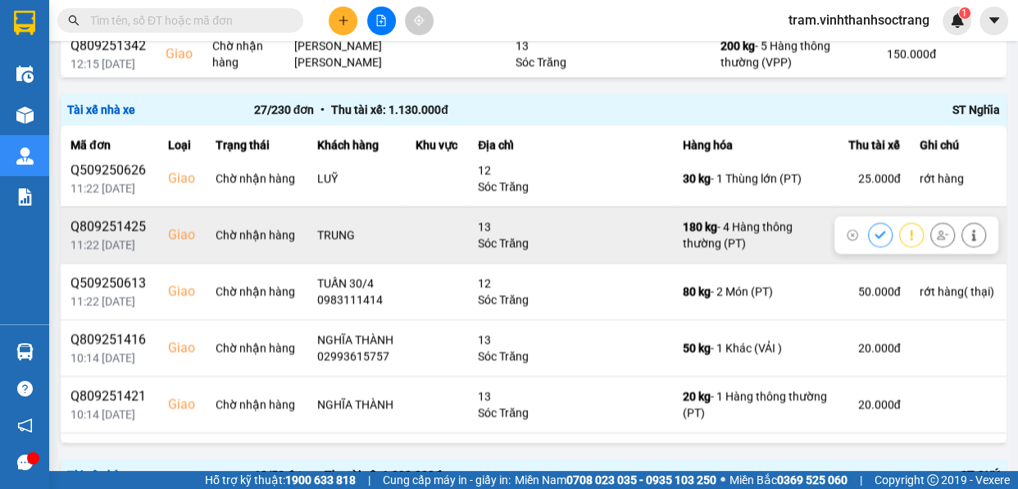
click at [875, 231] on icon at bounding box center [880, 234] width 11 height 7
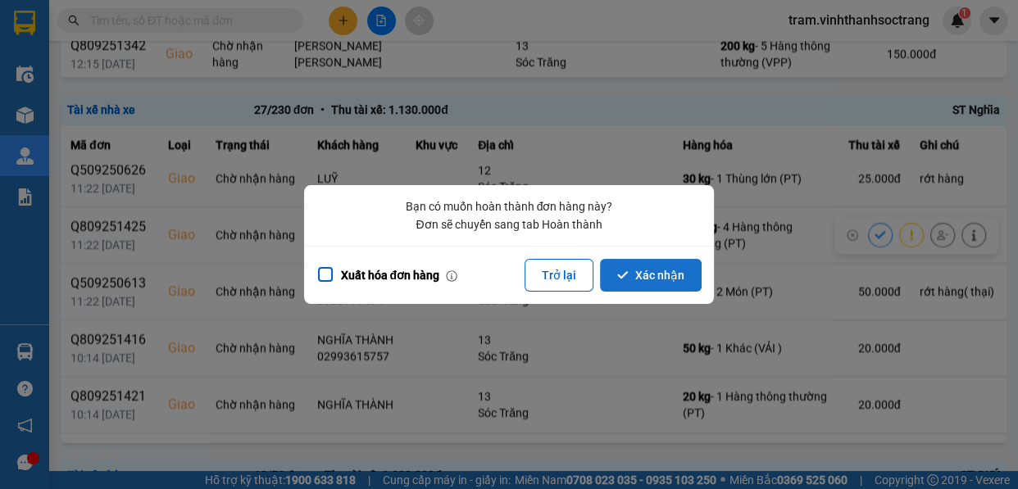
click at [693, 275] on button "Xác nhận" at bounding box center [651, 275] width 102 height 33
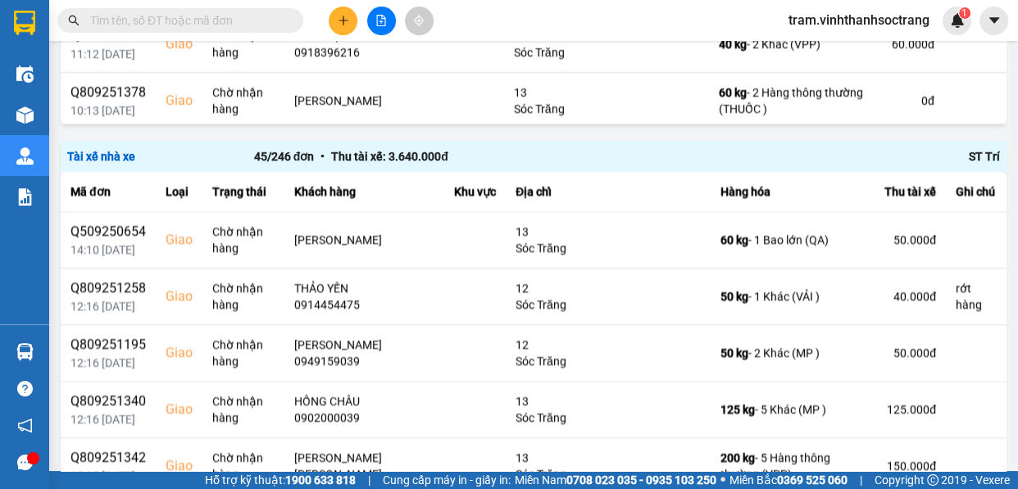
scroll to position [2063, 0]
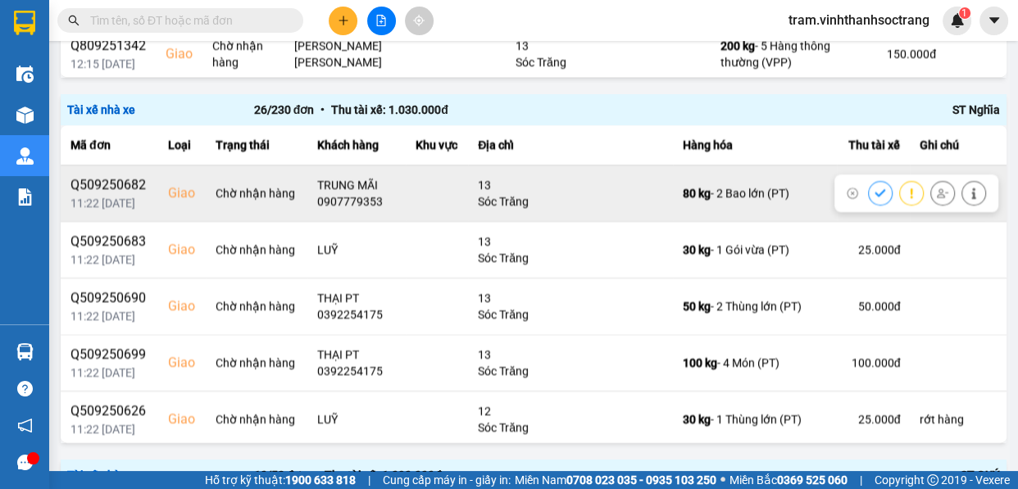
click at [869, 189] on button at bounding box center [880, 193] width 23 height 29
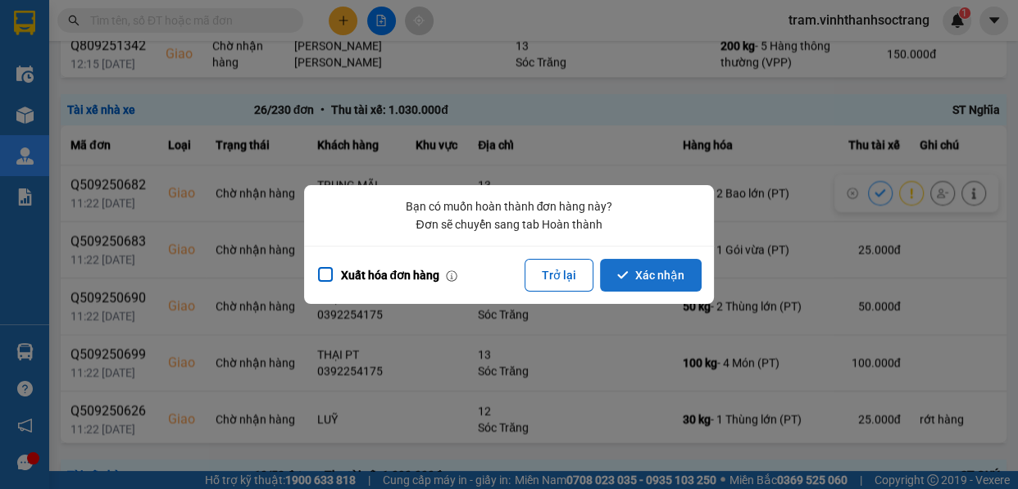
click at [674, 270] on button "Xác nhận" at bounding box center [651, 275] width 102 height 33
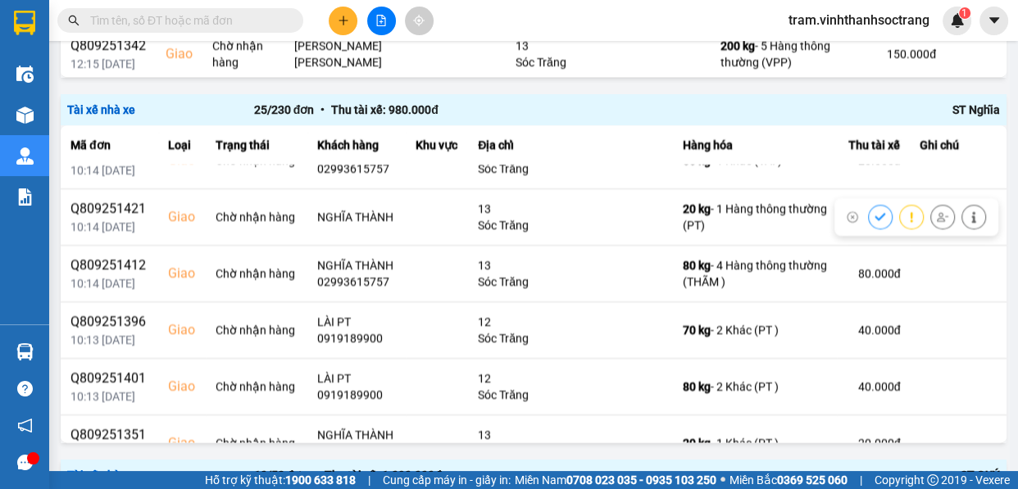
scroll to position [745, 0]
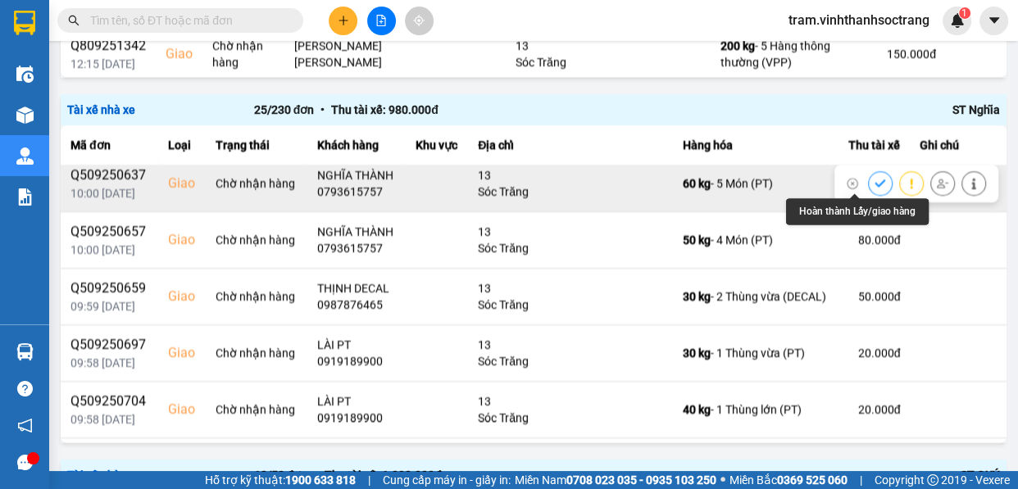
click at [875, 180] on icon at bounding box center [880, 183] width 11 height 11
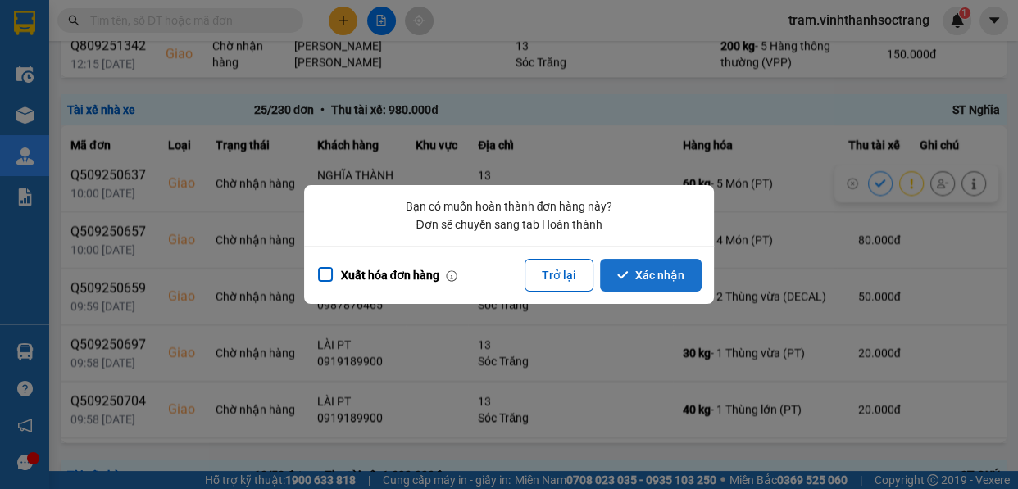
click at [648, 280] on button "Xác nhận" at bounding box center [651, 275] width 102 height 33
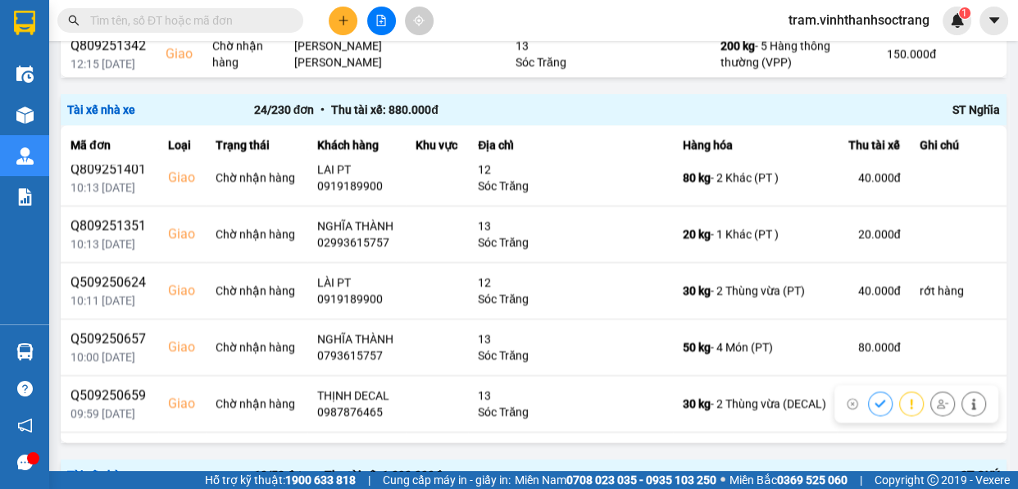
scroll to position [555, 0]
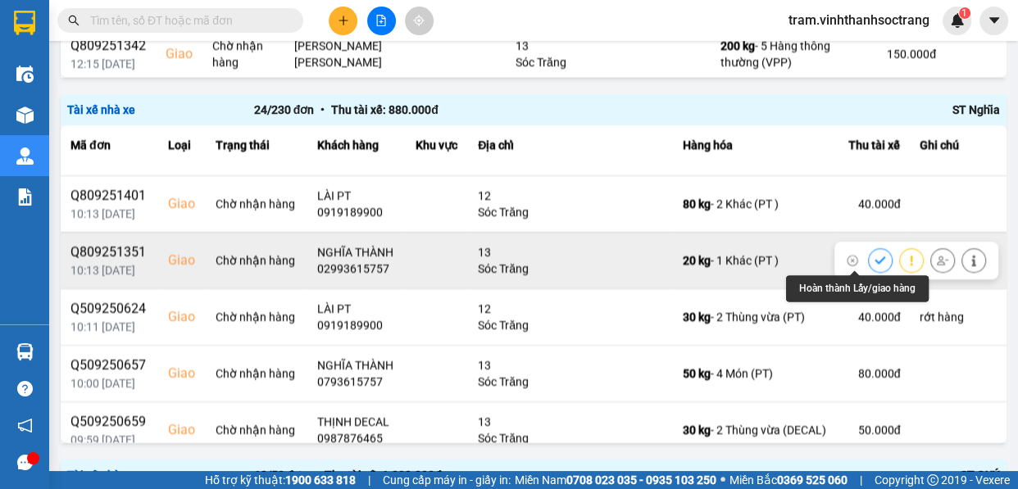
click at [875, 257] on icon at bounding box center [880, 260] width 11 height 11
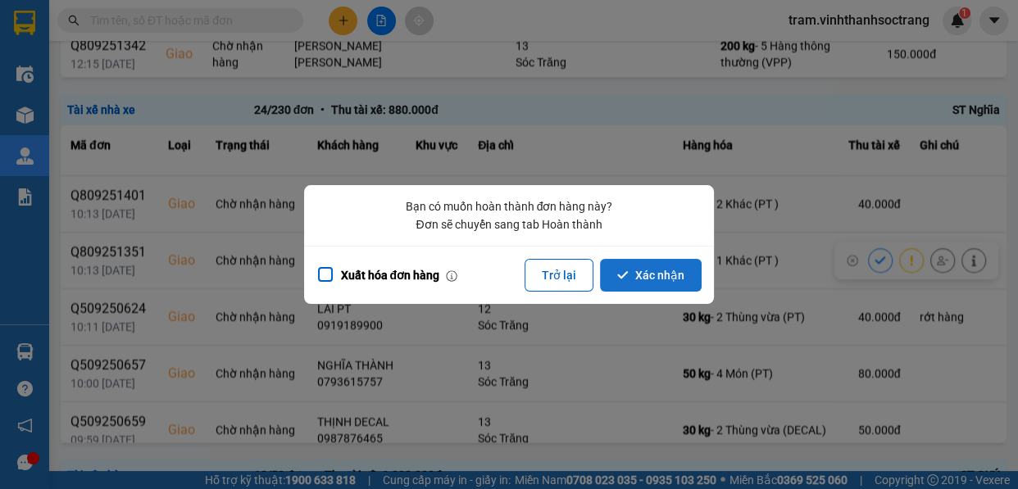
click at [661, 277] on button "Xác nhận" at bounding box center [651, 275] width 102 height 33
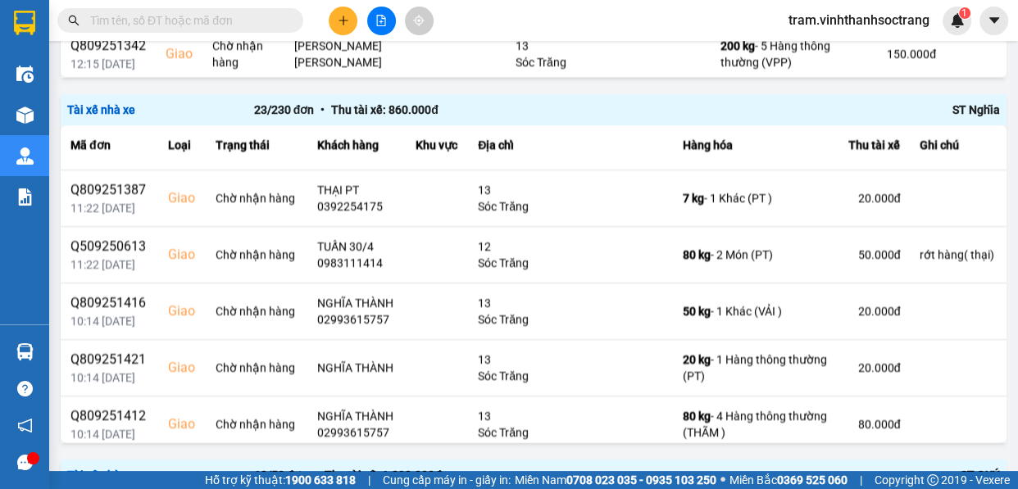
scroll to position [223, 0]
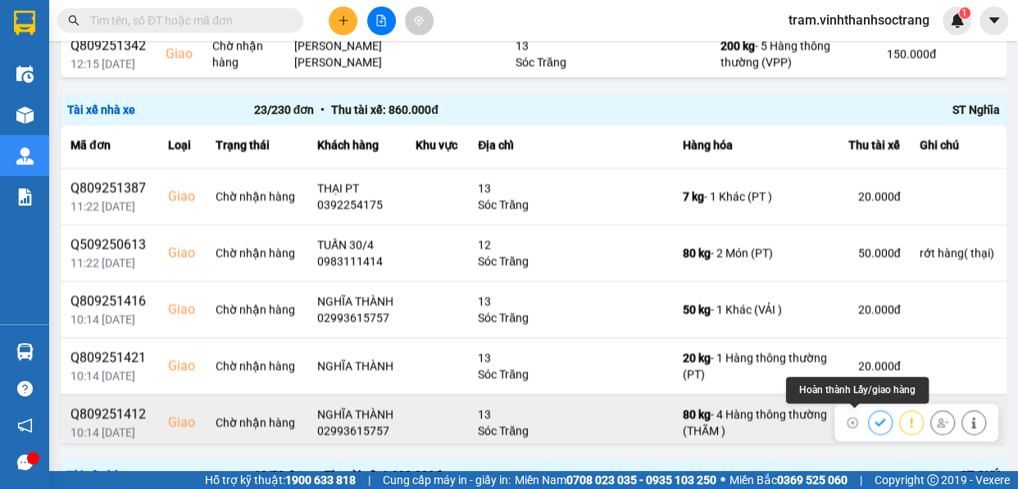
click at [869, 418] on button at bounding box center [880, 422] width 23 height 29
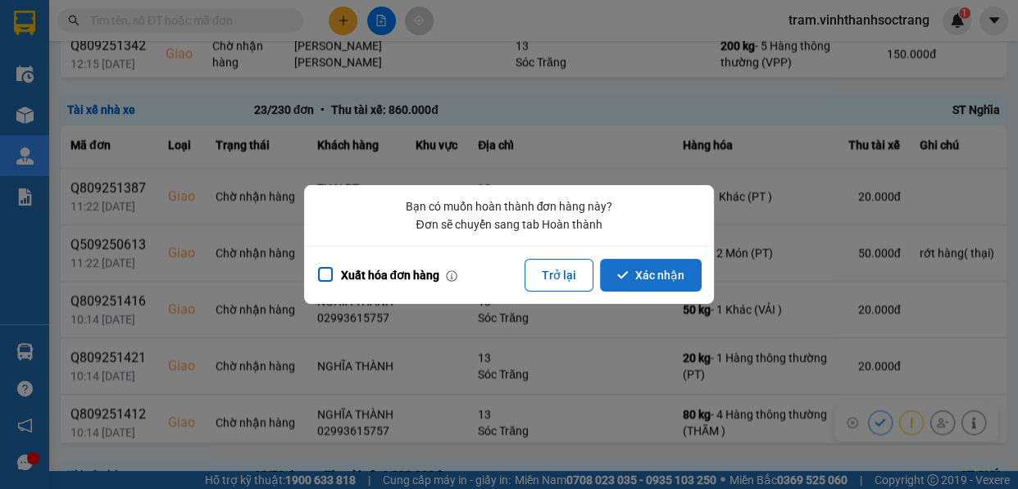
click at [668, 281] on button "Xác nhận" at bounding box center [651, 275] width 102 height 33
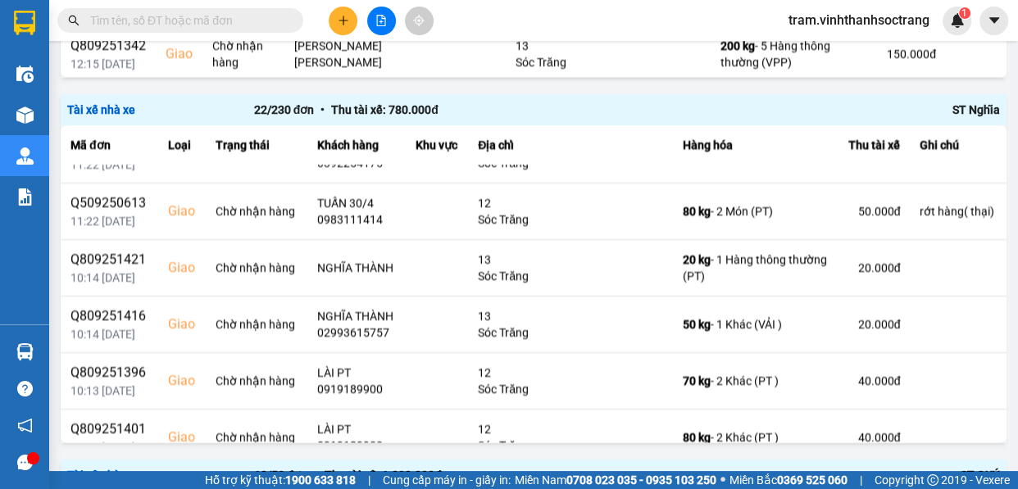
scroll to position [298, 0]
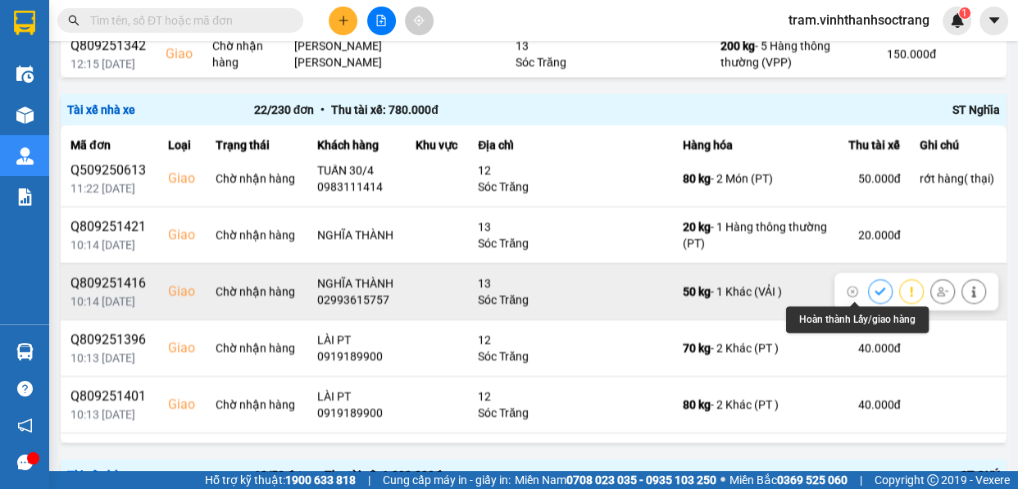
click at [875, 286] on icon at bounding box center [880, 291] width 11 height 11
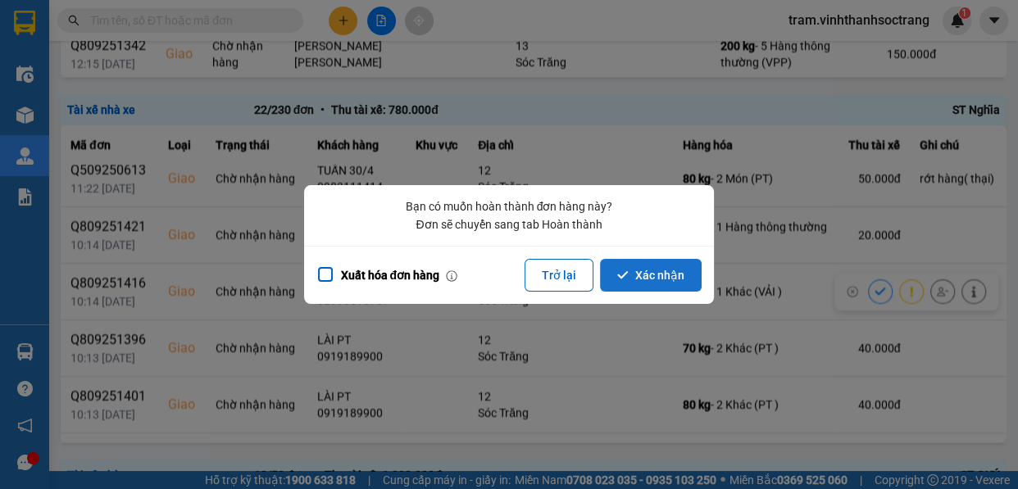
click at [682, 277] on button "Xác nhận" at bounding box center [651, 275] width 102 height 33
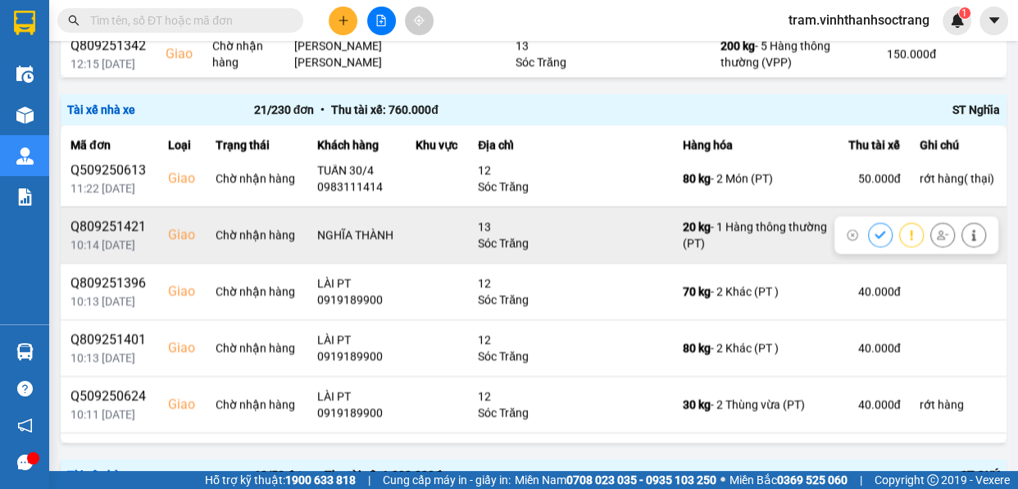
click at [869, 233] on button at bounding box center [880, 234] width 23 height 29
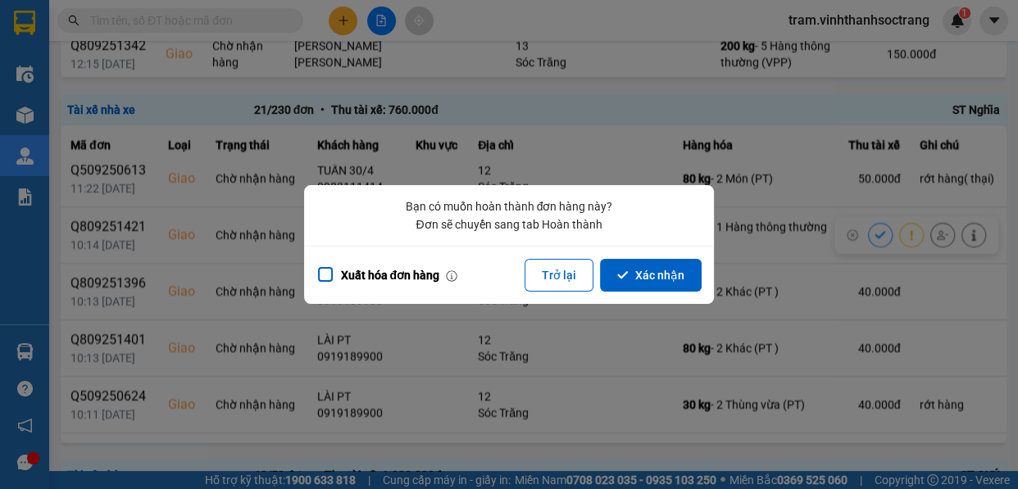
click at [668, 263] on button "Xác nhận" at bounding box center [651, 275] width 102 height 33
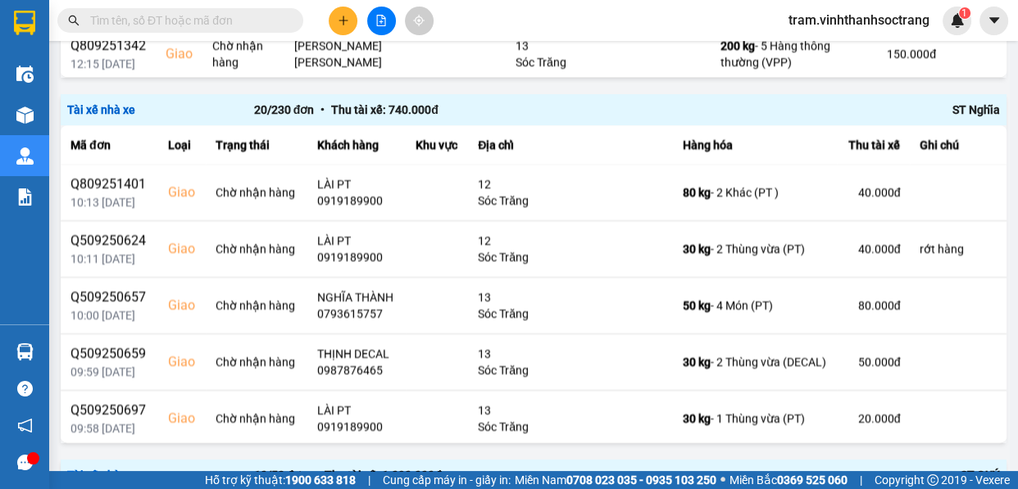
scroll to position [447, 0]
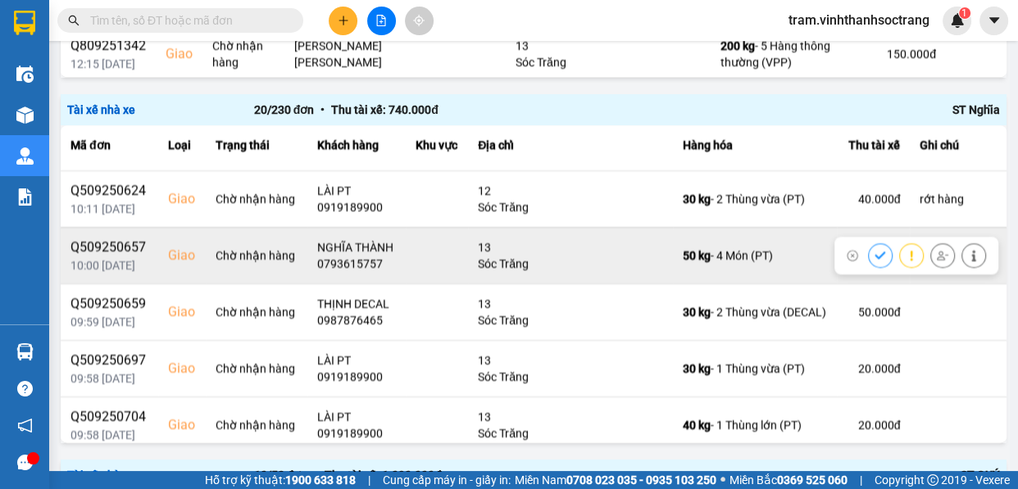
click at [875, 250] on icon at bounding box center [880, 255] width 11 height 11
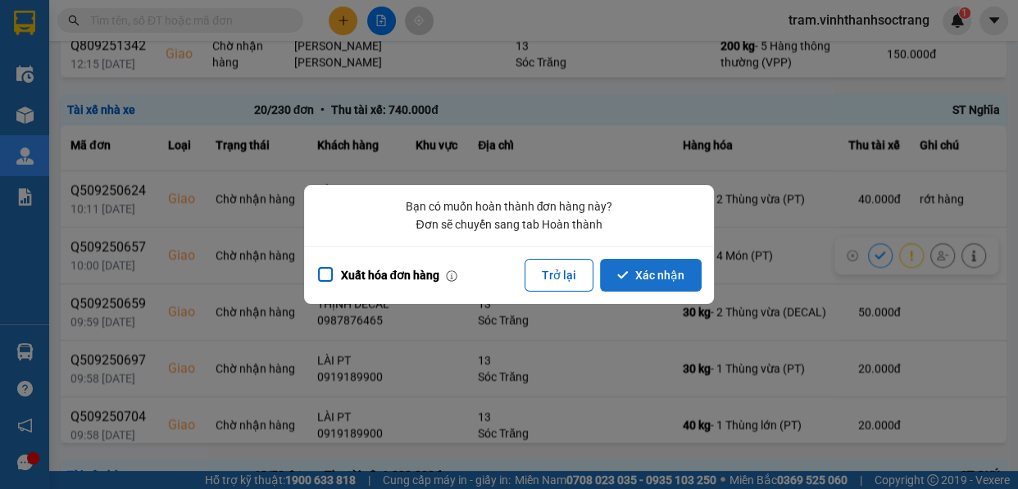
click at [676, 277] on button "Xác nhận" at bounding box center [651, 275] width 102 height 33
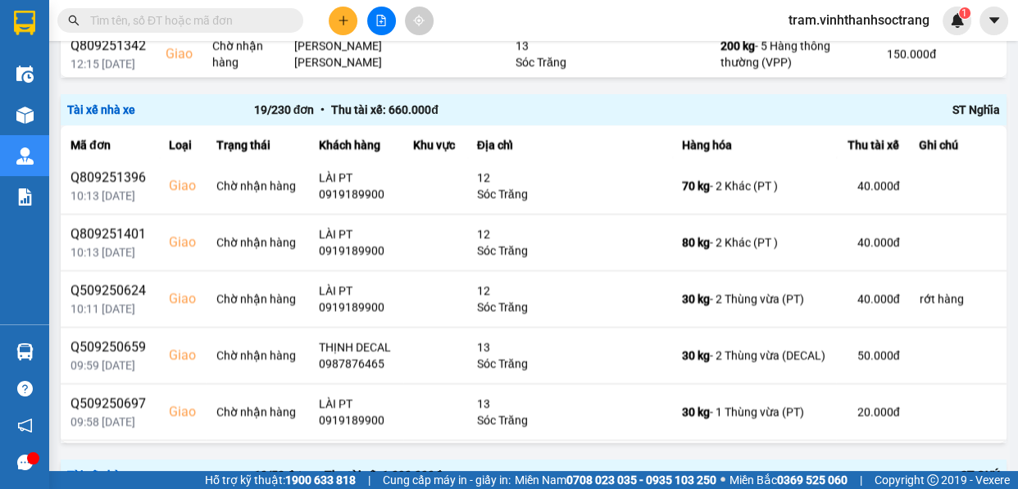
scroll to position [372, 0]
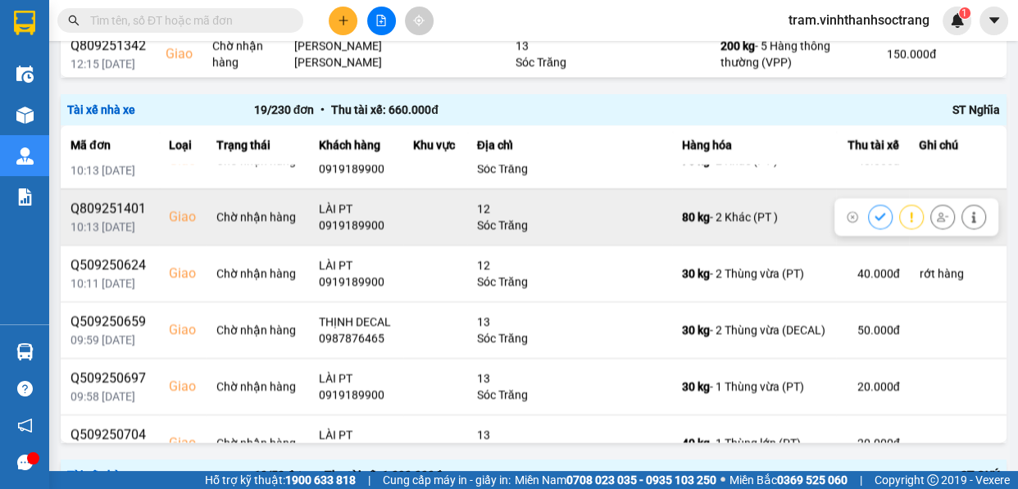
click at [869, 208] on button at bounding box center [880, 216] width 23 height 29
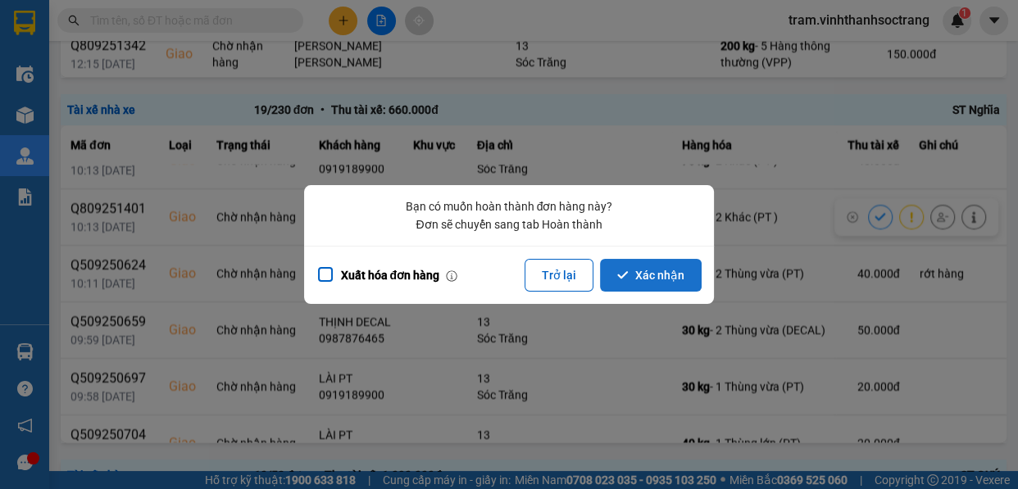
click at [679, 272] on button "Xác nhận" at bounding box center [651, 275] width 102 height 33
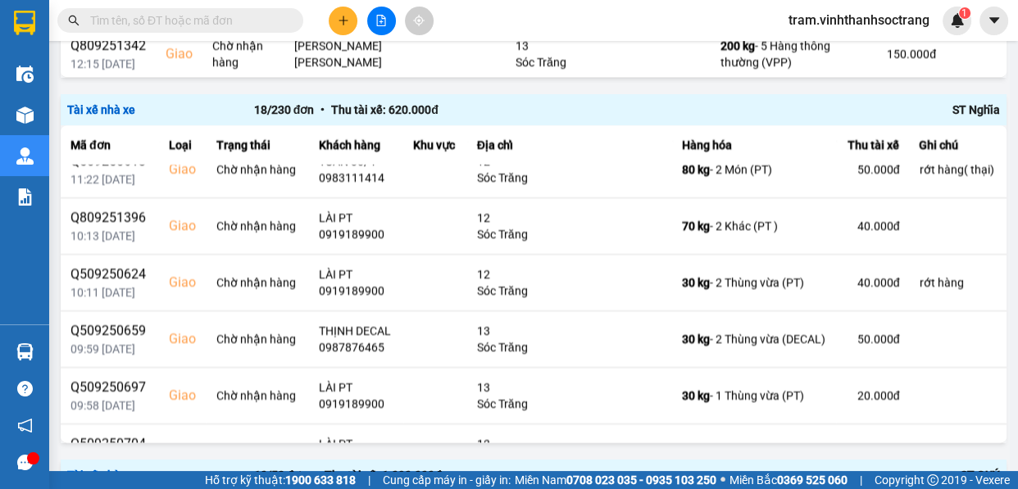
scroll to position [290, 0]
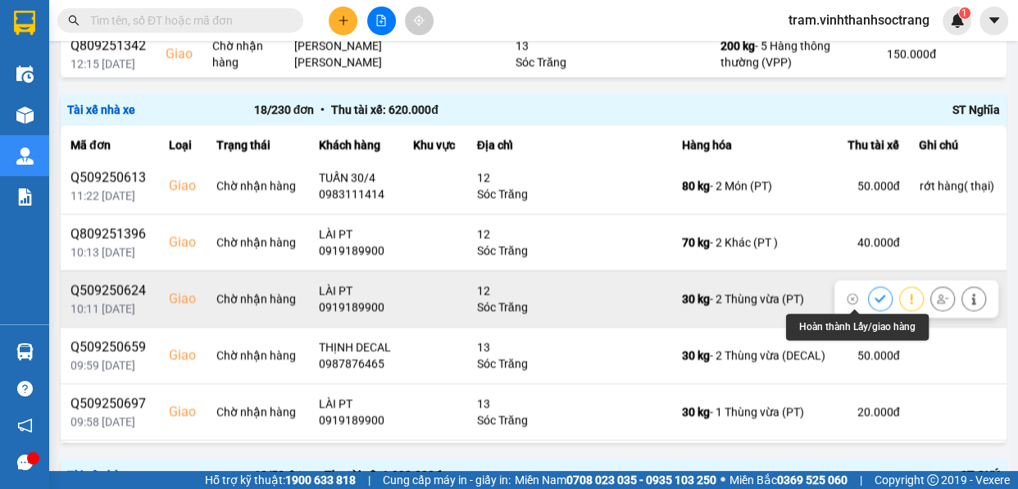
click at [875, 295] on icon at bounding box center [880, 298] width 11 height 11
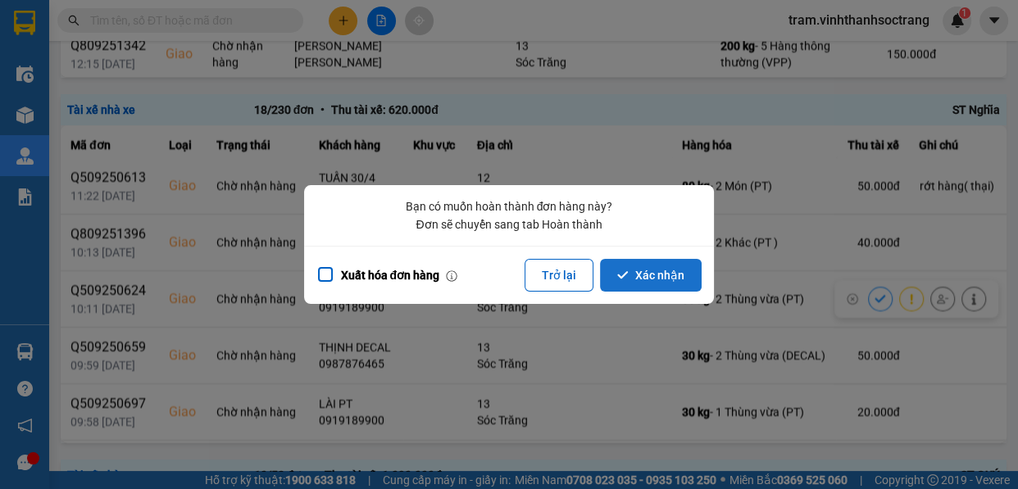
click at [661, 281] on button "Xác nhận" at bounding box center [651, 275] width 102 height 33
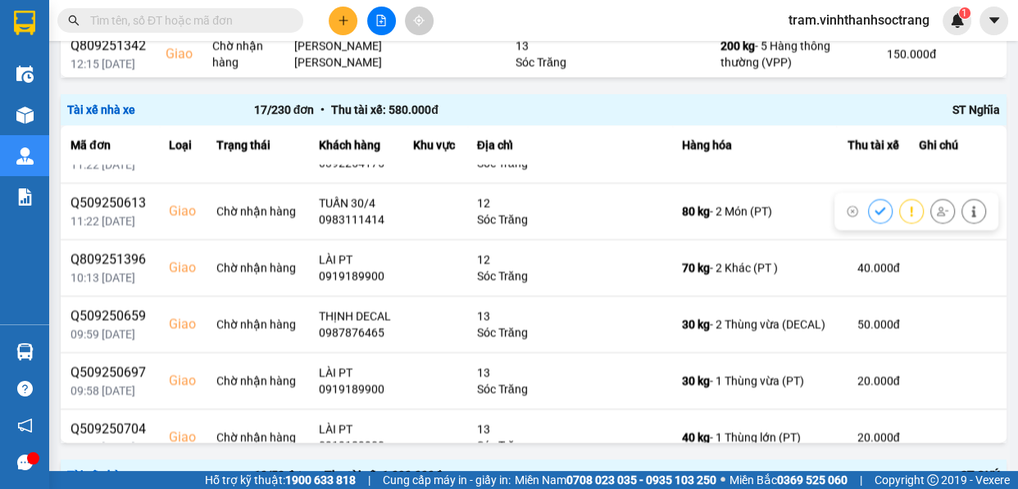
scroll to position [298, 0]
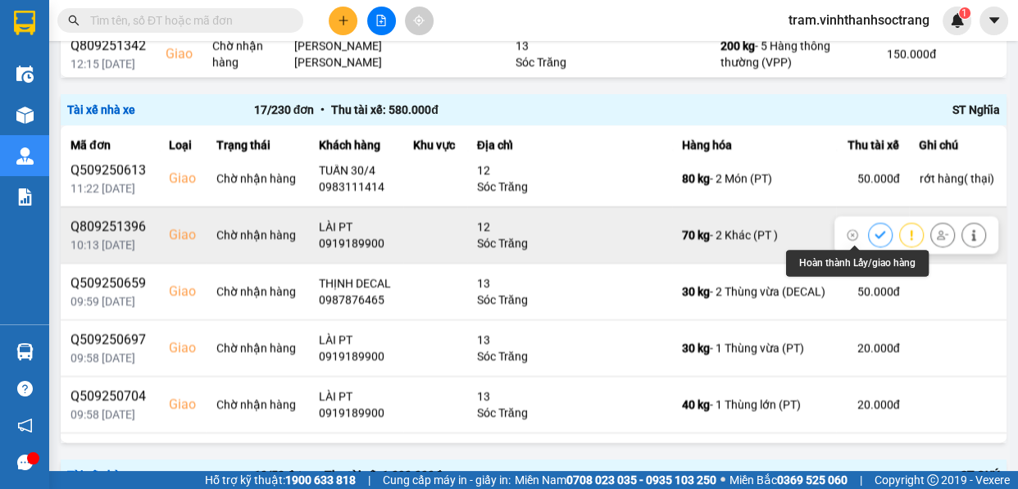
click at [875, 234] on icon at bounding box center [880, 234] width 11 height 7
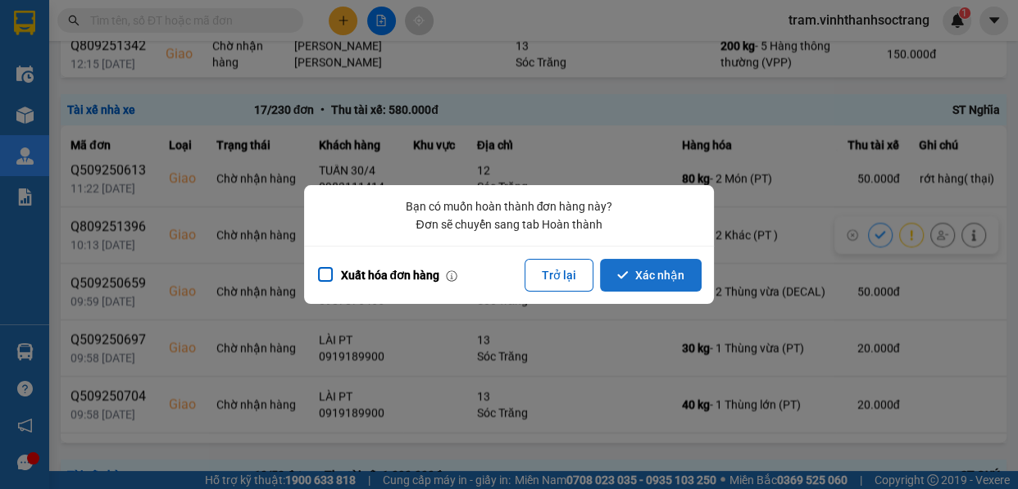
click at [667, 279] on button "Xác nhận" at bounding box center [651, 275] width 102 height 33
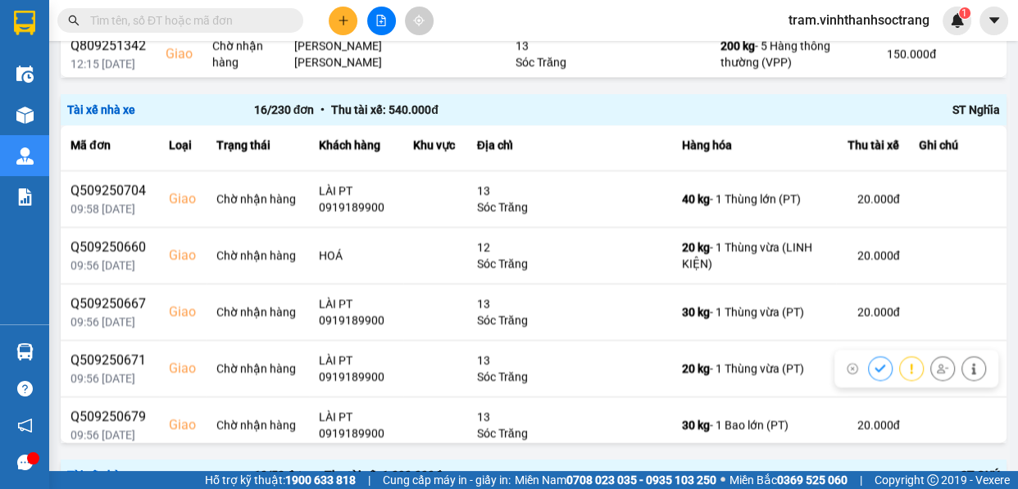
scroll to position [521, 0]
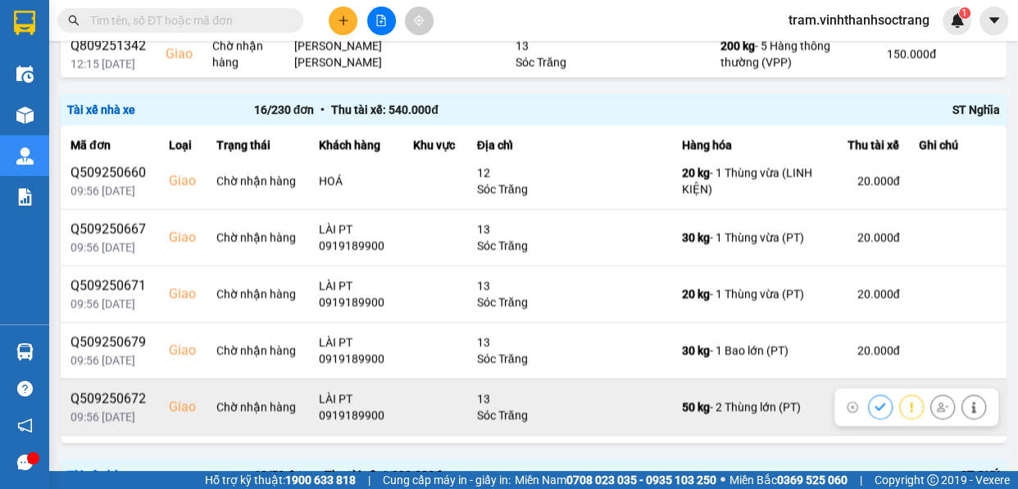
click at [875, 402] on icon at bounding box center [880, 407] width 11 height 11
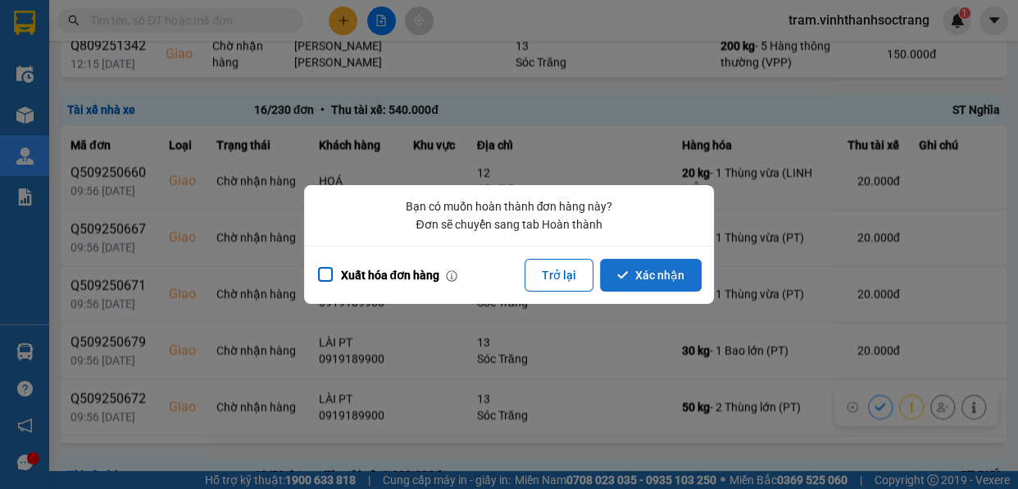
click at [652, 278] on button "Xác nhận" at bounding box center [651, 275] width 102 height 33
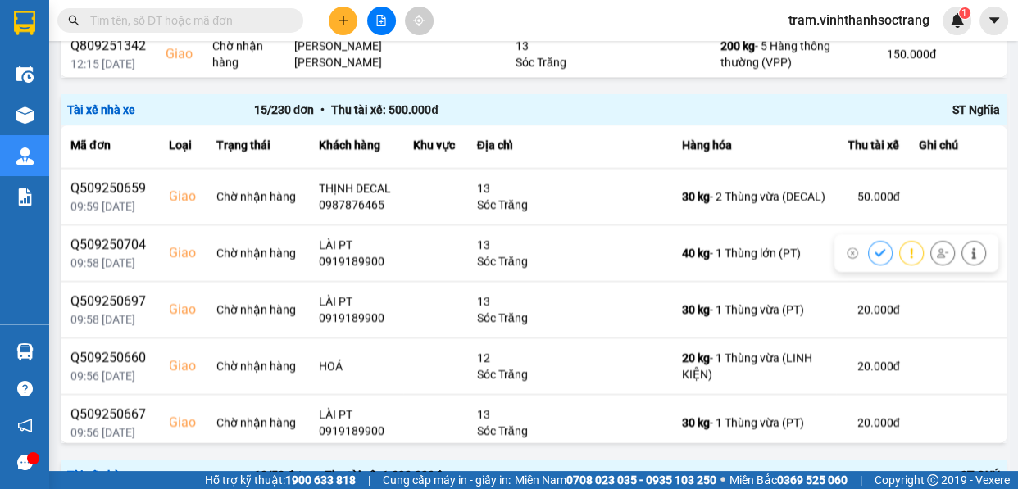
scroll to position [372, 0]
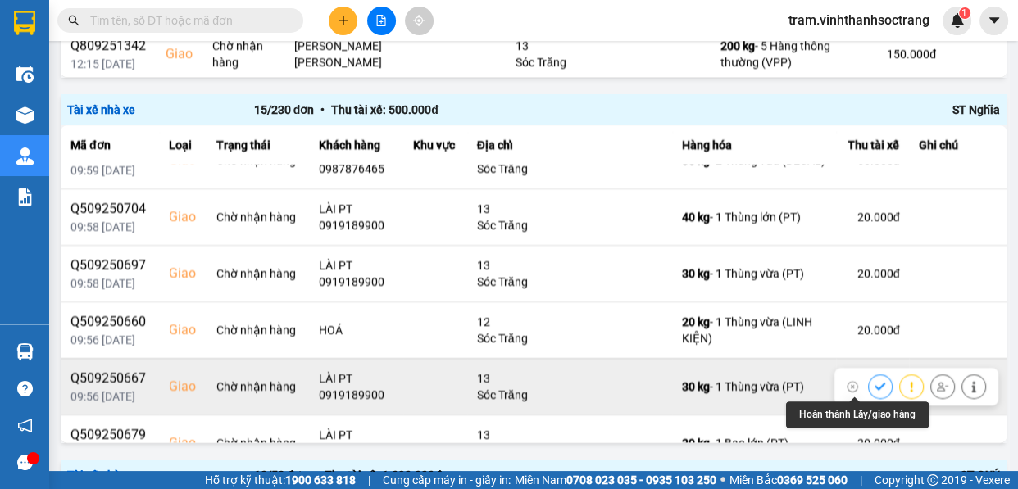
click at [869, 379] on button at bounding box center [880, 386] width 23 height 29
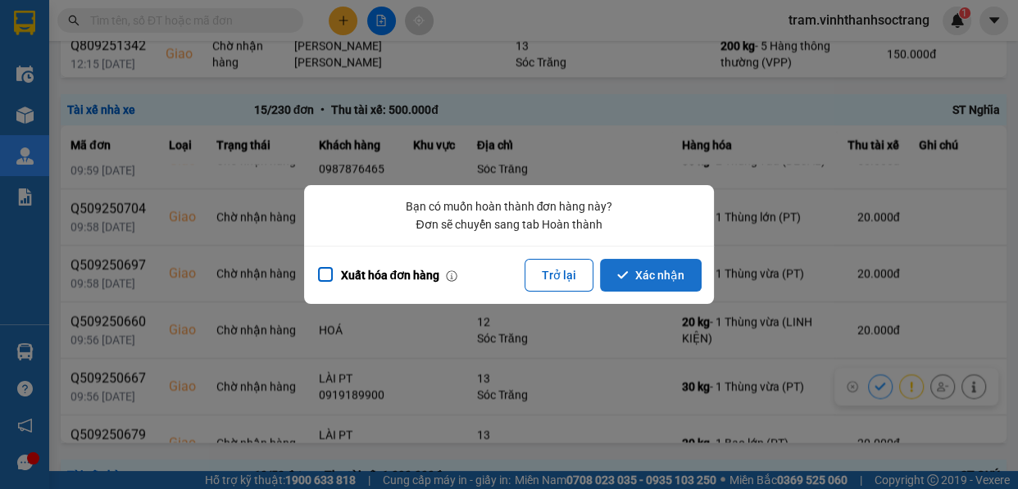
click at [629, 276] on icon "dialog" at bounding box center [622, 275] width 11 height 11
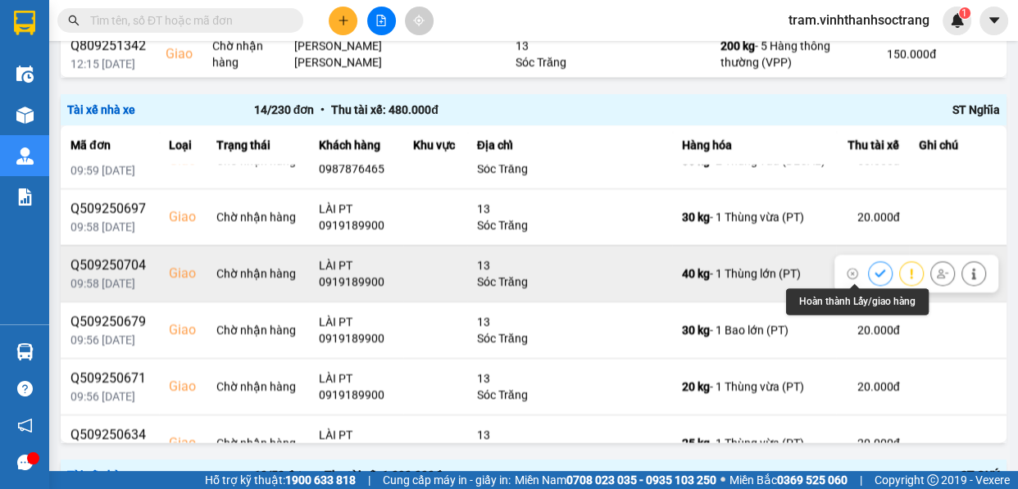
click at [875, 269] on icon at bounding box center [880, 273] width 11 height 11
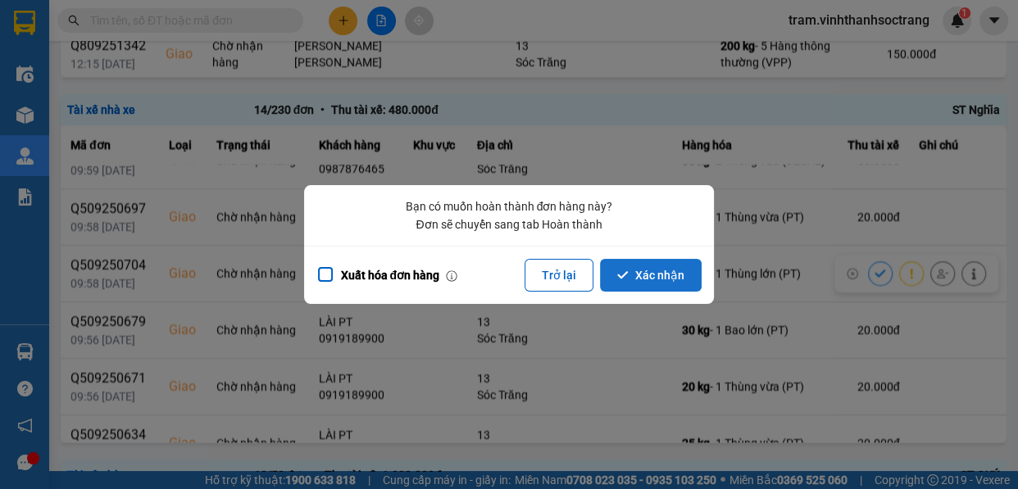
click at [640, 278] on button "Xác nhận" at bounding box center [651, 275] width 102 height 33
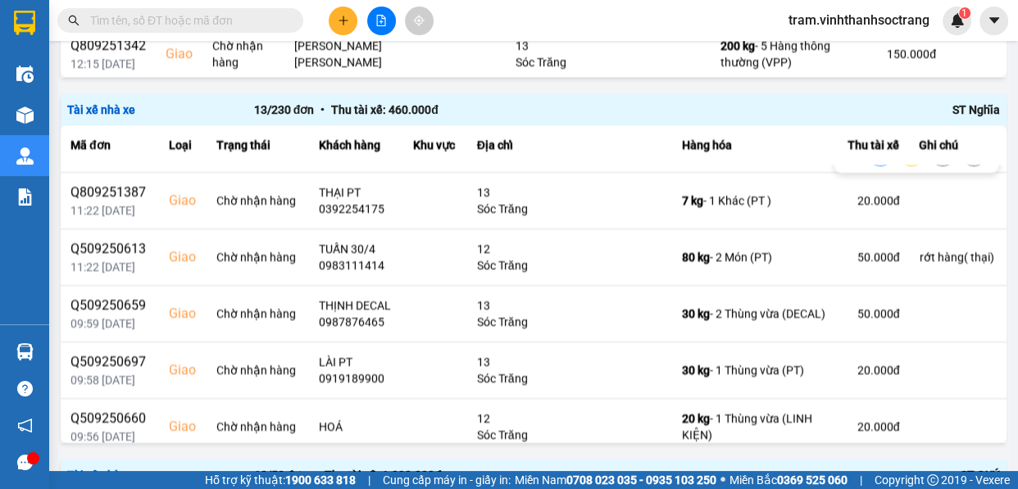
scroll to position [298, 0]
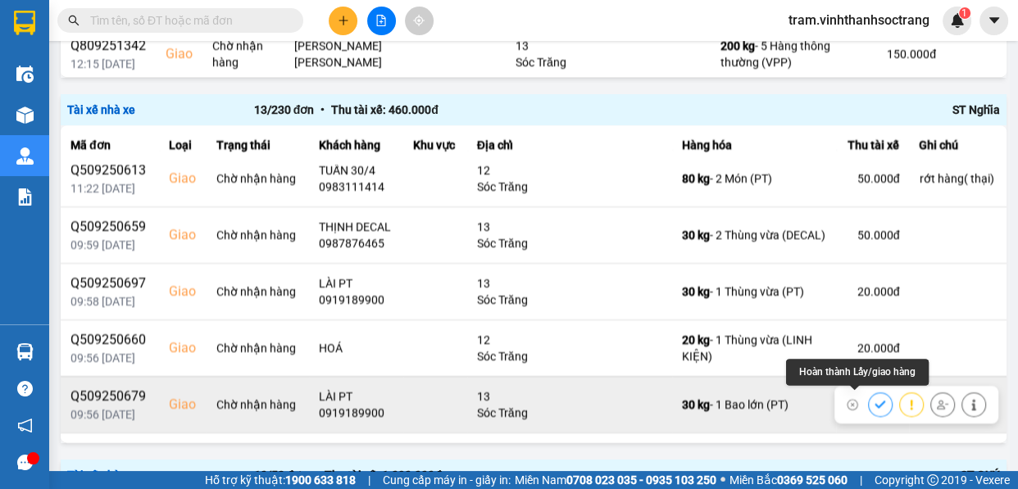
click at [869, 398] on button at bounding box center [880, 404] width 23 height 29
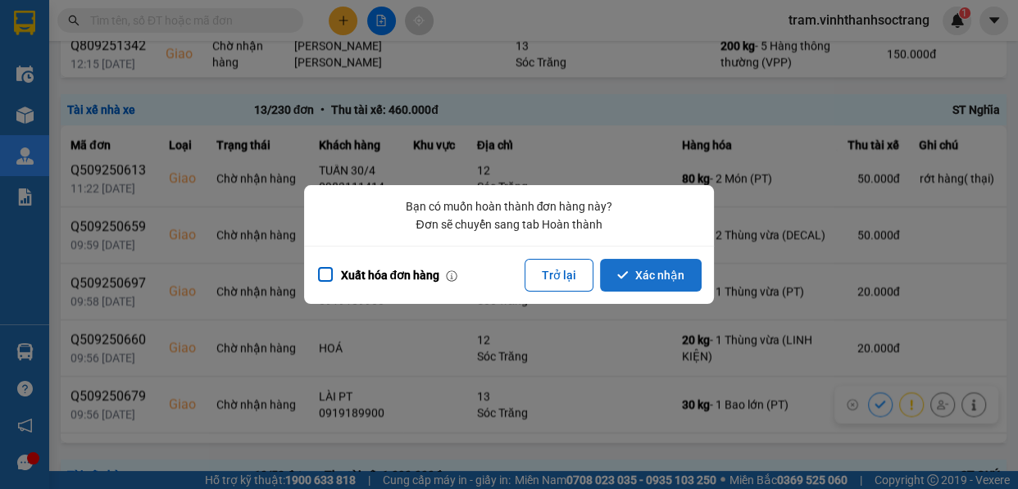
click at [636, 277] on button "Xác nhận" at bounding box center [651, 275] width 102 height 33
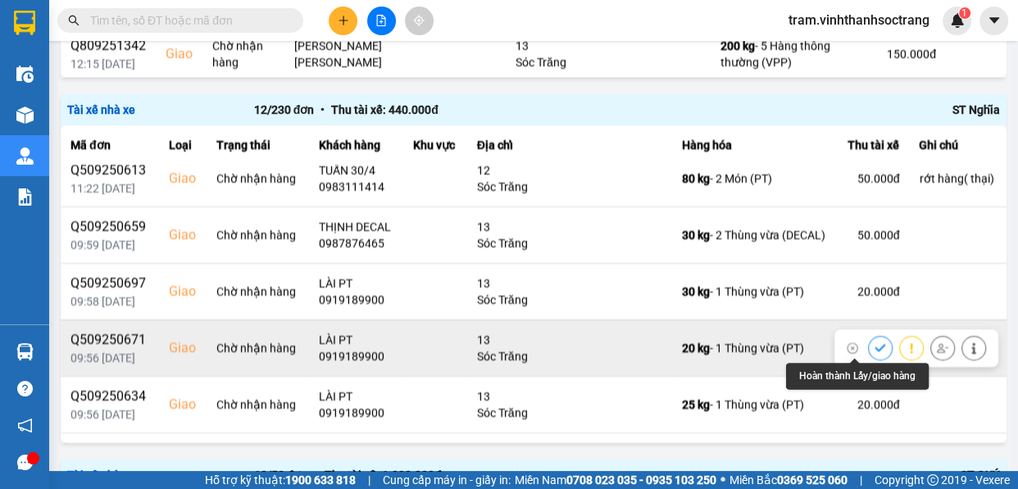
click at [875, 343] on icon at bounding box center [880, 348] width 11 height 11
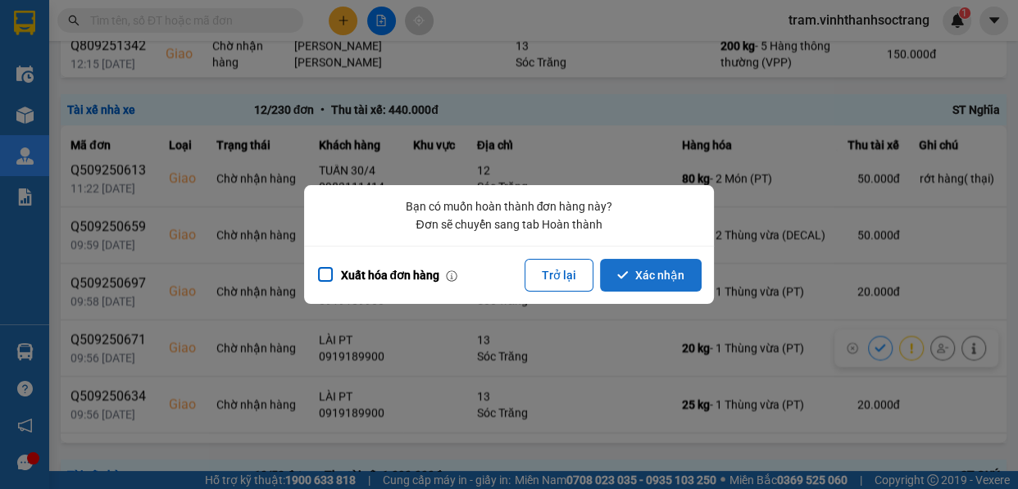
click at [653, 272] on button "Xác nhận" at bounding box center [651, 275] width 102 height 33
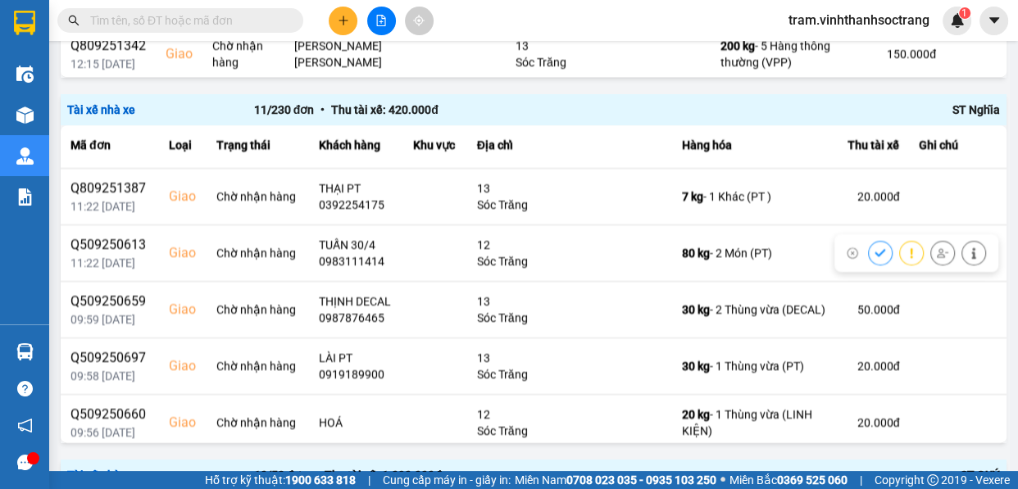
scroll to position [343, 0]
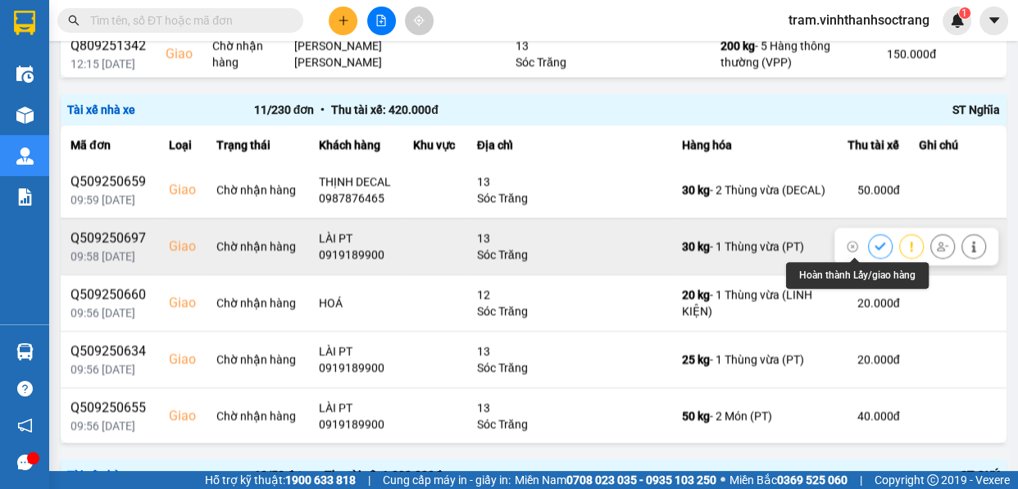
click at [875, 243] on icon at bounding box center [880, 246] width 11 height 11
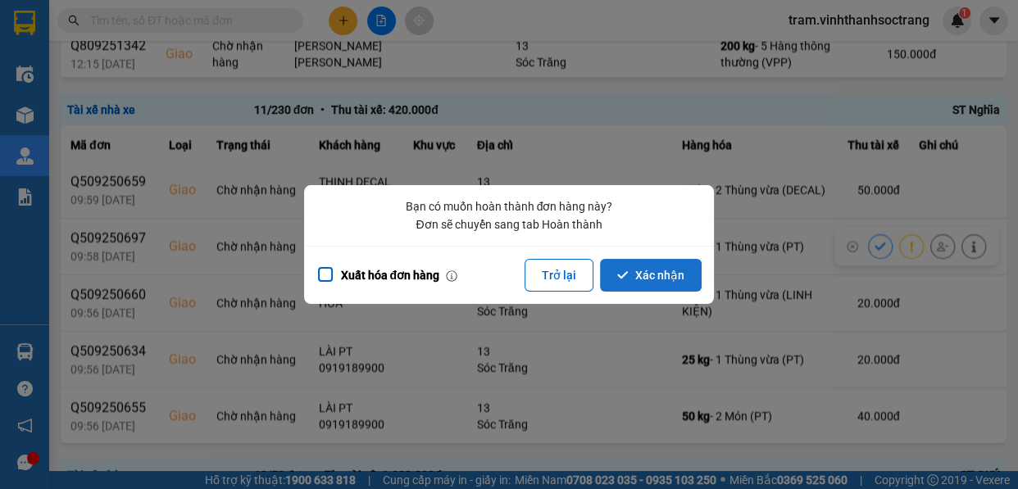
click at [670, 286] on button "Xác nhận" at bounding box center [651, 275] width 102 height 33
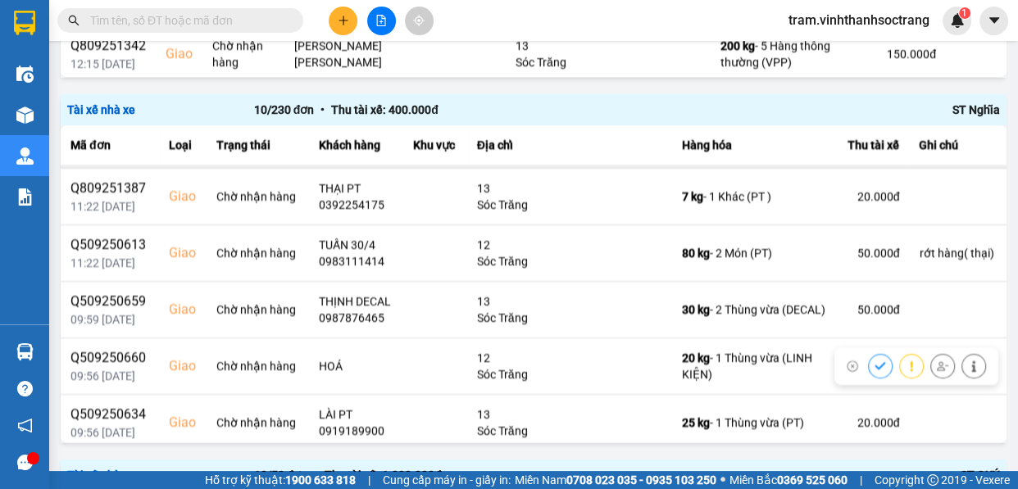
scroll to position [286, 0]
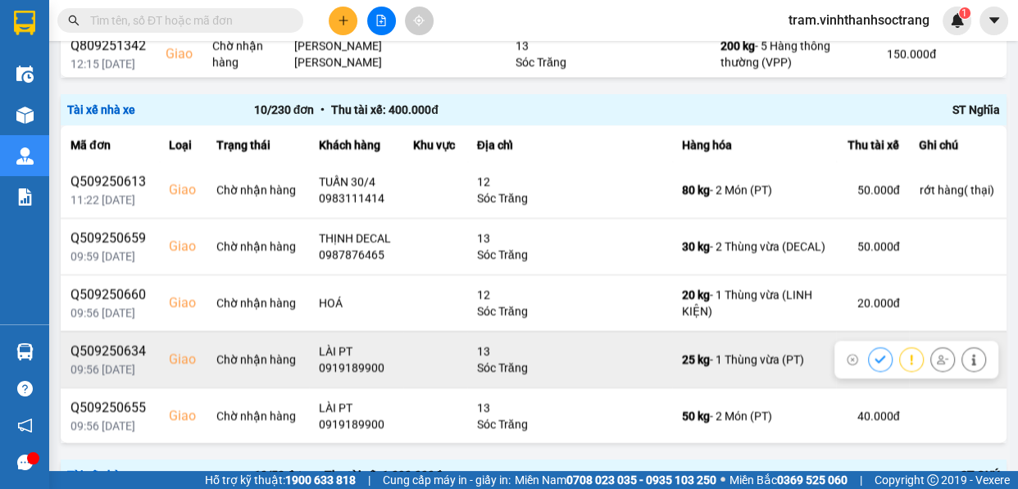
click at [875, 355] on icon at bounding box center [880, 359] width 11 height 11
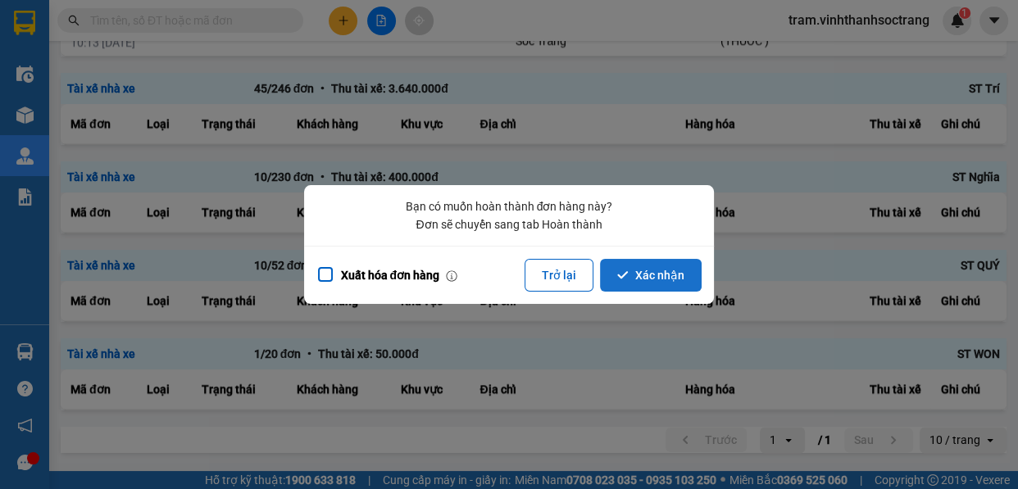
click at [652, 287] on button "Xác nhận" at bounding box center [651, 275] width 102 height 33
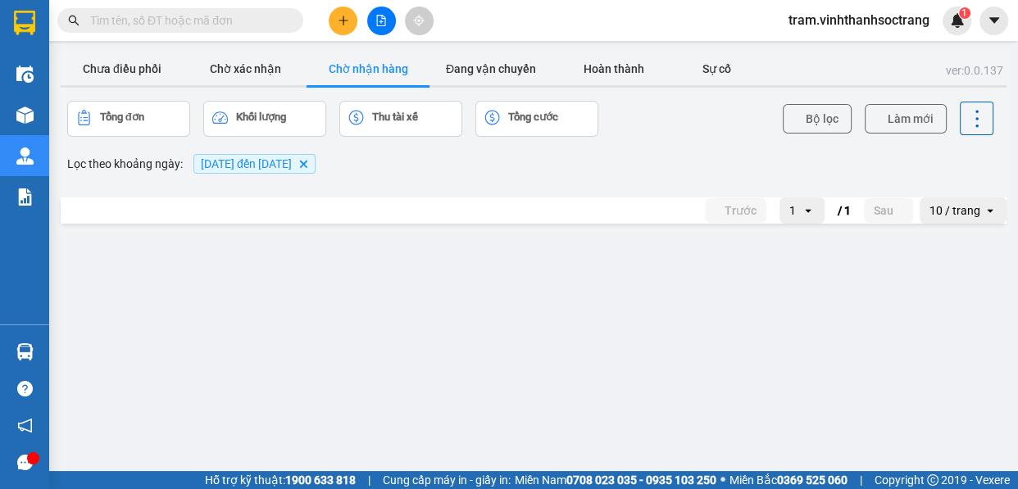
scroll to position [230, 0]
click icon
click button "Xác nhận"
click icon
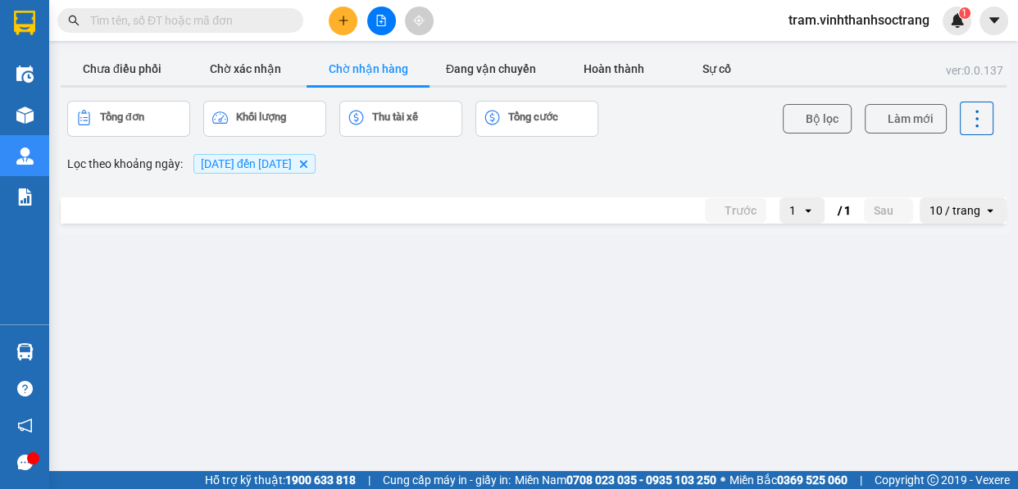
click button "Xác nhận"
click icon
click button "Xác nhận"
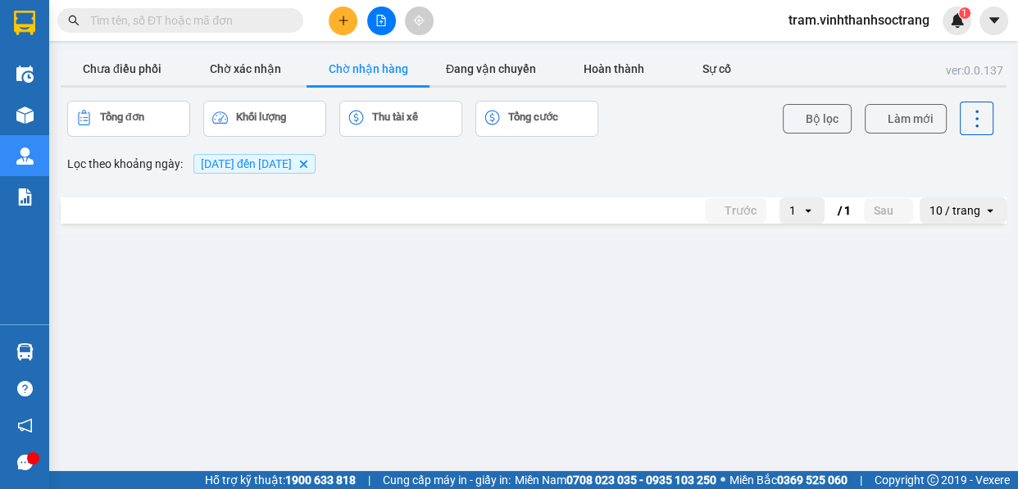
click button
click button "Xác nhận"
click button
click button "Xác nhận"
click icon
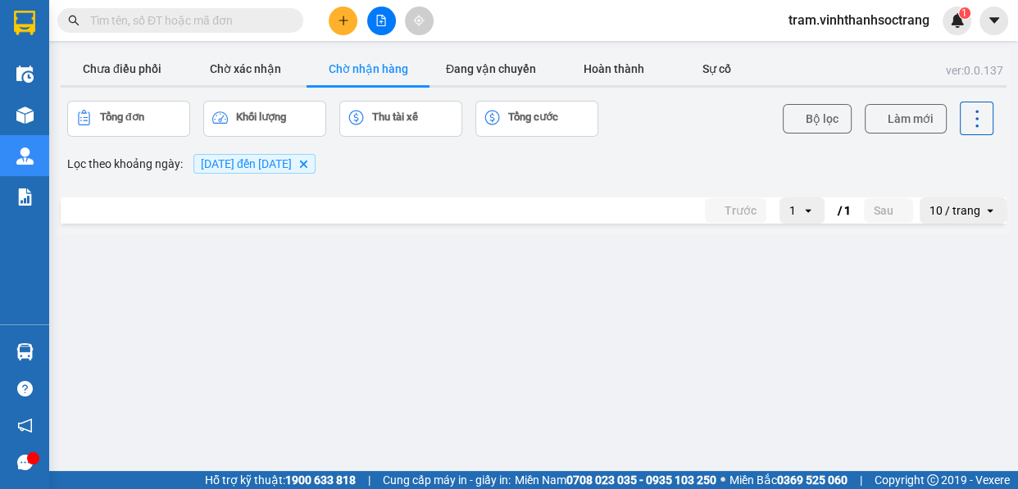
click button "Xác nhận"
click button
click button "Xác nhận"
click icon
click button "Xác nhận"
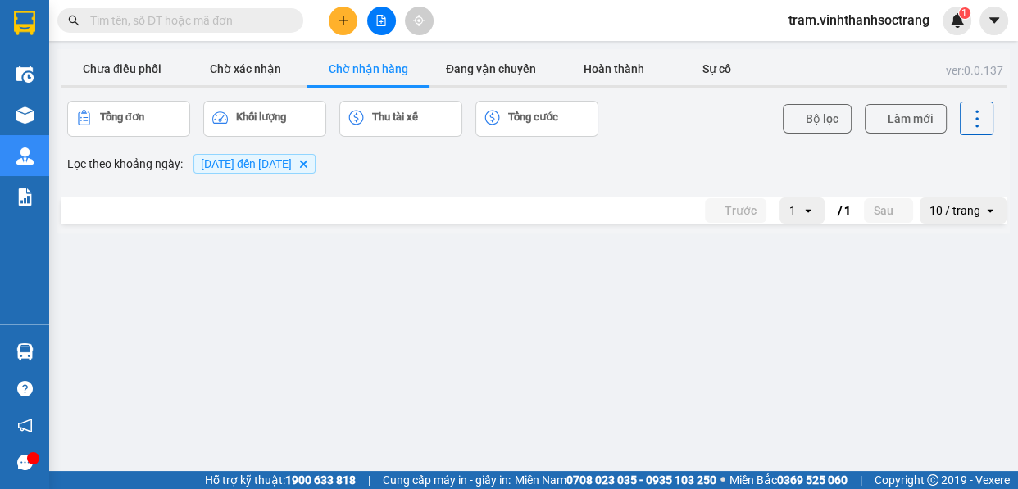
scroll to position [1651, 0]
click button
click button "Xác nhận"
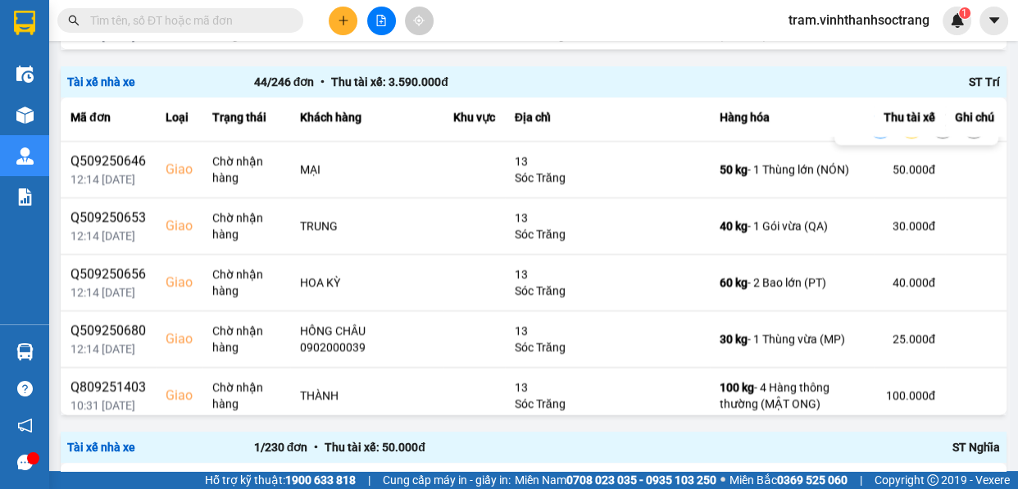
scroll to position [521, 0]
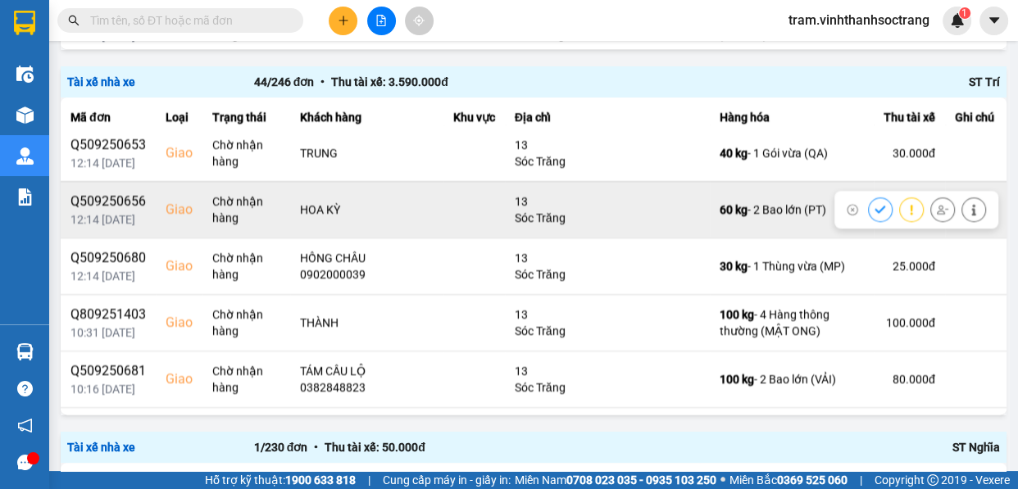
click at [875, 205] on icon at bounding box center [880, 209] width 11 height 11
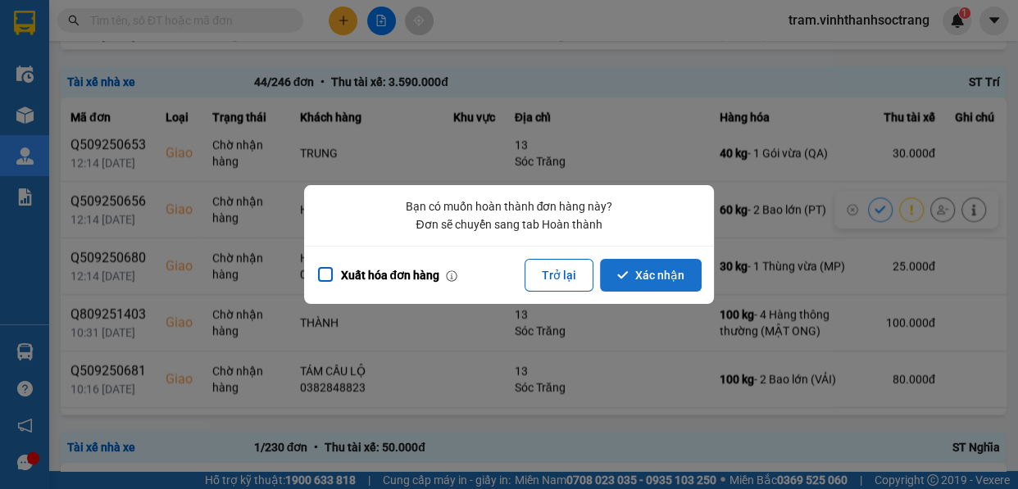
click at [634, 281] on button "Xác nhận" at bounding box center [651, 275] width 102 height 33
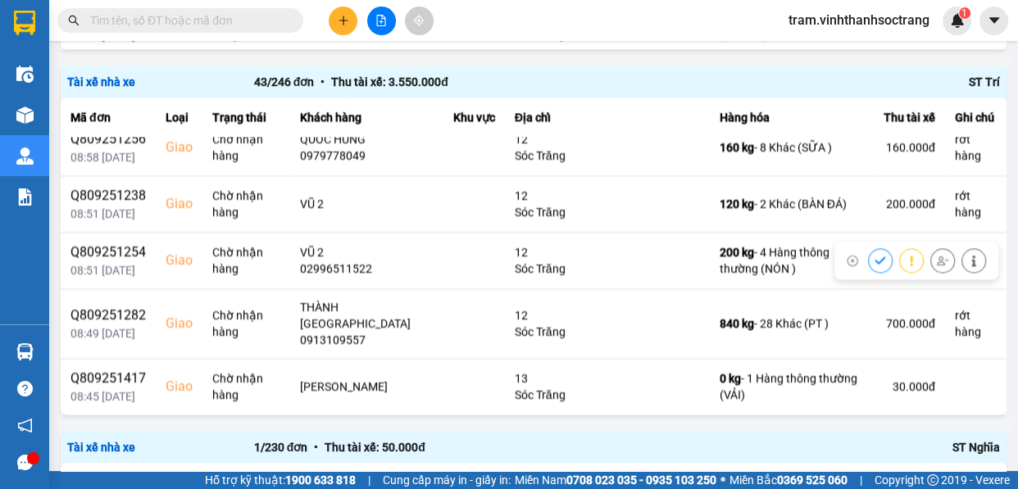
scroll to position [2175, 0]
click at [236, 7] on div "Kết quả tìm kiếm ( 284 ) Bộ lọc Mã ĐH Trạng thái Món hàng Thu hộ Tổng cước Chưa…" at bounding box center [160, 21] width 320 height 29
click at [240, 23] on input "text" at bounding box center [186, 20] width 193 height 18
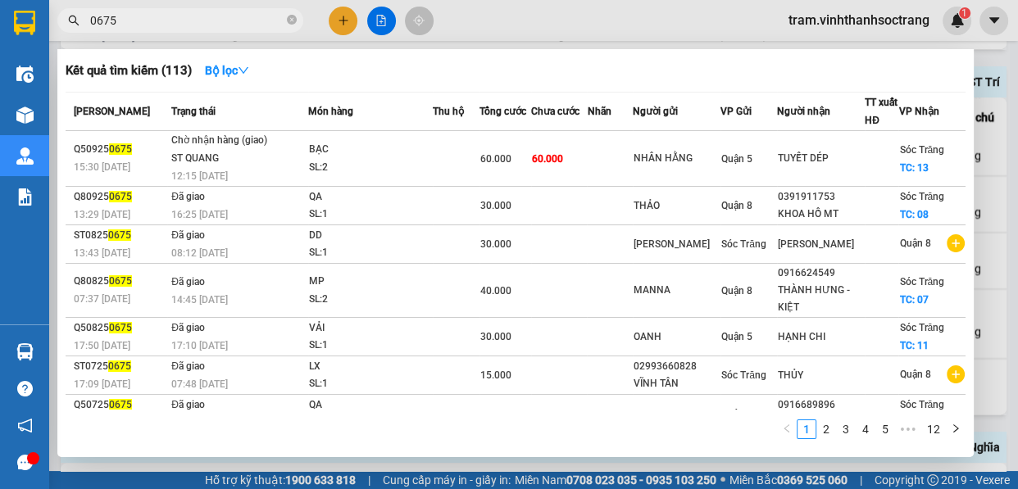
type input "0675"
click at [1016, 168] on div at bounding box center [509, 244] width 1018 height 489
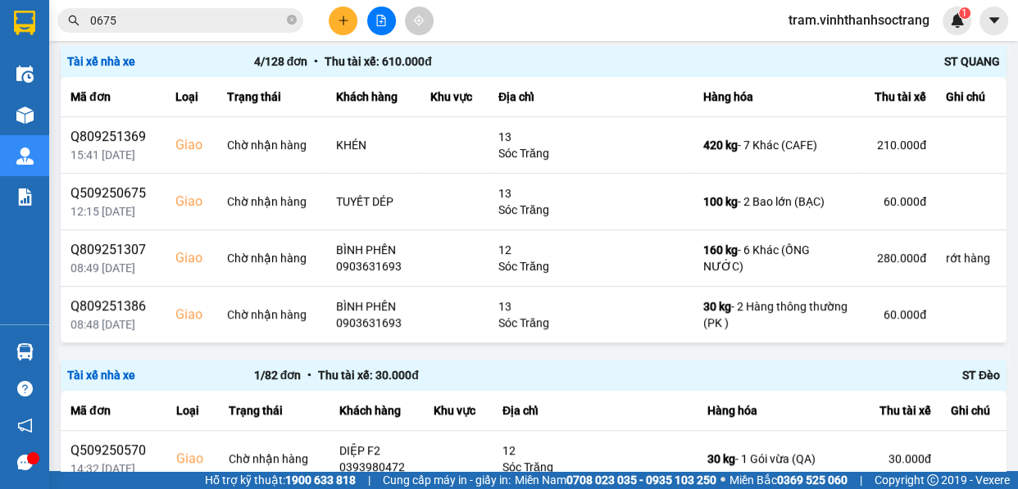
scroll to position [906, 0]
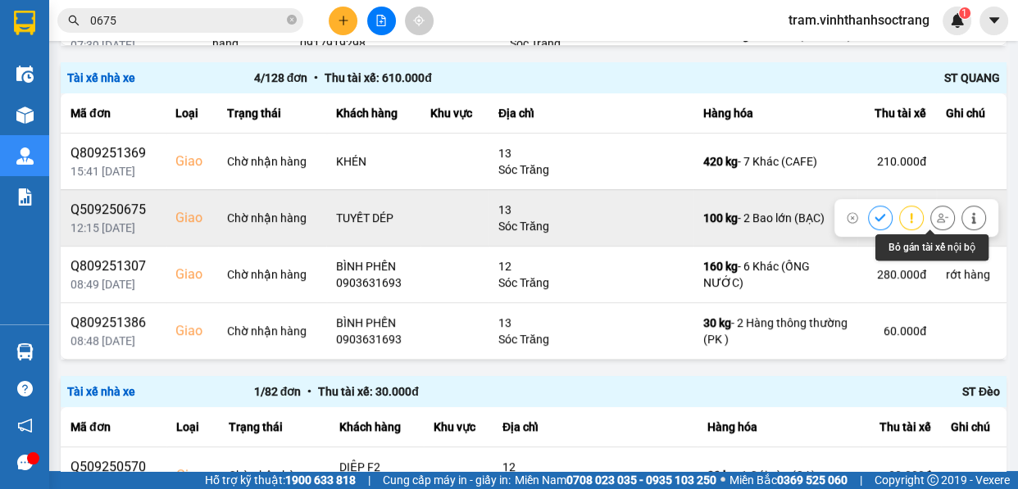
click at [931, 211] on button at bounding box center [942, 217] width 23 height 29
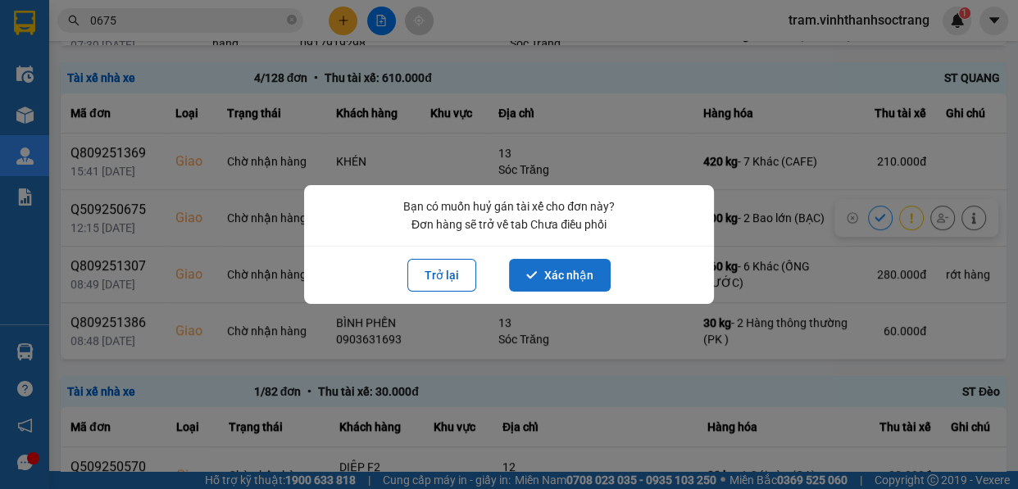
click at [597, 275] on button "Xác nhận" at bounding box center [560, 275] width 102 height 33
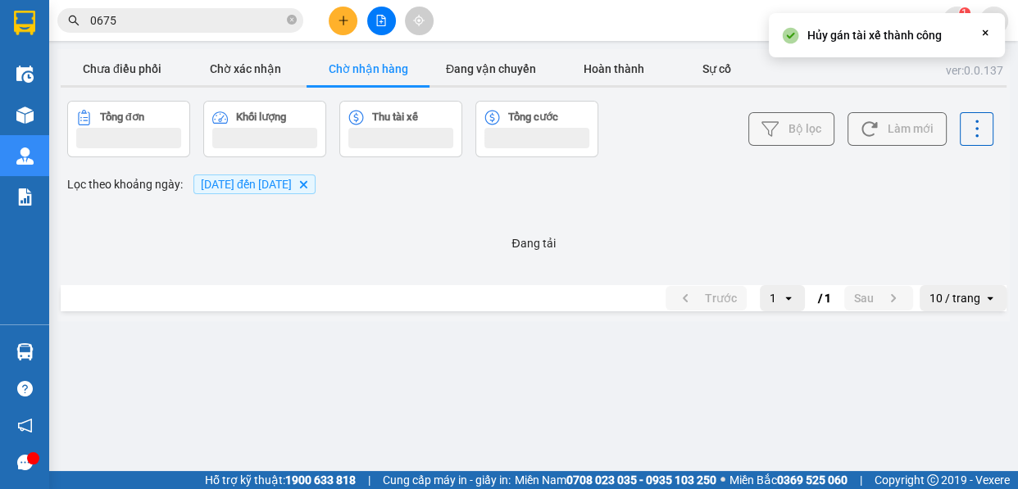
scroll to position [0, 0]
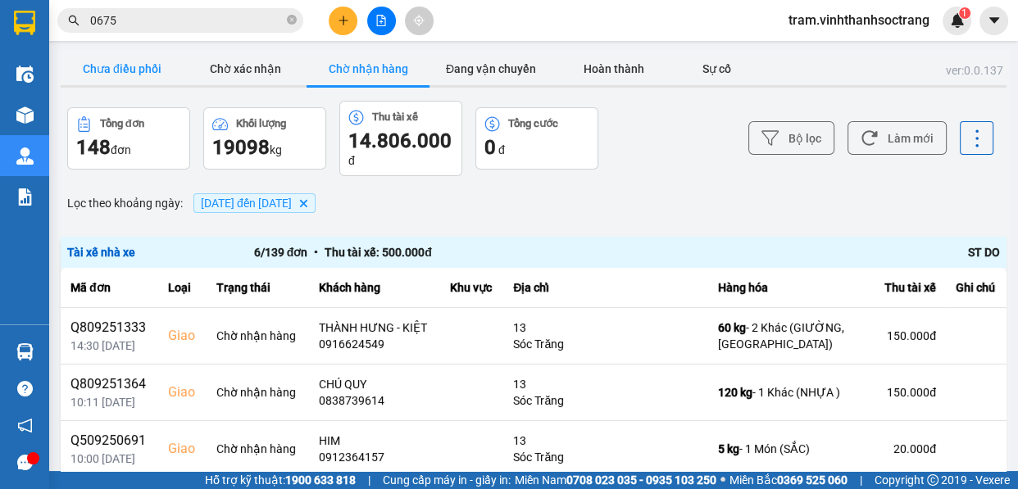
click at [121, 70] on button "Chưa điều phối" at bounding box center [122, 68] width 123 height 33
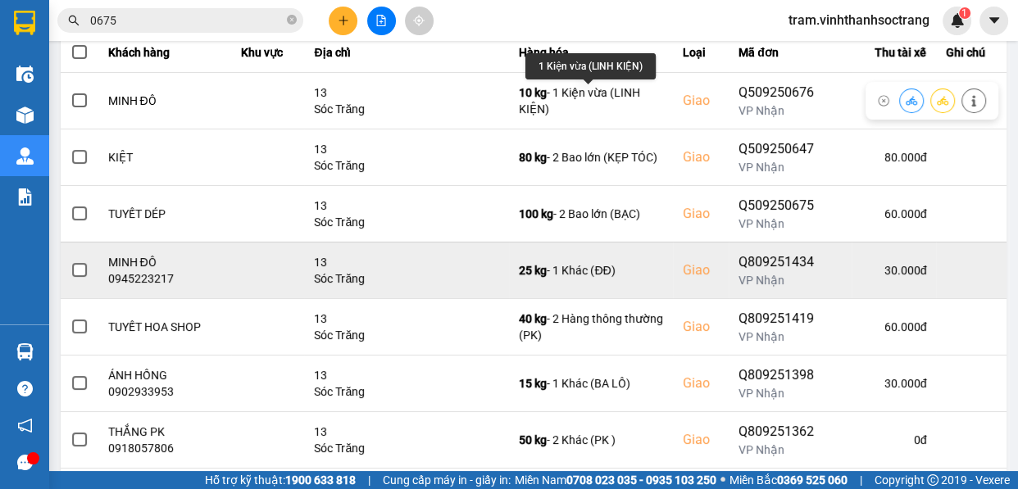
scroll to position [223, 0]
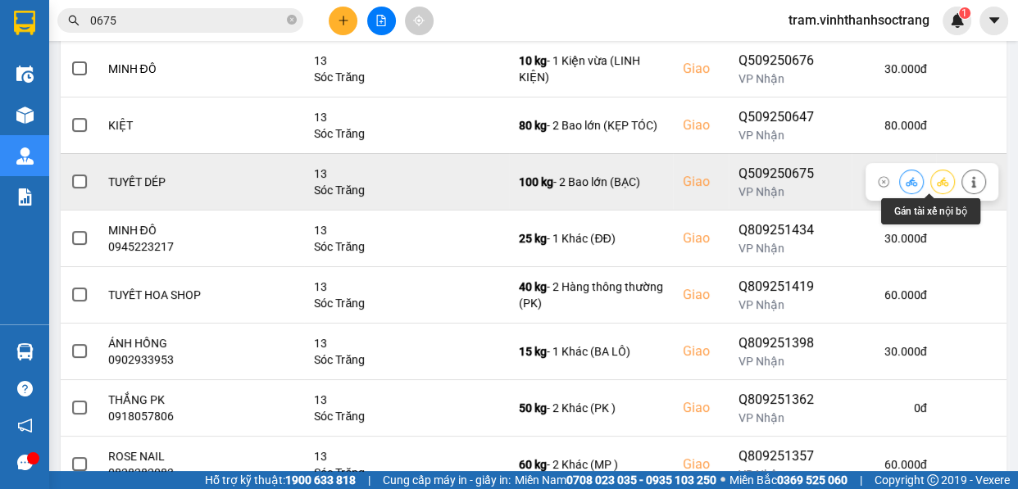
click at [931, 172] on button at bounding box center [942, 181] width 23 height 29
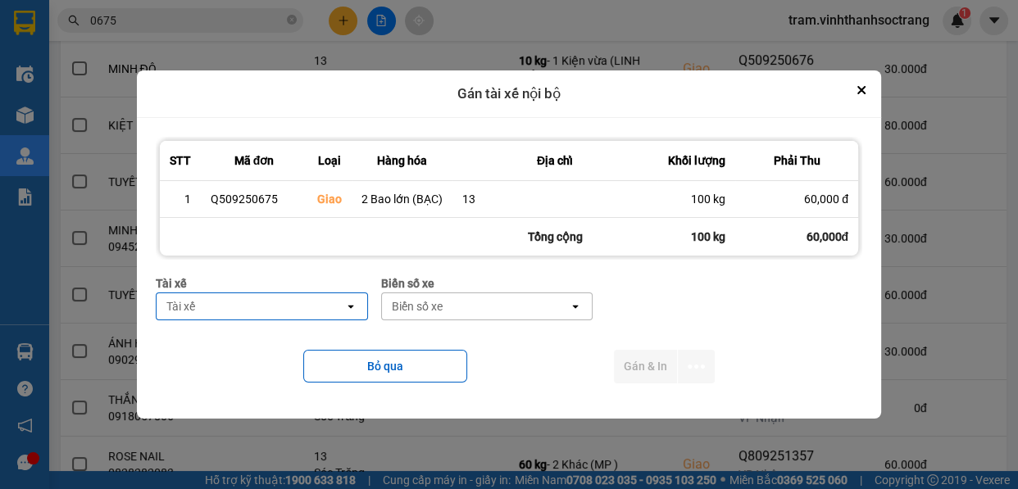
click at [251, 316] on div "Tài xế" at bounding box center [251, 306] width 188 height 26
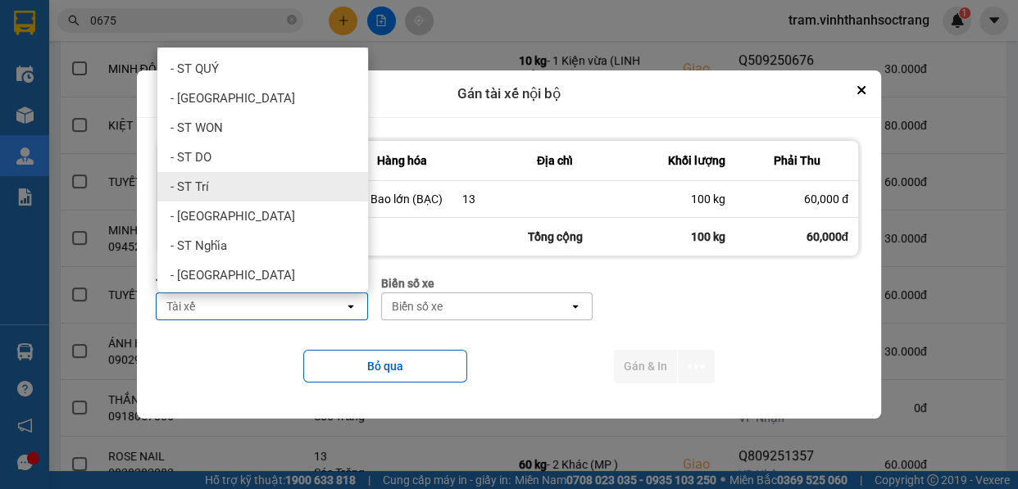
click at [259, 181] on div "- ST Trí" at bounding box center [262, 187] width 211 height 30
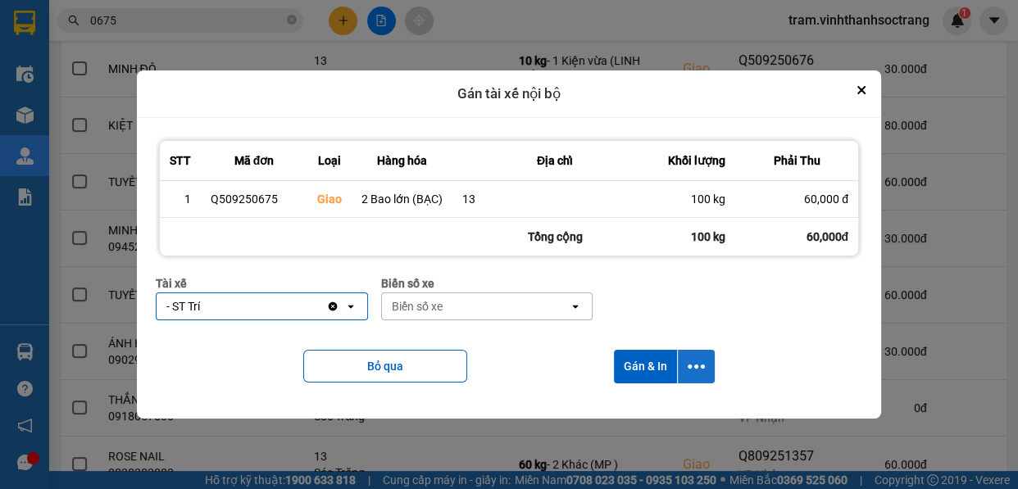
click at [694, 370] on icon "dialog" at bounding box center [696, 366] width 17 height 17
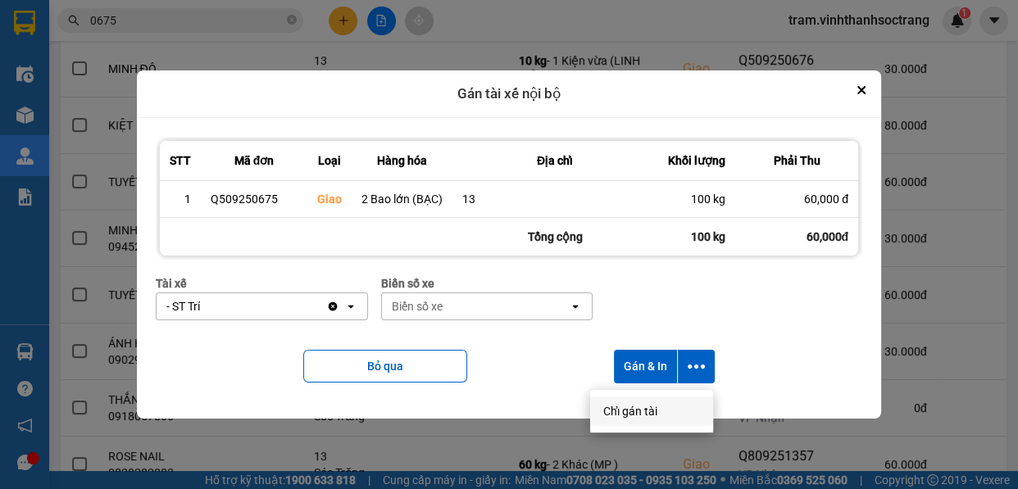
click at [643, 405] on span "Chỉ gán tài" at bounding box center [630, 411] width 54 height 16
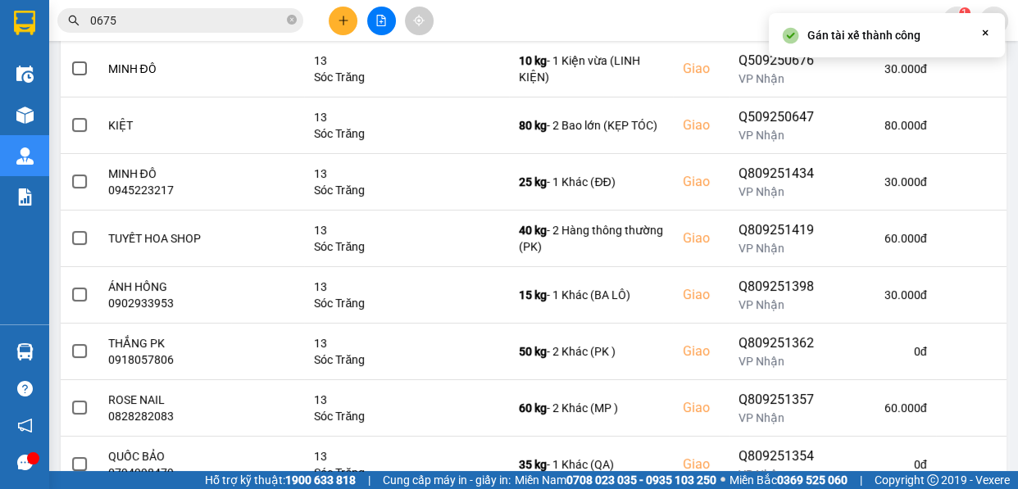
scroll to position [0, 0]
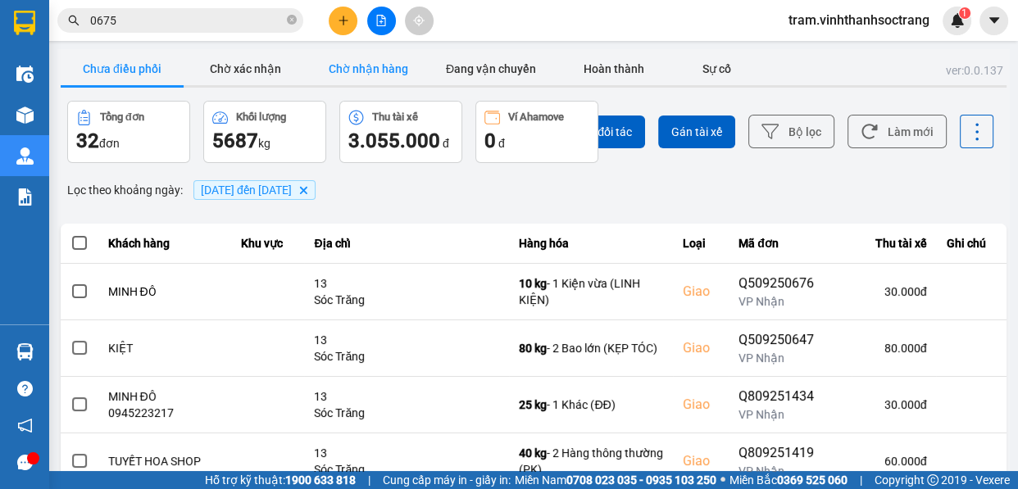
click at [389, 65] on button "Chờ nhận hàng" at bounding box center [368, 68] width 123 height 33
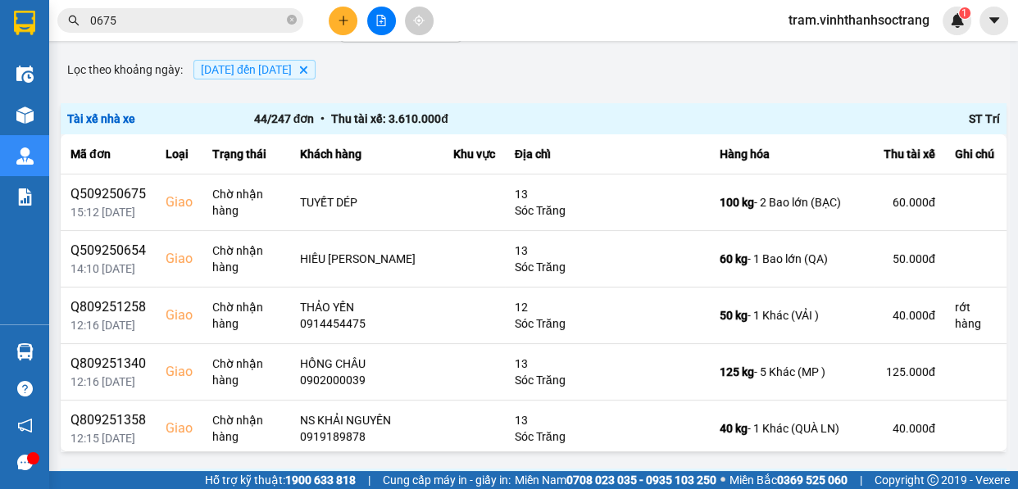
scroll to position [148, 0]
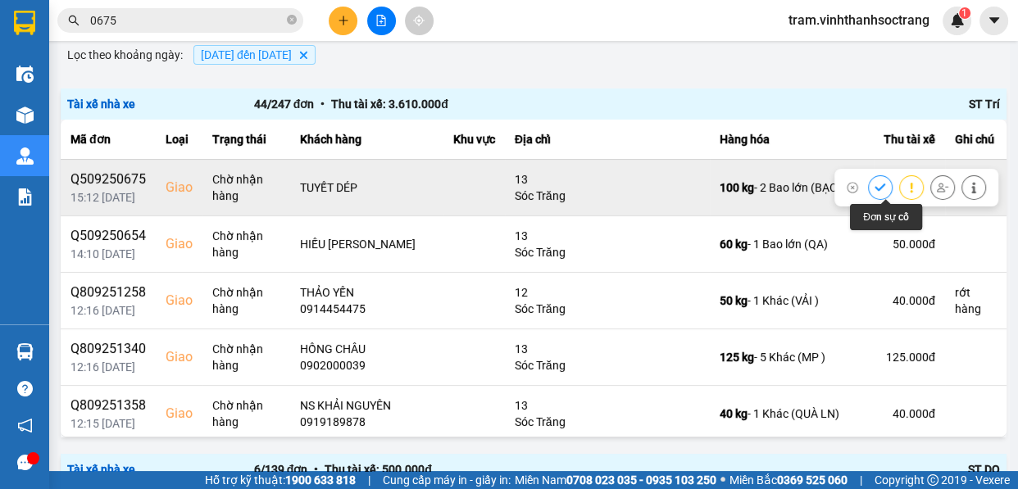
click at [869, 185] on button at bounding box center [880, 187] width 23 height 29
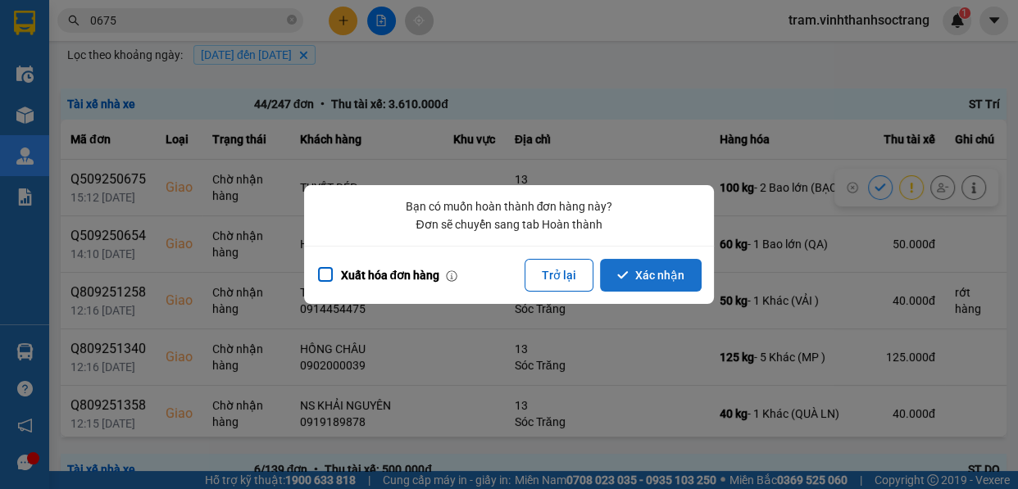
click at [661, 266] on button "Xác nhận" at bounding box center [651, 275] width 102 height 33
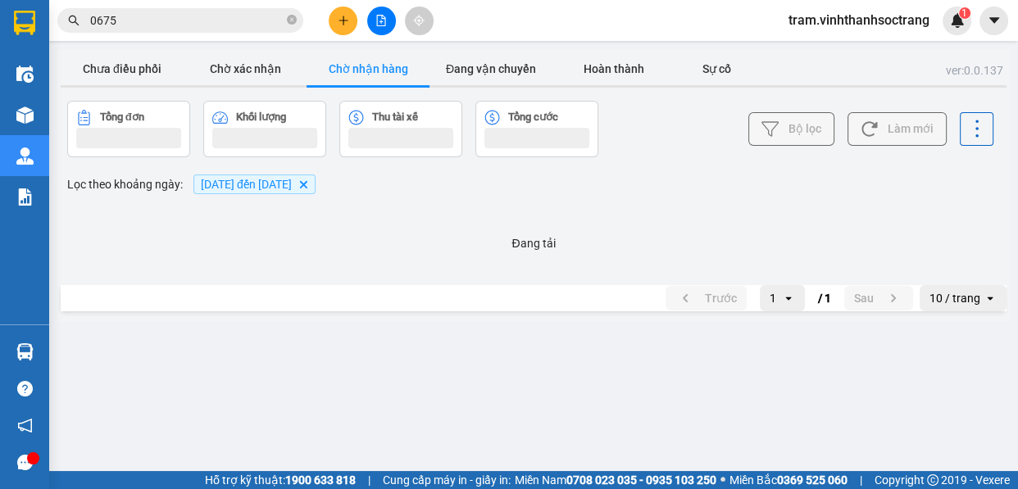
scroll to position [0, 0]
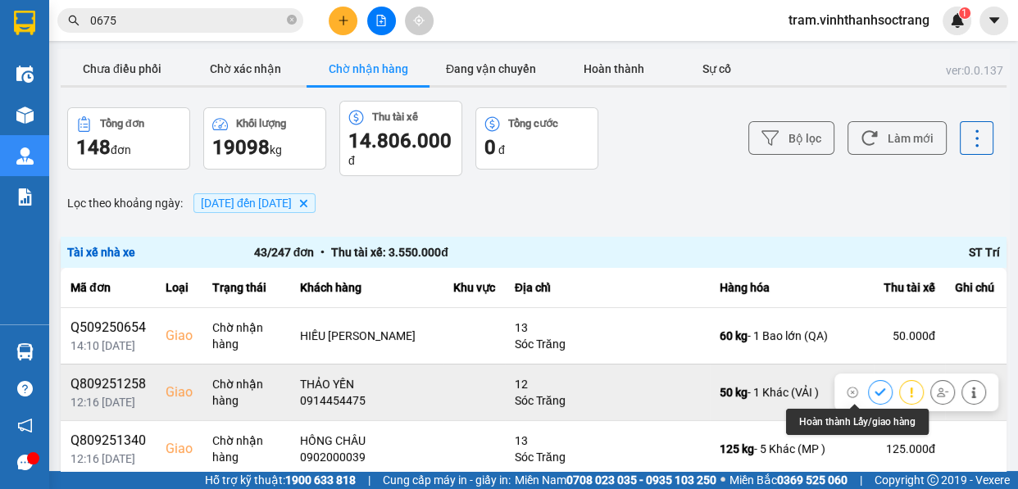
click at [875, 390] on icon at bounding box center [880, 392] width 11 height 7
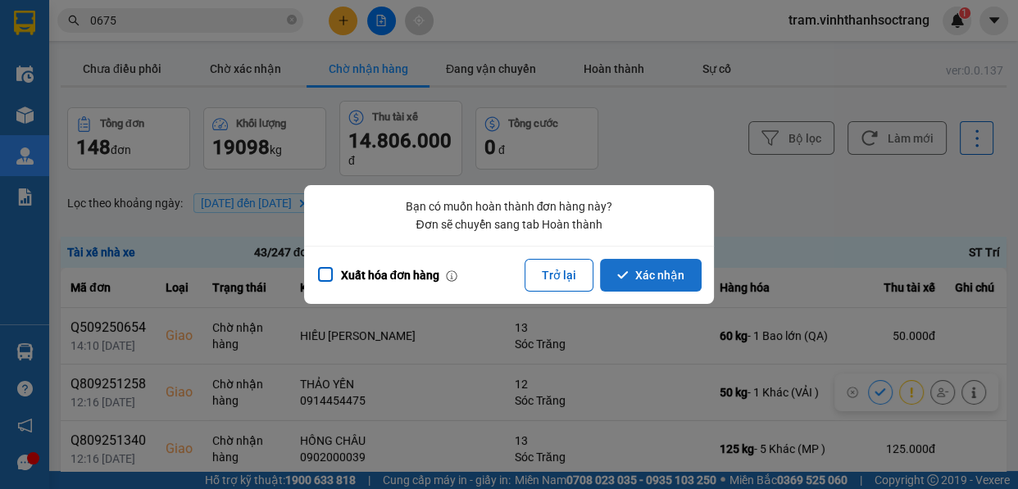
click at [647, 279] on button "Xác nhận" at bounding box center [651, 275] width 102 height 33
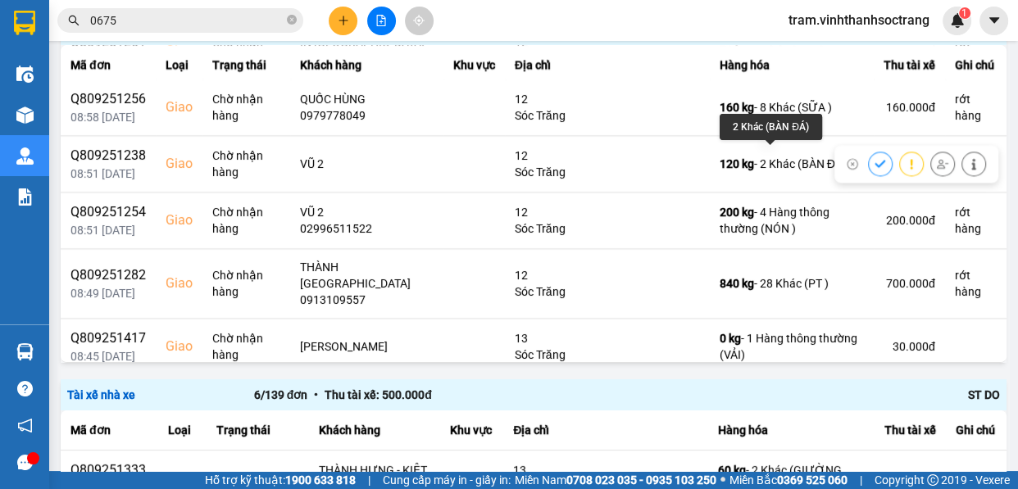
scroll to position [2119, 0]
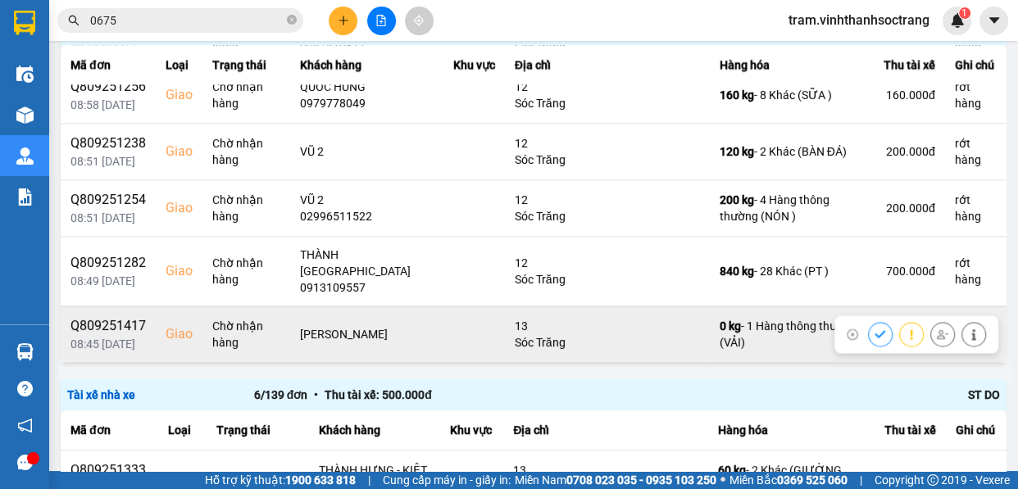
click at [875, 334] on icon at bounding box center [880, 334] width 11 height 11
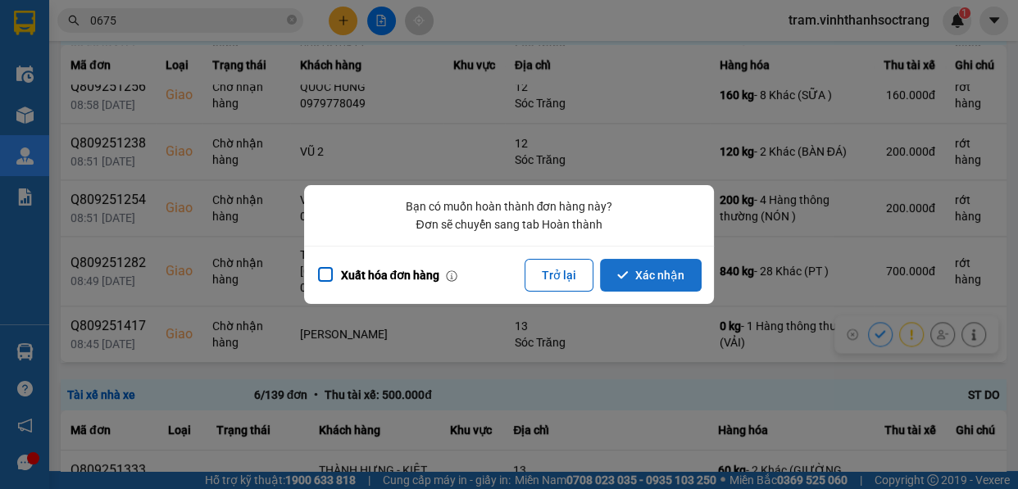
click at [661, 270] on button "Xác nhận" at bounding box center [651, 275] width 102 height 33
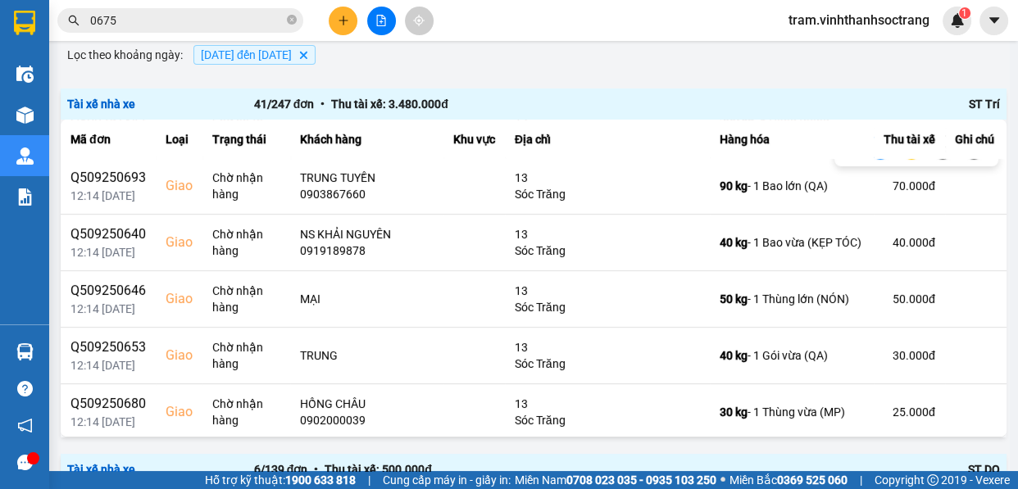
scroll to position [298, 0]
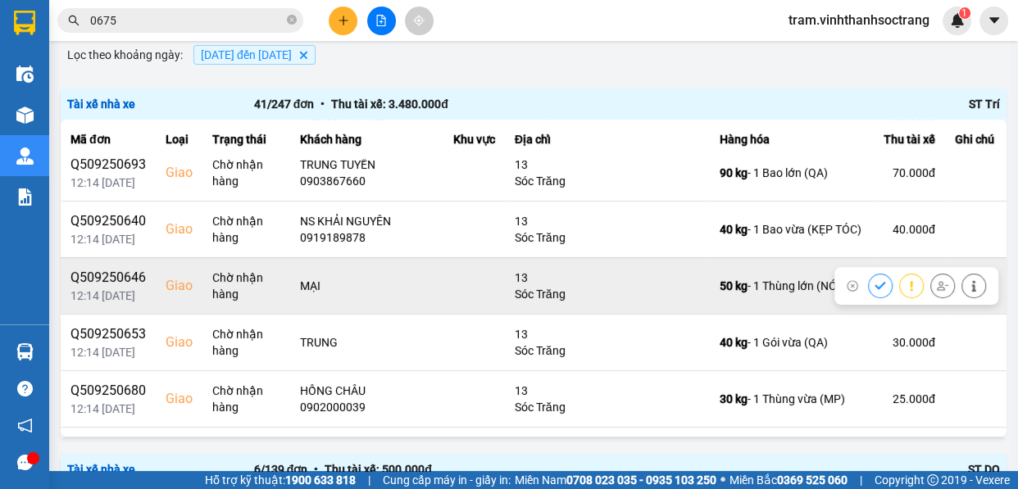
click at [875, 280] on icon at bounding box center [880, 285] width 11 height 11
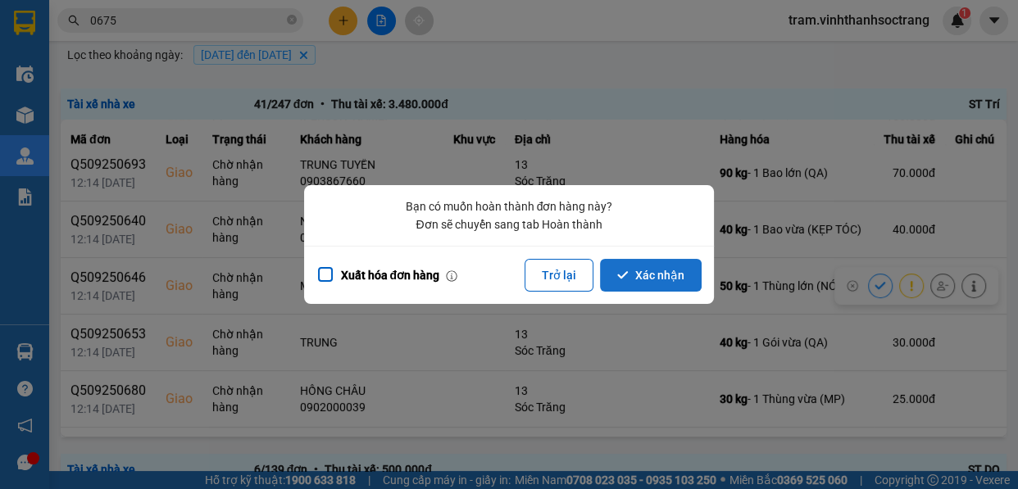
click at [625, 259] on button "Xác nhận" at bounding box center [651, 275] width 102 height 33
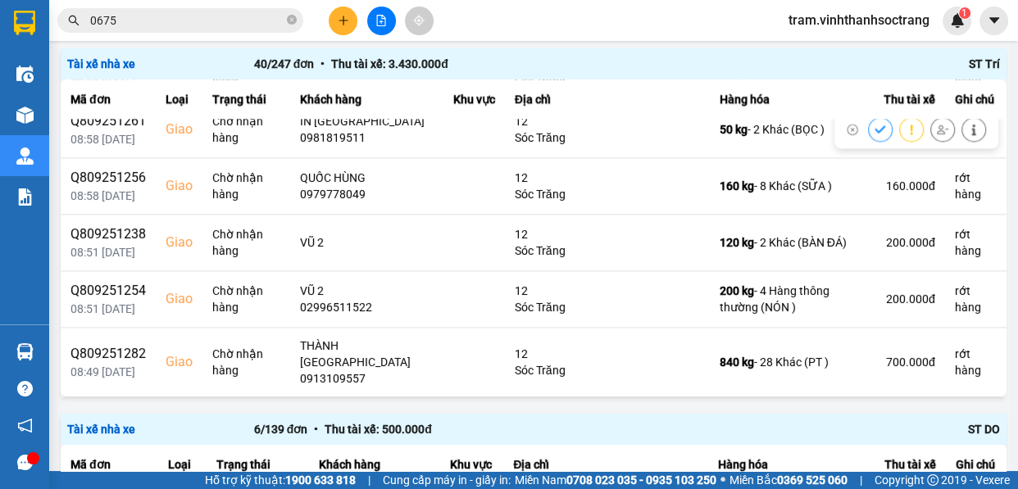
scroll to position [2006, 0]
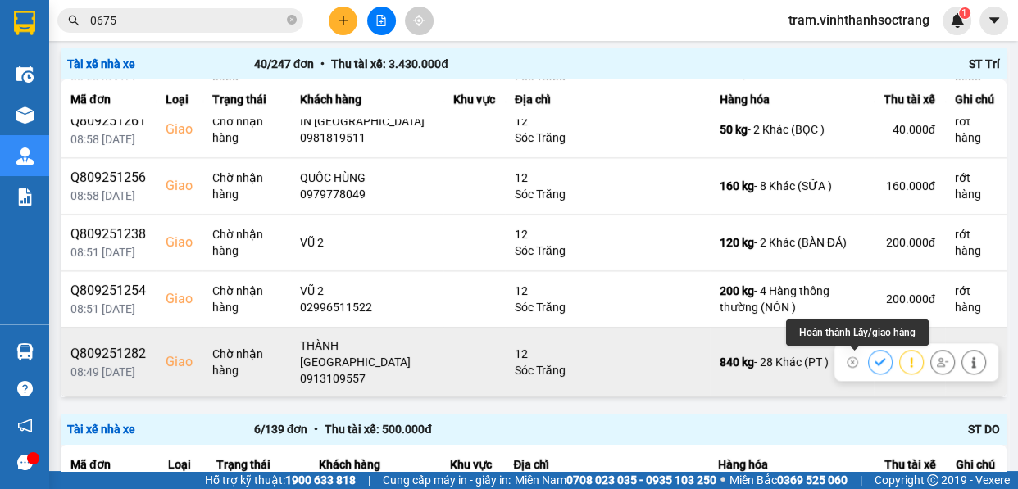
click at [875, 360] on icon at bounding box center [880, 362] width 11 height 11
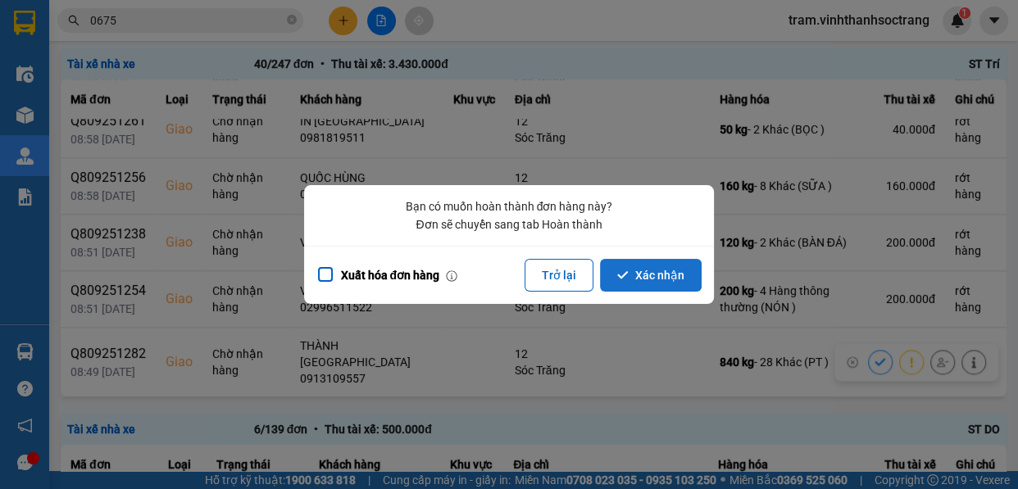
click at [658, 274] on button "Xác nhận" at bounding box center [651, 275] width 102 height 33
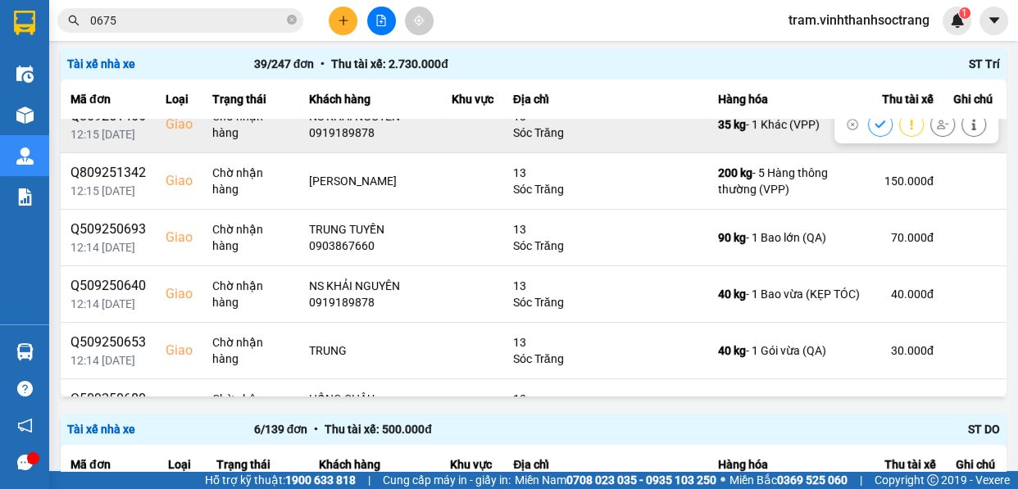
scroll to position [223, 0]
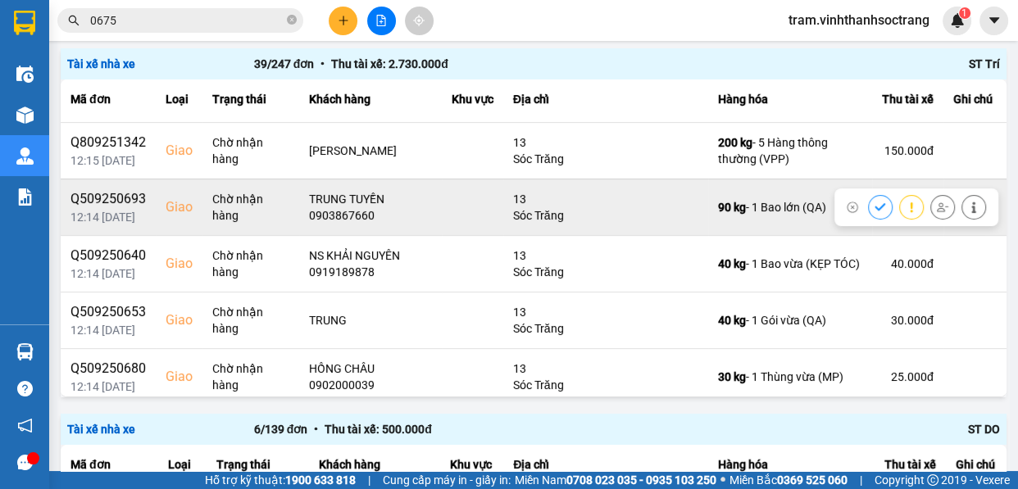
click at [875, 202] on icon at bounding box center [880, 207] width 11 height 11
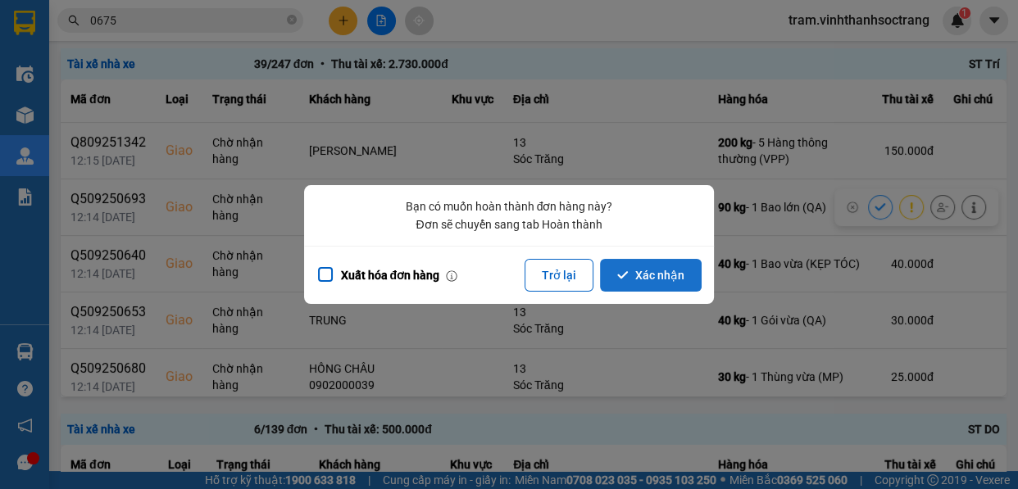
click at [672, 267] on button "Xác nhận" at bounding box center [651, 275] width 102 height 33
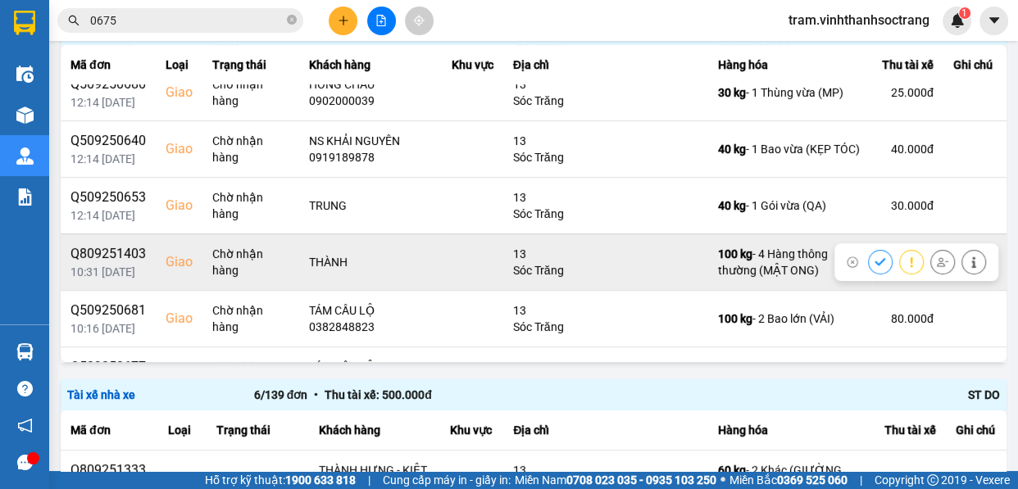
scroll to position [298, 0]
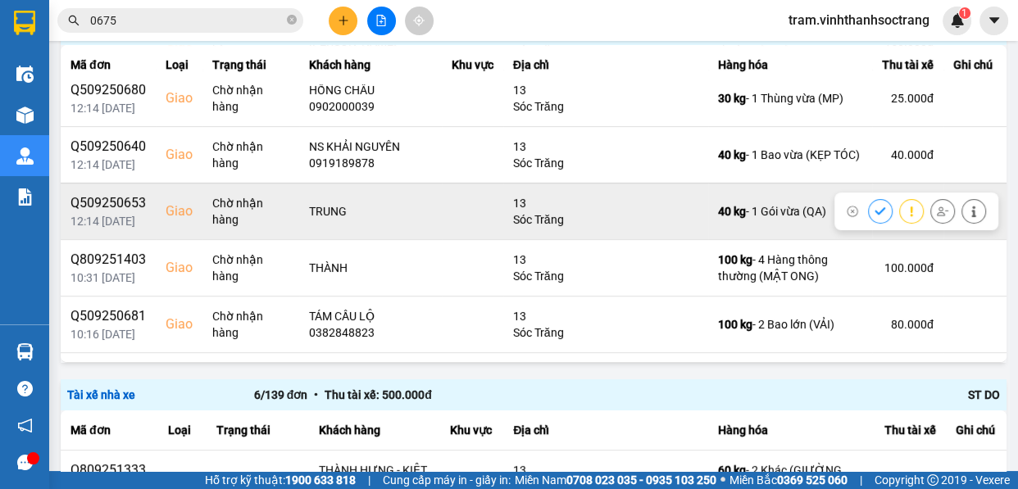
click at [869, 208] on button at bounding box center [880, 211] width 23 height 29
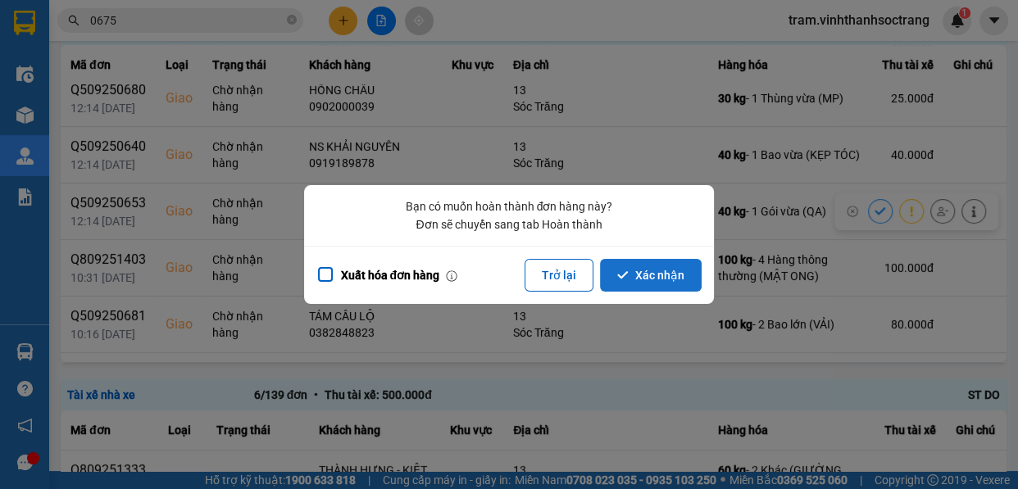
click at [675, 278] on button "Xác nhận" at bounding box center [651, 275] width 102 height 33
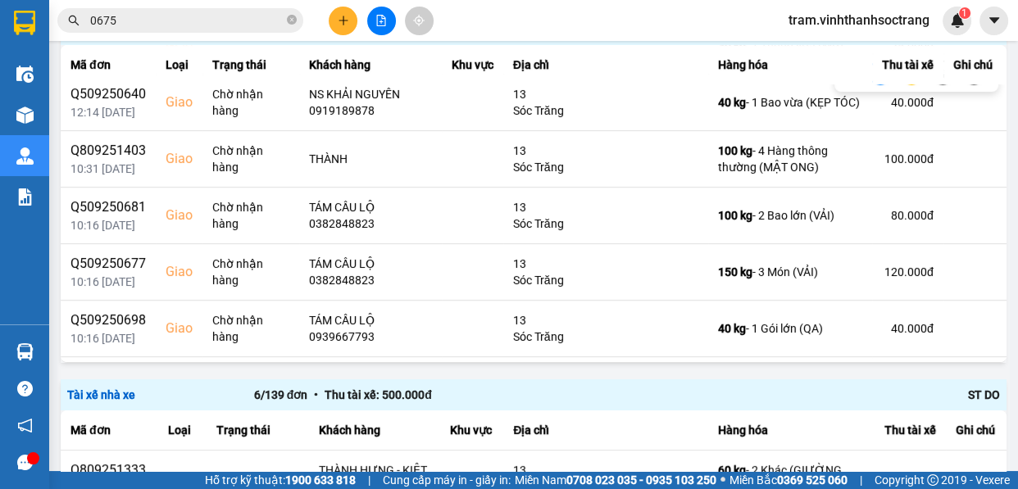
scroll to position [372, 0]
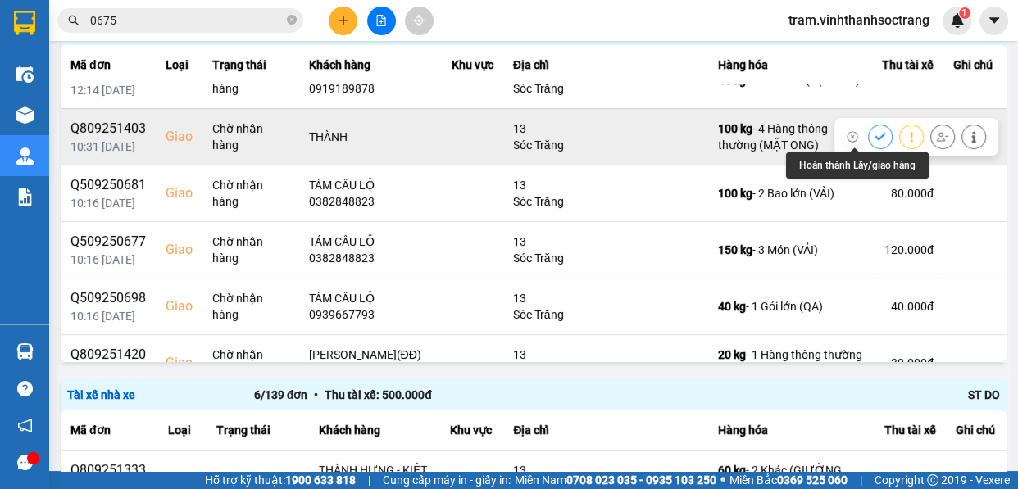
click at [869, 126] on button at bounding box center [880, 136] width 23 height 29
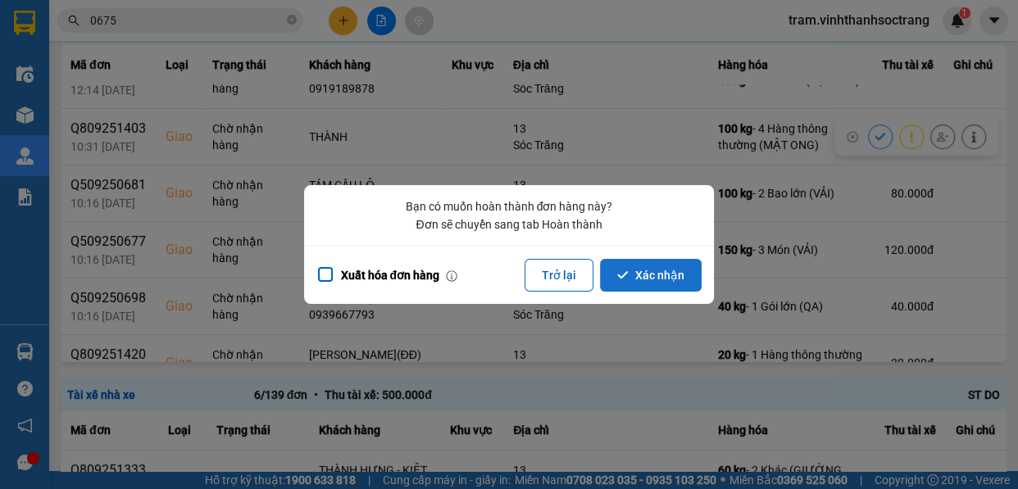
click at [648, 270] on button "Xác nhận" at bounding box center [651, 275] width 102 height 33
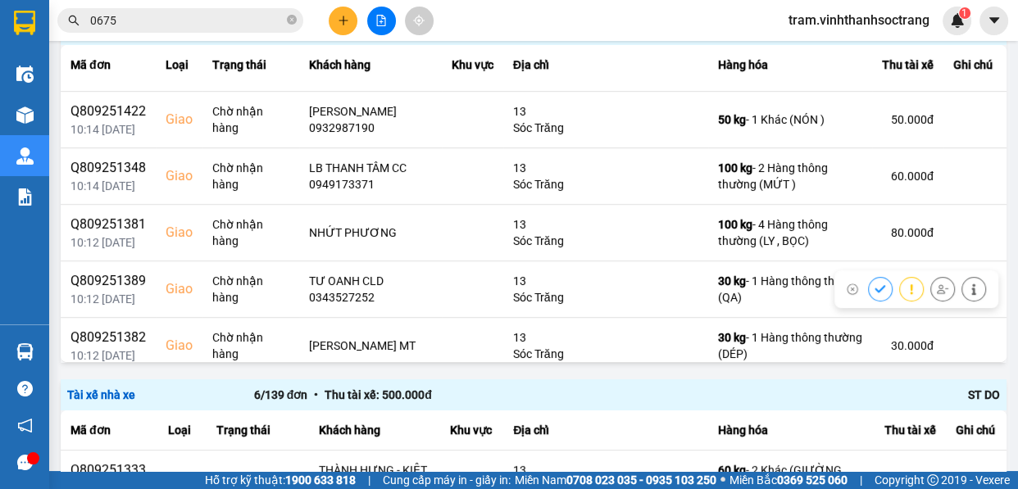
scroll to position [596, 0]
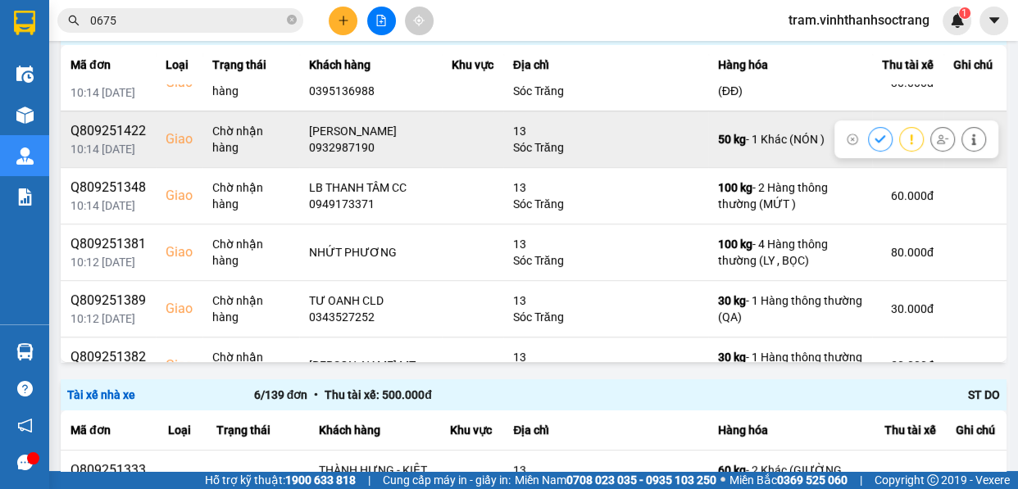
click at [875, 139] on icon at bounding box center [880, 138] width 11 height 7
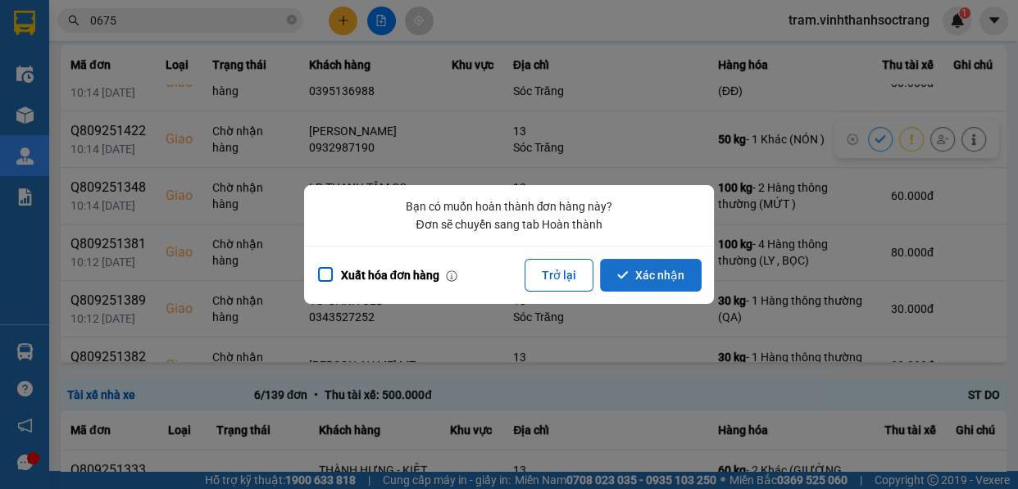
click at [662, 271] on button "Xác nhận" at bounding box center [651, 275] width 102 height 33
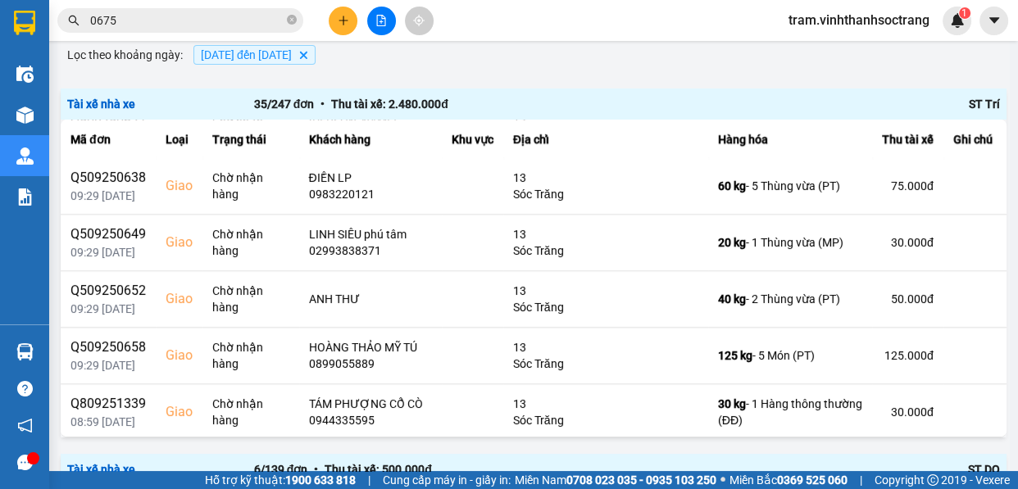
scroll to position [1341, 0]
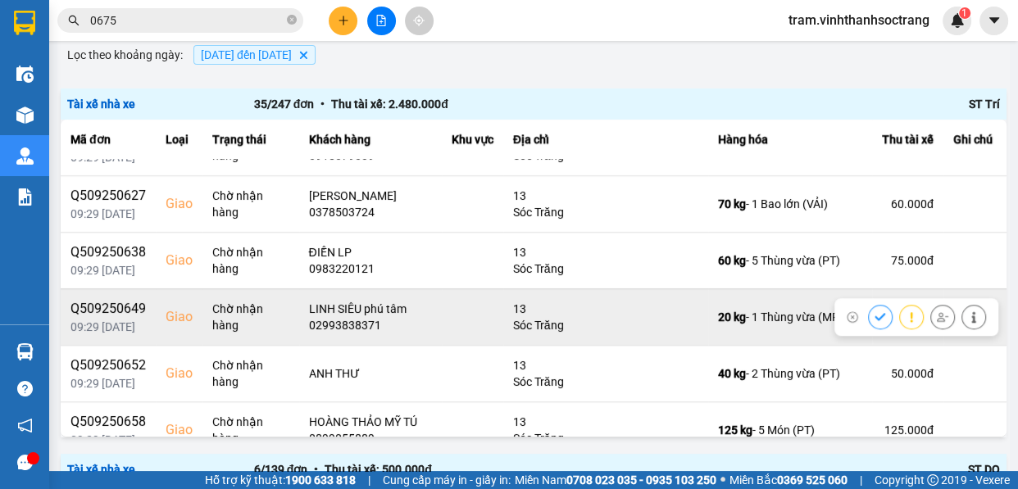
click at [875, 323] on icon at bounding box center [880, 316] width 11 height 11
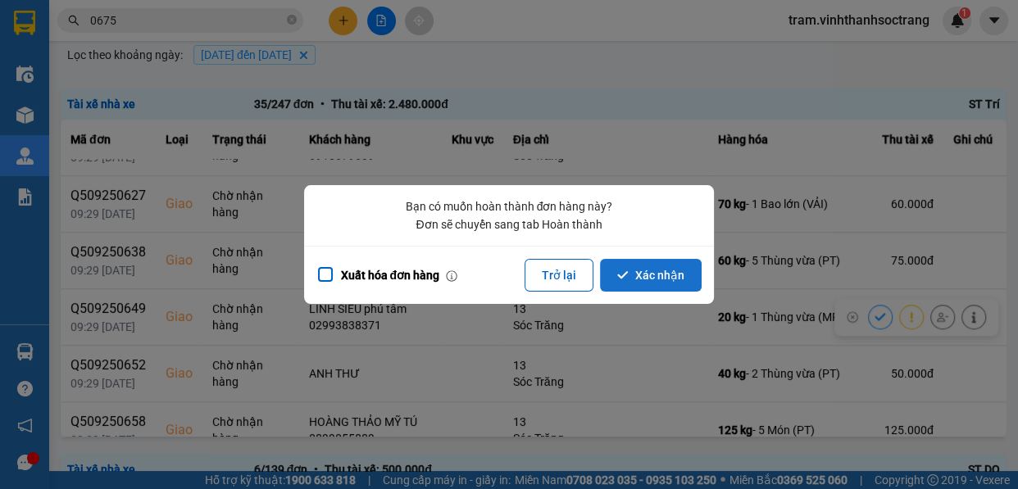
click at [671, 268] on button "Xác nhận" at bounding box center [651, 275] width 102 height 33
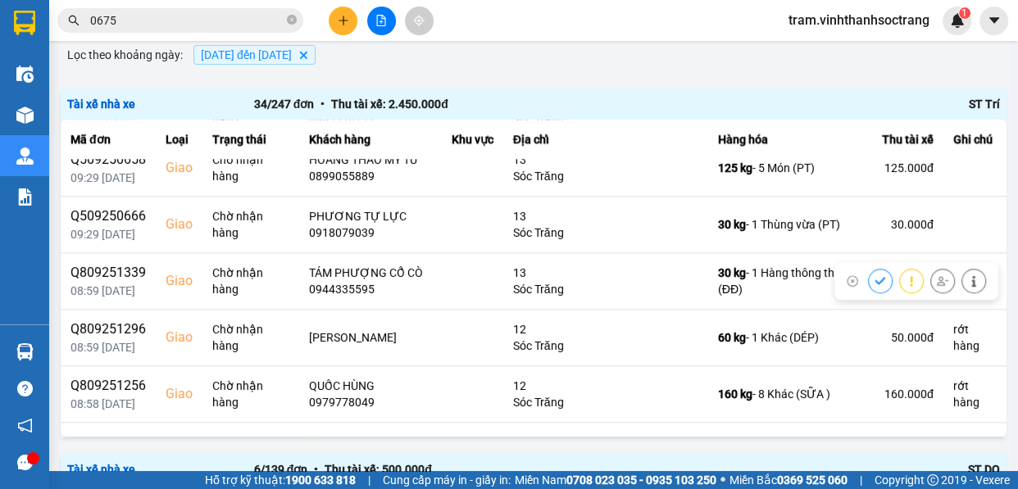
scroll to position [1565, 0]
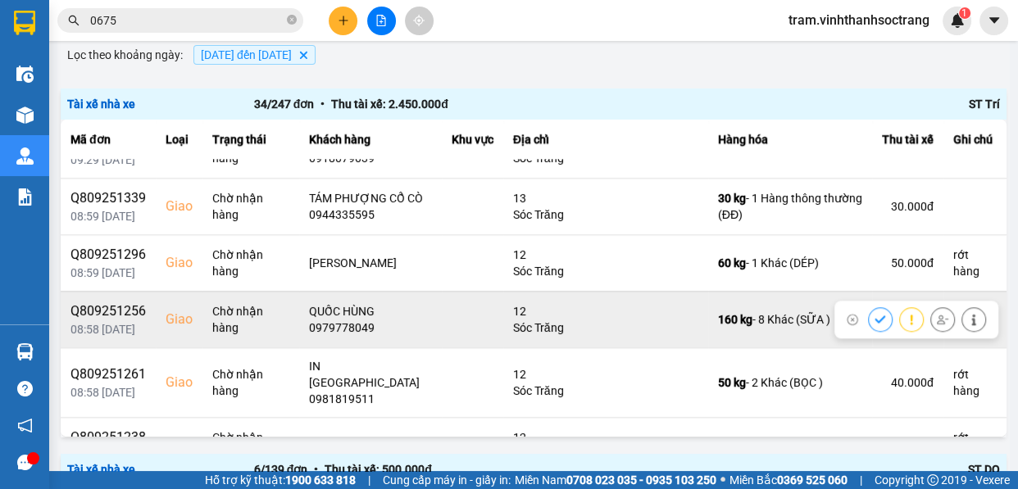
click at [869, 325] on button at bounding box center [880, 319] width 23 height 29
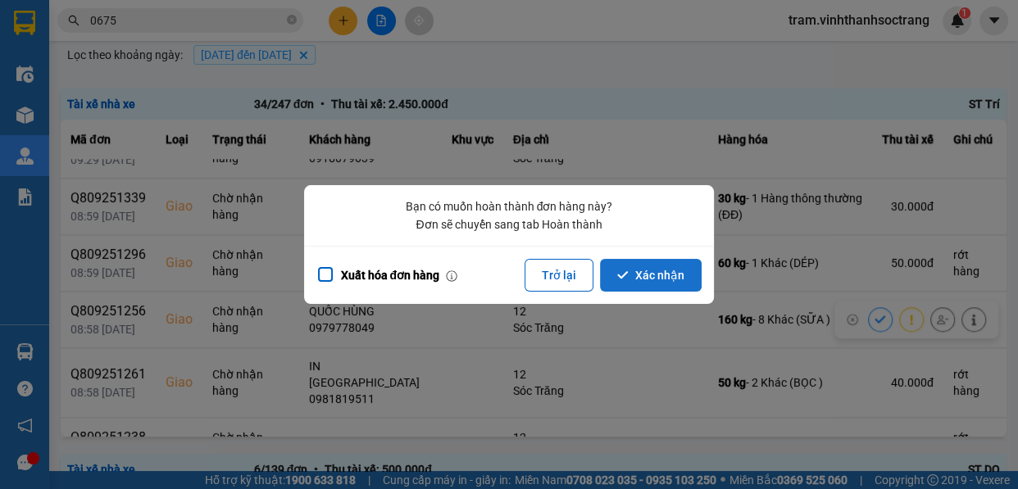
click at [655, 277] on button "Xác nhận" at bounding box center [651, 275] width 102 height 33
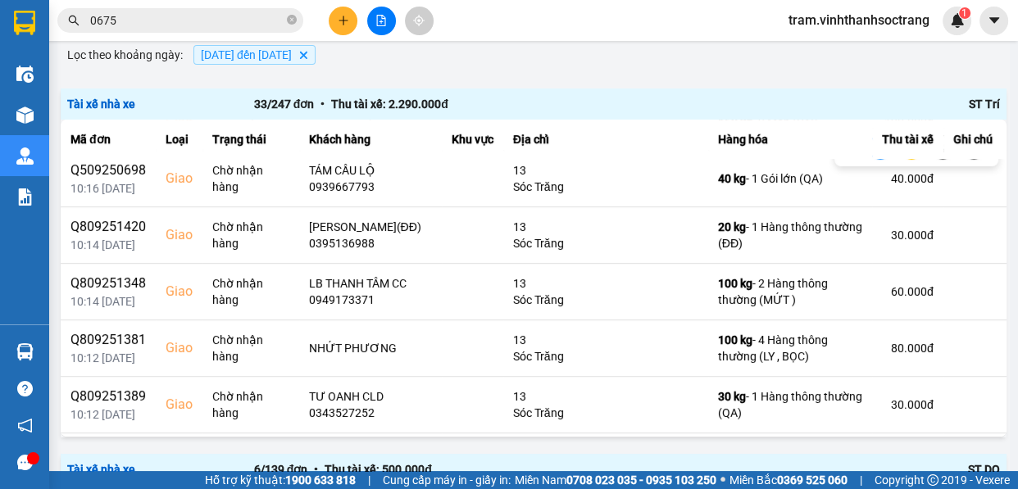
scroll to position [521, 0]
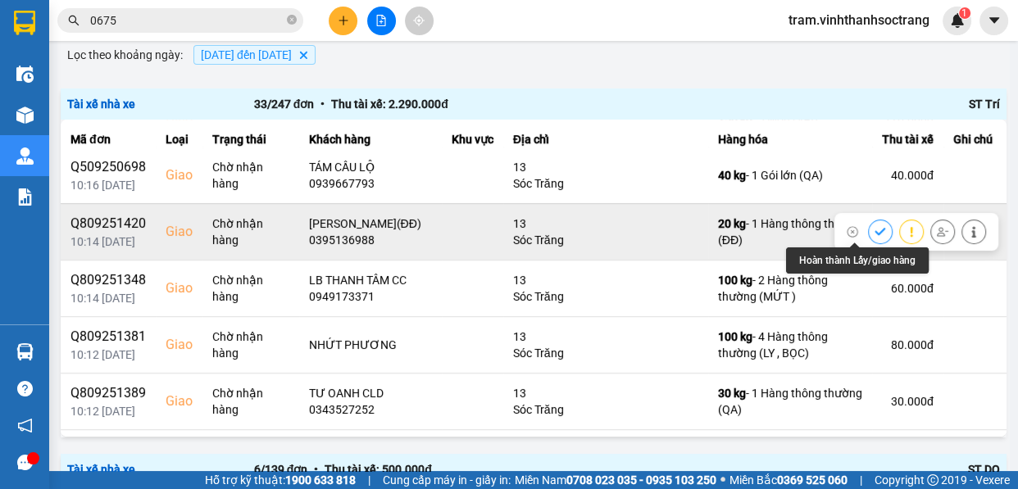
click at [869, 236] on button at bounding box center [880, 231] width 23 height 29
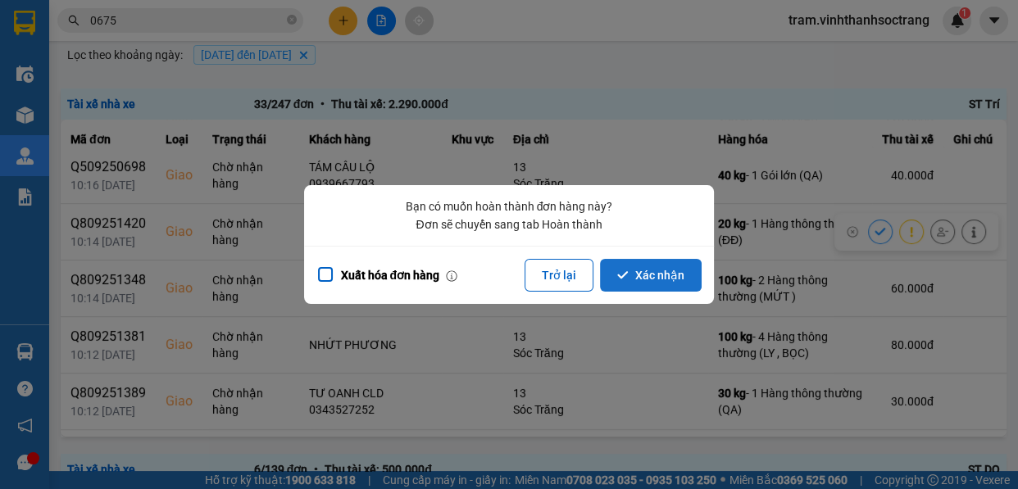
click at [672, 270] on button "Xác nhận" at bounding box center [651, 275] width 102 height 33
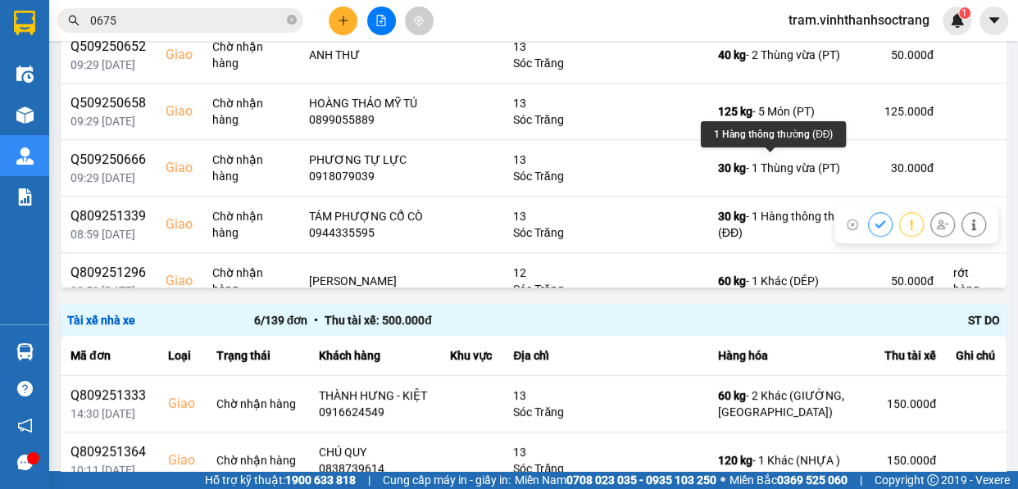
scroll to position [1416, 0]
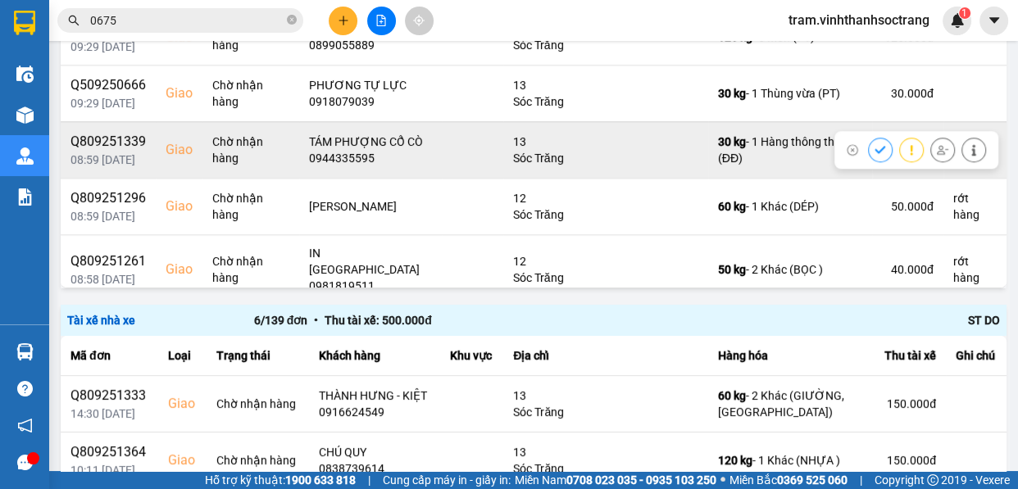
click at [875, 156] on icon at bounding box center [880, 149] width 11 height 11
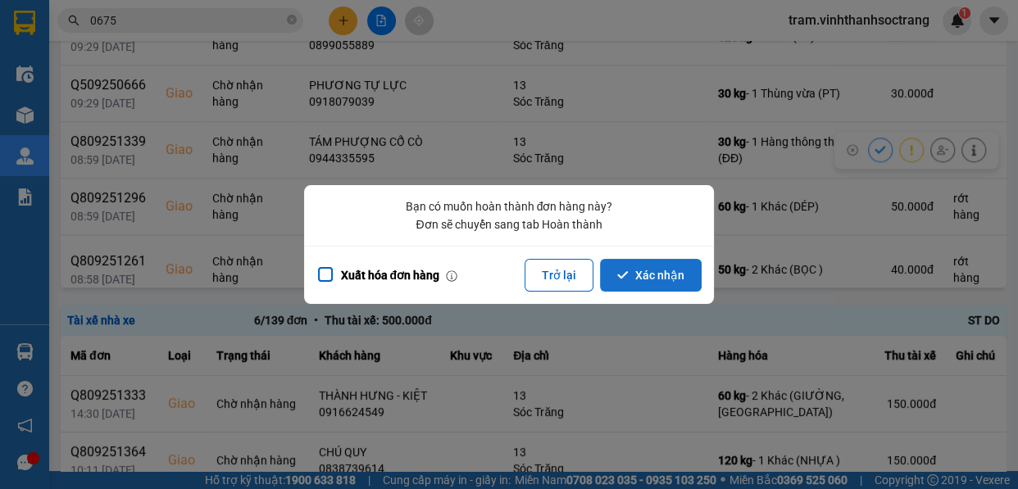
click at [682, 267] on button "Xác nhận" at bounding box center [651, 275] width 102 height 33
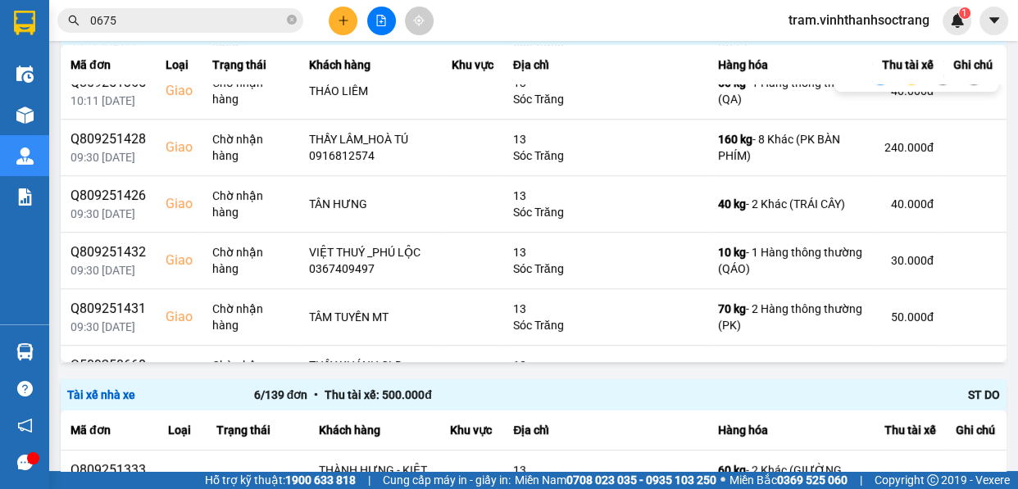
scroll to position [820, 0]
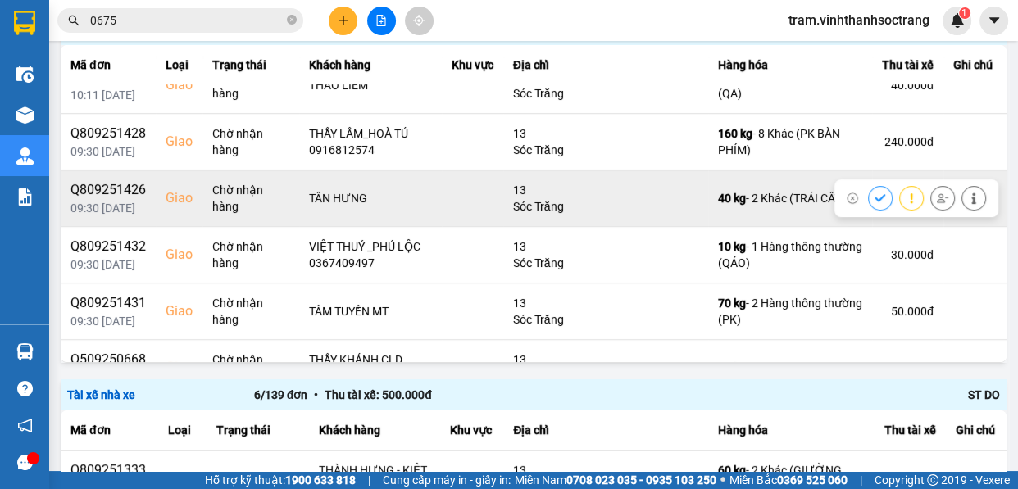
click at [875, 193] on icon at bounding box center [880, 198] width 11 height 11
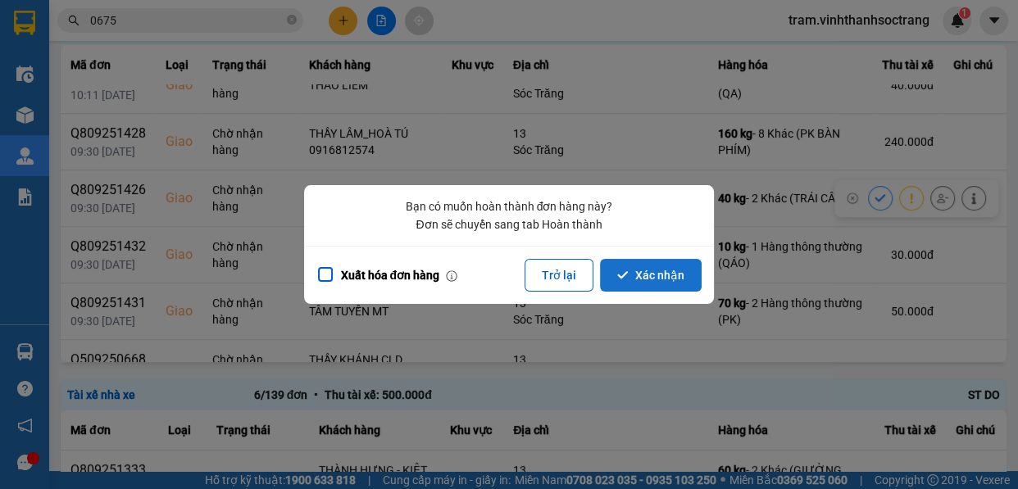
click at [661, 278] on button "Xác nhận" at bounding box center [651, 275] width 102 height 33
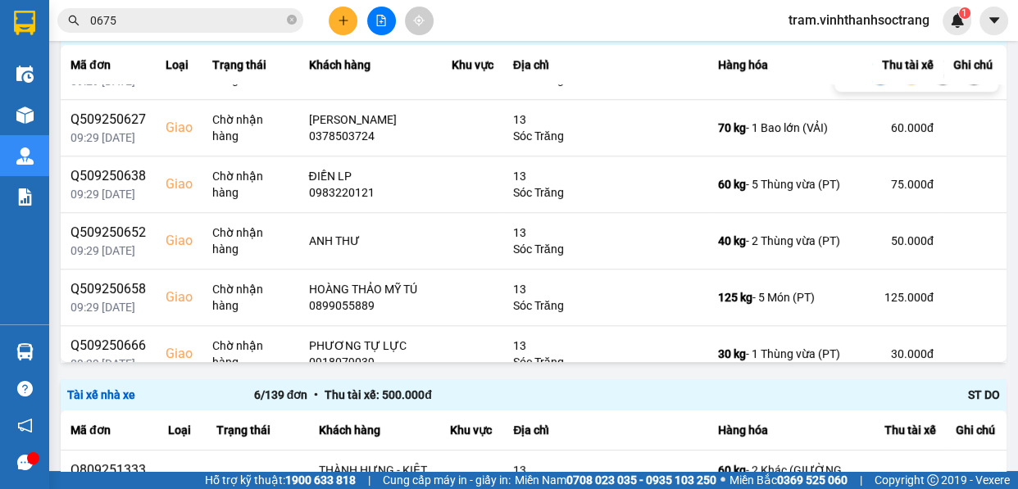
scroll to position [1428, 0]
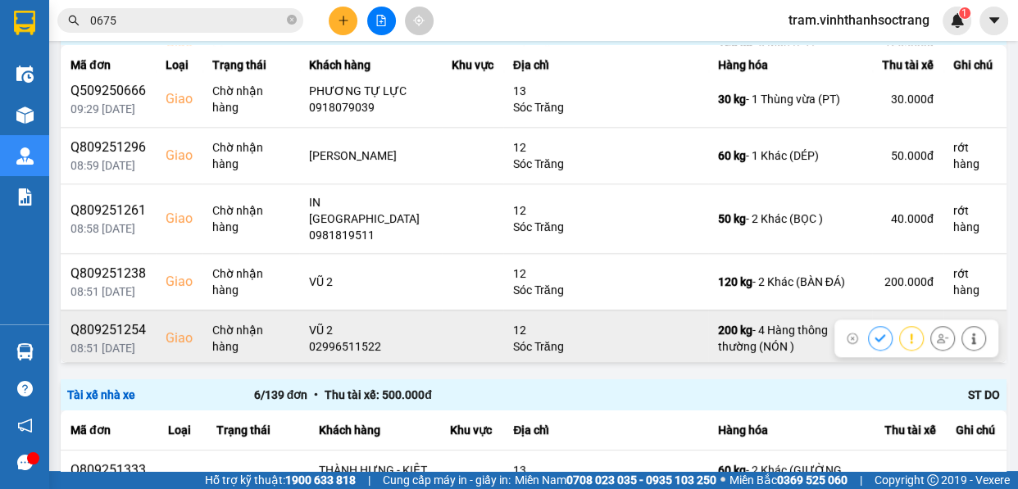
click at [875, 333] on icon at bounding box center [880, 338] width 11 height 11
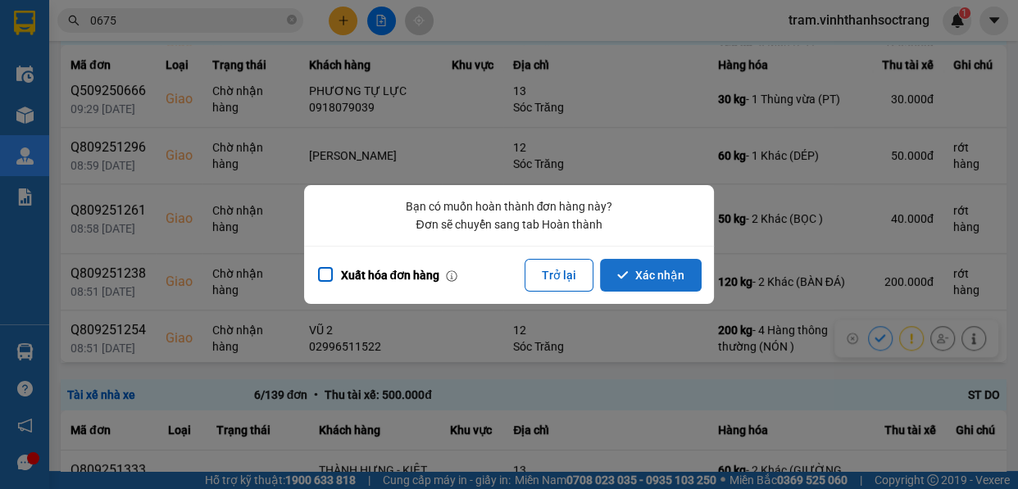
click at [644, 274] on button "Xác nhận" at bounding box center [651, 275] width 102 height 33
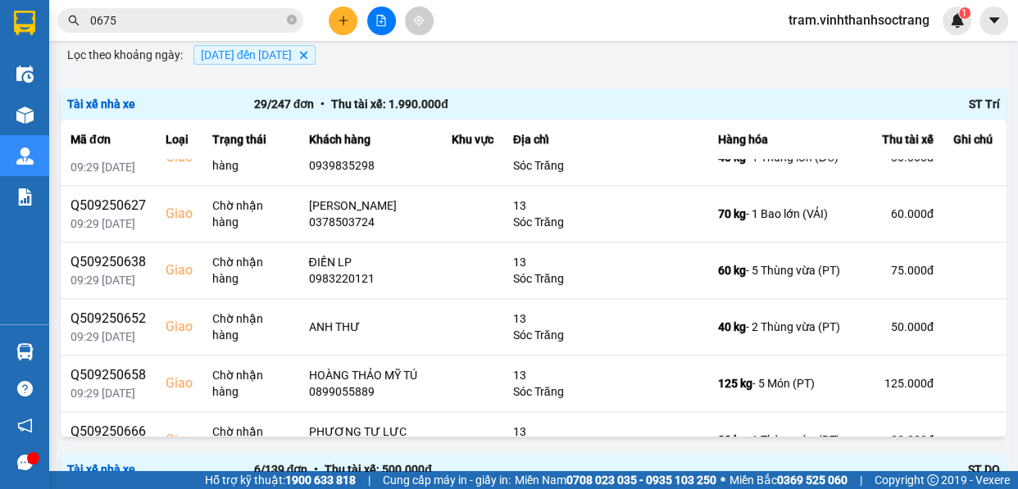
scroll to position [1385, 0]
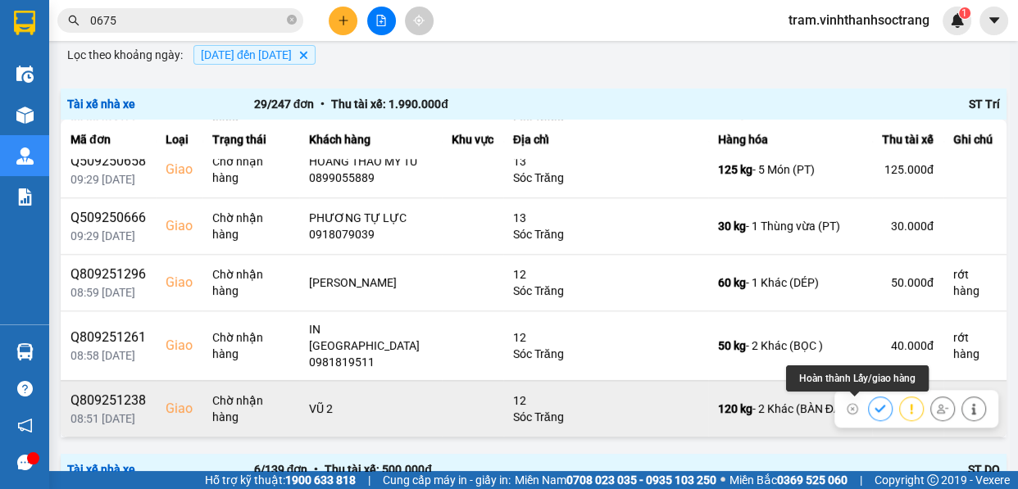
click at [875, 410] on icon at bounding box center [880, 408] width 11 height 11
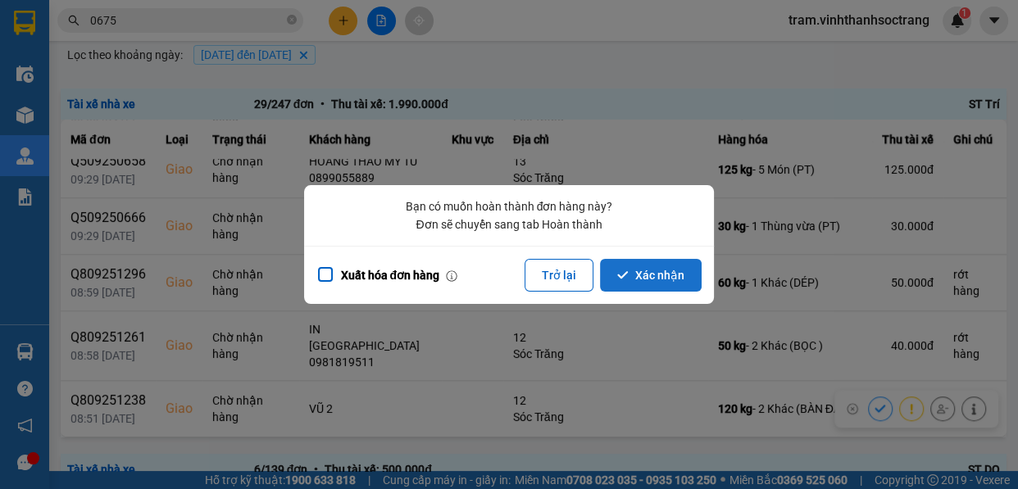
click at [652, 280] on button "Xác nhận" at bounding box center [651, 275] width 102 height 33
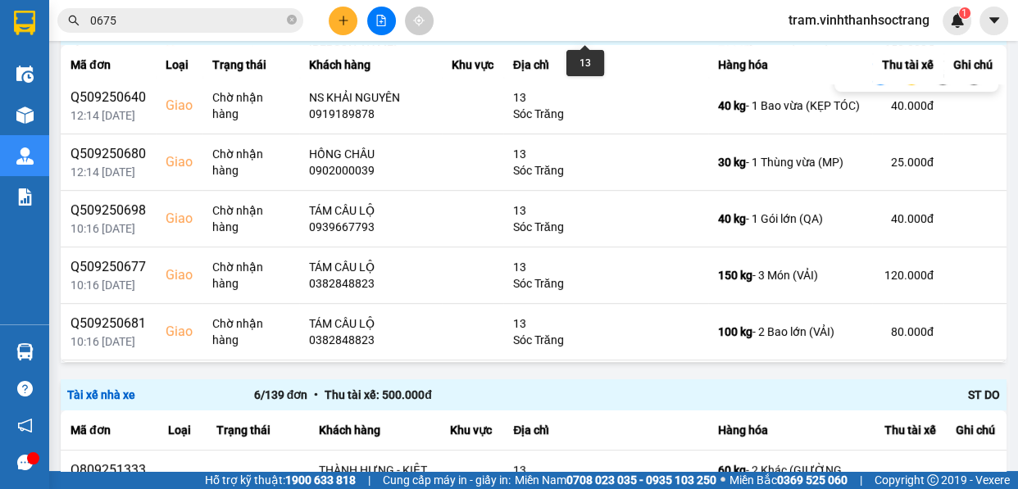
scroll to position [298, 0]
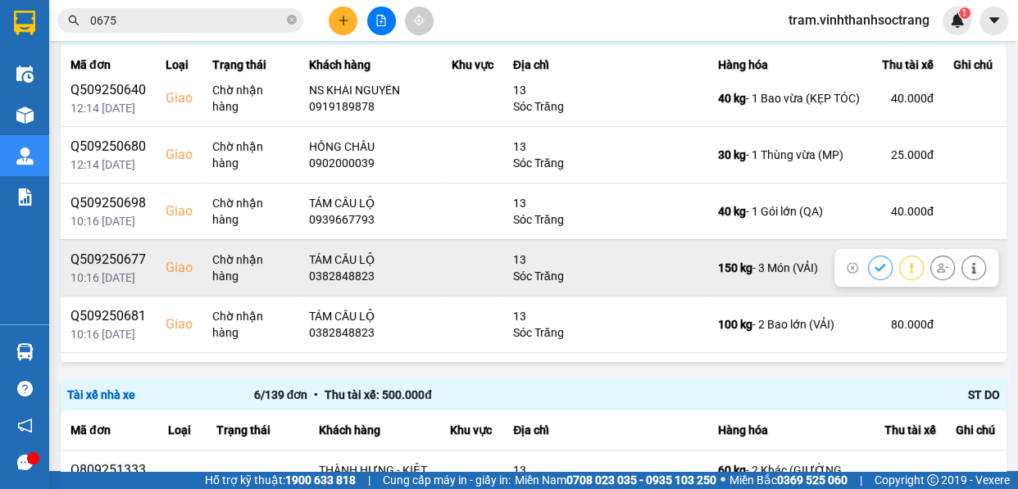
click at [875, 266] on icon at bounding box center [880, 267] width 11 height 11
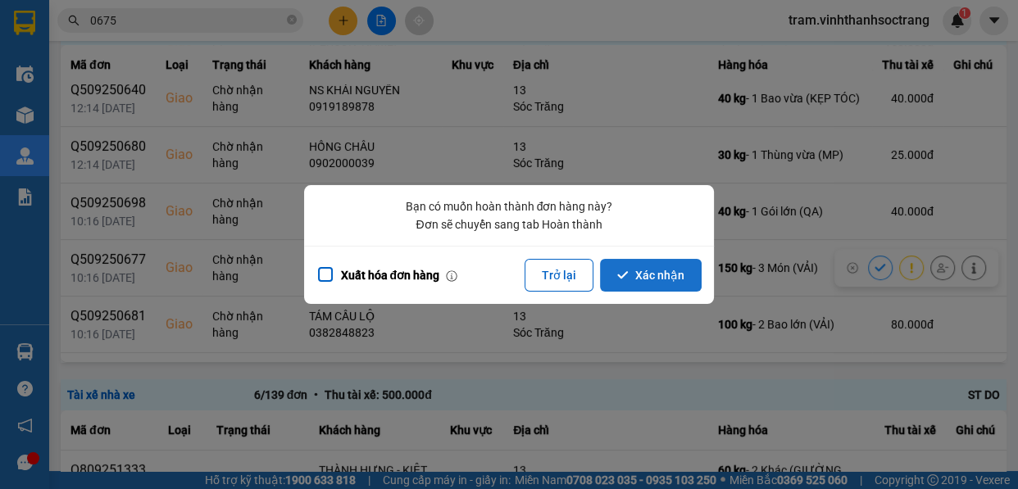
click at [666, 262] on button "Xác nhận" at bounding box center [651, 275] width 102 height 33
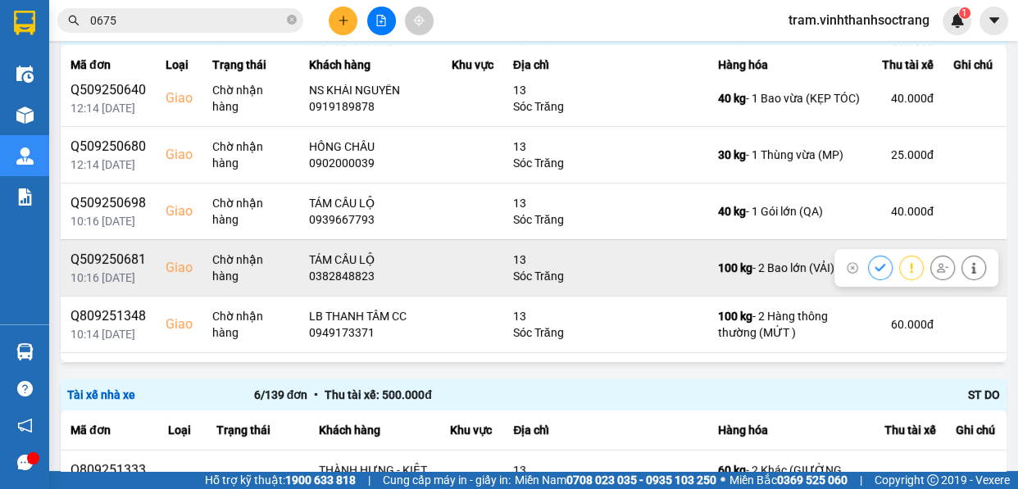
click at [869, 265] on button at bounding box center [880, 267] width 23 height 29
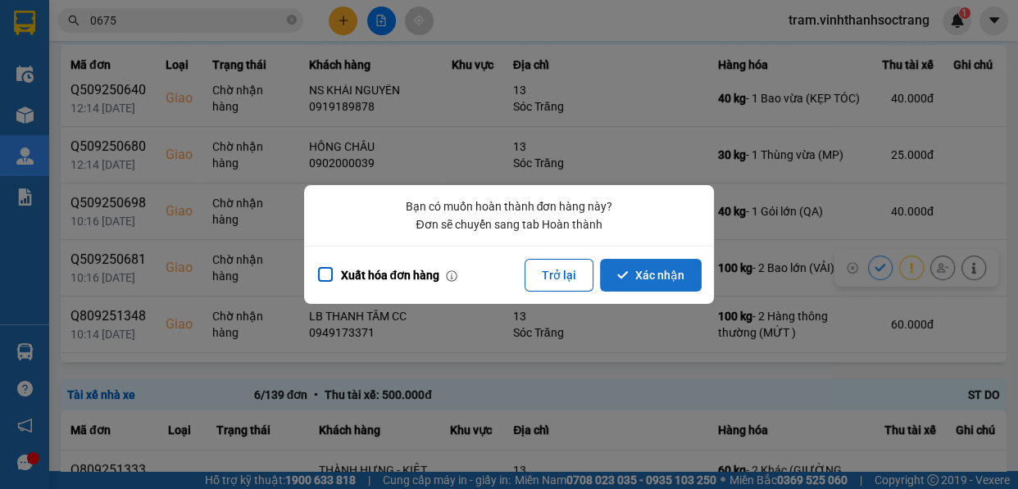
click at [683, 259] on button "Xác nhận" at bounding box center [651, 275] width 102 height 33
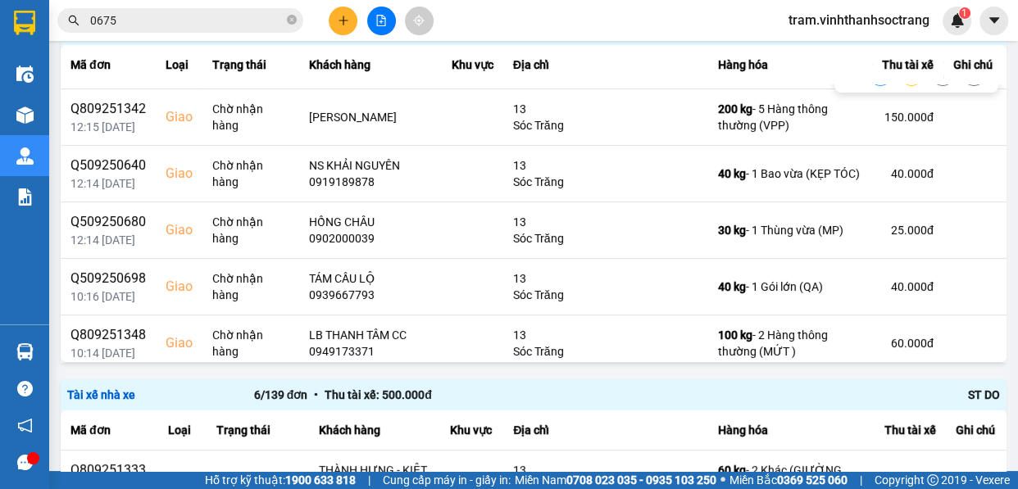
scroll to position [223, 0]
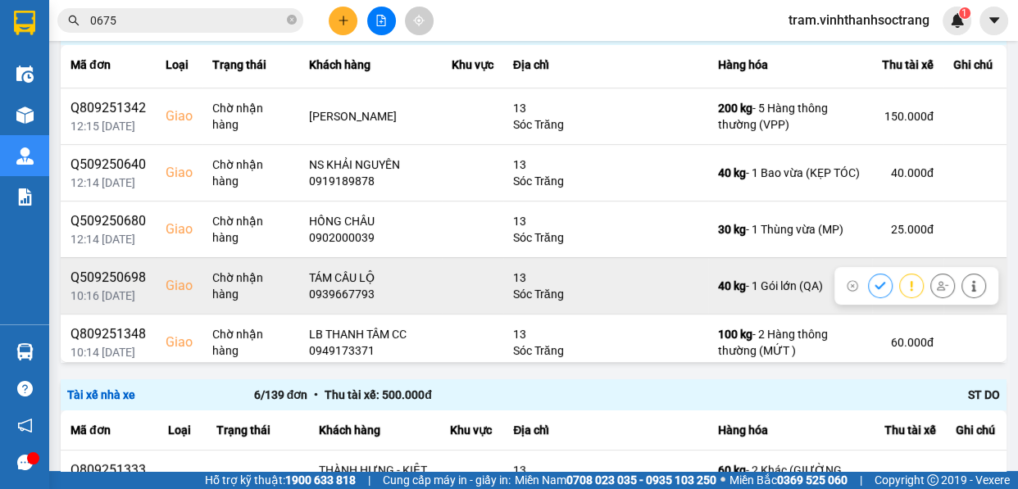
click at [869, 280] on button at bounding box center [880, 285] width 23 height 29
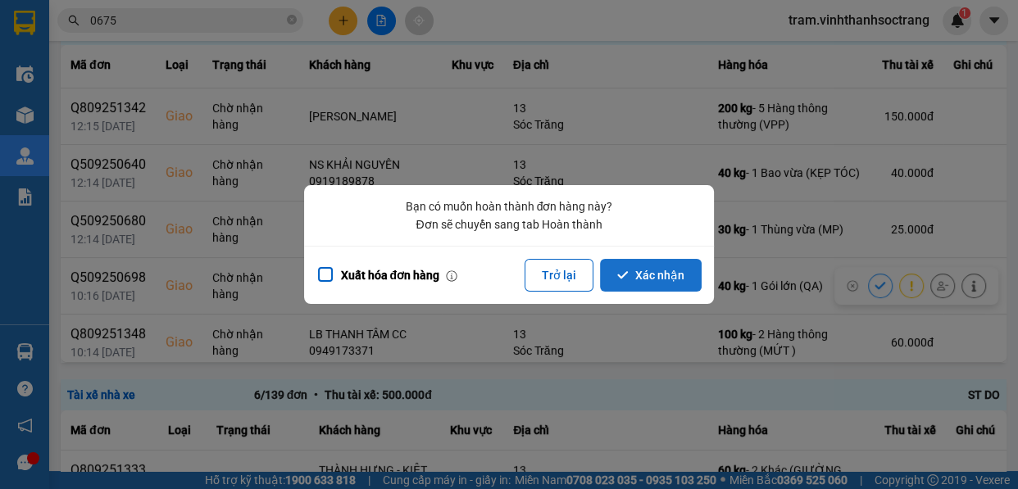
click at [639, 279] on button "Xác nhận" at bounding box center [651, 275] width 102 height 33
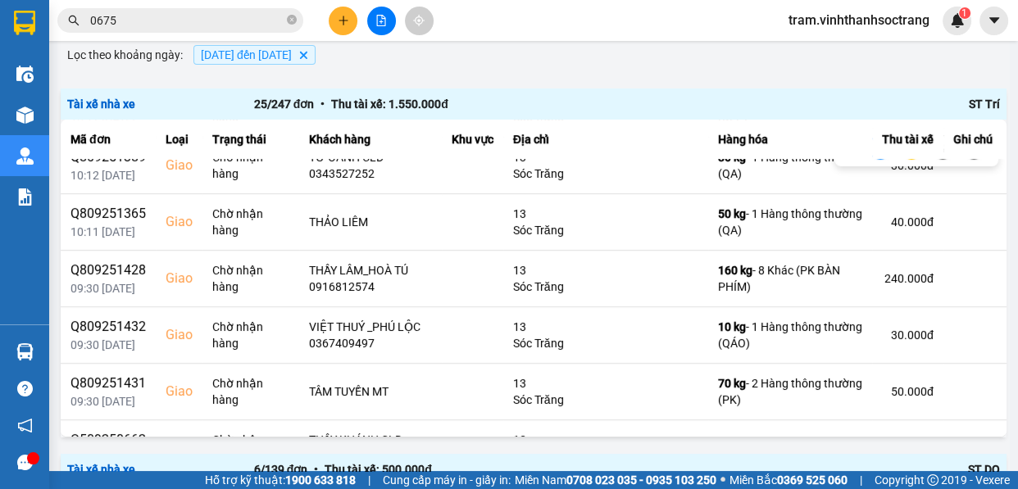
scroll to position [596, 0]
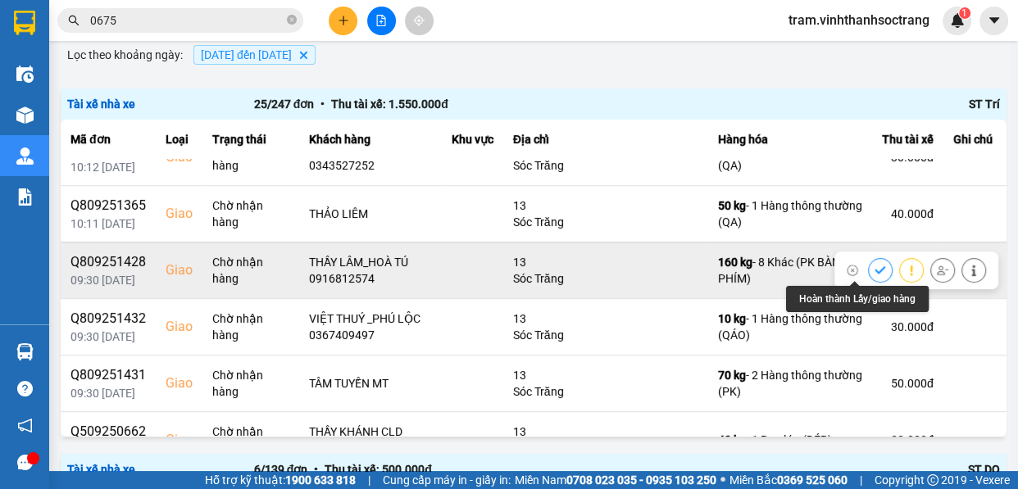
click at [869, 260] on button at bounding box center [880, 270] width 23 height 29
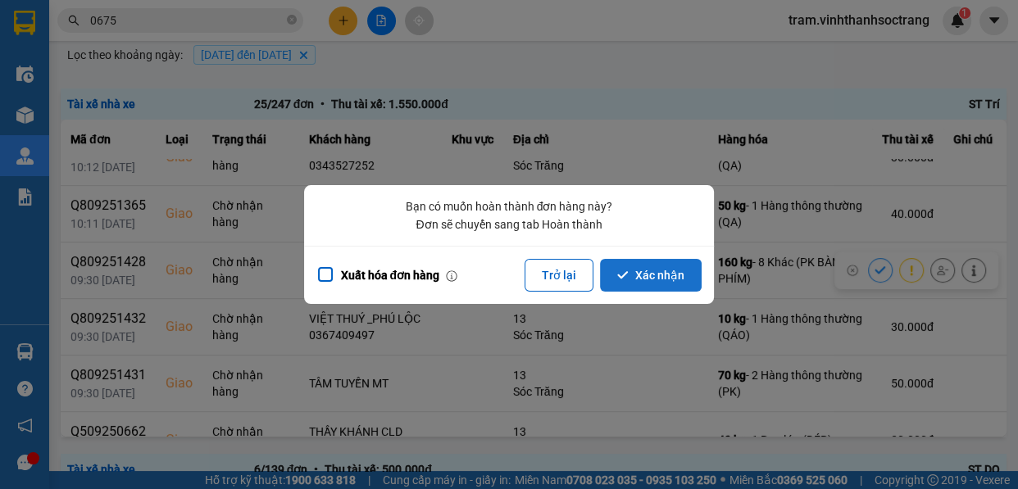
click at [652, 274] on button "Xác nhận" at bounding box center [651, 275] width 102 height 33
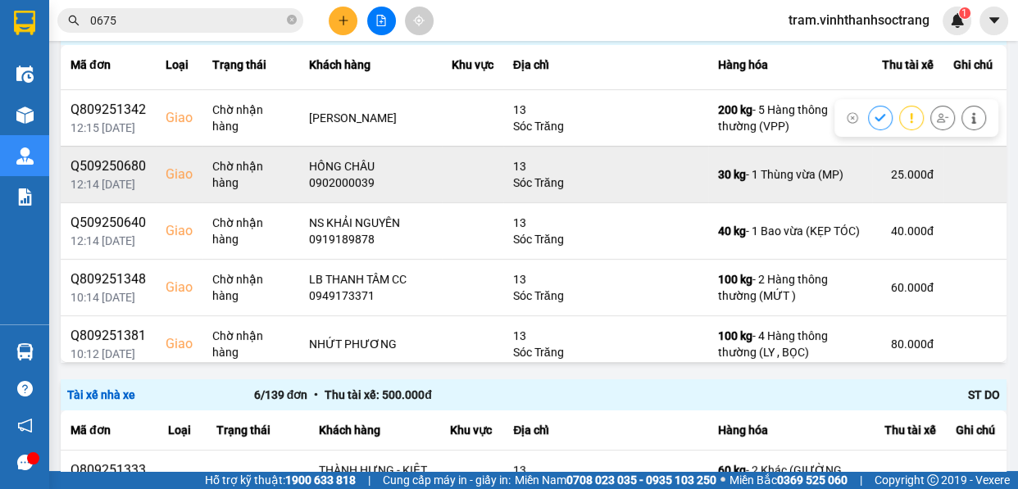
scroll to position [298, 0]
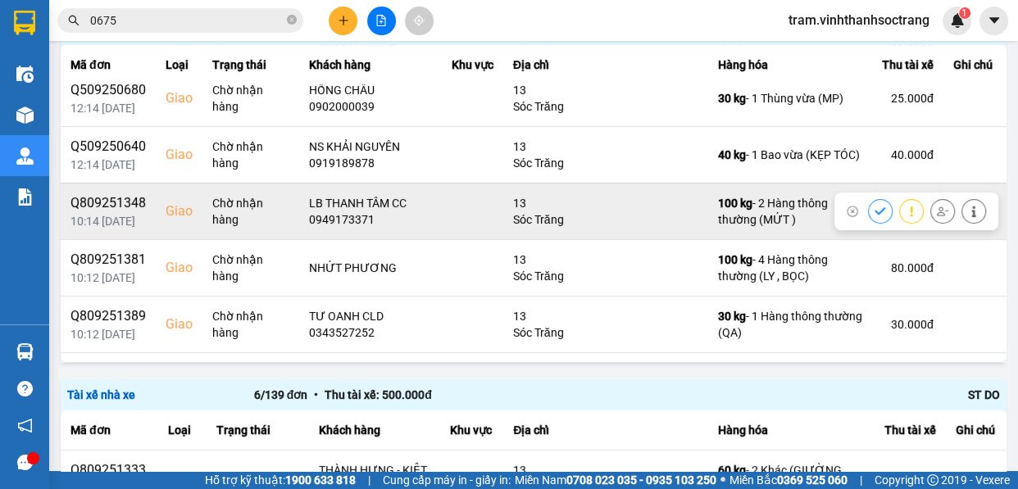
click at [875, 208] on icon at bounding box center [880, 211] width 11 height 11
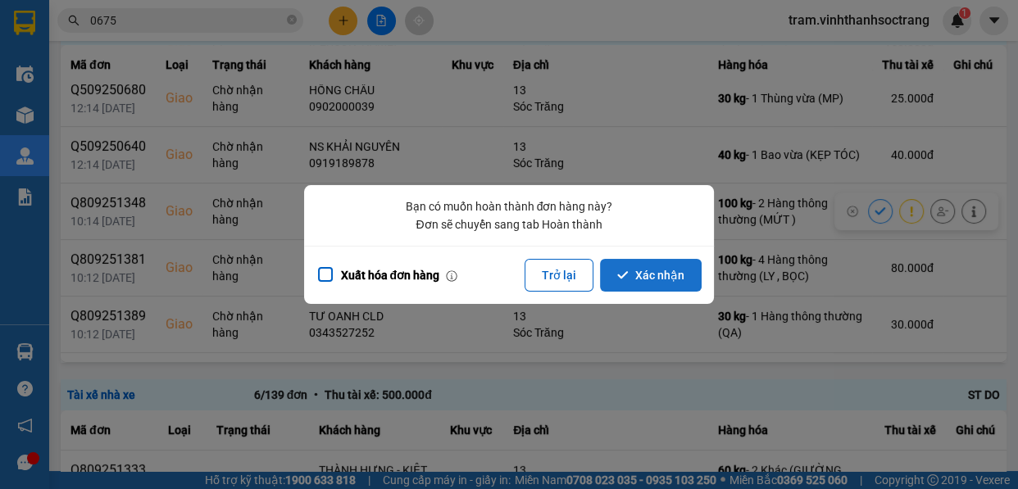
click at [670, 281] on button "Xác nhận" at bounding box center [651, 275] width 102 height 33
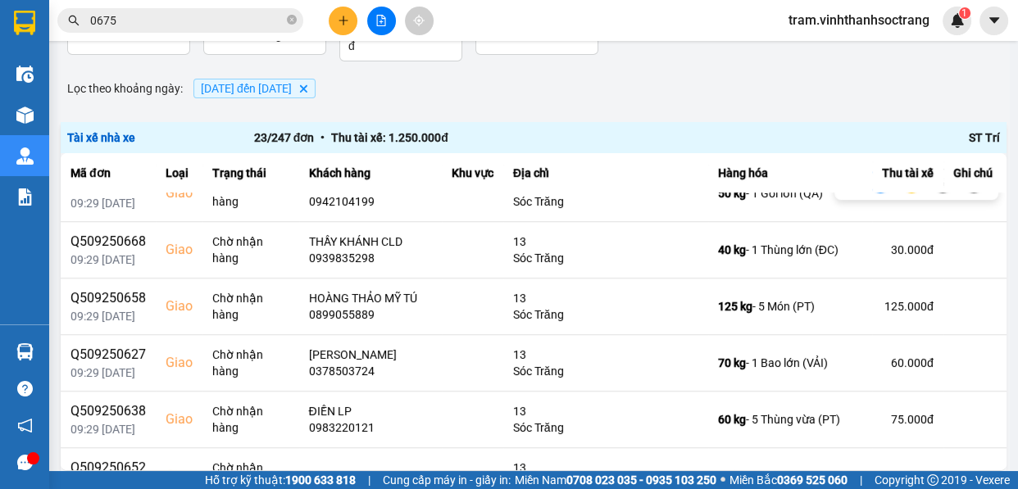
scroll to position [893, 0]
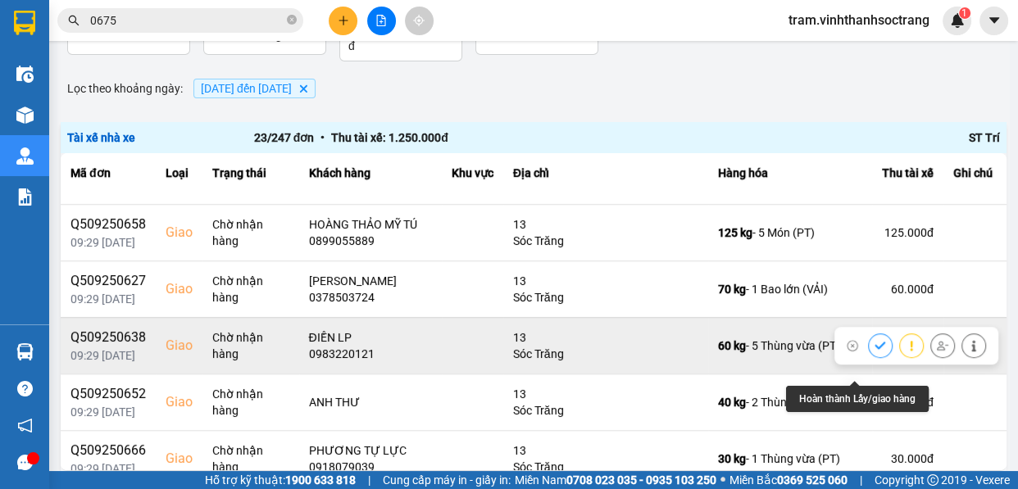
click at [875, 352] on icon at bounding box center [880, 345] width 11 height 11
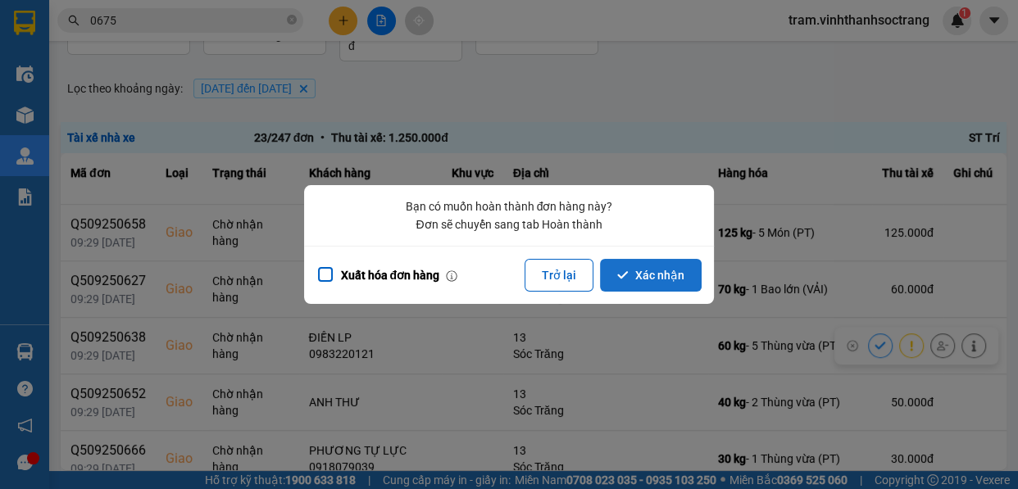
click at [666, 282] on button "Xác nhận" at bounding box center [651, 275] width 102 height 33
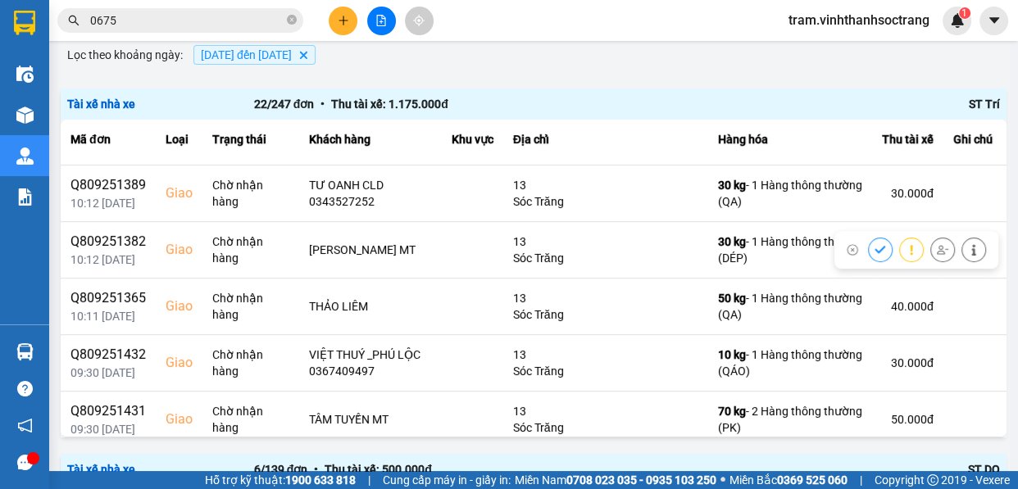
scroll to position [521, 0]
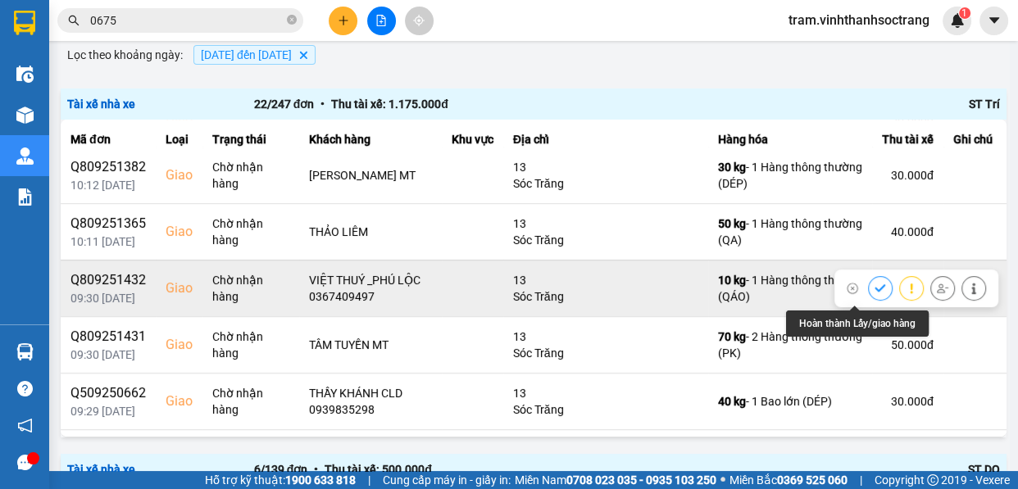
click at [875, 292] on icon at bounding box center [880, 287] width 11 height 7
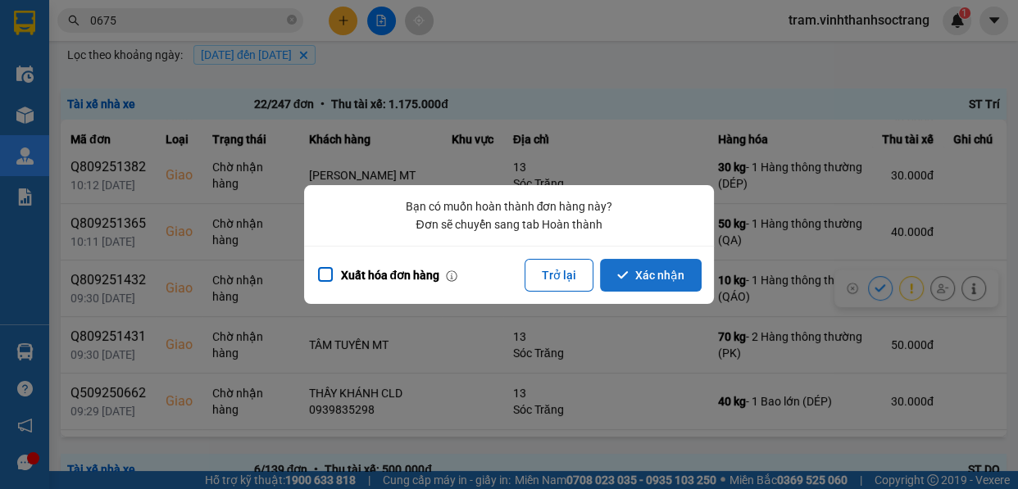
click at [663, 280] on button "Xác nhận" at bounding box center [651, 275] width 102 height 33
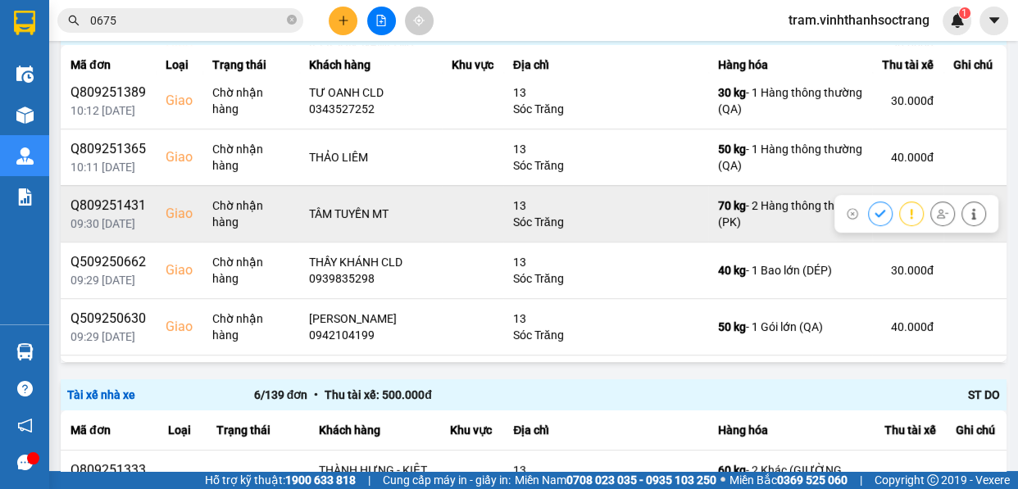
scroll to position [745, 0]
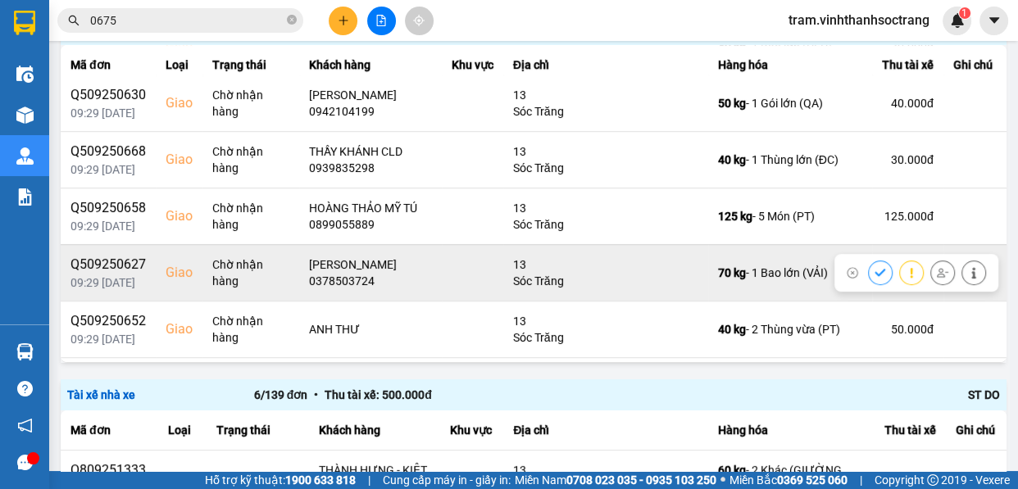
click at [869, 285] on button at bounding box center [880, 272] width 23 height 29
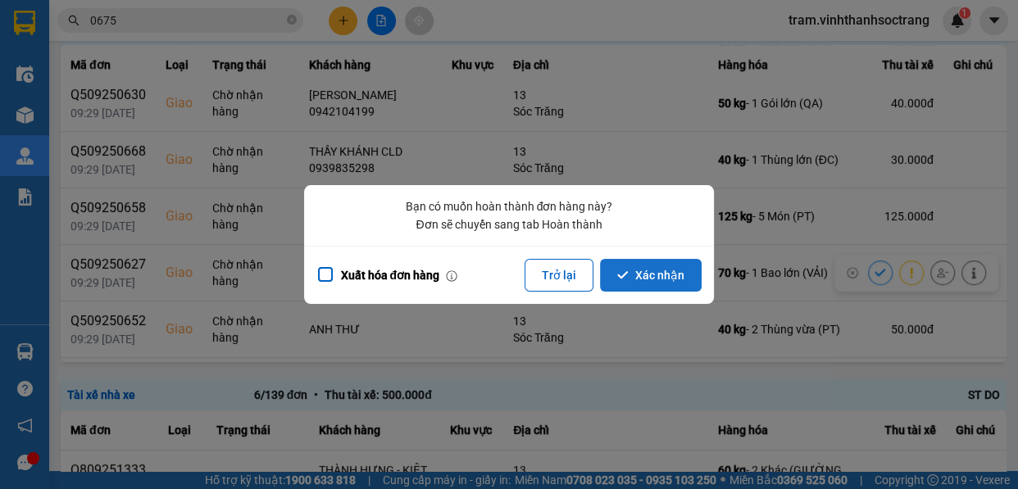
click at [678, 279] on button "Xác nhận" at bounding box center [651, 275] width 102 height 33
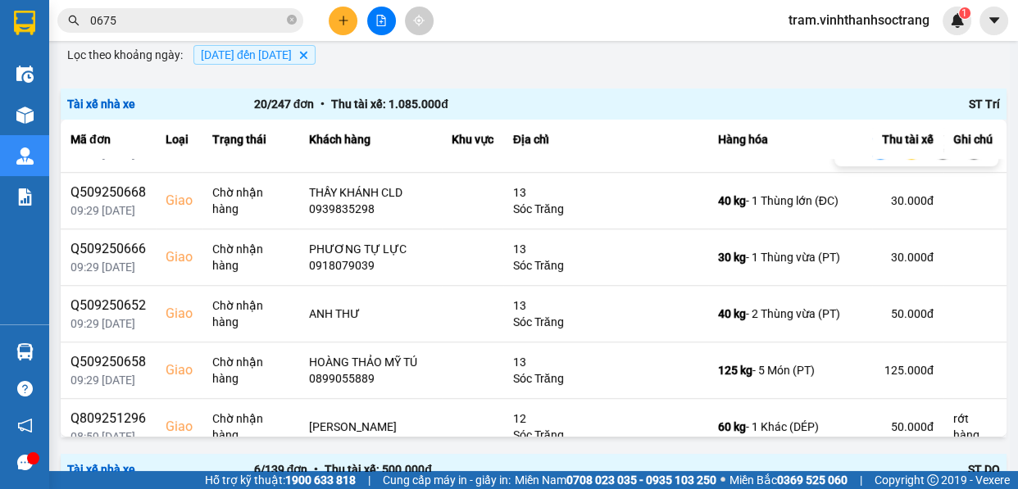
scroll to position [820, 0]
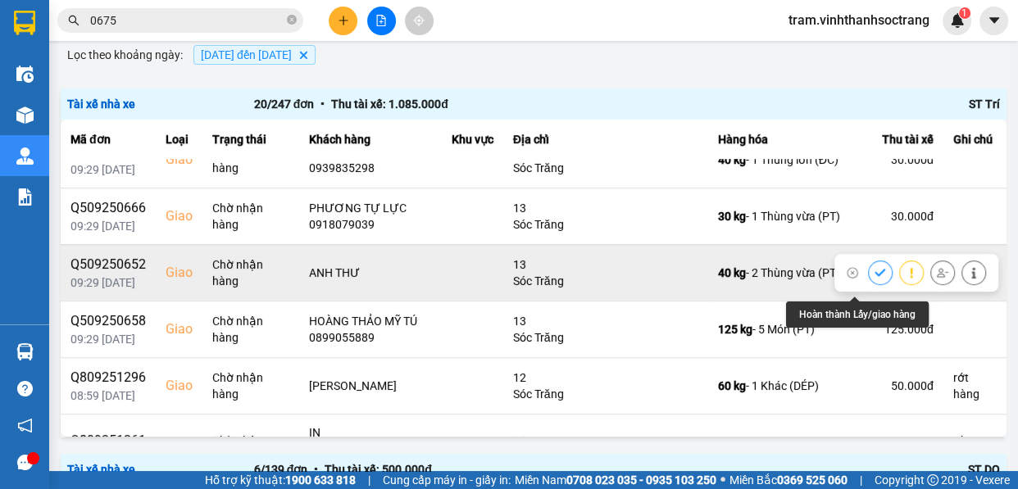
click at [869, 275] on button at bounding box center [880, 272] width 23 height 29
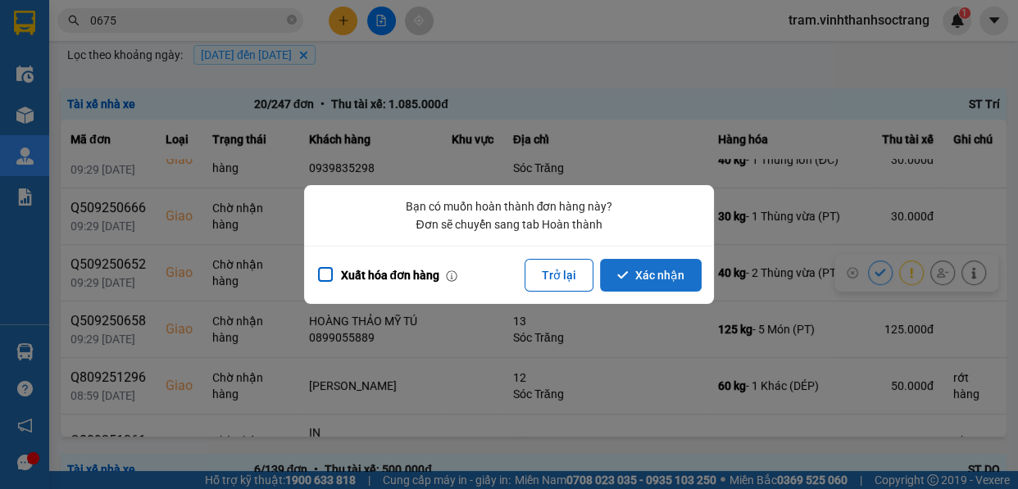
click at [649, 273] on button "Xác nhận" at bounding box center [651, 275] width 102 height 33
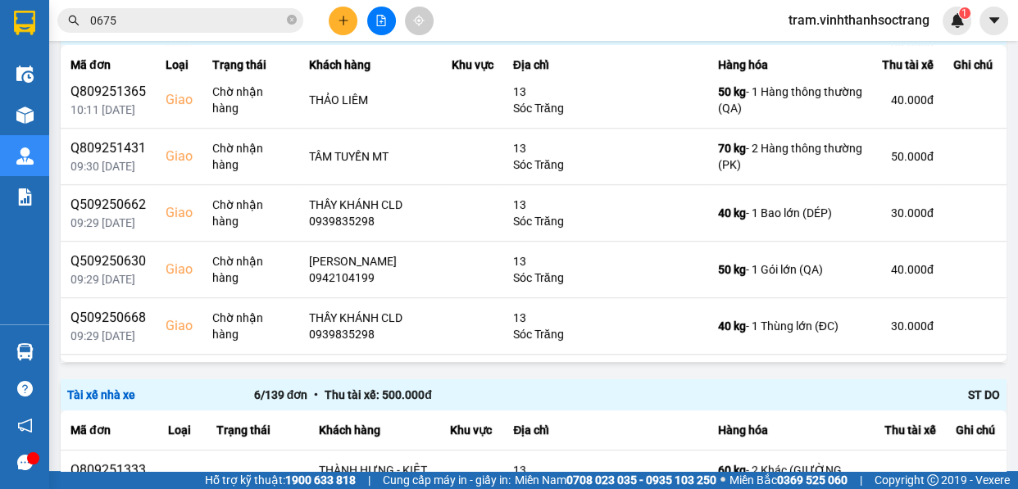
scroll to position [596, 0]
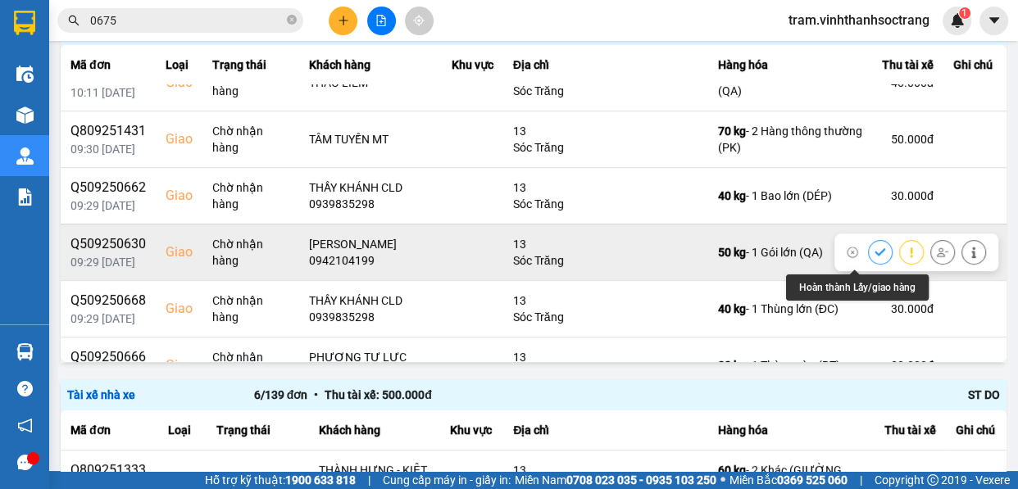
click at [875, 252] on icon at bounding box center [880, 252] width 11 height 11
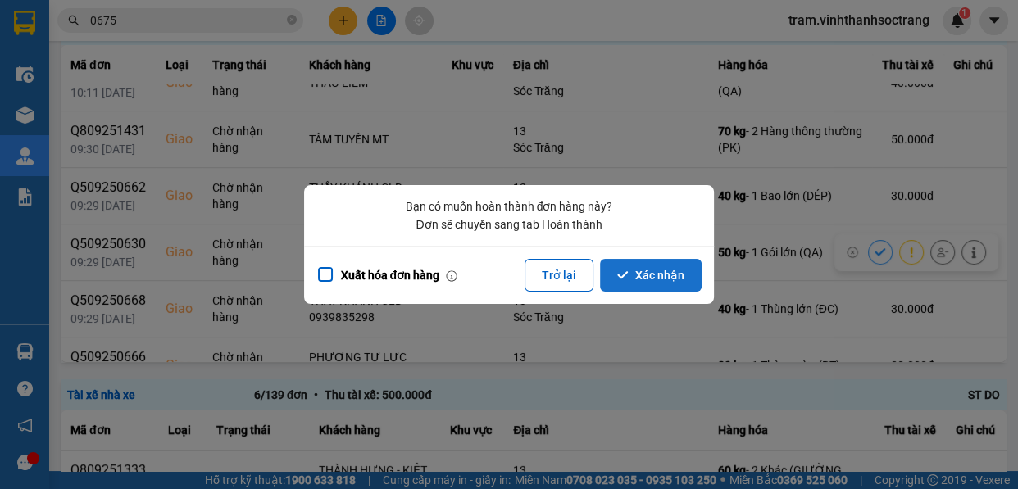
click at [680, 272] on button "Xác nhận" at bounding box center [651, 275] width 102 height 33
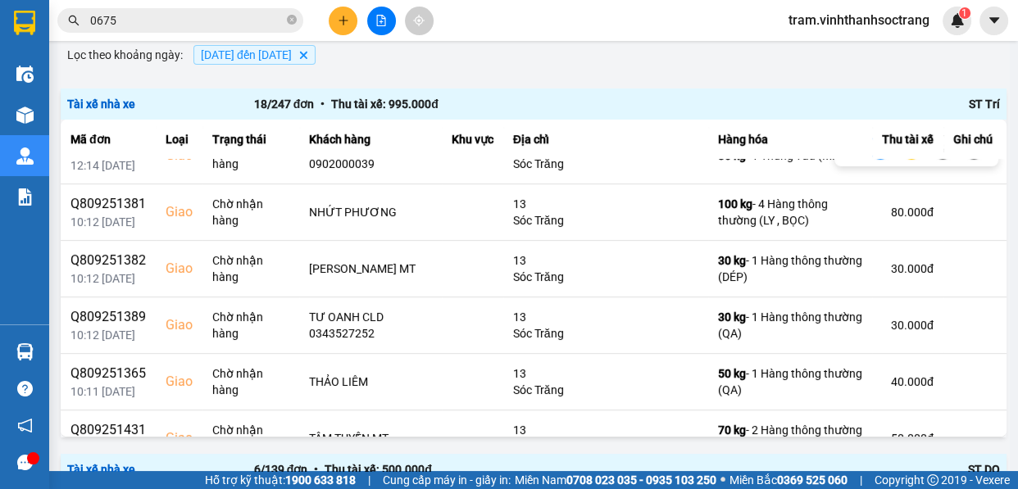
scroll to position [372, 0]
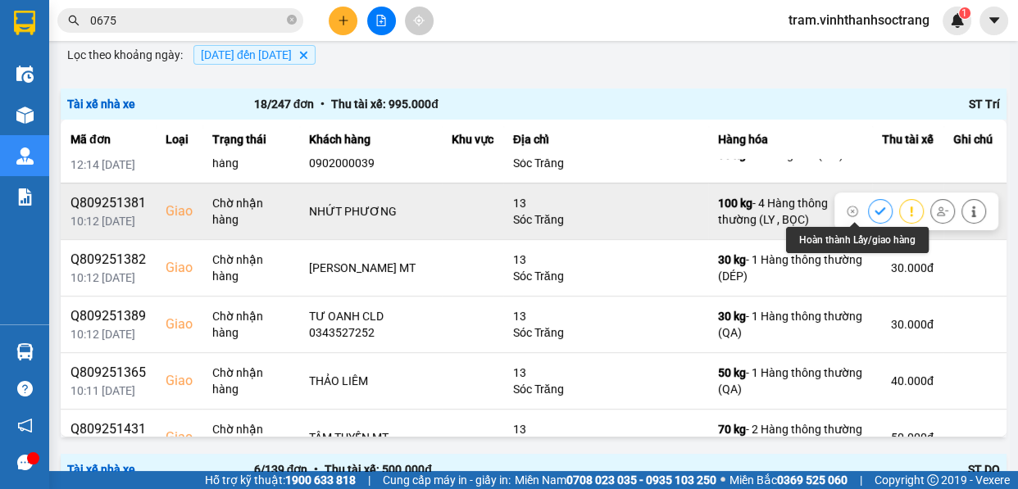
click at [875, 206] on icon at bounding box center [880, 211] width 11 height 11
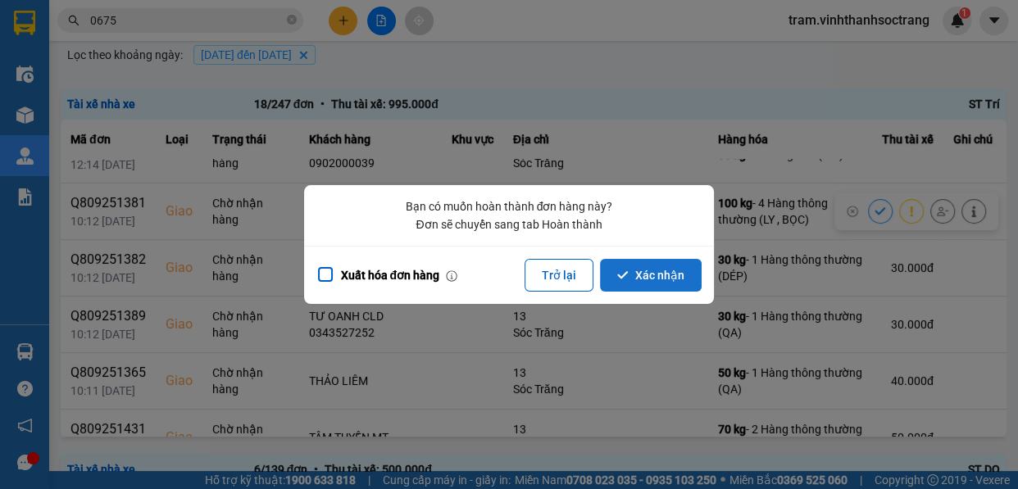
click at [676, 280] on button "Xác nhận" at bounding box center [651, 275] width 102 height 33
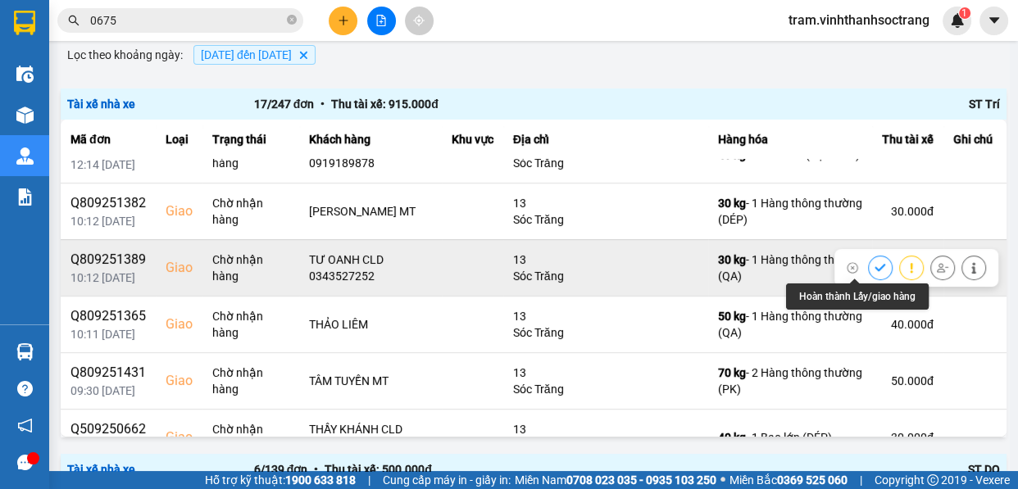
click at [875, 262] on icon at bounding box center [880, 267] width 11 height 11
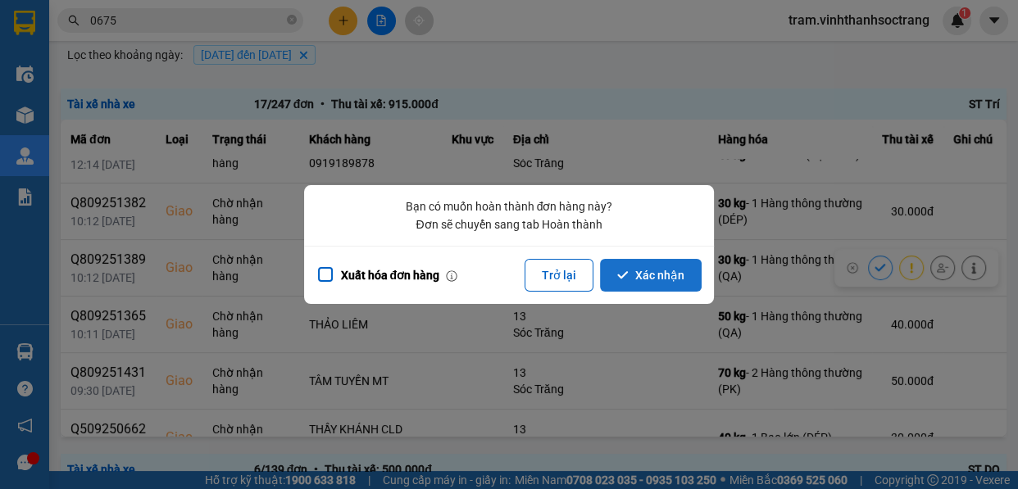
click at [647, 278] on button "Xác nhận" at bounding box center [651, 275] width 102 height 33
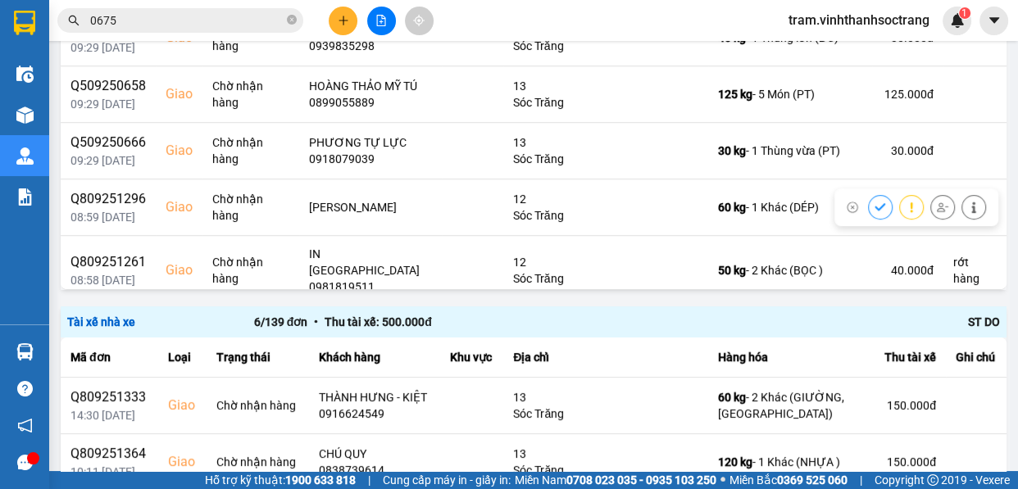
scroll to position [298, 0]
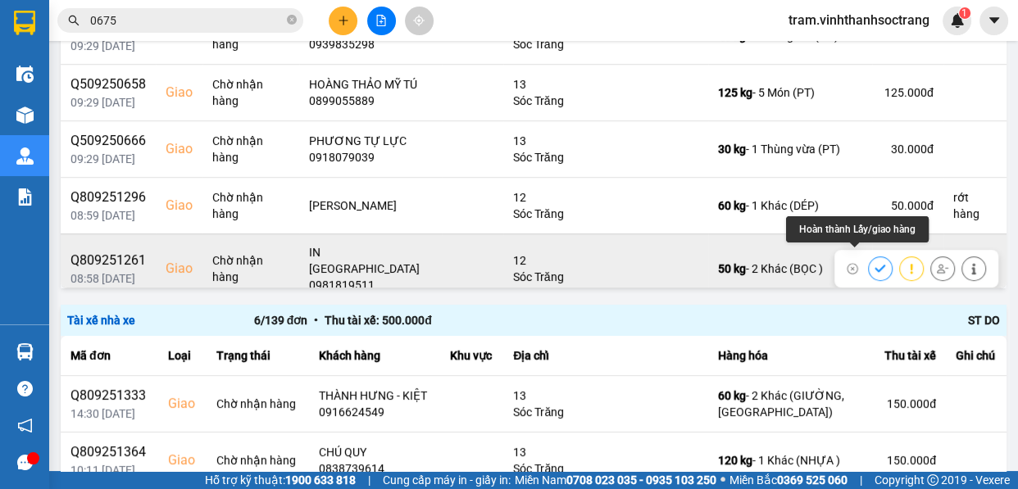
click at [875, 263] on icon at bounding box center [880, 268] width 11 height 11
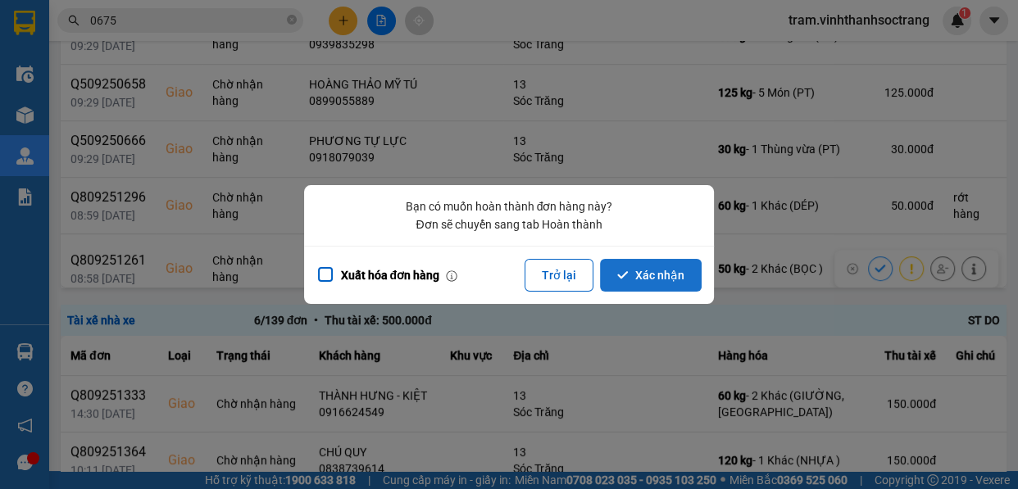
click at [670, 273] on button "Xác nhận" at bounding box center [651, 275] width 102 height 33
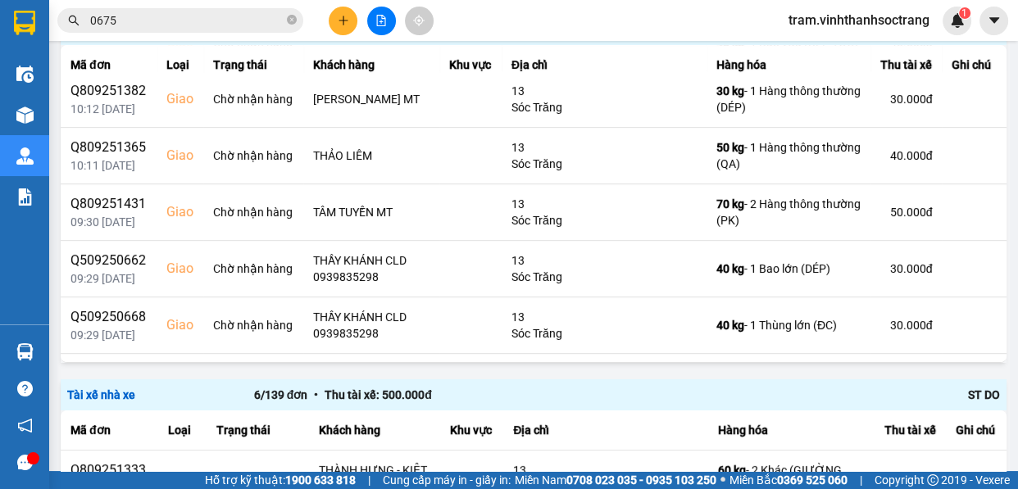
scroll to position [521, 0]
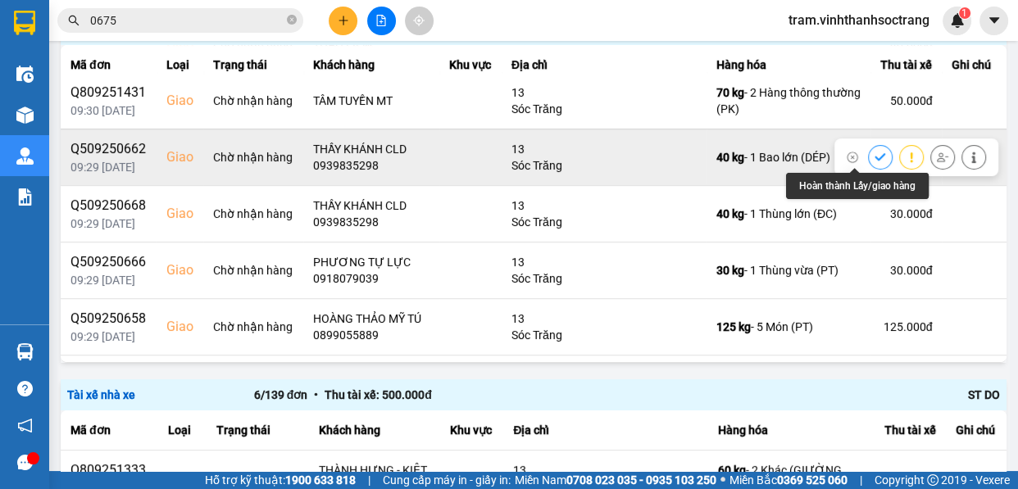
click at [875, 158] on icon at bounding box center [880, 157] width 11 height 11
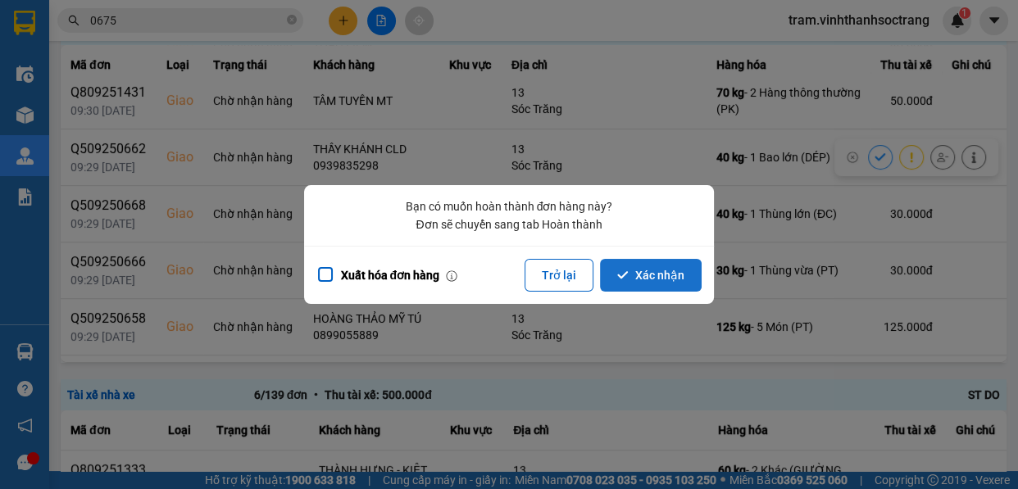
click at [657, 265] on button "Xác nhận" at bounding box center [651, 275] width 102 height 33
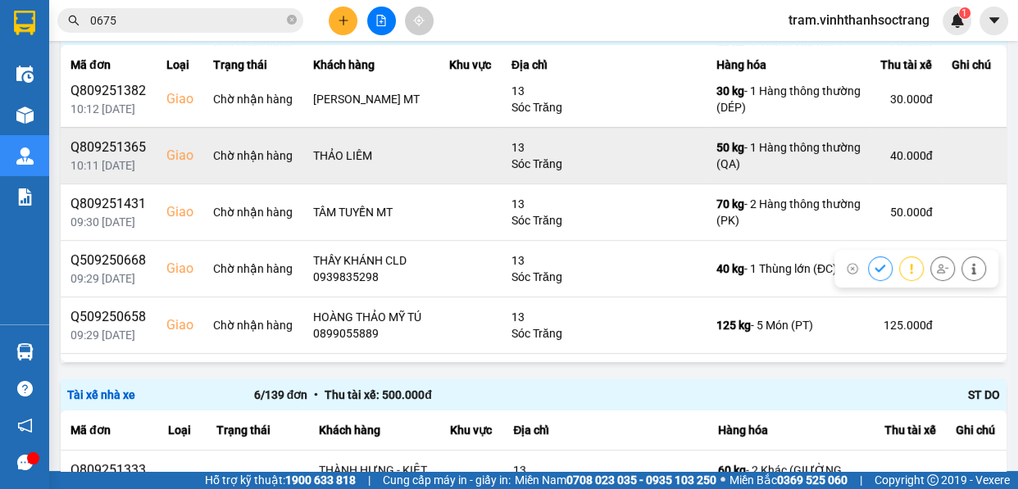
scroll to position [447, 0]
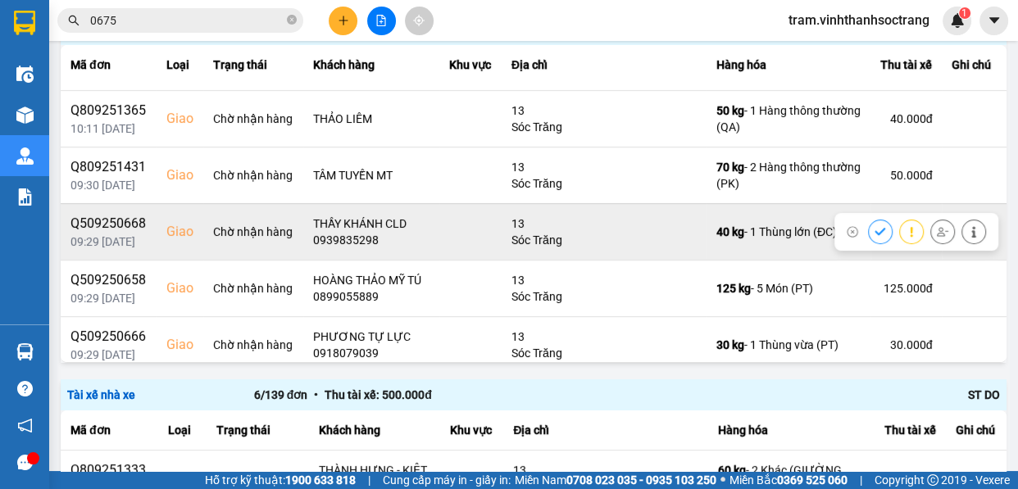
click at [875, 227] on icon at bounding box center [880, 231] width 11 height 11
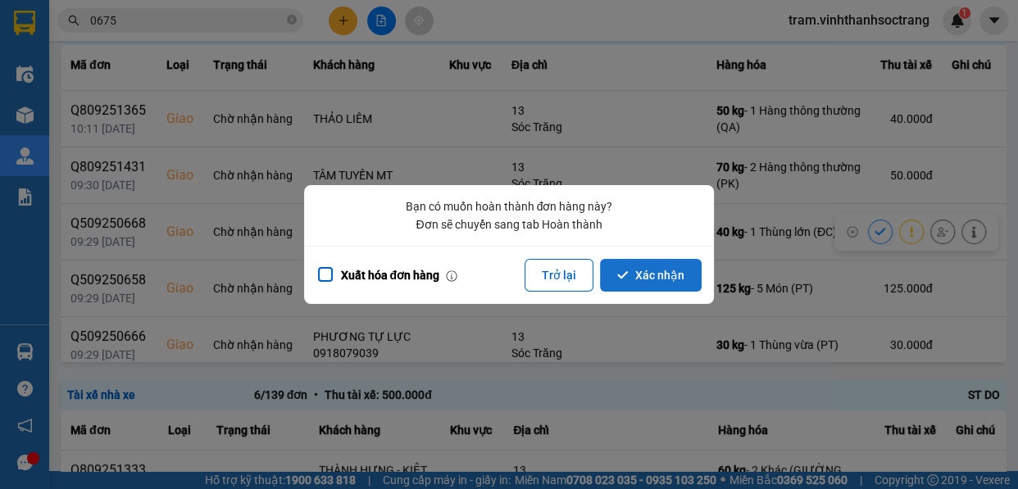
click at [660, 270] on button "Xác nhận" at bounding box center [651, 275] width 102 height 33
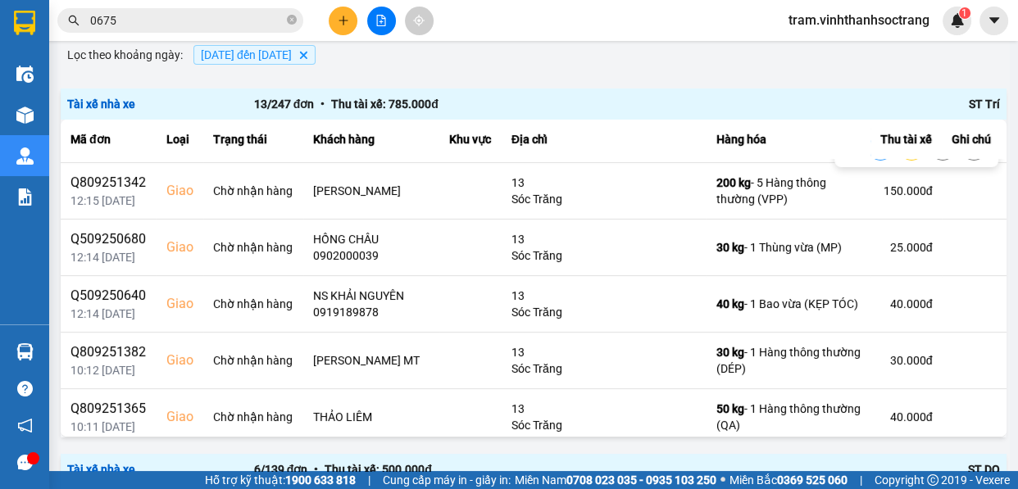
scroll to position [298, 0]
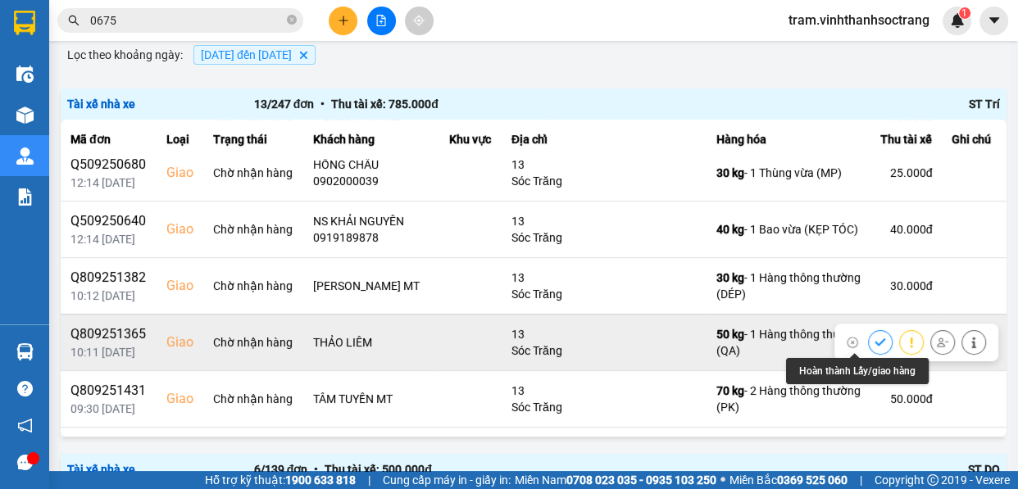
click at [875, 342] on icon at bounding box center [880, 342] width 11 height 7
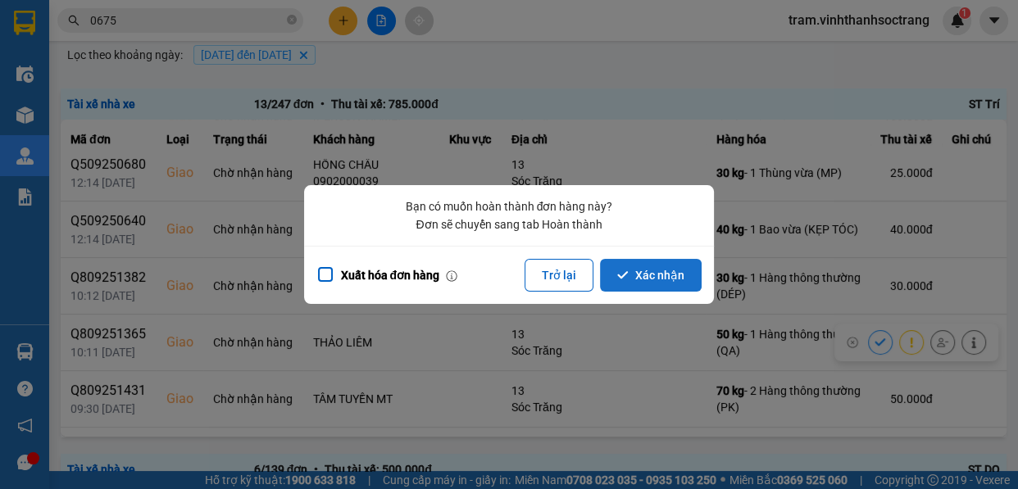
click at [631, 284] on button "Xác nhận" at bounding box center [651, 275] width 102 height 33
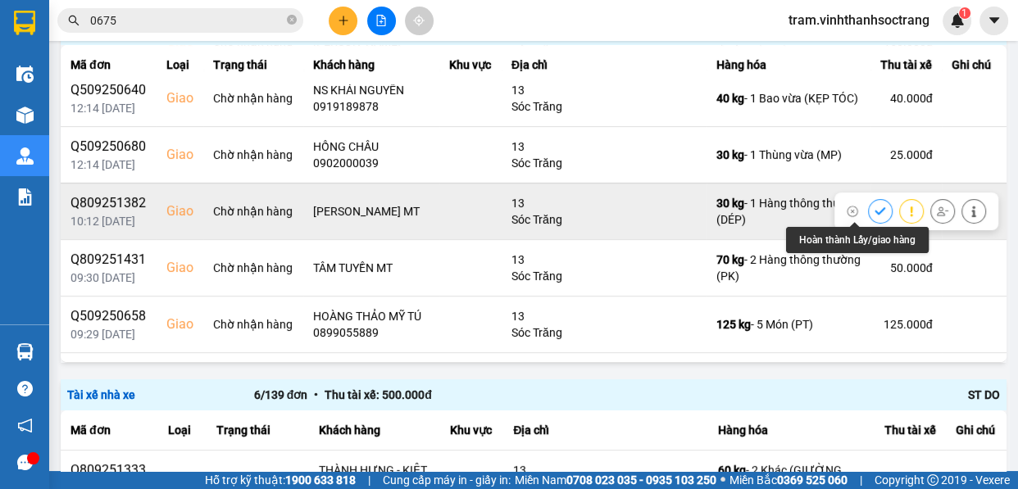
click at [875, 207] on icon at bounding box center [880, 210] width 11 height 7
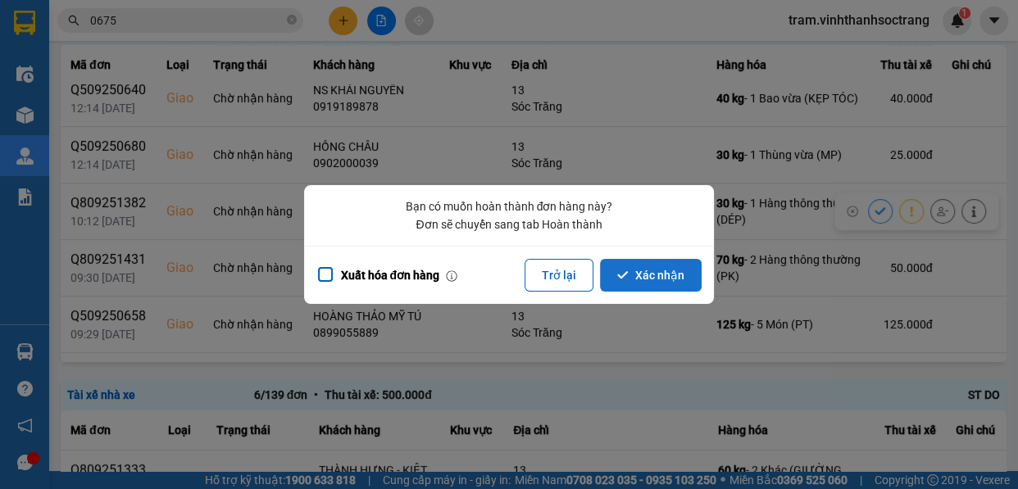
click at [643, 275] on button "Xác nhận" at bounding box center [651, 275] width 102 height 33
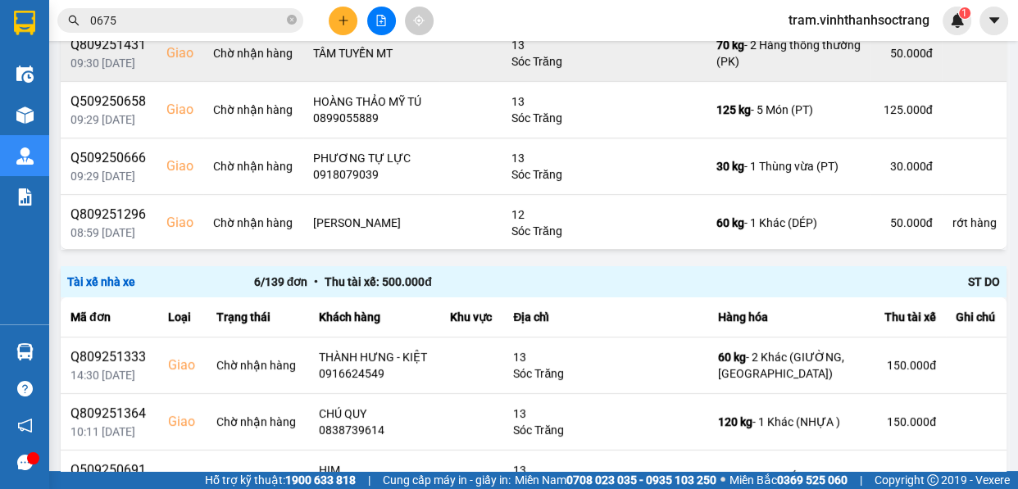
scroll to position [372, 0]
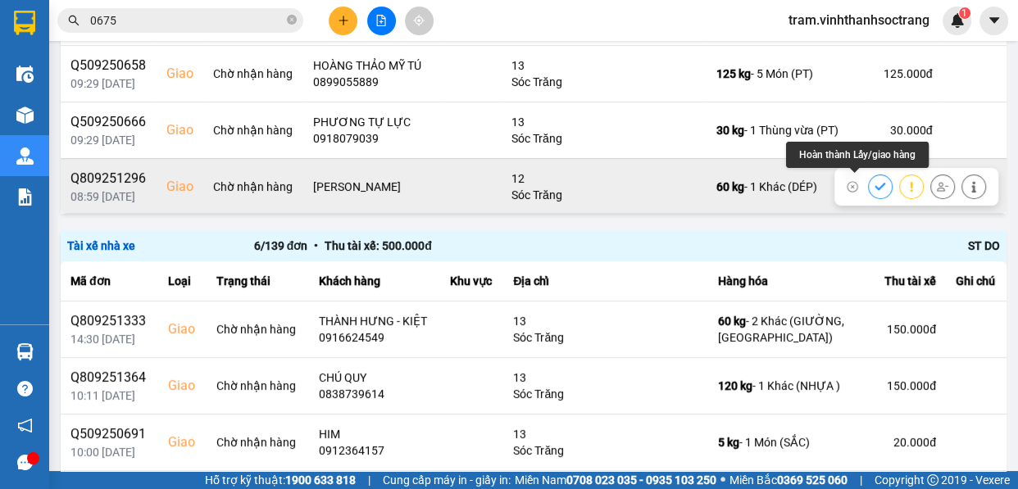
click at [875, 184] on icon at bounding box center [880, 186] width 11 height 11
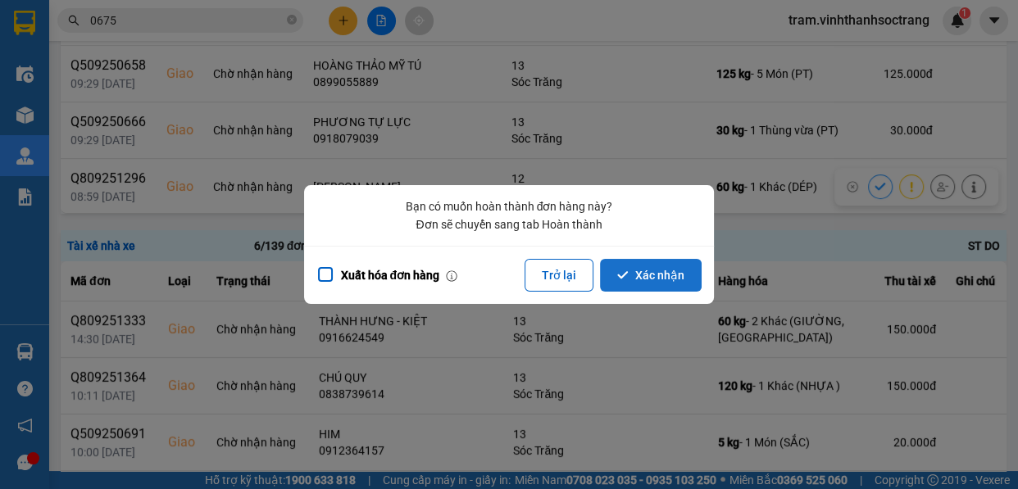
click at [668, 275] on button "Xác nhận" at bounding box center [651, 275] width 102 height 33
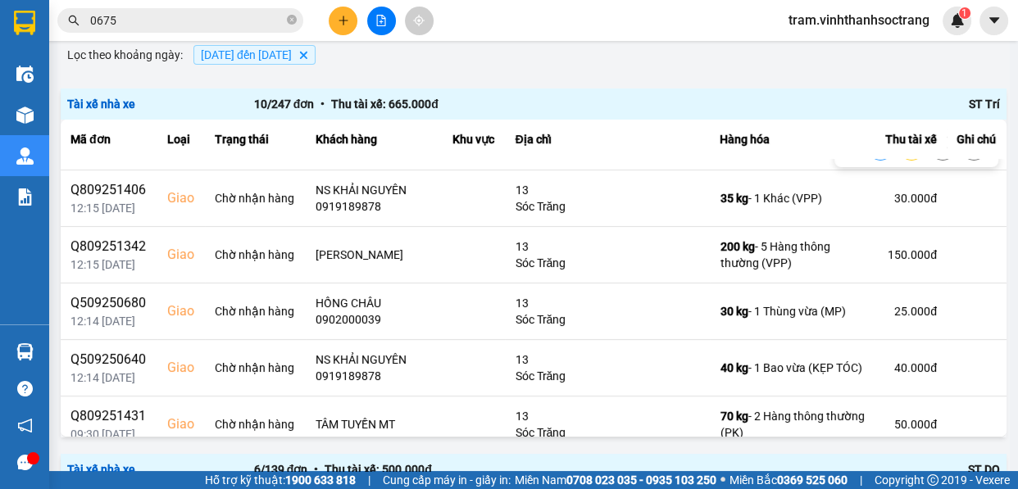
scroll to position [223, 0]
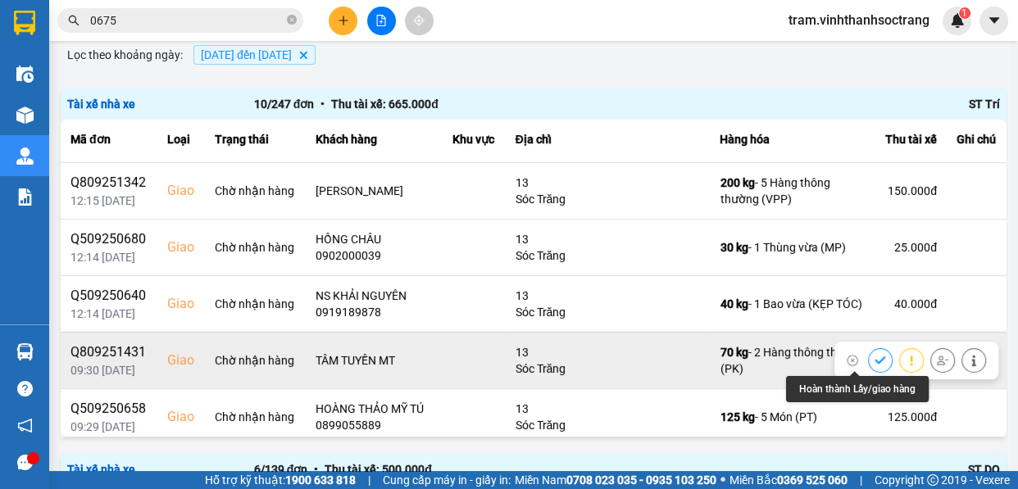
click at [868, 348] on div at bounding box center [880, 360] width 25 height 25
click at [875, 355] on icon at bounding box center [880, 360] width 11 height 11
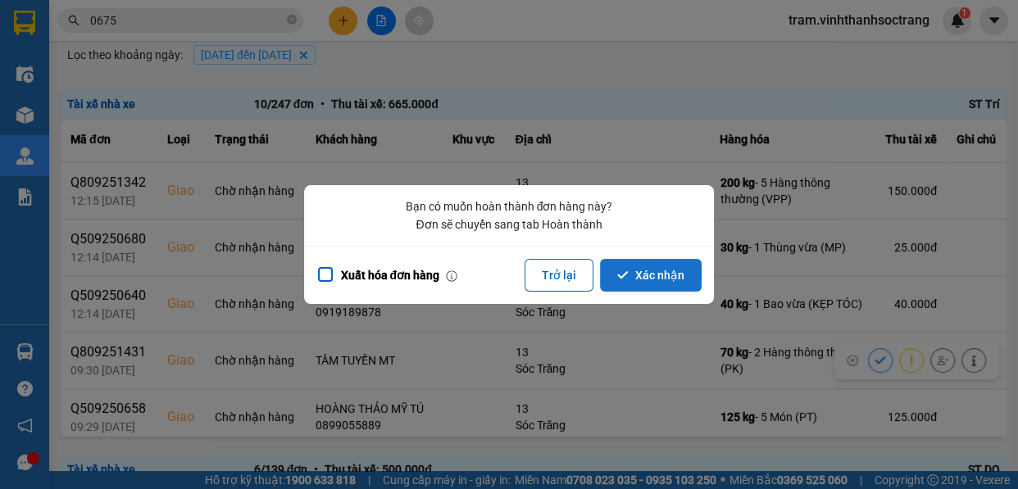
click at [653, 275] on button "Xác nhận" at bounding box center [651, 275] width 102 height 33
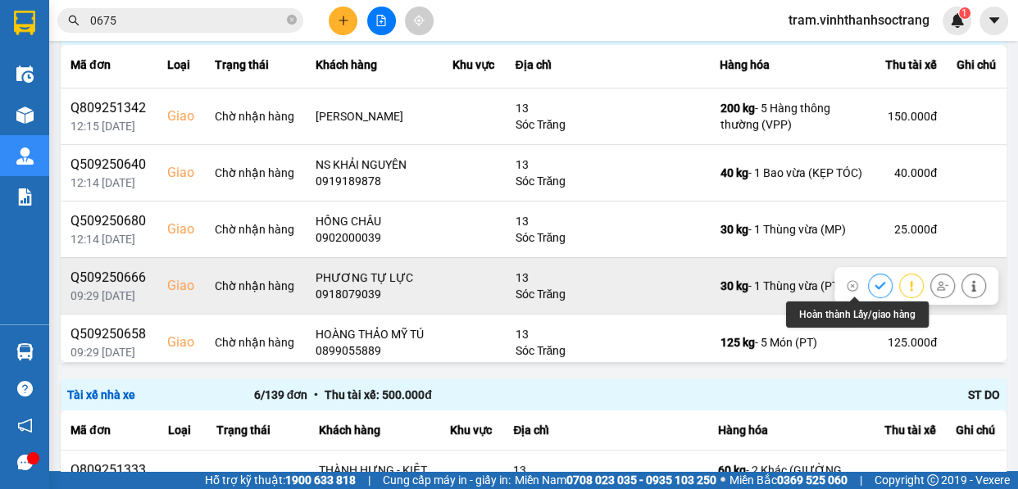
click at [875, 285] on icon at bounding box center [880, 285] width 11 height 11
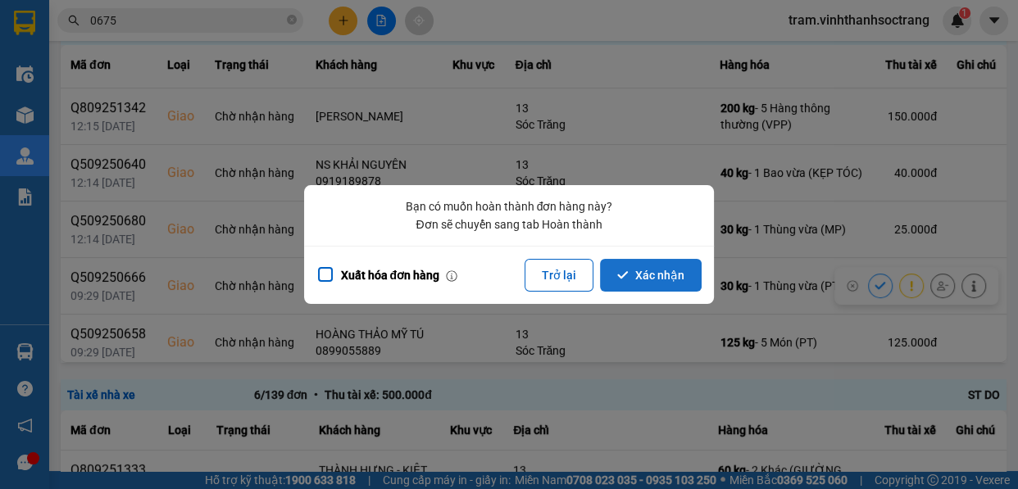
click at [674, 265] on button "Xác nhận" at bounding box center [651, 275] width 102 height 33
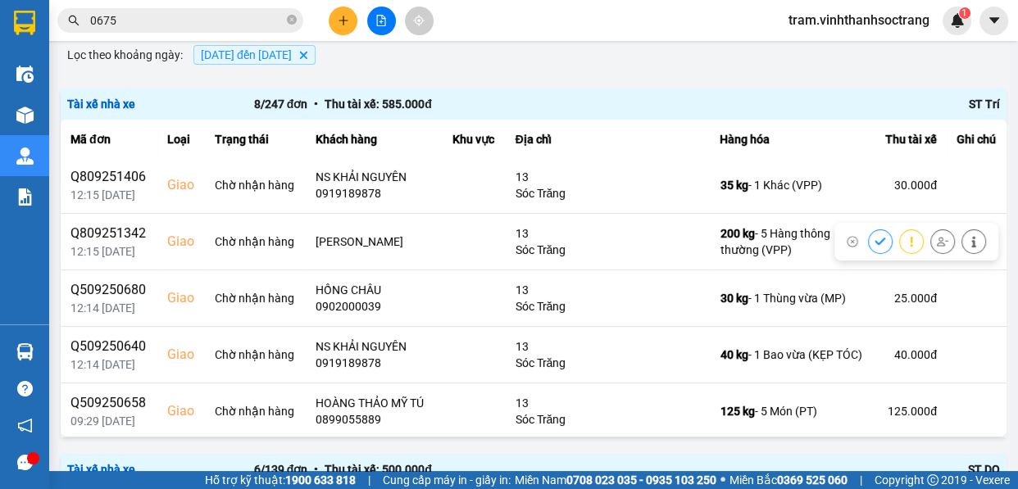
scroll to position [173, 0]
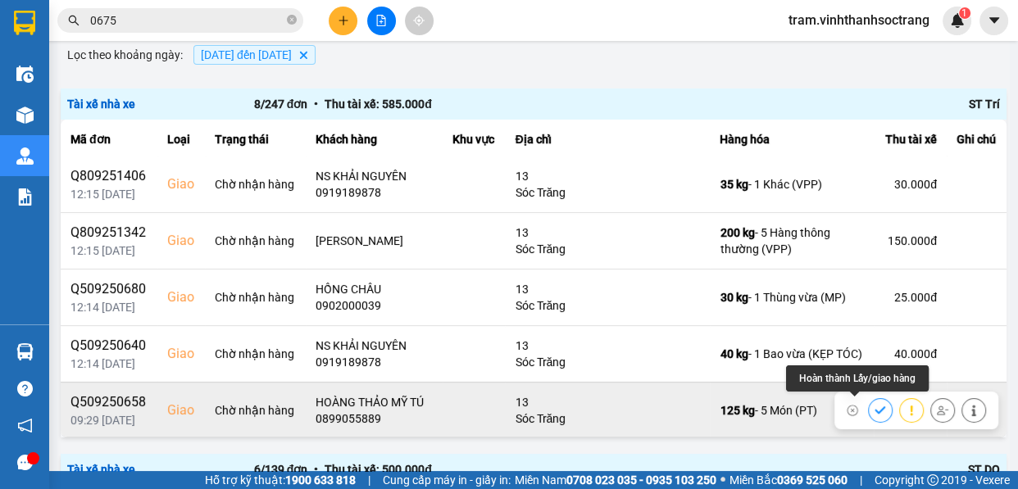
click at [869, 405] on button at bounding box center [880, 410] width 23 height 29
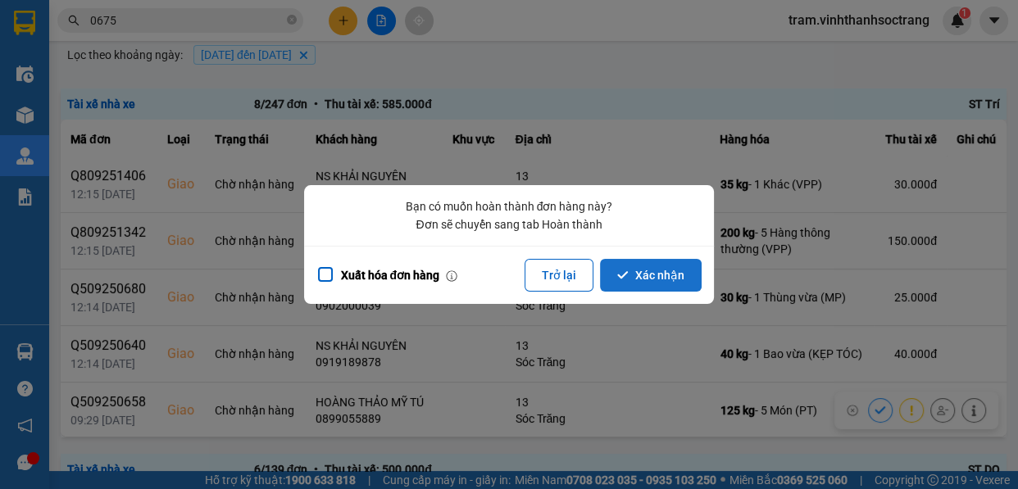
click at [669, 280] on button "Xác nhận" at bounding box center [651, 275] width 102 height 33
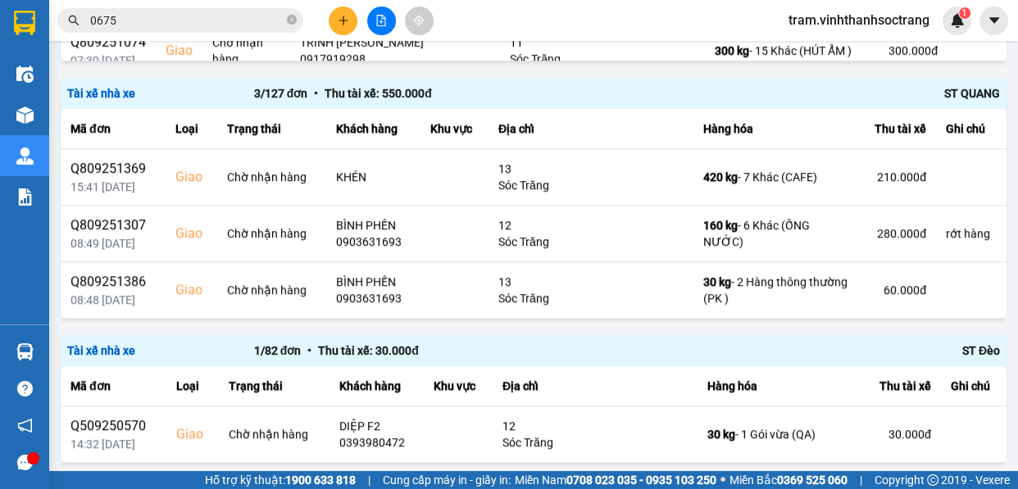
scroll to position [1266, 0]
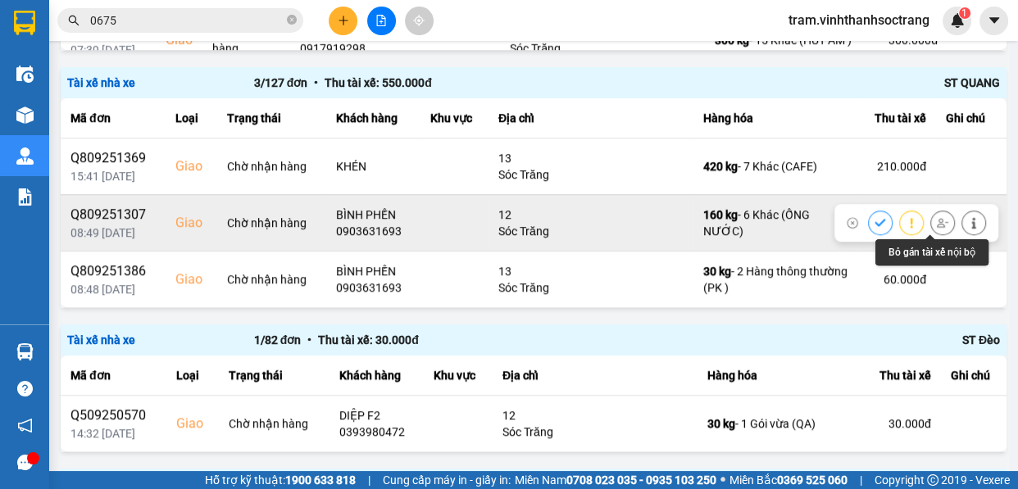
click at [937, 219] on icon at bounding box center [942, 222] width 11 height 9
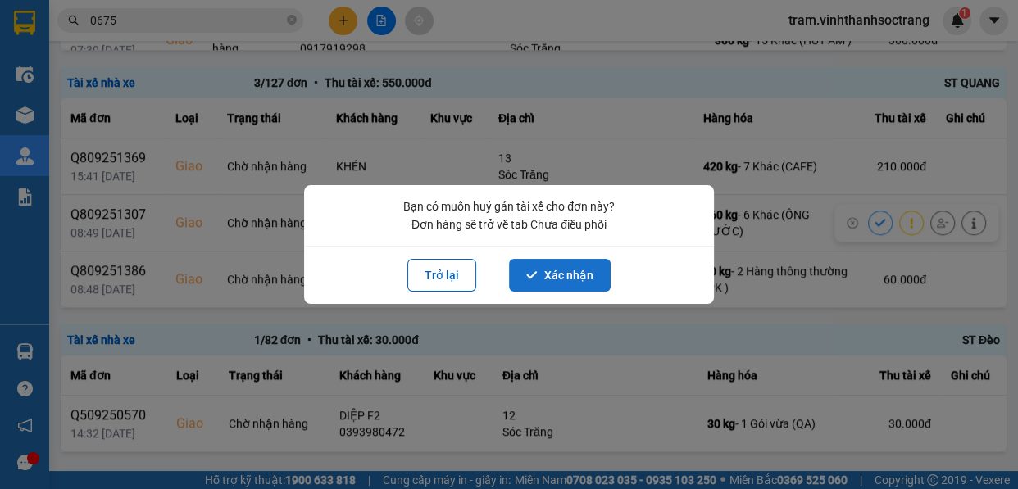
click at [536, 275] on icon "dialog" at bounding box center [531, 275] width 11 height 11
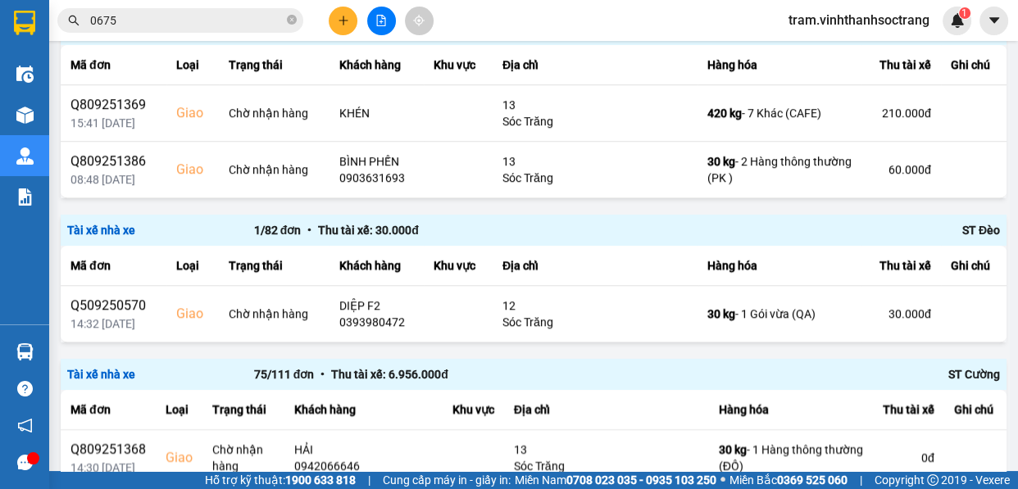
scroll to position [1341, 0]
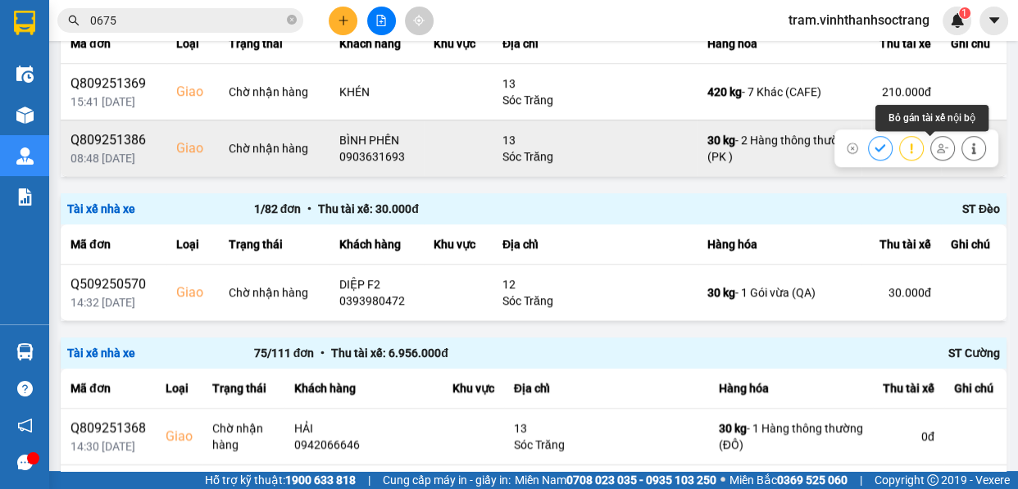
click at [937, 151] on icon at bounding box center [942, 148] width 11 height 11
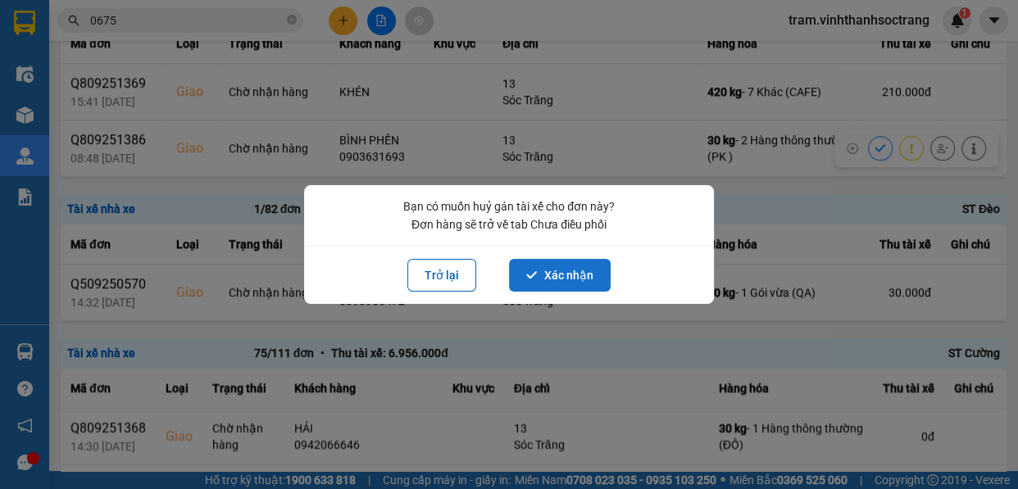
click at [553, 282] on button "Xác nhận" at bounding box center [560, 275] width 102 height 33
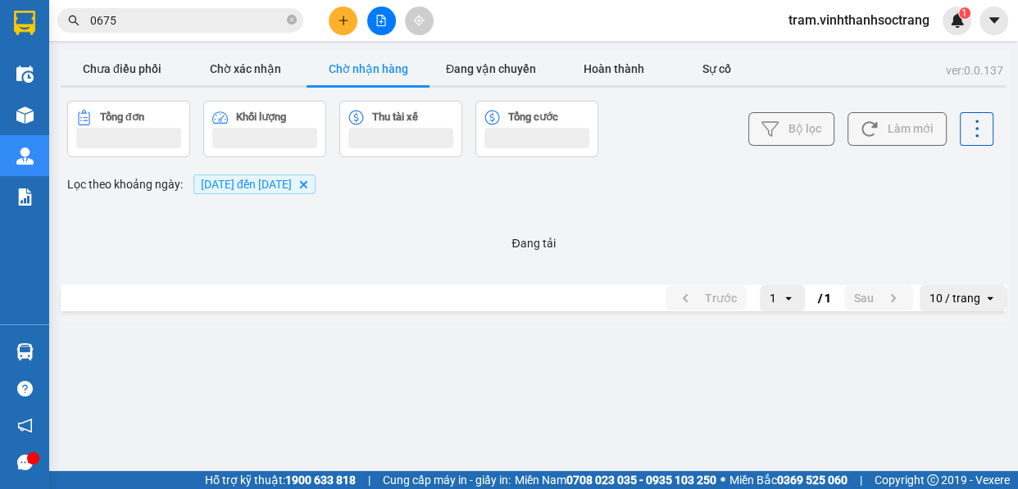
scroll to position [0, 0]
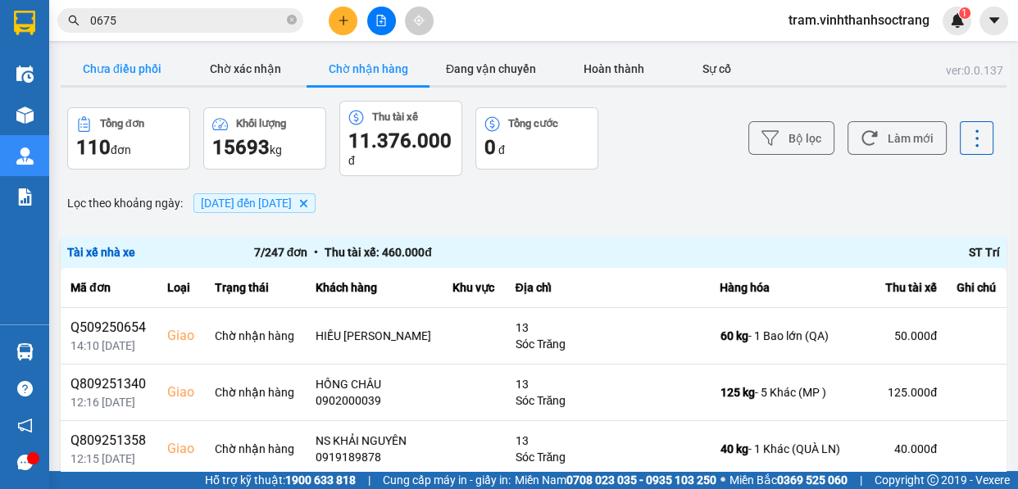
click at [126, 77] on button "Chưa điều phối" at bounding box center [122, 68] width 123 height 33
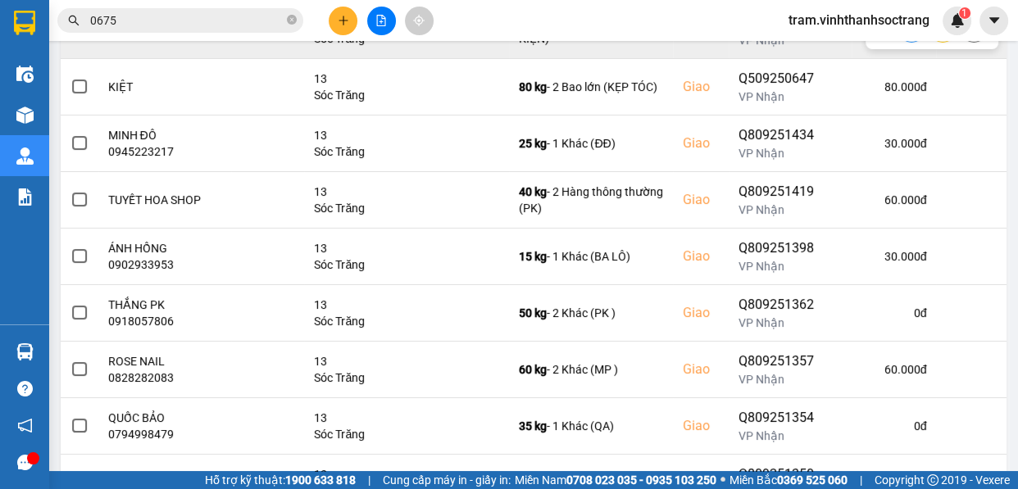
scroll to position [394, 0]
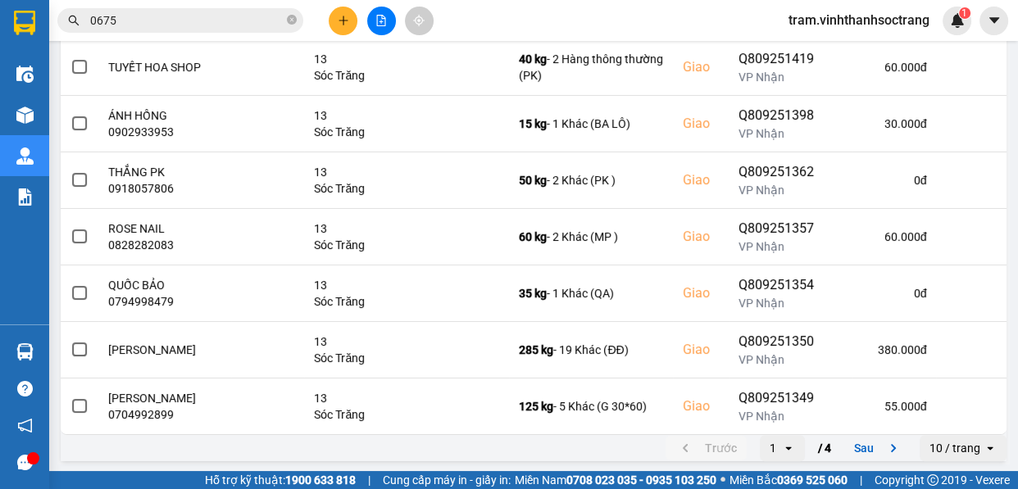
click at [945, 447] on div "10 / trang" at bounding box center [955, 448] width 51 height 16
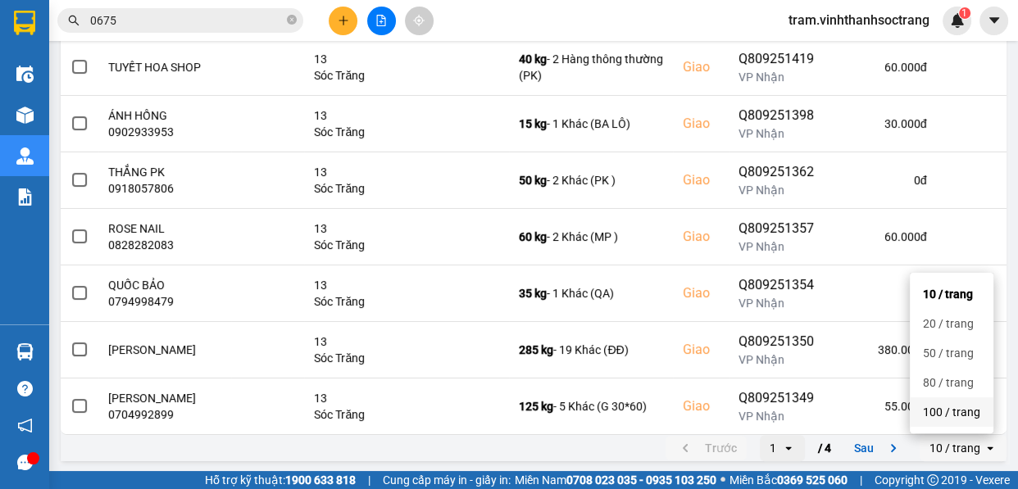
click at [946, 412] on div "100 / trang" at bounding box center [951, 412] width 57 height 16
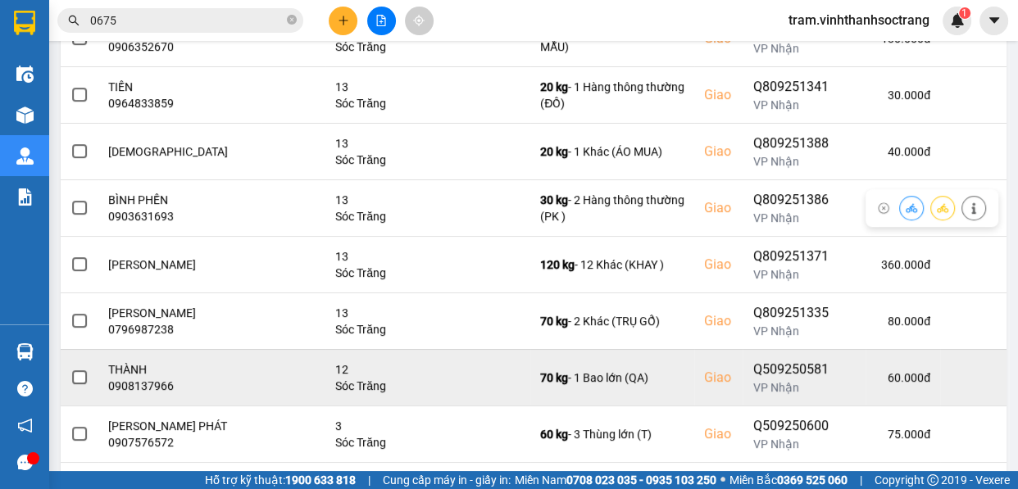
scroll to position [820, 0]
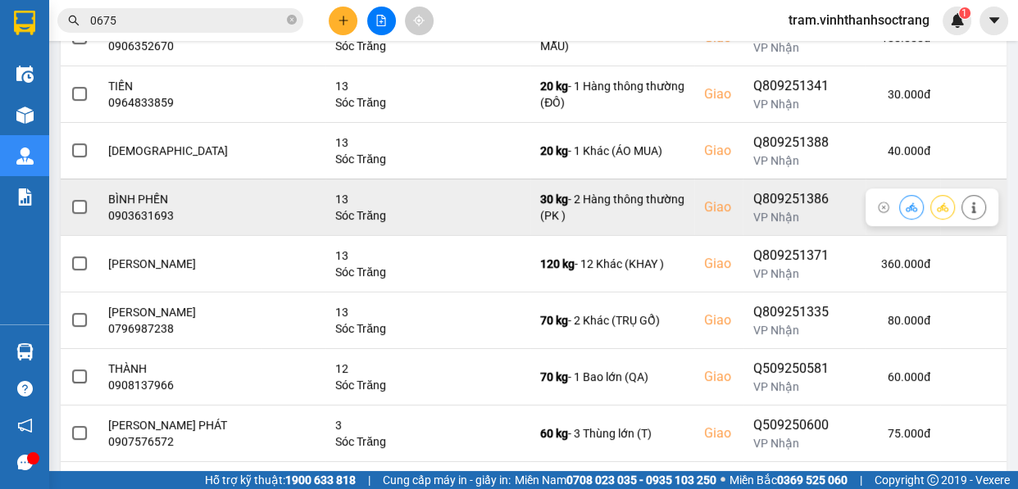
click at [76, 206] on span at bounding box center [79, 207] width 15 height 15
click at [70, 198] on input "checkbox" at bounding box center [70, 198] width 0 height 0
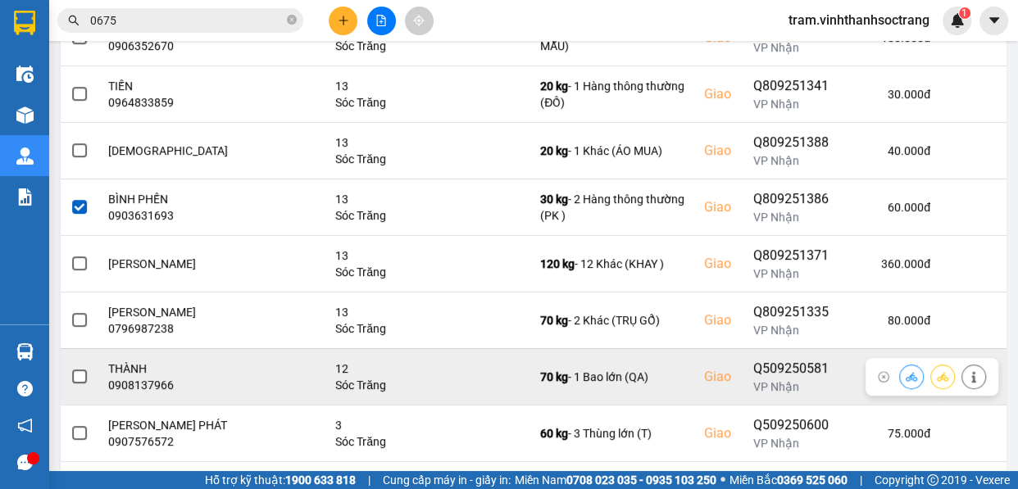
scroll to position [968, 0]
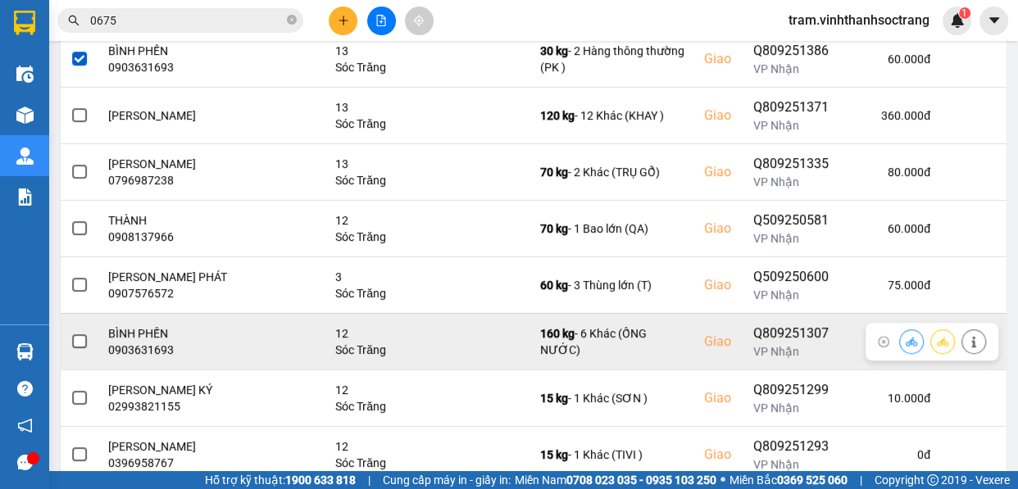
click at [81, 334] on span at bounding box center [79, 341] width 15 height 15
click at [70, 333] on input "checkbox" at bounding box center [70, 333] width 0 height 0
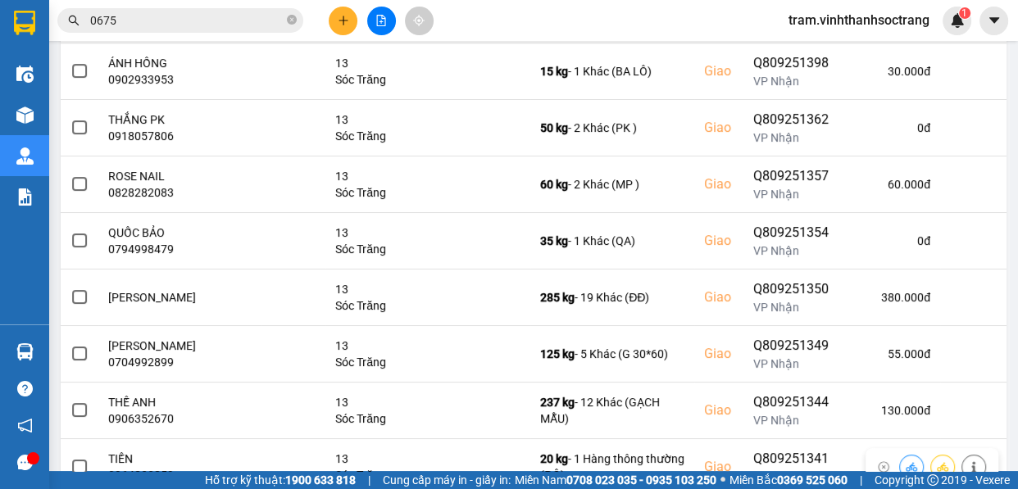
scroll to position [0, 0]
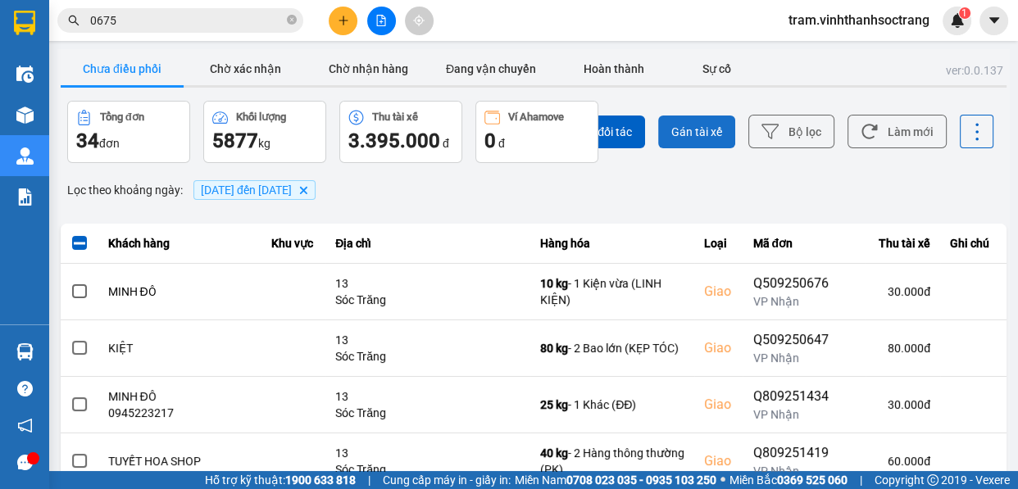
click at [690, 139] on span "Gán tài xế" at bounding box center [696, 132] width 51 height 16
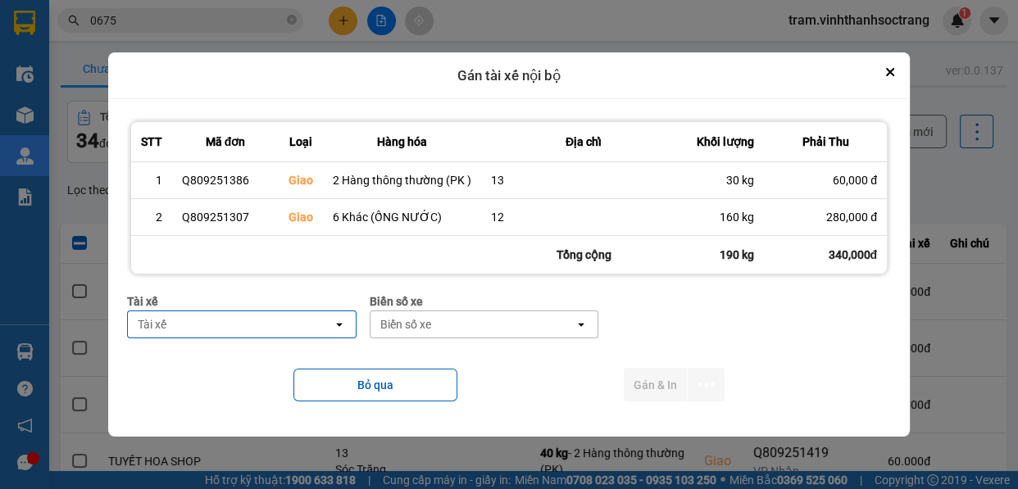
click at [242, 324] on div "Tài xế" at bounding box center [230, 324] width 205 height 26
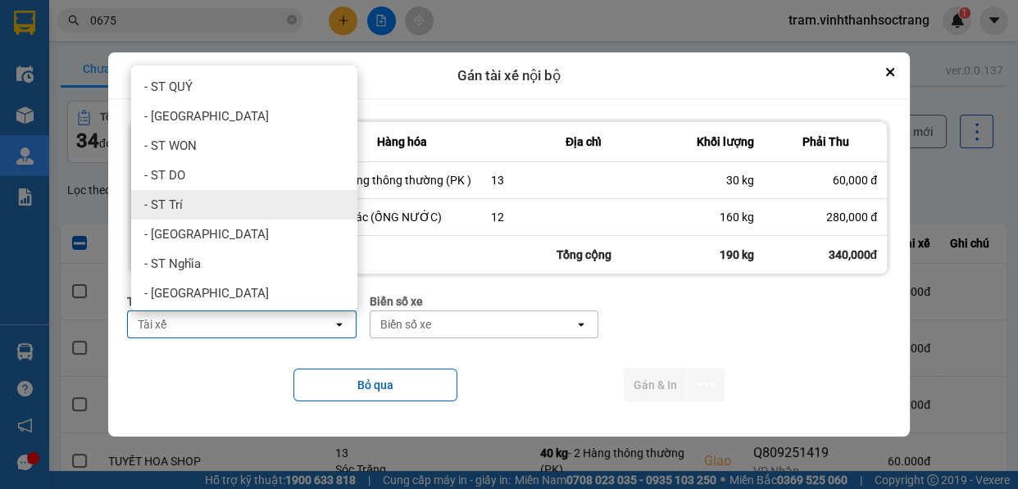
click at [238, 204] on div "- ST Trí" at bounding box center [244, 205] width 226 height 30
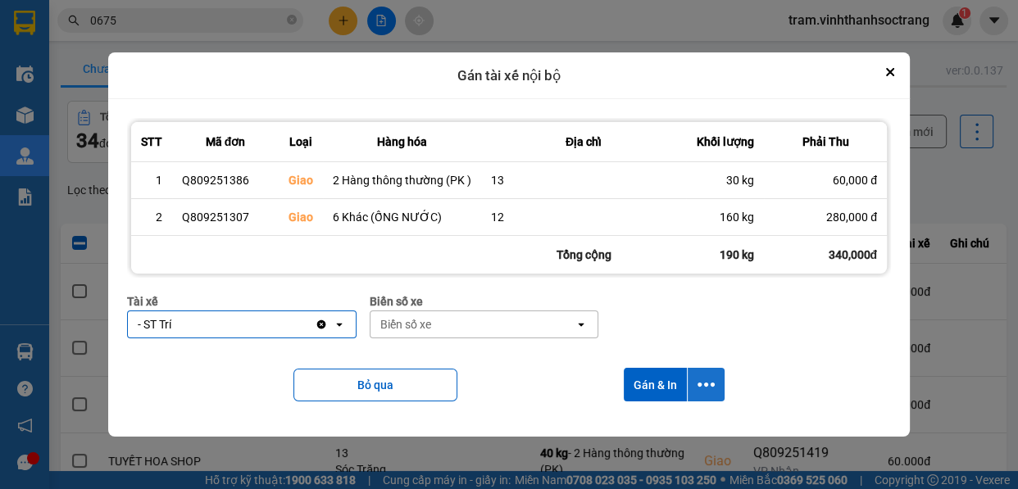
click at [704, 376] on icon "dialog" at bounding box center [706, 384] width 17 height 17
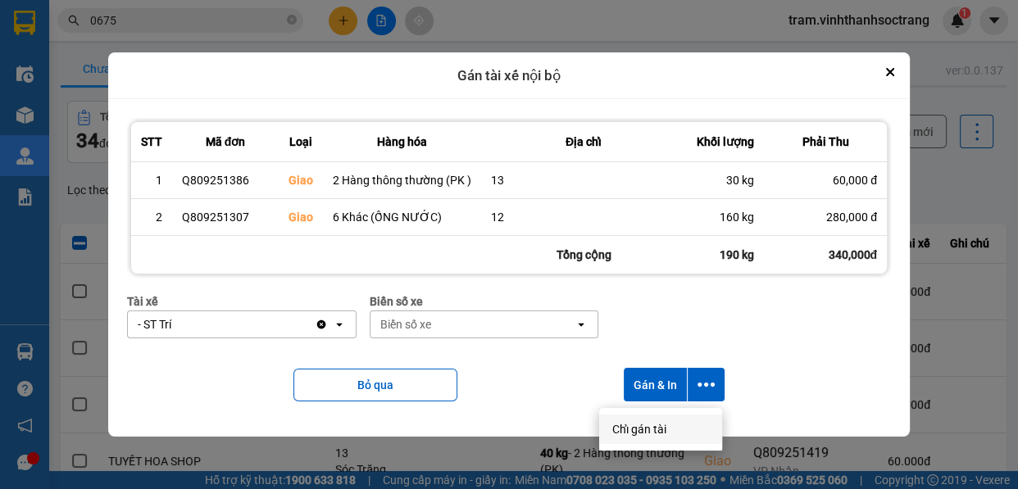
click at [630, 432] on span "Chỉ gán tài" at bounding box center [639, 429] width 54 height 16
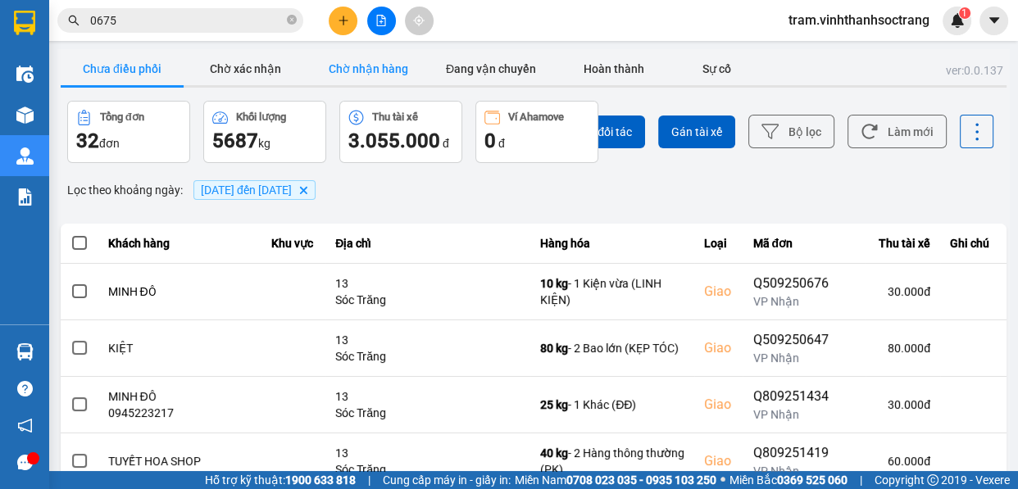
click at [381, 70] on button "Chờ nhận hàng" at bounding box center [368, 68] width 123 height 33
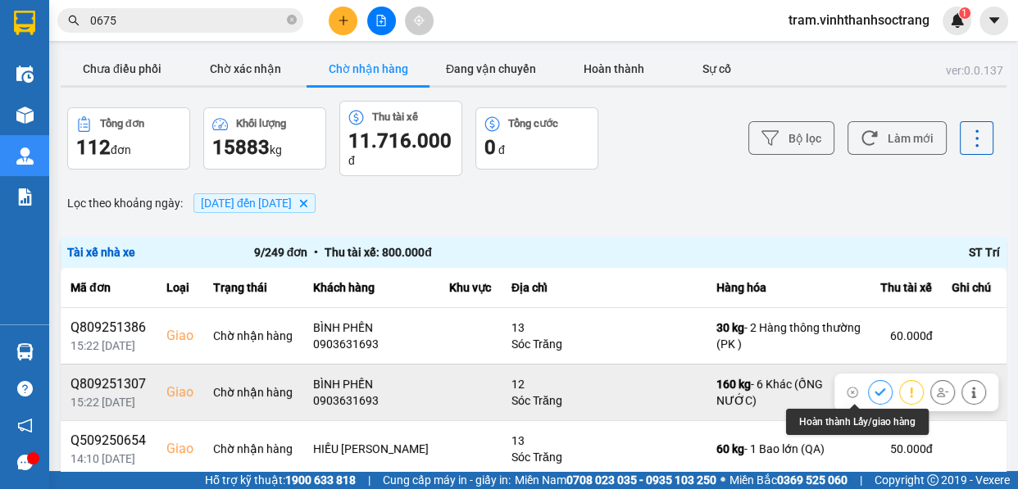
click at [875, 393] on icon at bounding box center [880, 392] width 11 height 7
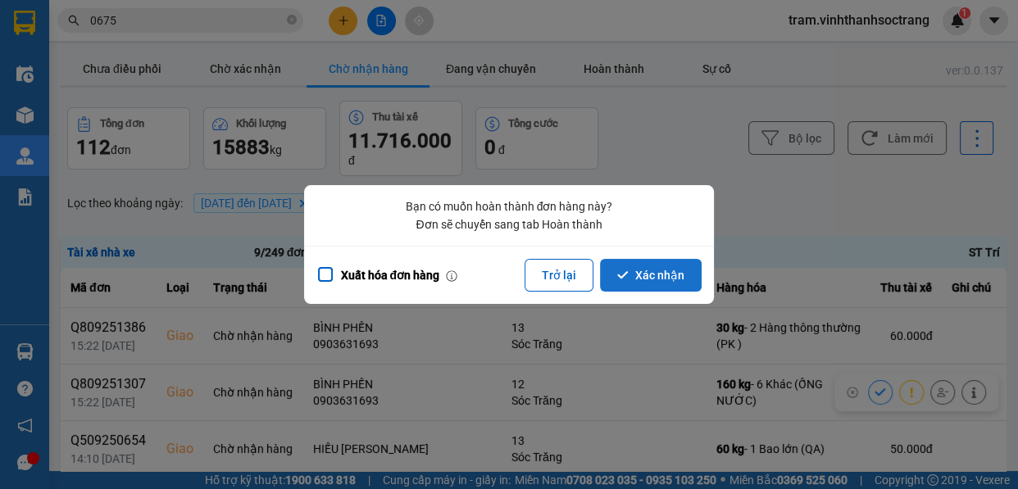
click at [656, 289] on button "Xác nhận" at bounding box center [651, 275] width 102 height 33
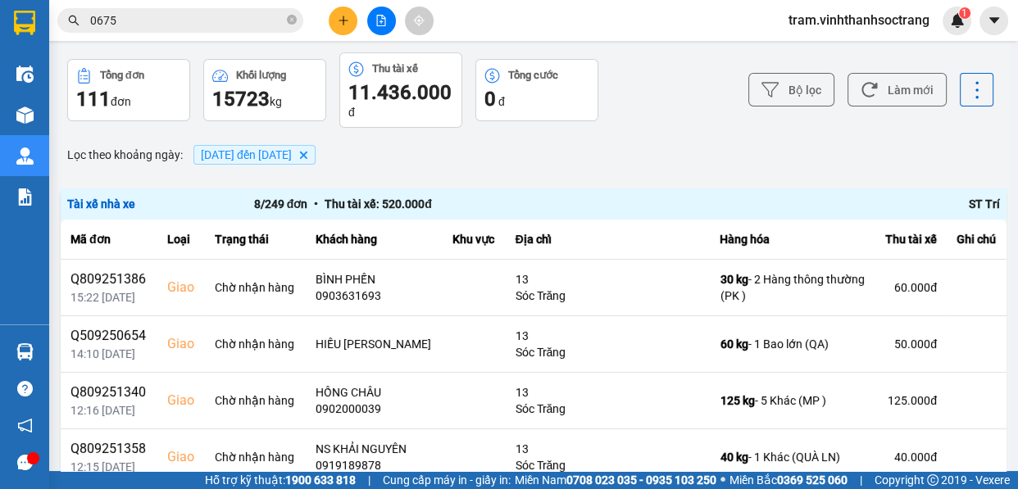
scroll to position [74, 0]
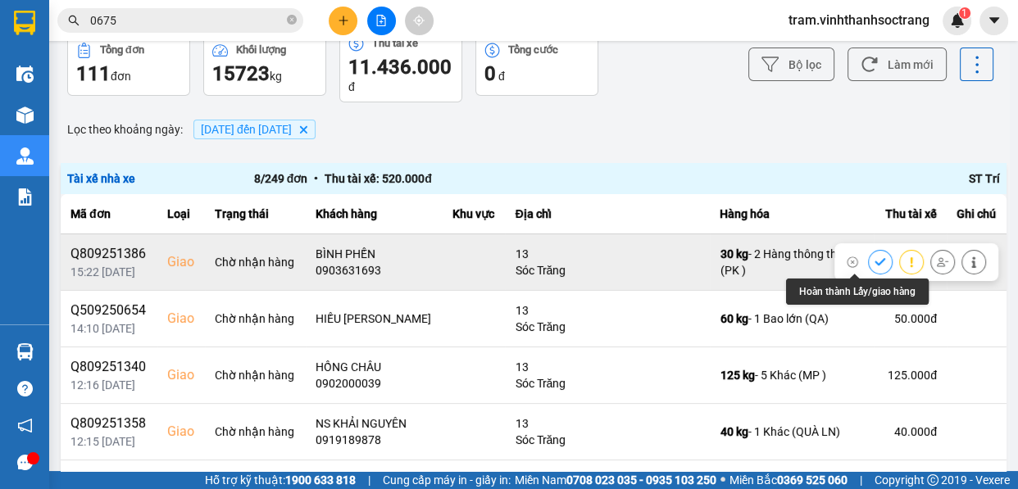
click at [875, 257] on icon at bounding box center [880, 262] width 11 height 11
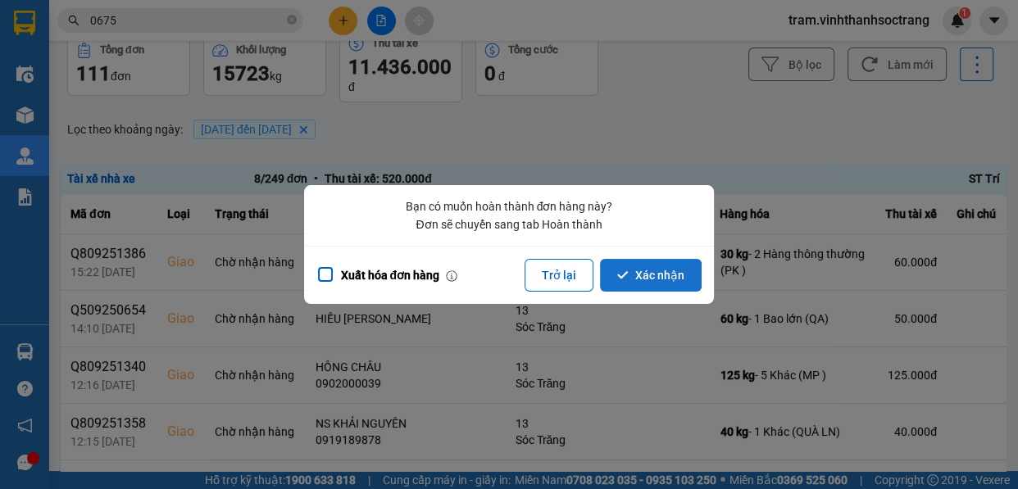
click at [639, 272] on button "Xác nhận" at bounding box center [651, 275] width 102 height 33
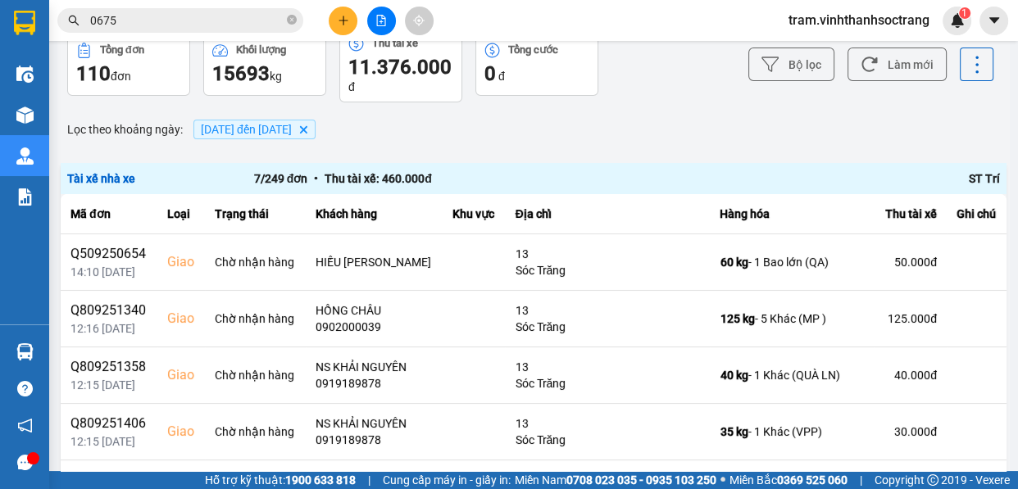
scroll to position [148, 0]
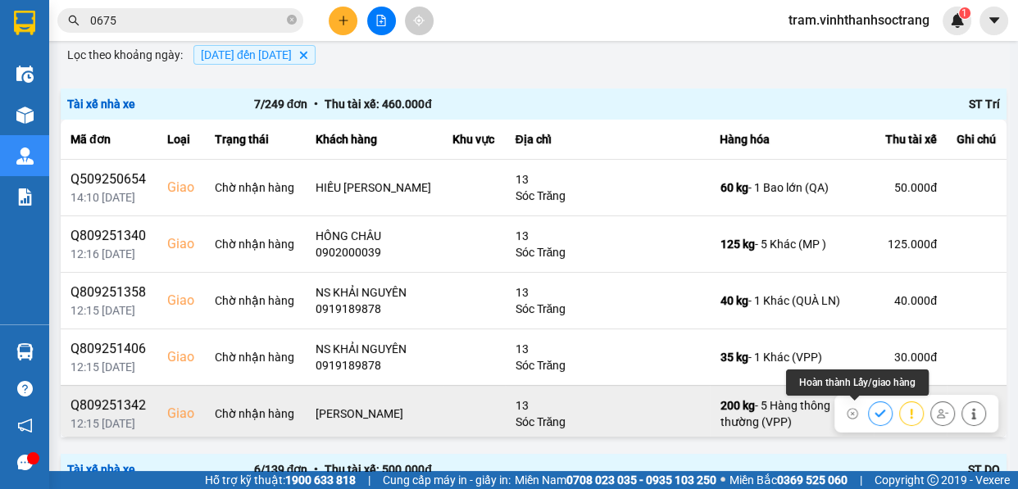
click at [875, 411] on icon at bounding box center [880, 413] width 11 height 11
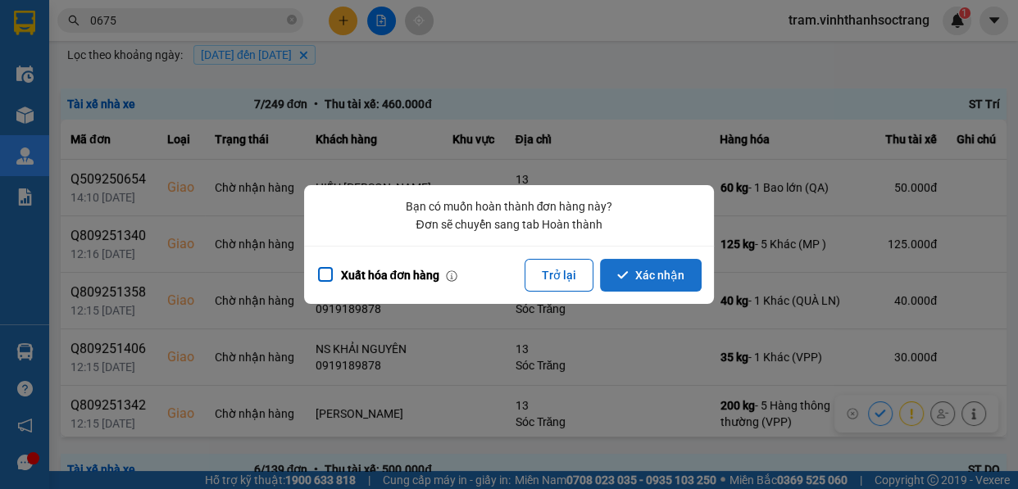
click at [656, 279] on button "Xác nhận" at bounding box center [651, 275] width 102 height 33
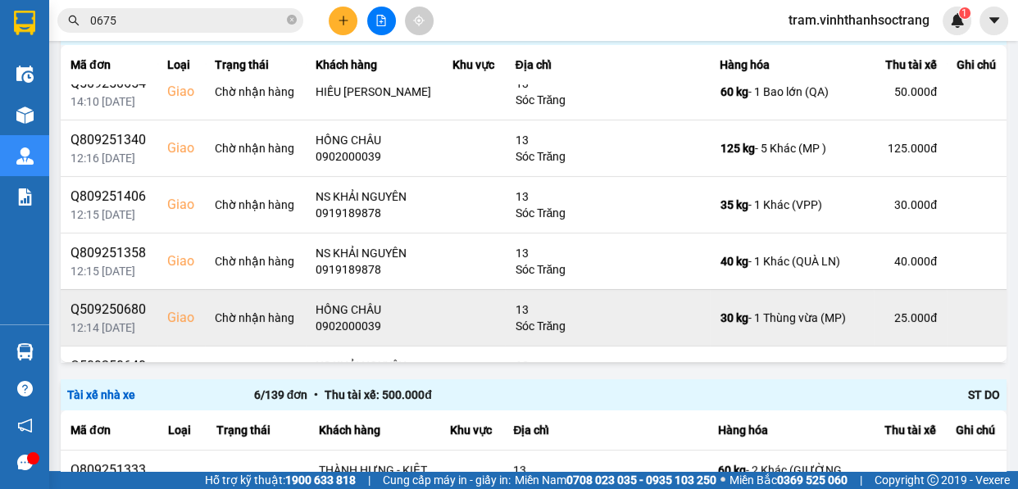
scroll to position [60, 0]
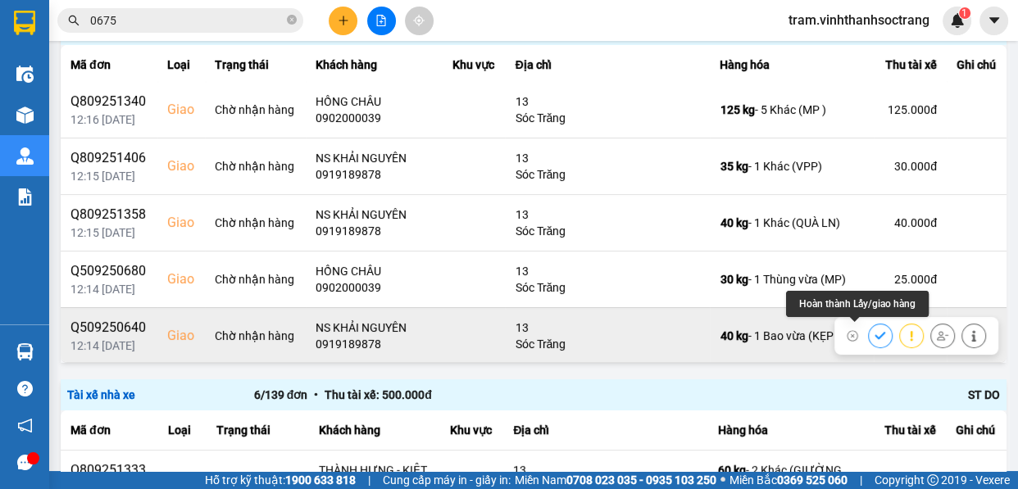
click at [875, 335] on icon at bounding box center [880, 335] width 11 height 7
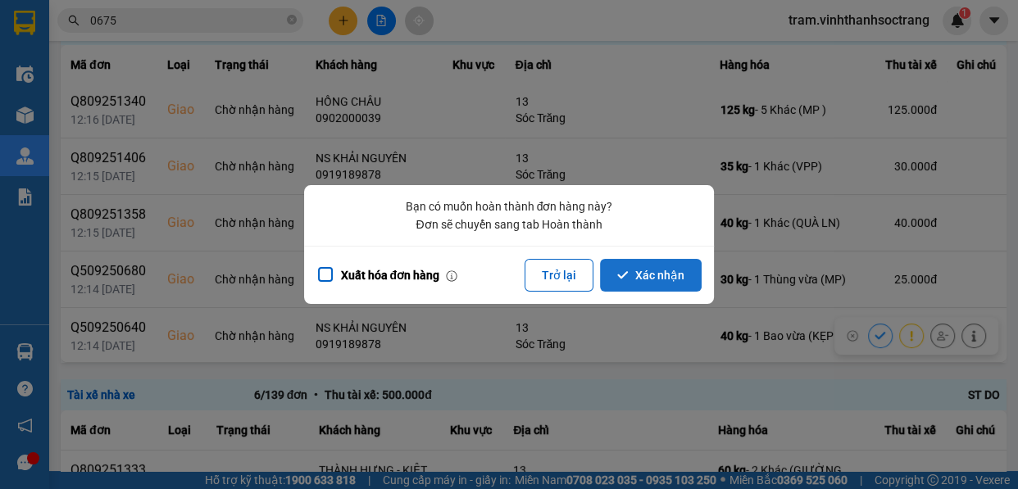
click at [663, 269] on button "Xác nhận" at bounding box center [651, 275] width 102 height 33
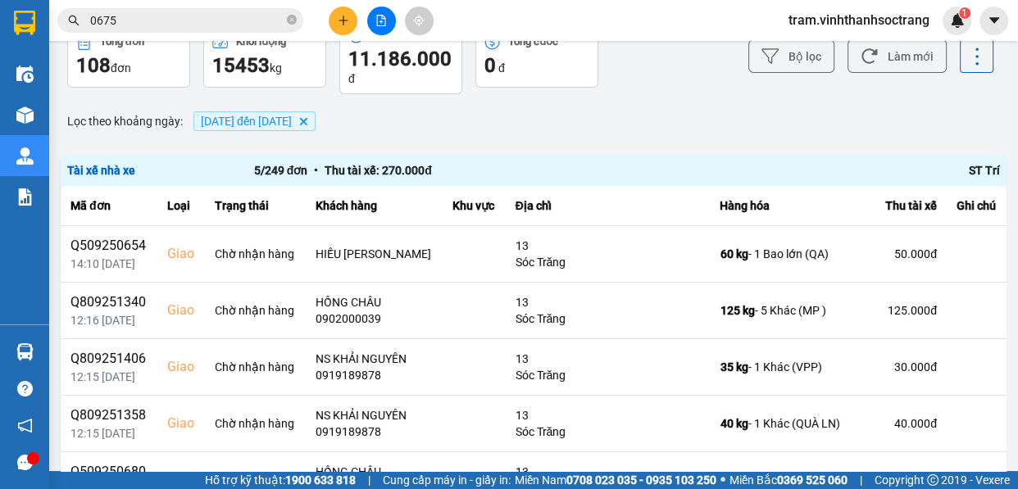
scroll to position [148, 0]
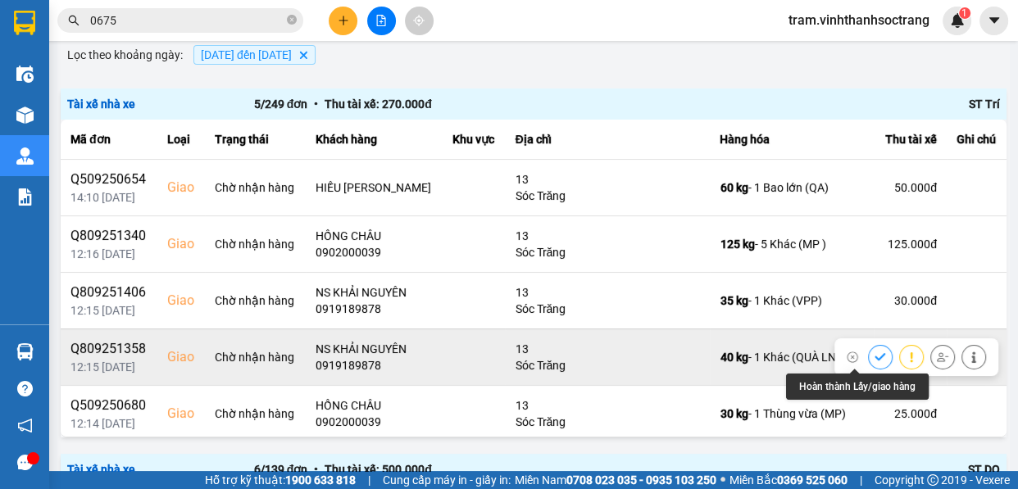
click at [869, 363] on button at bounding box center [880, 357] width 23 height 29
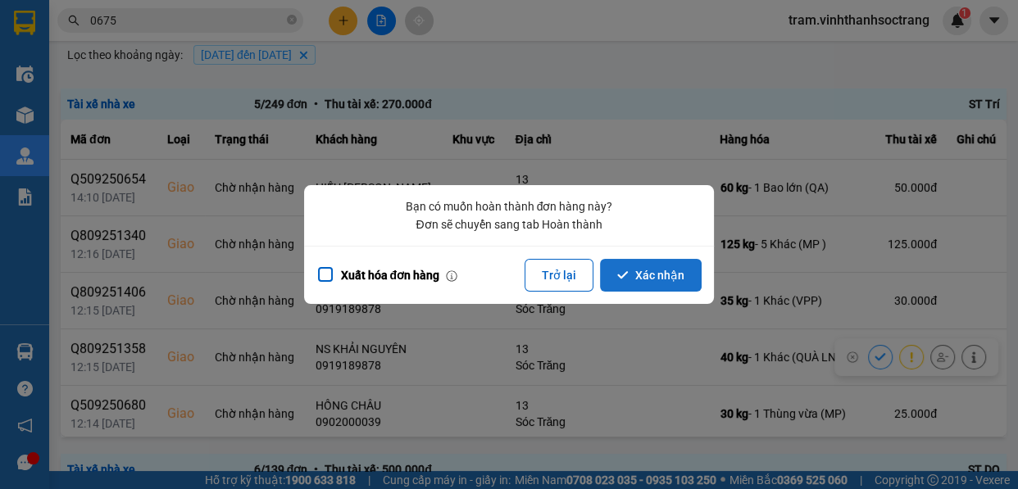
click at [623, 280] on icon "dialog" at bounding box center [622, 275] width 11 height 11
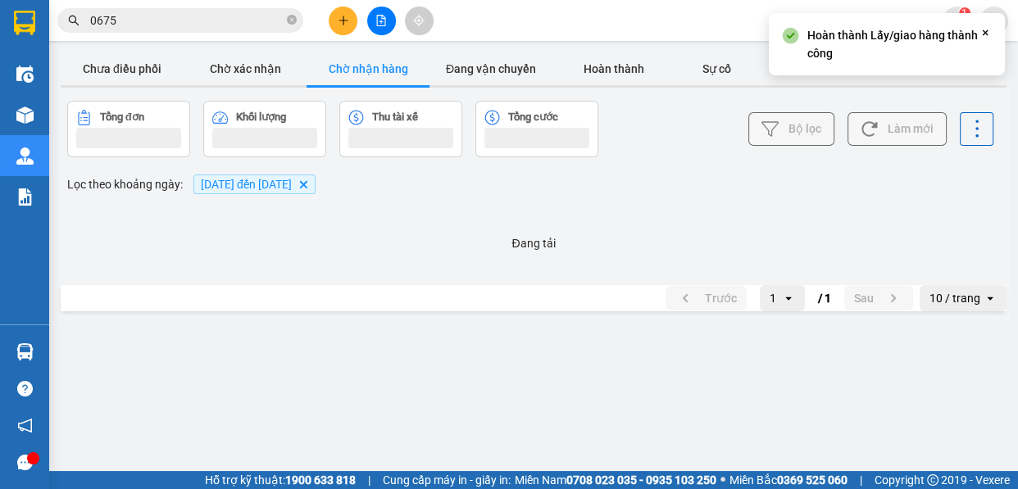
scroll to position [0, 0]
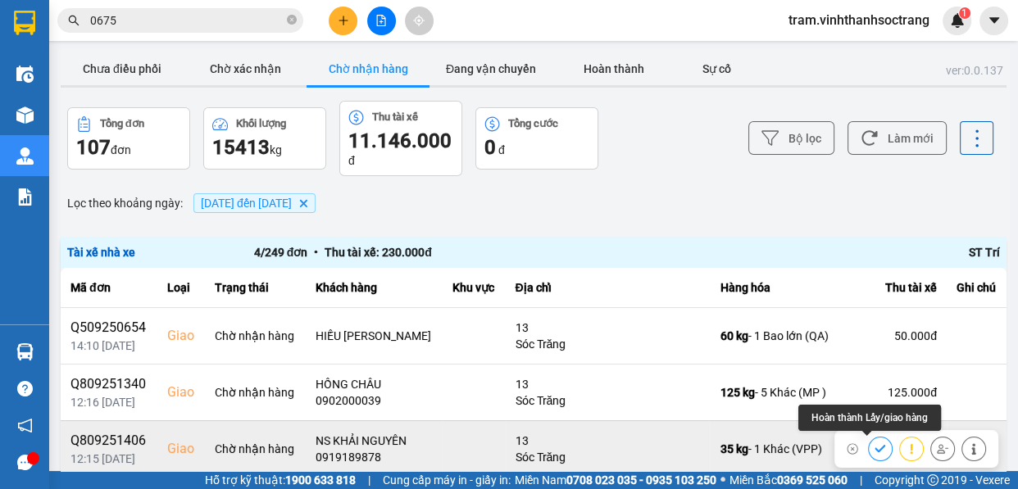
click at [875, 448] on icon at bounding box center [880, 448] width 11 height 7
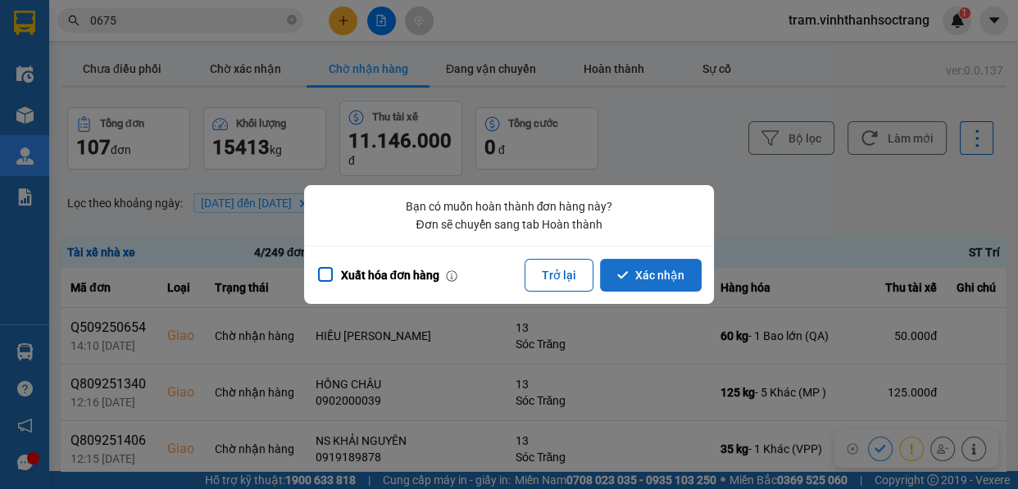
click at [680, 277] on button "Xác nhận" at bounding box center [651, 275] width 102 height 33
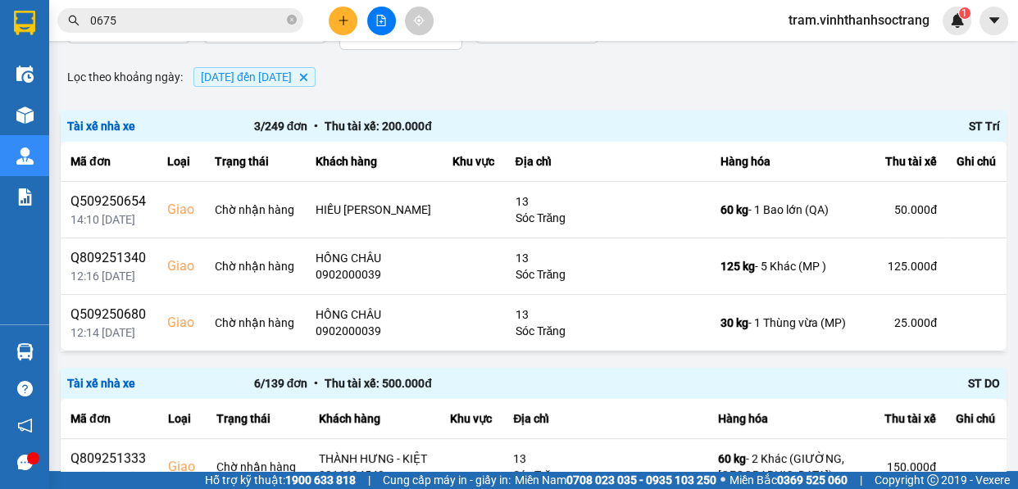
scroll to position [148, 0]
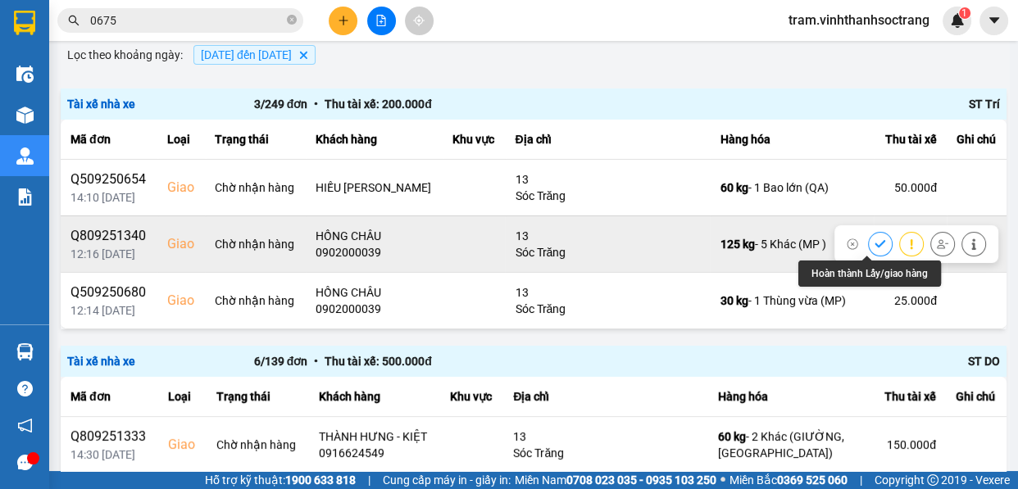
click at [875, 243] on icon at bounding box center [880, 243] width 11 height 7
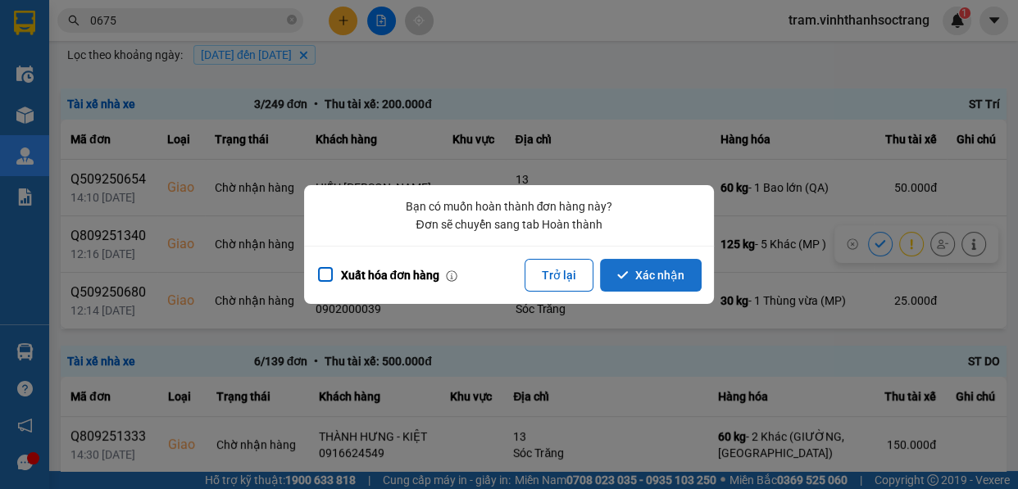
click at [658, 282] on button "Xác nhận" at bounding box center [651, 275] width 102 height 33
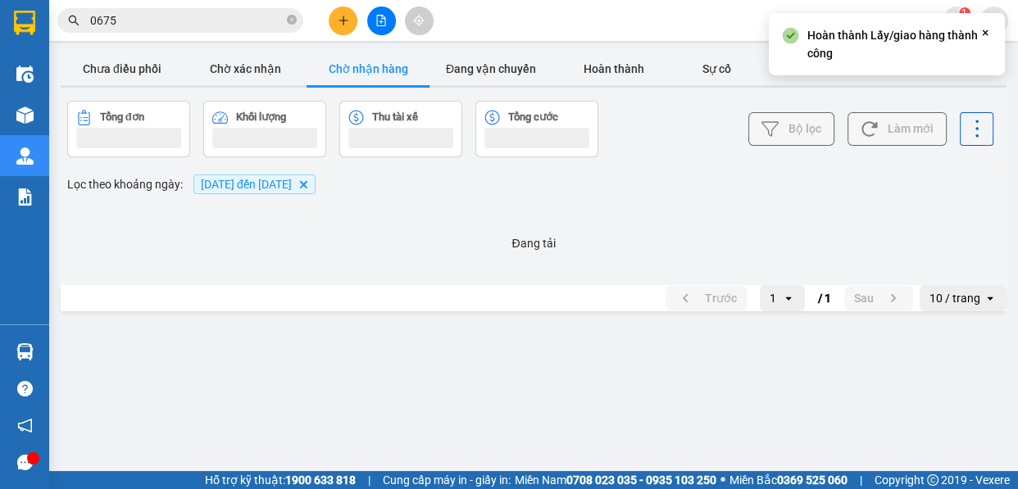
scroll to position [0, 0]
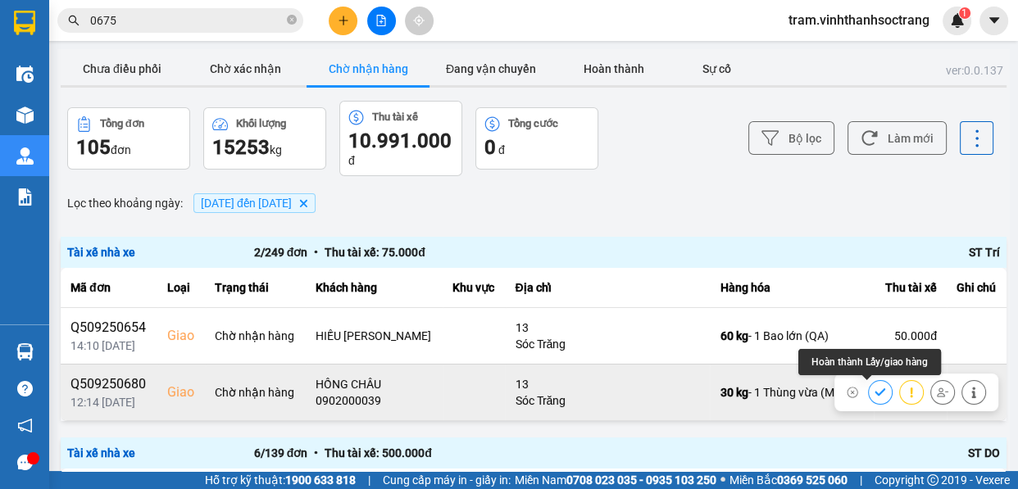
click at [873, 391] on button at bounding box center [880, 392] width 23 height 29
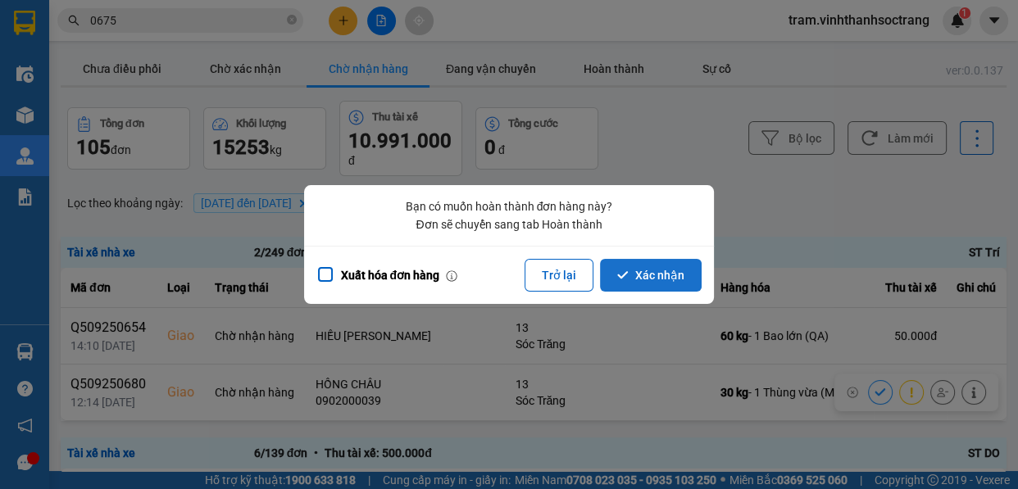
click at [678, 286] on button "Xác nhận" at bounding box center [651, 275] width 102 height 33
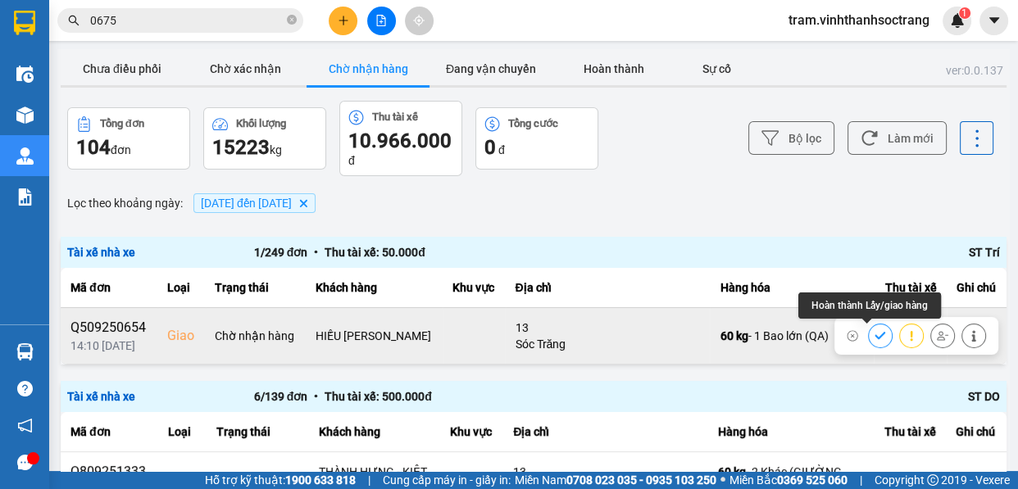
click at [876, 339] on button at bounding box center [880, 335] width 23 height 29
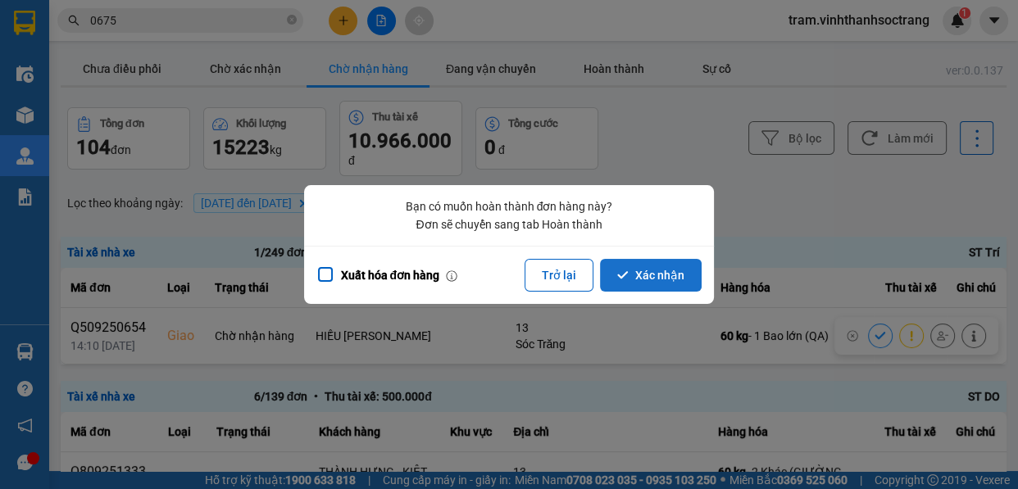
click at [676, 279] on button "Xác nhận" at bounding box center [651, 275] width 102 height 33
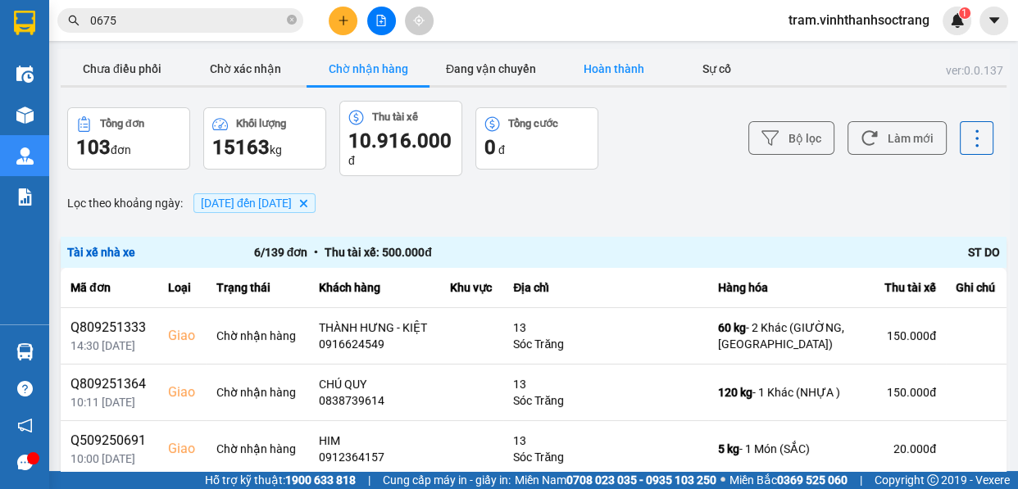
click at [601, 82] on button "Hoàn thành" at bounding box center [613, 68] width 123 height 33
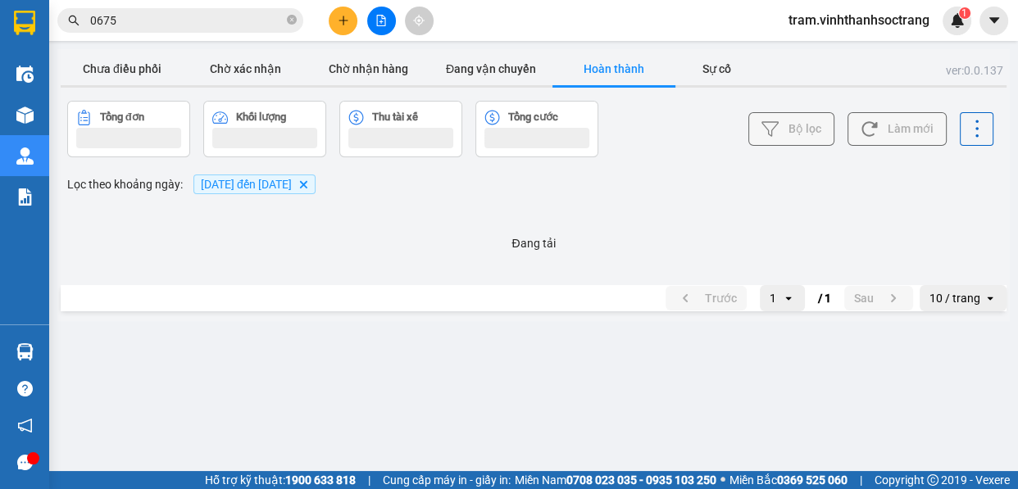
click at [349, 182] on div "ver: 0.0.137 Chưa điều phối Chờ xác nhận Chờ nhận hàng Đang vận chuyển Hoàn thà…" at bounding box center [533, 185] width 952 height 272
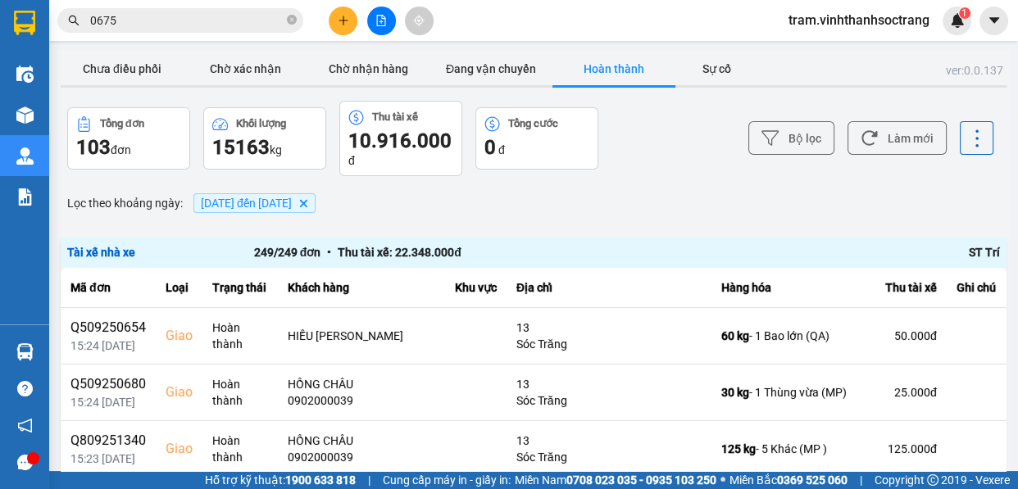
click at [308, 199] on icon "Delete" at bounding box center [303, 203] width 10 height 10
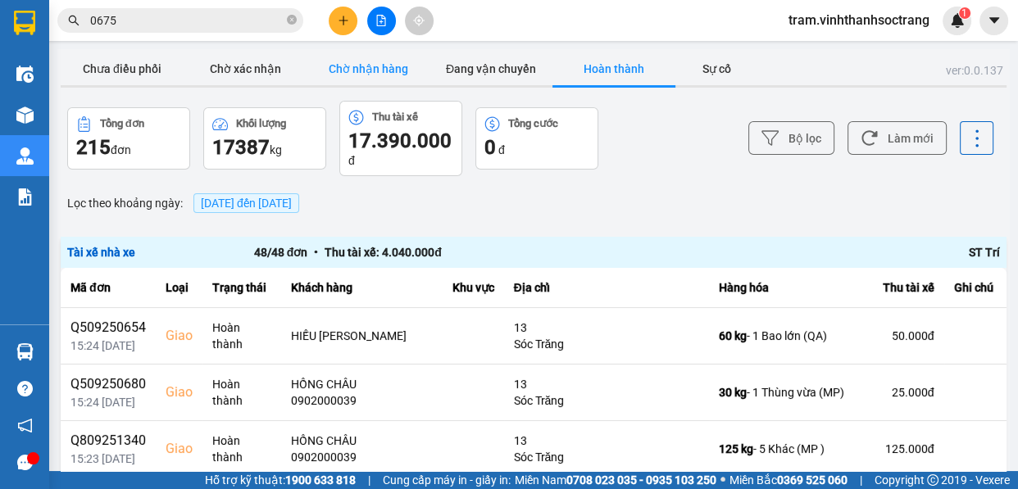
click at [375, 71] on button "Chờ nhận hàng" at bounding box center [368, 68] width 123 height 33
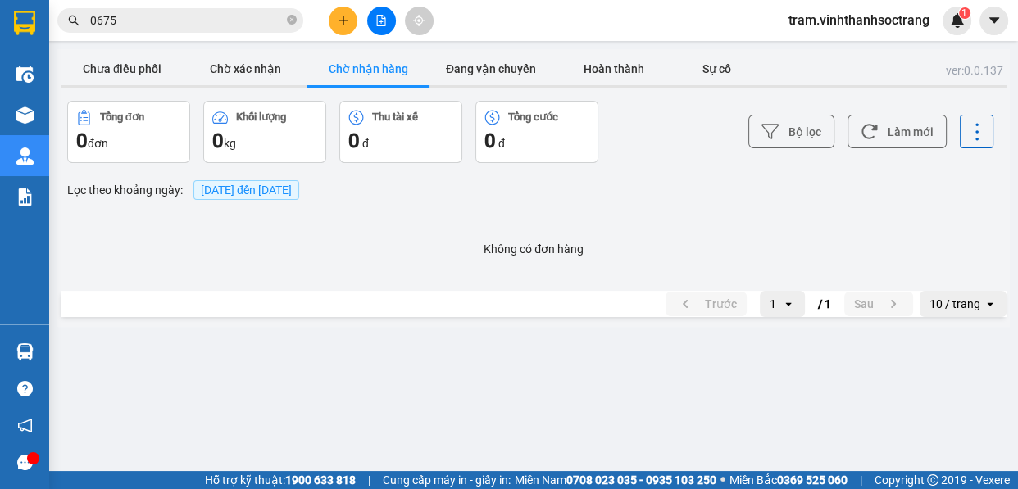
click at [292, 188] on span "[DATE] đến [DATE]" at bounding box center [246, 190] width 91 height 13
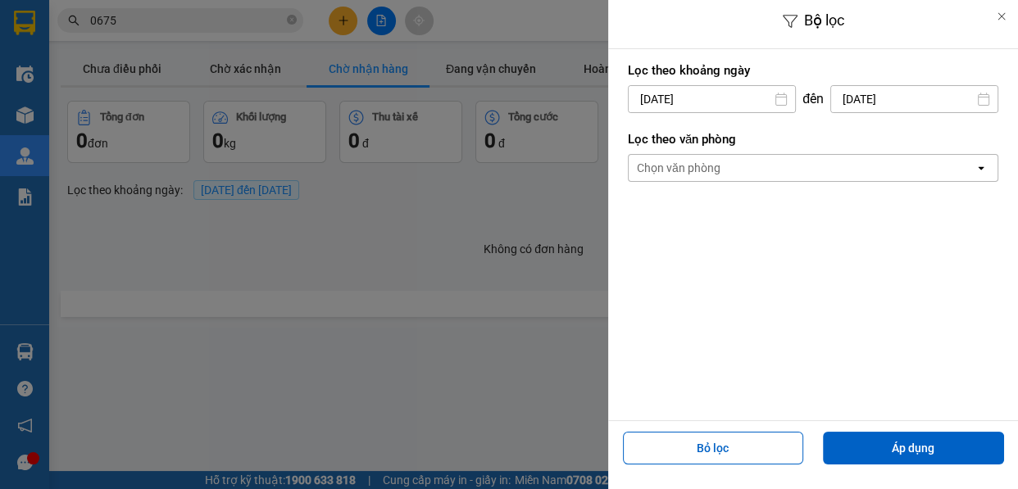
click at [688, 93] on input "[DATE]" at bounding box center [712, 99] width 166 height 26
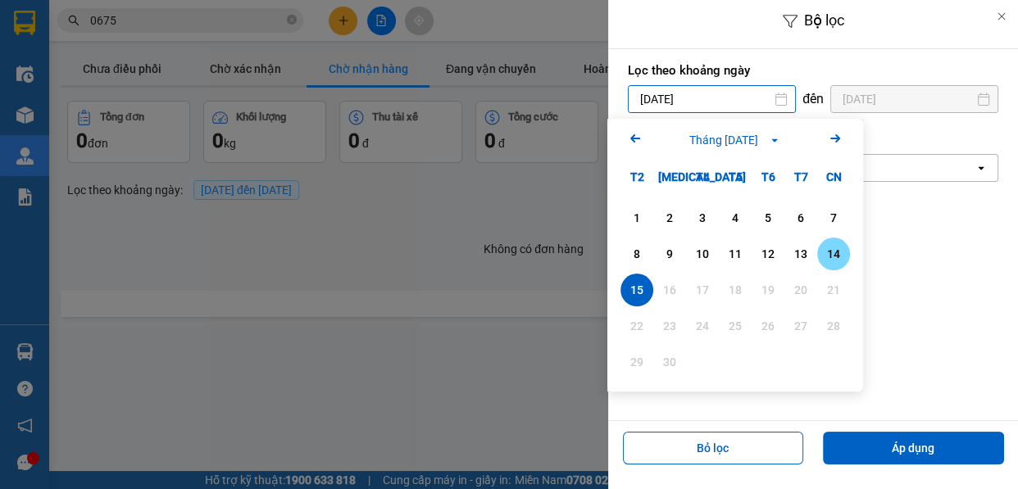
click at [834, 255] on div "14" at bounding box center [833, 254] width 23 height 20
type input "14/09/2025"
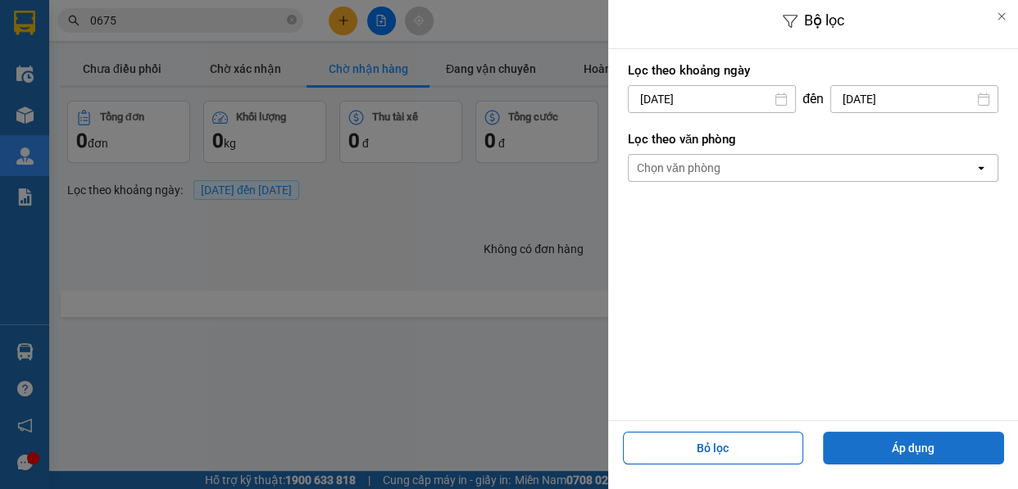
click at [931, 446] on button "Áp dụng" at bounding box center [913, 448] width 181 height 33
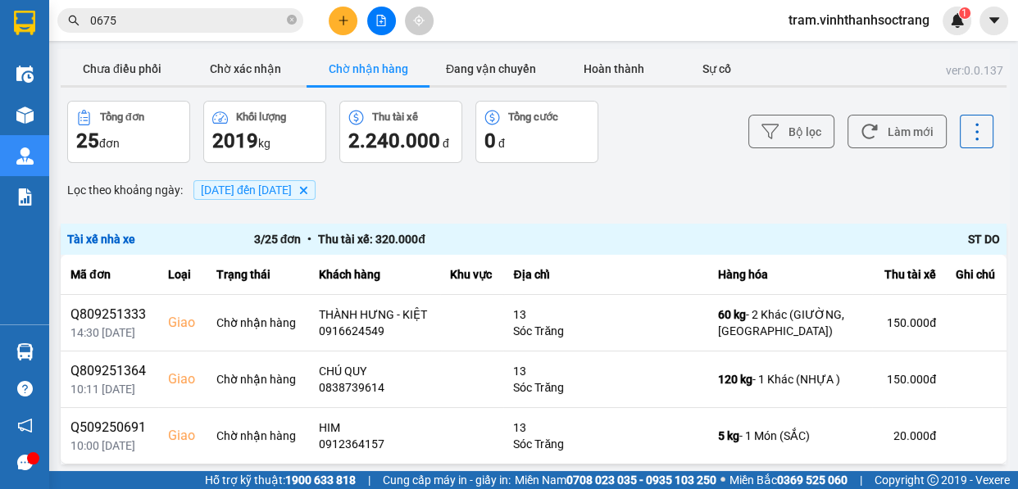
scroll to position [412, 0]
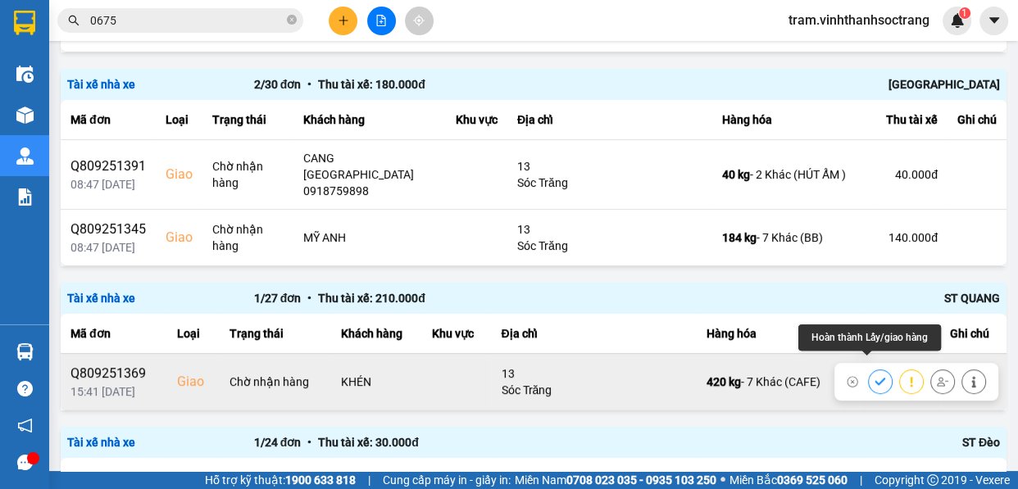
click at [869, 367] on button at bounding box center [880, 381] width 23 height 29
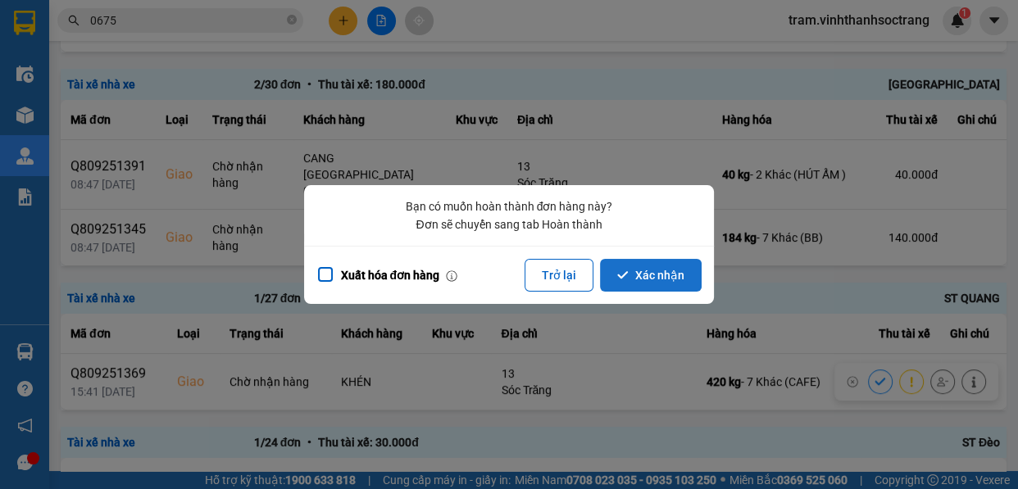
click at [648, 272] on button "Xác nhận" at bounding box center [651, 275] width 102 height 33
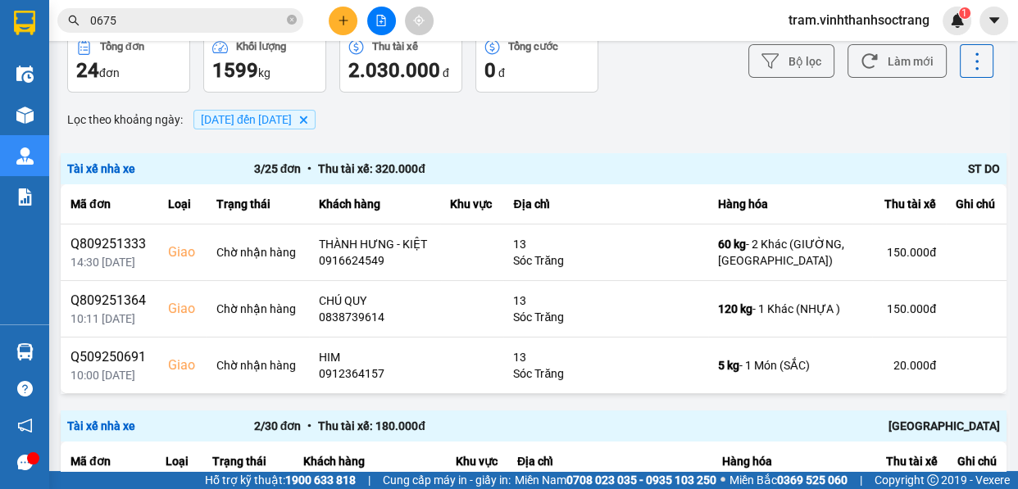
scroll to position [0, 0]
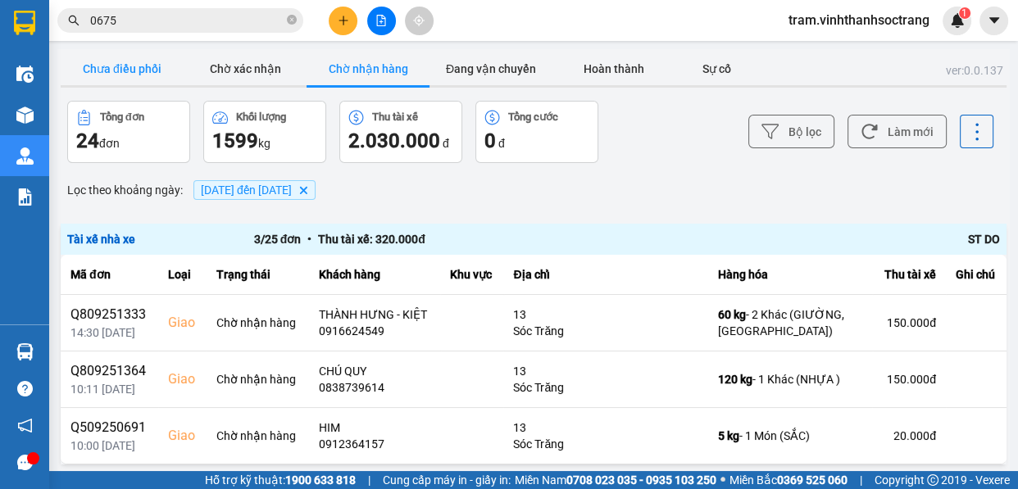
click at [107, 79] on button "Chưa điều phối" at bounding box center [122, 68] width 123 height 33
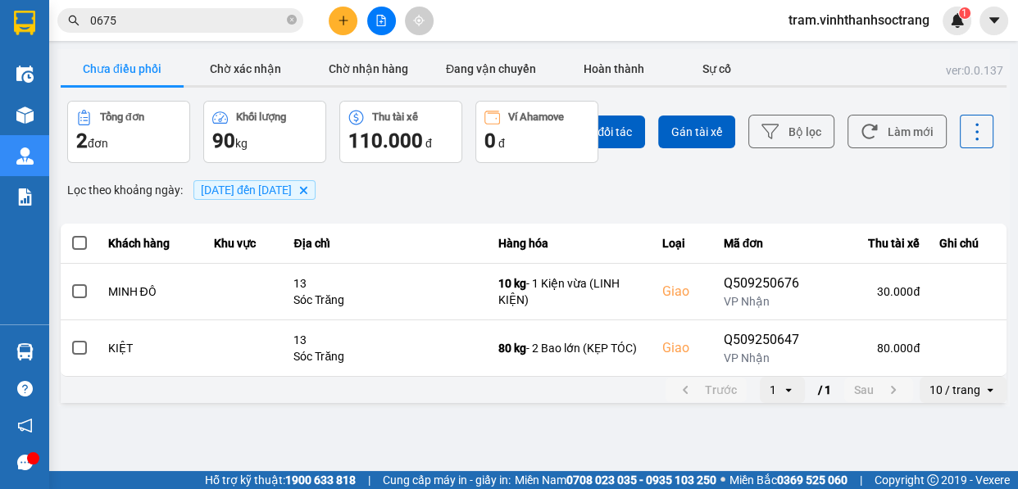
click at [238, 193] on span "14/09/2025 đến 15/09/2025" at bounding box center [246, 190] width 91 height 13
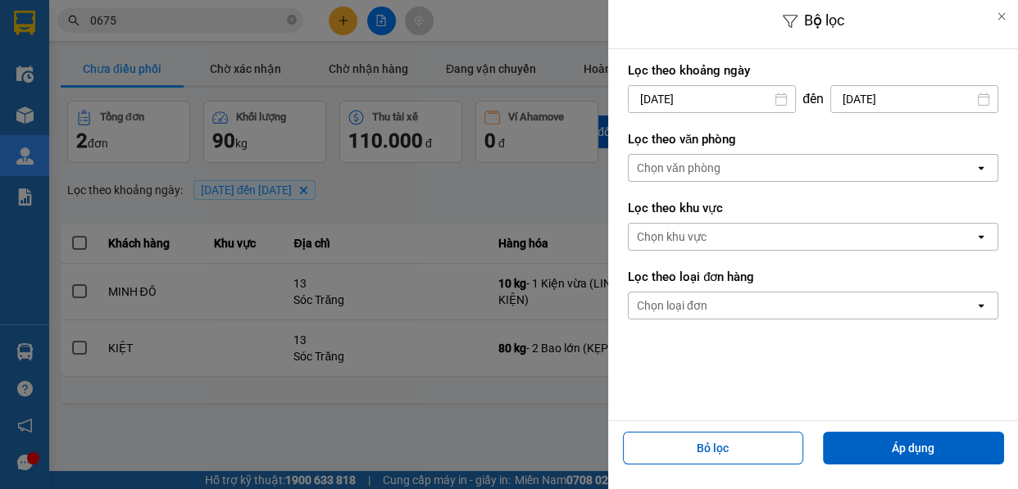
click at [677, 101] on input "14/09/2025" at bounding box center [712, 99] width 166 height 26
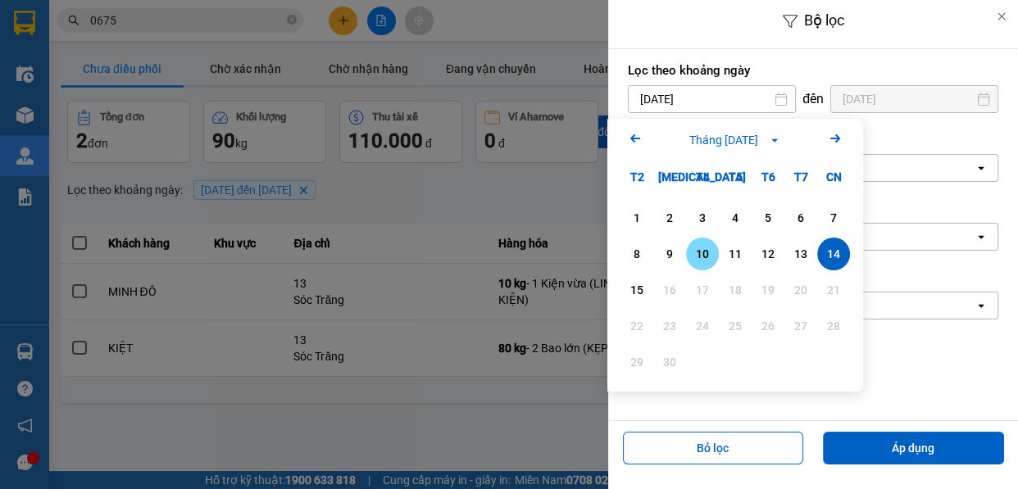
click at [705, 260] on div "10" at bounding box center [702, 254] width 23 height 20
type input "[DATE]"
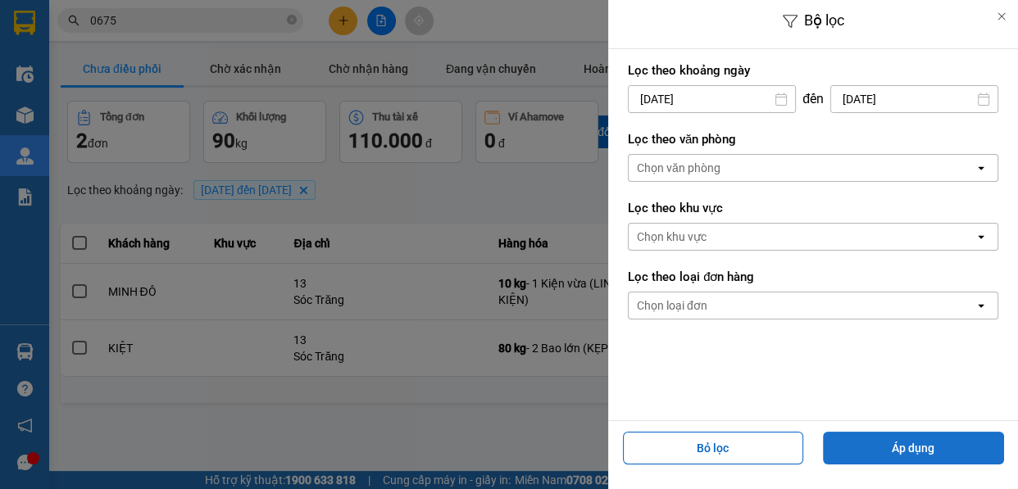
click at [916, 456] on button "Áp dụng" at bounding box center [913, 448] width 181 height 33
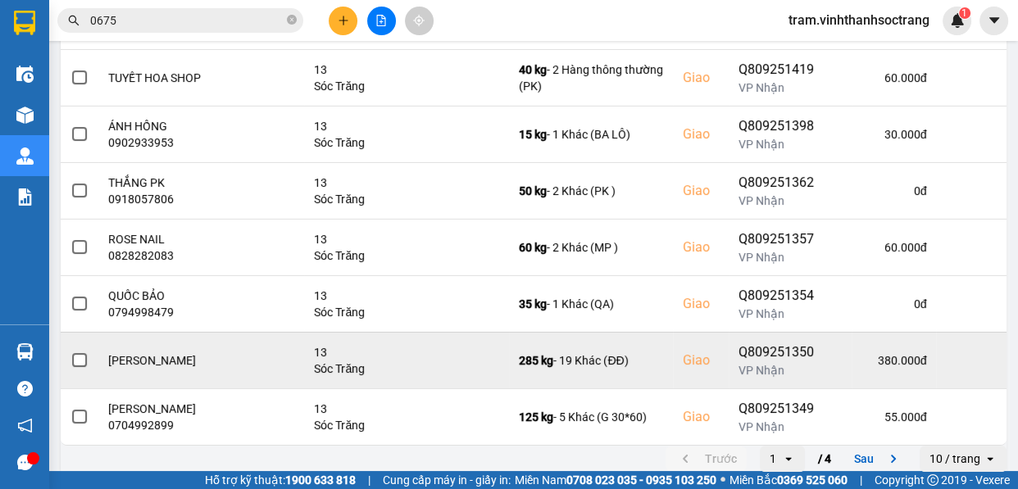
scroll to position [394, 0]
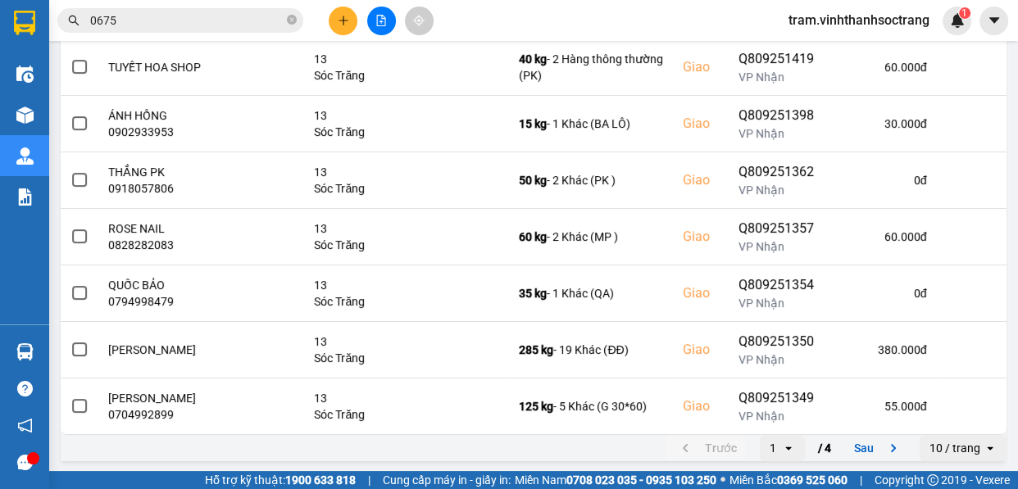
click at [948, 443] on div "10 / trang" at bounding box center [955, 448] width 51 height 16
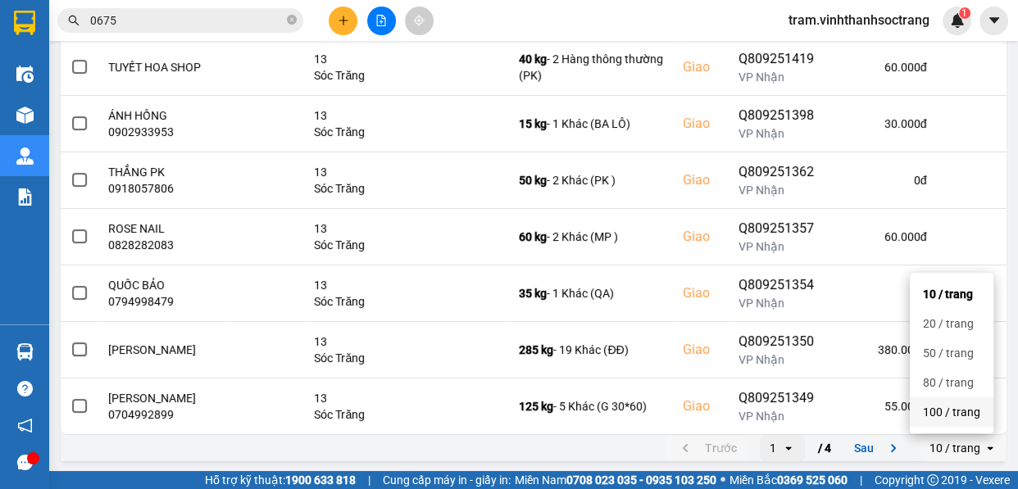
click at [946, 401] on li "100 / trang" at bounding box center [952, 413] width 84 height 30
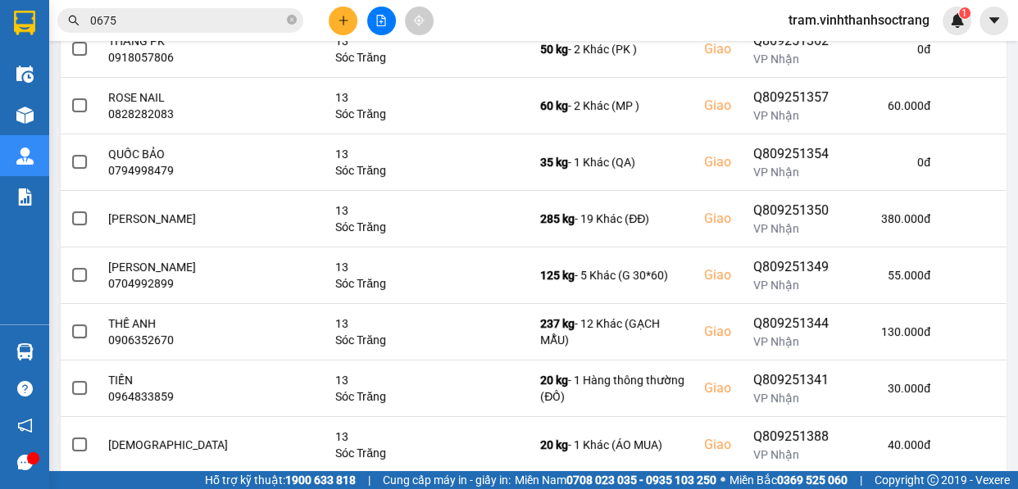
scroll to position [596, 0]
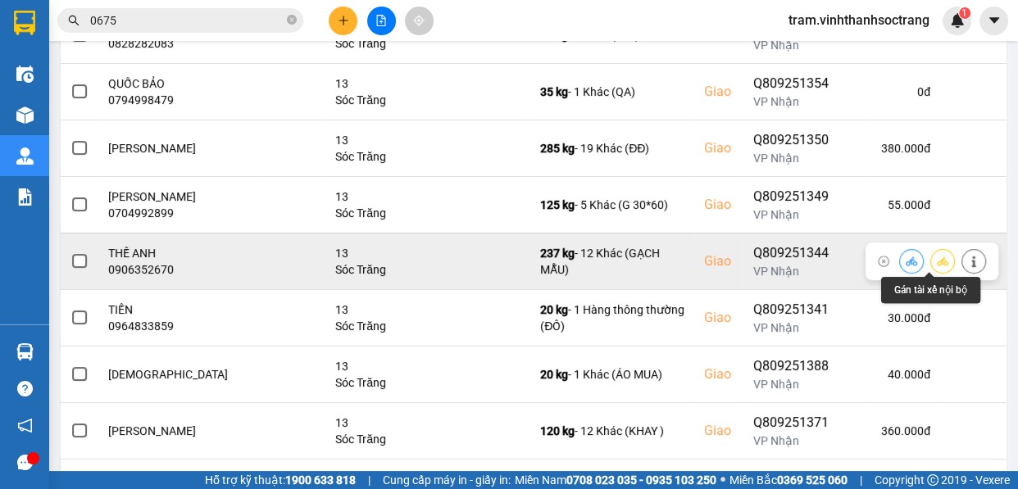
click at [937, 257] on icon at bounding box center [942, 261] width 11 height 11
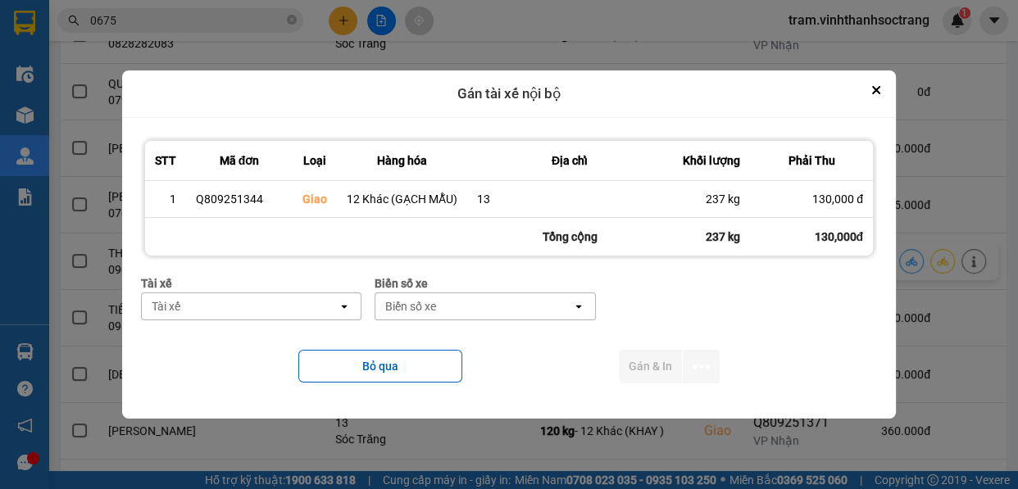
click at [287, 303] on div "Tài xế" at bounding box center [240, 306] width 196 height 26
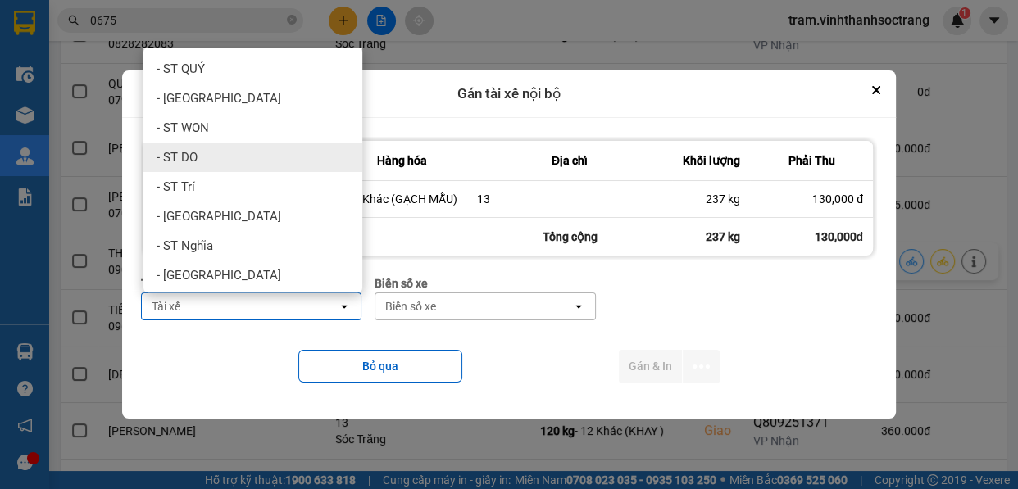
click at [228, 148] on div "- ST DO" at bounding box center [252, 158] width 219 height 30
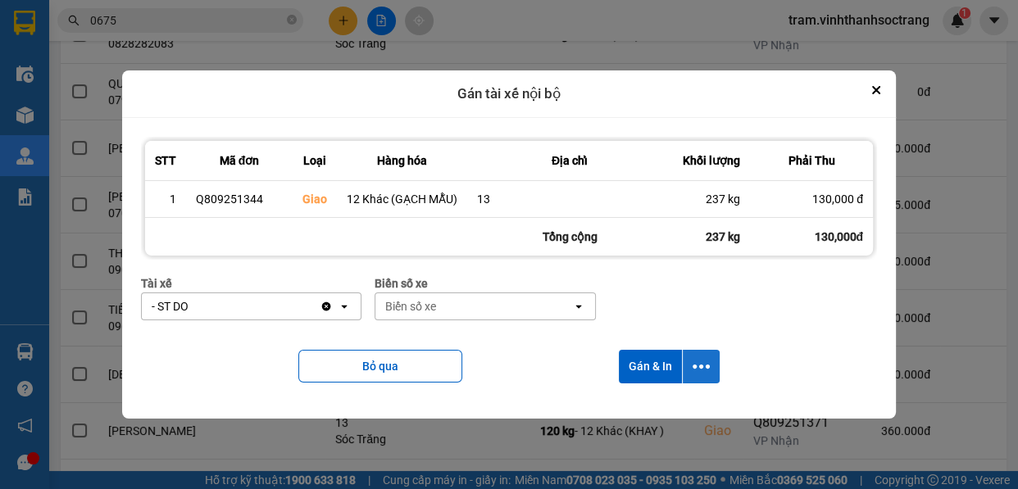
click at [695, 371] on icon "dialog" at bounding box center [701, 366] width 17 height 17
click at [639, 406] on span "Chỉ gán tài" at bounding box center [635, 410] width 54 height 16
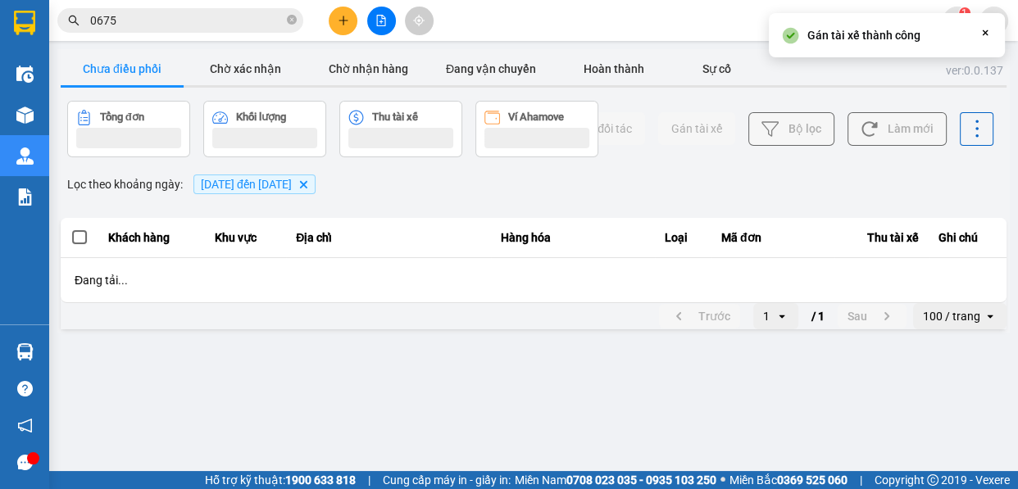
scroll to position [0, 0]
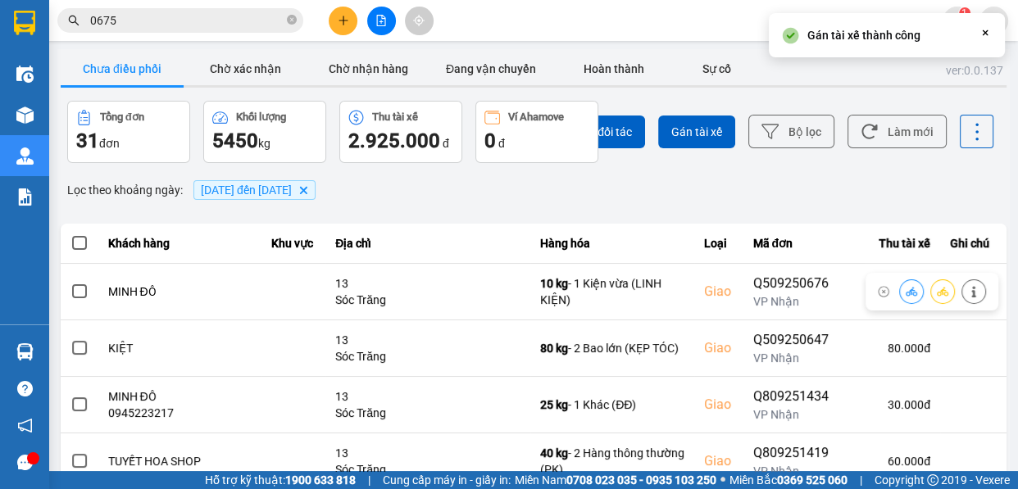
click at [366, 87] on div at bounding box center [534, 86] width 946 height 2
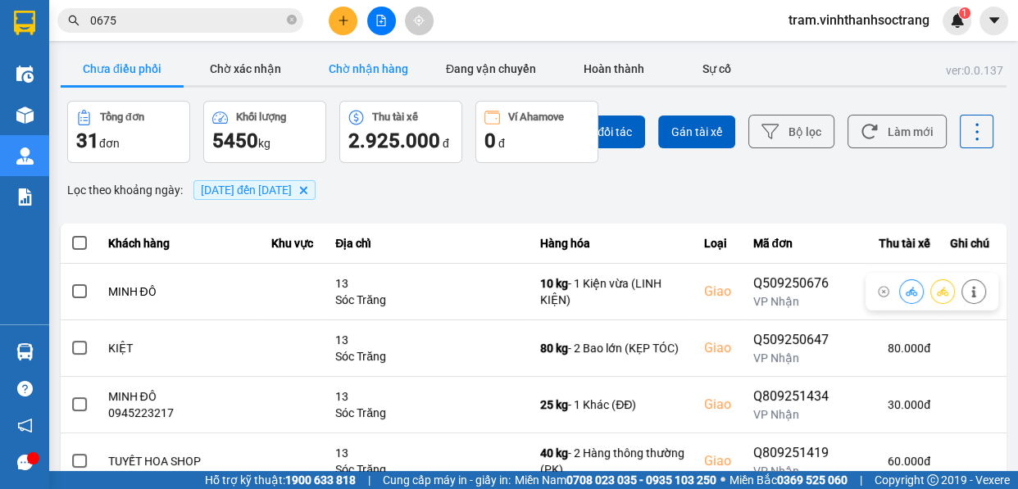
click at [375, 75] on button "Chờ nhận hàng" at bounding box center [368, 68] width 123 height 33
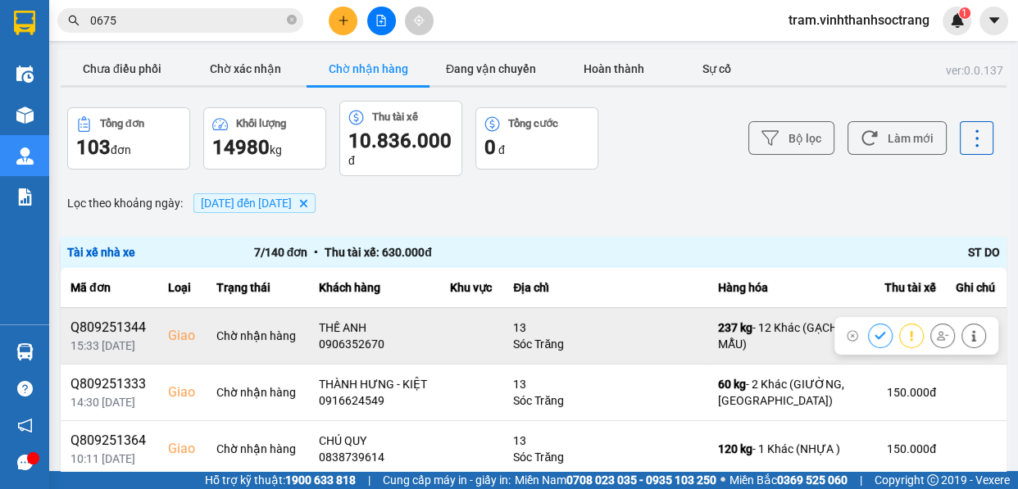
click at [875, 339] on icon at bounding box center [880, 335] width 11 height 11
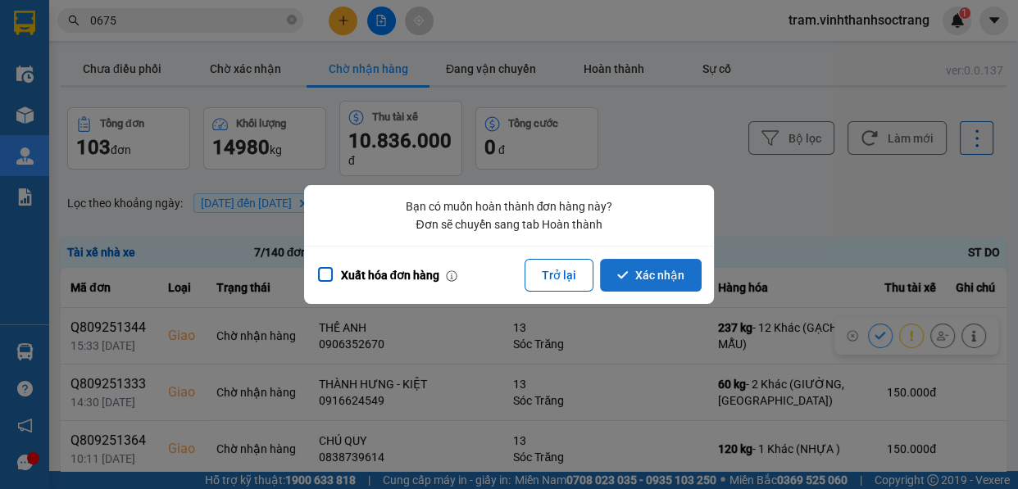
click at [649, 275] on button "Xác nhận" at bounding box center [651, 275] width 102 height 33
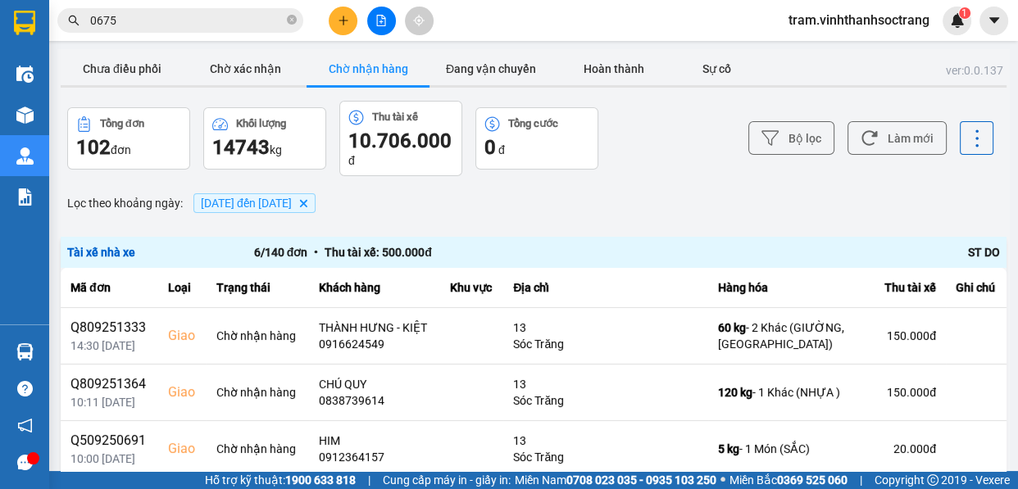
click at [308, 201] on icon "Delete" at bounding box center [303, 203] width 10 height 10
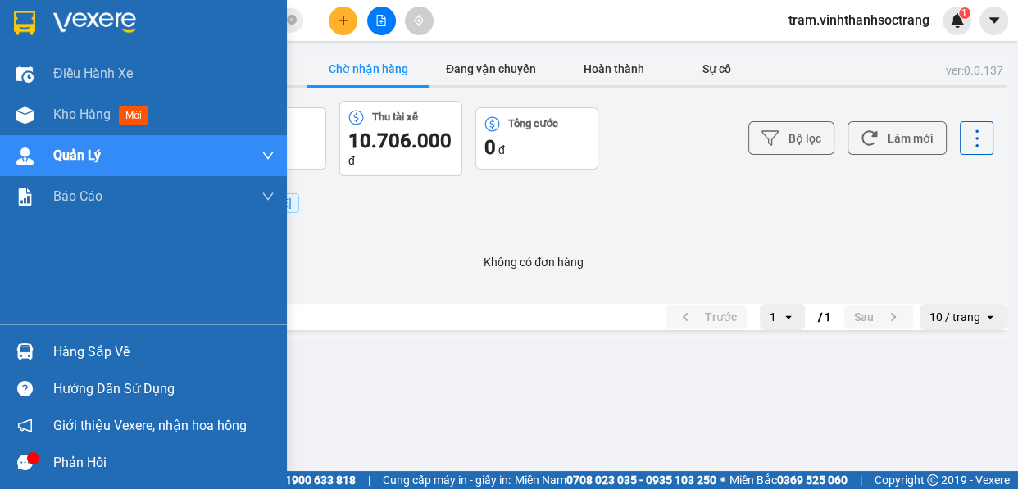
click at [57, 11] on img at bounding box center [94, 23] width 83 height 25
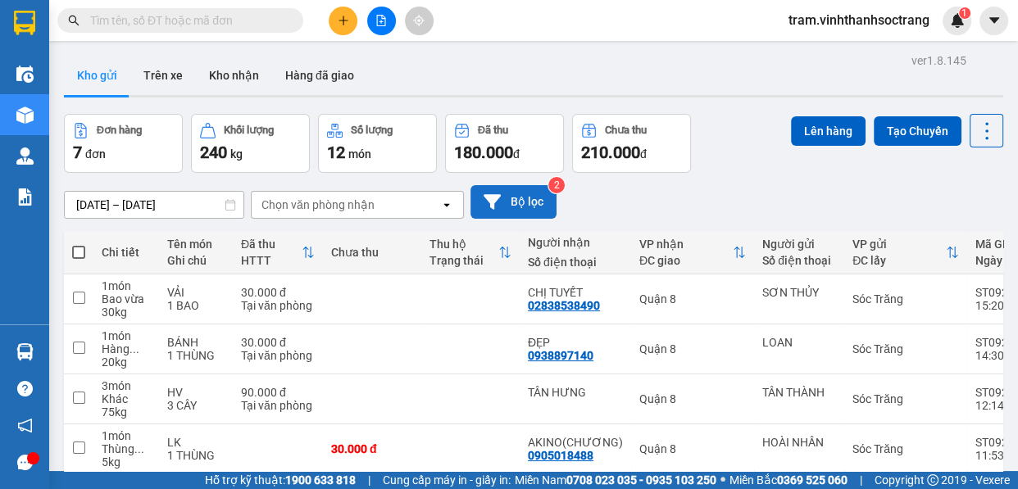
click at [514, 201] on button "Bộ lọc" at bounding box center [513, 202] width 86 height 34
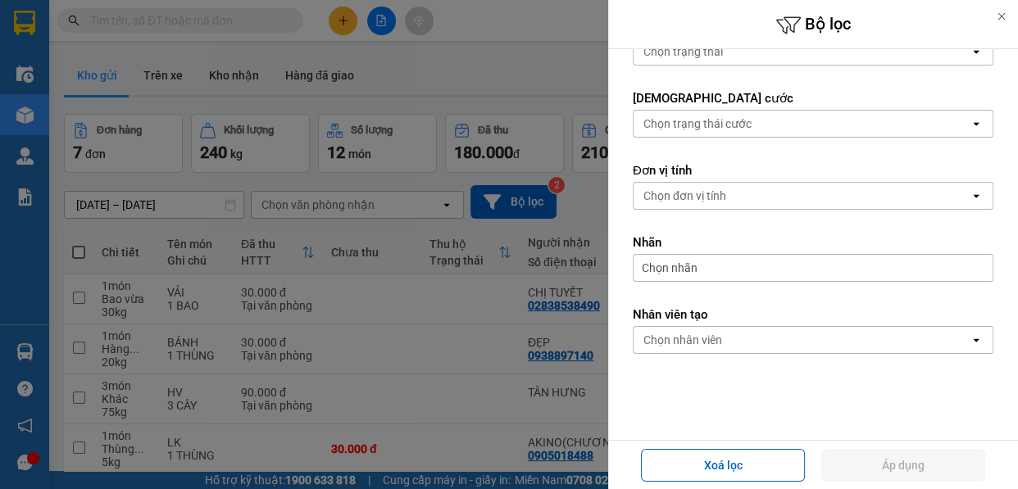
scroll to position [338, 0]
click at [770, 336] on div "Chọn nhân viên" at bounding box center [802, 338] width 336 height 26
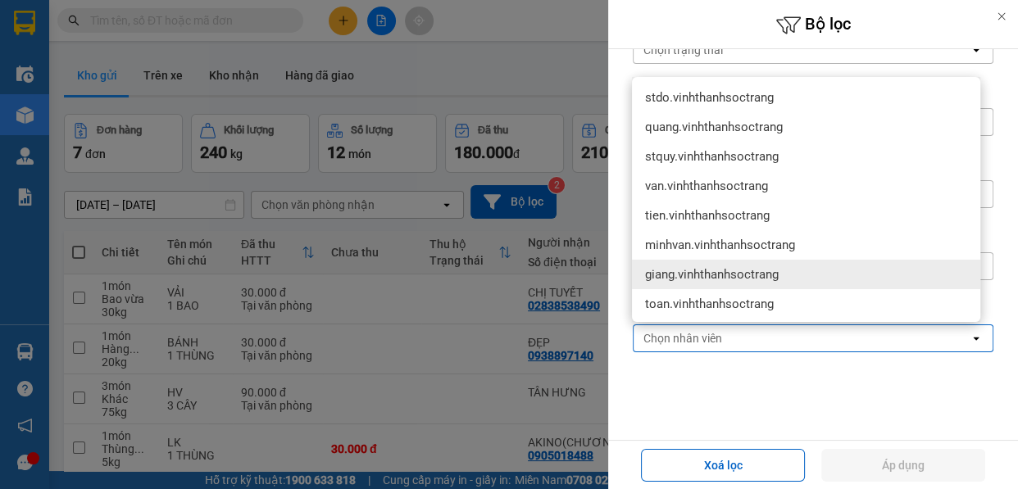
scroll to position [223, 0]
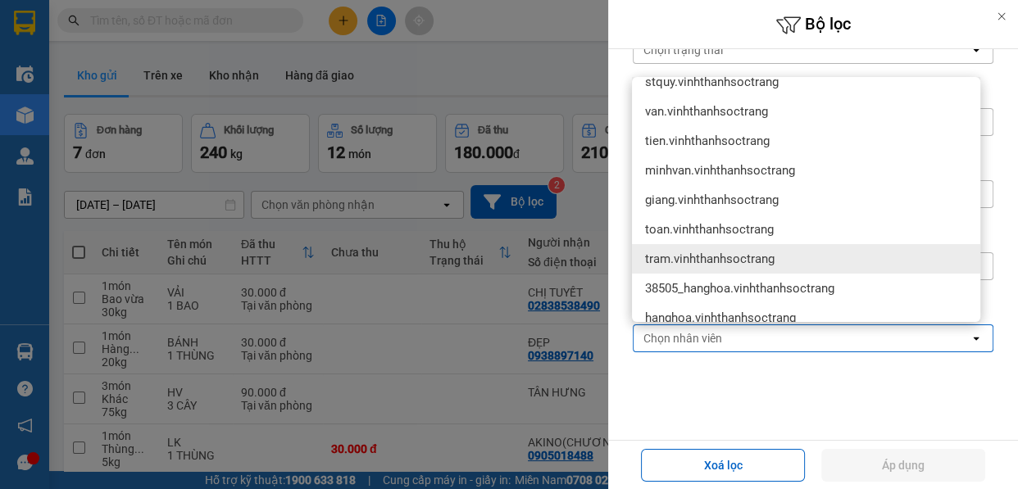
click at [775, 257] on span "tram.vinhthanhsoctrang" at bounding box center [710, 259] width 130 height 16
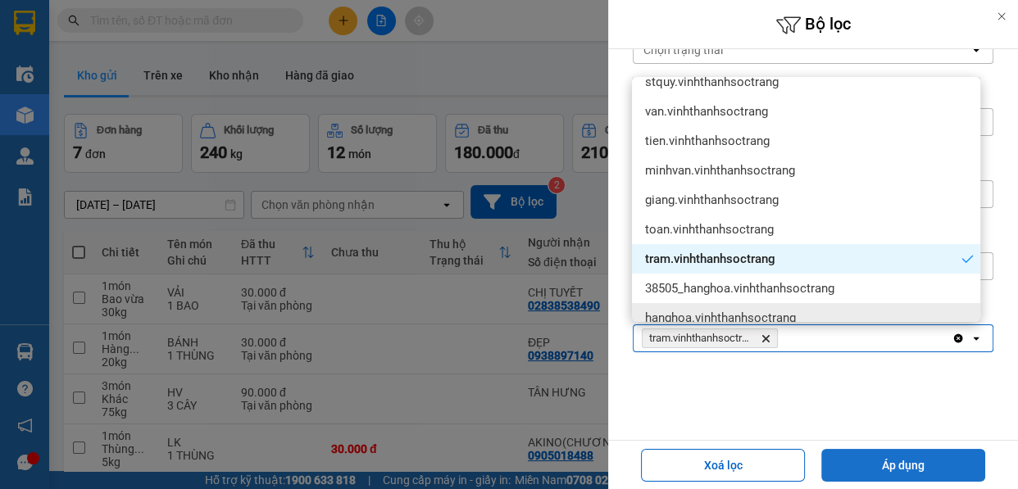
click at [934, 476] on button "Áp dụng" at bounding box center [903, 465] width 164 height 33
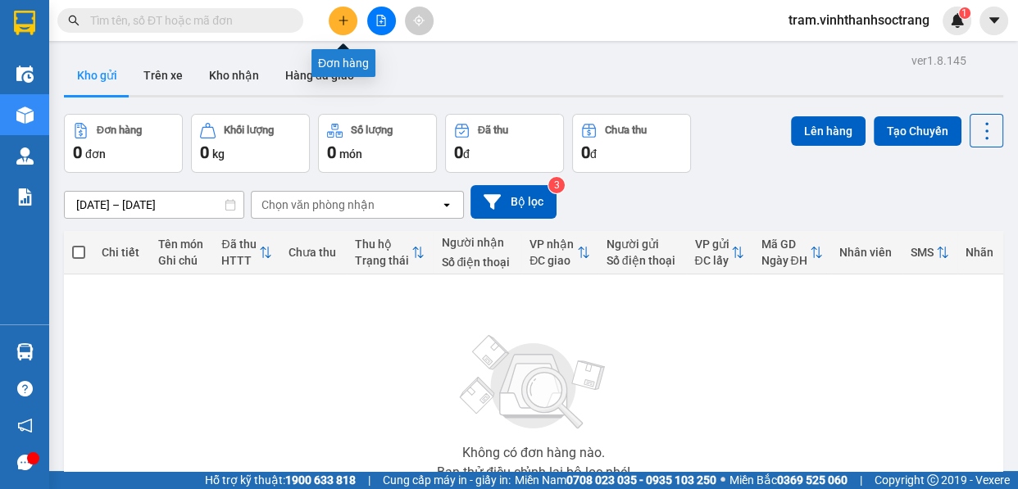
click at [346, 25] on icon "plus" at bounding box center [343, 20] width 11 height 11
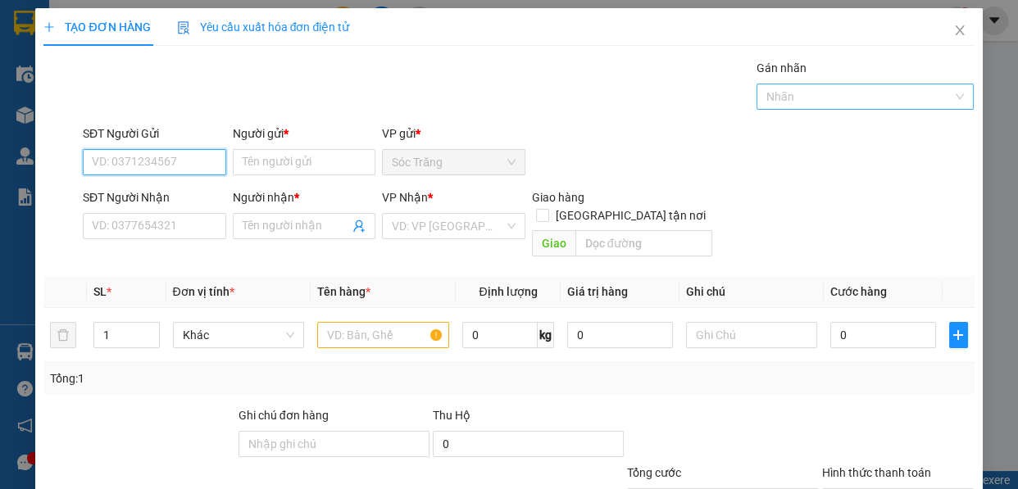
click at [789, 92] on div at bounding box center [857, 97] width 193 height 20
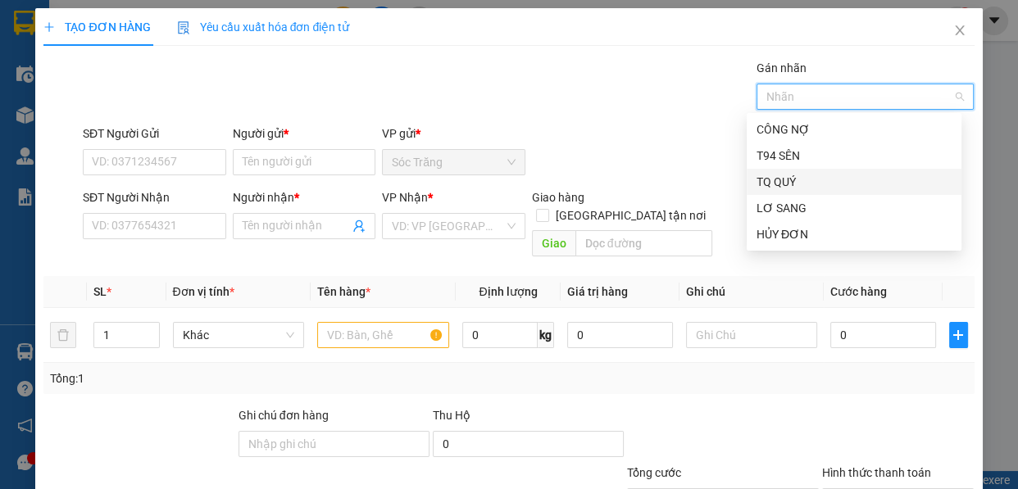
click at [811, 181] on div "TQ QUÝ" at bounding box center [854, 182] width 195 height 18
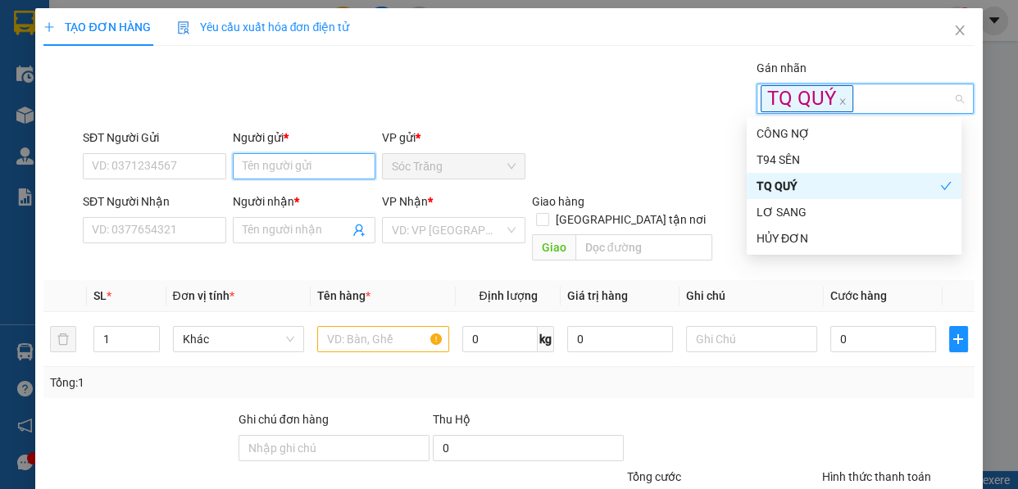
click at [293, 170] on input "Người gửi *" at bounding box center [304, 166] width 143 height 26
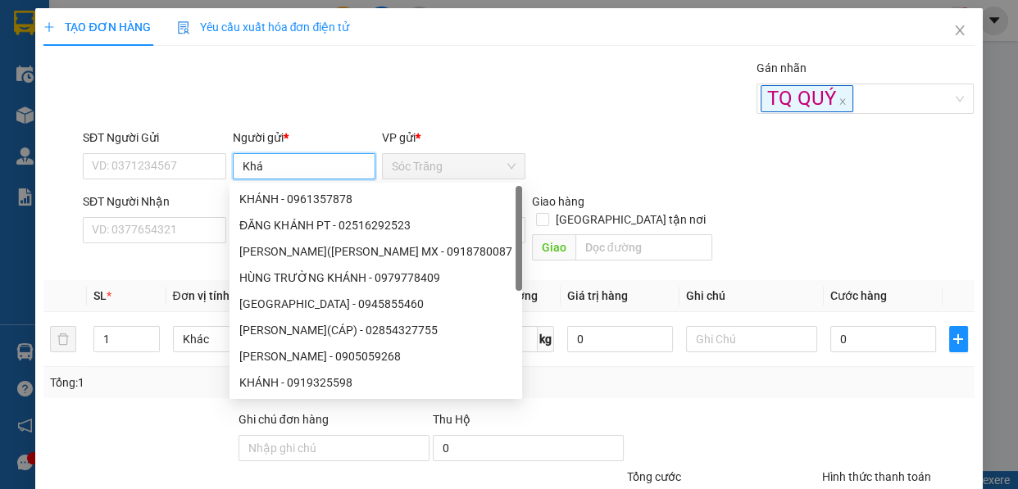
type input "Khá"
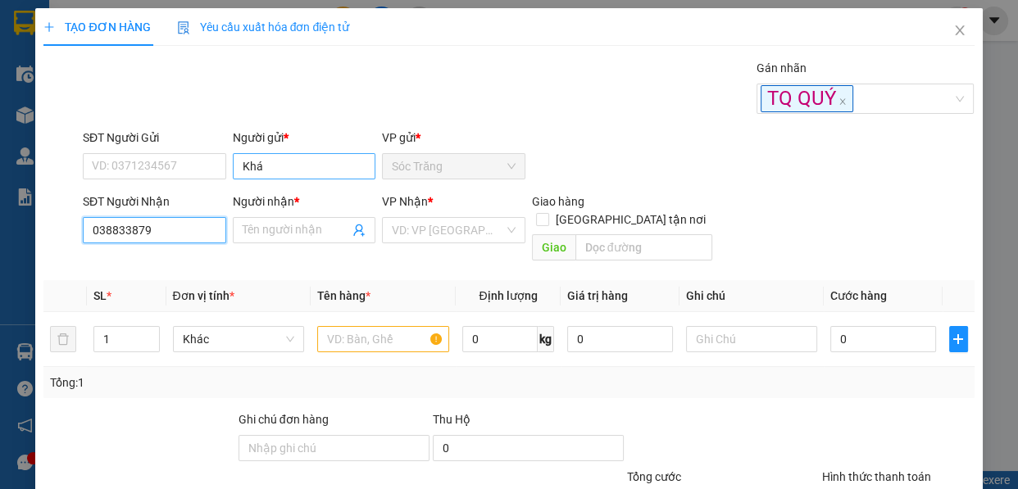
type input "0388338797"
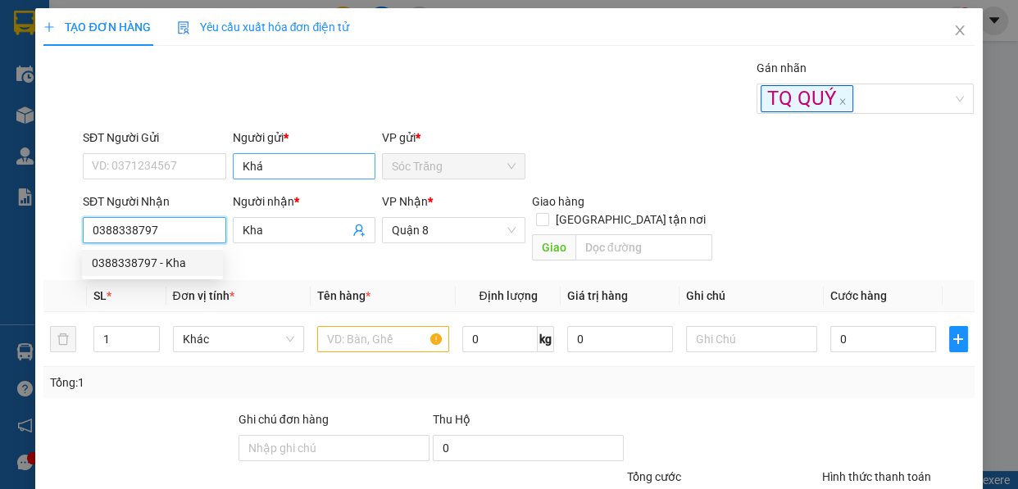
type input "Kha"
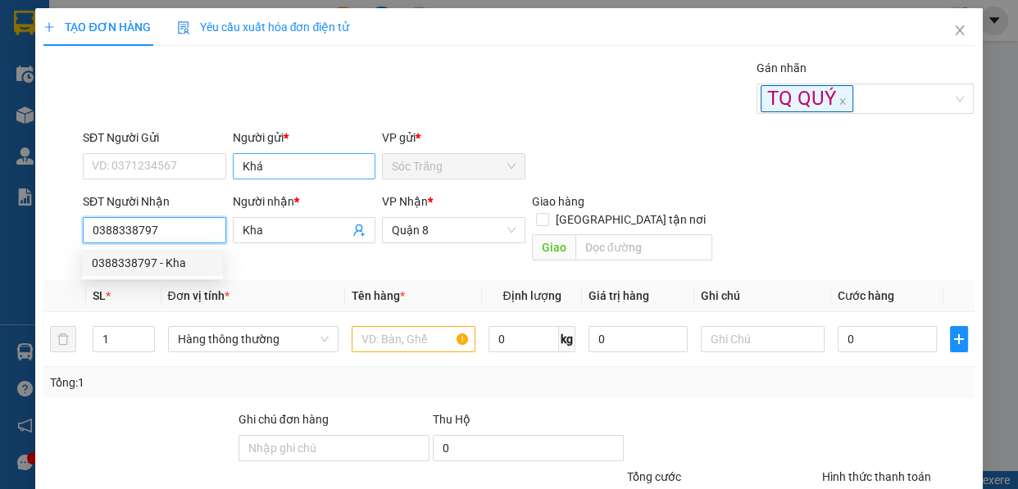
type input "0388338797"
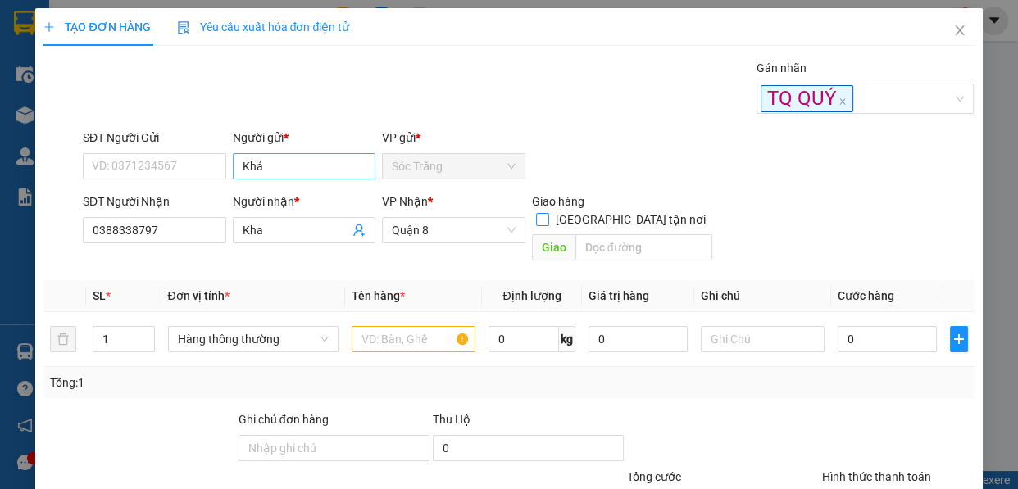
click at [536, 213] on input "[GEOGRAPHIC_DATA] tận nơi" at bounding box center [541, 218] width 11 height 11
checkbox input "true"
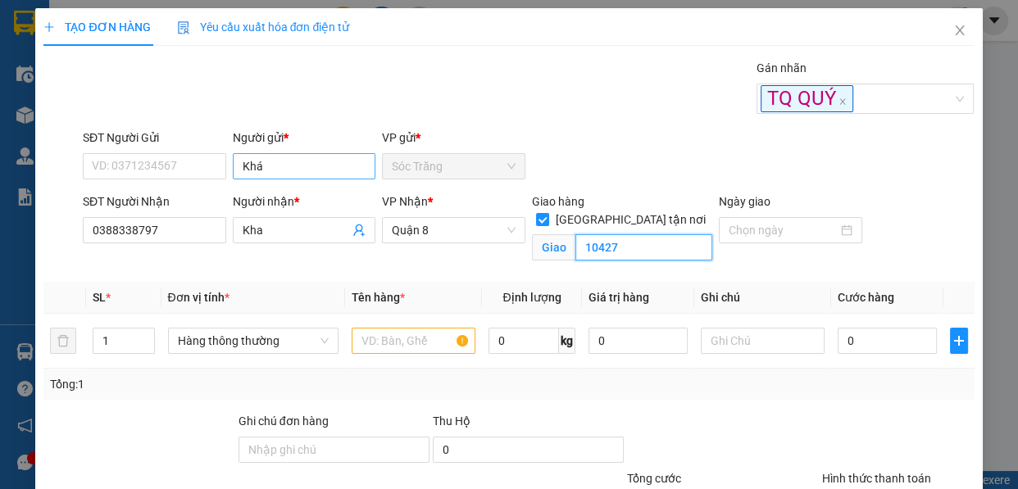
type input "10427"
type input "2"
type input "th"
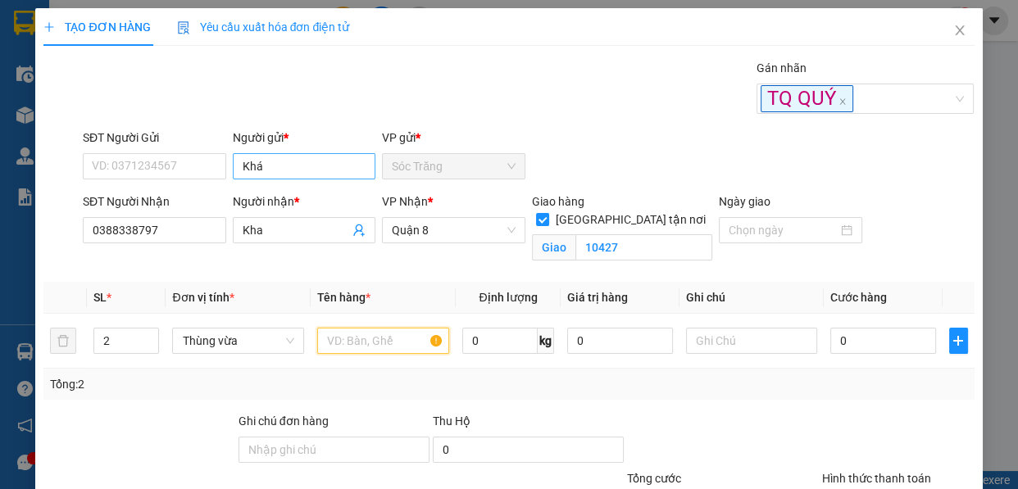
type input "d"
type input "đồ"
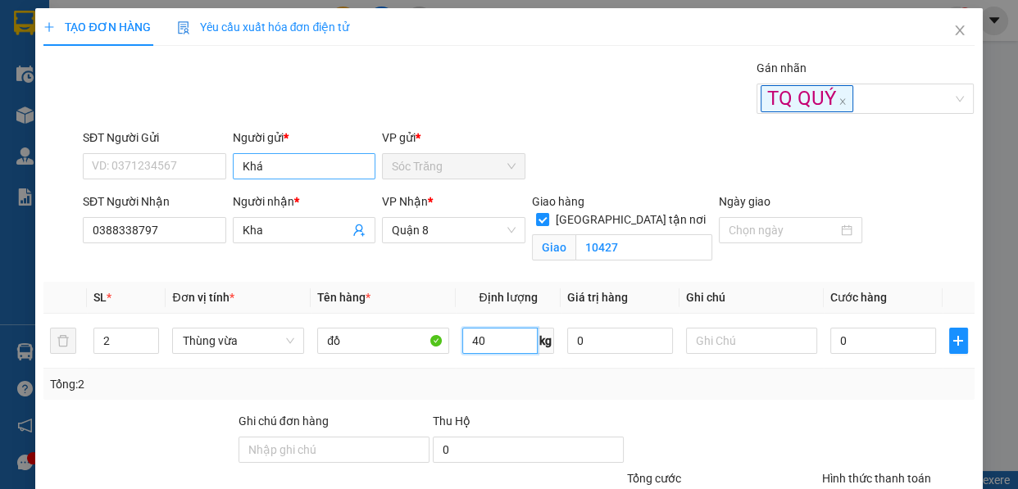
type input "40"
type input "8"
type input "80"
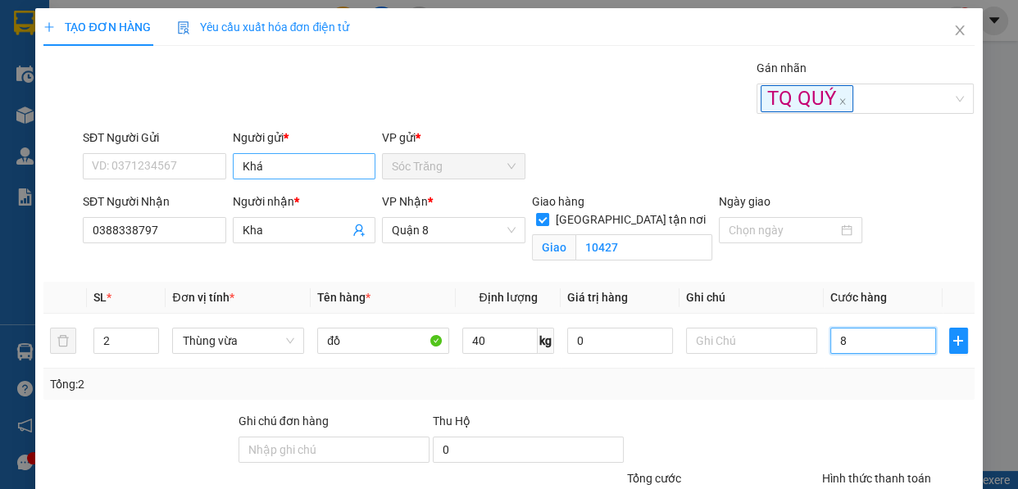
type input "80"
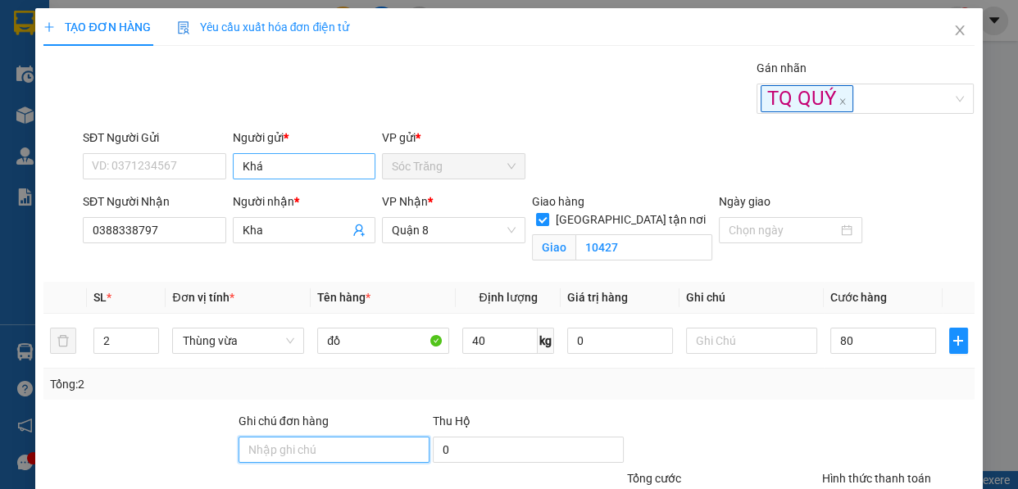
type input "80.000"
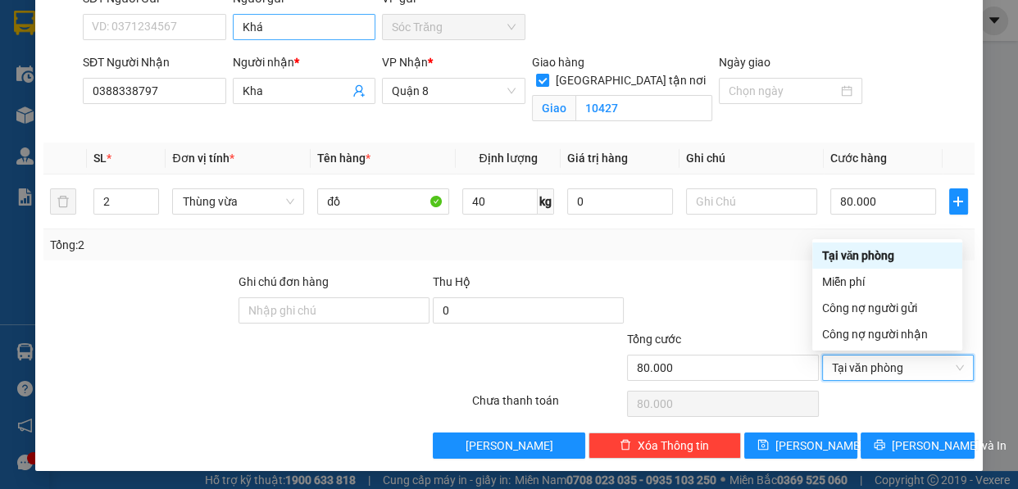
type input "0"
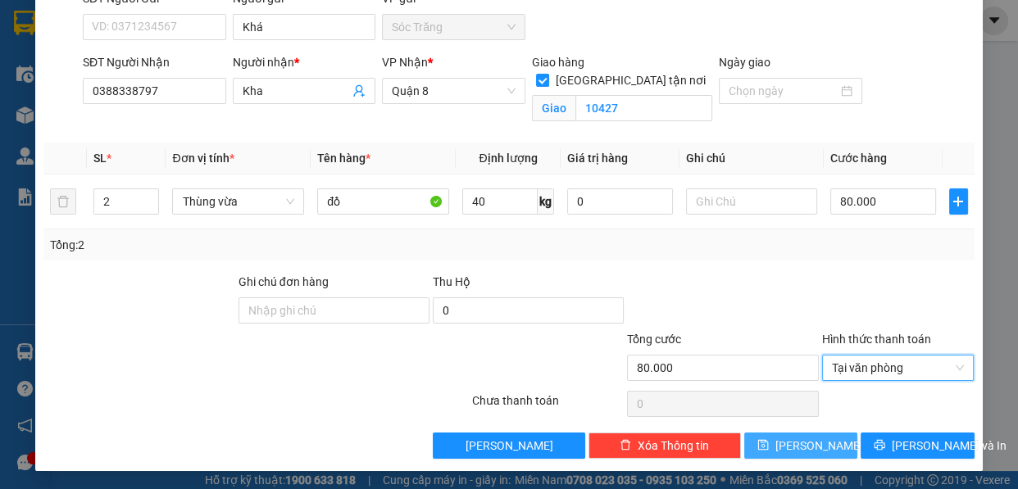
click at [806, 451] on span "[PERSON_NAME]" at bounding box center [819, 446] width 88 height 18
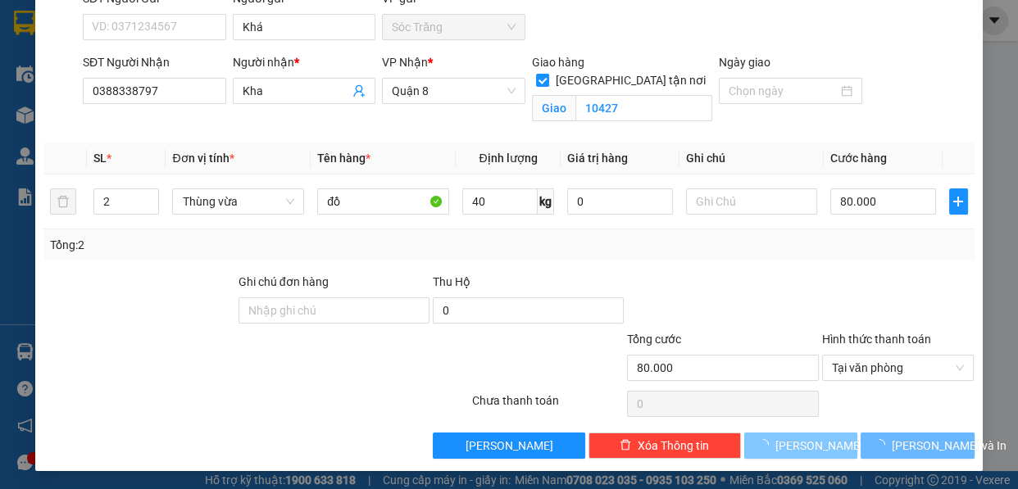
checkbox input "false"
type input "1"
type input "0"
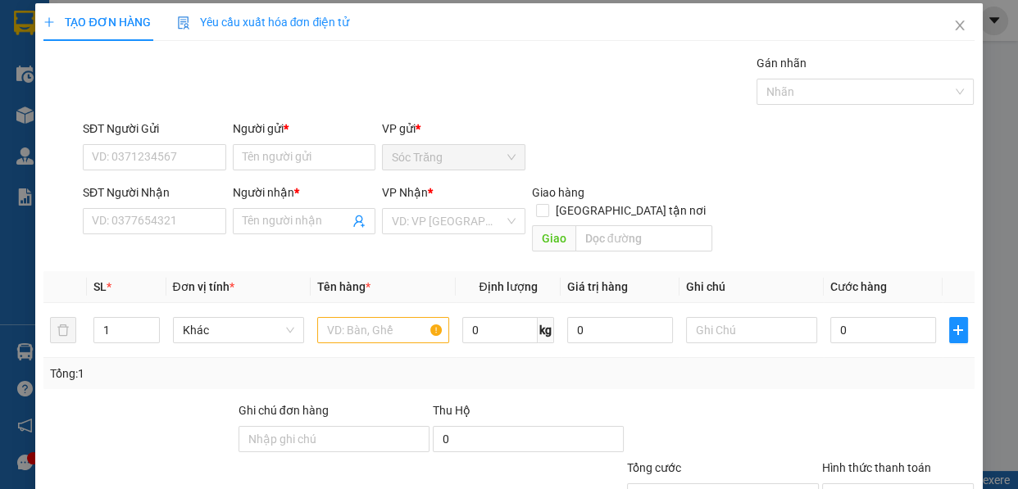
scroll to position [0, 0]
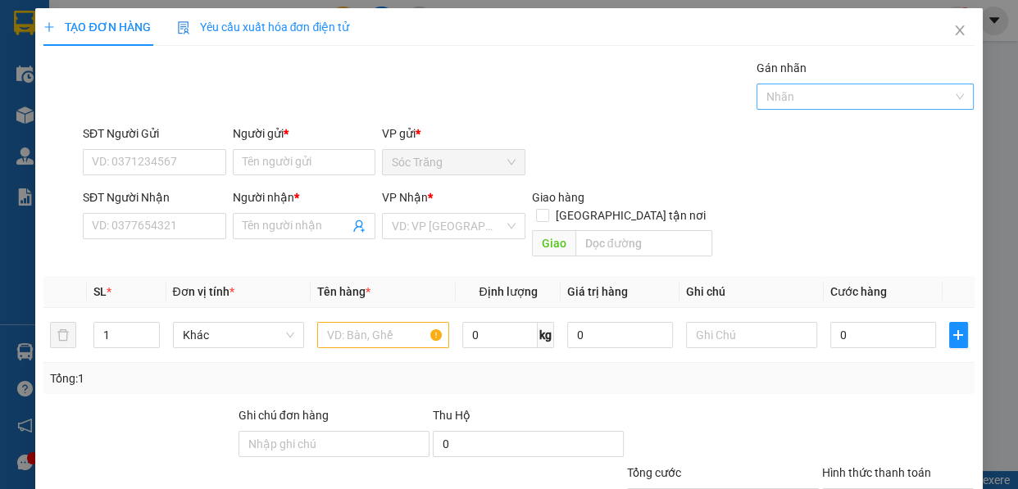
click at [794, 89] on div at bounding box center [857, 97] width 193 height 20
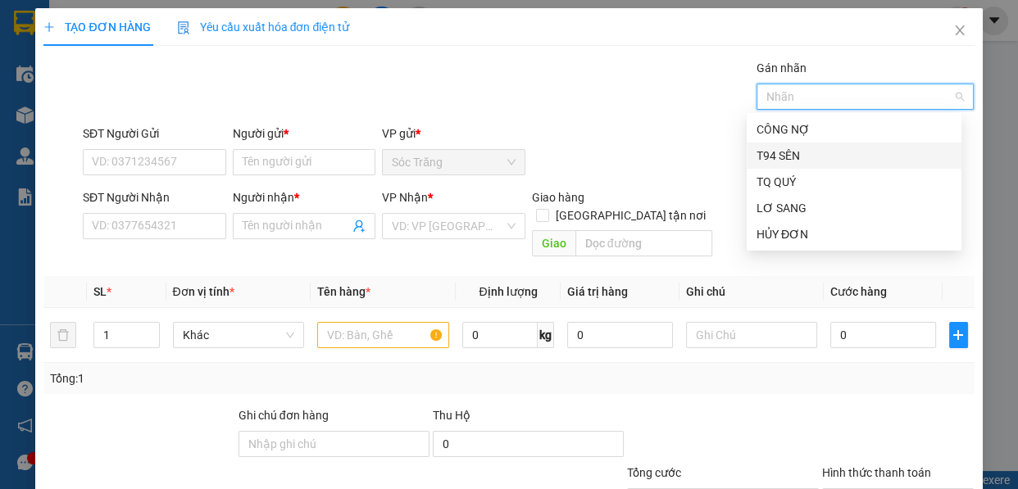
click at [786, 143] on div "T94 SÊN" at bounding box center [854, 156] width 215 height 26
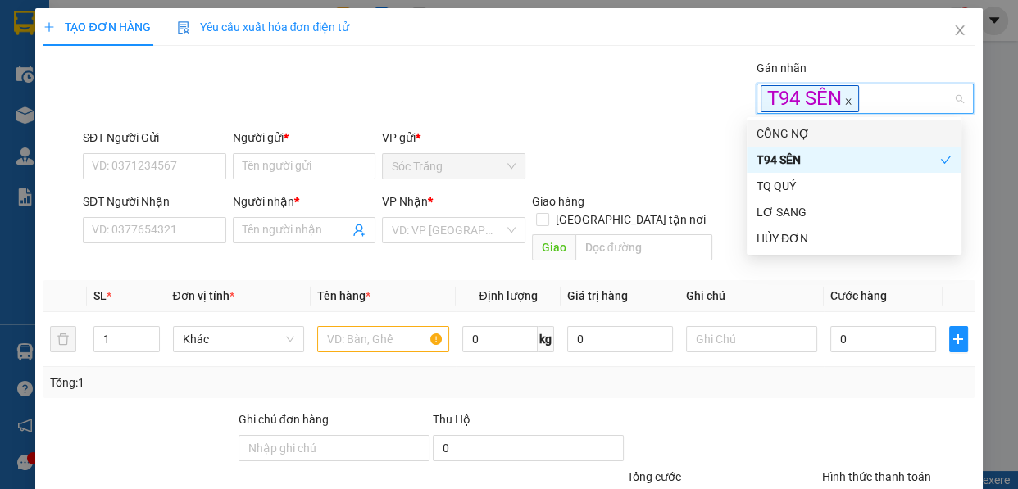
click at [844, 104] on icon "close" at bounding box center [848, 102] width 8 height 8
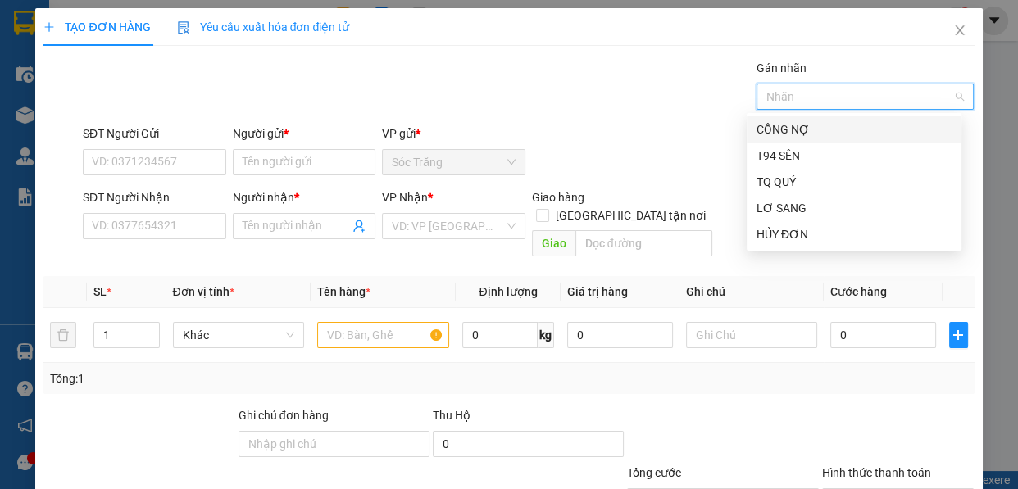
click at [819, 116] on div "CÔNG NỢ" at bounding box center [854, 129] width 215 height 26
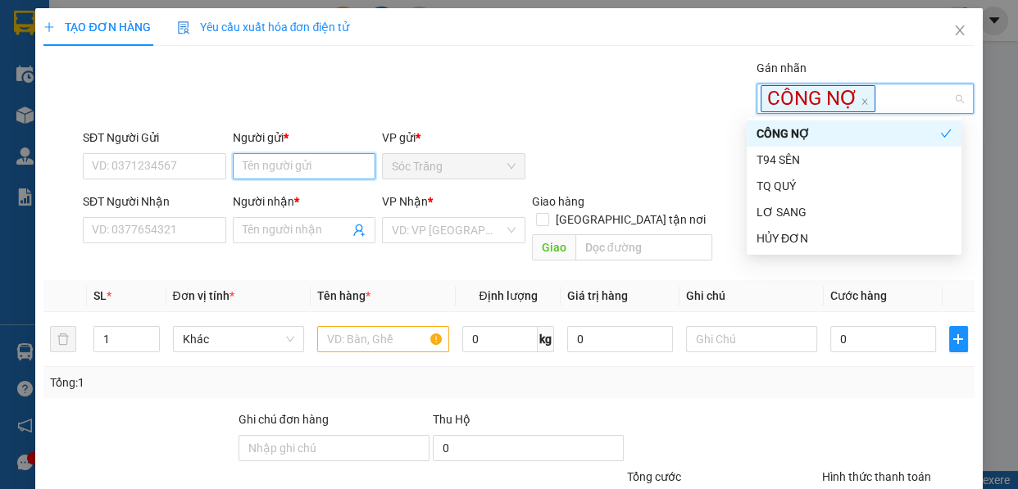
click at [348, 163] on input "Người gửi *" at bounding box center [304, 166] width 143 height 26
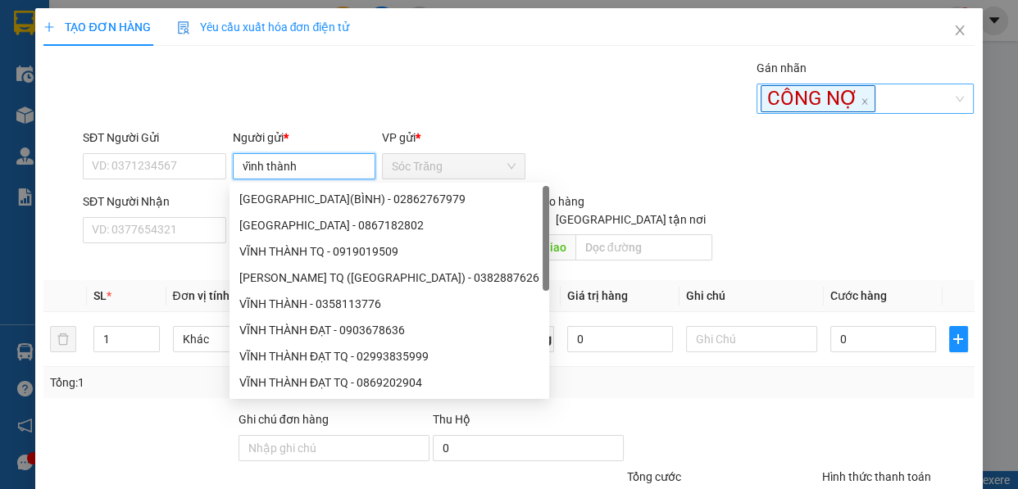
type input "vĩnh thành"
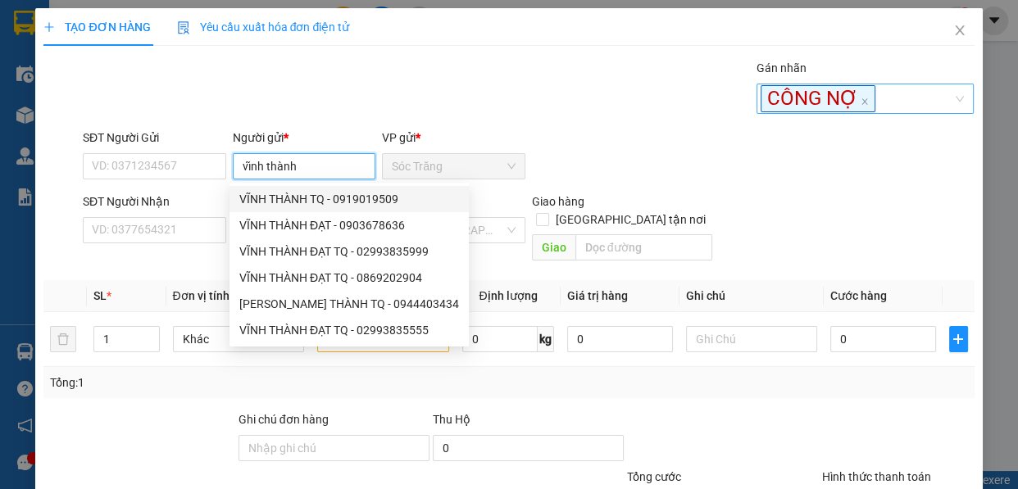
type input "0919019509"
type input "VĨNH THÀNH TQ"
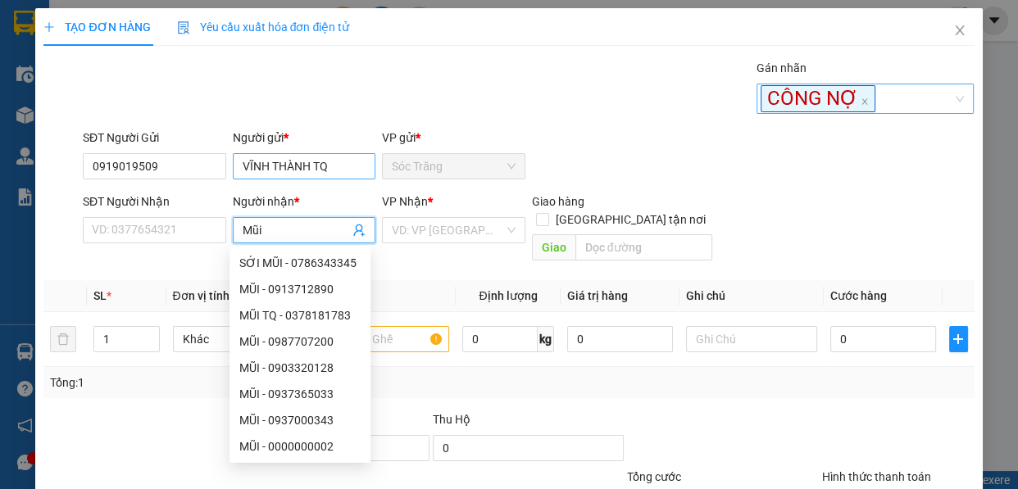
type input "Mũi"
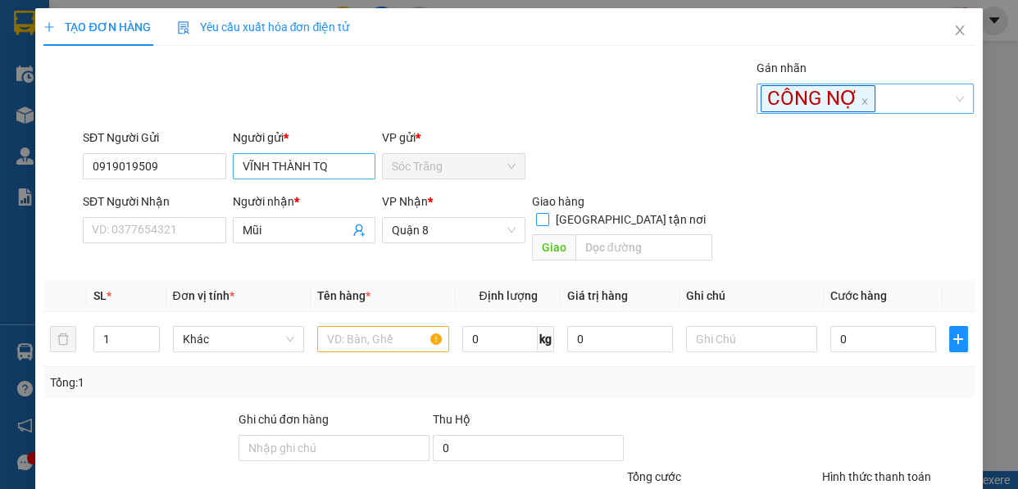
click at [536, 213] on input "[GEOGRAPHIC_DATA] tận nơi" at bounding box center [541, 218] width 11 height 11
checkbox input "true"
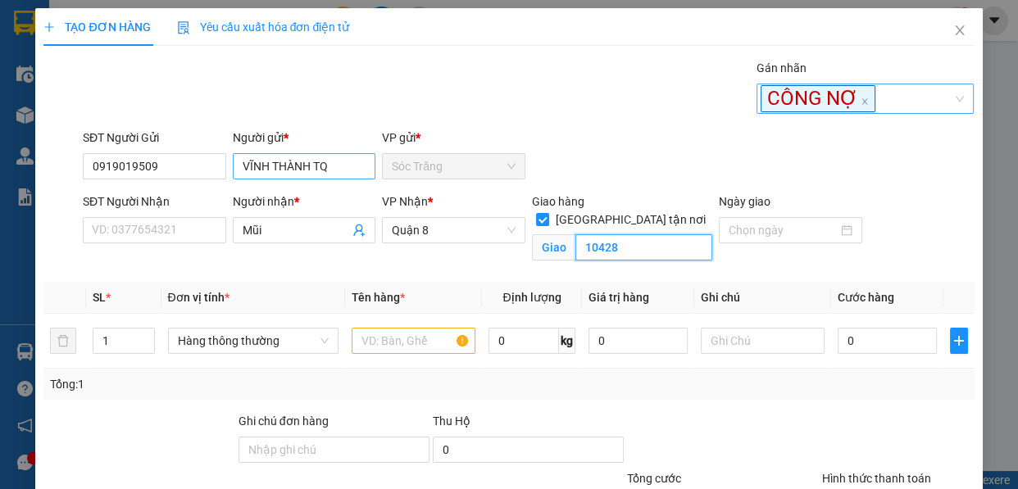
type input "10428"
type input "2"
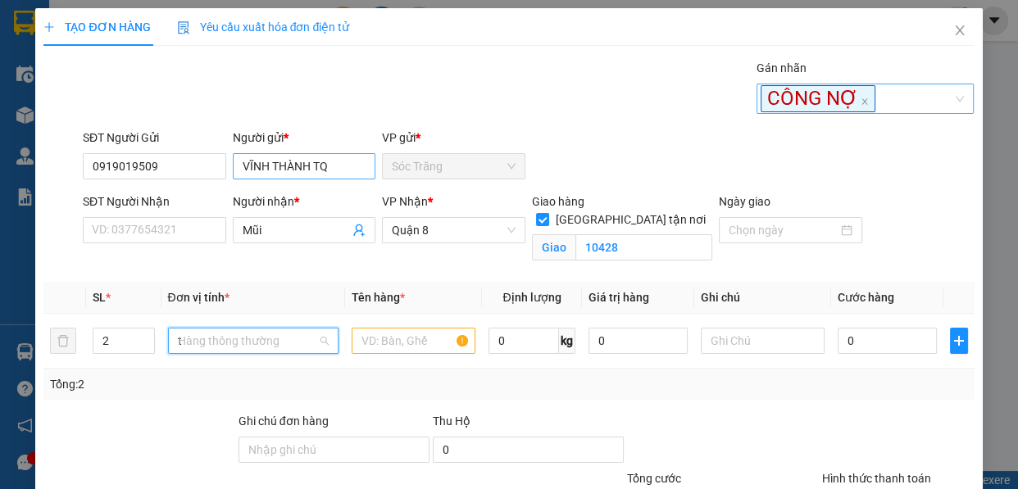
type input "th"
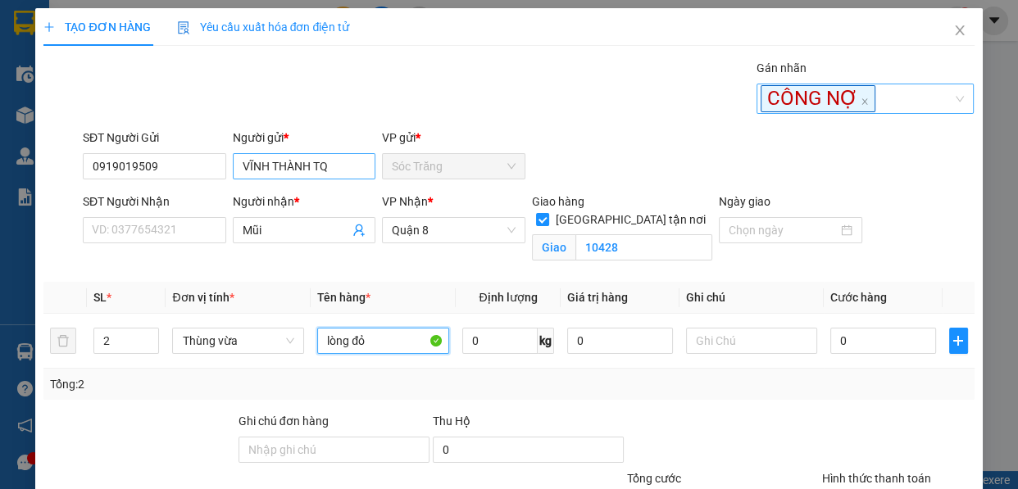
type input "lòng đỏ"
type input "20"
type input "4"
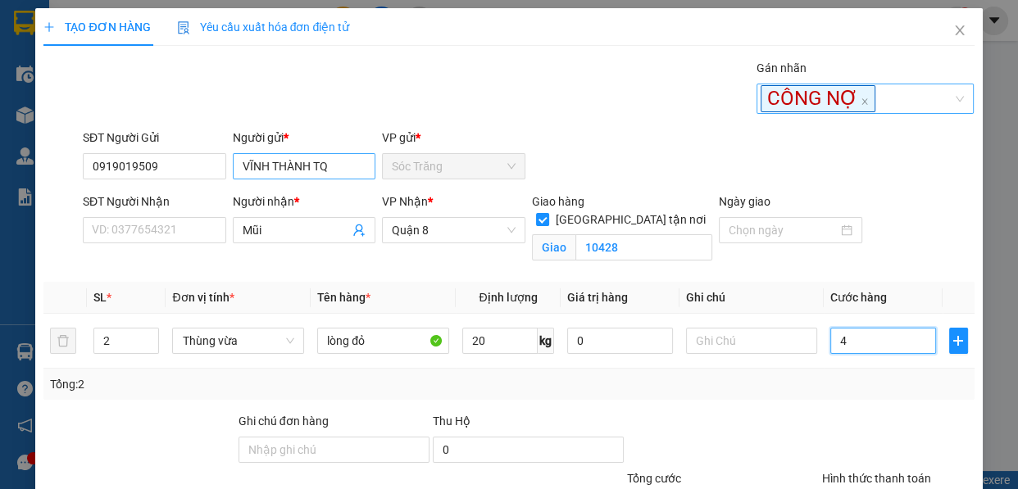
type input "40"
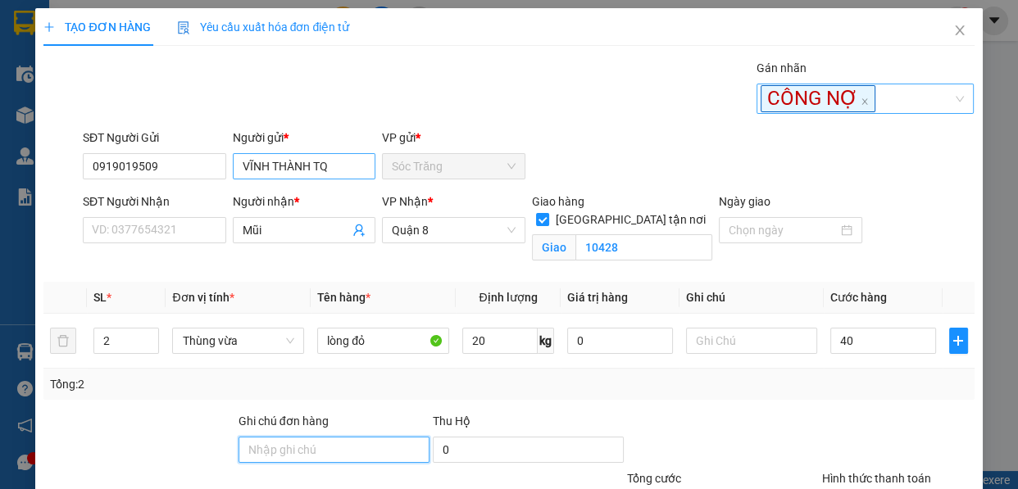
type input "40.000"
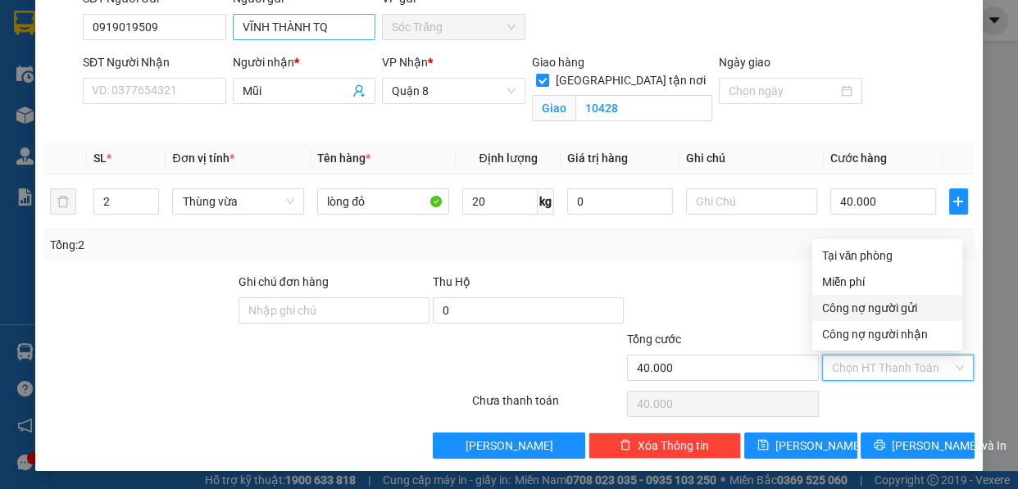
type input "0"
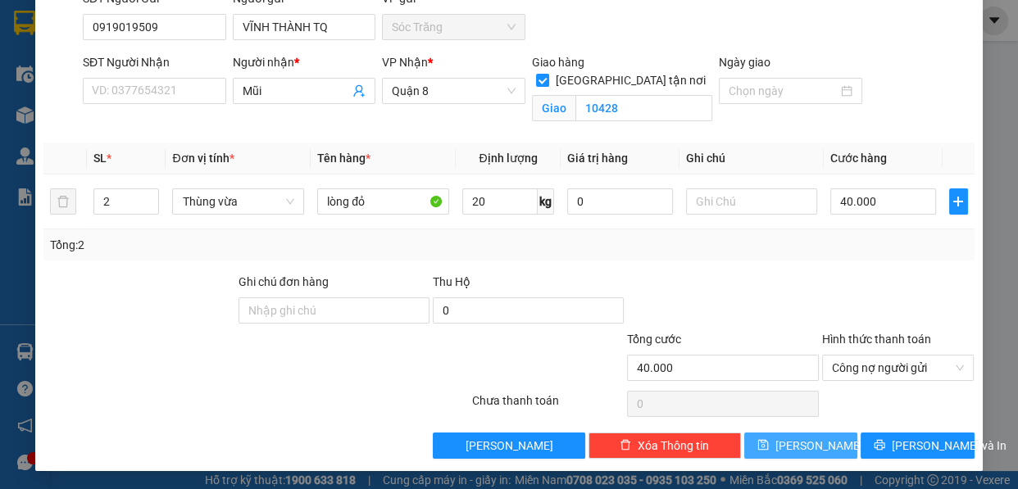
click at [825, 441] on button "[PERSON_NAME]" at bounding box center [800, 446] width 113 height 26
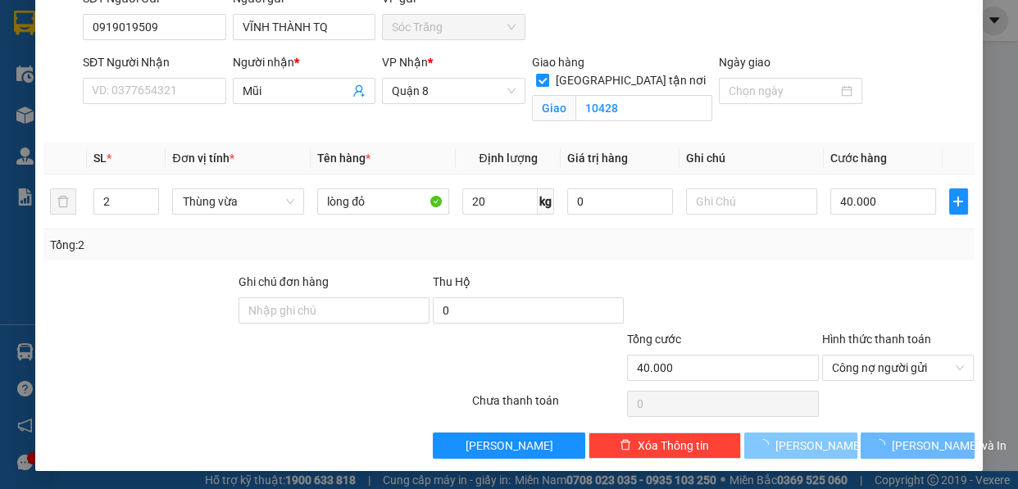
checkbox input "false"
type input "1"
type input "0"
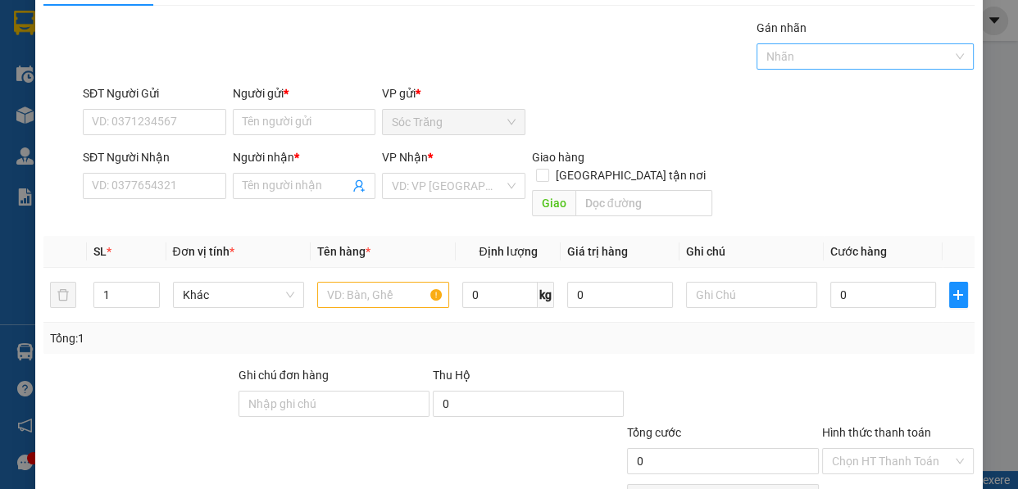
scroll to position [0, 0]
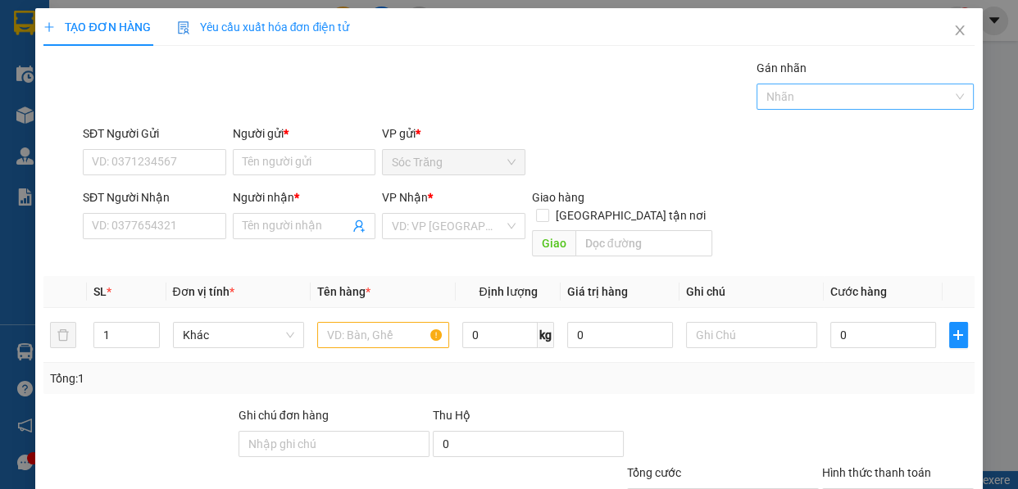
click at [799, 98] on div at bounding box center [857, 97] width 193 height 20
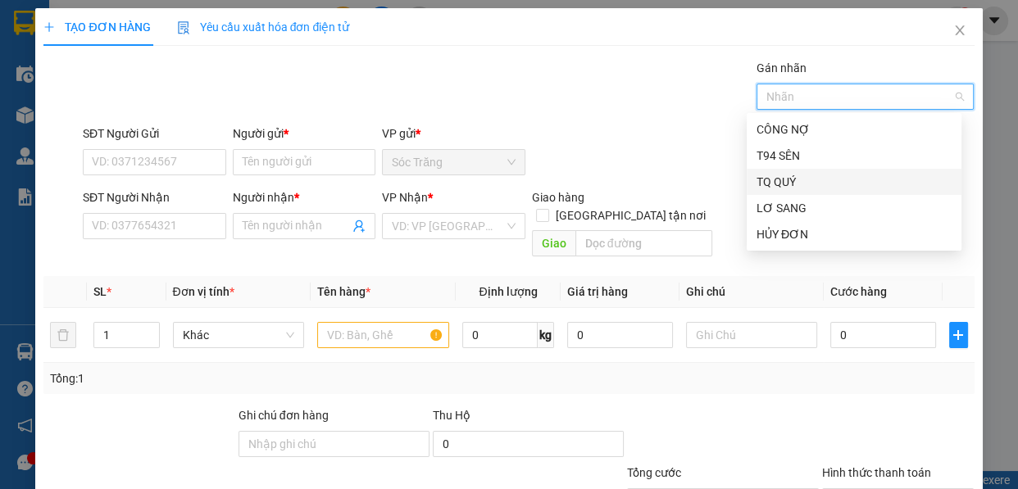
click at [799, 181] on div "TQ QUÝ" at bounding box center [854, 182] width 195 height 18
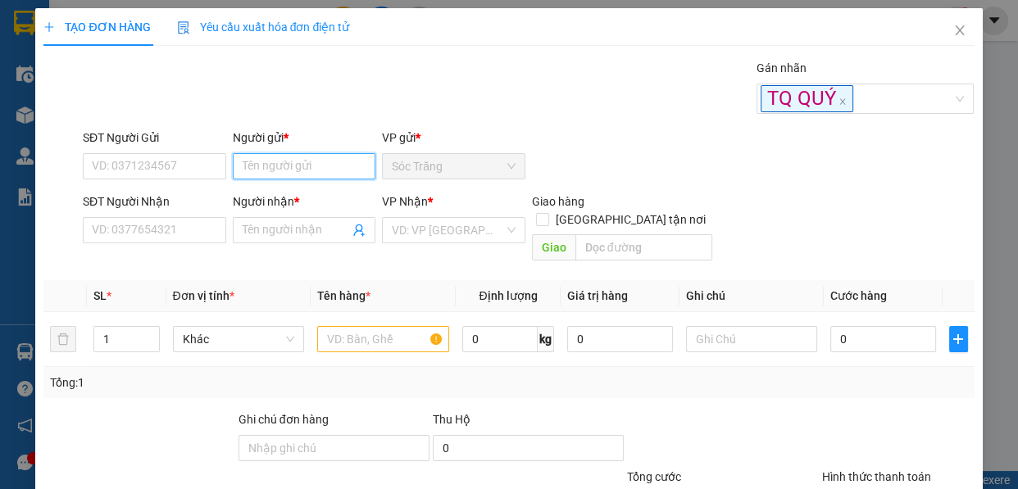
click at [330, 158] on input "Người gửi *" at bounding box center [304, 166] width 143 height 26
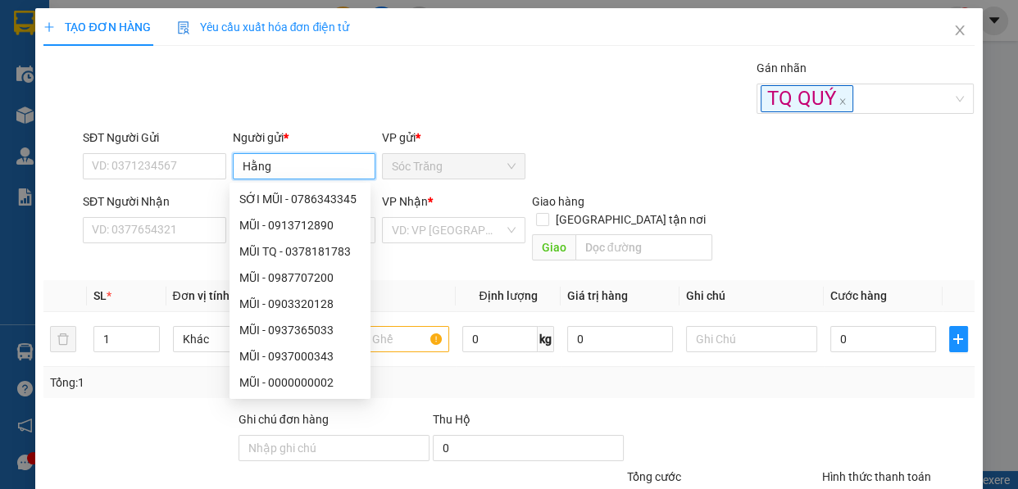
type input "Hằng"
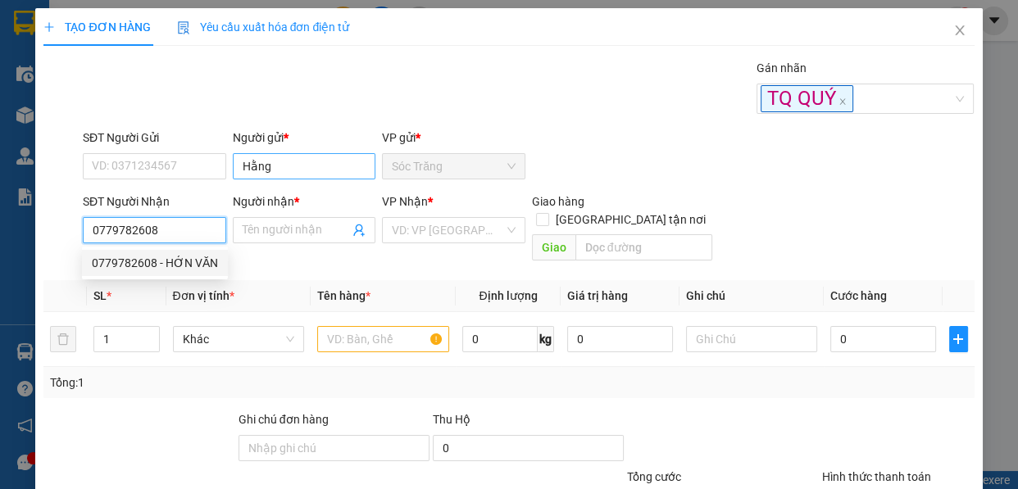
type input "0779782608"
type input "HỚN VĂN"
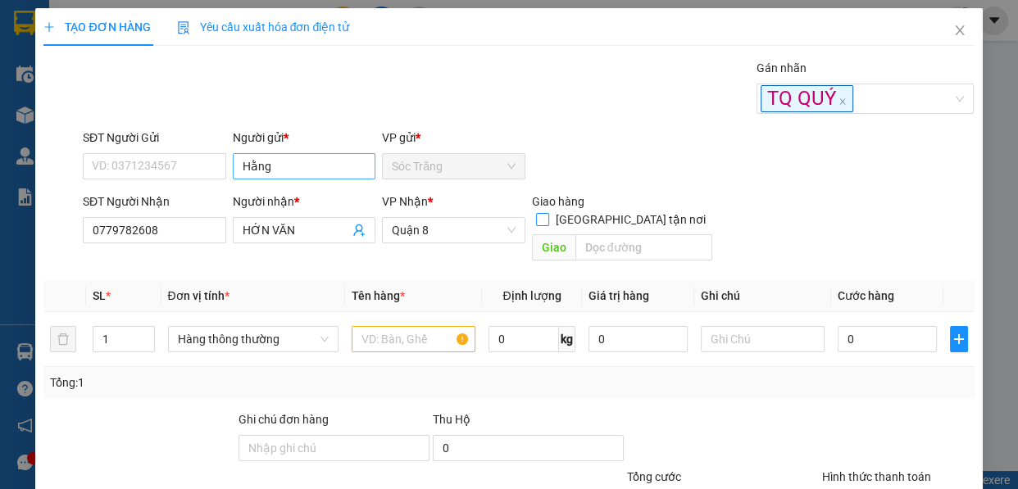
click at [536, 213] on input "[GEOGRAPHIC_DATA] tận nơi" at bounding box center [541, 218] width 11 height 11
checkbox input "true"
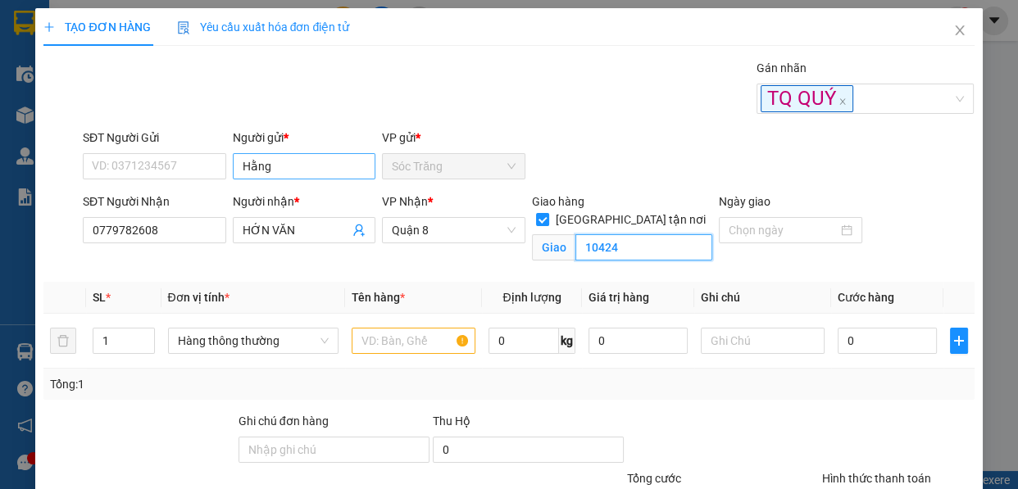
type input "10424"
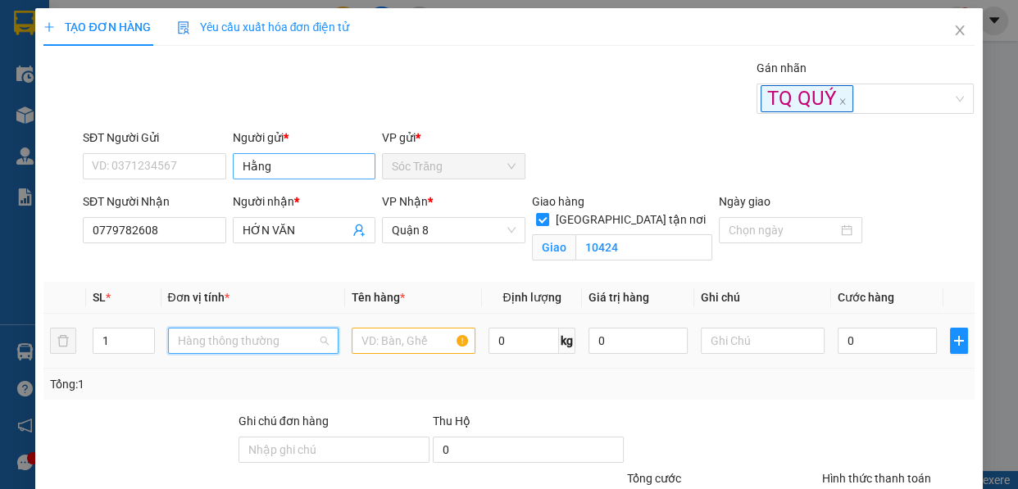
scroll to position [262, 0]
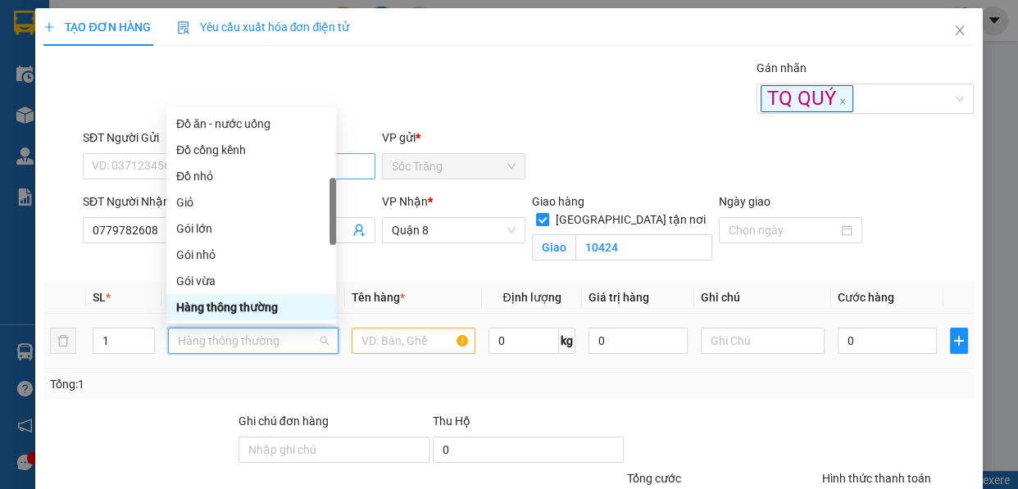
type input "x"
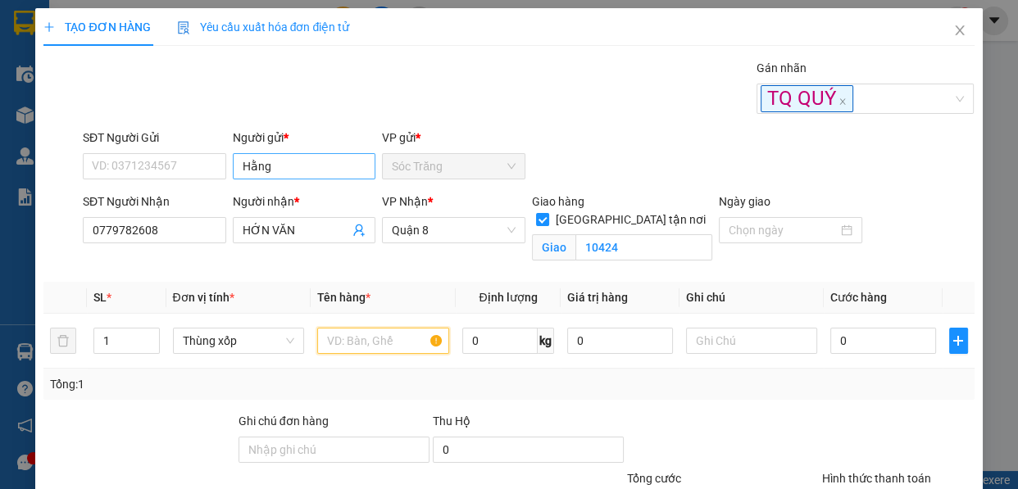
type input "d"
type input "đồ ăn"
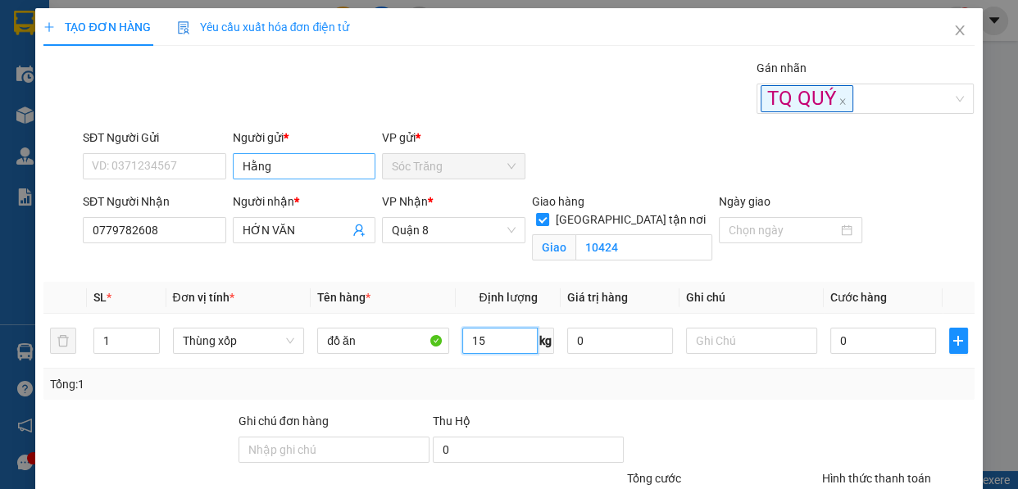
type input "15"
type input "4"
type input "40"
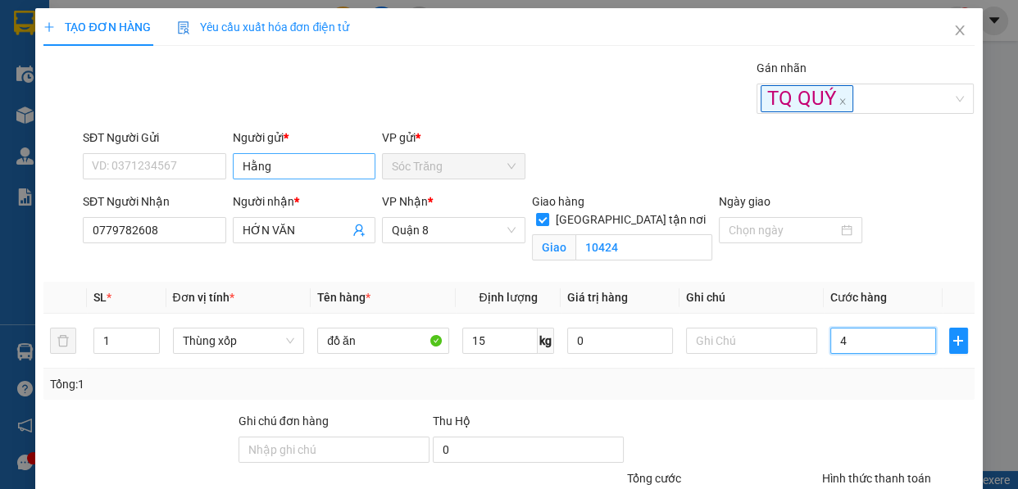
type input "40"
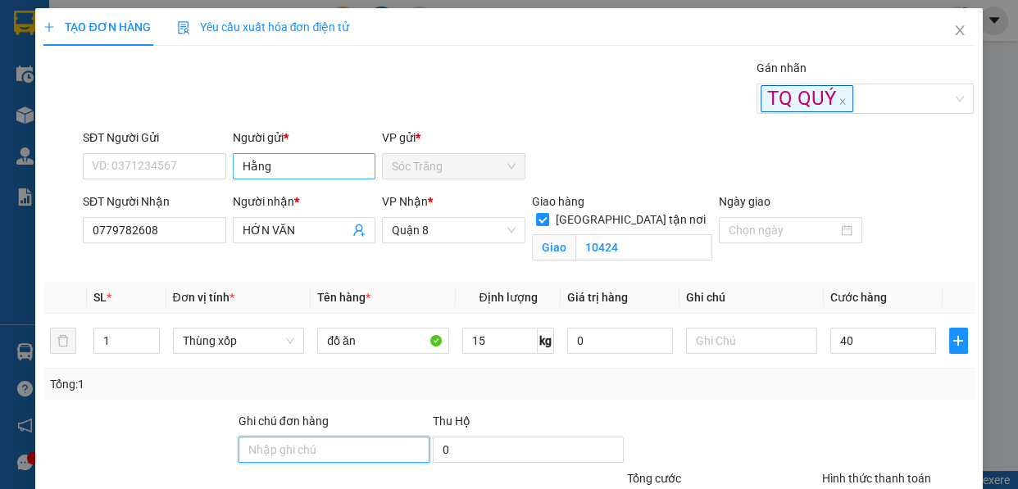
type input "40.000"
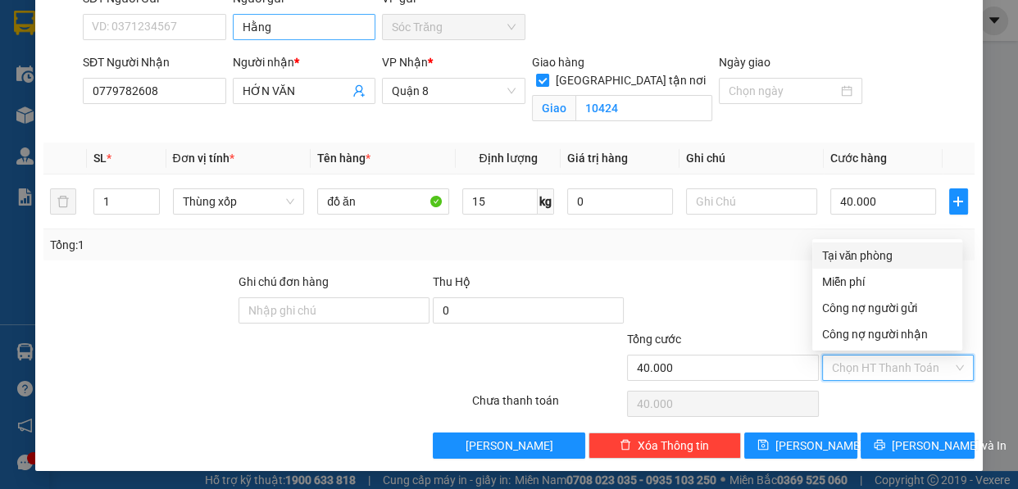
type input "0"
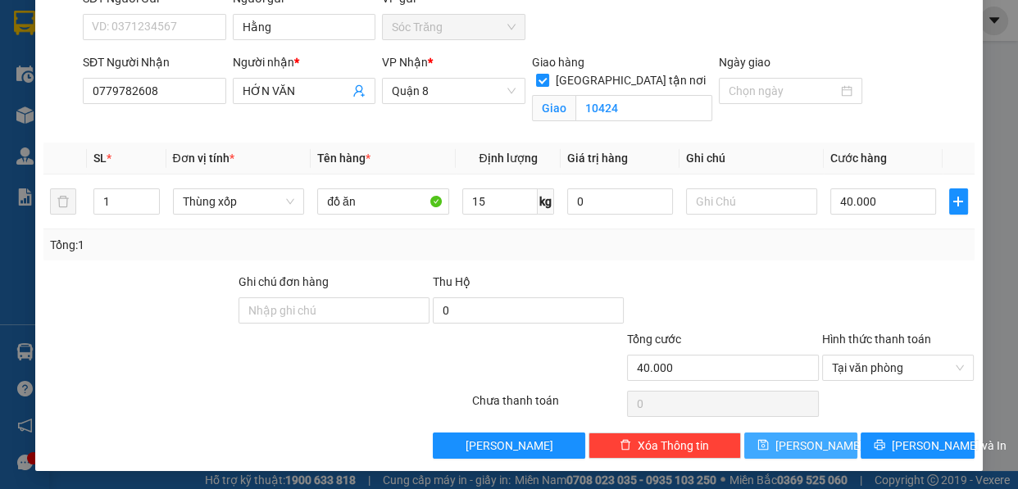
click at [767, 450] on button "[PERSON_NAME]" at bounding box center [800, 446] width 113 height 26
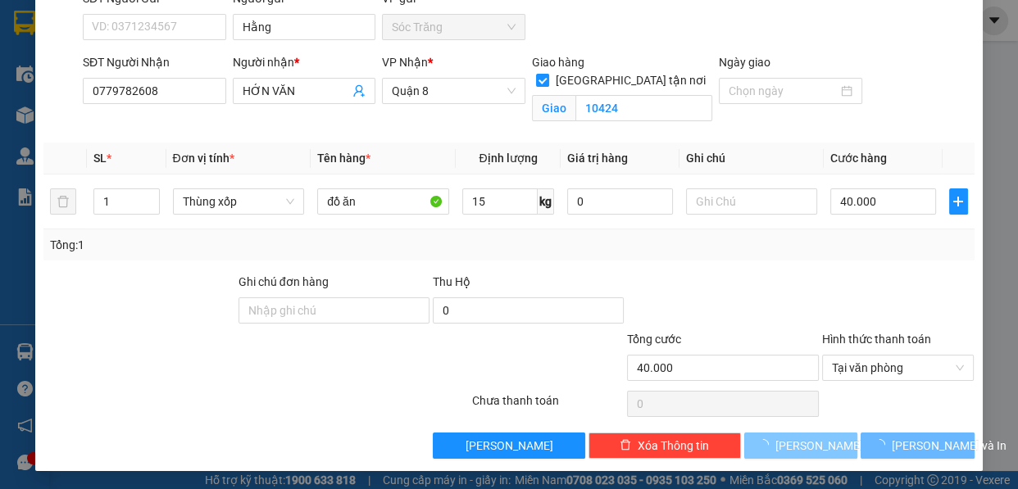
checkbox input "false"
type input "0"
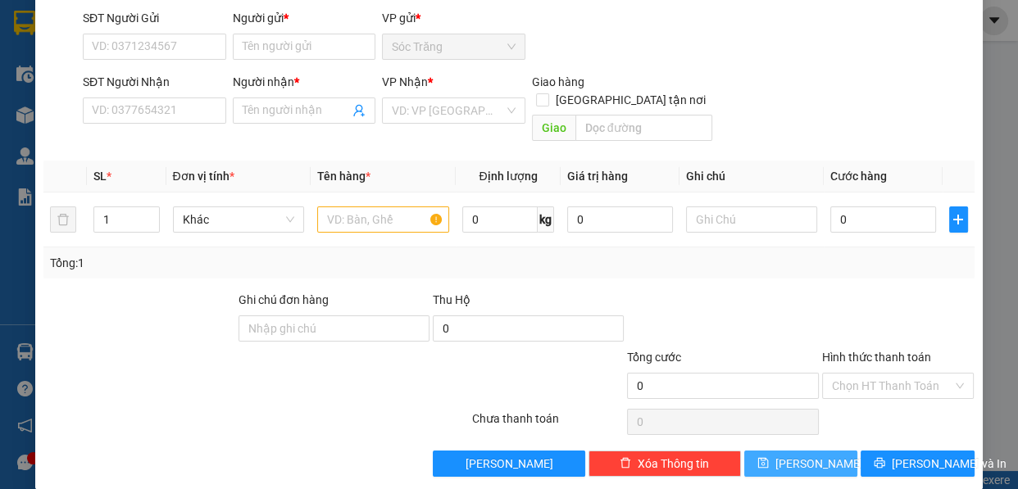
scroll to position [0, 0]
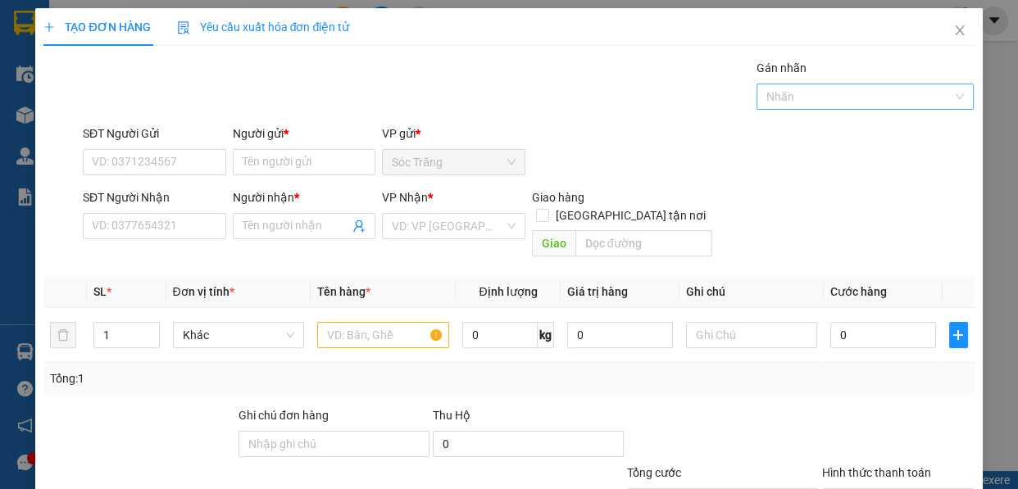
click at [776, 96] on div at bounding box center [857, 97] width 193 height 20
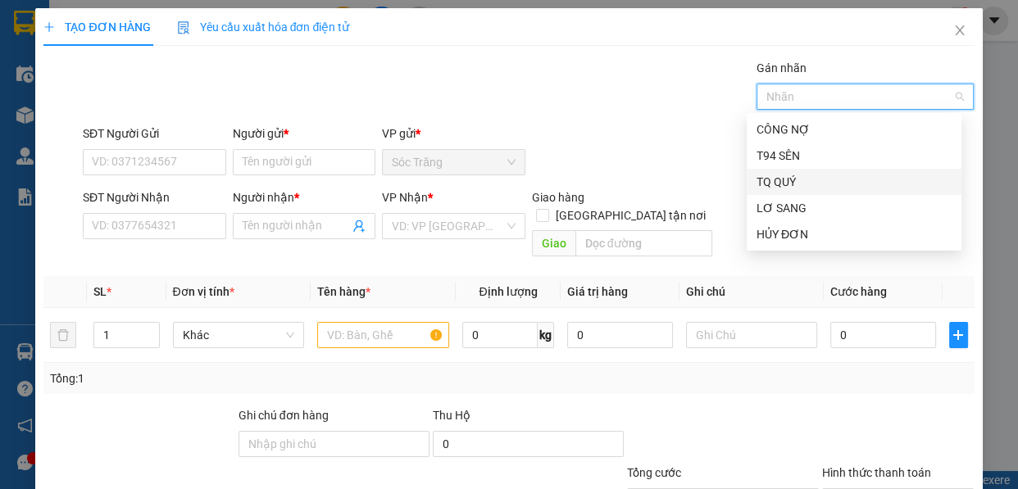
click at [793, 184] on div "TQ QUÝ" at bounding box center [854, 182] width 195 height 18
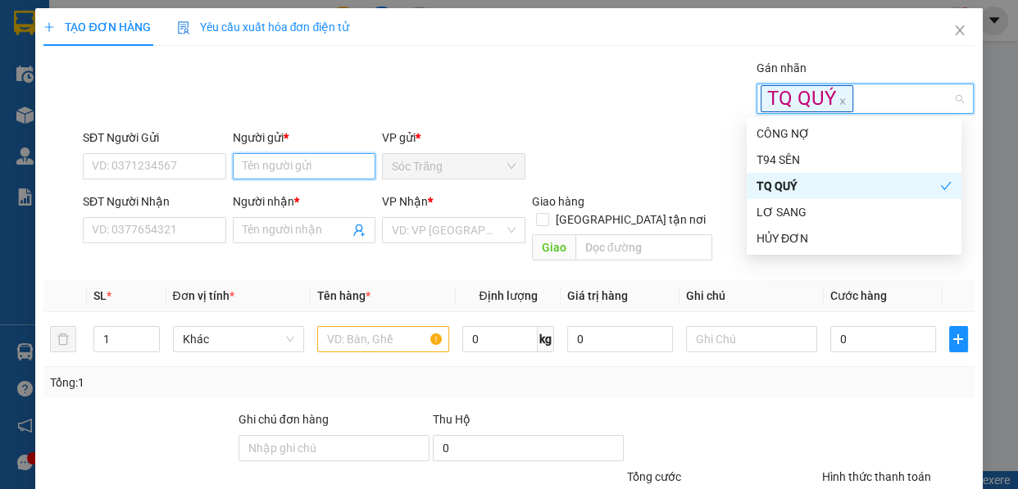
click at [311, 160] on input "Người gửi *" at bounding box center [304, 166] width 143 height 26
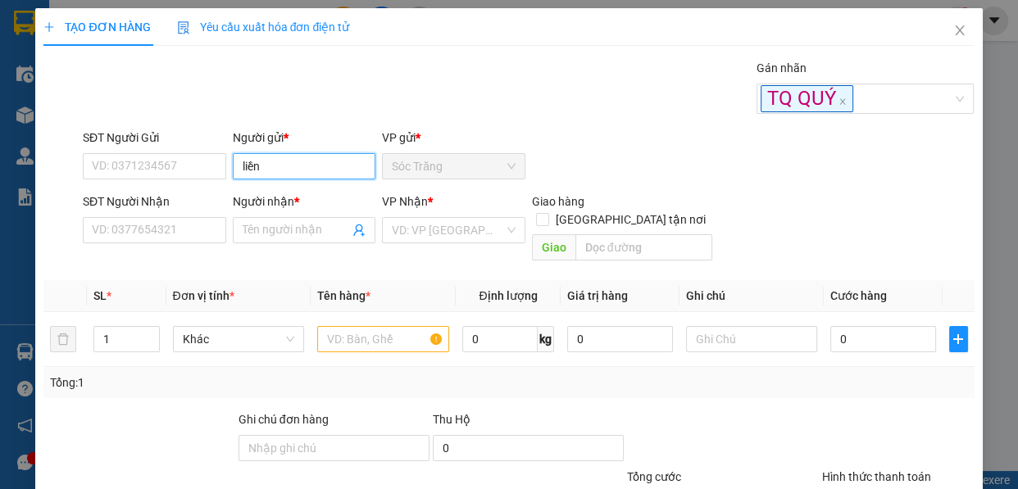
type input "liền"
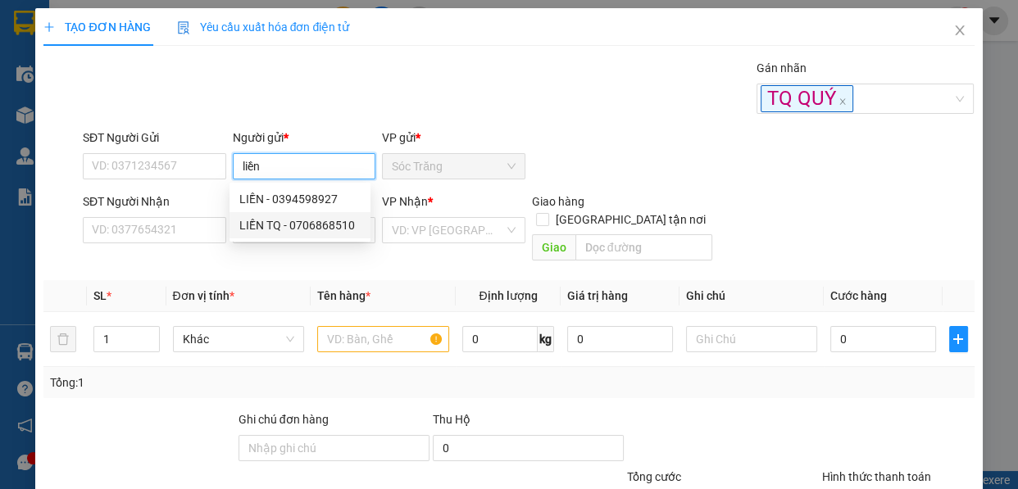
type input "0706868510"
type input "LIỀN TQ"
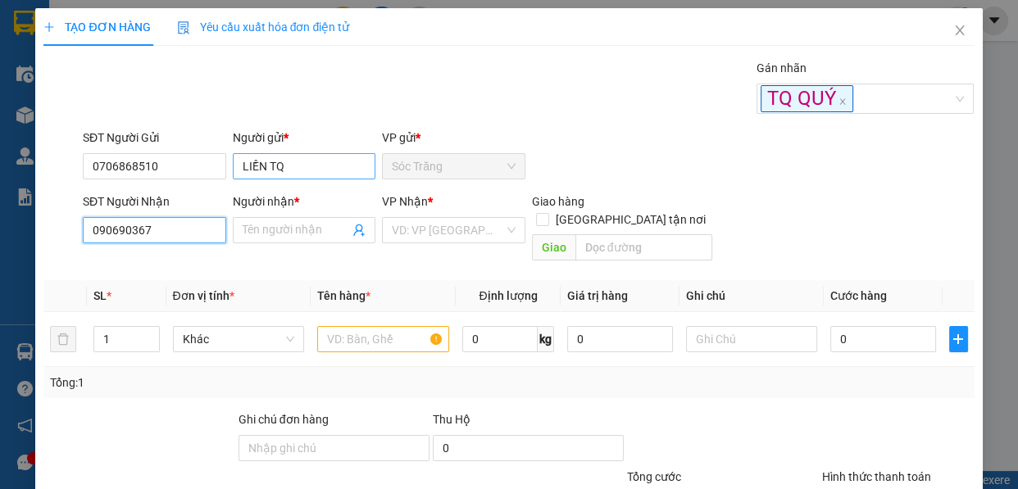
type input "0906903676"
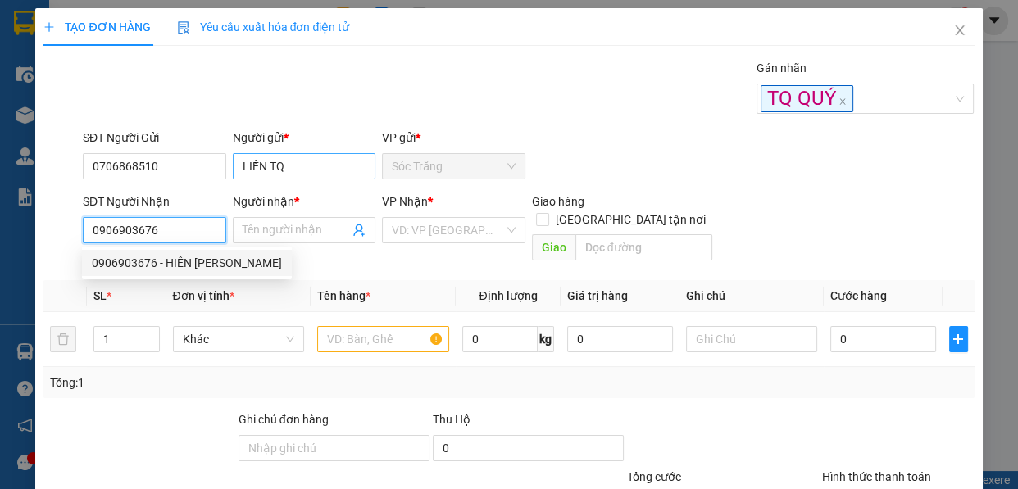
type input "HIỀN [PERSON_NAME]"
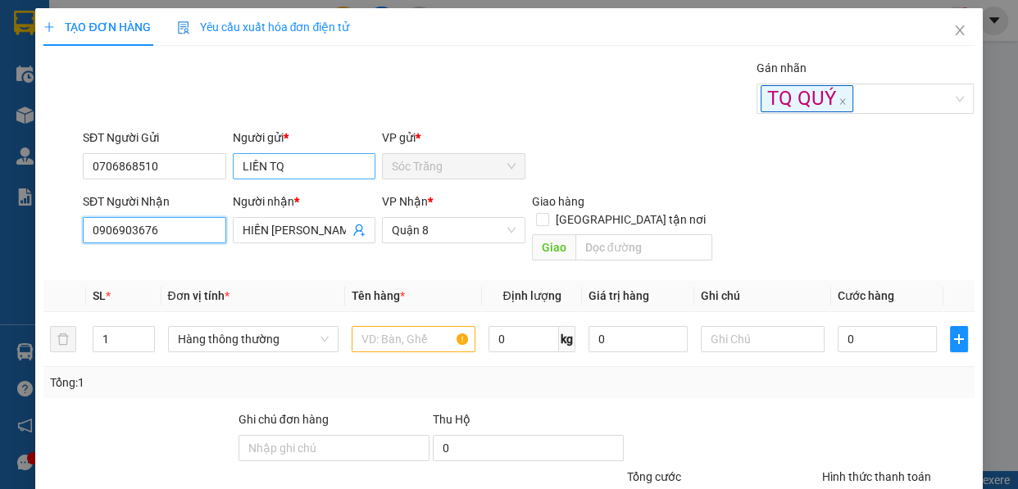
type input "0906903676"
click at [536, 213] on input "[GEOGRAPHIC_DATA] tận nơi" at bounding box center [541, 218] width 11 height 11
checkbox input "true"
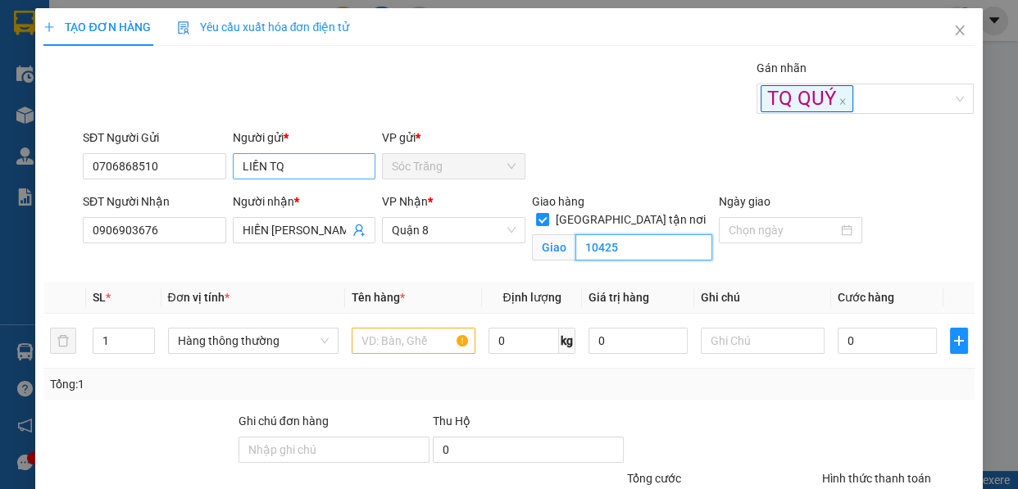
type input "10425"
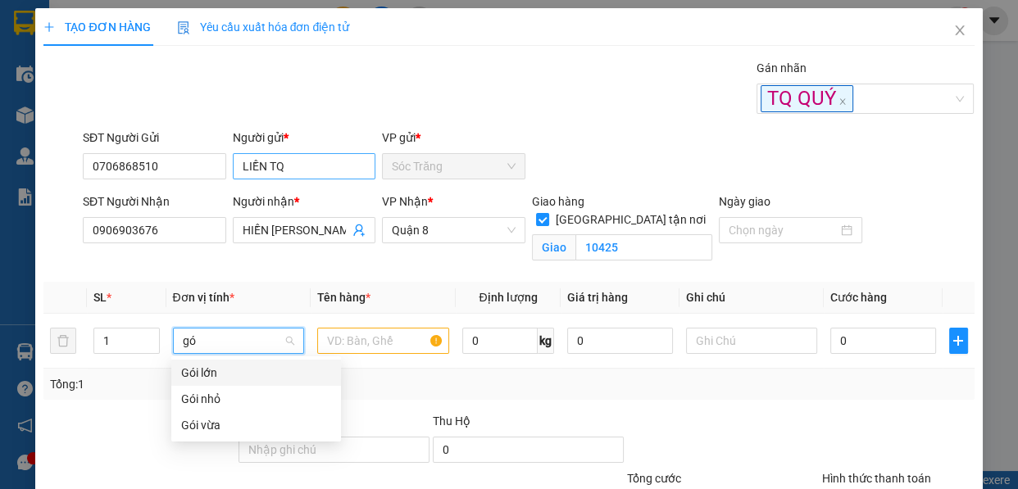
type input "gói"
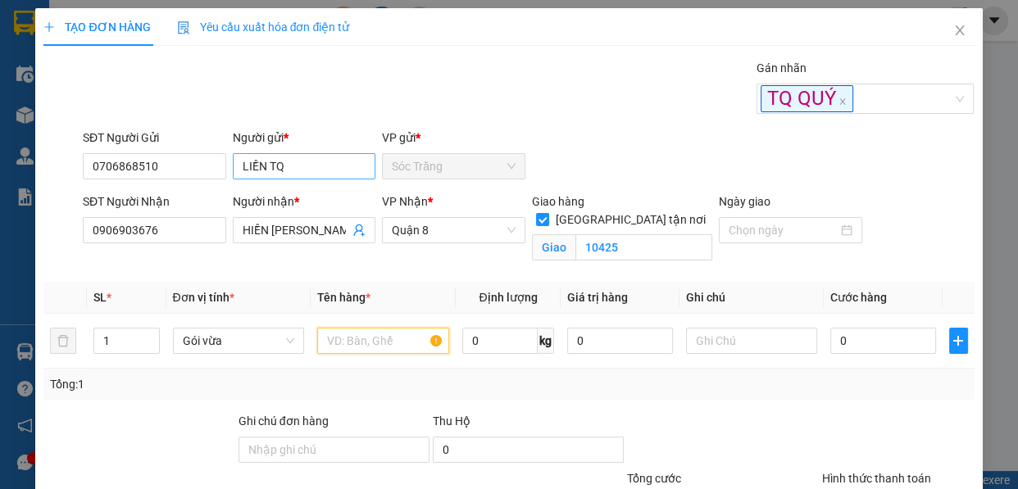
type input "d"
type input "Q.áo"
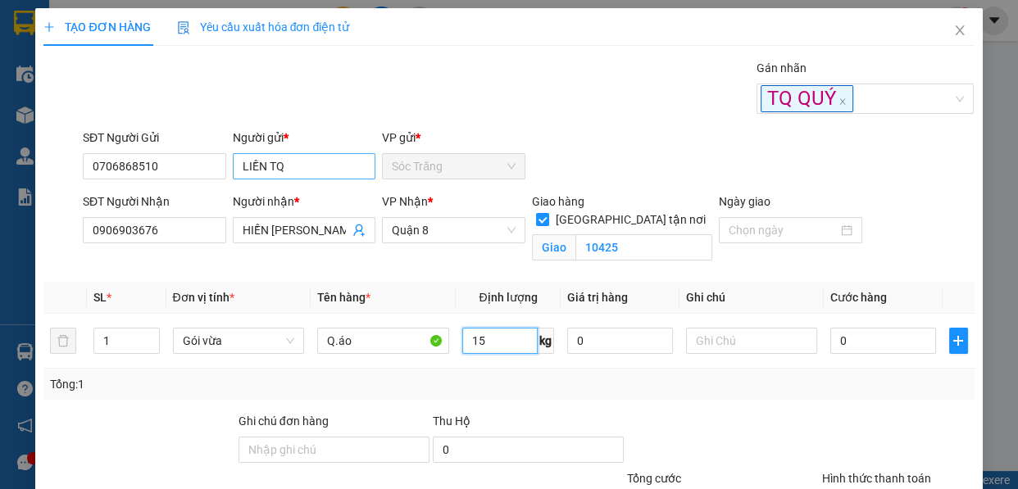
type input "15"
type input "4"
type input "40"
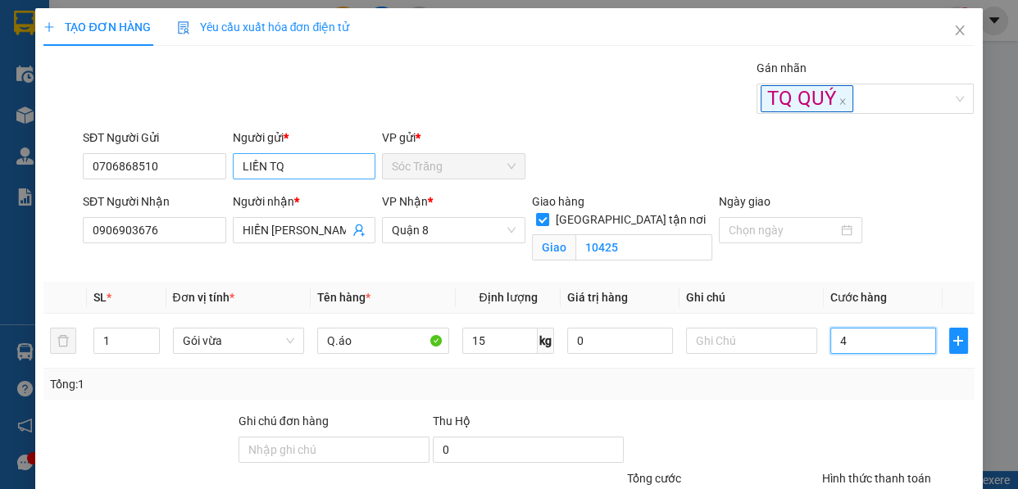
type input "40"
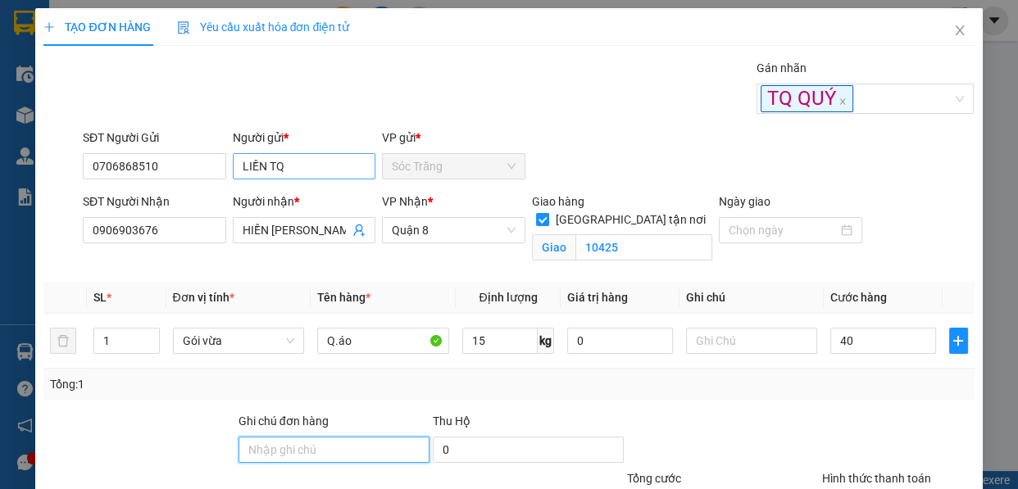
type input "40.000"
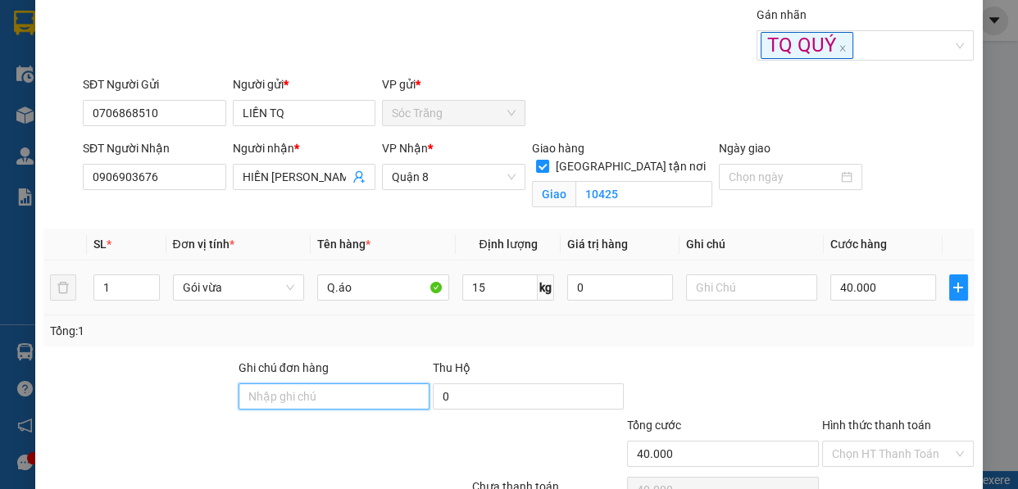
scroll to position [139, 0]
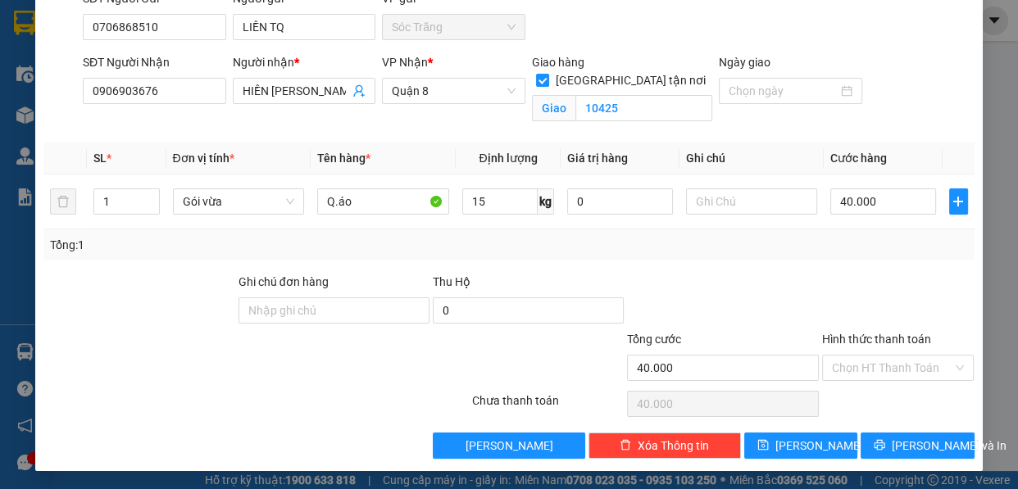
click at [817, 463] on div "TẠO ĐƠN HÀNG Yêu cầu xuất hóa đơn điện tử Transit Pickup Surcharge Ids Transit …" at bounding box center [508, 170] width 947 height 602
click at [807, 445] on span "[PERSON_NAME]" at bounding box center [819, 446] width 88 height 18
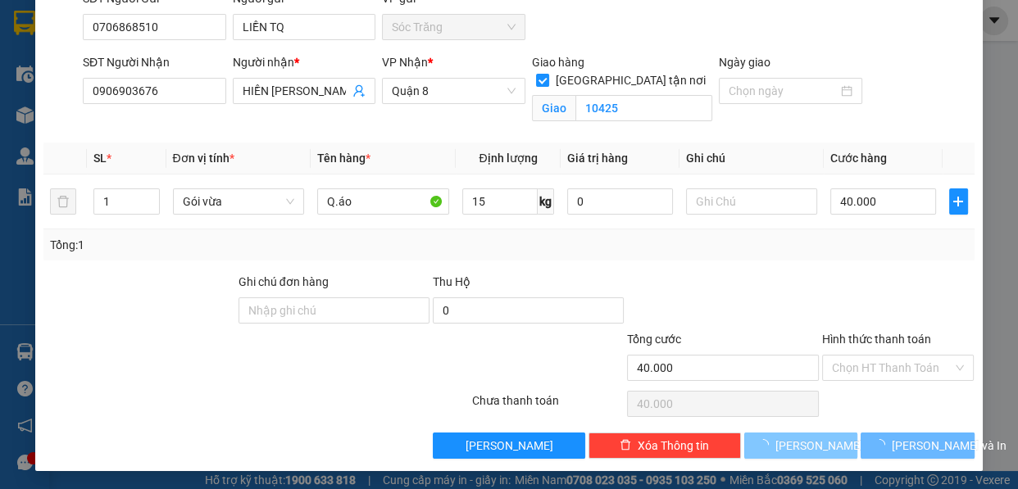
checkbox input "false"
type input "0"
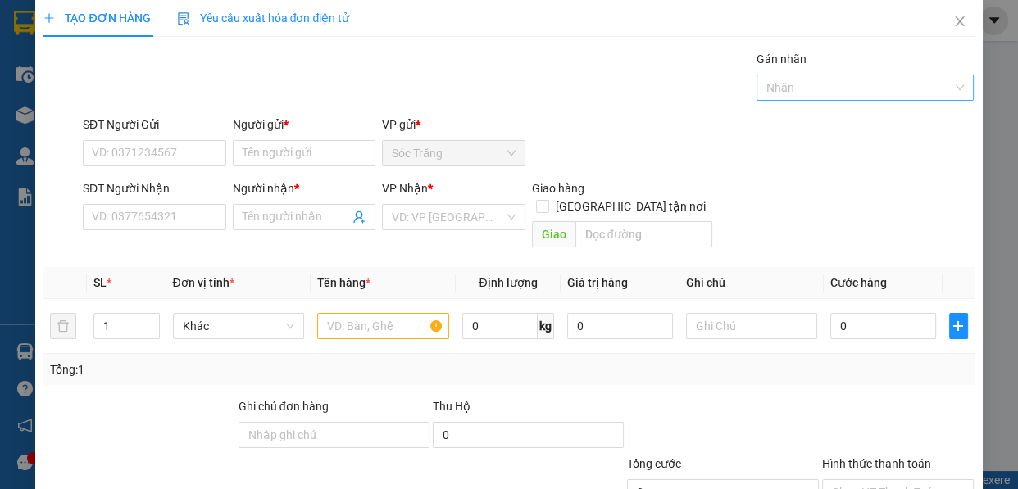
scroll to position [0, 0]
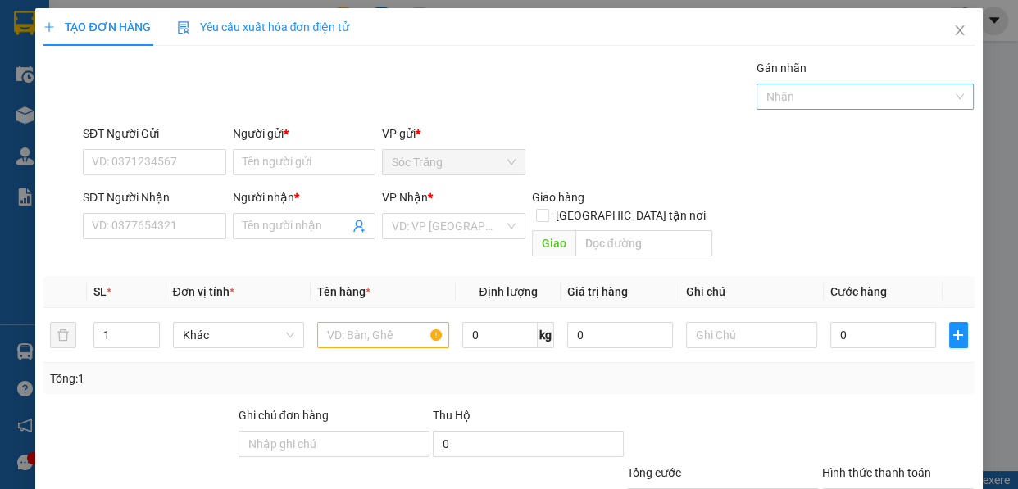
click at [805, 93] on div at bounding box center [857, 97] width 193 height 20
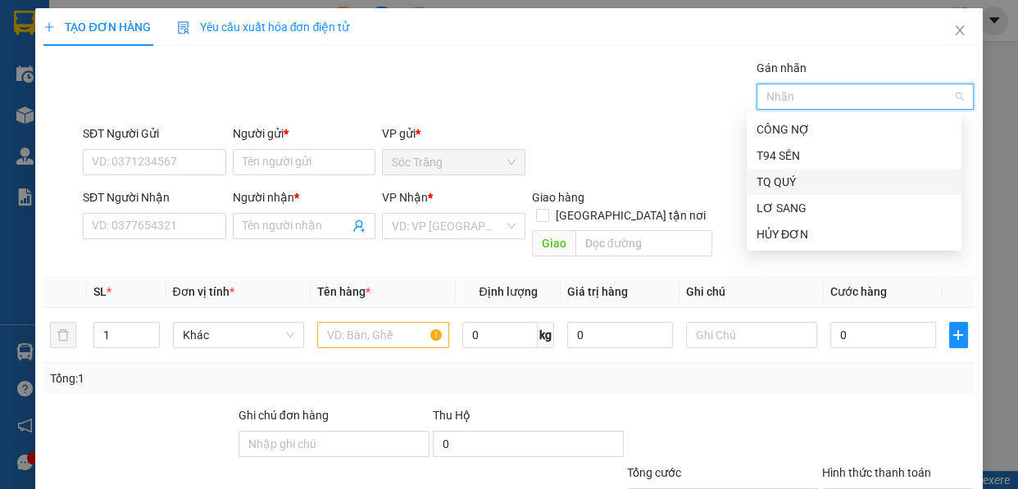
click at [790, 184] on div "TQ QUÝ" at bounding box center [854, 182] width 195 height 18
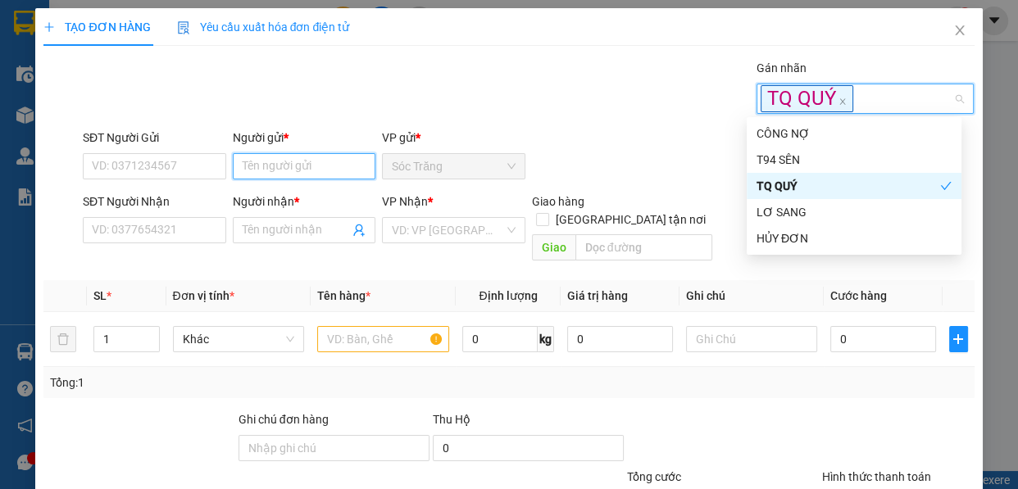
click at [318, 164] on input "Người gửi *" at bounding box center [304, 166] width 143 height 26
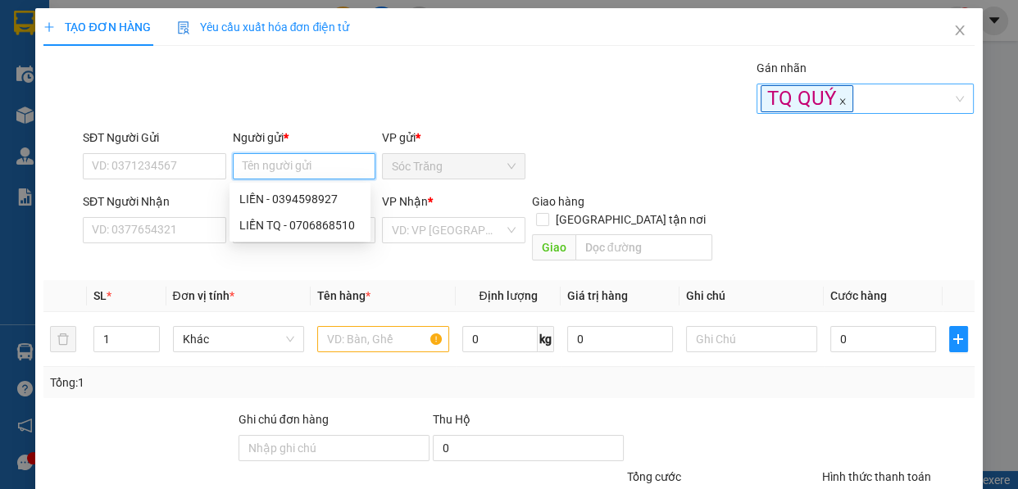
click at [839, 103] on icon "close" at bounding box center [843, 102] width 8 height 8
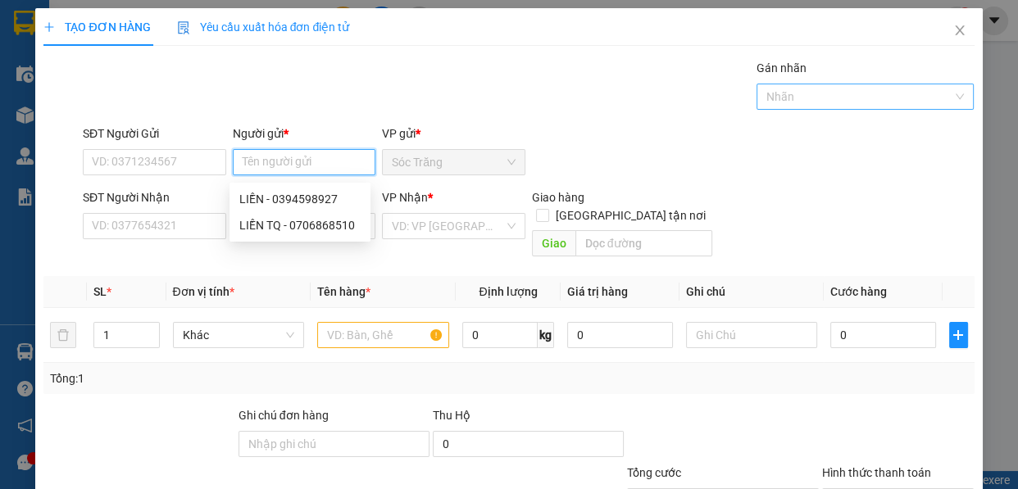
click at [829, 102] on div at bounding box center [857, 97] width 193 height 20
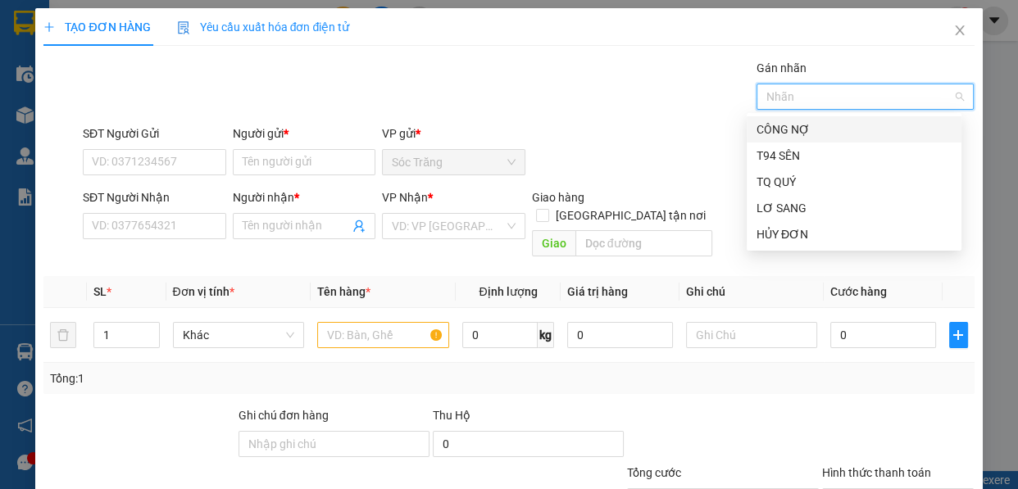
click at [799, 127] on div "CÔNG NỢ" at bounding box center [854, 129] width 195 height 18
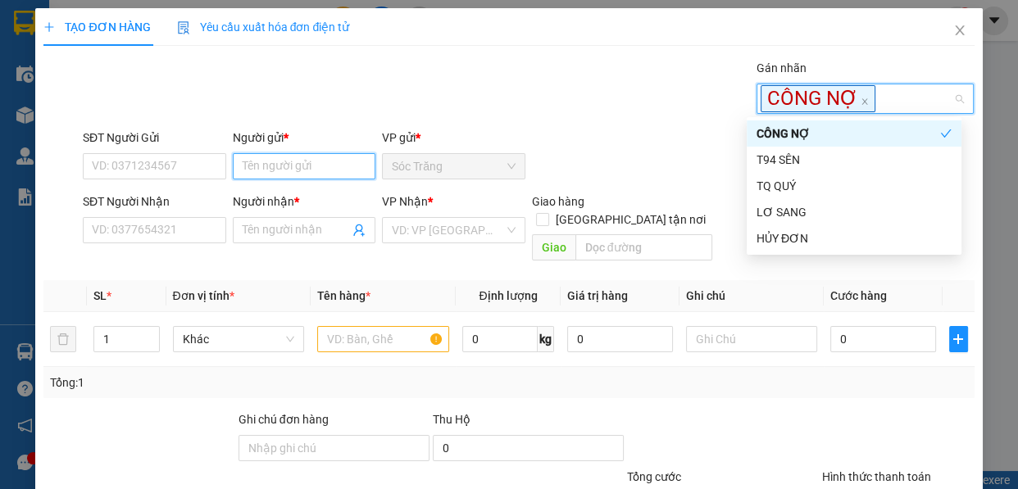
click at [341, 156] on input "Người gửi *" at bounding box center [304, 166] width 143 height 26
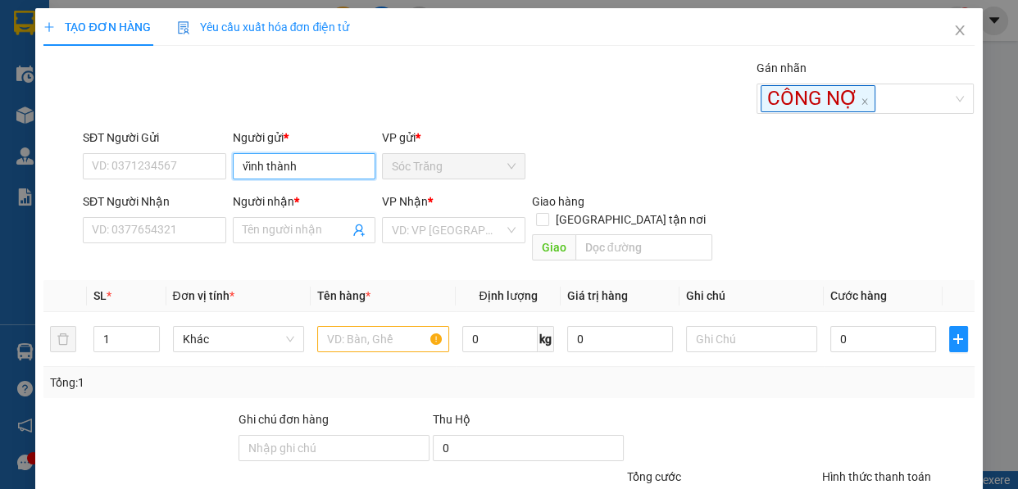
type input "vĩnh thành t"
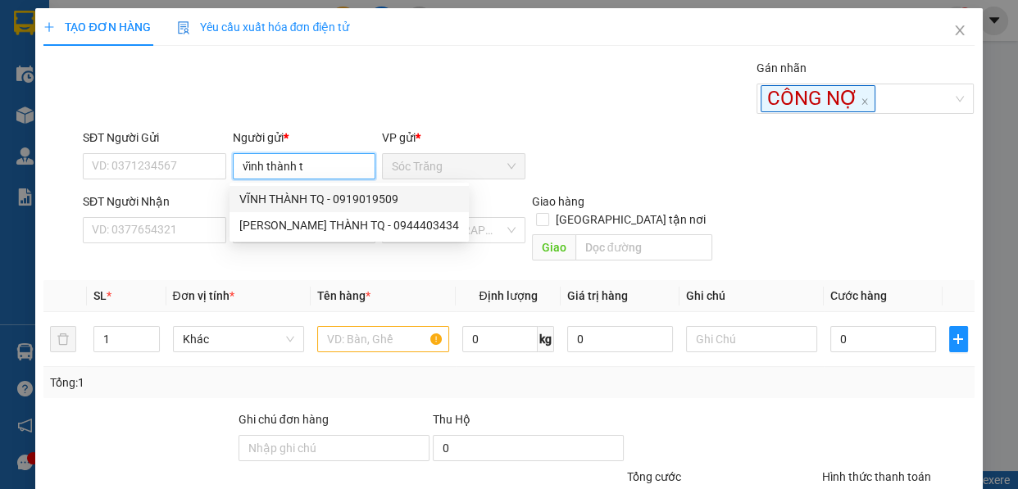
type input "0919019509"
type input "VĨNH THÀNH TQ"
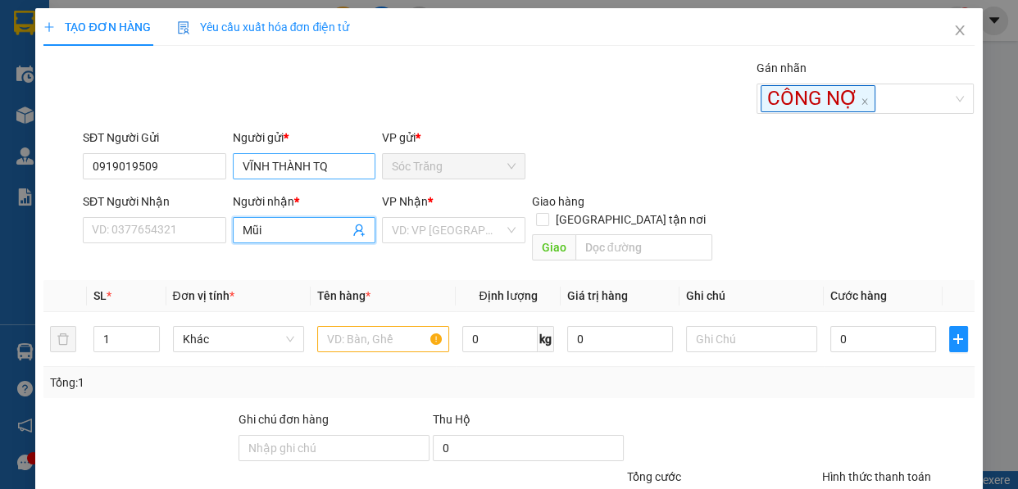
type input "Mũi"
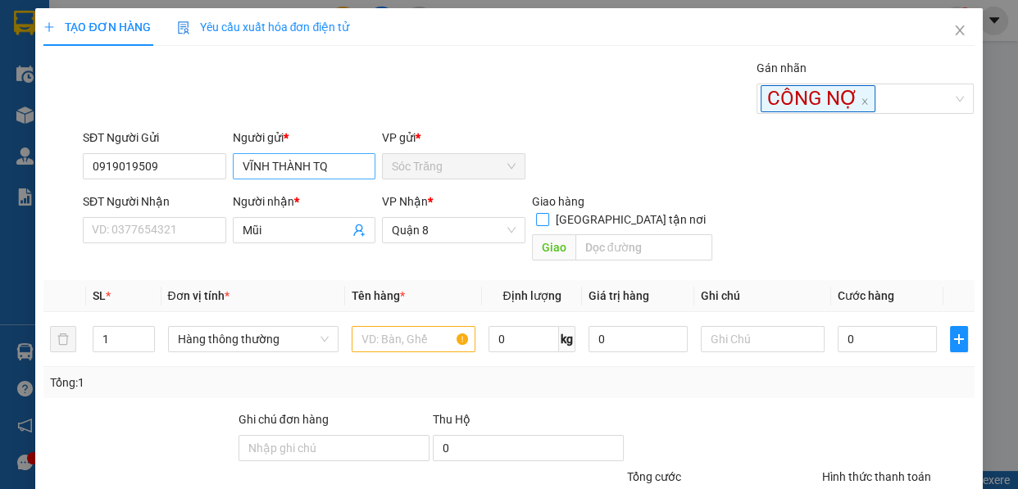
click at [536, 213] on input "[GEOGRAPHIC_DATA] tận nơi" at bounding box center [541, 218] width 11 height 11
checkbox input "true"
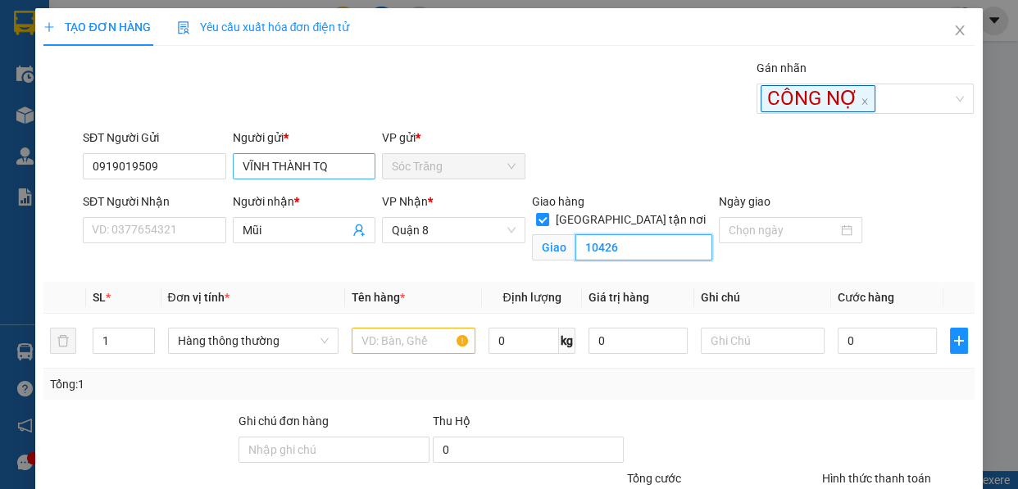
type input "10426"
type input "4"
type input "th"
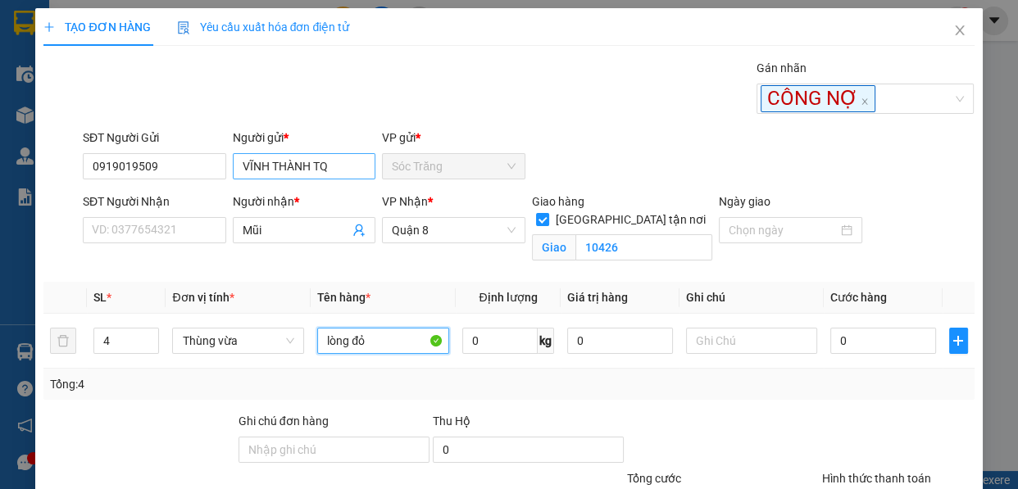
type input "lòng đỏ"
type input "40"
type input "8"
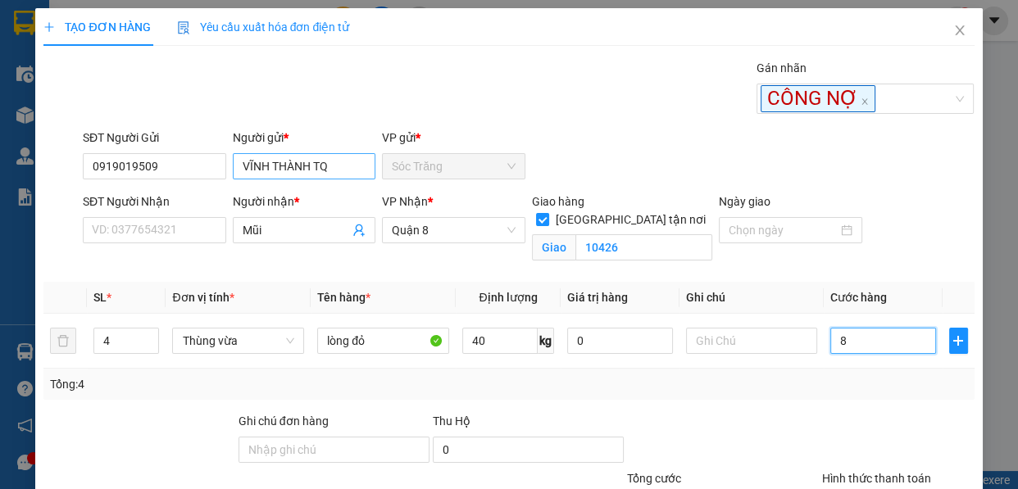
type input "80"
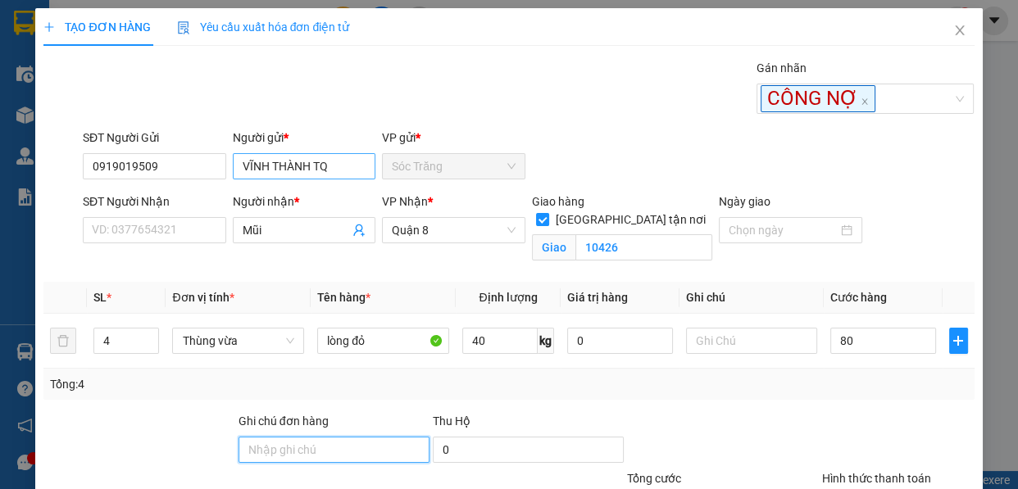
type input "80.000"
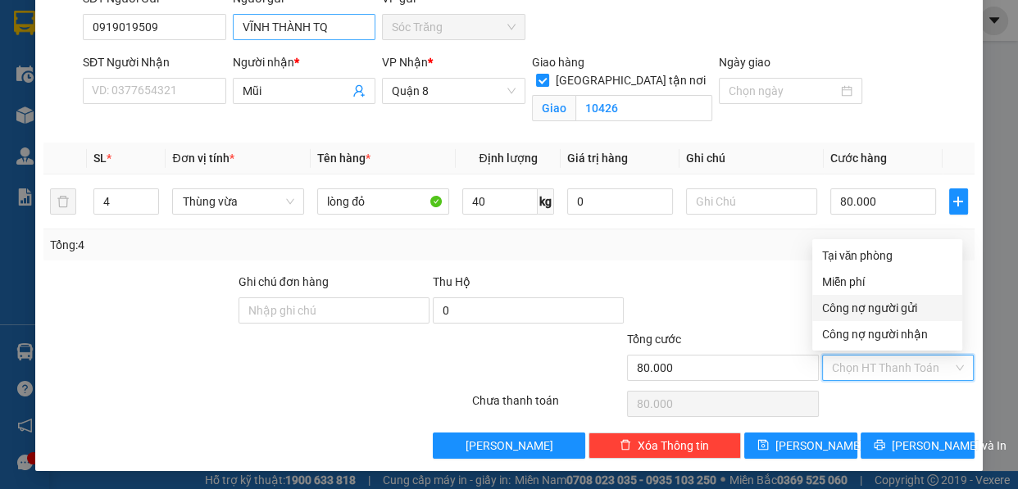
type input "0"
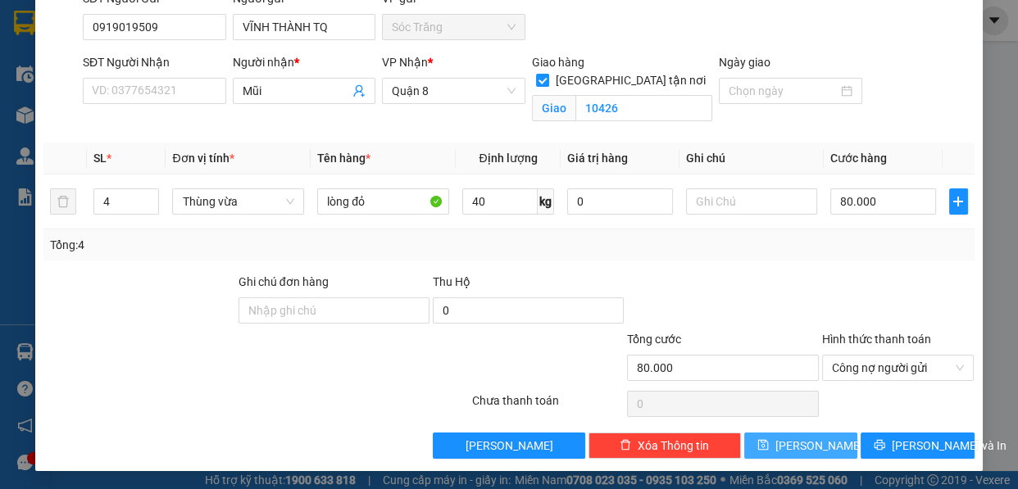
click at [816, 451] on button "[PERSON_NAME]" at bounding box center [800, 446] width 113 height 26
checkbox input "false"
type input "1"
type input "0"
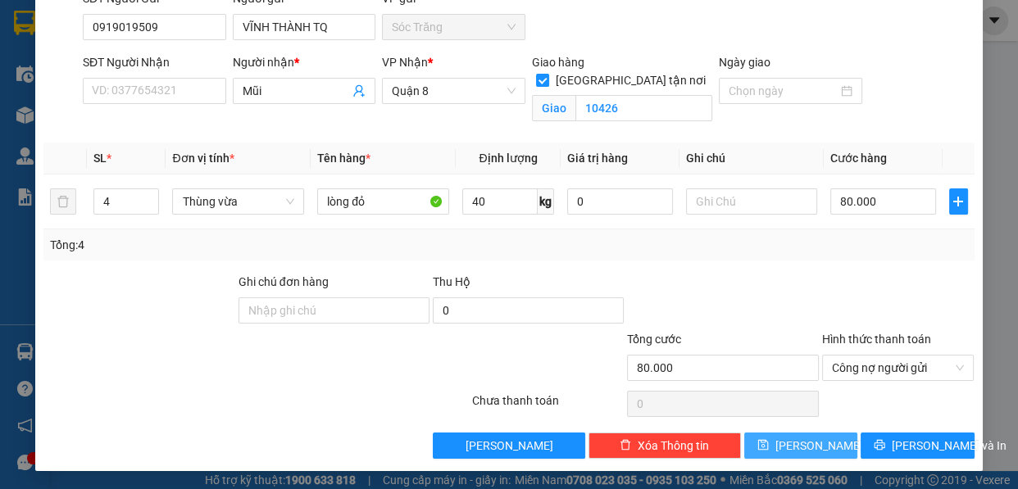
type input "0"
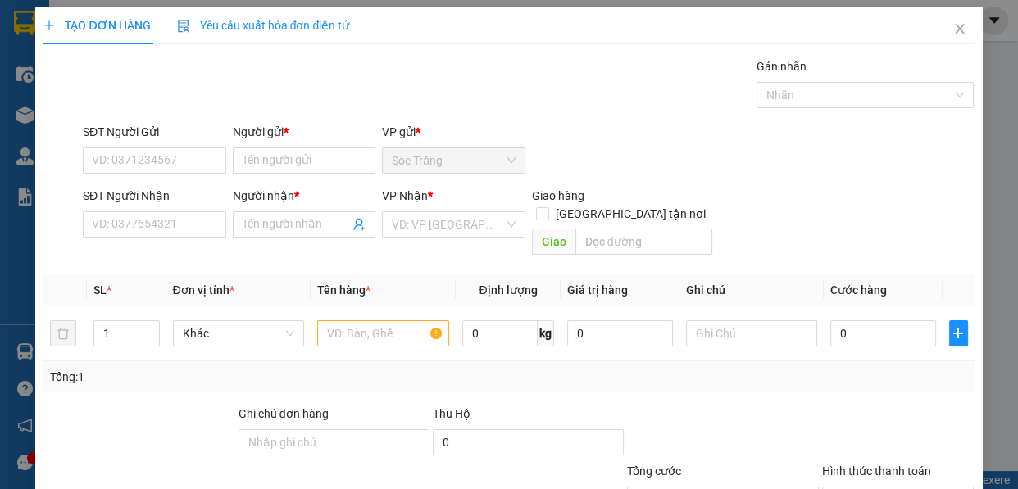
scroll to position [0, 0]
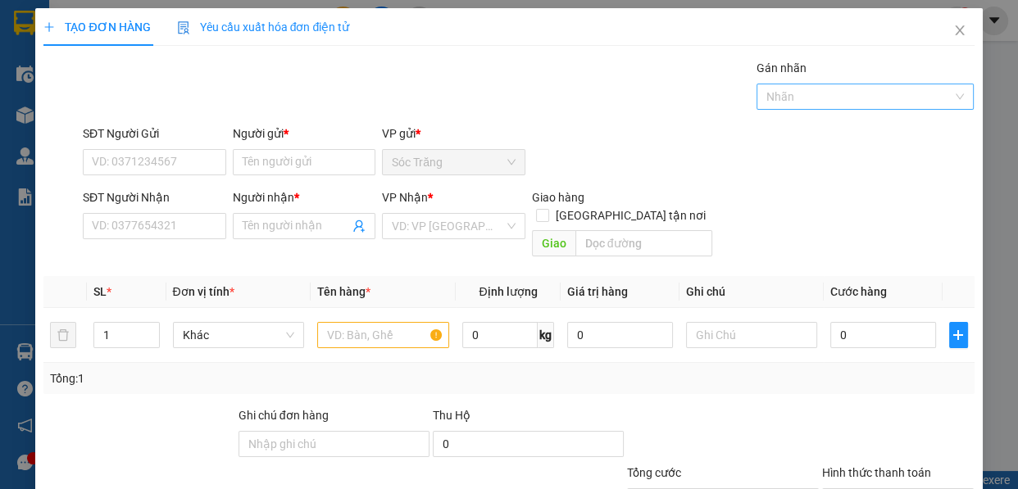
click at [802, 95] on div at bounding box center [857, 97] width 193 height 20
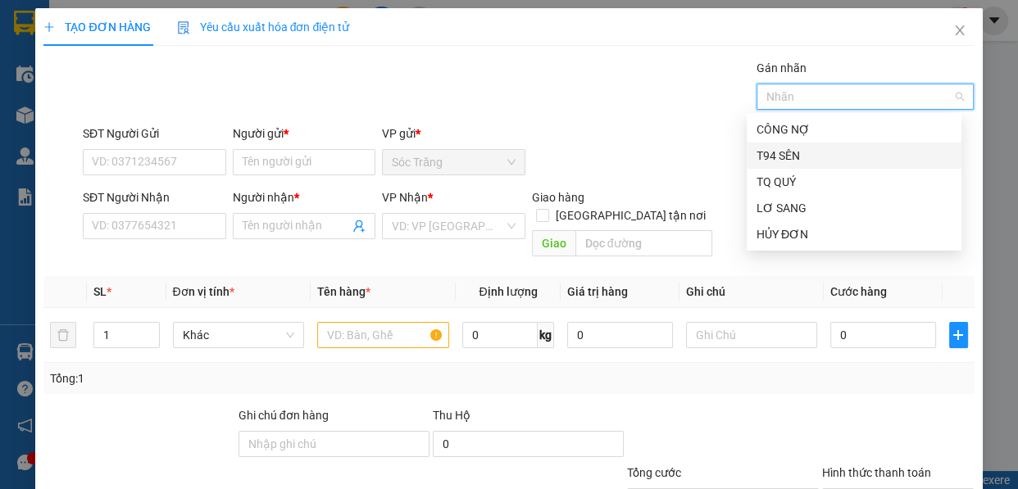
click at [796, 159] on div "T94 SÊN" at bounding box center [854, 156] width 195 height 18
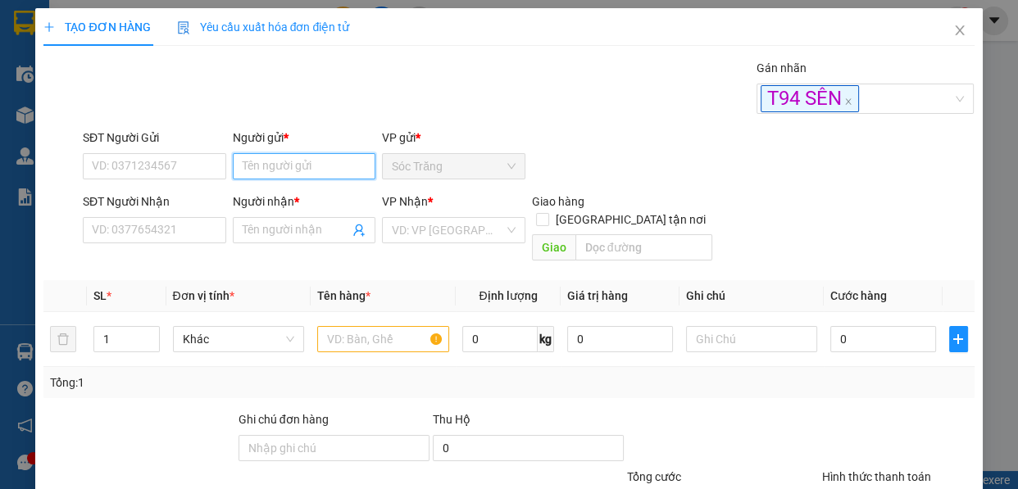
click at [281, 179] on input "Người gửi *" at bounding box center [304, 166] width 143 height 26
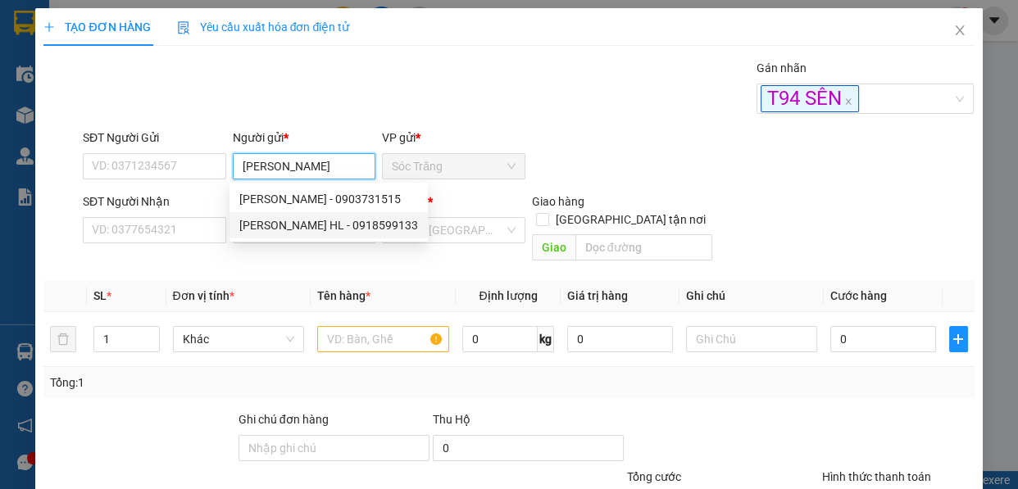
type input "[PERSON_NAME] HL"
type input "0918599133"
type input "[PERSON_NAME] HL"
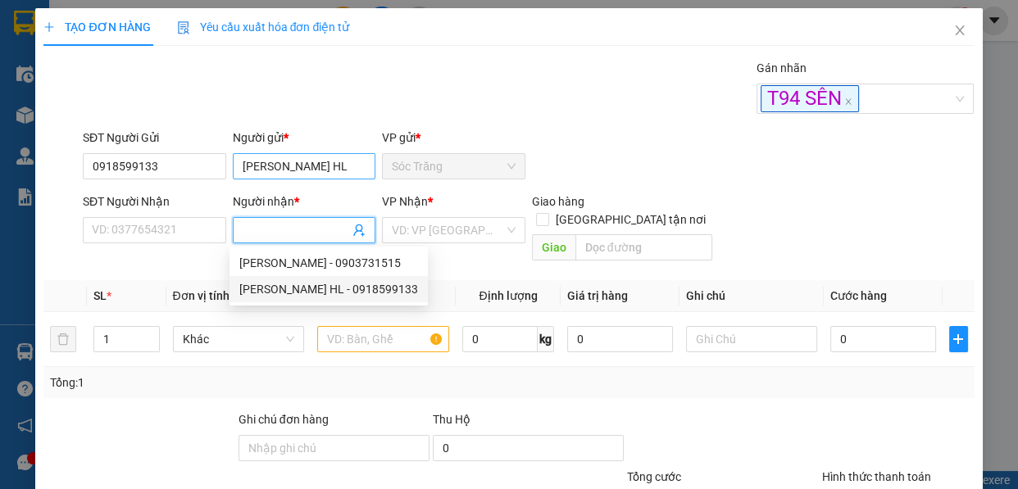
type input "0918599133"
type input "[PERSON_NAME] HL"
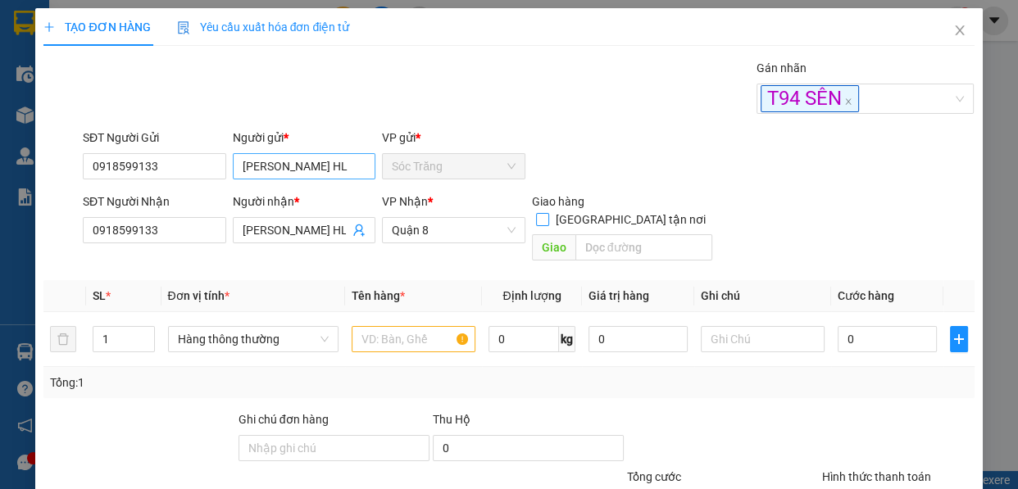
click at [536, 213] on input "[GEOGRAPHIC_DATA] tận nơi" at bounding box center [541, 218] width 11 height 11
checkbox input "true"
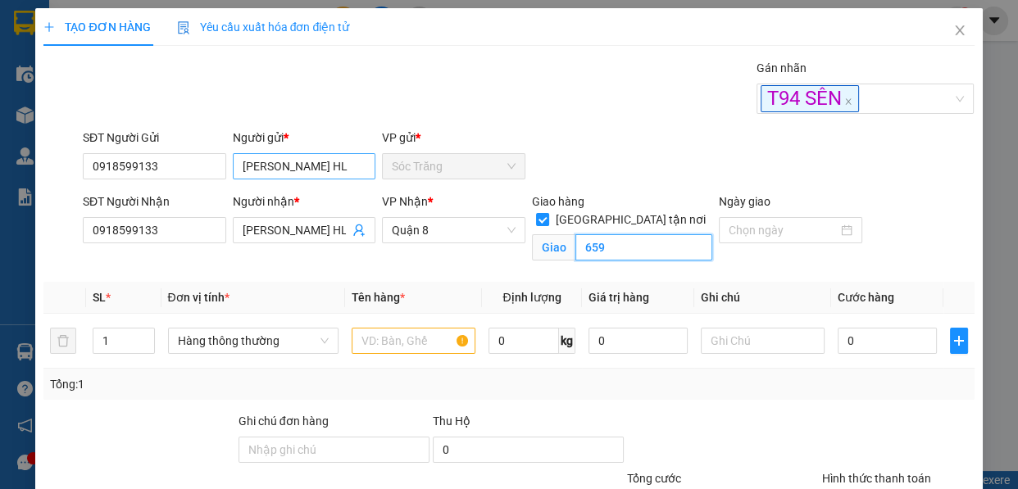
type input "659"
type input "2"
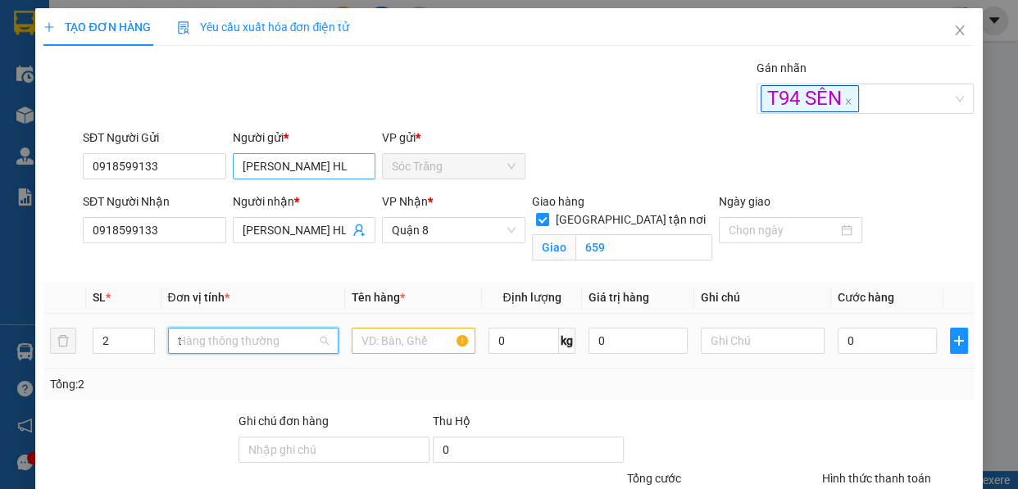
scroll to position [52, 0]
type input "th"
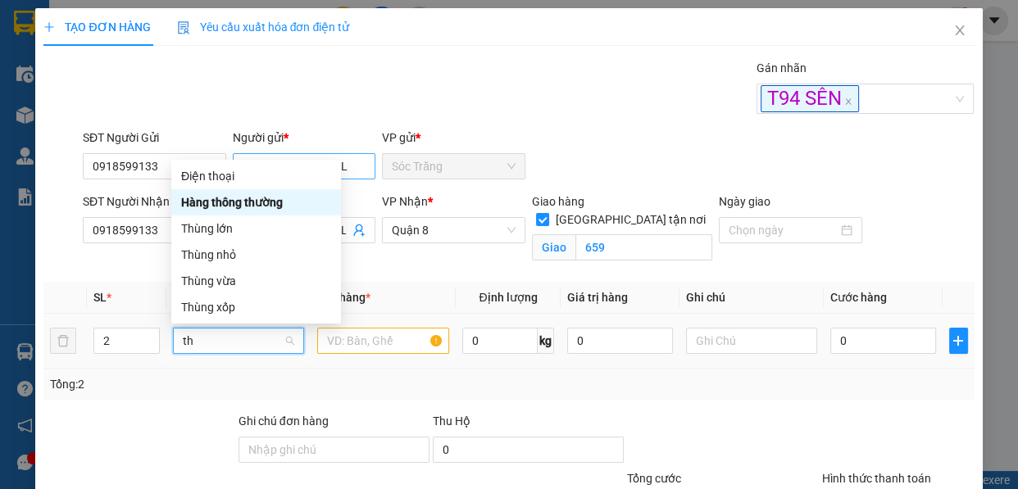
scroll to position [0, 0]
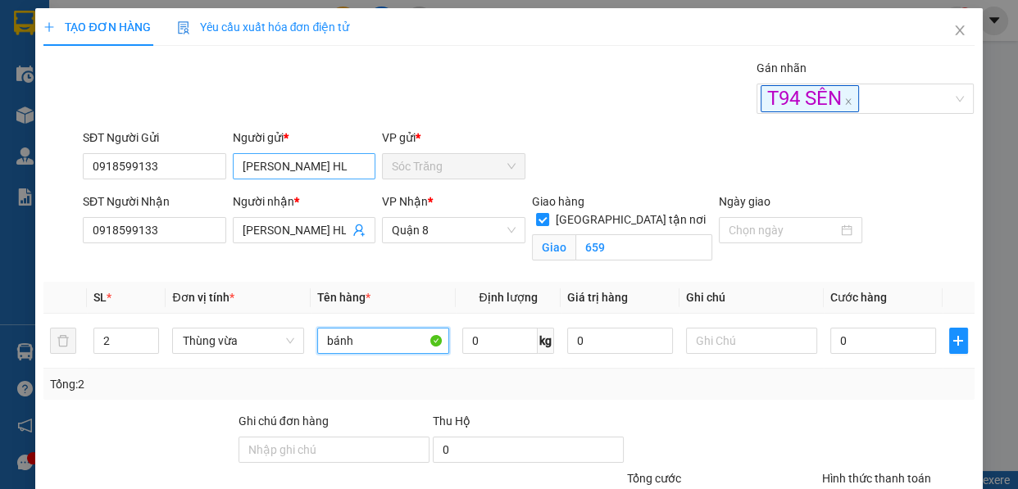
type input "bánh"
type input "20"
type input "3"
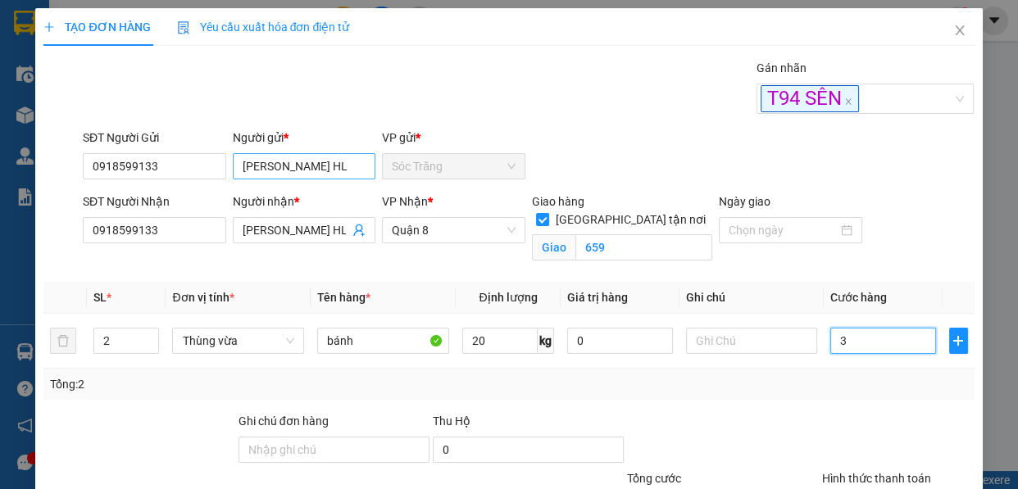
type input "35"
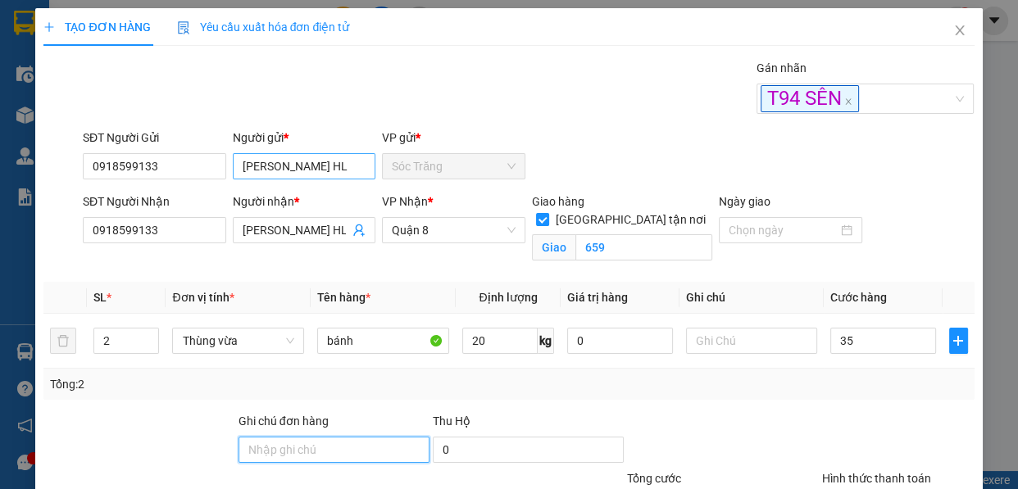
type input "35.000"
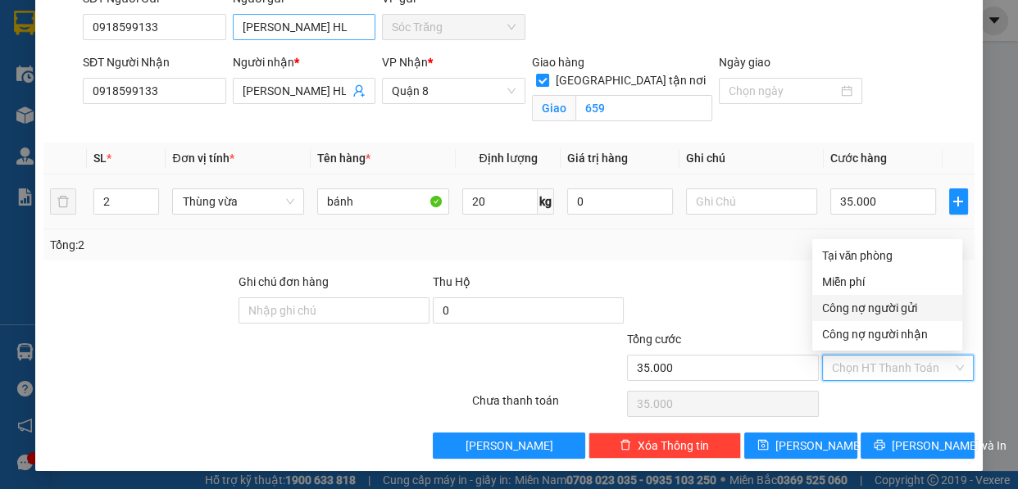
type input "0"
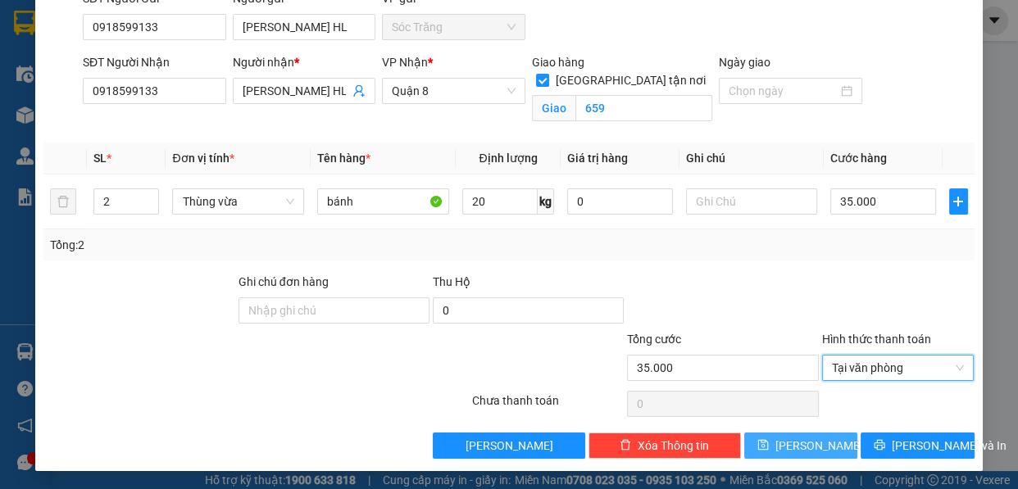
click at [748, 438] on button "[PERSON_NAME]" at bounding box center [800, 446] width 113 height 26
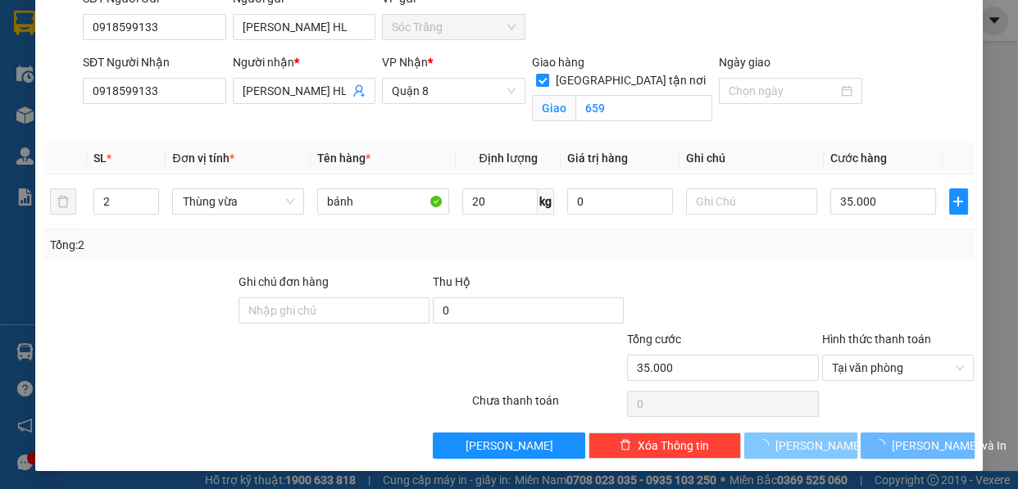
checkbox input "false"
type input "1"
type input "0"
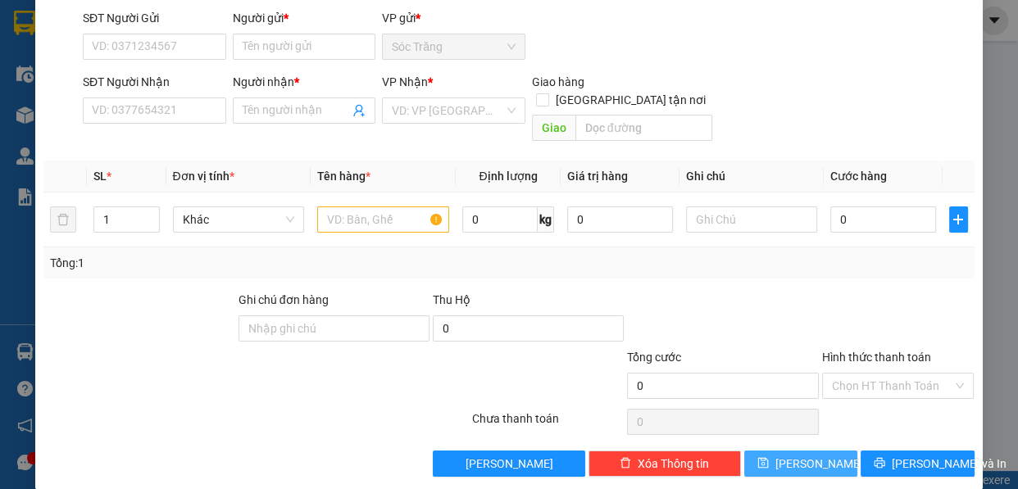
scroll to position [0, 0]
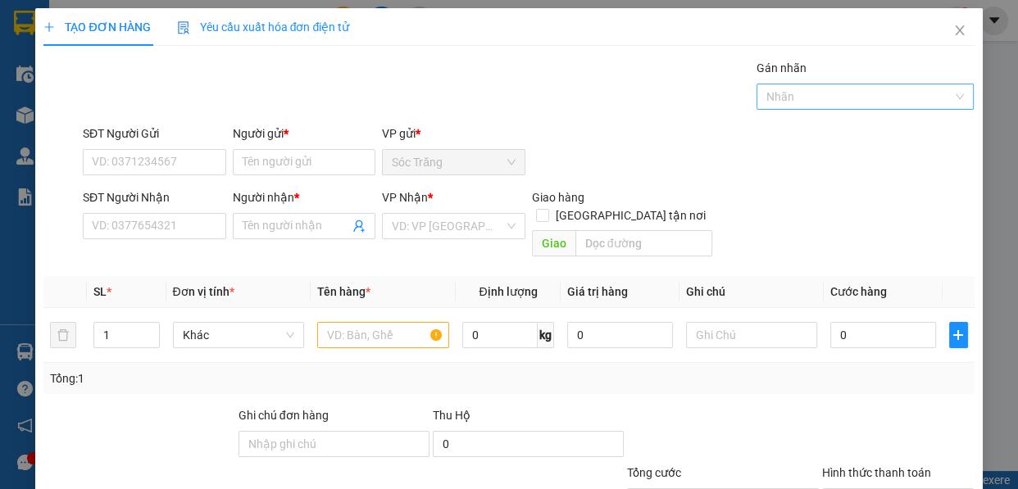
click at [786, 91] on div at bounding box center [857, 97] width 193 height 20
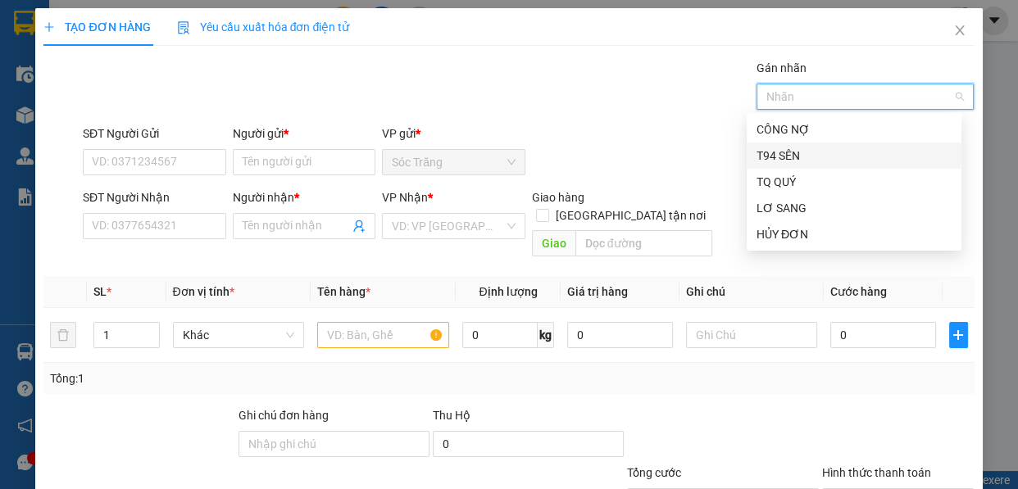
click at [773, 153] on div "T94 SÊN" at bounding box center [854, 156] width 195 height 18
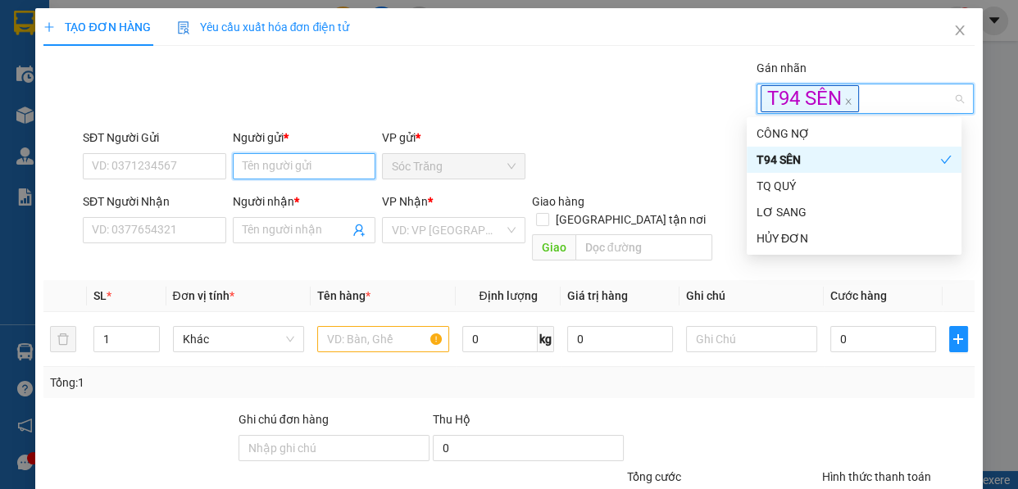
click at [332, 170] on input "Người gửi *" at bounding box center [304, 166] width 143 height 26
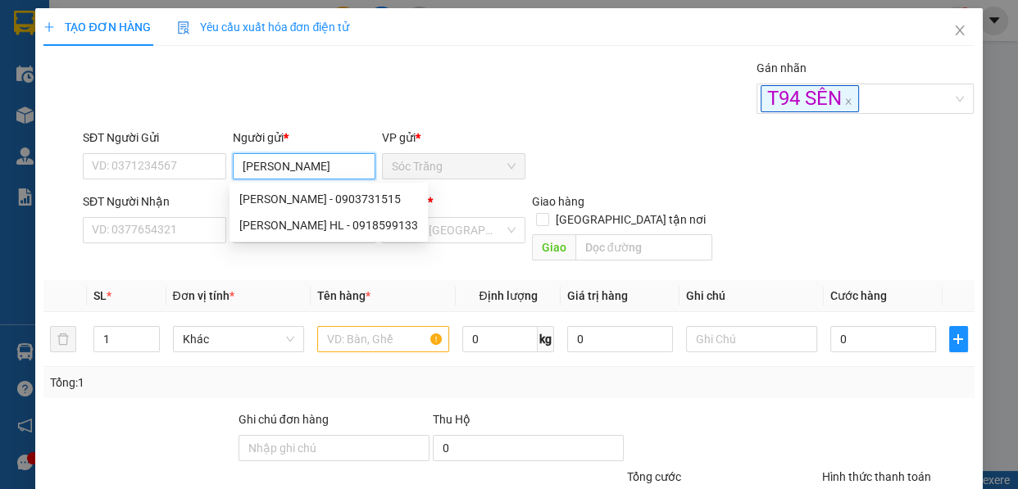
type input "Mỹ Anh l"
type input "0789456123"
type input "MỸ ANH LX HL"
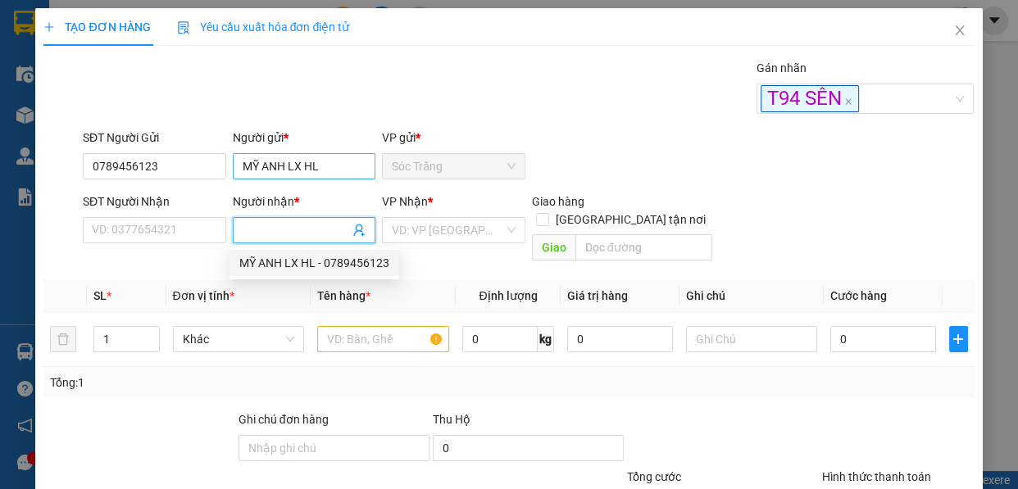
type input "0789456123"
type input "MỸ ANH LX HL"
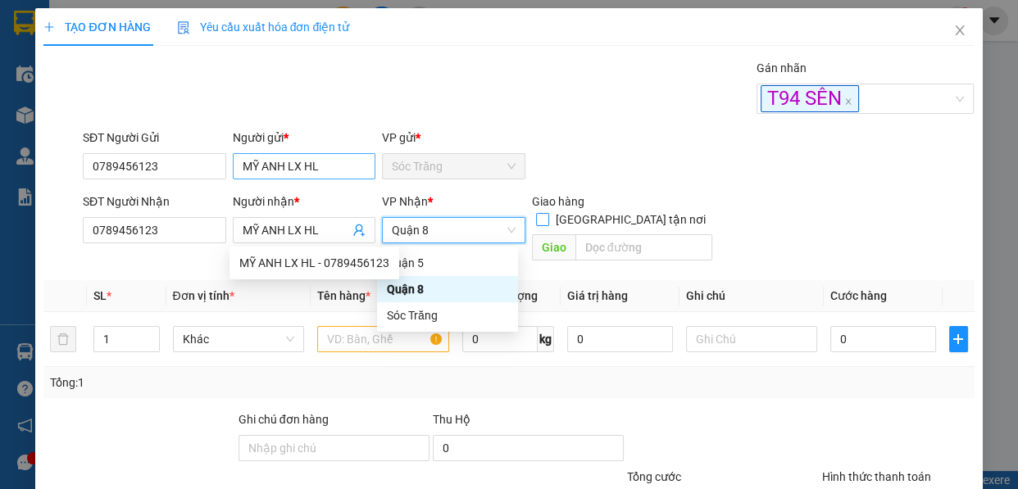
click at [536, 213] on input "[GEOGRAPHIC_DATA] tận nơi" at bounding box center [541, 218] width 11 height 11
checkbox input "true"
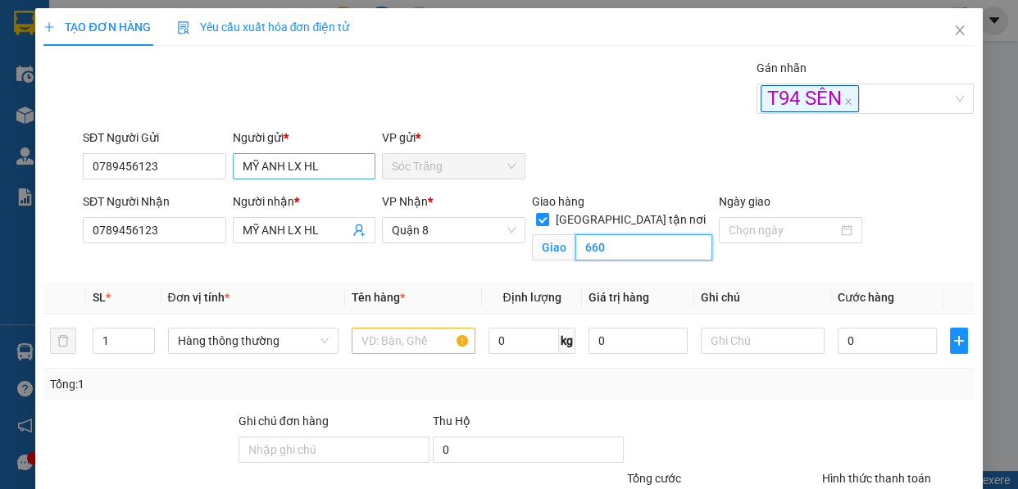
type input "660"
type input "3"
type input "th"
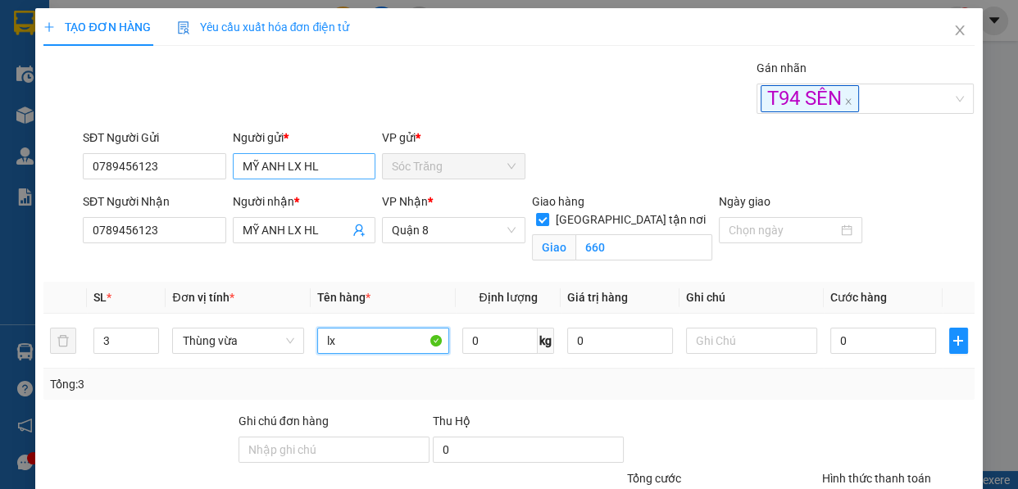
type input "lx"
type input "60"
type input "6"
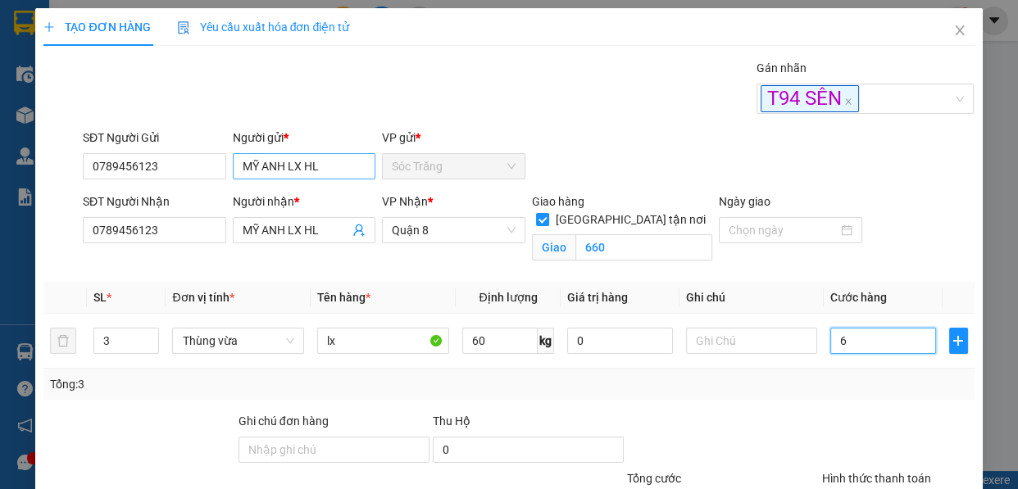
type input "65"
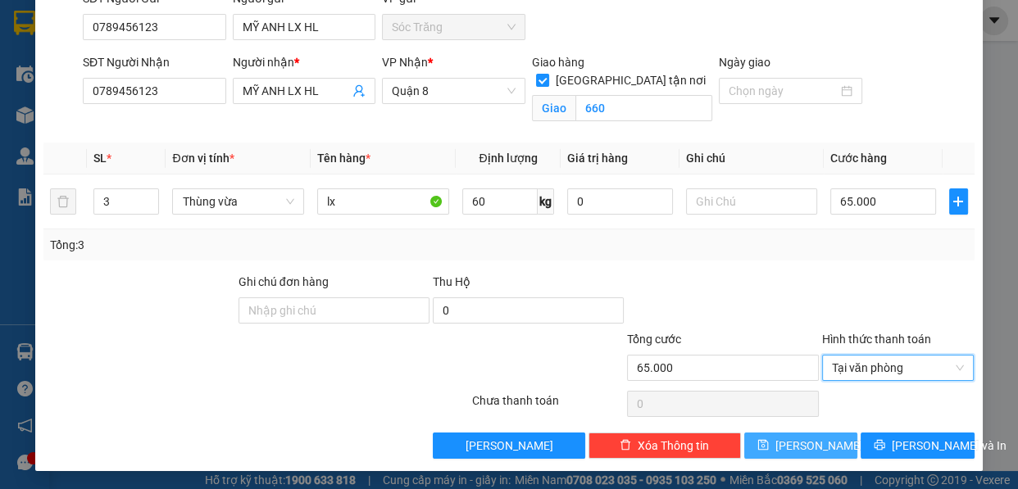
click at [811, 453] on button "[PERSON_NAME]" at bounding box center [800, 446] width 113 height 26
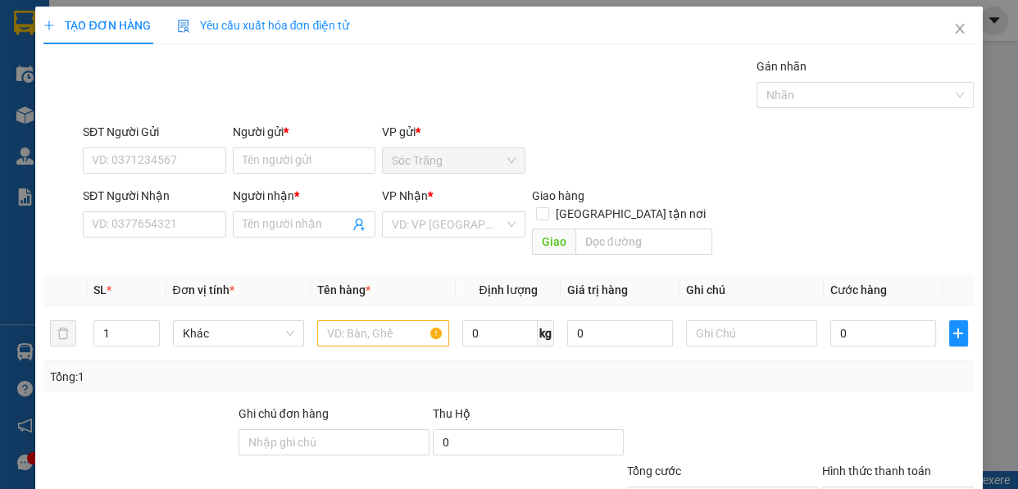
scroll to position [0, 0]
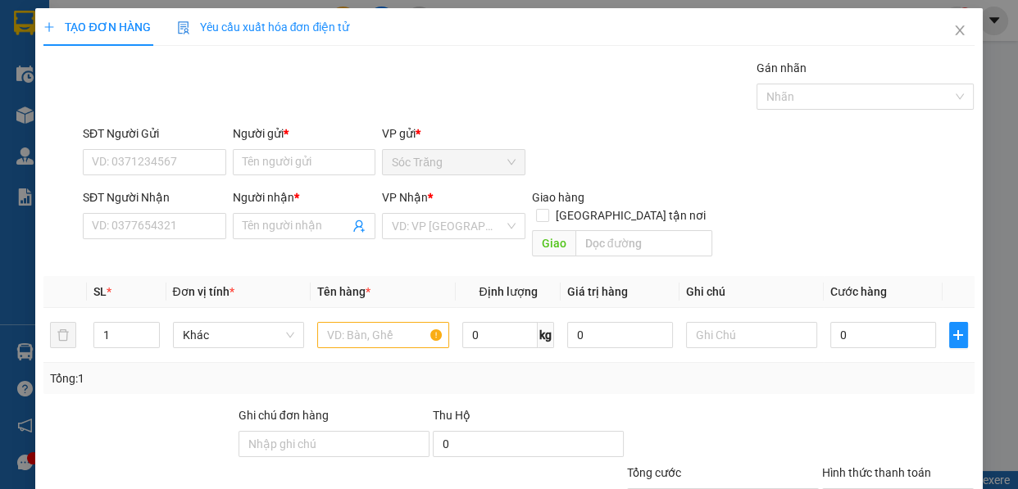
click at [764, 80] on div "Gán nhãn" at bounding box center [866, 71] width 218 height 25
click at [772, 95] on div at bounding box center [857, 97] width 193 height 20
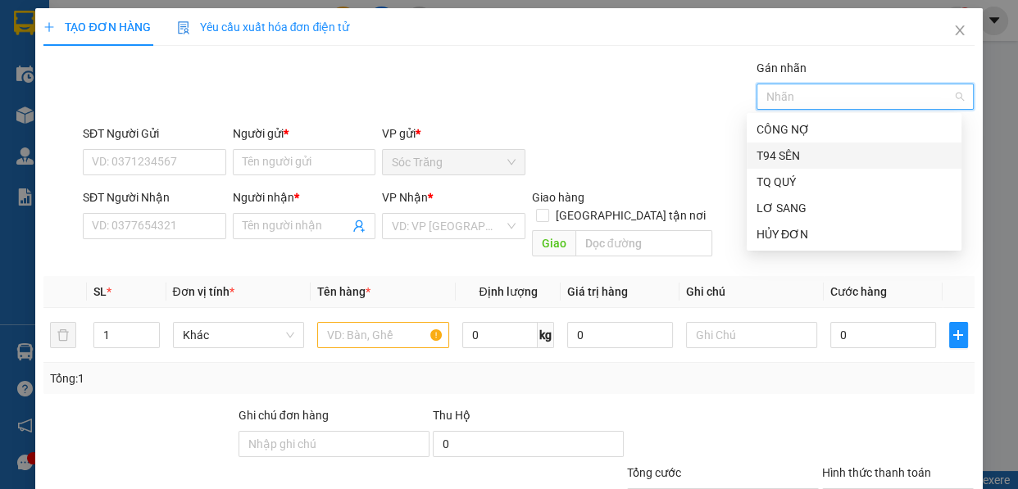
click at [784, 162] on div "T94 SÊN" at bounding box center [854, 156] width 195 height 18
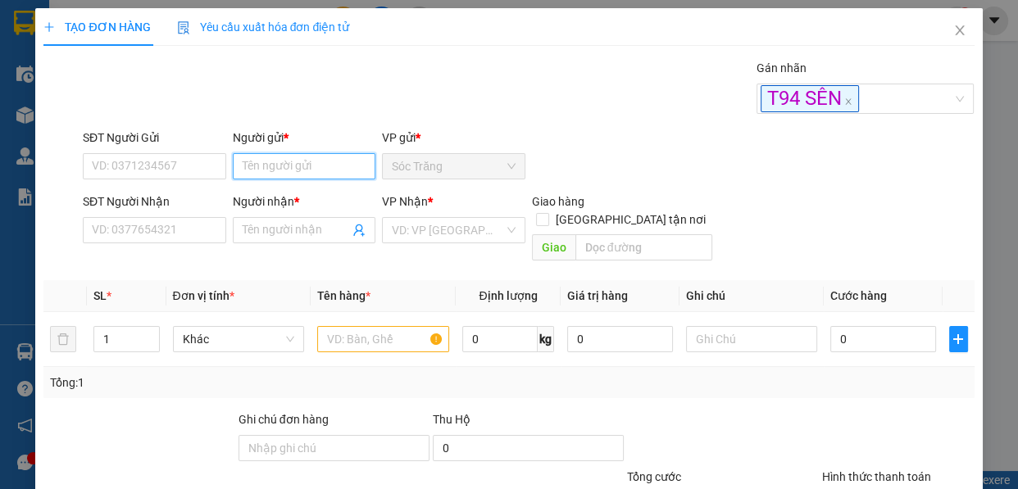
click at [320, 167] on input "Người gửi *" at bounding box center [304, 166] width 143 height 26
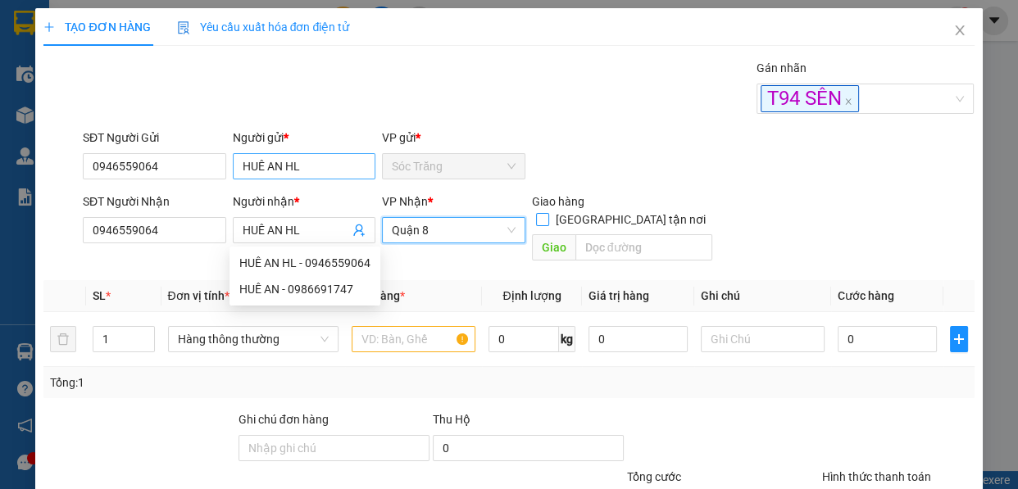
click at [536, 213] on input "[GEOGRAPHIC_DATA] tận nơi" at bounding box center [541, 218] width 11 height 11
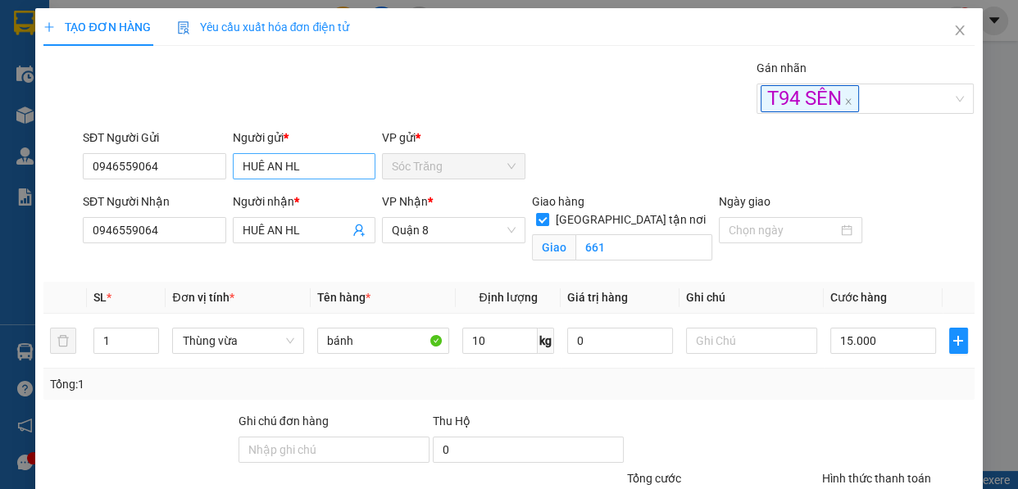
scroll to position [139, 0]
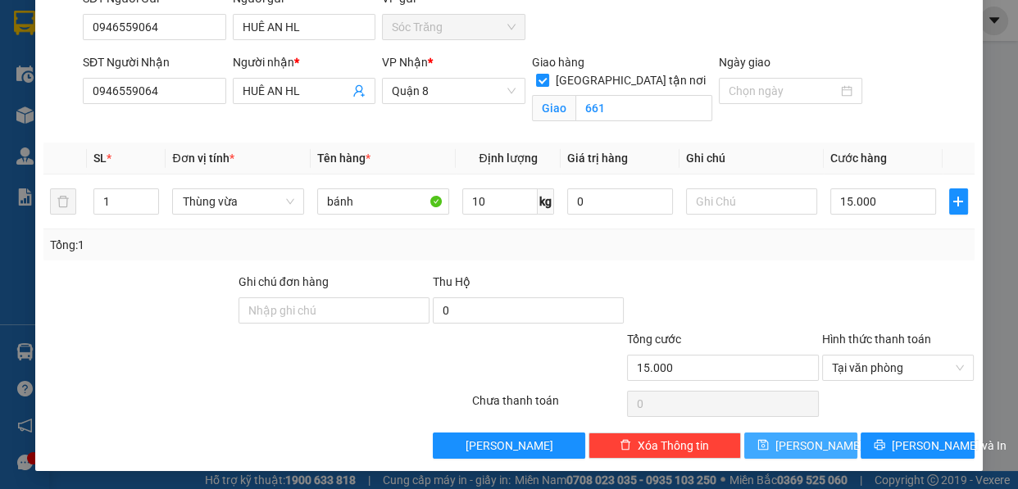
click at [799, 446] on span "[PERSON_NAME]" at bounding box center [819, 446] width 88 height 18
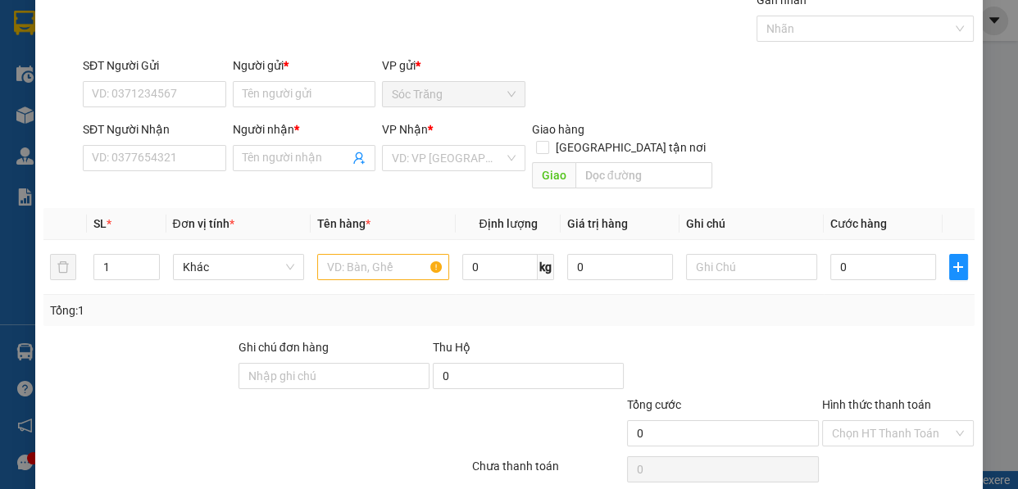
scroll to position [41, 0]
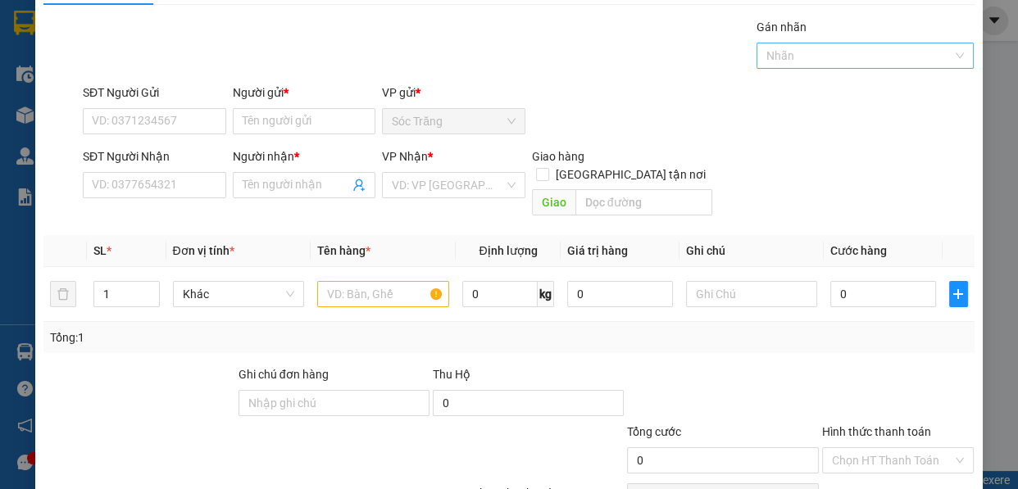
click at [786, 49] on div at bounding box center [857, 56] width 193 height 20
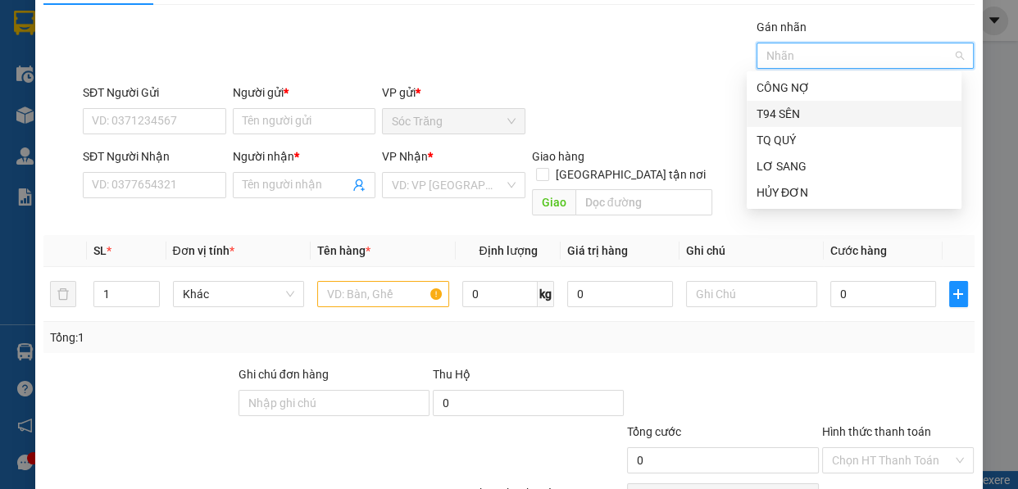
click at [790, 105] on div "T94 SÊN" at bounding box center [854, 114] width 195 height 18
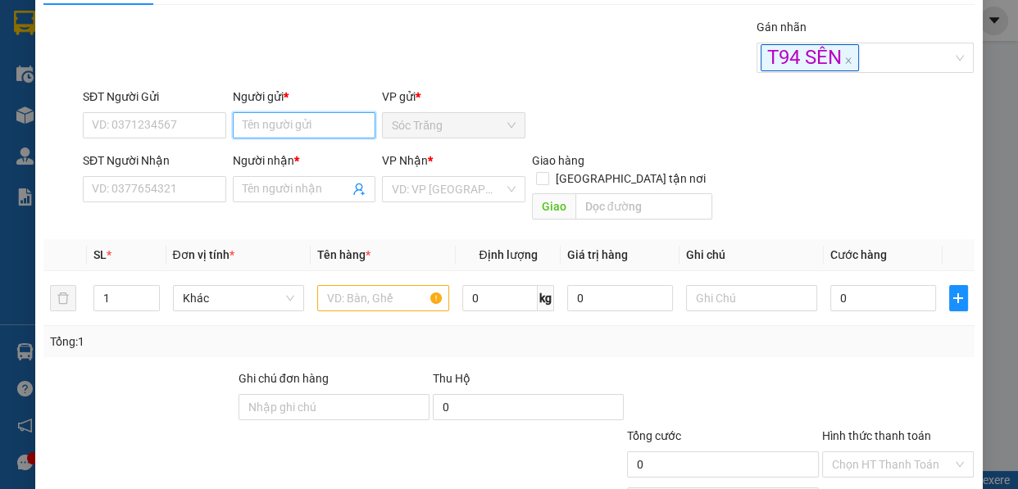
click at [326, 133] on input "Người gửi *" at bounding box center [304, 125] width 143 height 26
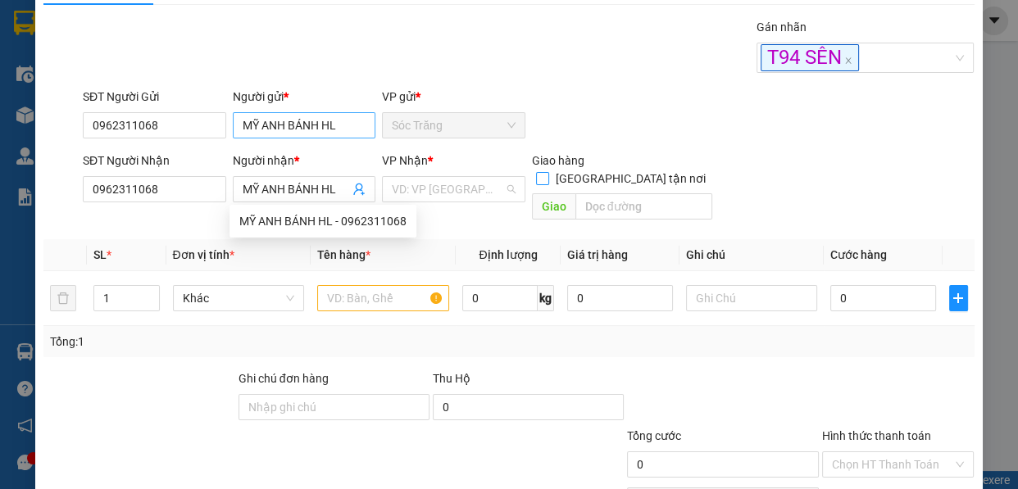
click at [536, 172] on input "[GEOGRAPHIC_DATA] tận nơi" at bounding box center [541, 177] width 11 height 11
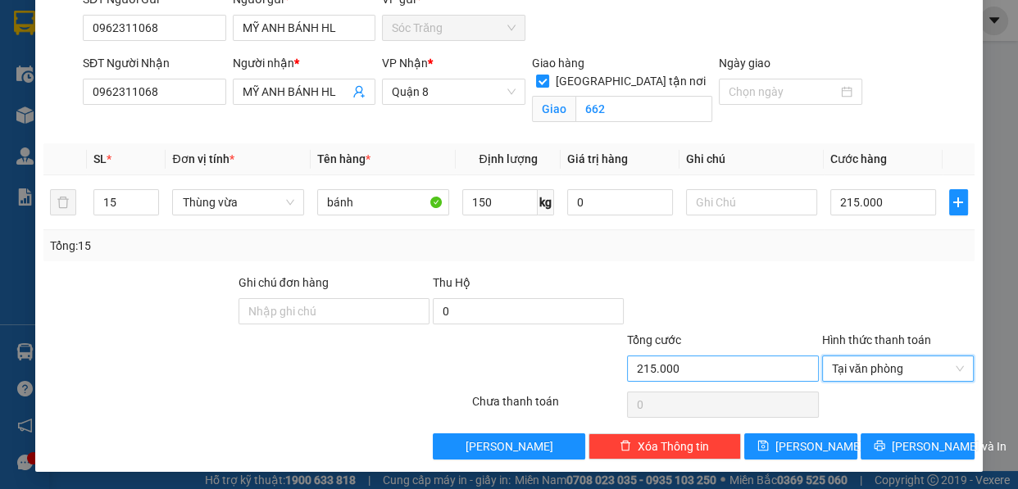
scroll to position [139, 0]
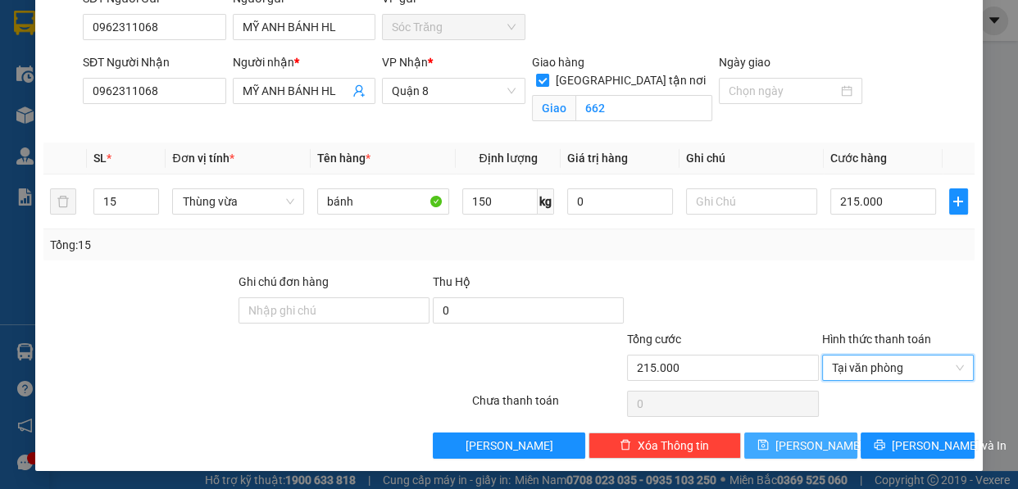
click at [769, 442] on icon "save" at bounding box center [762, 444] width 11 height 11
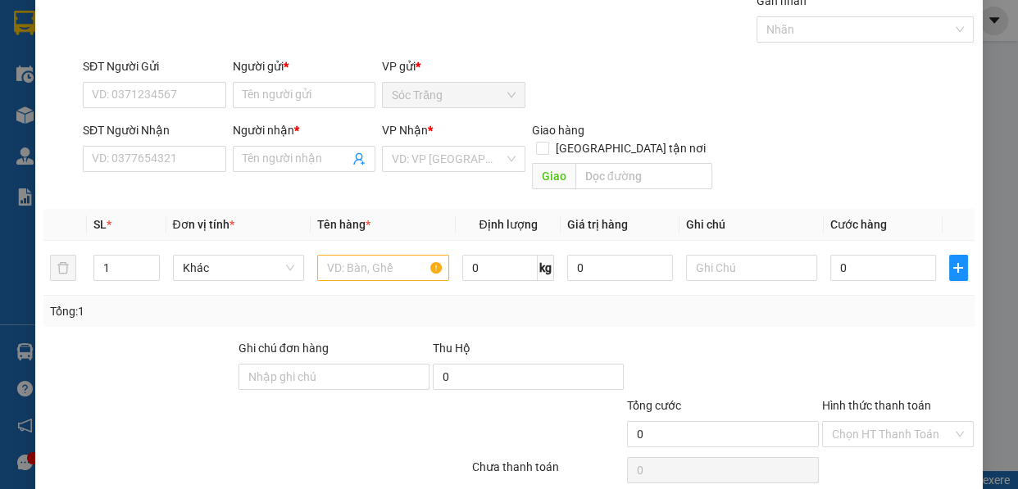
scroll to position [0, 0]
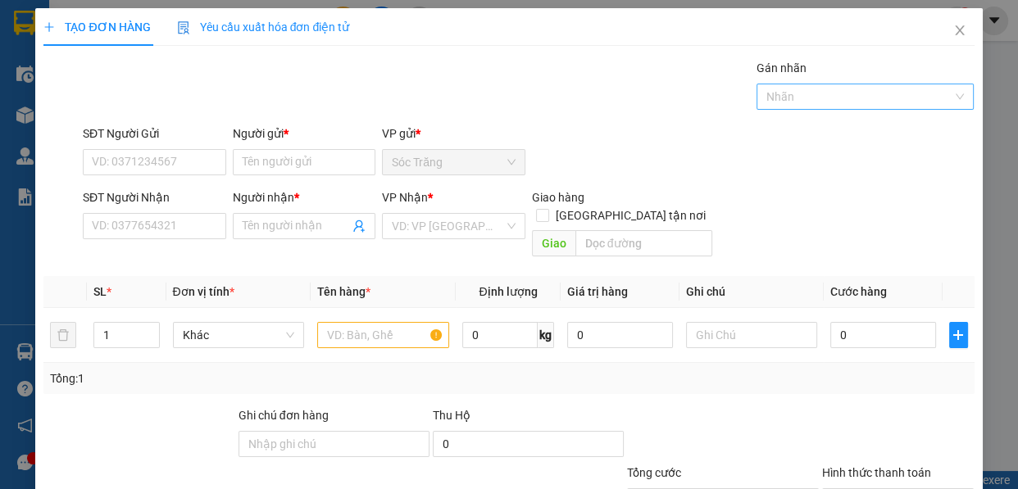
click at [807, 93] on div at bounding box center [857, 97] width 193 height 20
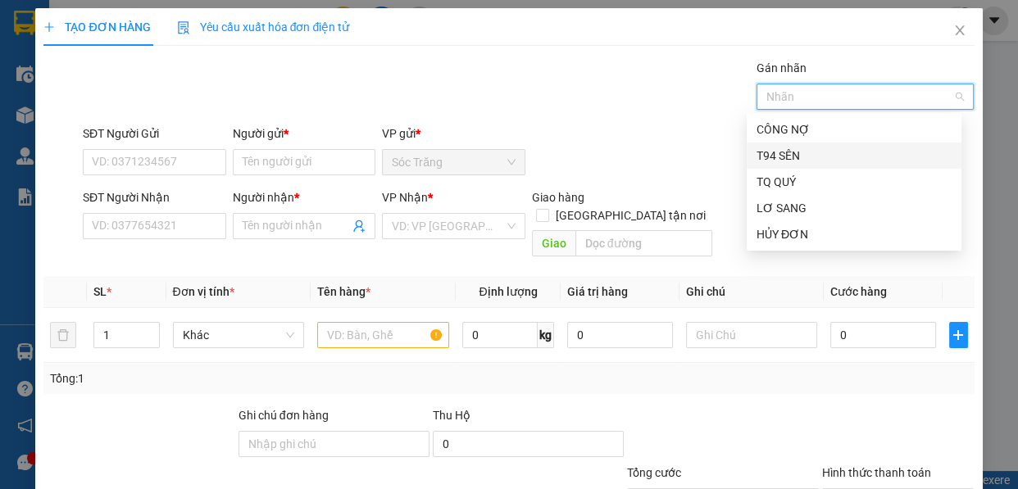
click at [811, 157] on div "T94 SÊN" at bounding box center [854, 156] width 195 height 18
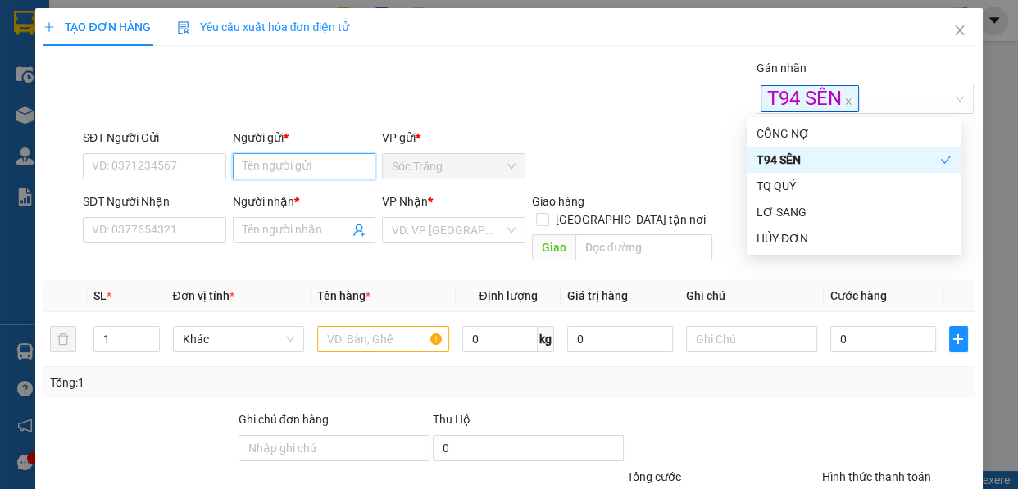
click at [303, 170] on input "Người gửi *" at bounding box center [304, 166] width 143 height 26
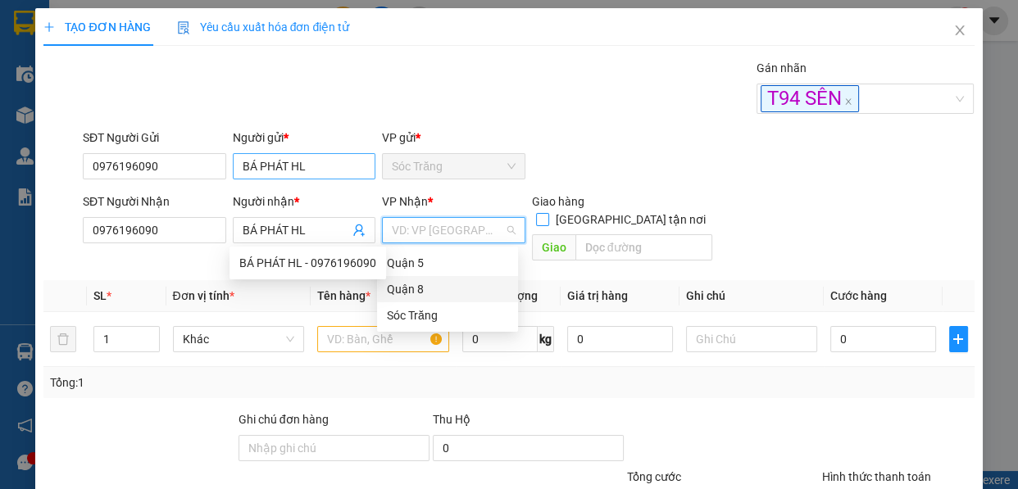
click at [536, 213] on input "[GEOGRAPHIC_DATA] tận nơi" at bounding box center [541, 218] width 11 height 11
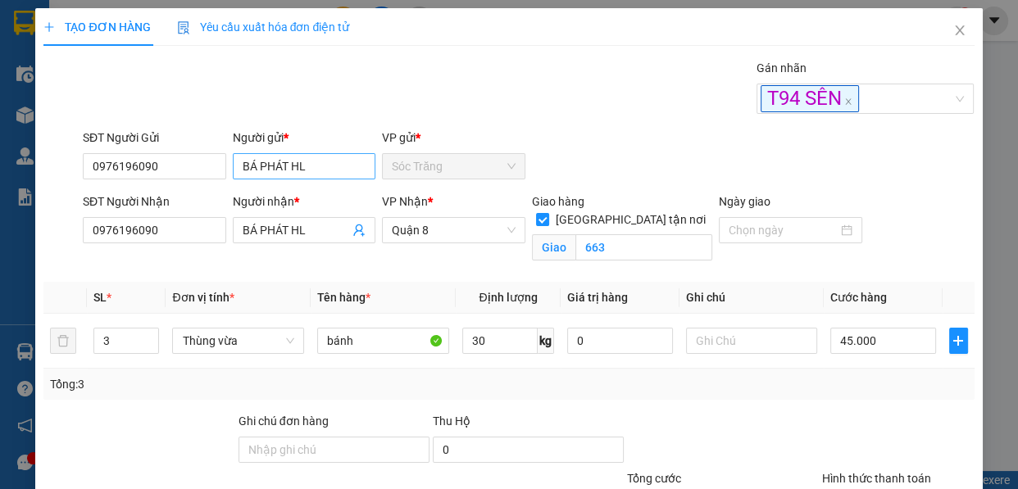
scroll to position [139, 0]
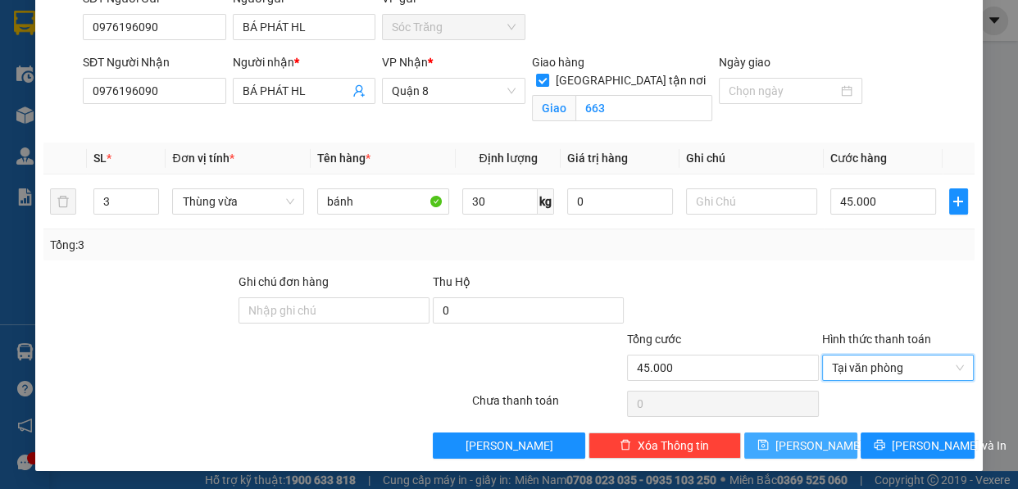
click at [766, 450] on button "[PERSON_NAME]" at bounding box center [800, 446] width 113 height 26
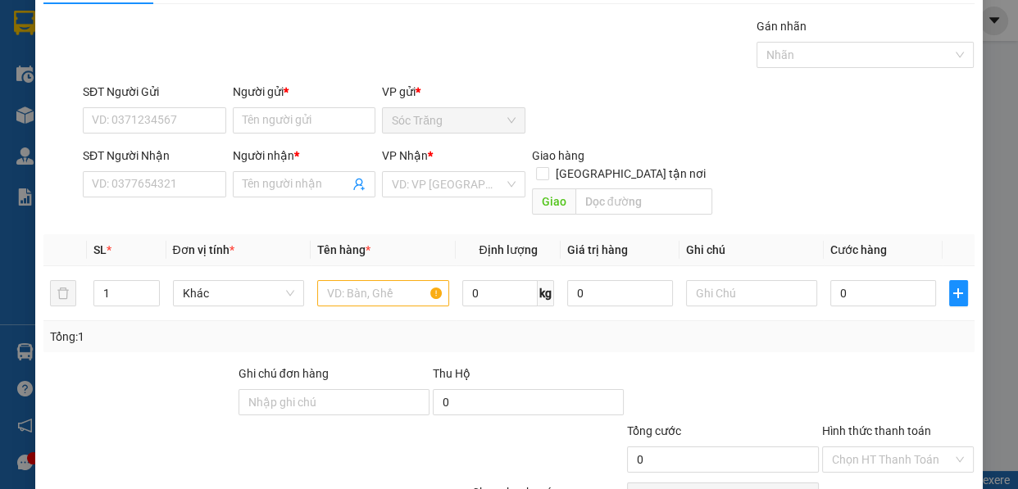
scroll to position [41, 0]
click at [773, 66] on div "Nhãn" at bounding box center [866, 56] width 218 height 26
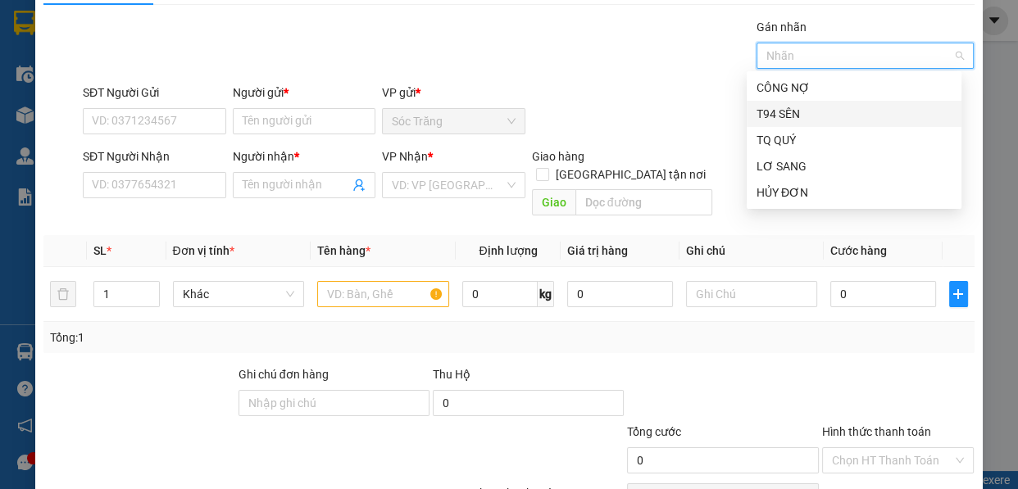
click at [770, 108] on div "T94 SÊN" at bounding box center [854, 114] width 195 height 18
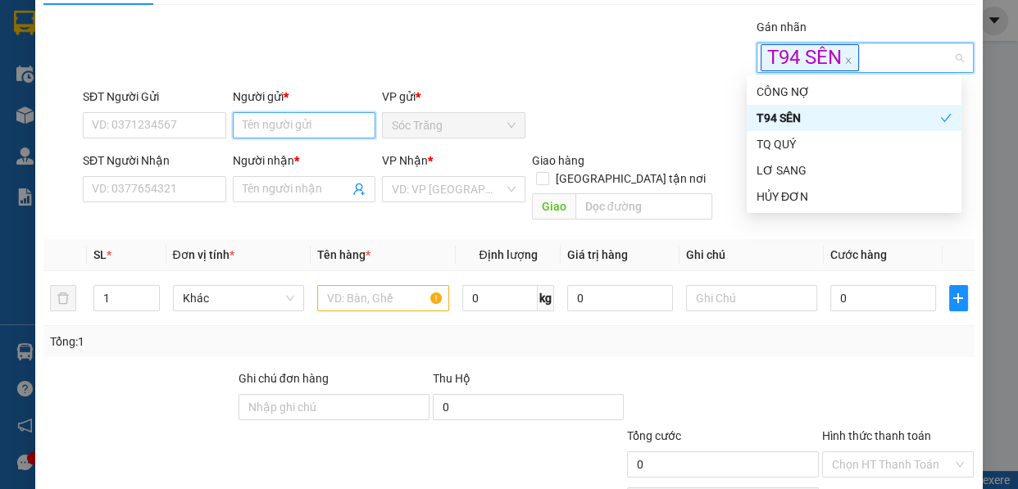
click at [347, 129] on input "Người gửi *" at bounding box center [304, 125] width 143 height 26
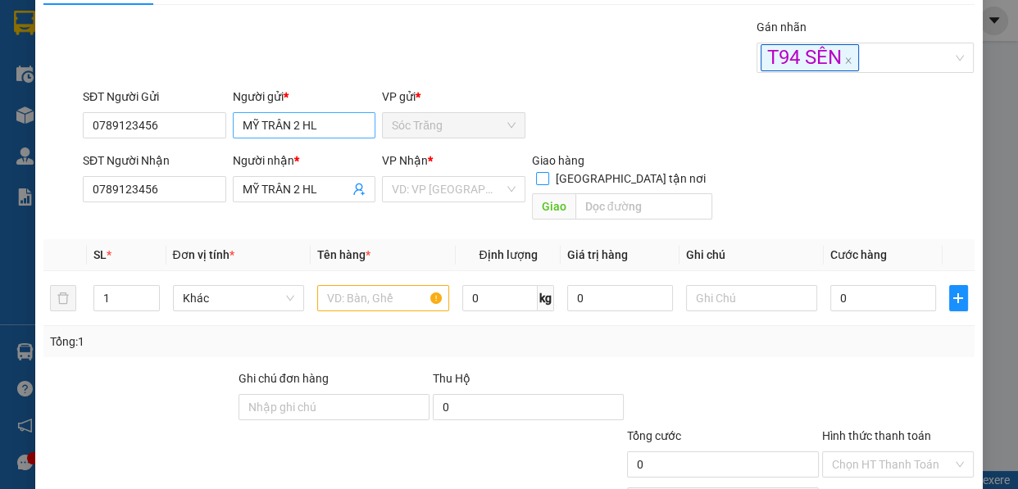
click at [536, 172] on input "[GEOGRAPHIC_DATA] tận nơi" at bounding box center [541, 177] width 11 height 11
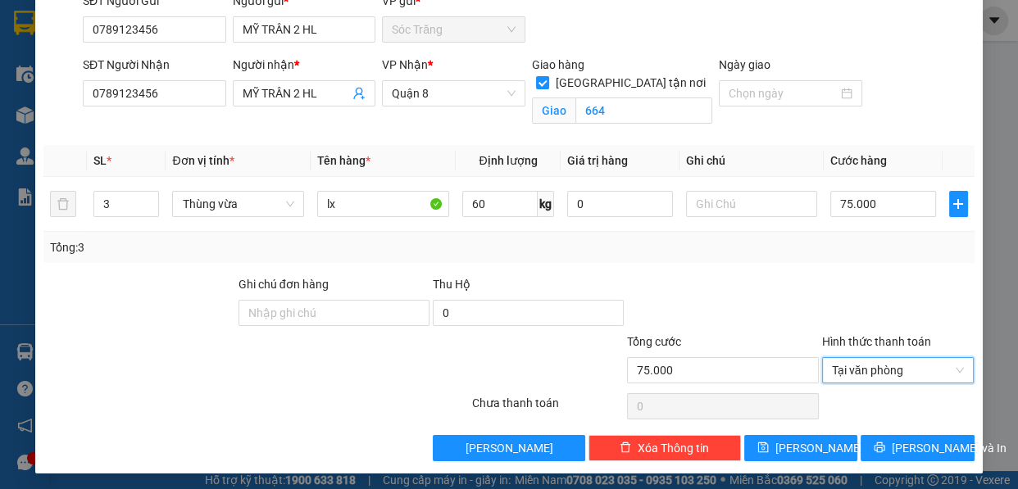
scroll to position [139, 0]
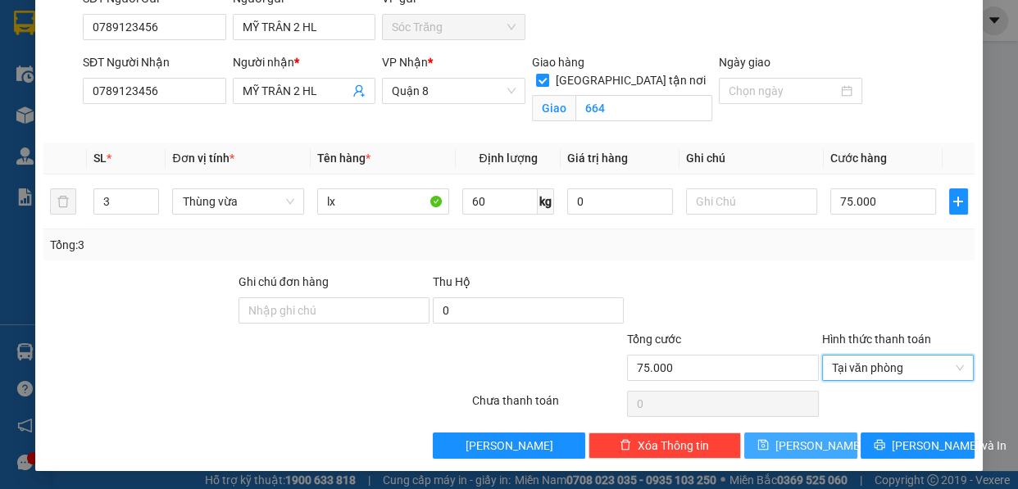
click at [800, 454] on button "[PERSON_NAME]" at bounding box center [800, 446] width 113 height 26
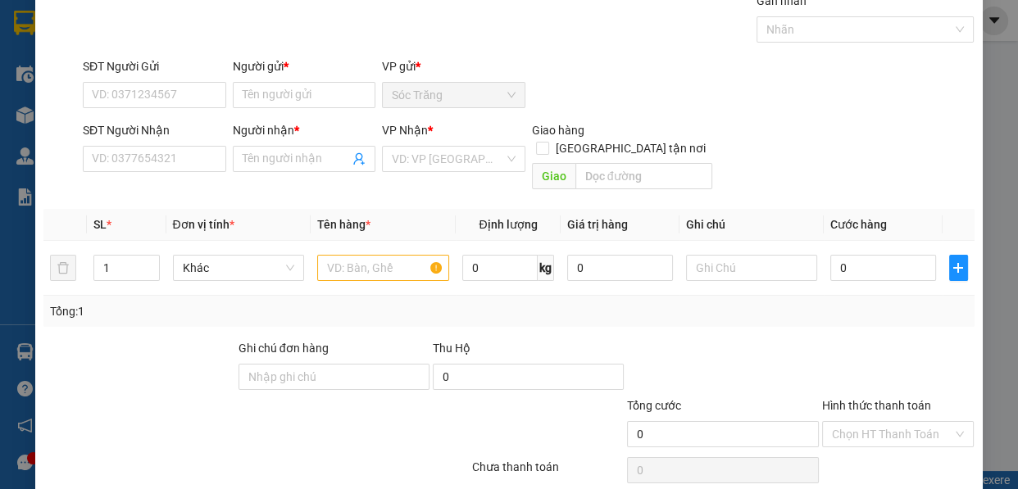
scroll to position [41, 0]
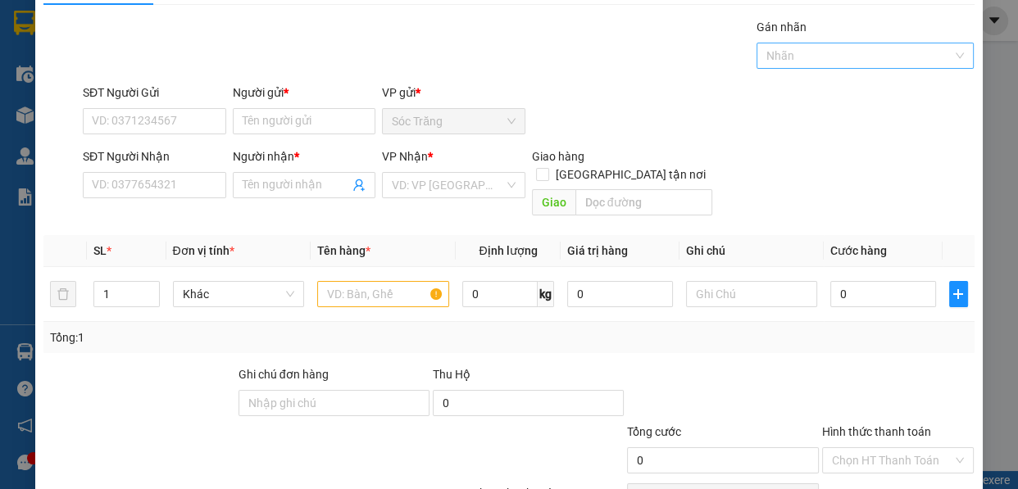
click at [807, 55] on div at bounding box center [857, 56] width 193 height 20
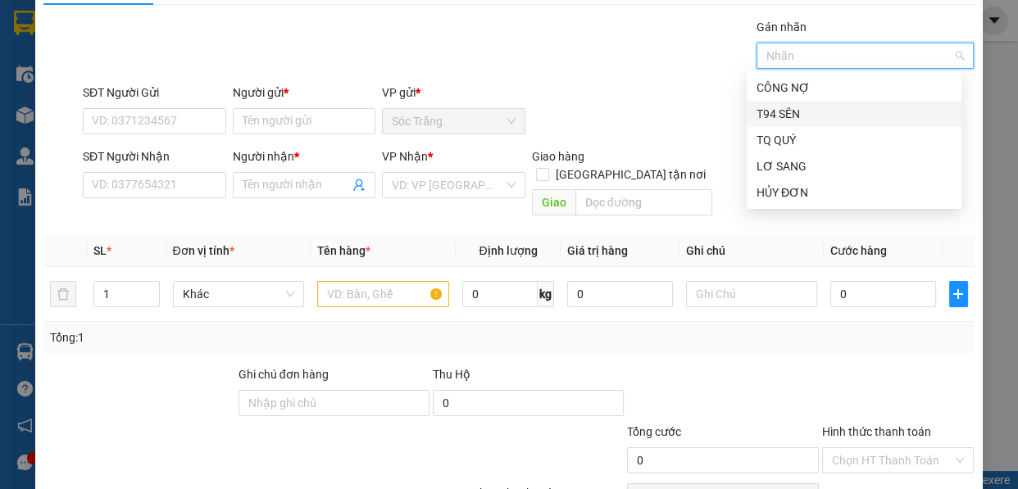
click at [798, 114] on div "T94 SÊN" at bounding box center [854, 114] width 195 height 18
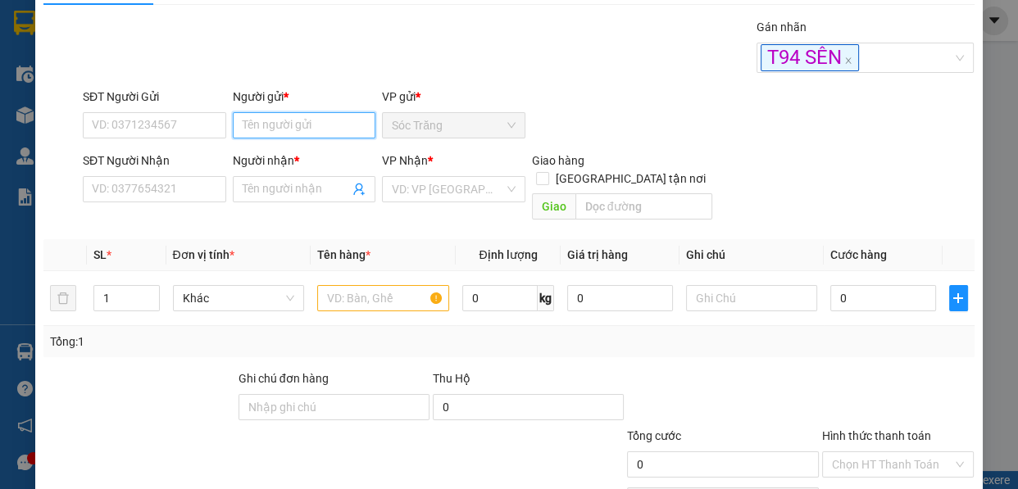
click at [310, 134] on input "Người gửi *" at bounding box center [304, 125] width 143 height 26
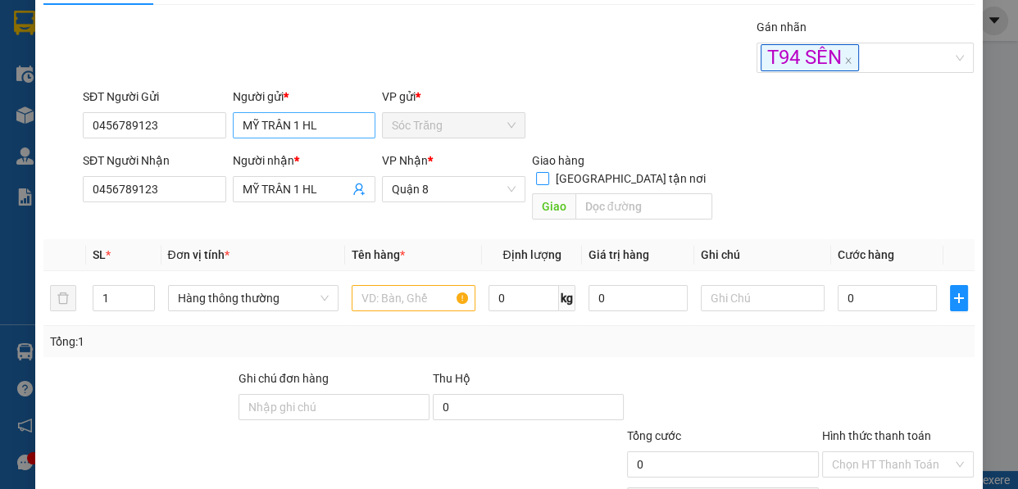
click at [536, 172] on input "[GEOGRAPHIC_DATA] tận nơi" at bounding box center [541, 177] width 11 height 11
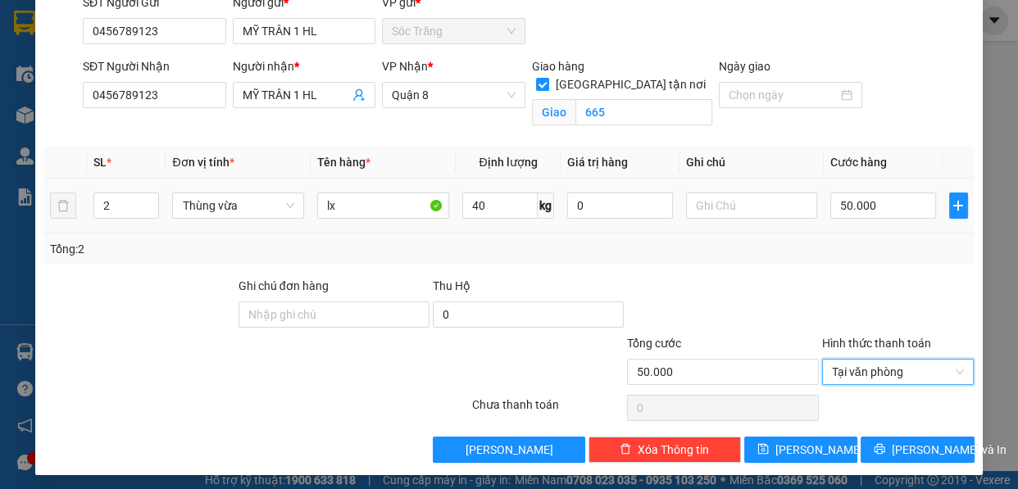
scroll to position [139, 0]
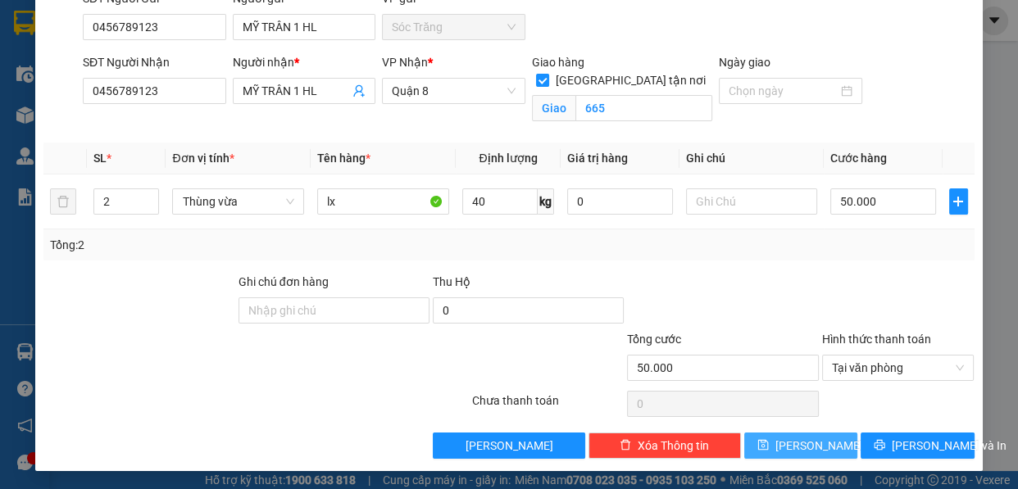
click at [807, 453] on button "[PERSON_NAME]" at bounding box center [800, 446] width 113 height 26
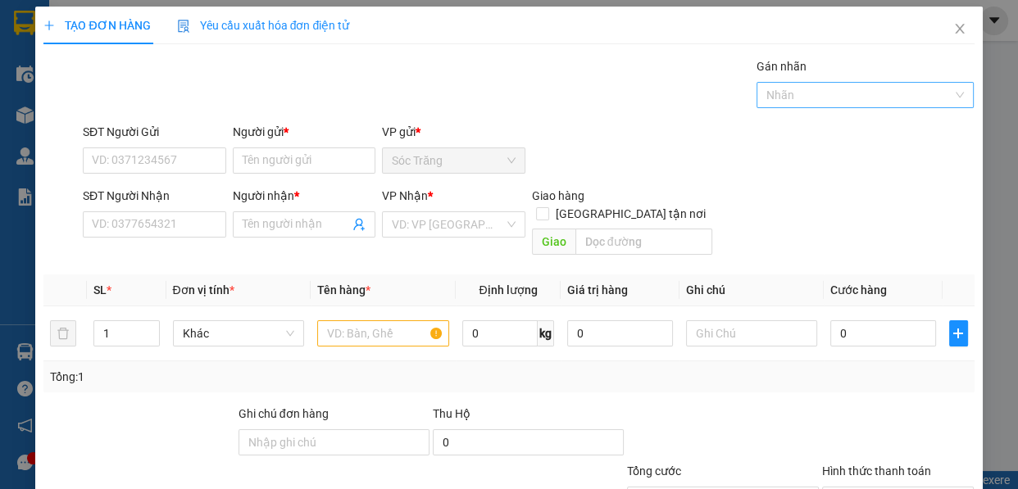
scroll to position [0, 0]
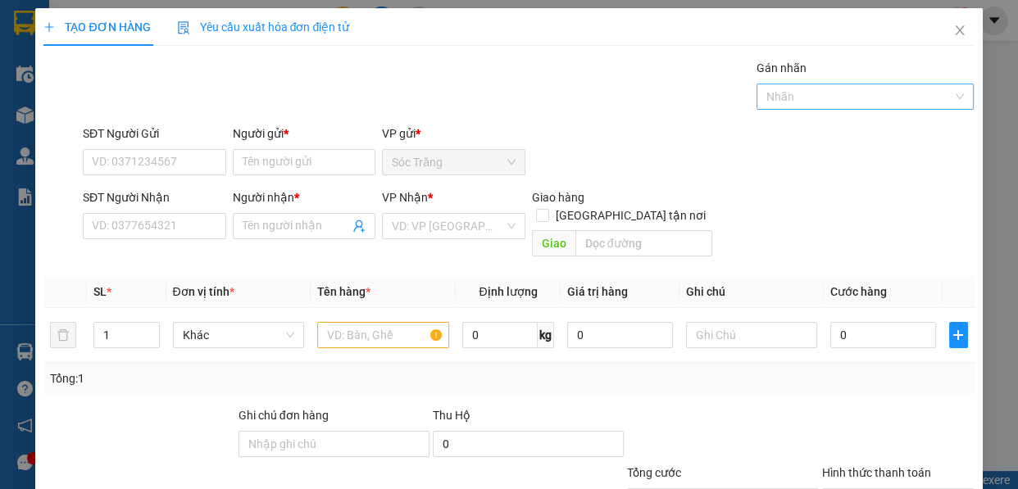
click at [791, 97] on div at bounding box center [857, 97] width 193 height 20
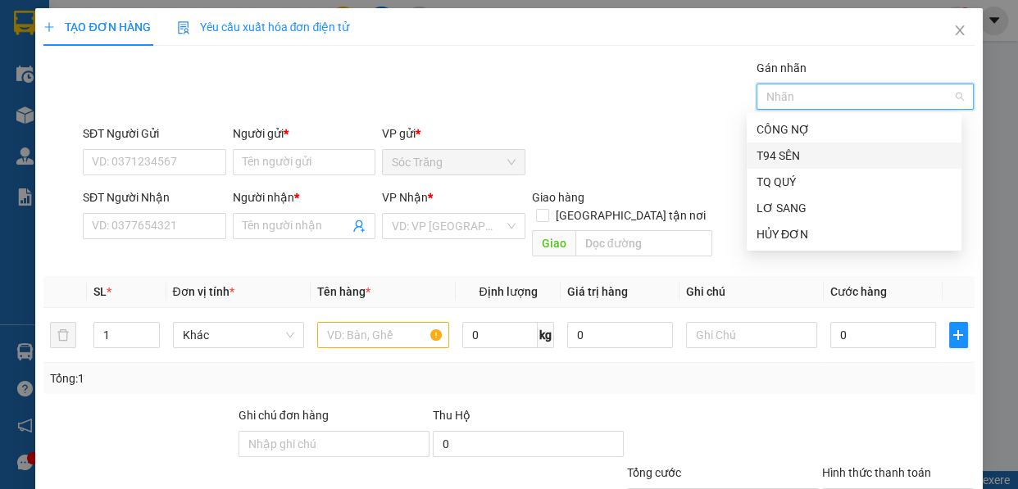
click at [783, 152] on div "T94 SÊN" at bounding box center [854, 156] width 195 height 18
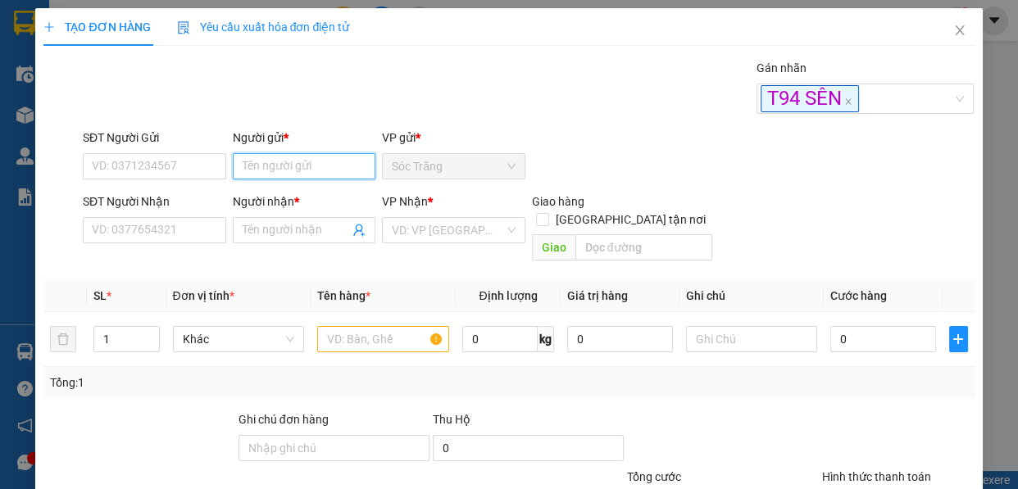
click at [352, 161] on input "Người gửi *" at bounding box center [304, 166] width 143 height 26
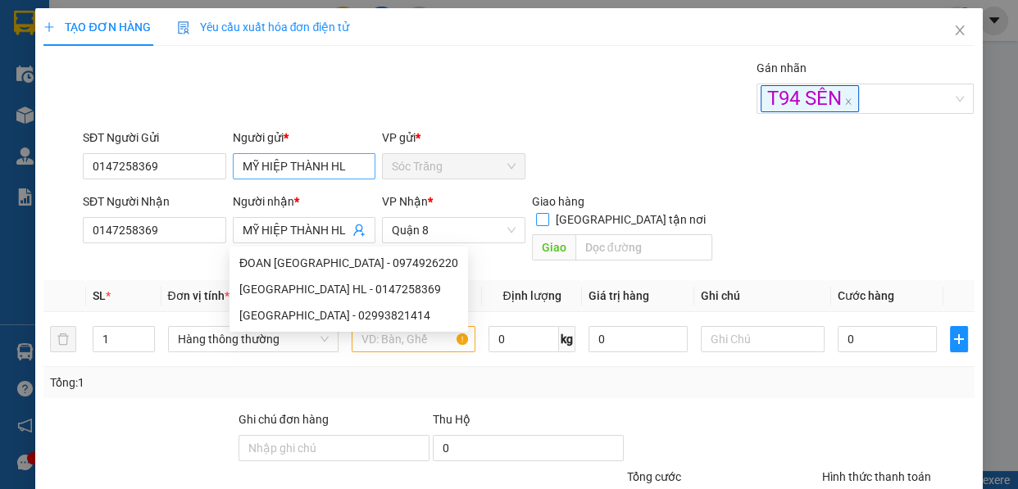
click at [536, 213] on input "[GEOGRAPHIC_DATA] tận nơi" at bounding box center [541, 218] width 11 height 11
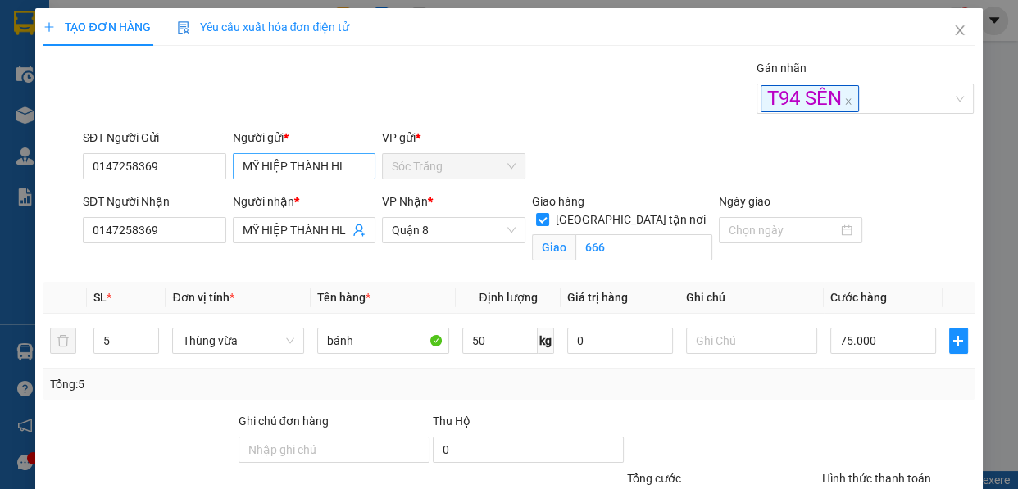
scroll to position [139, 0]
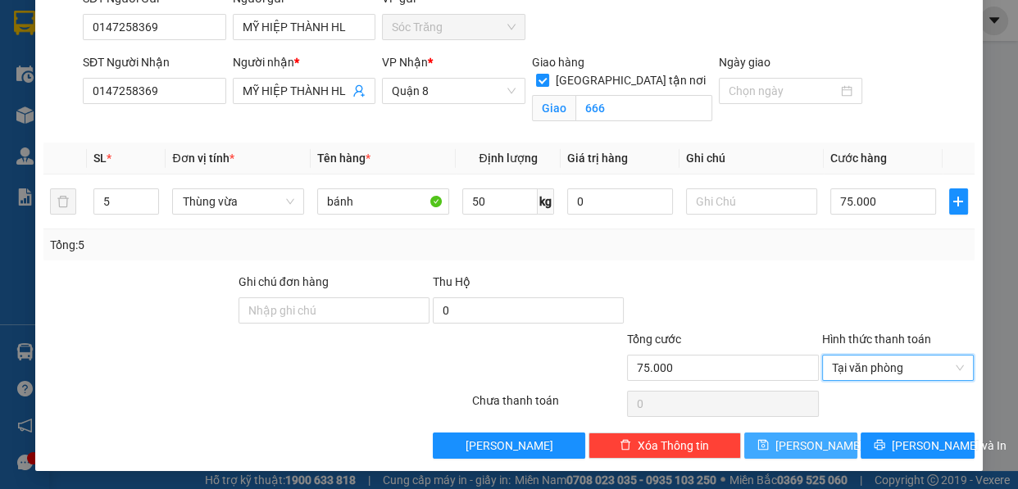
click at [789, 442] on button "[PERSON_NAME]" at bounding box center [800, 446] width 113 height 26
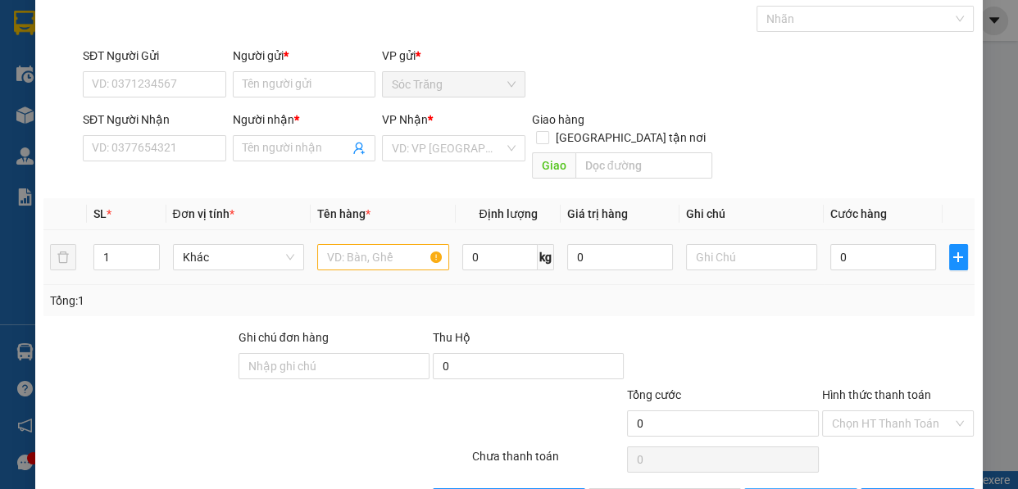
scroll to position [0, 0]
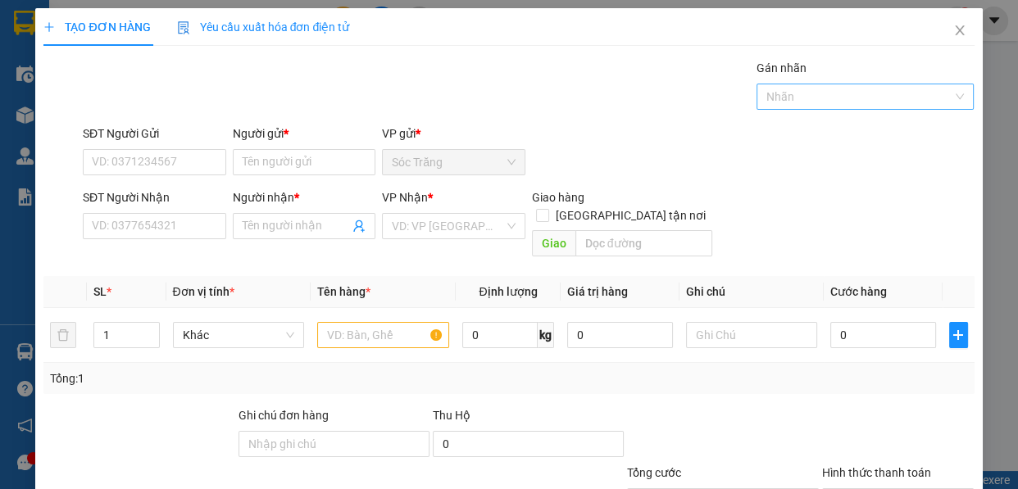
click at [806, 98] on div at bounding box center [857, 97] width 193 height 20
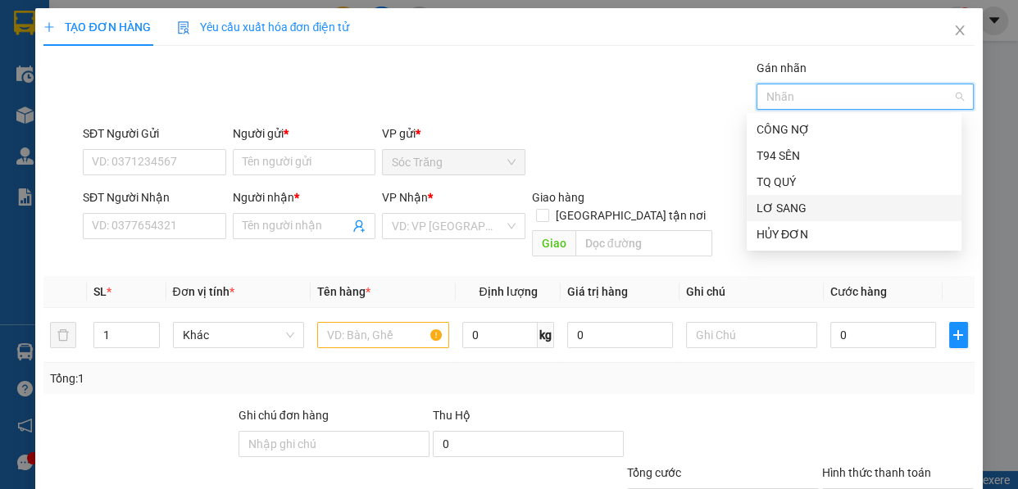
click at [804, 200] on div "LƠ SANG" at bounding box center [854, 208] width 195 height 18
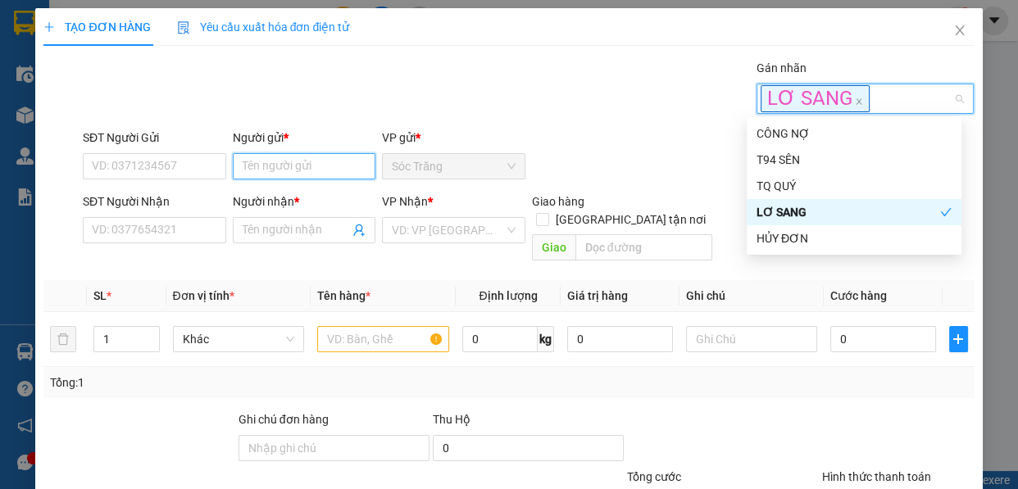
click at [328, 174] on input "Người gửi *" at bounding box center [304, 166] width 143 height 26
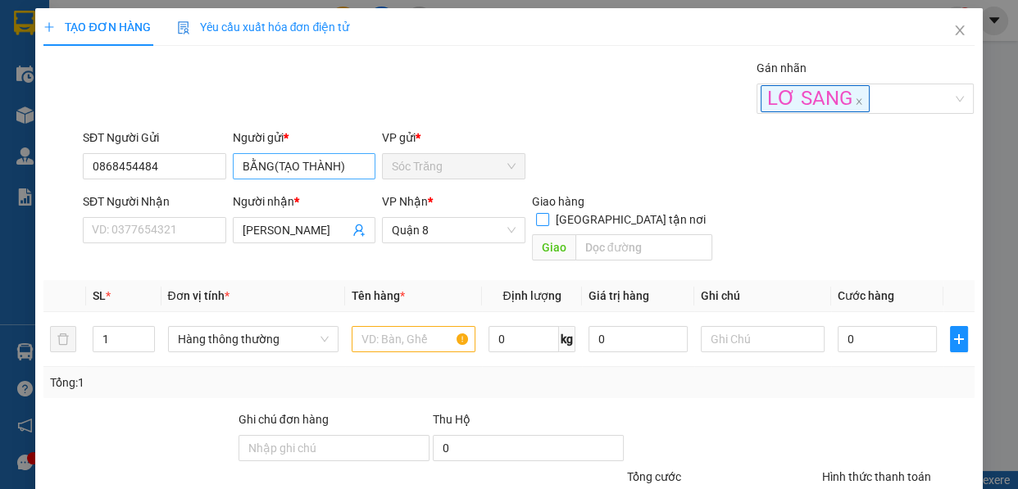
click at [536, 213] on input "[GEOGRAPHIC_DATA] tận nơi" at bounding box center [541, 218] width 11 height 11
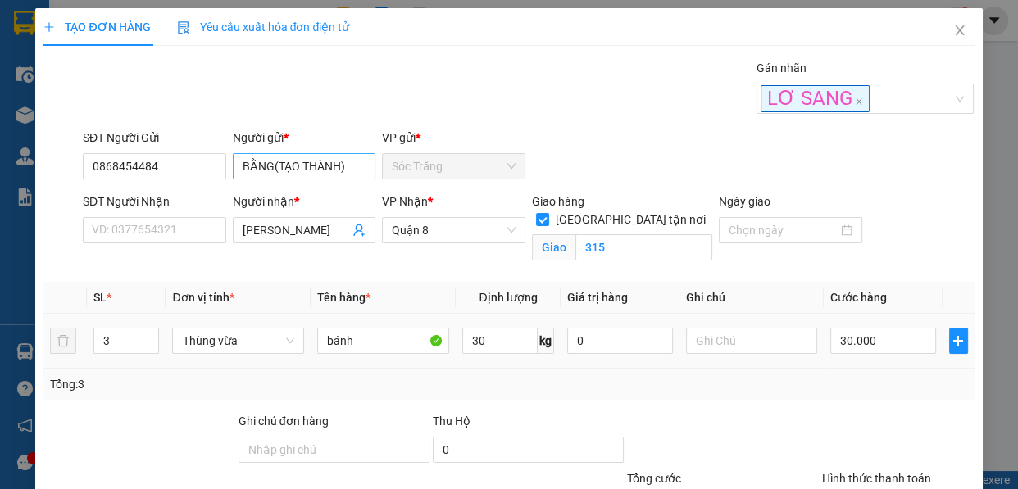
scroll to position [139, 0]
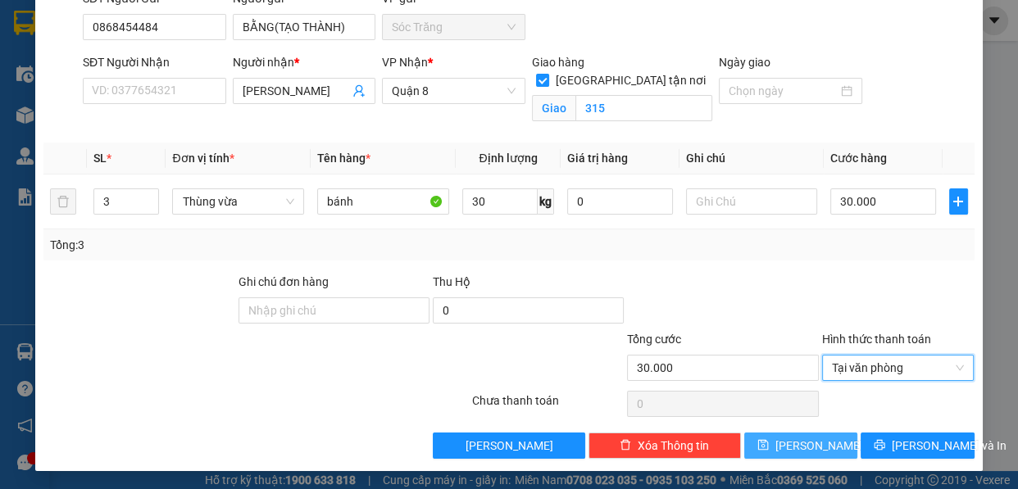
click at [797, 452] on span "[PERSON_NAME]" at bounding box center [819, 446] width 88 height 18
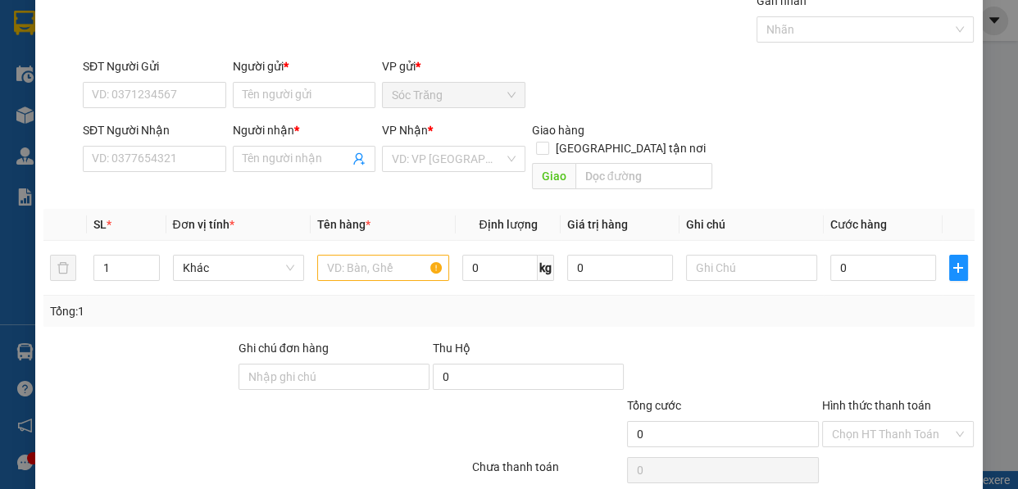
scroll to position [0, 0]
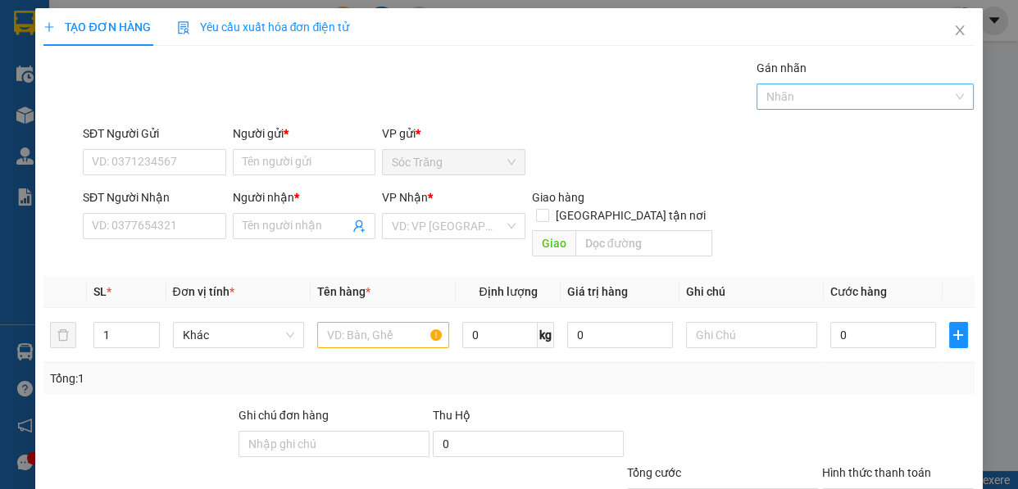
click at [783, 102] on div at bounding box center [857, 97] width 193 height 20
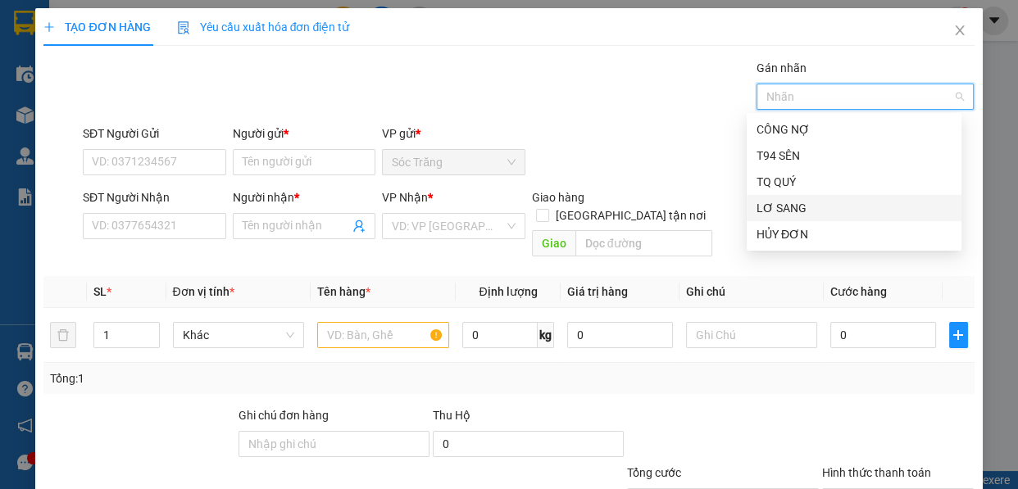
click at [784, 203] on div "LƠ SANG" at bounding box center [854, 208] width 195 height 18
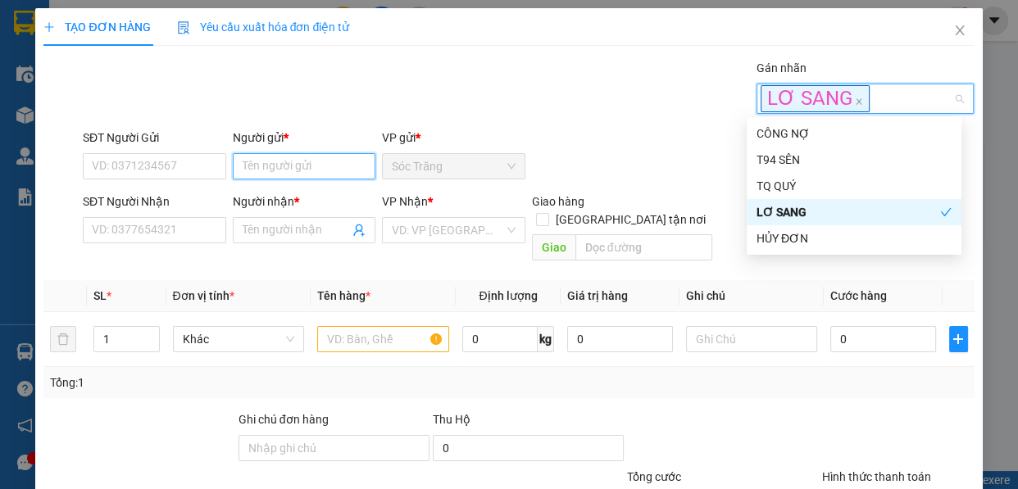
click at [301, 162] on input "Người gửi *" at bounding box center [304, 166] width 143 height 26
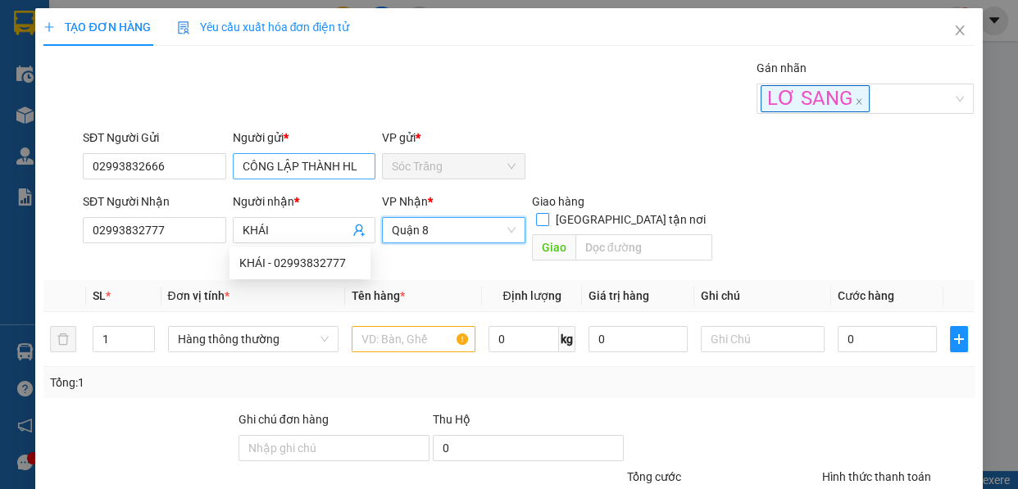
click at [536, 213] on input "[GEOGRAPHIC_DATA] tận nơi" at bounding box center [541, 218] width 11 height 11
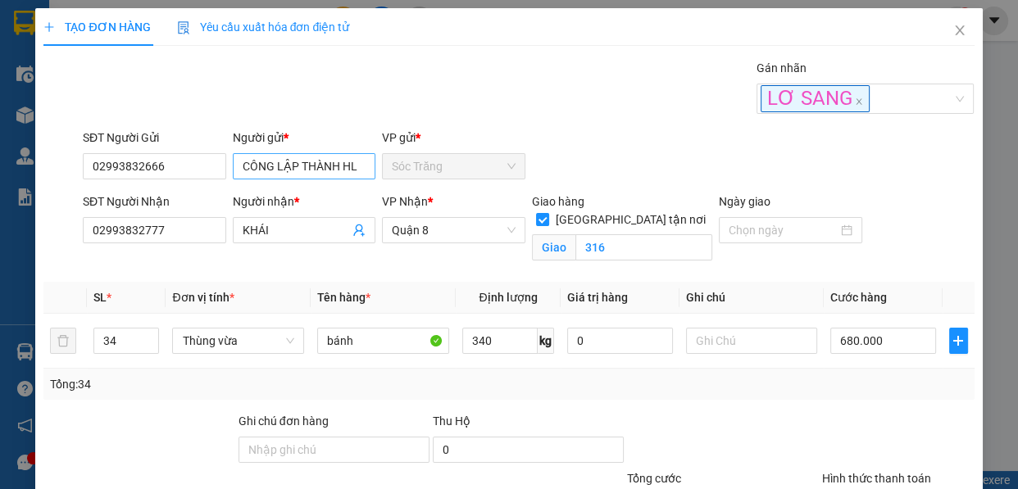
scroll to position [139, 0]
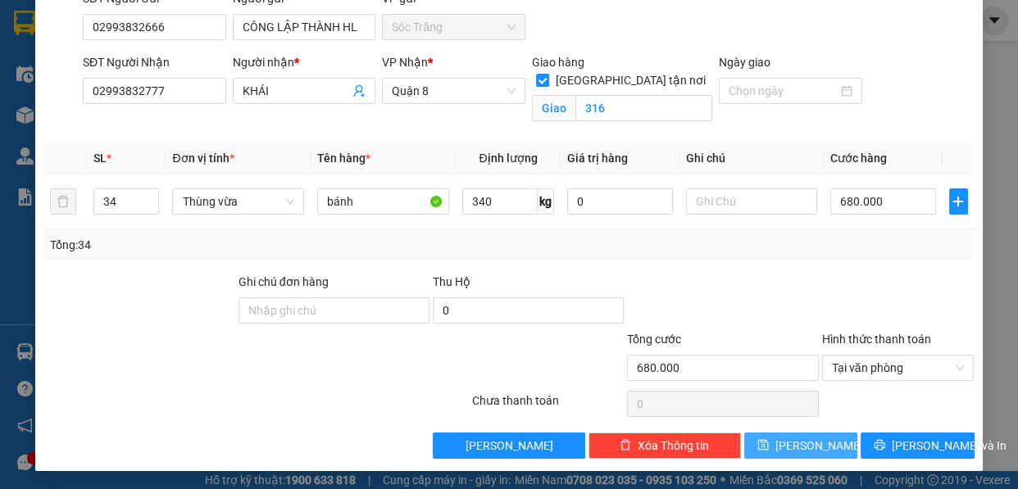
click at [796, 440] on span "[PERSON_NAME]" at bounding box center [819, 446] width 88 height 18
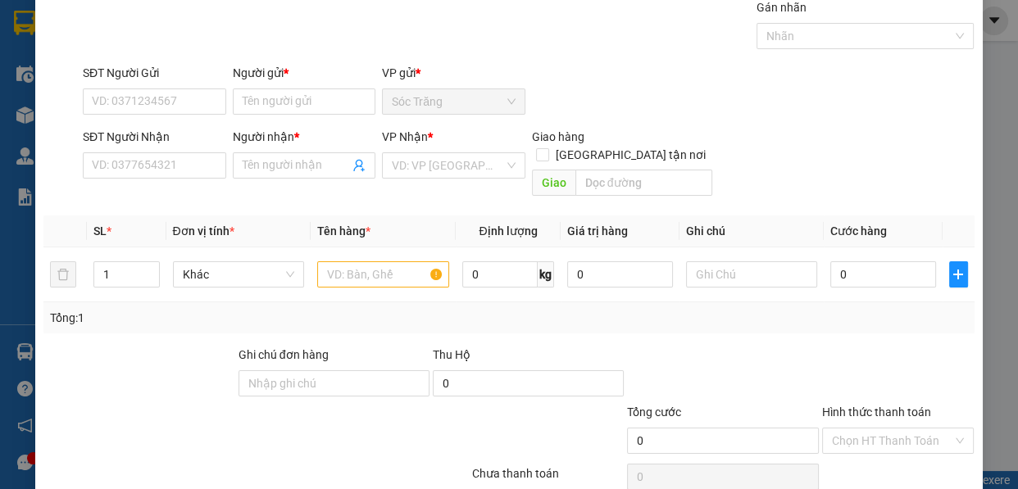
scroll to position [0, 0]
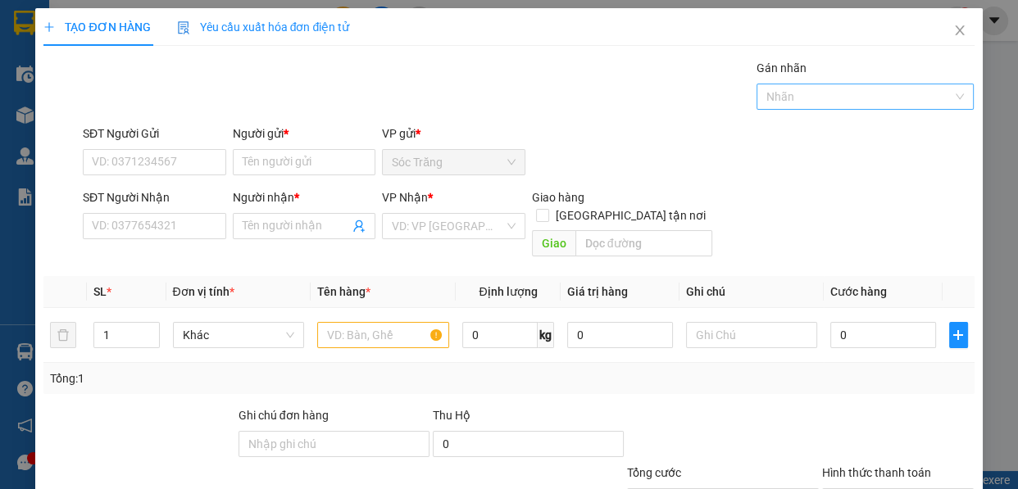
click at [778, 99] on div at bounding box center [857, 97] width 193 height 20
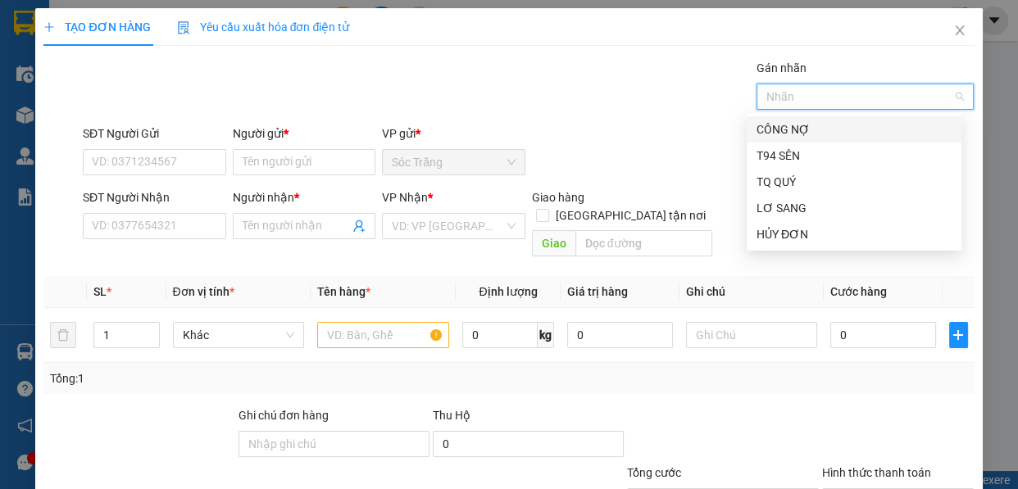
click at [776, 126] on div "CÔNG NỢ" at bounding box center [854, 129] width 195 height 18
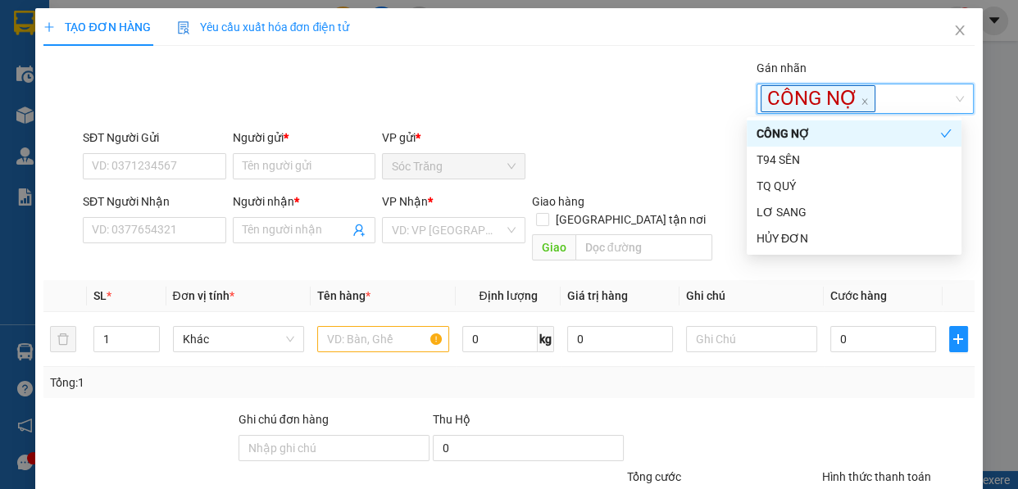
click at [303, 180] on div "Người gửi * Tên người gửi" at bounding box center [304, 157] width 143 height 57
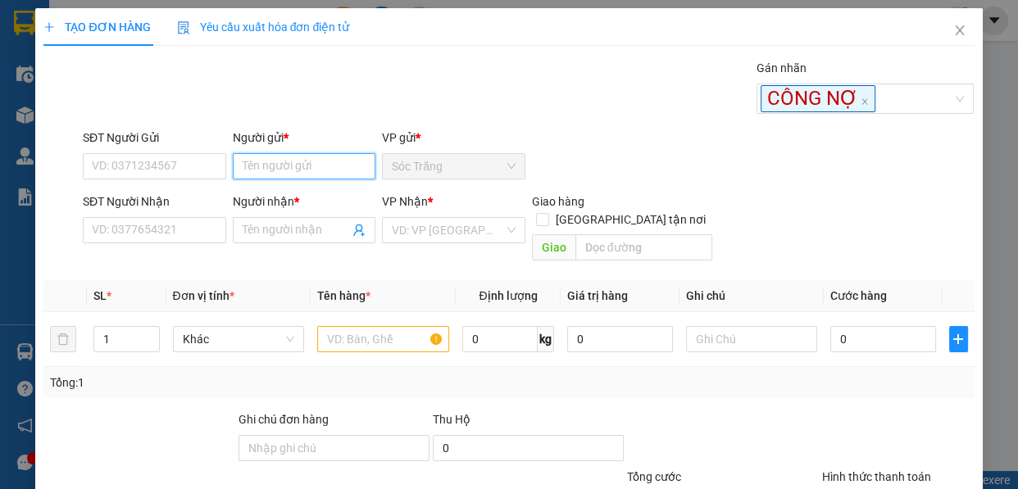
click at [299, 160] on input "Người gửi *" at bounding box center [304, 166] width 143 height 26
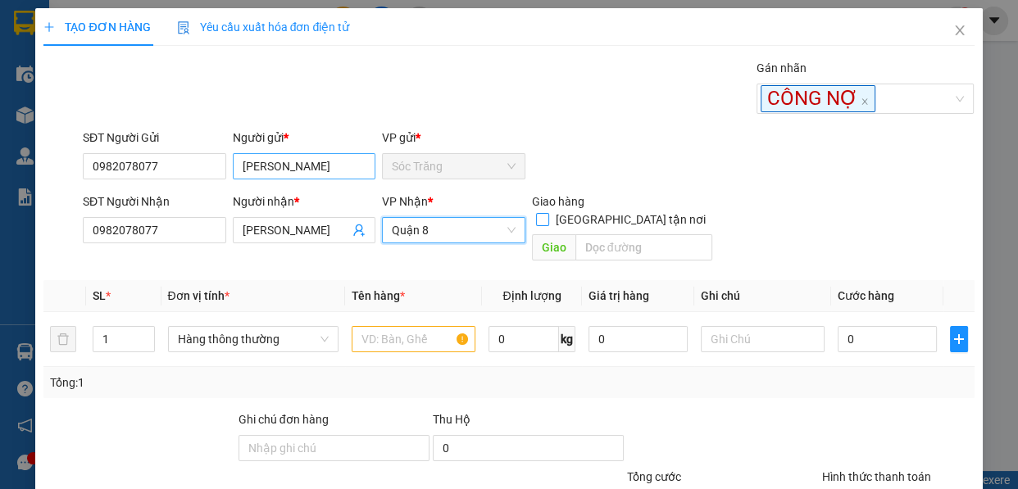
click at [536, 213] on input "[GEOGRAPHIC_DATA] tận nơi" at bounding box center [541, 218] width 11 height 11
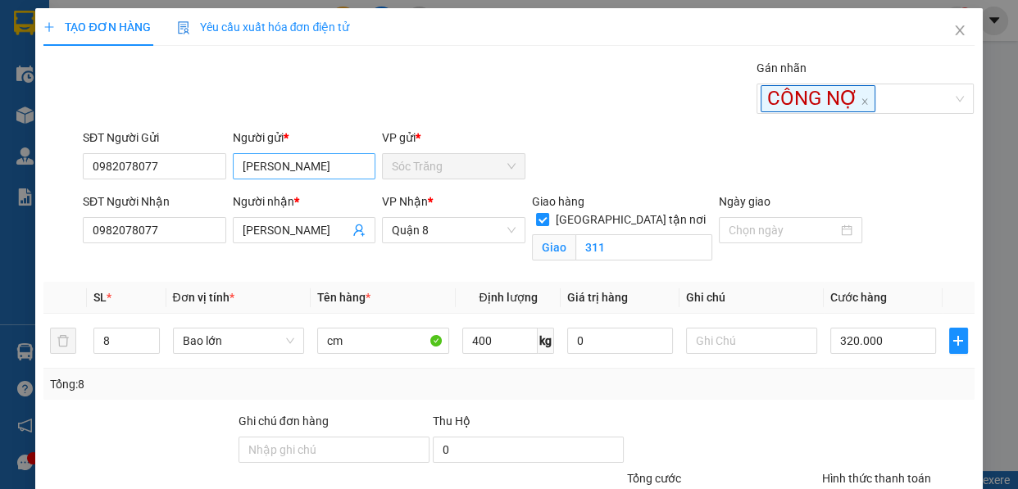
scroll to position [139, 0]
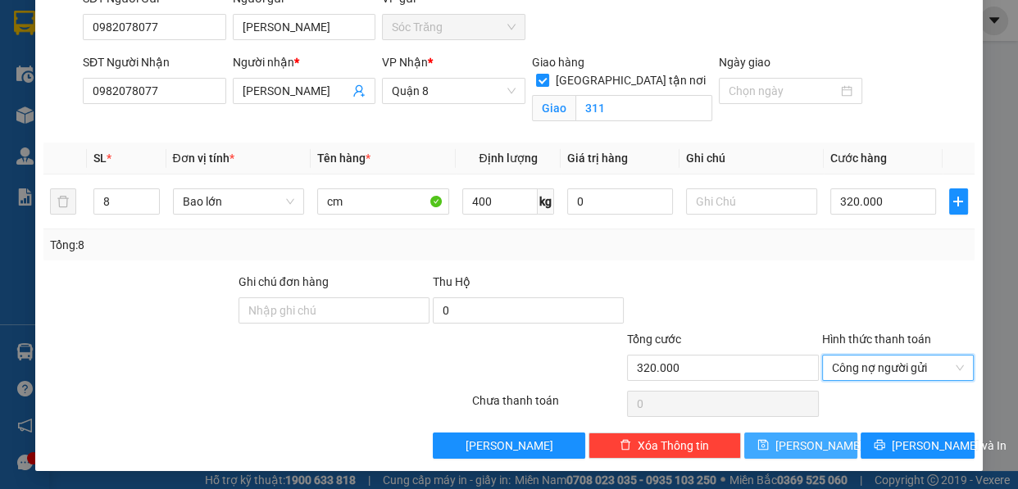
click at [767, 433] on button "[PERSON_NAME]" at bounding box center [800, 446] width 113 height 26
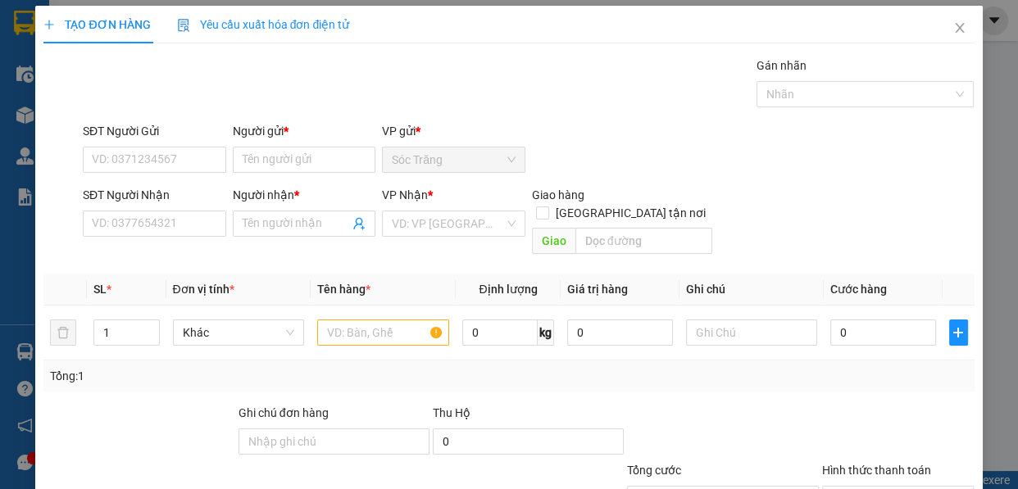
scroll to position [0, 0]
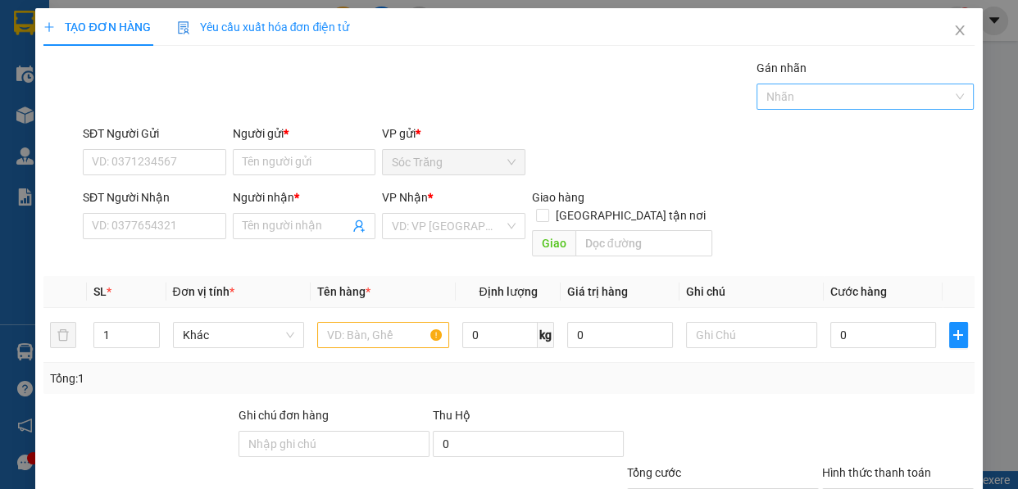
click at [793, 95] on div at bounding box center [857, 97] width 193 height 20
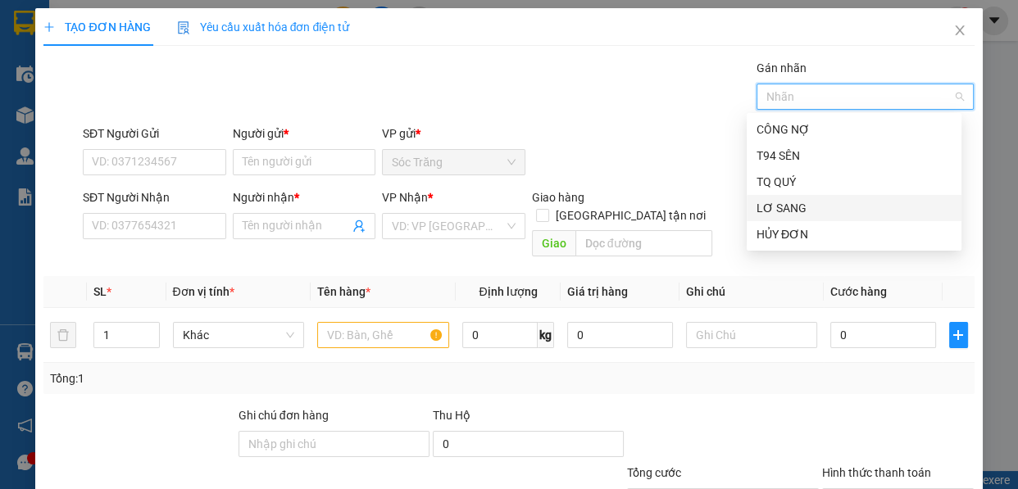
click at [786, 203] on div "LƠ SANG" at bounding box center [854, 208] width 195 height 18
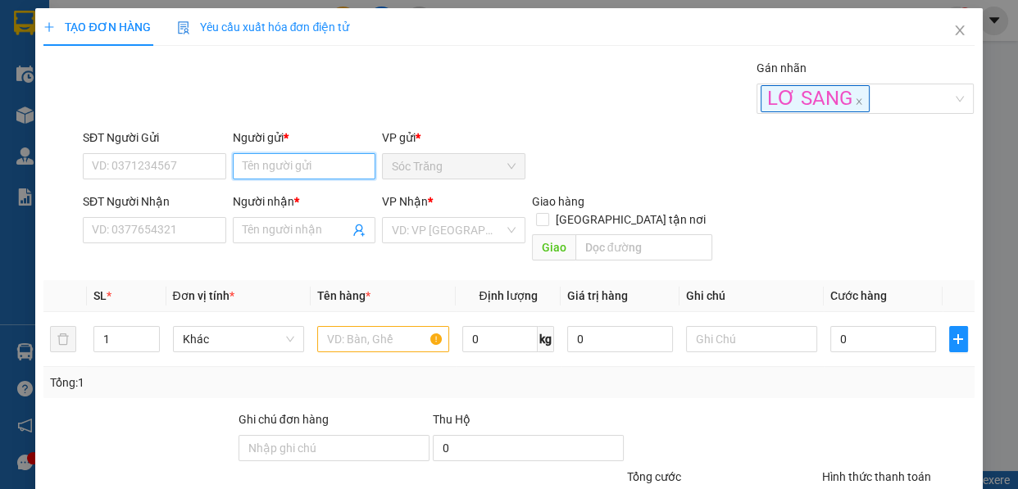
click at [324, 172] on input "Người gửi *" at bounding box center [304, 166] width 143 height 26
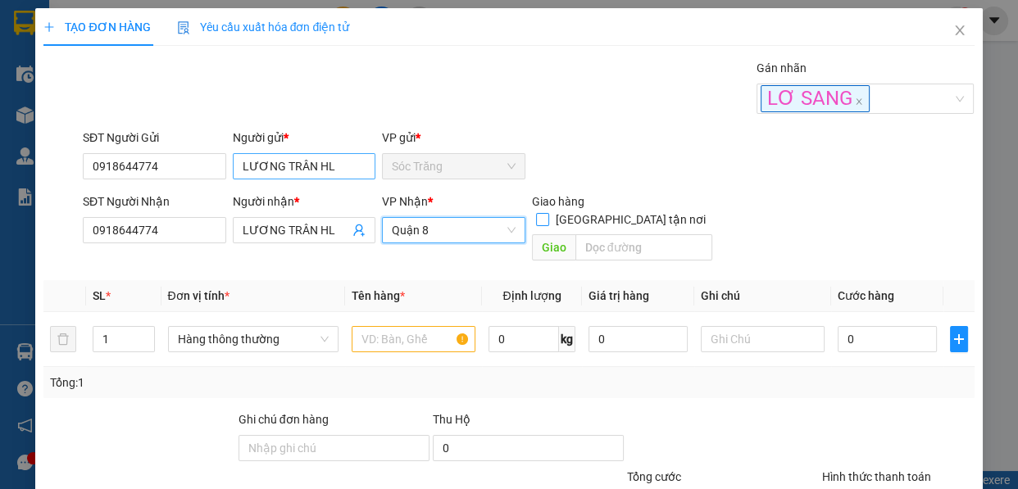
click at [536, 213] on input "[GEOGRAPHIC_DATA] tận nơi" at bounding box center [541, 218] width 11 height 11
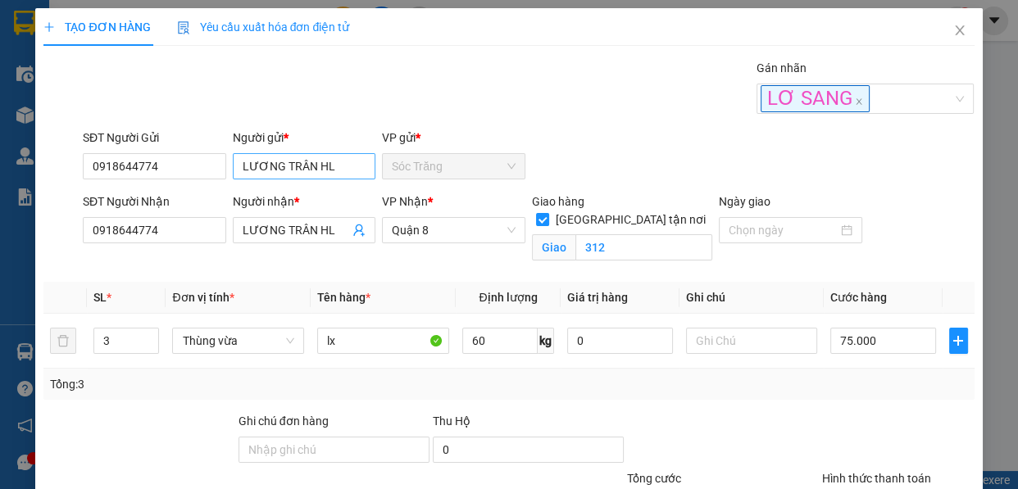
scroll to position [139, 0]
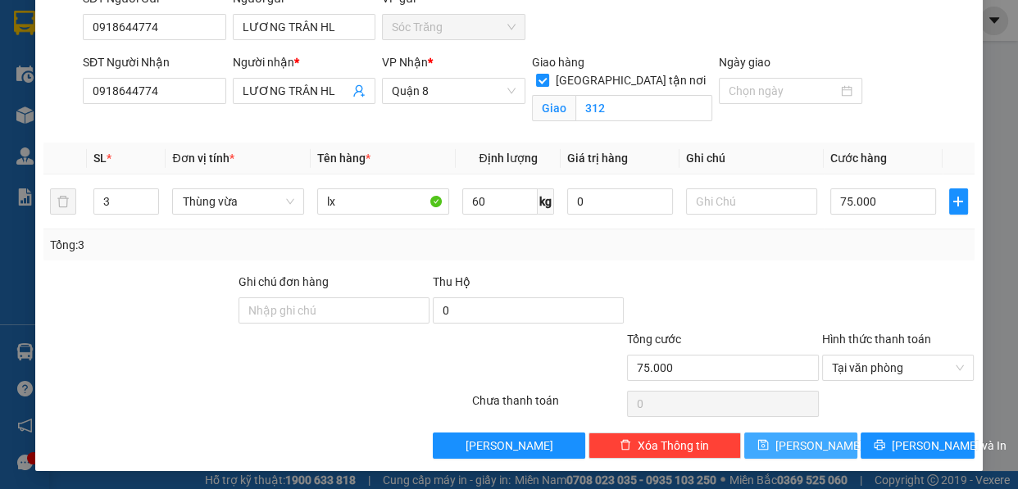
click at [816, 440] on button "[PERSON_NAME]" at bounding box center [800, 446] width 113 height 26
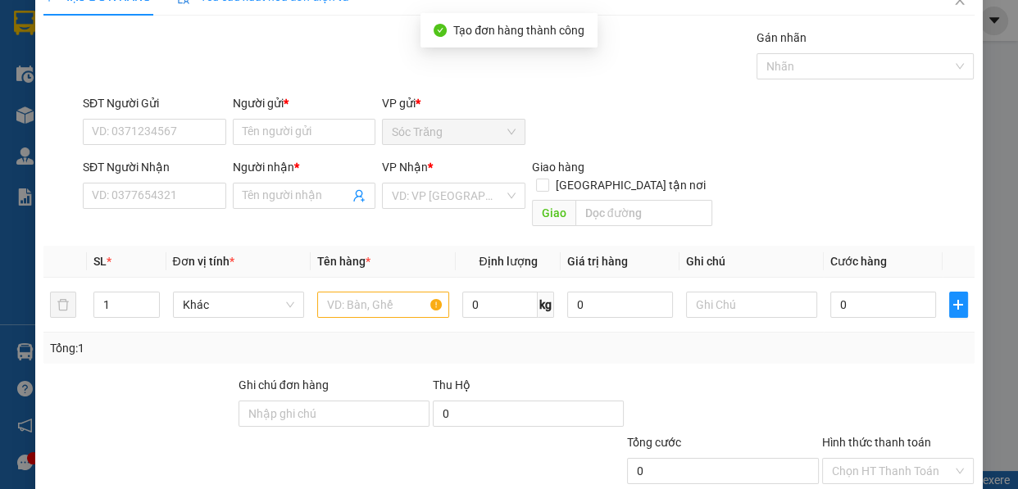
scroll to position [0, 0]
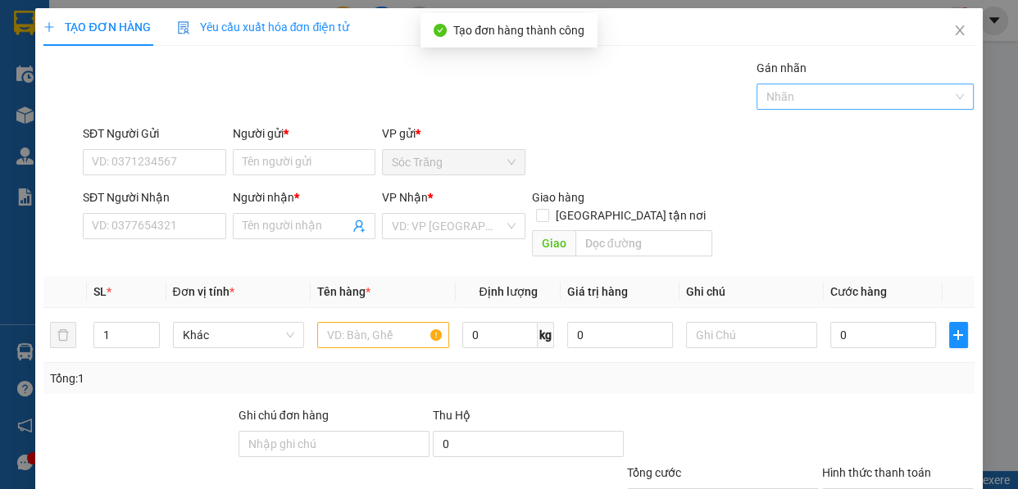
click at [782, 101] on div at bounding box center [857, 97] width 193 height 20
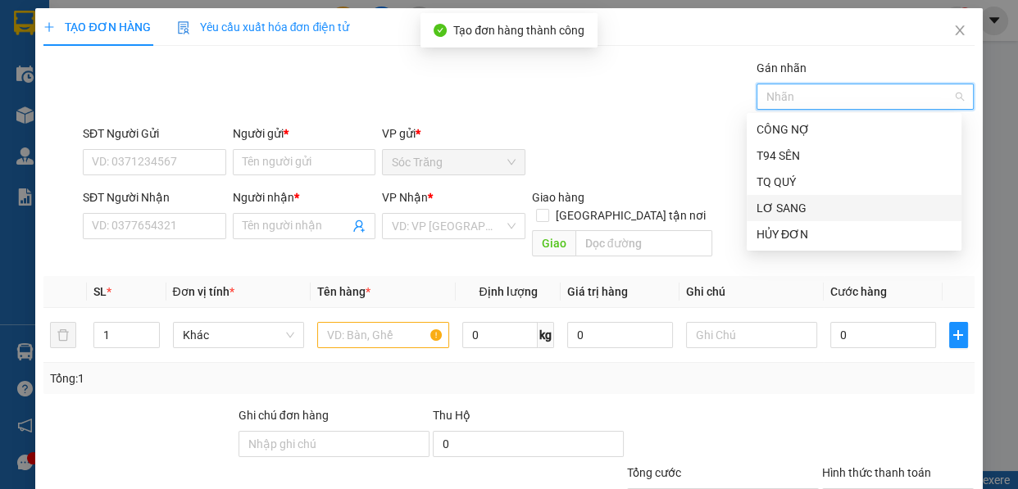
click at [787, 215] on div "LƠ SANG" at bounding box center [854, 208] width 195 height 18
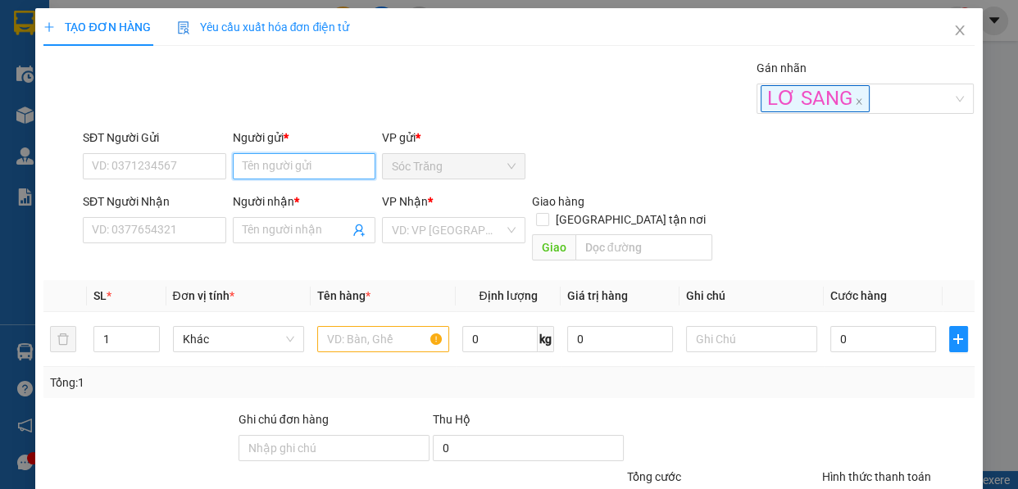
click at [333, 173] on input "Người gửi *" at bounding box center [304, 166] width 143 height 26
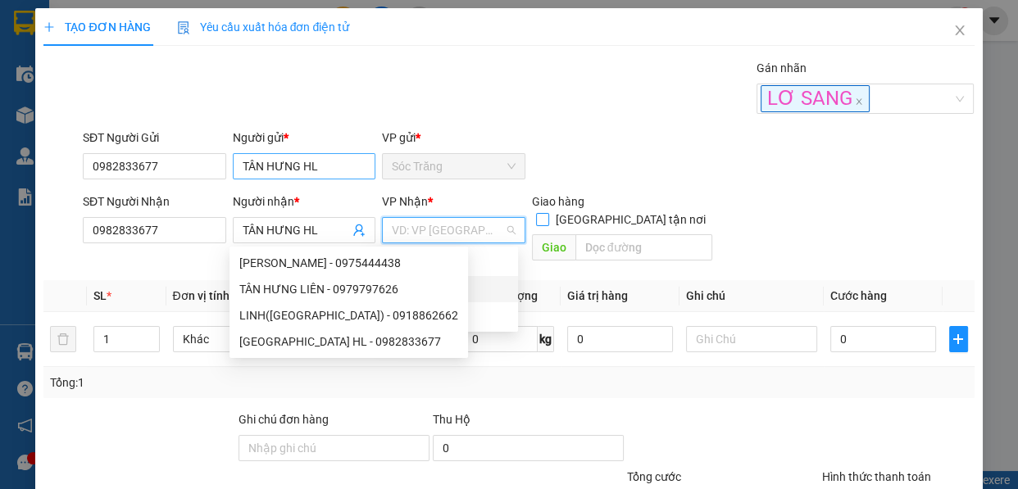
click at [536, 213] on input "[GEOGRAPHIC_DATA] tận nơi" at bounding box center [541, 218] width 11 height 11
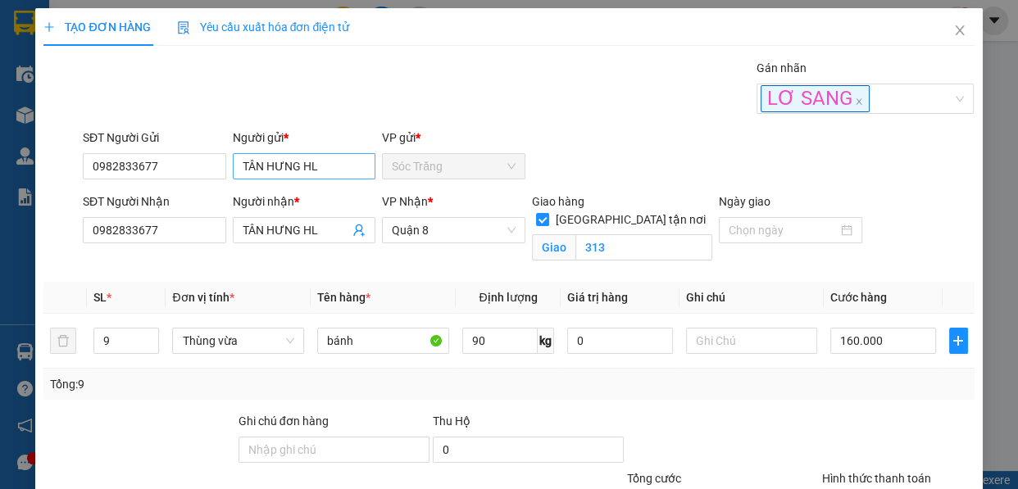
scroll to position [139, 0]
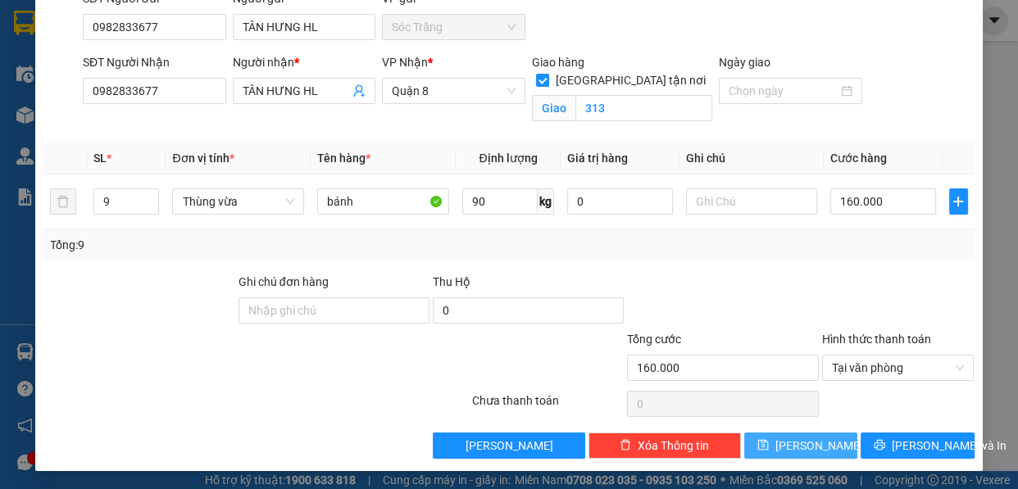
click at [795, 446] on span "[PERSON_NAME]" at bounding box center [819, 446] width 88 height 18
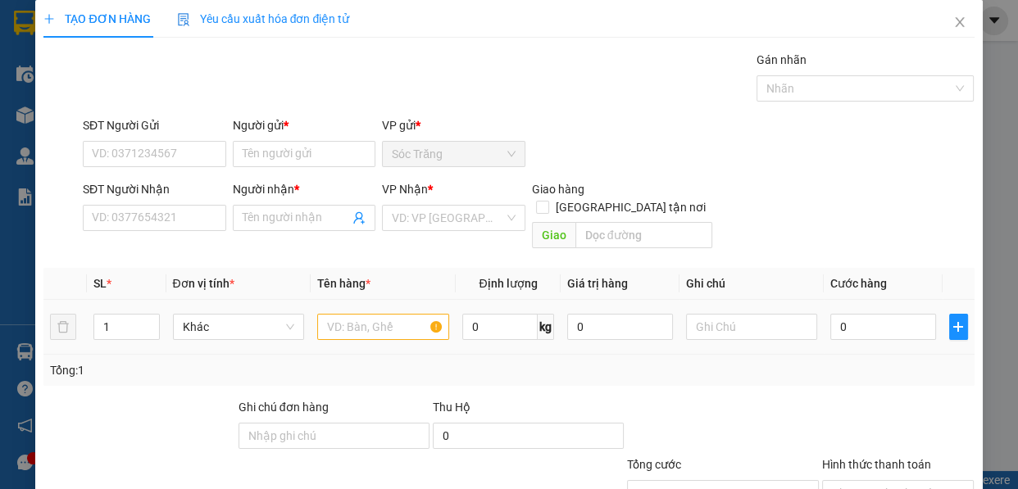
scroll to position [0, 0]
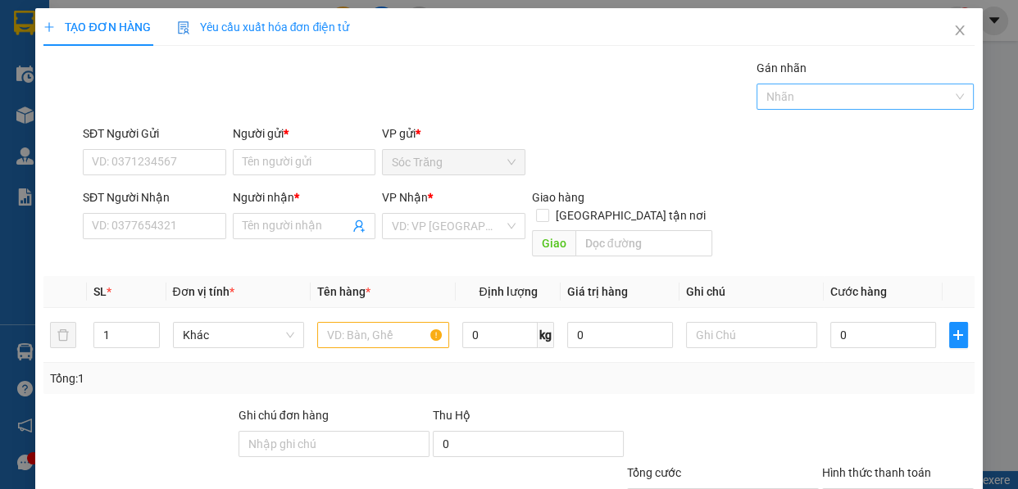
click at [761, 103] on div at bounding box center [765, 97] width 9 height 20
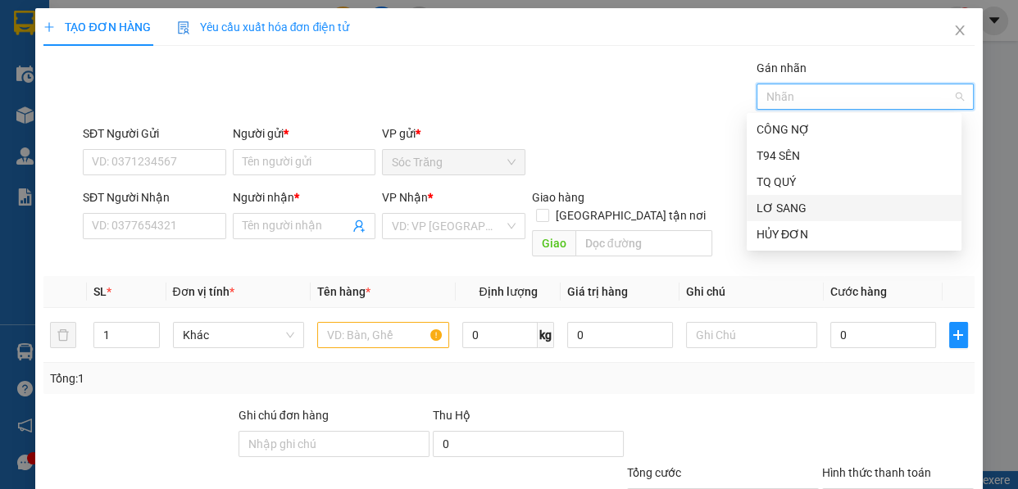
click at [789, 215] on div "LƠ SANG" at bounding box center [854, 208] width 195 height 18
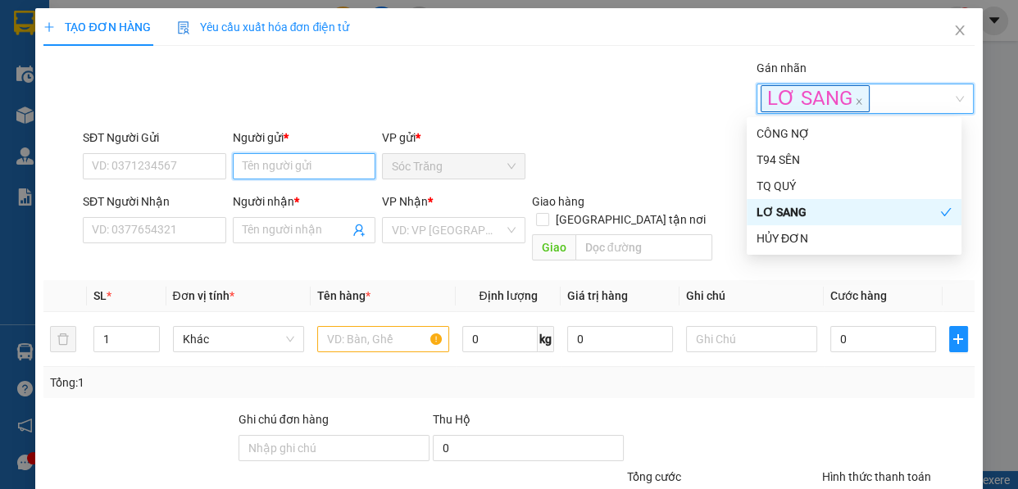
click at [271, 164] on input "Người gửi *" at bounding box center [304, 166] width 143 height 26
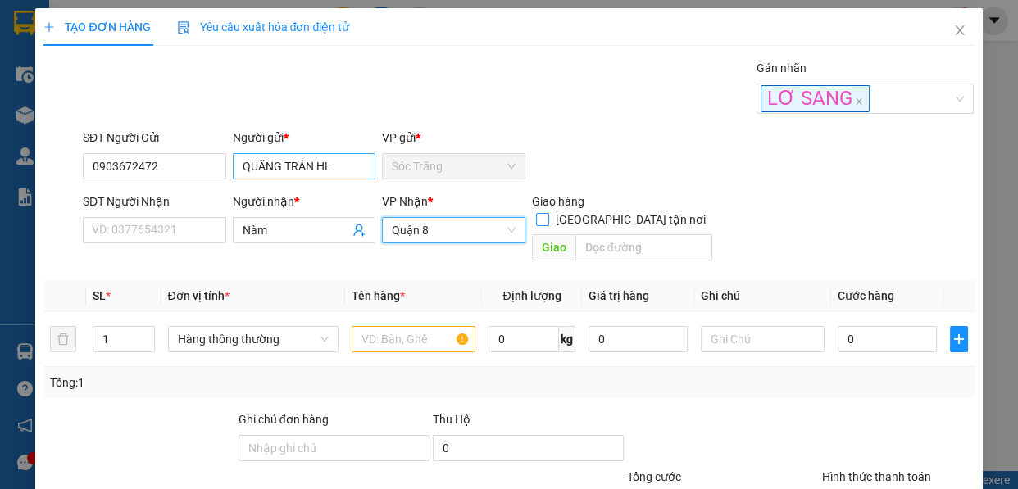
click at [536, 213] on input "[GEOGRAPHIC_DATA] tận nơi" at bounding box center [541, 218] width 11 height 11
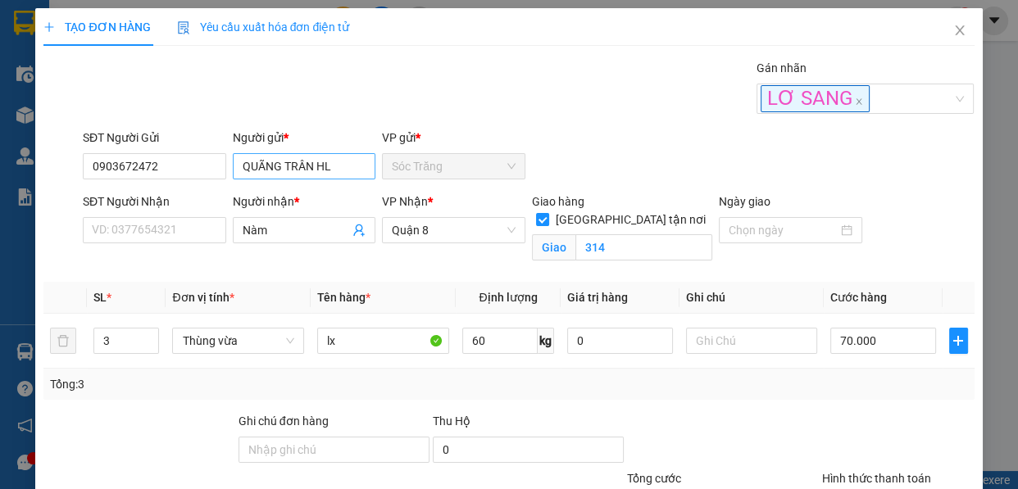
scroll to position [139, 0]
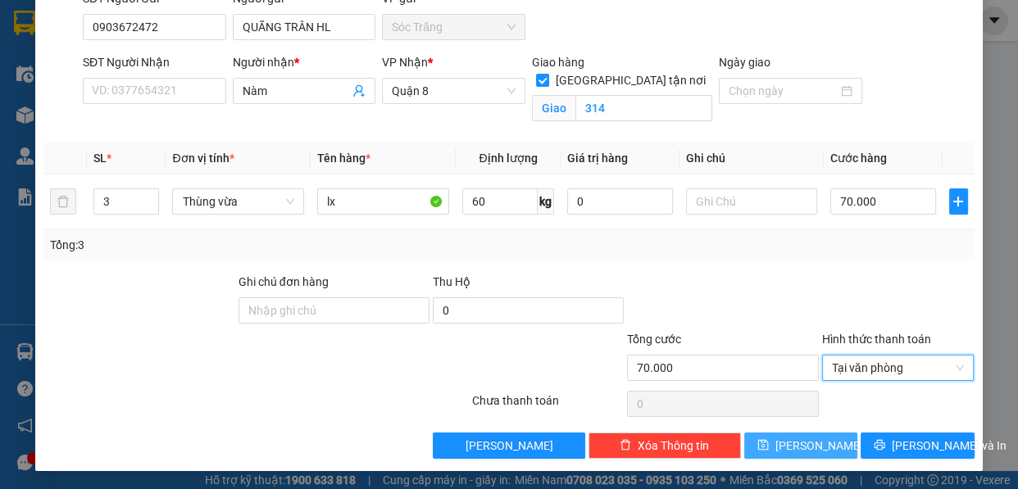
click at [796, 444] on span "[PERSON_NAME]" at bounding box center [819, 446] width 88 height 18
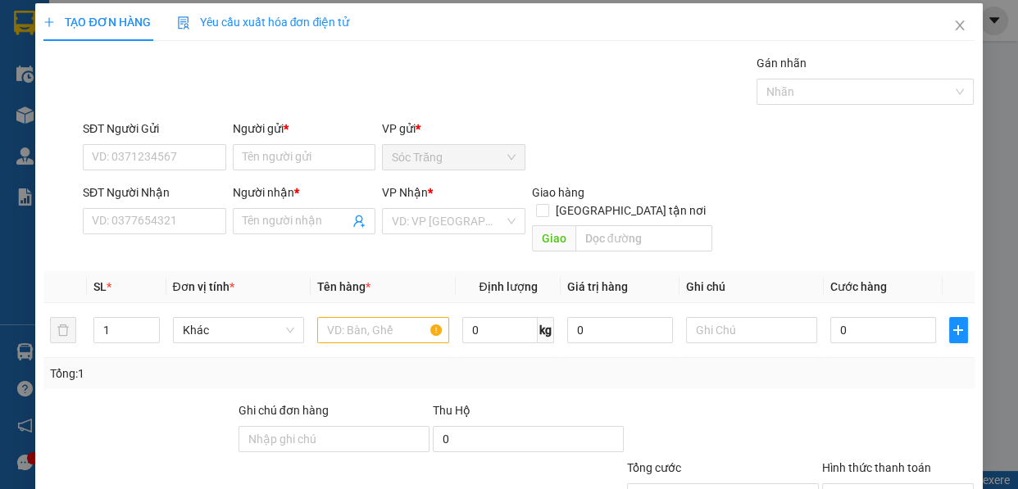
scroll to position [0, 0]
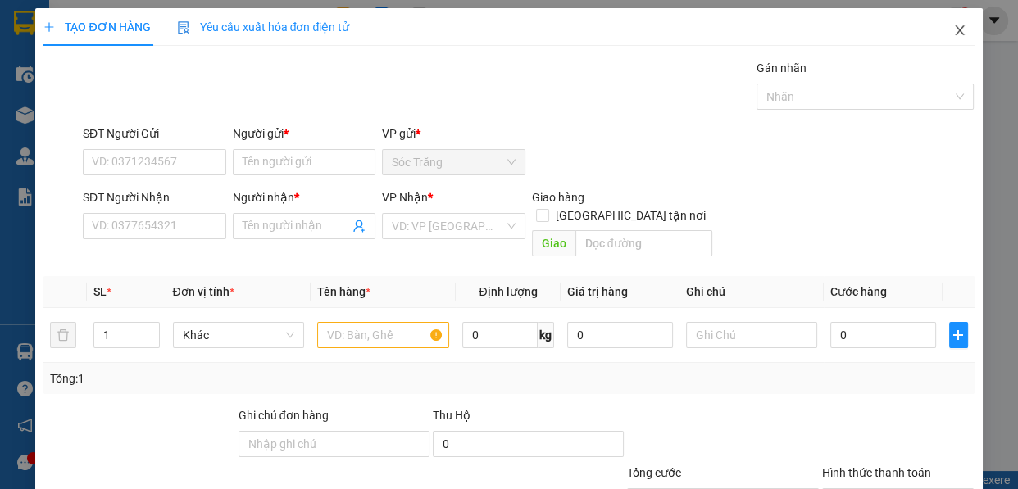
click at [953, 37] on icon "close" at bounding box center [959, 30] width 13 height 13
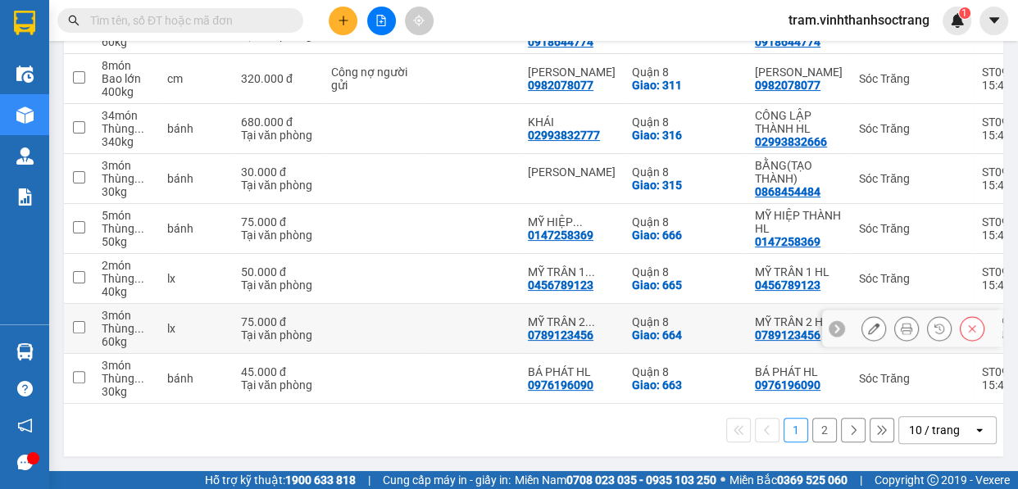
scroll to position [375, 0]
click at [929, 435] on div "10 / trang" at bounding box center [934, 430] width 51 height 16
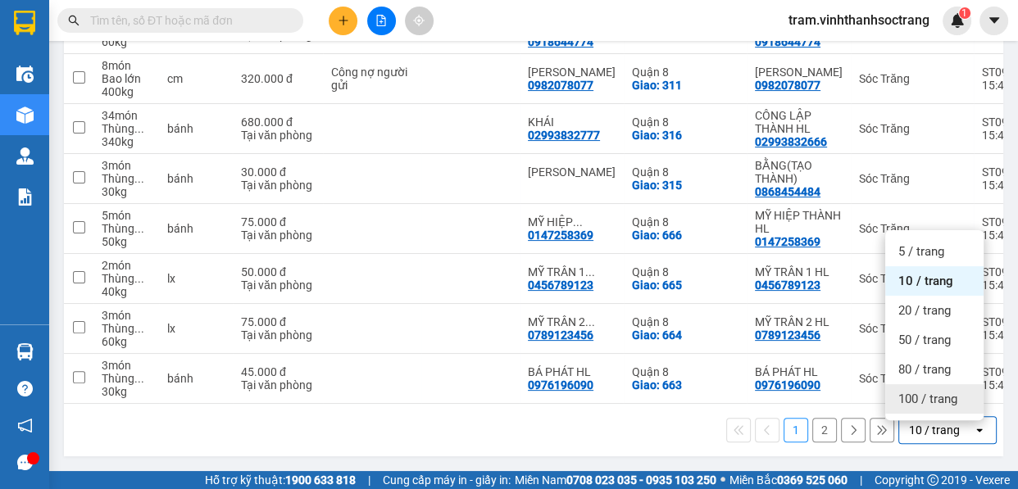
click at [951, 392] on span "100 / trang" at bounding box center [927, 399] width 59 height 16
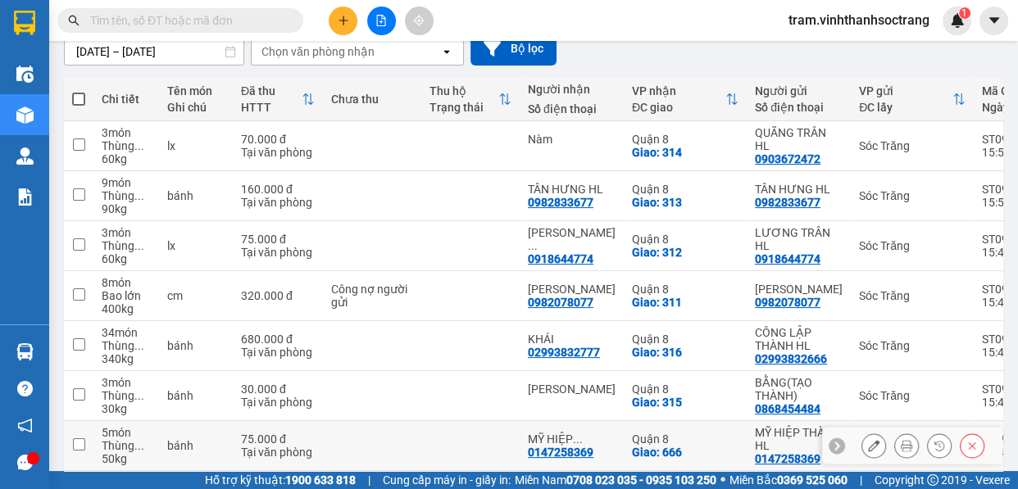
scroll to position [79, 0]
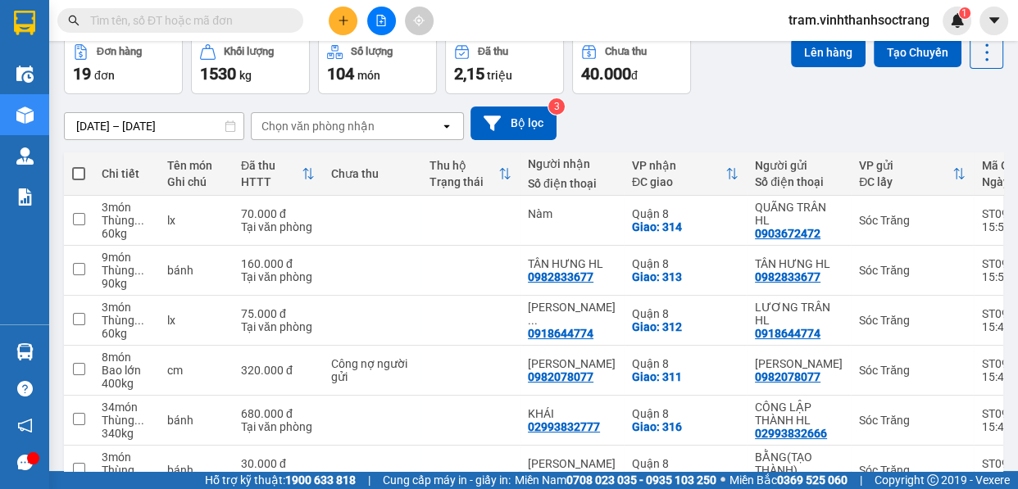
click at [82, 177] on span at bounding box center [78, 173] width 13 height 13
click at [79, 166] on input "checkbox" at bounding box center [79, 166] width 0 height 0
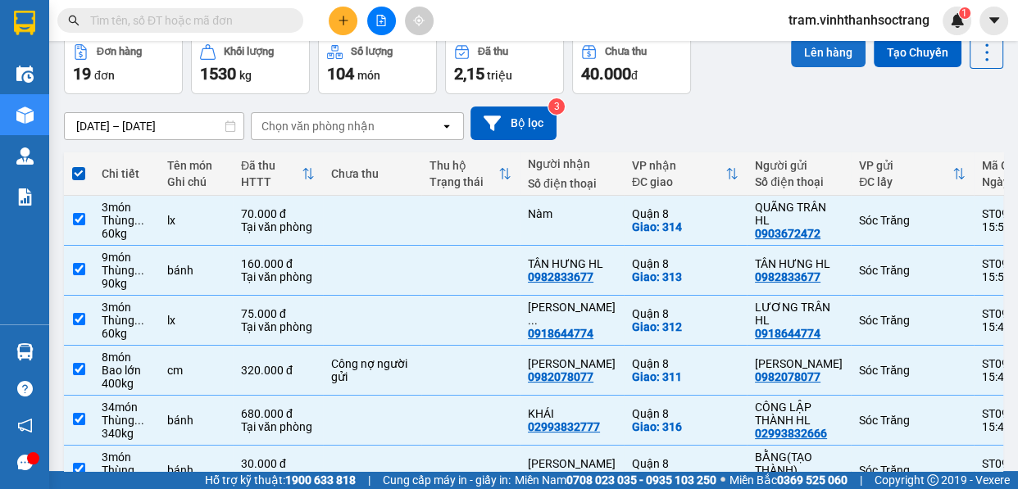
click at [805, 52] on button "Lên hàng" at bounding box center [828, 53] width 75 height 30
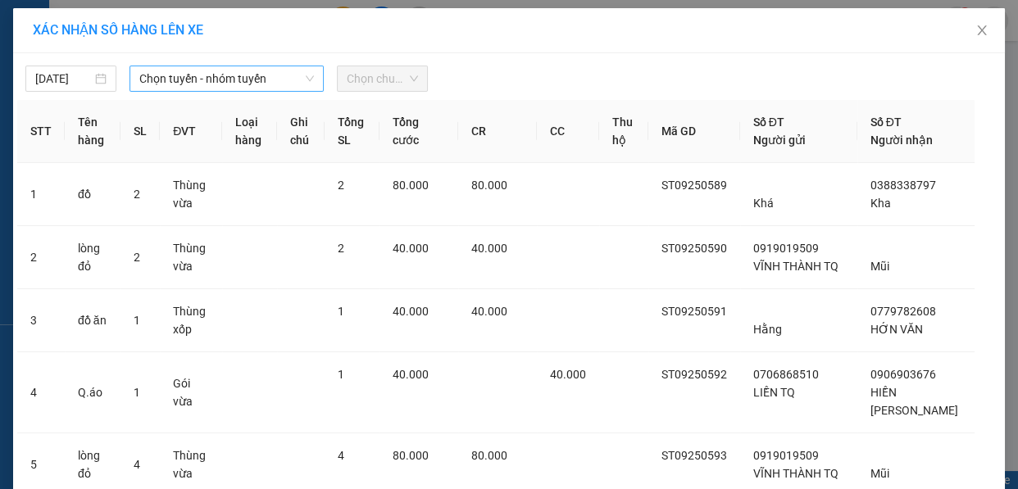
click at [266, 78] on span "Chọn tuyến - nhóm tuyến" at bounding box center [226, 78] width 175 height 25
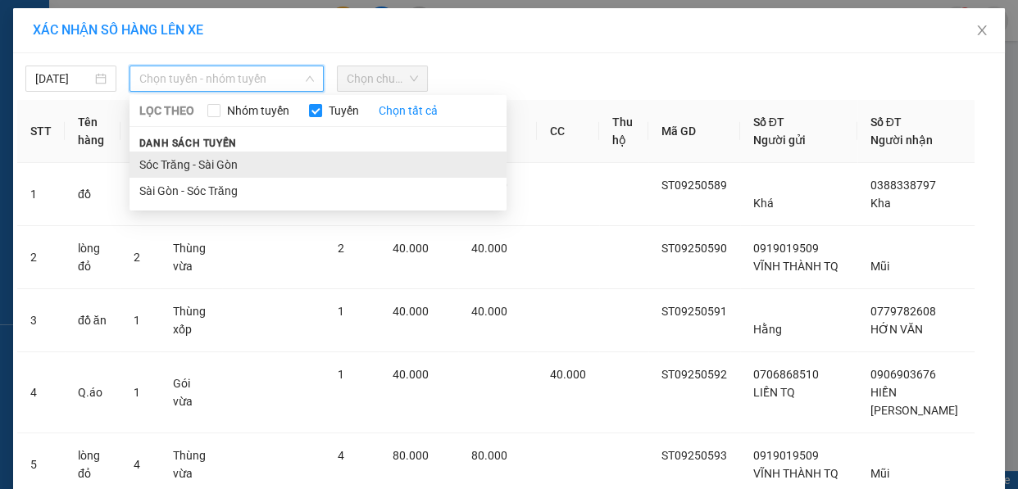
click at [264, 160] on li "Sóc Trăng - Sài Gòn" at bounding box center [318, 165] width 377 height 26
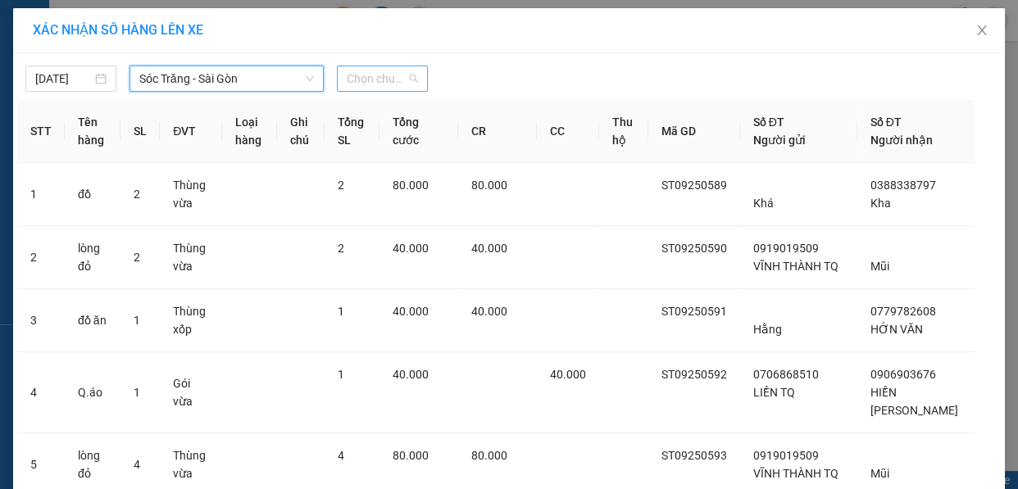
click at [360, 84] on span "Chọn chuyến" at bounding box center [382, 78] width 71 height 25
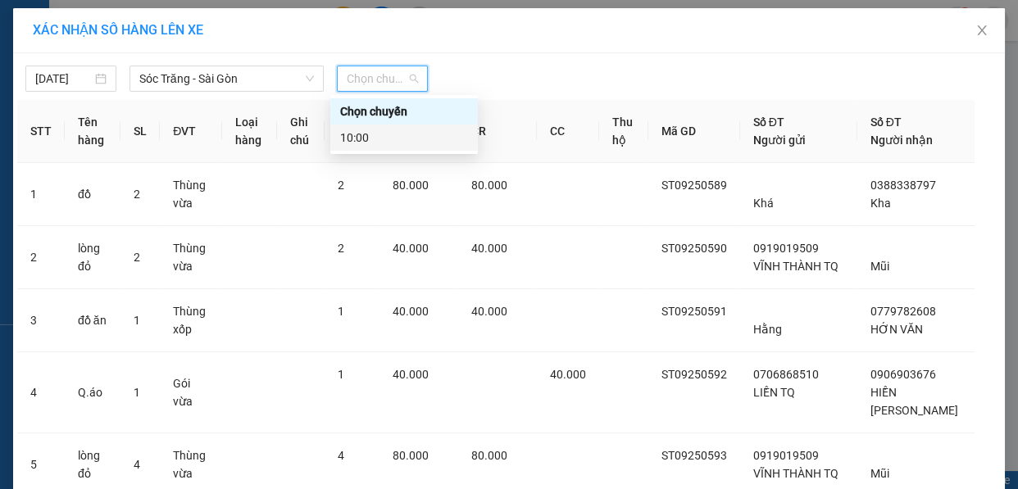
click at [371, 131] on div "10:00" at bounding box center [404, 138] width 128 height 18
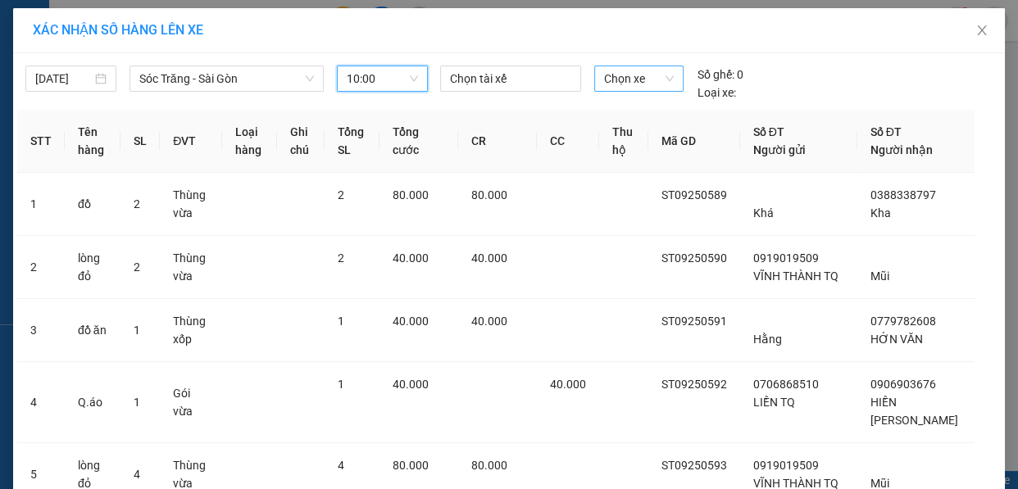
click at [620, 79] on span "Chọn xe" at bounding box center [639, 78] width 70 height 25
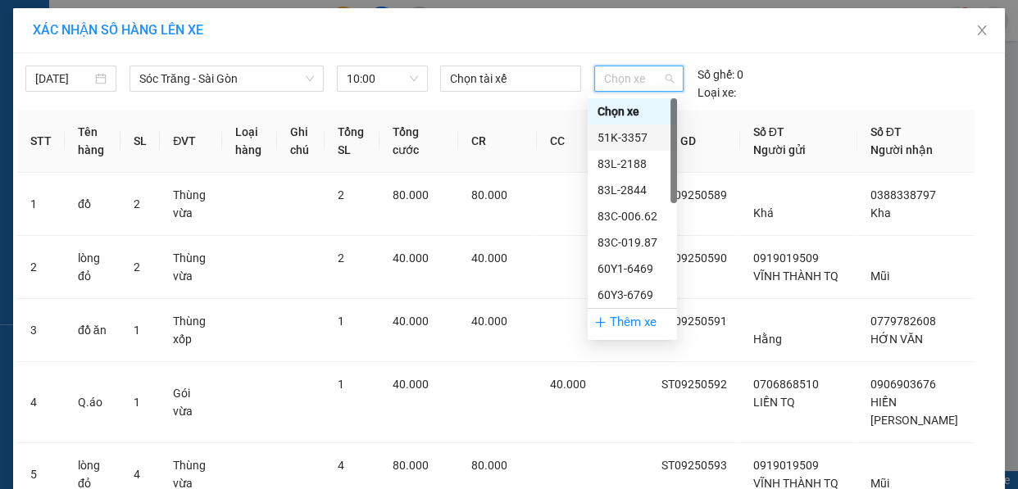
click at [620, 139] on div "51K-3357" at bounding box center [633, 138] width 70 height 18
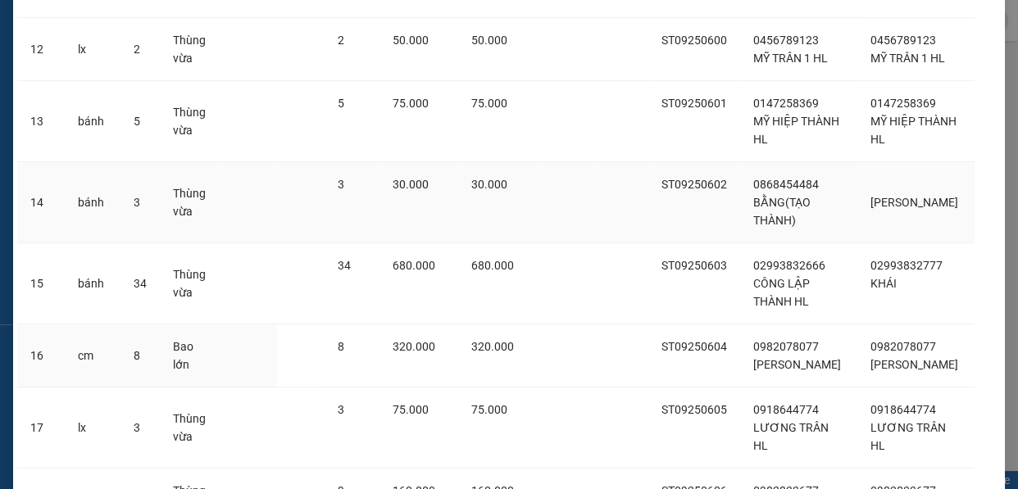
scroll to position [1170, 0]
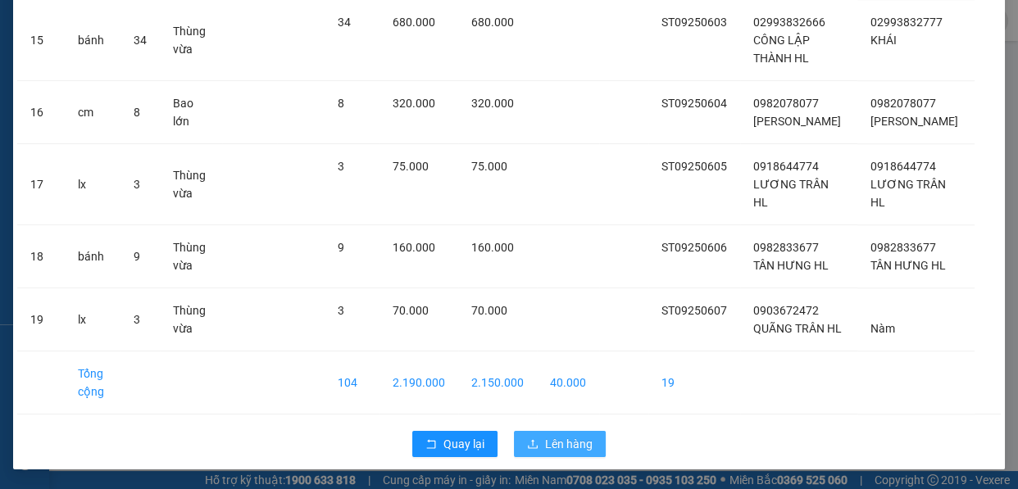
click at [584, 439] on span "Lên hàng" at bounding box center [569, 444] width 48 height 18
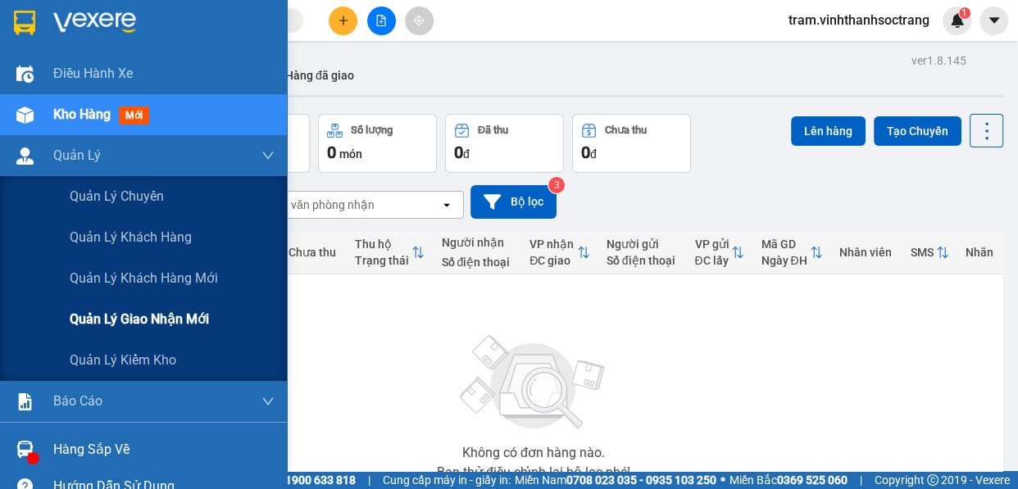
click at [152, 320] on span "Quản lý giao nhận mới" at bounding box center [139, 319] width 139 height 20
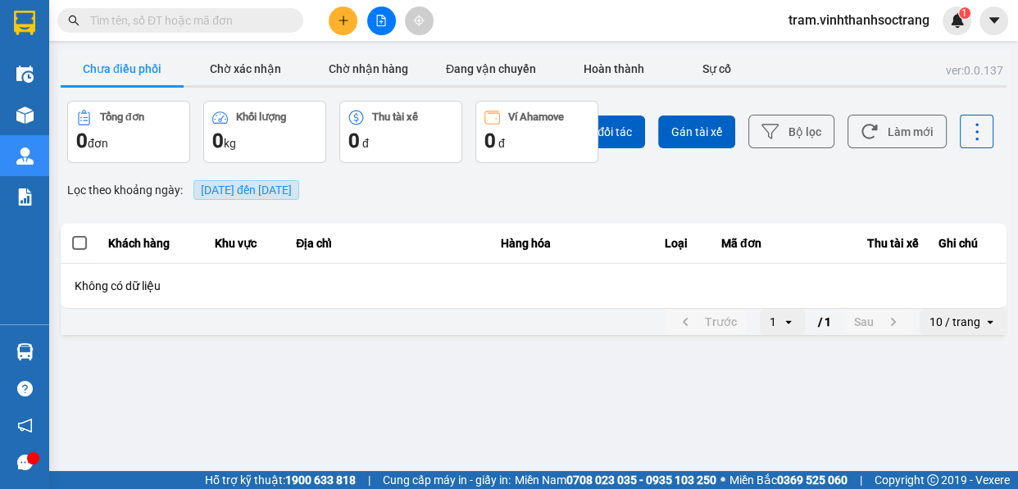
click at [268, 187] on span "[DATE] đến [DATE]" at bounding box center [246, 190] width 91 height 13
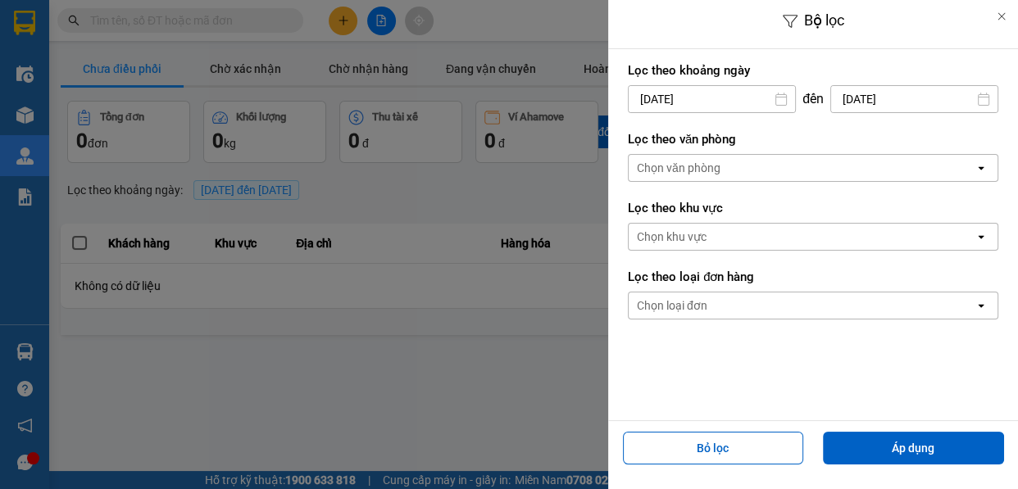
click at [675, 92] on input "[DATE]" at bounding box center [712, 99] width 166 height 26
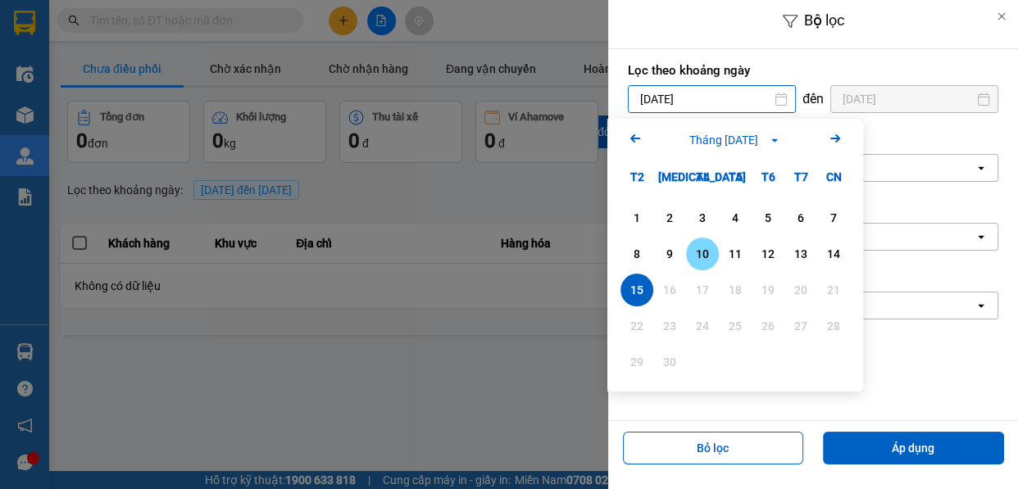
click at [702, 256] on div "10" at bounding box center [702, 254] width 23 height 20
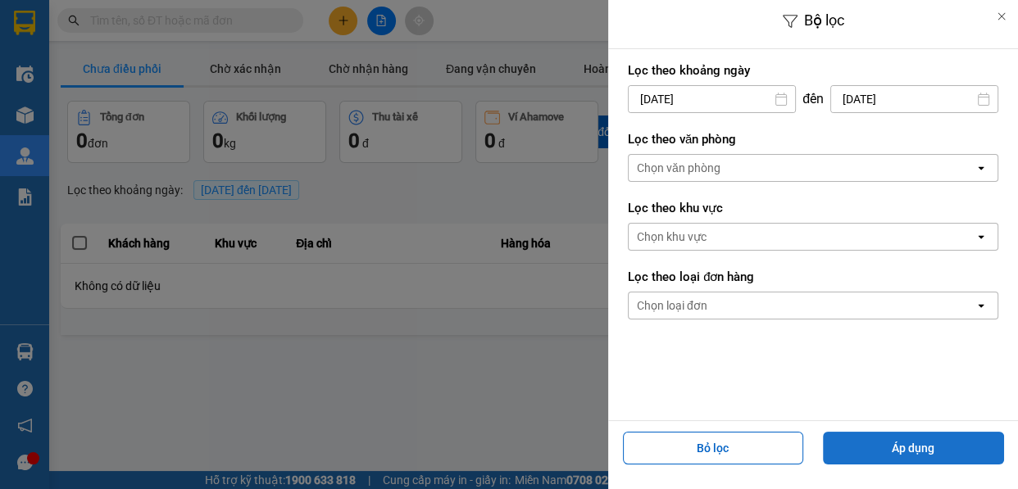
click at [877, 446] on button "Áp dụng" at bounding box center [913, 448] width 181 height 33
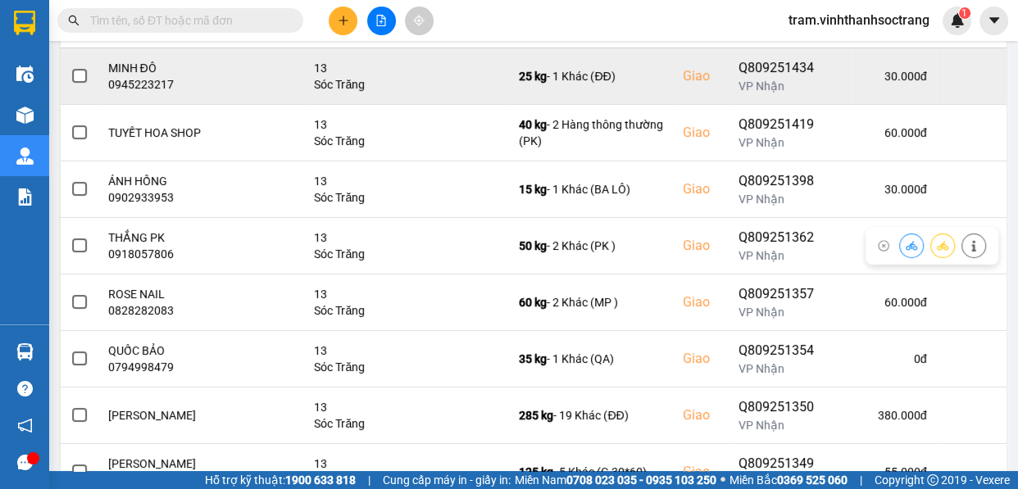
scroll to position [394, 0]
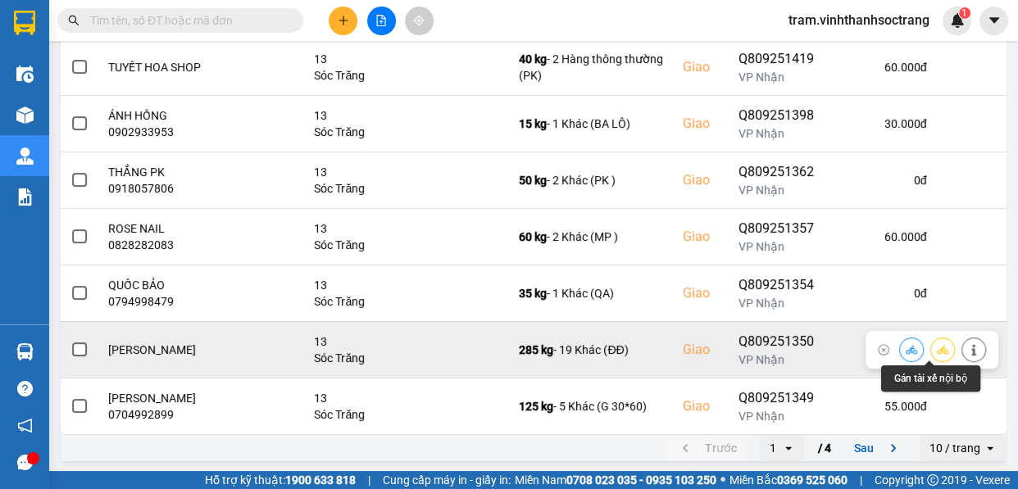
click at [937, 349] on icon at bounding box center [942, 349] width 11 height 11
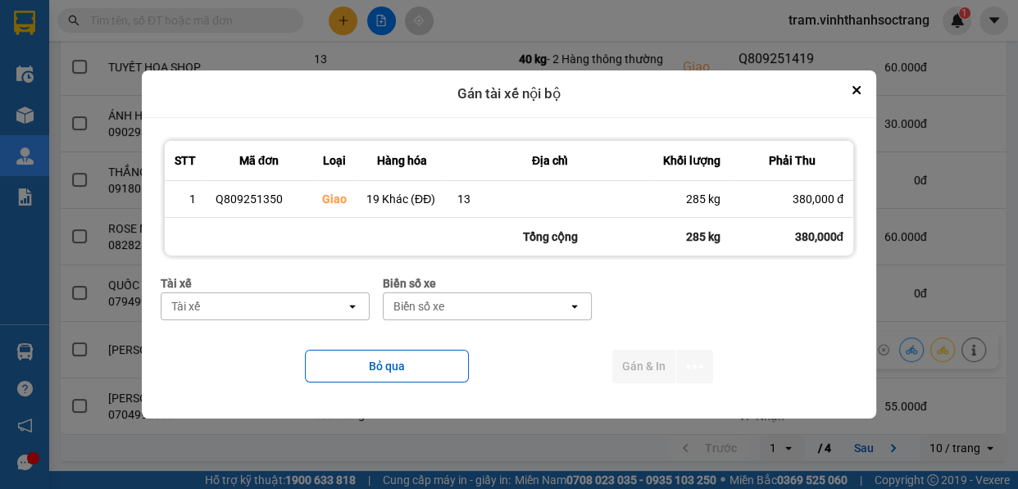
click at [307, 307] on div "Tài xế" at bounding box center [253, 306] width 184 height 26
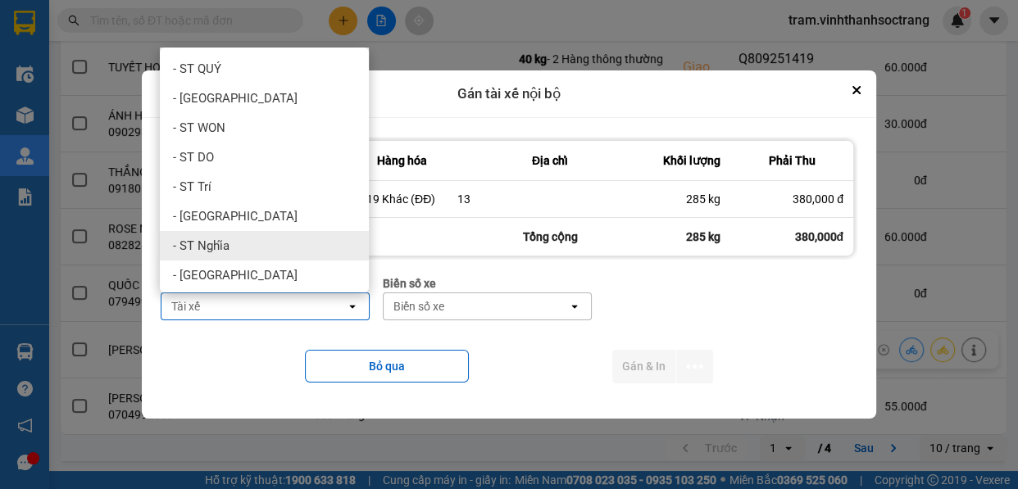
click at [279, 239] on div "- ST Nghĩa" at bounding box center [264, 246] width 209 height 30
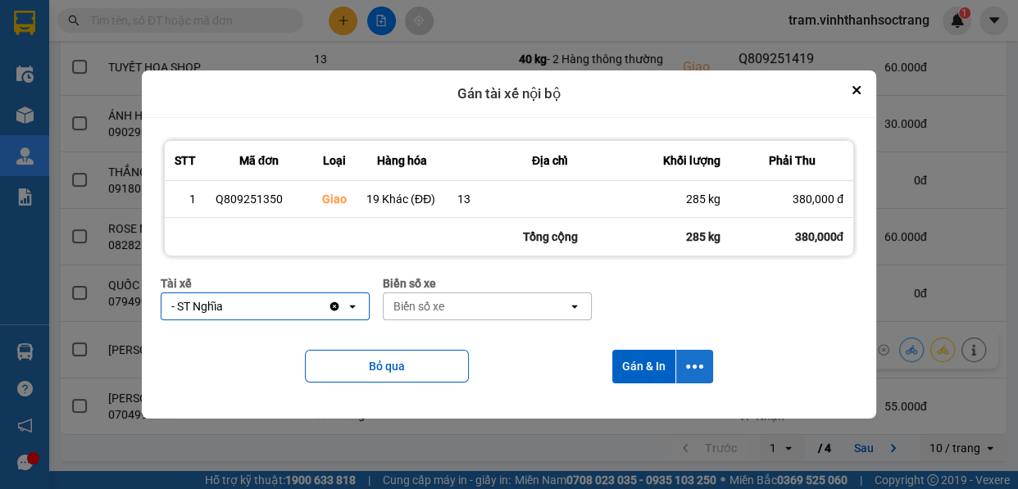
click at [698, 375] on icon "dialog" at bounding box center [694, 366] width 17 height 17
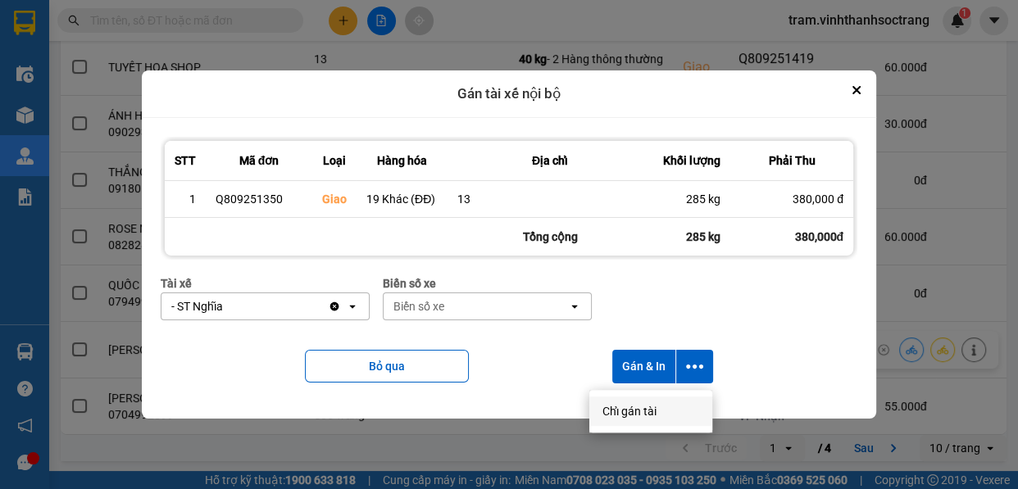
click at [632, 406] on span "Chỉ gán tài" at bounding box center [629, 411] width 54 height 16
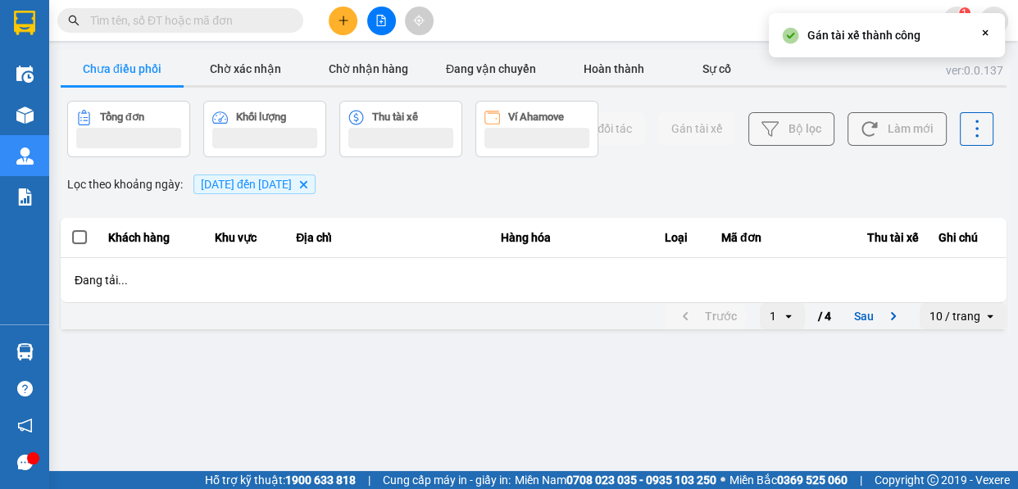
scroll to position [0, 0]
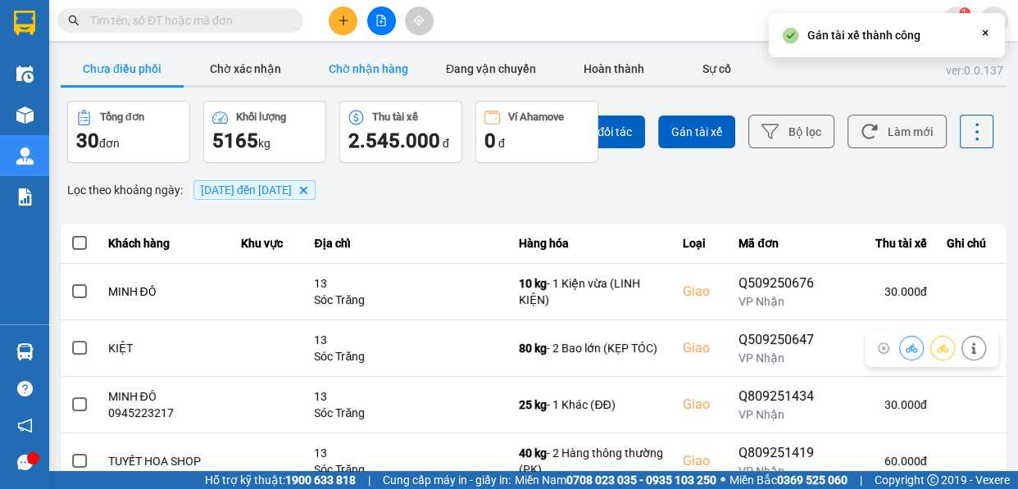
click at [384, 77] on button "Chờ nhận hàng" at bounding box center [368, 68] width 123 height 33
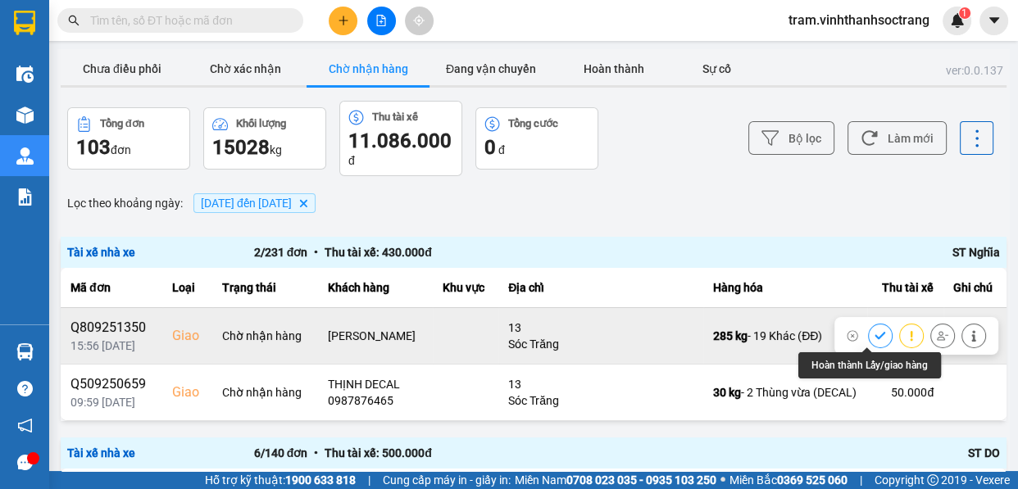
click at [875, 339] on icon at bounding box center [880, 335] width 11 height 11
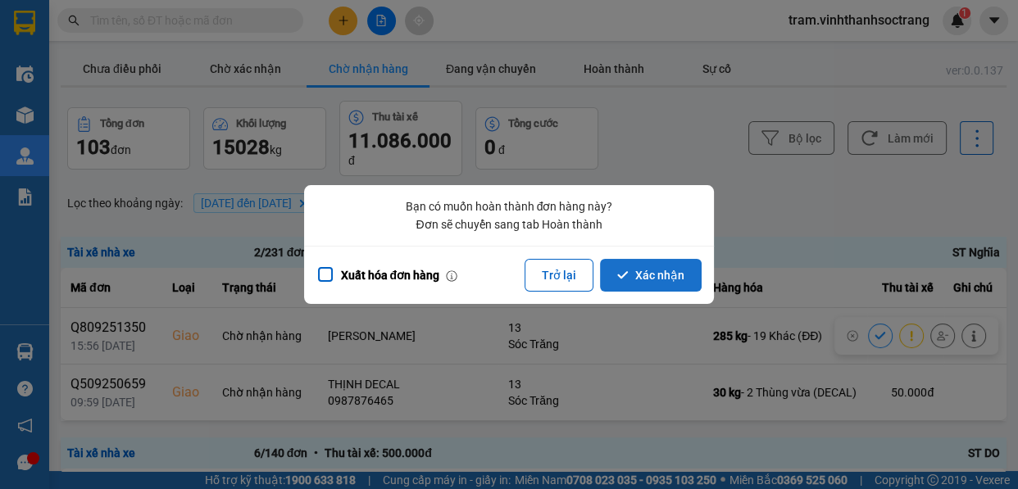
click at [664, 268] on button "Xác nhận" at bounding box center [651, 275] width 102 height 33
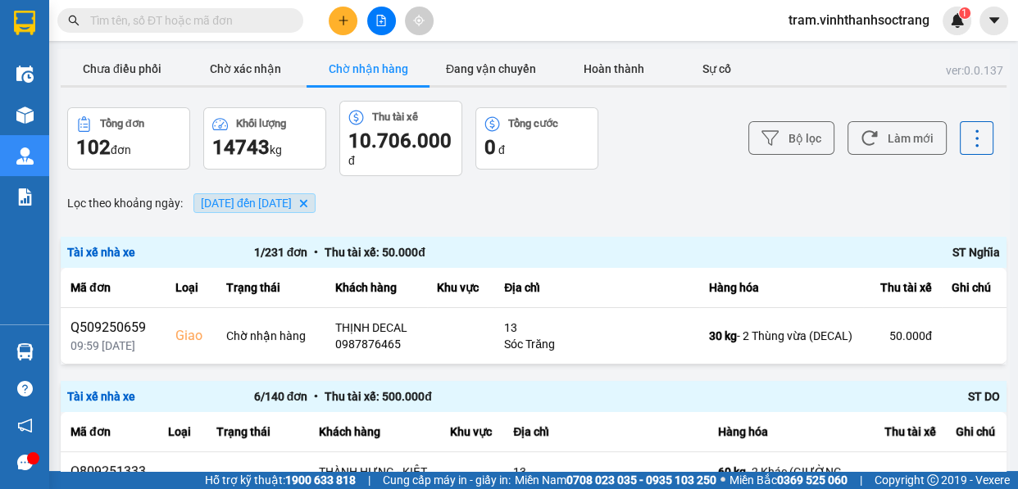
click at [308, 202] on icon "Delete" at bounding box center [303, 203] width 10 height 10
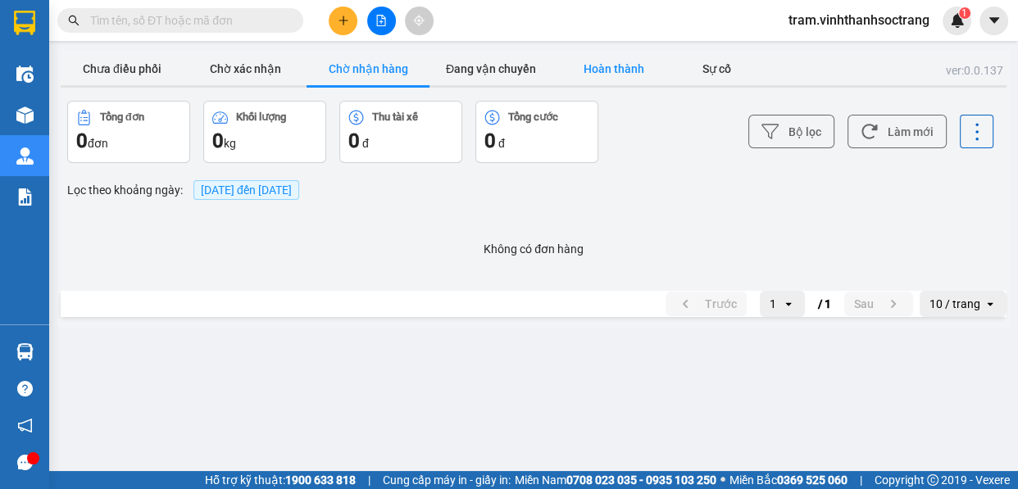
click at [598, 61] on button "Hoàn thành" at bounding box center [613, 68] width 123 height 33
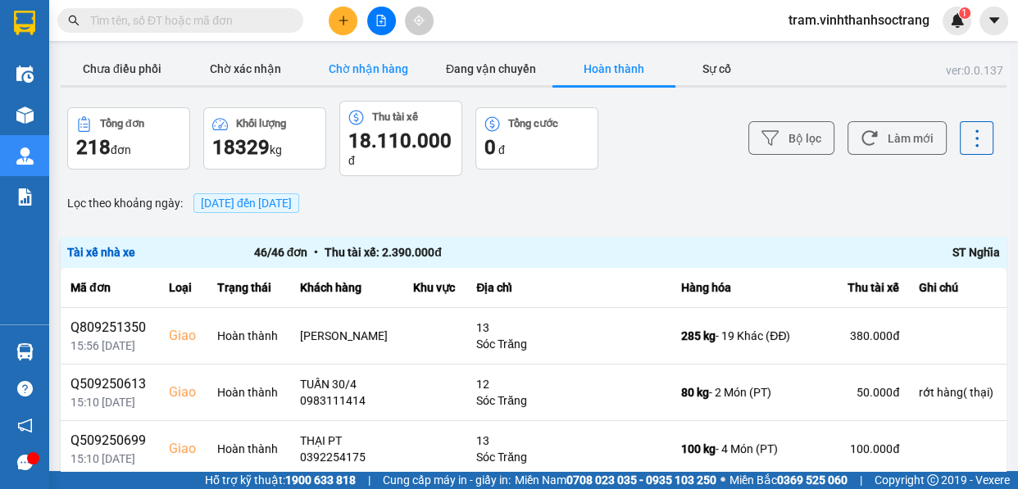
click at [379, 60] on button "Chờ nhận hàng" at bounding box center [368, 68] width 123 height 33
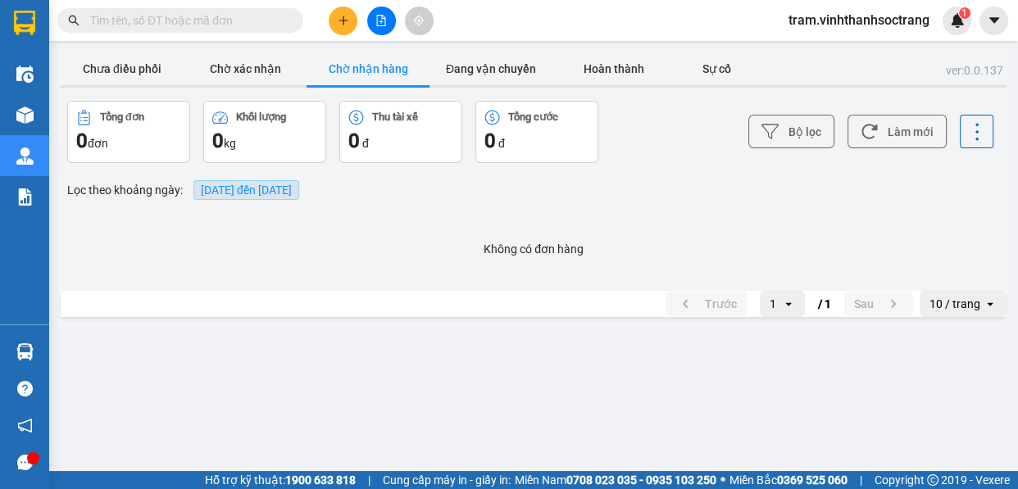
click at [270, 188] on span "[DATE] đến [DATE]" at bounding box center [246, 190] width 91 height 13
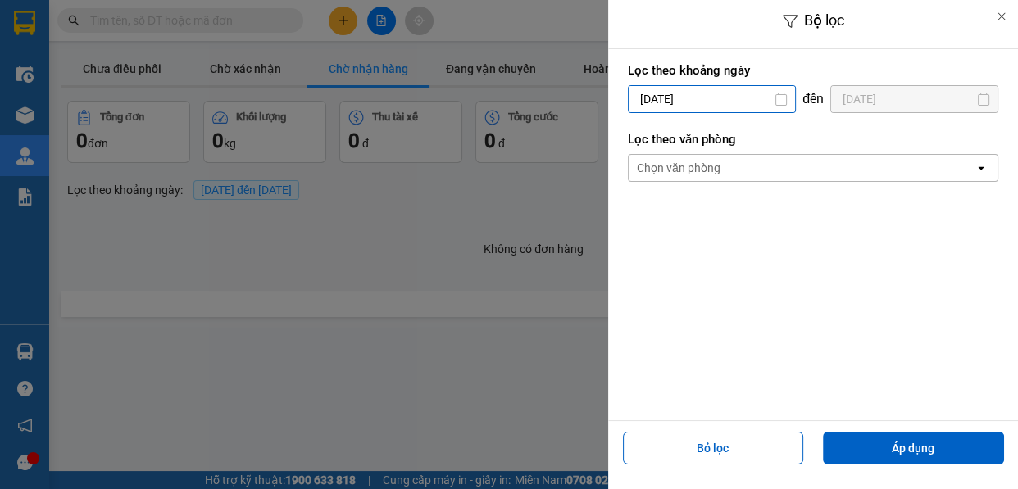
click at [718, 327] on div "Bộ lọc Lọc theo khoảng [DATE] Press the down arrow key to interact with the cal…" at bounding box center [533, 327] width 952 height 0
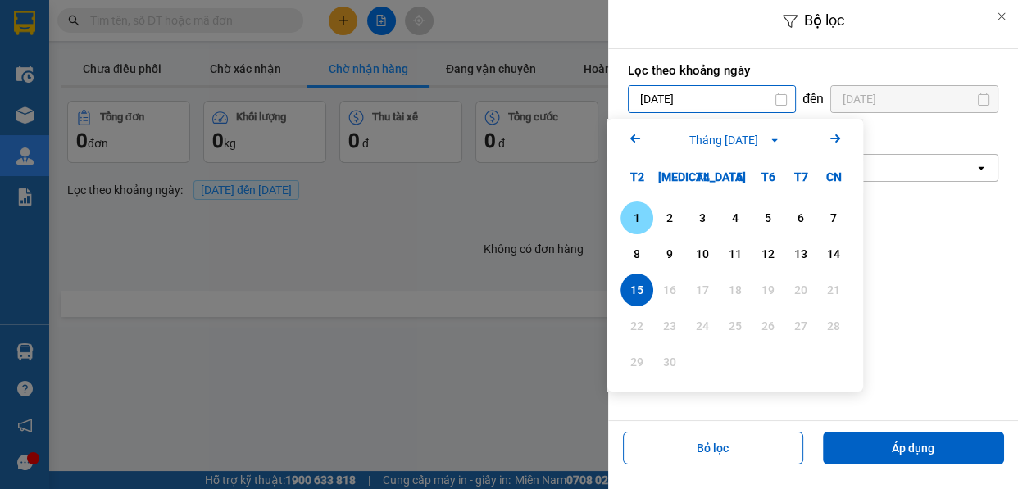
click at [626, 211] on div "1" at bounding box center [636, 218] width 23 height 20
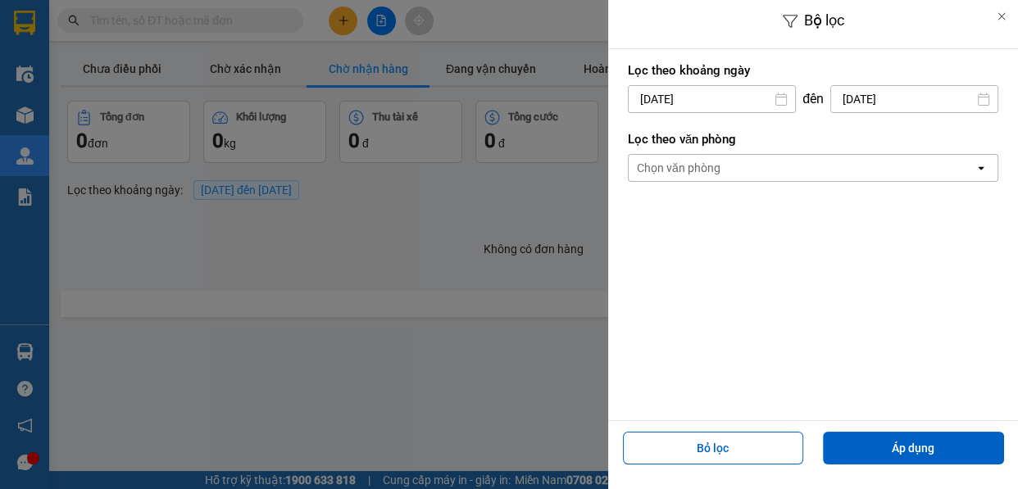
click at [941, 472] on div "Bộ lọc Lọc theo khoảng [DATE] Press the down arrow key to interact with the cal…" at bounding box center [813, 244] width 410 height 489
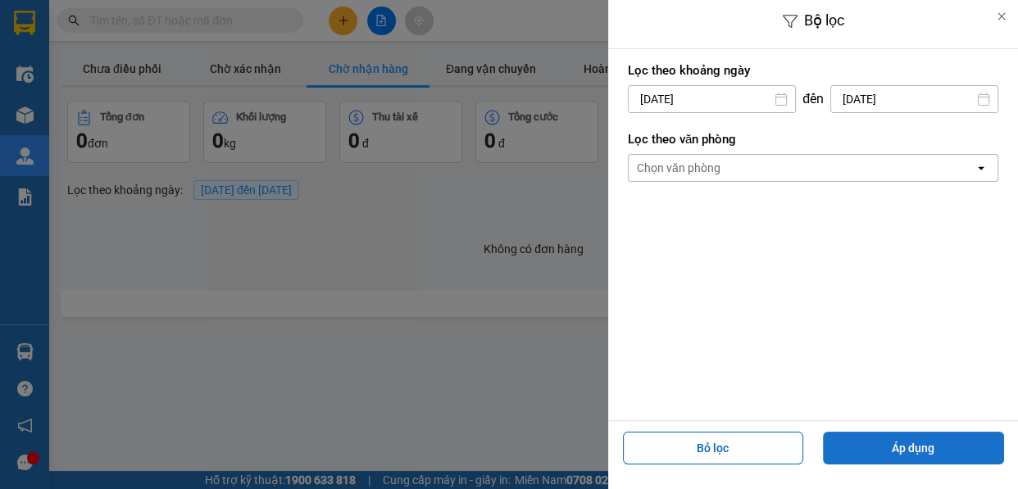
click at [951, 449] on button "Áp dụng" at bounding box center [913, 448] width 181 height 33
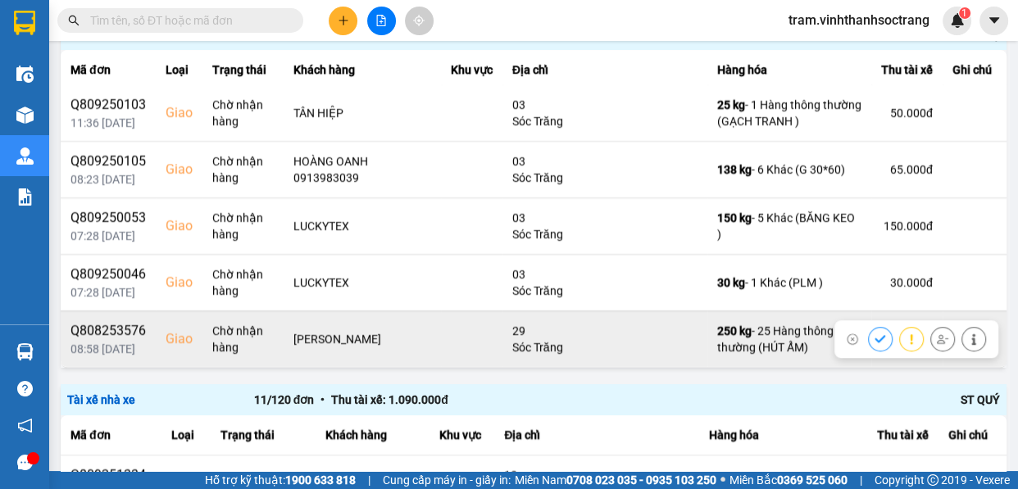
scroll to position [6553, 0]
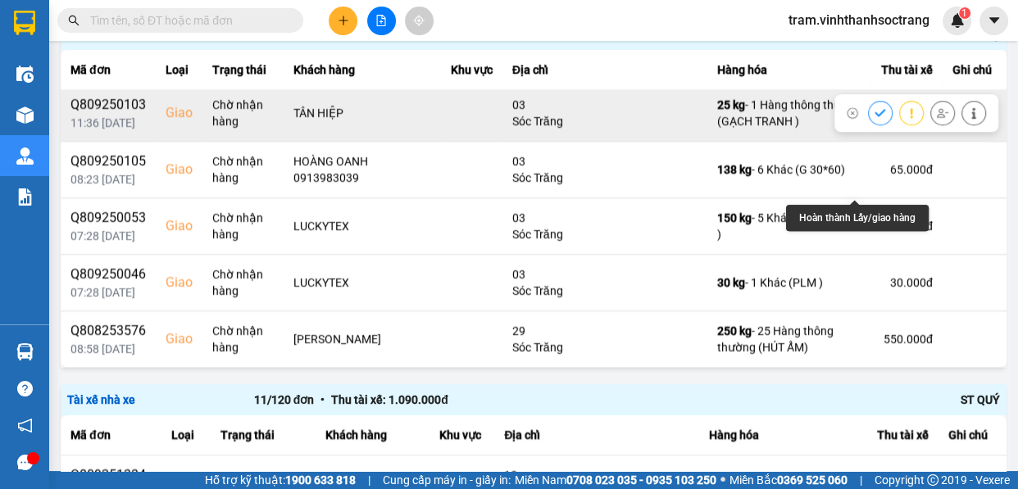
click at [869, 127] on button at bounding box center [880, 112] width 23 height 29
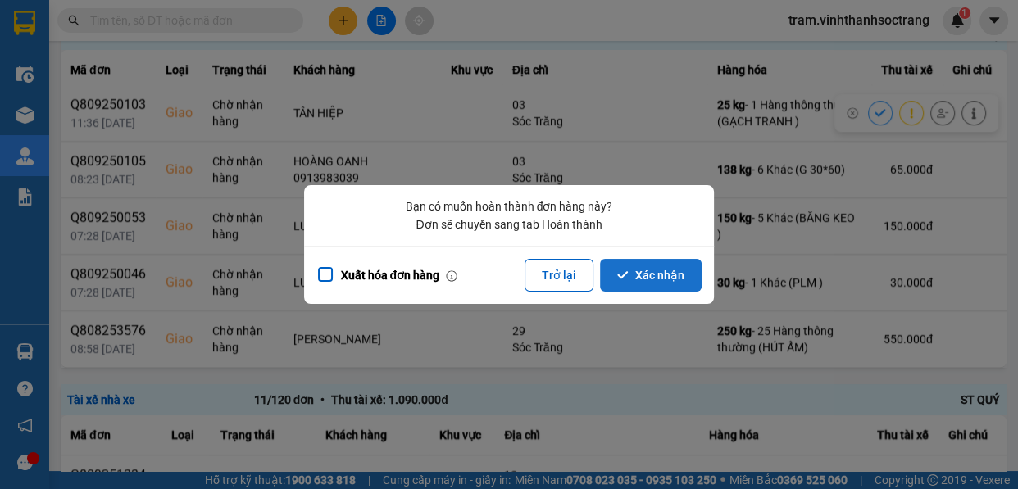
click at [672, 273] on button "Xác nhận" at bounding box center [651, 275] width 102 height 33
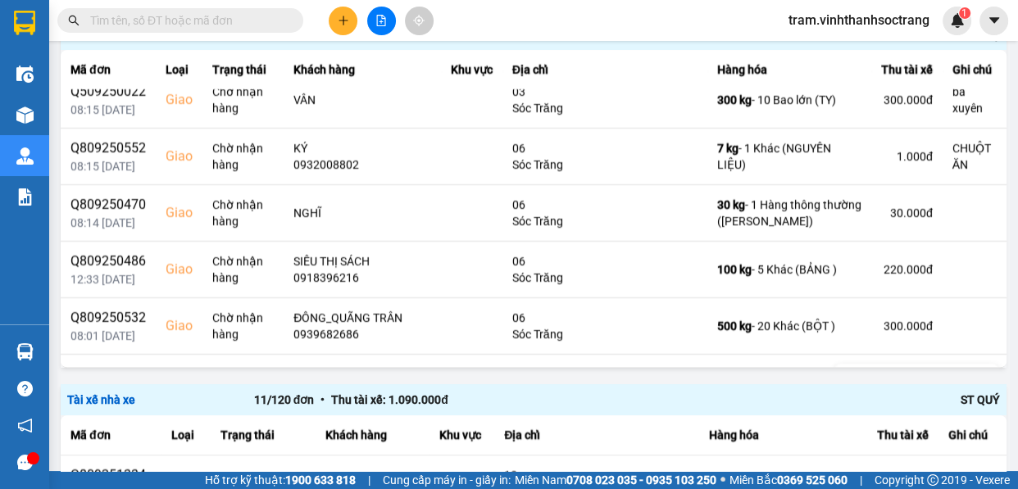
scroll to position [5229, 0]
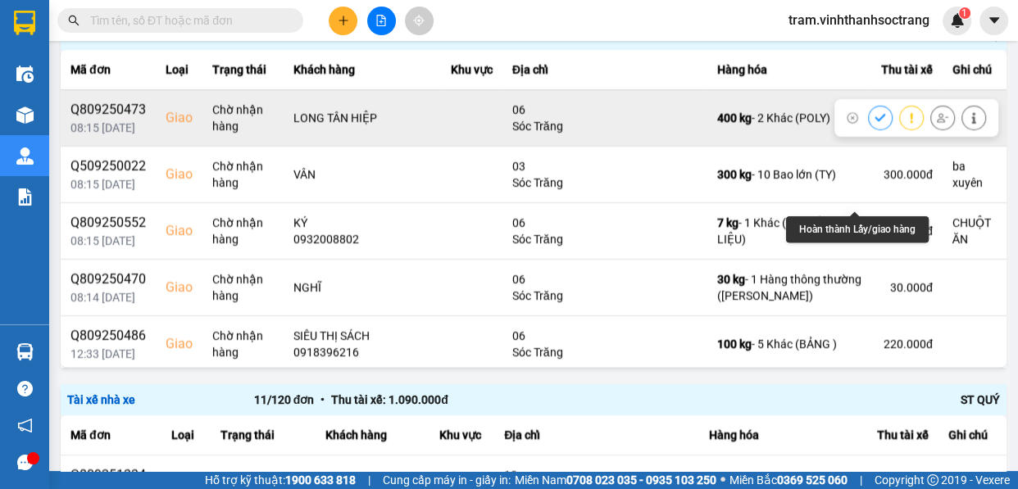
click at [875, 124] on icon at bounding box center [880, 117] width 11 height 11
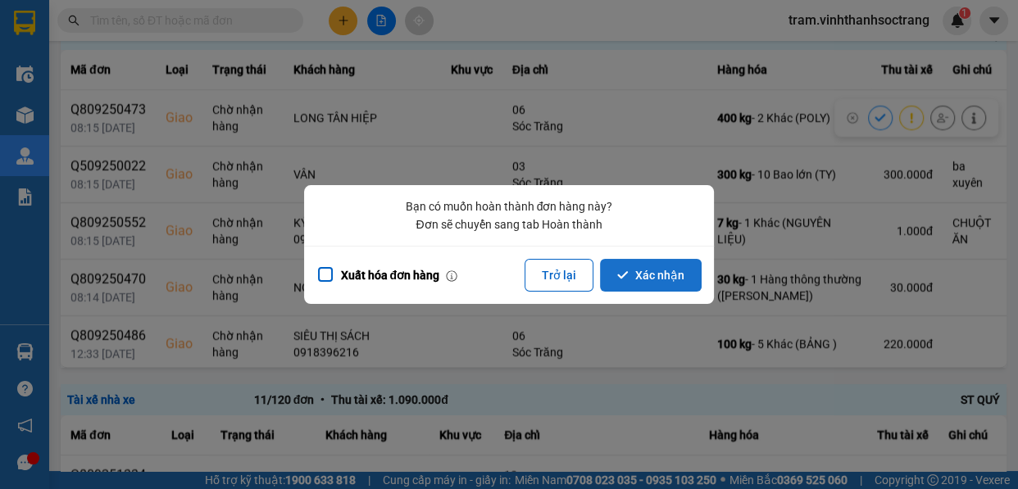
click at [686, 279] on button "Xác nhận" at bounding box center [651, 275] width 102 height 33
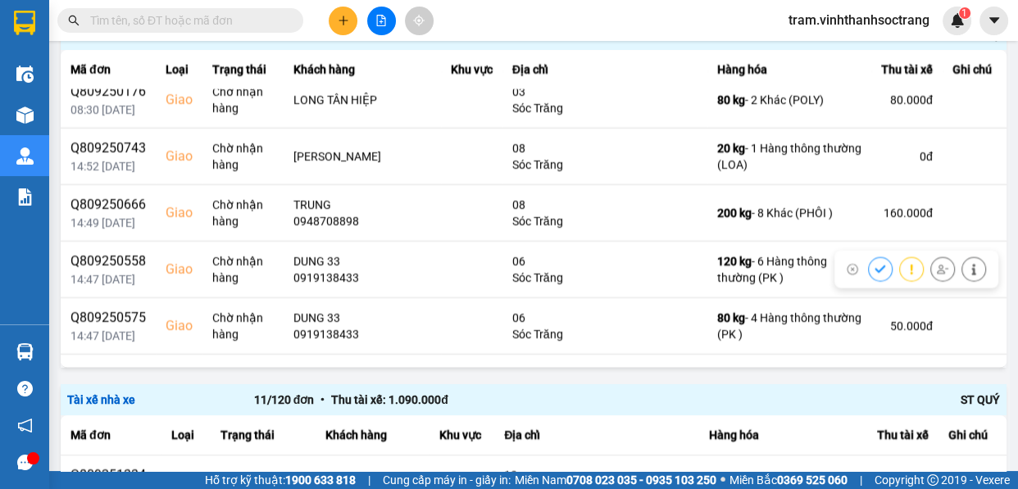
scroll to position [4172, 0]
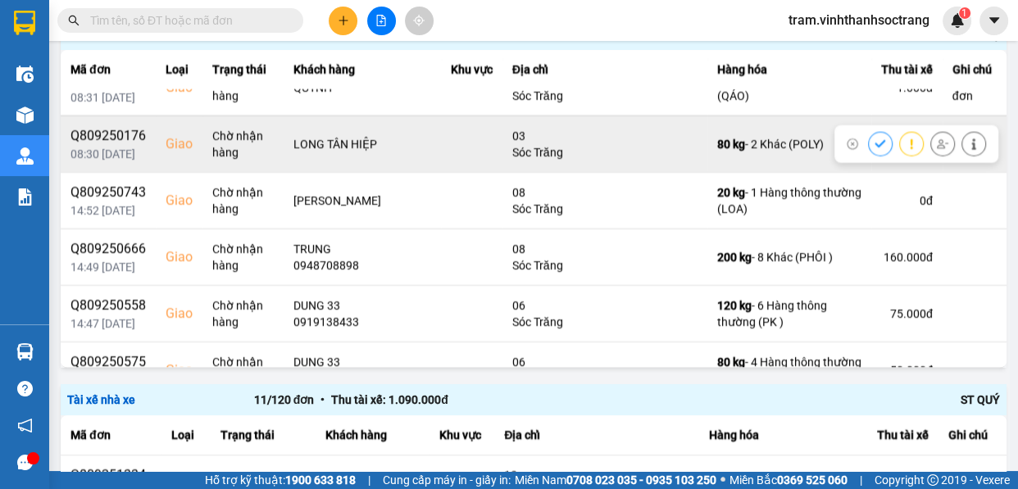
click at [875, 150] on icon at bounding box center [880, 144] width 11 height 11
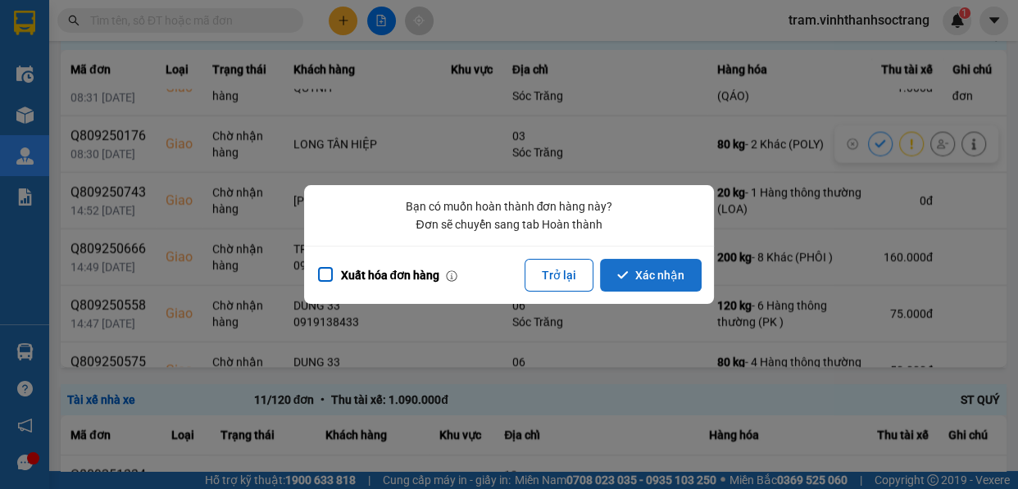
click at [623, 273] on icon "dialog" at bounding box center [622, 275] width 11 height 11
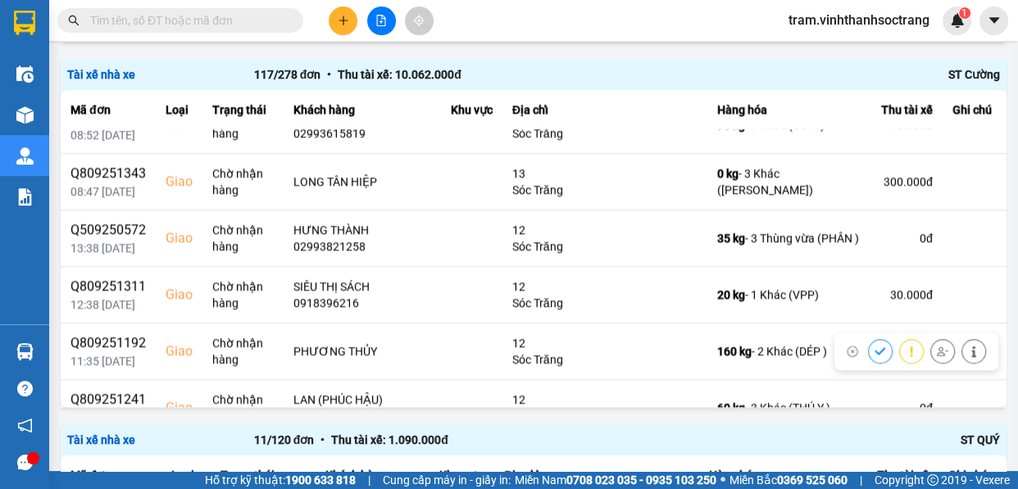
scroll to position [298, 0]
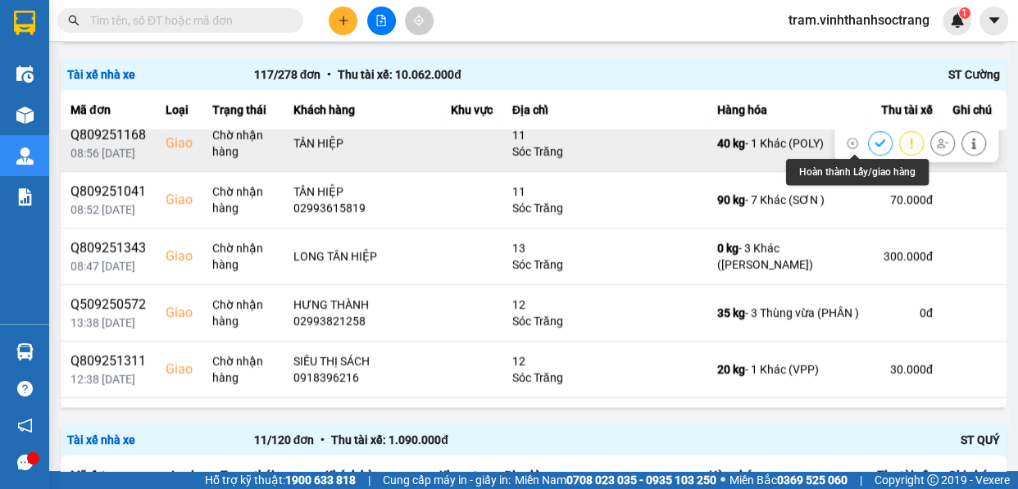
click at [875, 141] on icon at bounding box center [880, 142] width 11 height 7
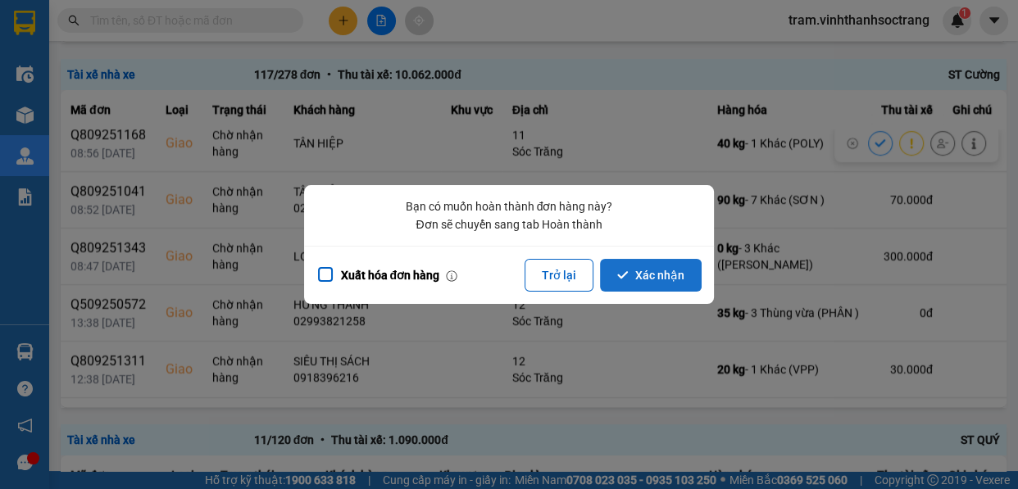
click at [662, 282] on button "Xác nhận" at bounding box center [651, 275] width 102 height 33
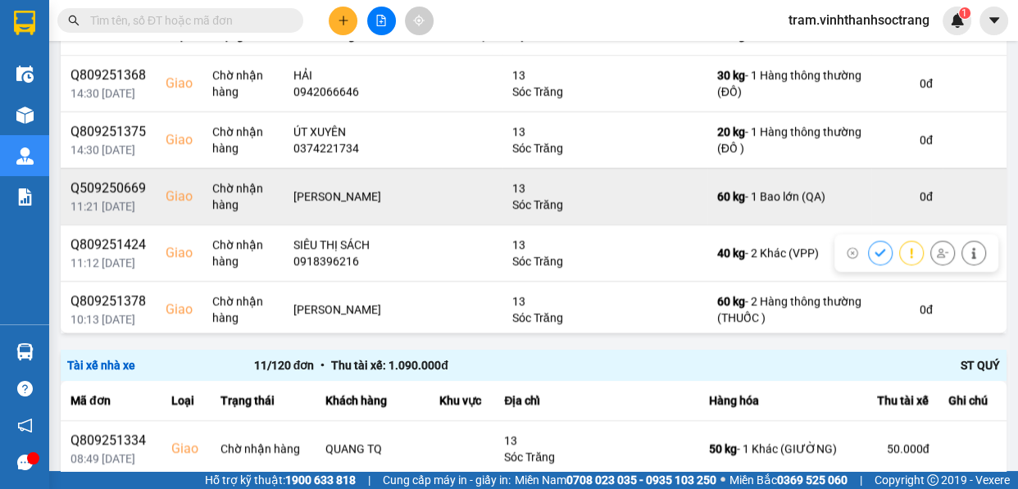
scroll to position [148, 0]
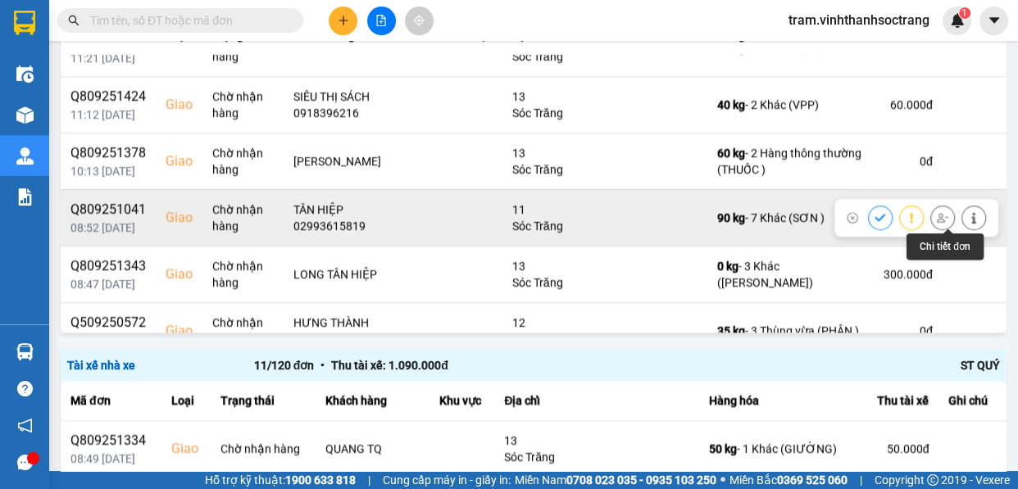
click at [968, 216] on icon at bounding box center [973, 217] width 11 height 11
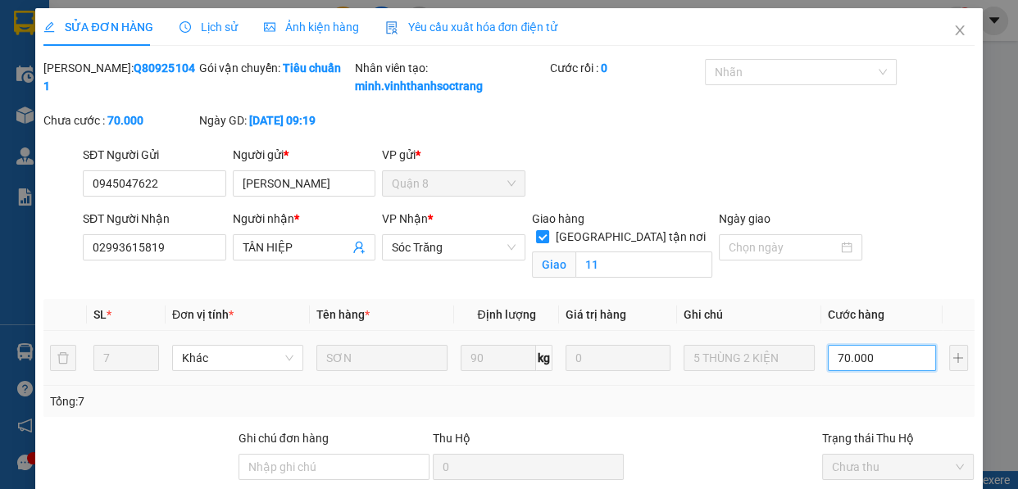
click at [851, 371] on input "70.000" at bounding box center [882, 358] width 108 height 26
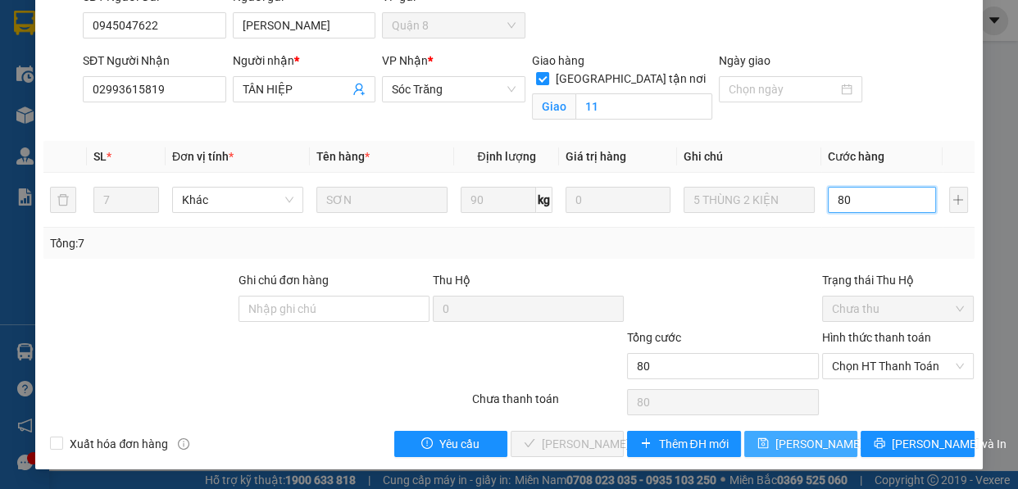
scroll to position [175, 0]
click at [800, 431] on button "[PERSON_NAME] thay đổi" at bounding box center [800, 444] width 113 height 26
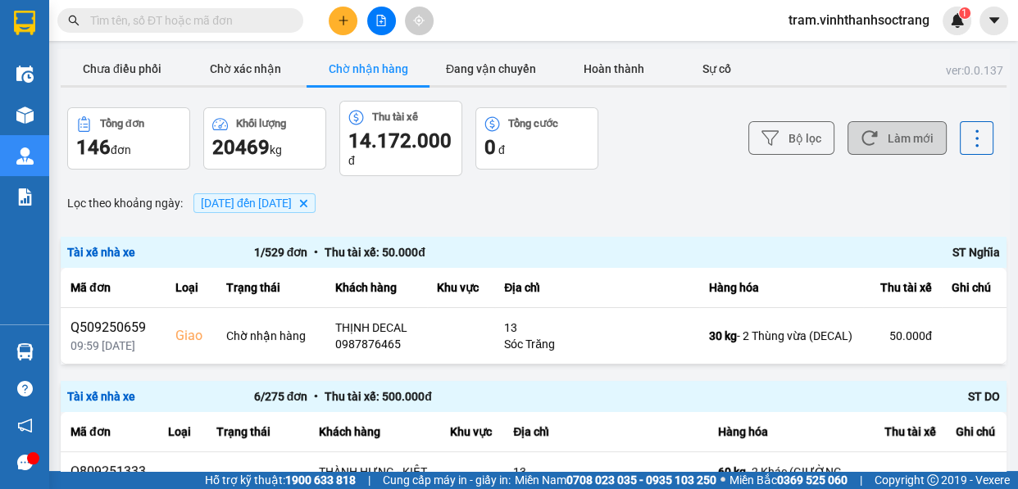
click at [893, 133] on button "Làm mới" at bounding box center [897, 138] width 99 height 34
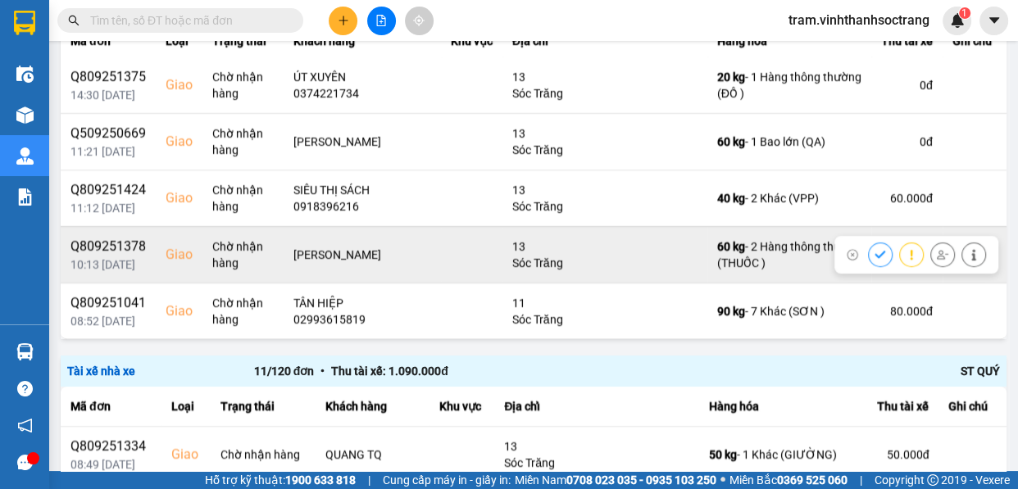
scroll to position [74, 0]
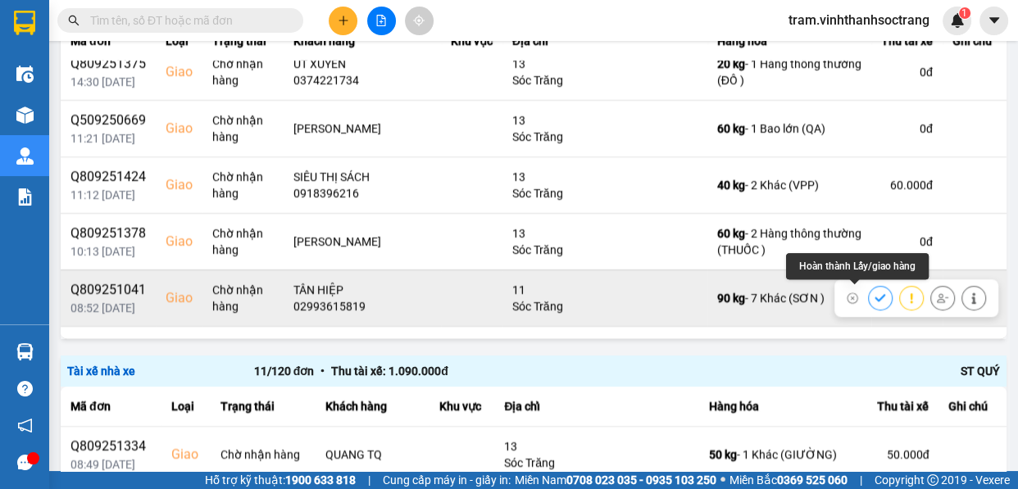
click at [875, 296] on icon at bounding box center [880, 298] width 11 height 11
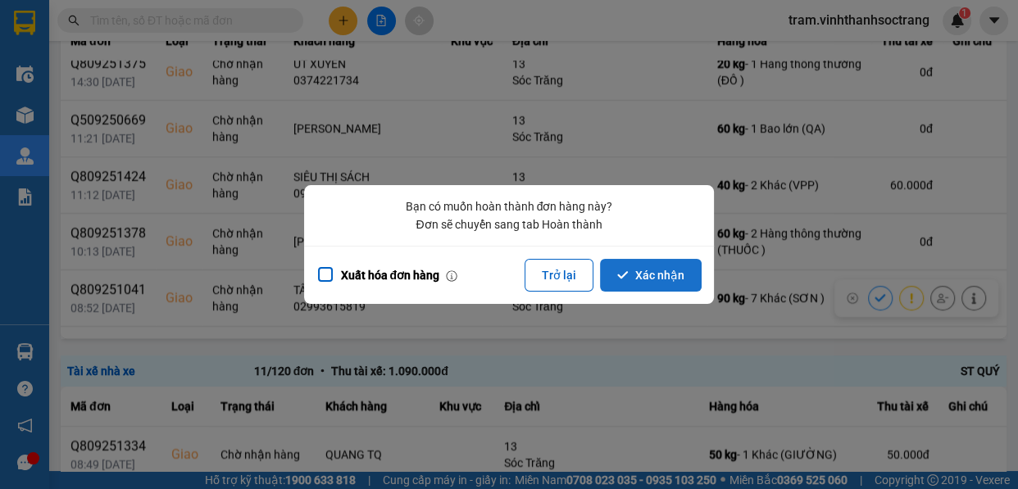
click at [654, 277] on button "Xác nhận" at bounding box center [651, 275] width 102 height 33
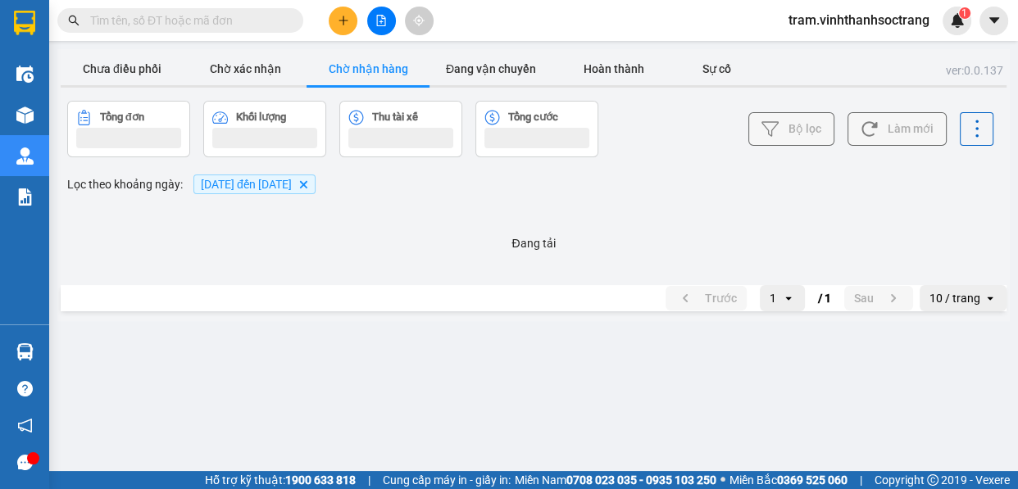
scroll to position [0, 0]
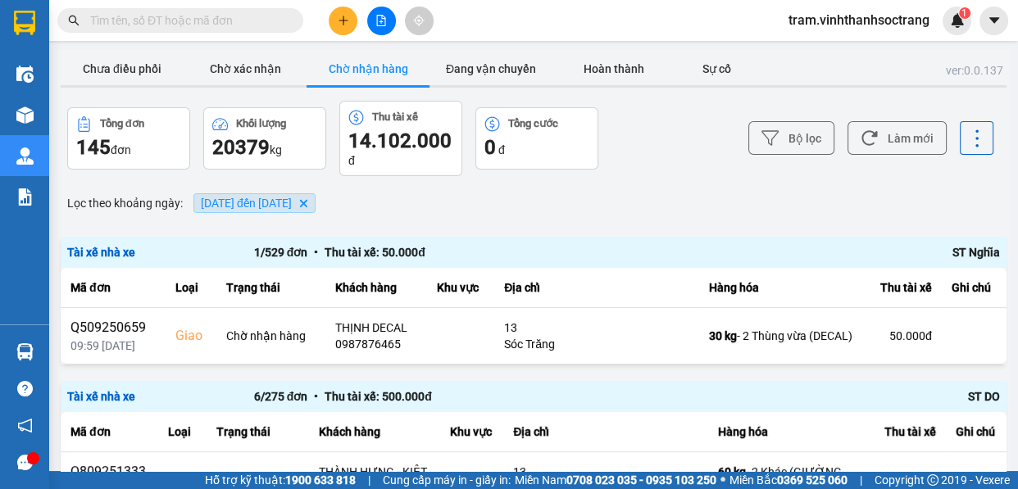
click at [316, 197] on span "[DATE] đến [DATE] [GEOGRAPHIC_DATA]" at bounding box center [254, 203] width 122 height 20
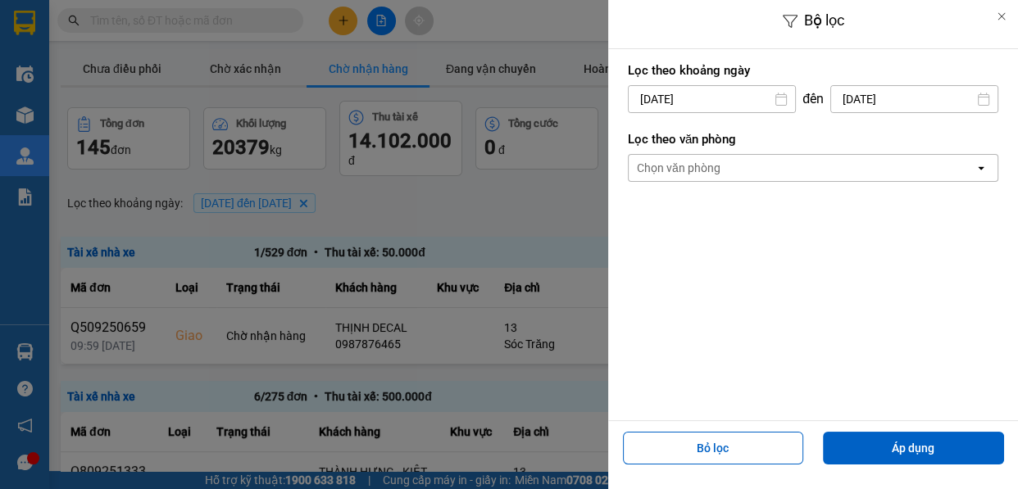
click at [486, 189] on div at bounding box center [509, 244] width 1018 height 489
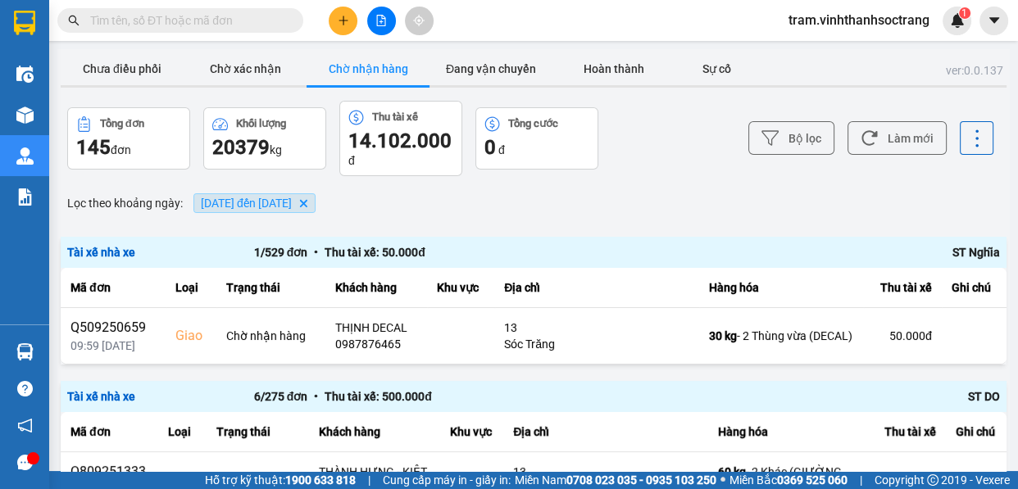
click at [307, 202] on icon "01/09/2025 đến 15/09/2025, close by backspace" at bounding box center [303, 203] width 7 height 7
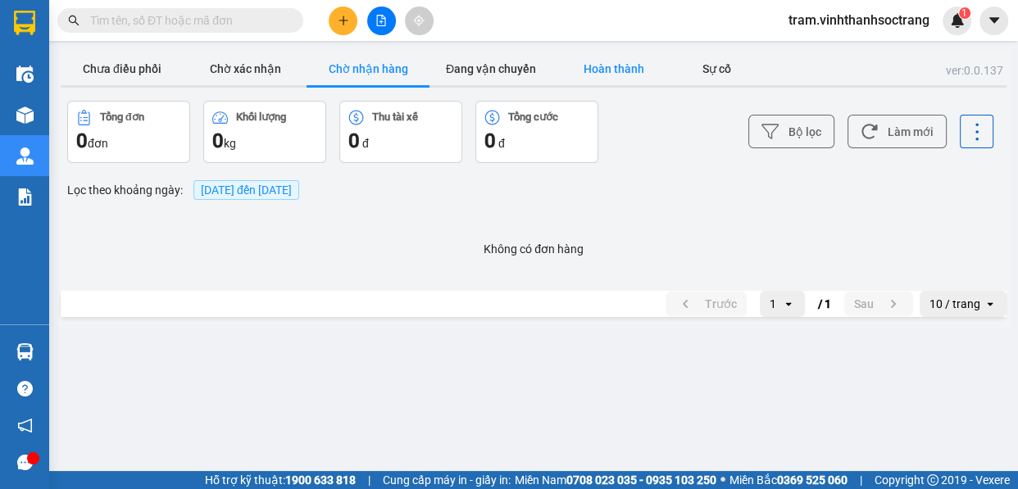
click at [604, 77] on button "Hoàn thành" at bounding box center [613, 68] width 123 height 33
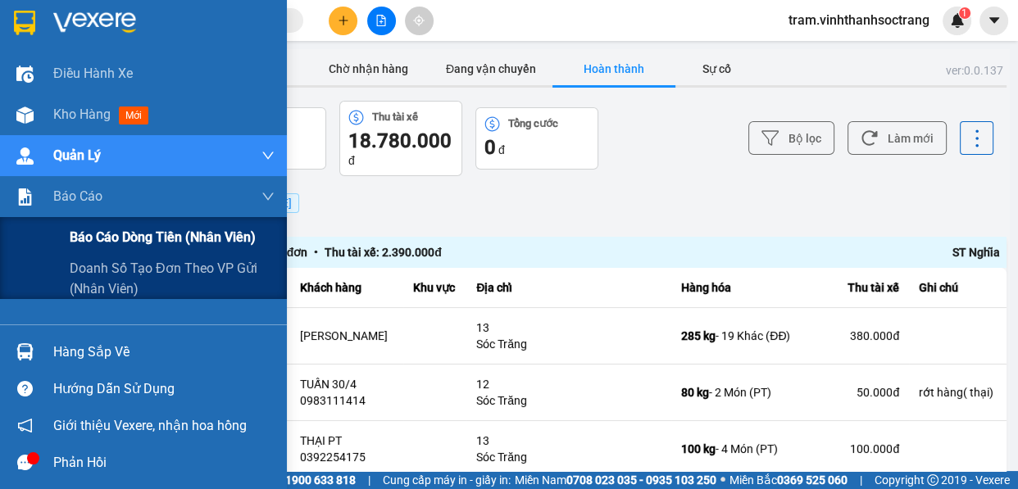
click at [115, 242] on span "Báo cáo dòng tiền (nhân viên)" at bounding box center [163, 237] width 186 height 20
